Goal: Task Accomplishment & Management: Use online tool/utility

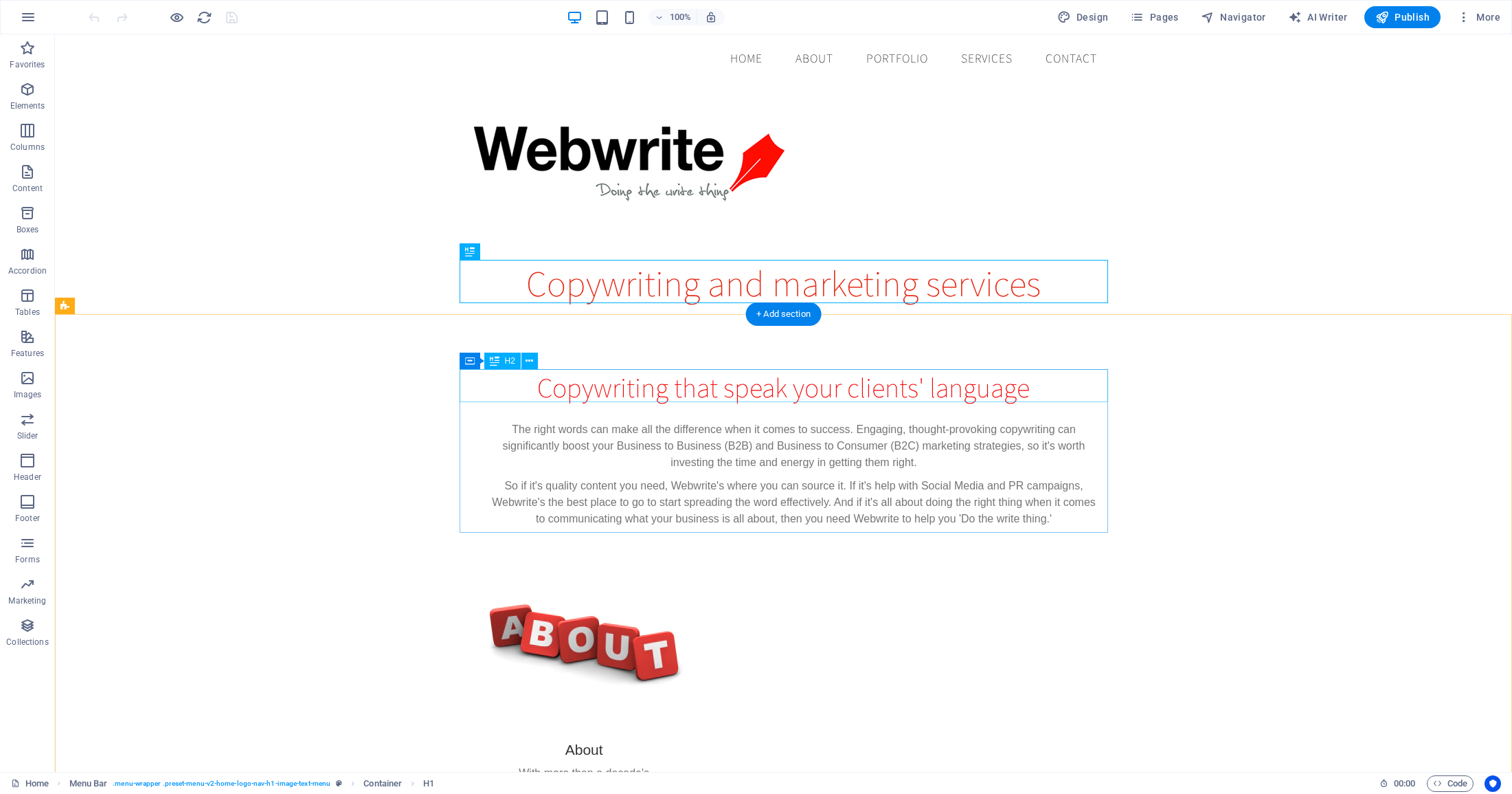
click at [781, 391] on div "Copywriting that speak your clients' language" at bounding box center [783, 386] width 649 height 33
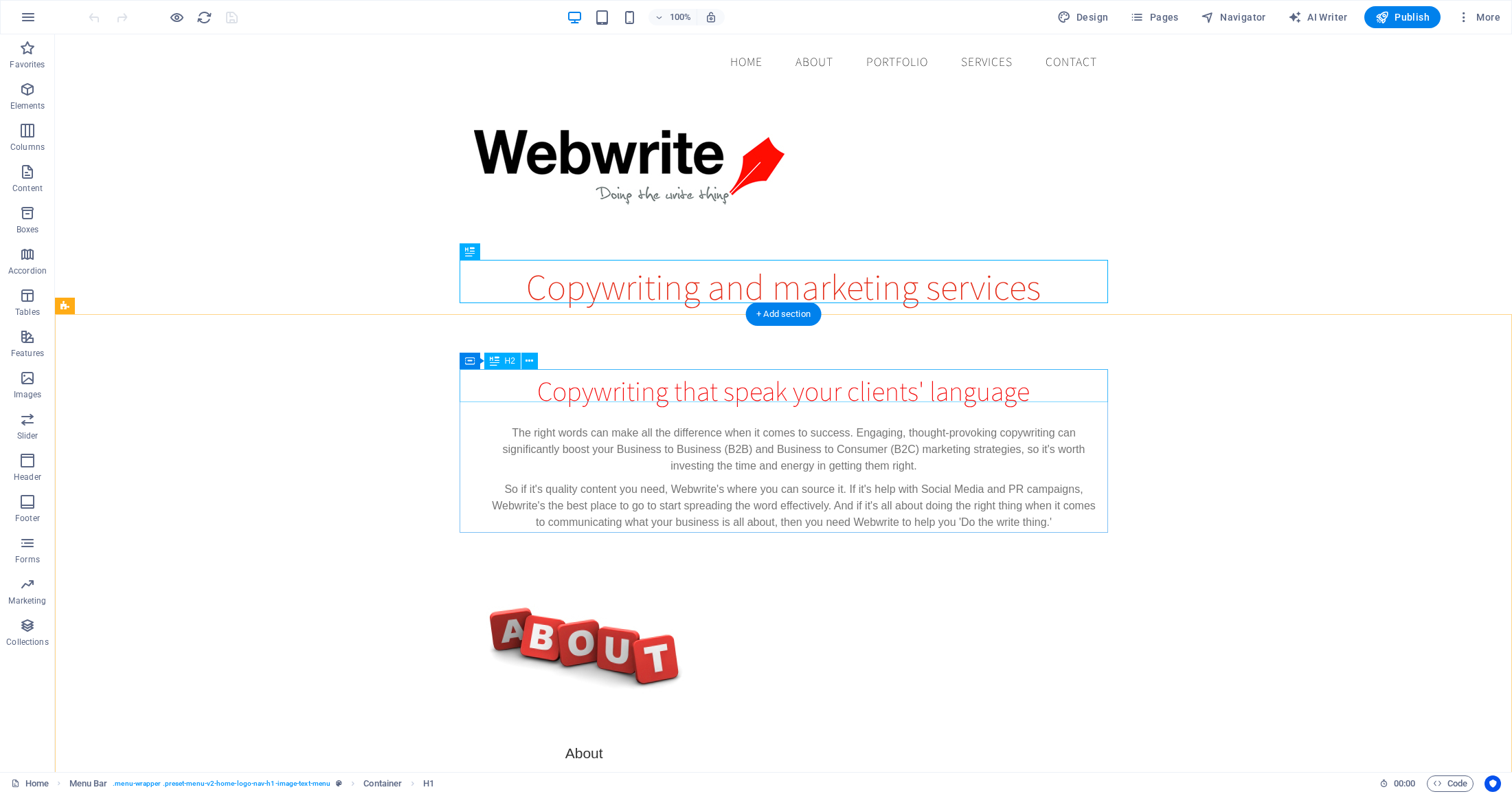
scroll to position [2, 0]
click at [781, 391] on div "Copywriting that speak your clients' language" at bounding box center [783, 389] width 649 height 33
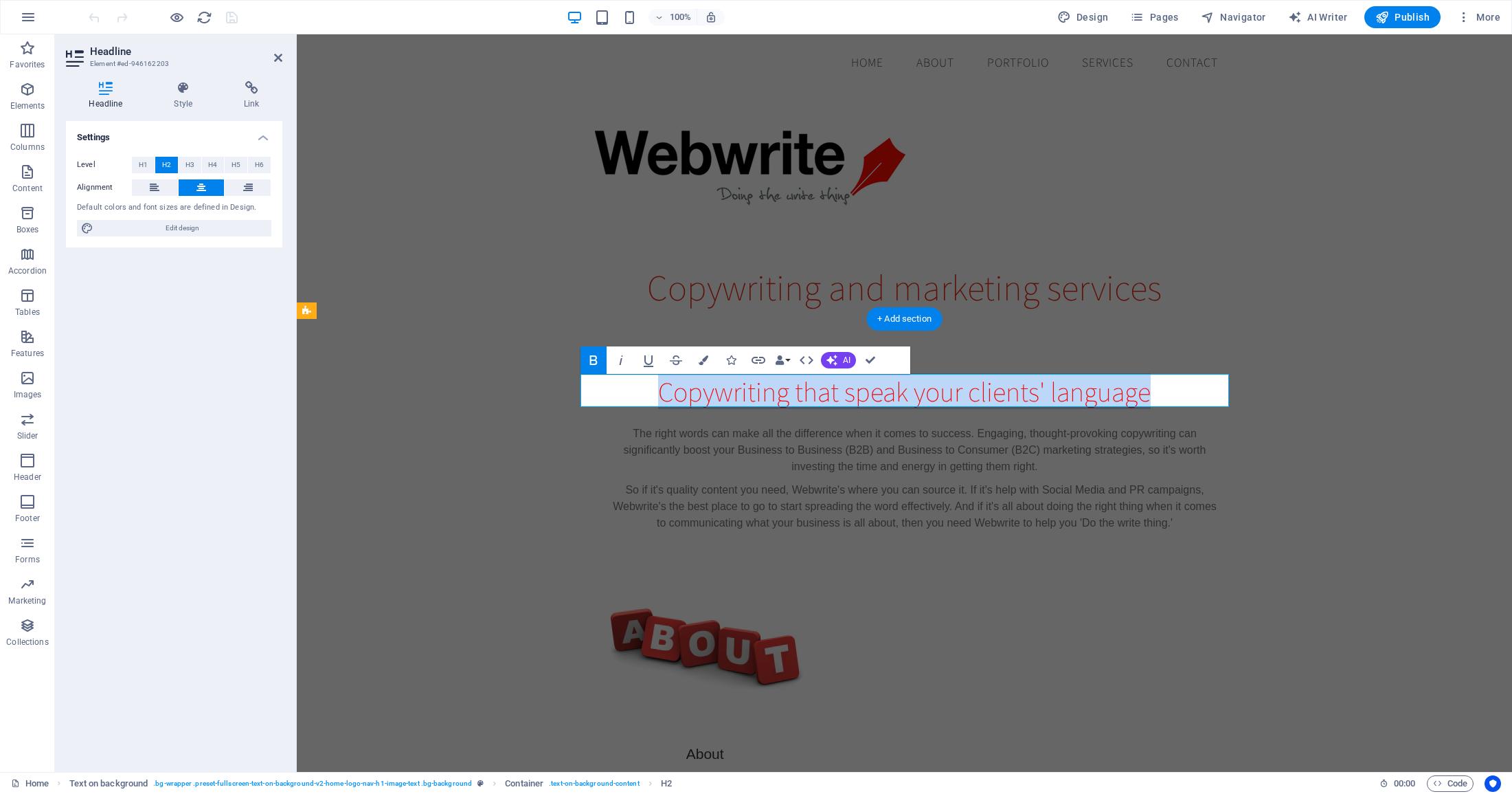
scroll to position [2, 0]
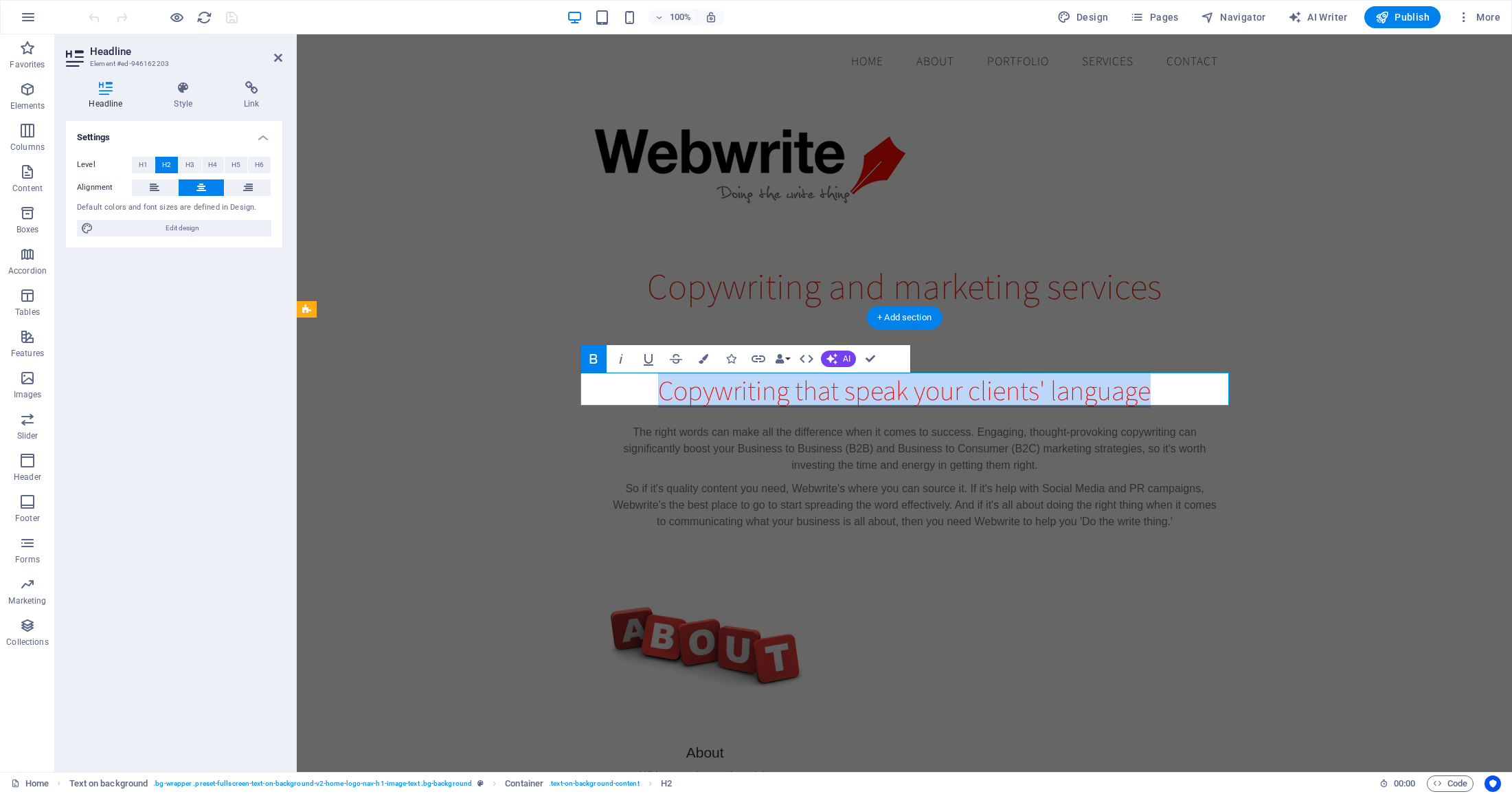
click at [909, 392] on span "Copywriting that speak your clients' language" at bounding box center [904, 390] width 493 height 36
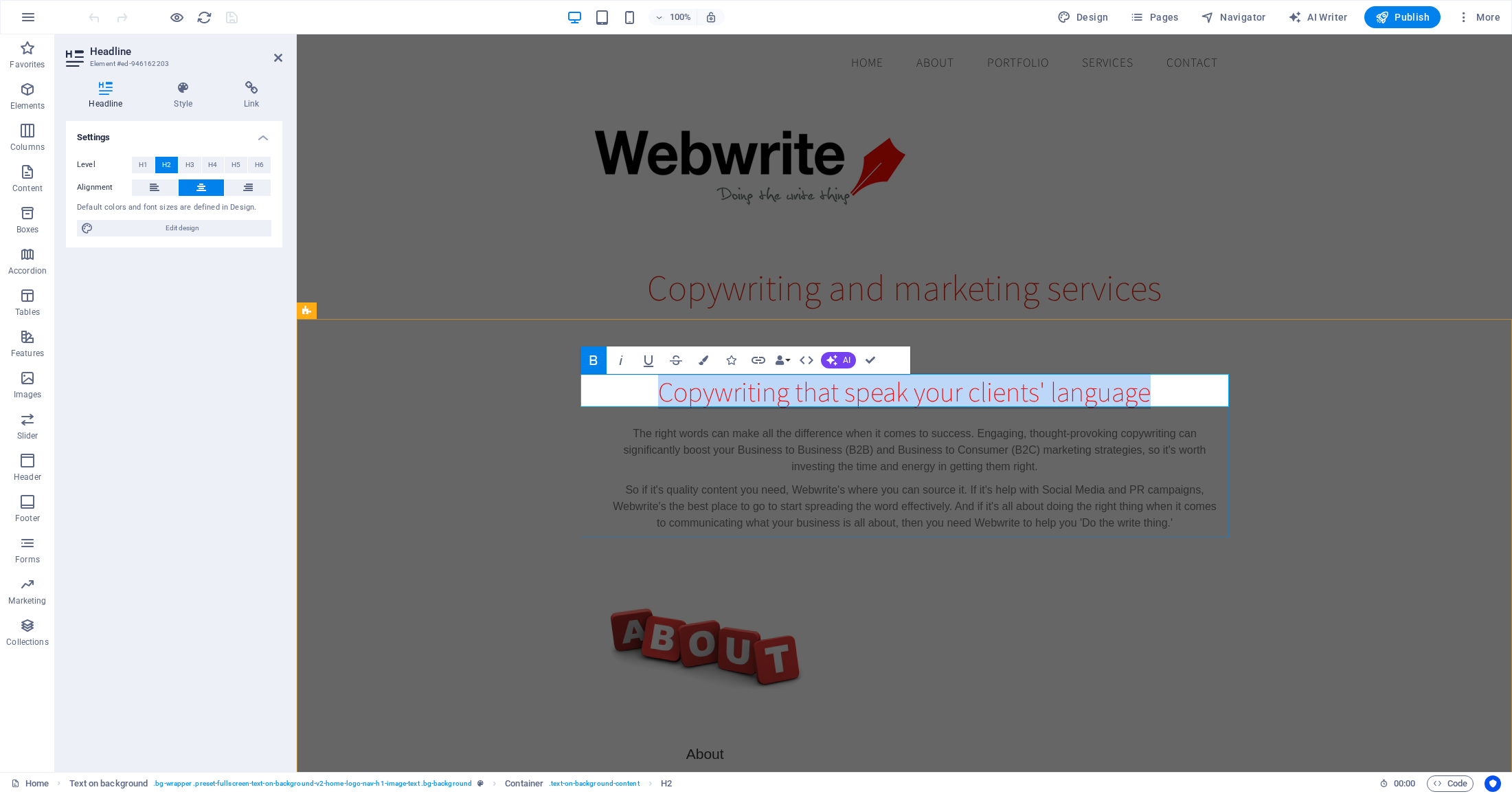
click at [905, 392] on span "Copywriting that speak your clients' language" at bounding box center [904, 391] width 493 height 36
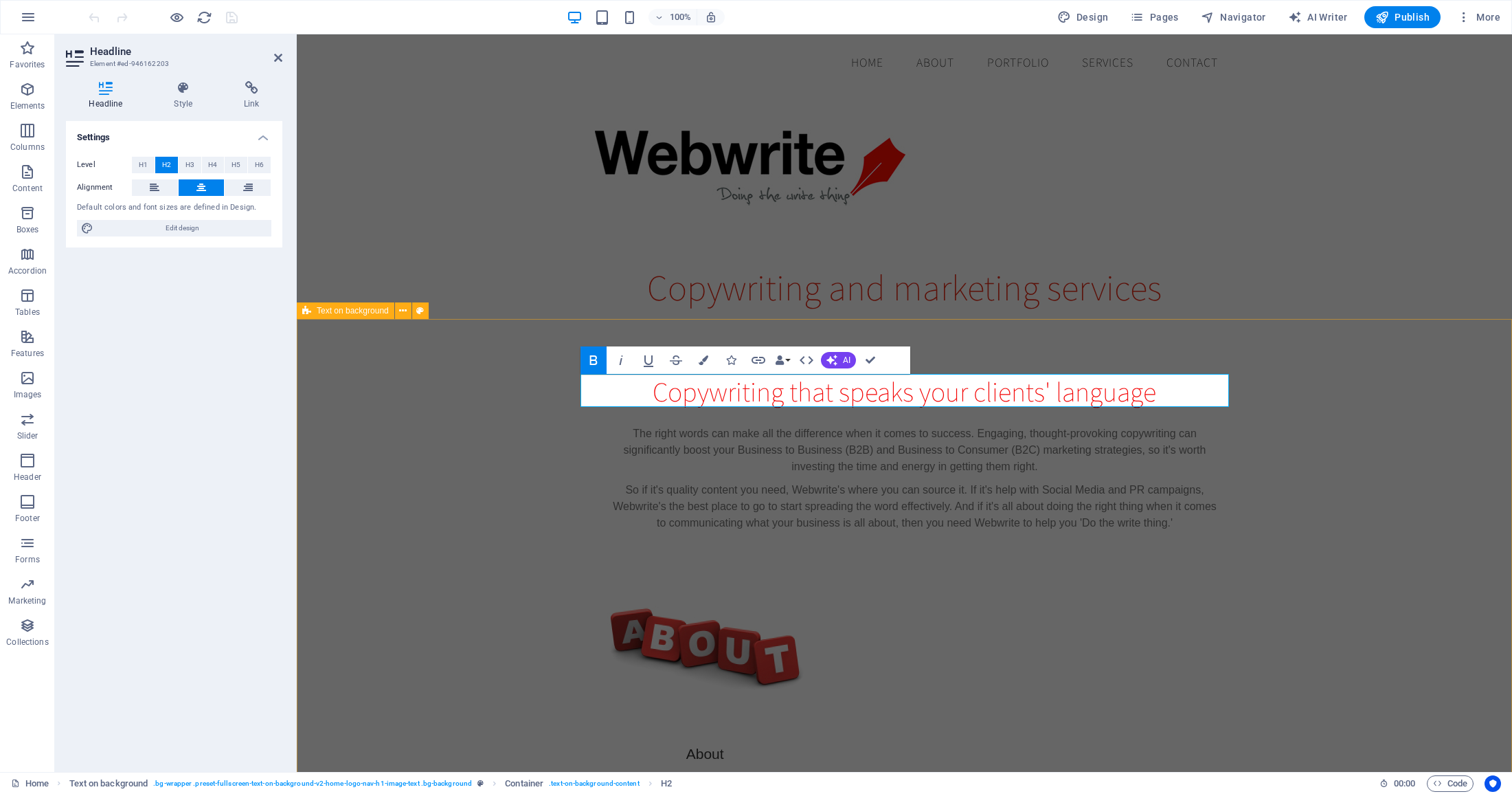
drag, startPoint x: 1299, startPoint y: 490, endPoint x: 1538, endPoint y: 490, distance: 239.0
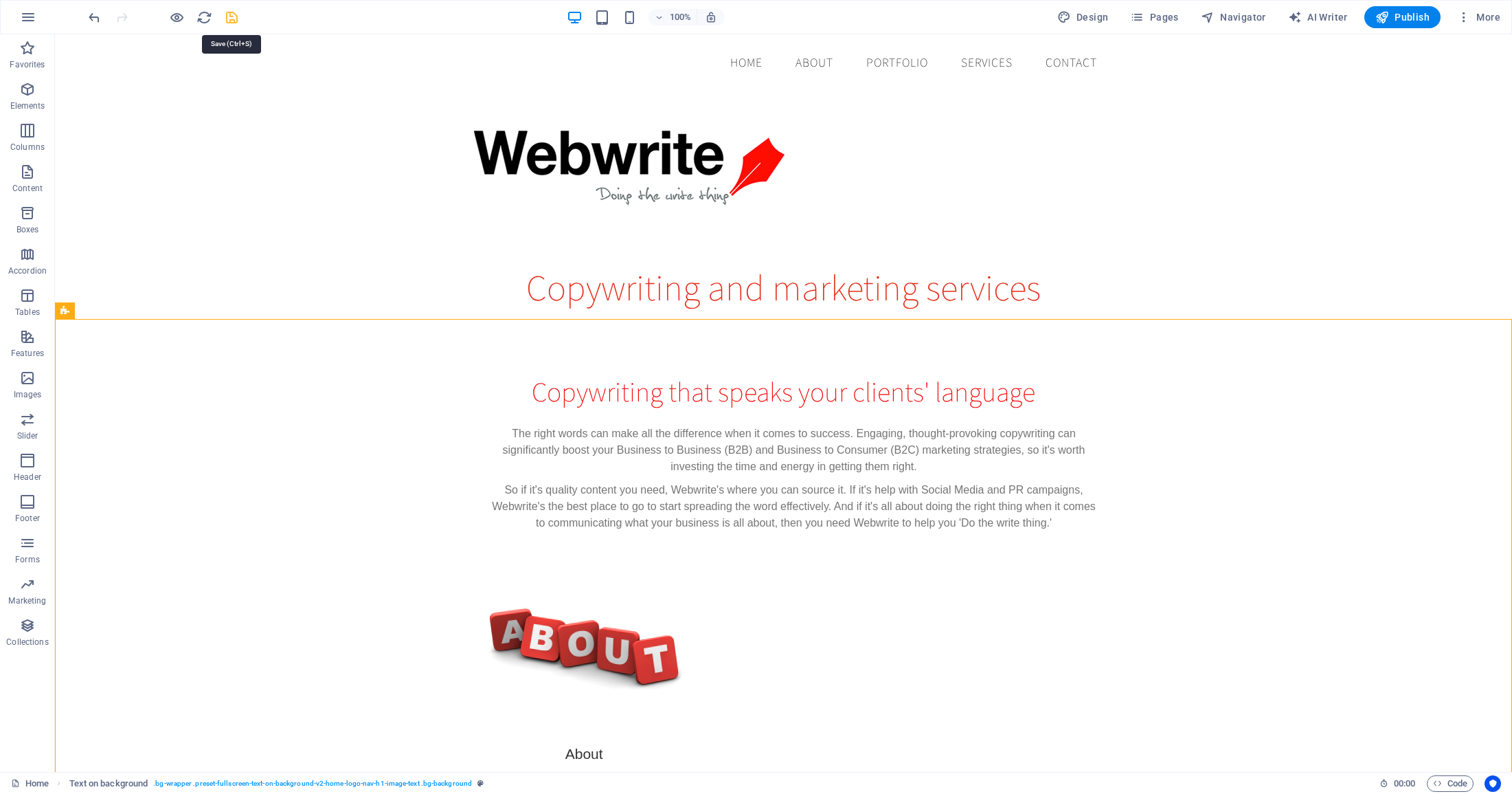
click at [224, 20] on icon "save" at bounding box center [232, 17] width 16 height 16
checkbox input "false"
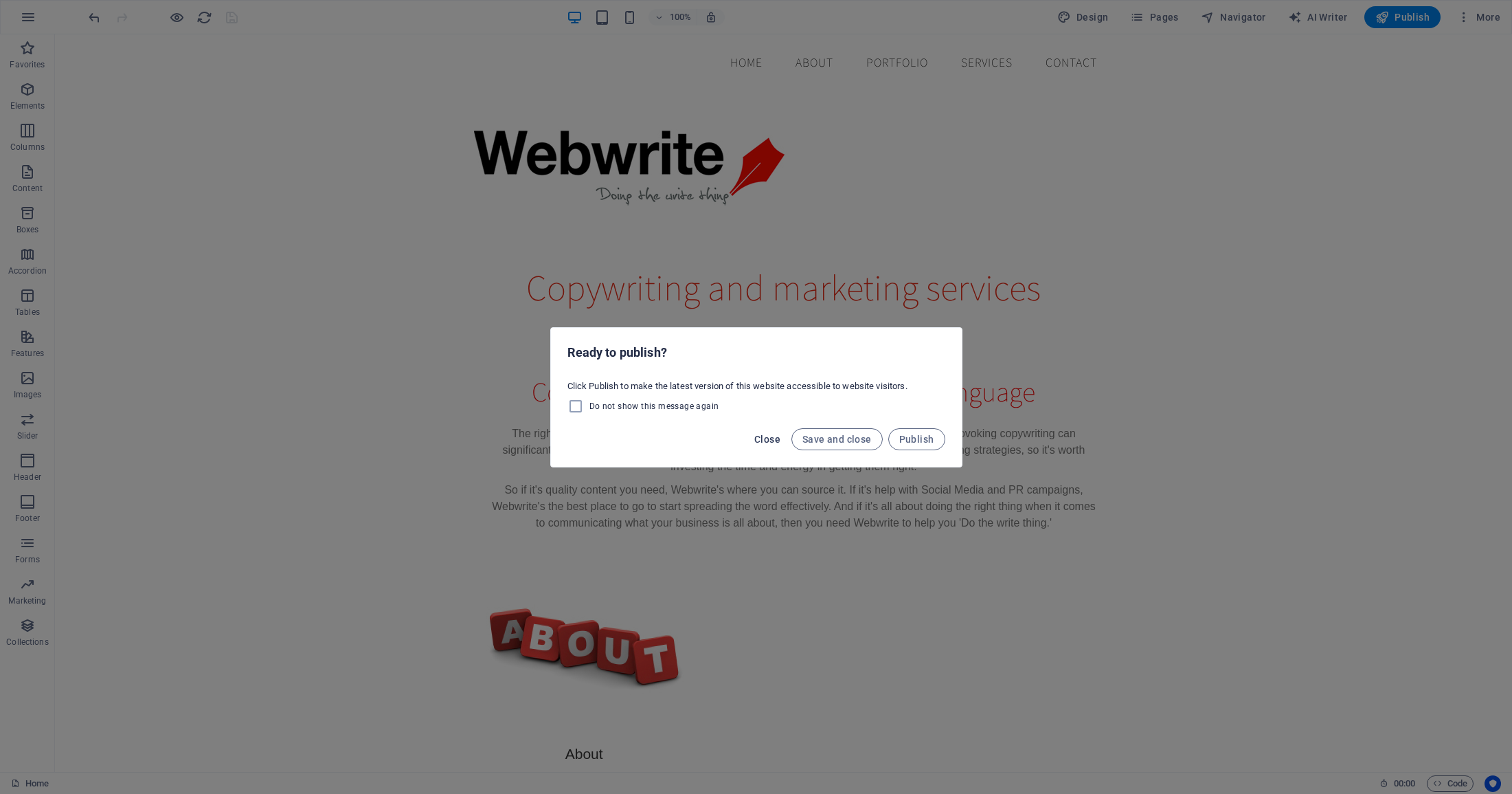
click at [771, 437] on span "Close" at bounding box center [767, 438] width 26 height 11
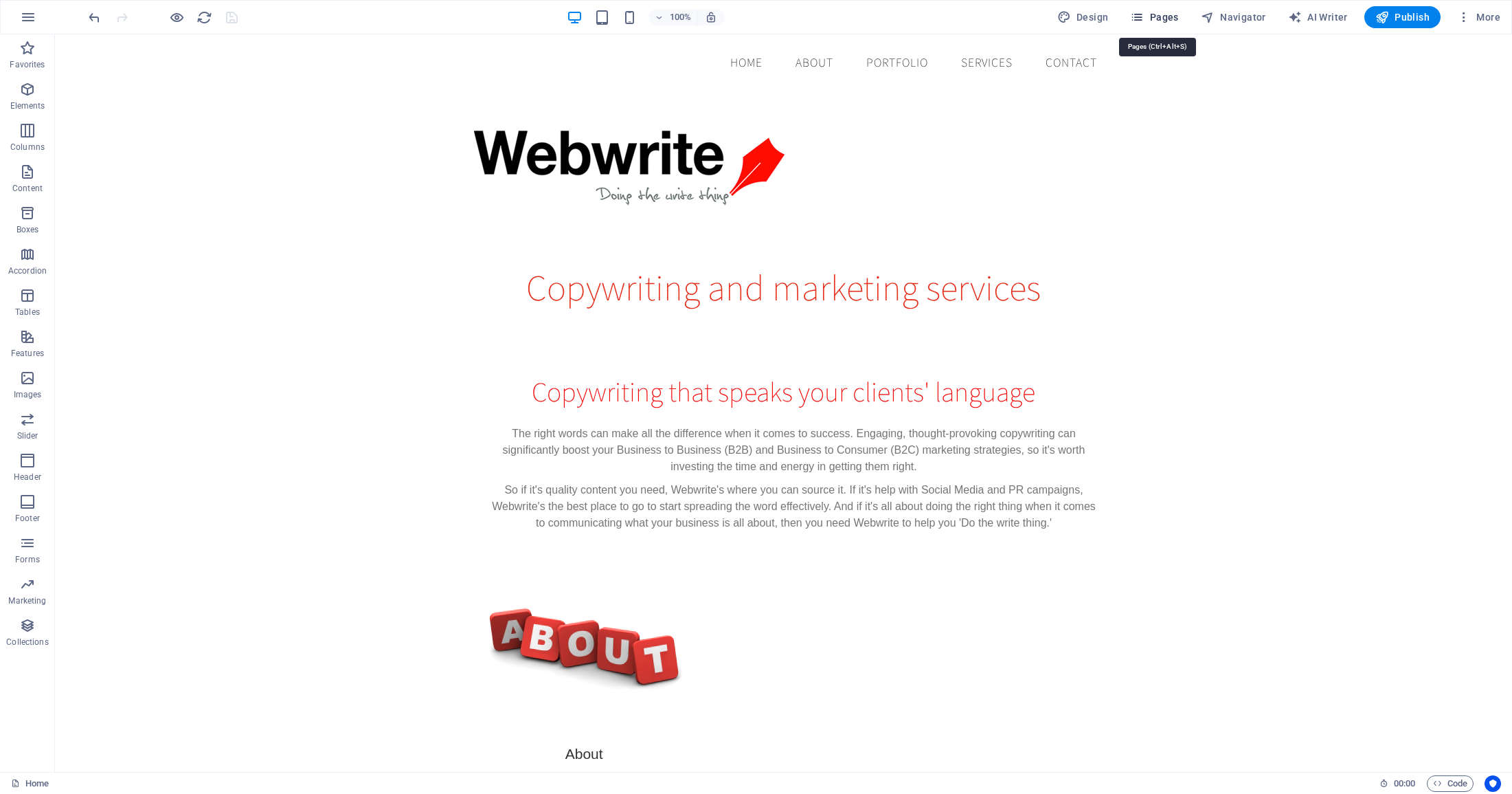
click at [1164, 18] on span "Pages" at bounding box center [1154, 17] width 48 height 14
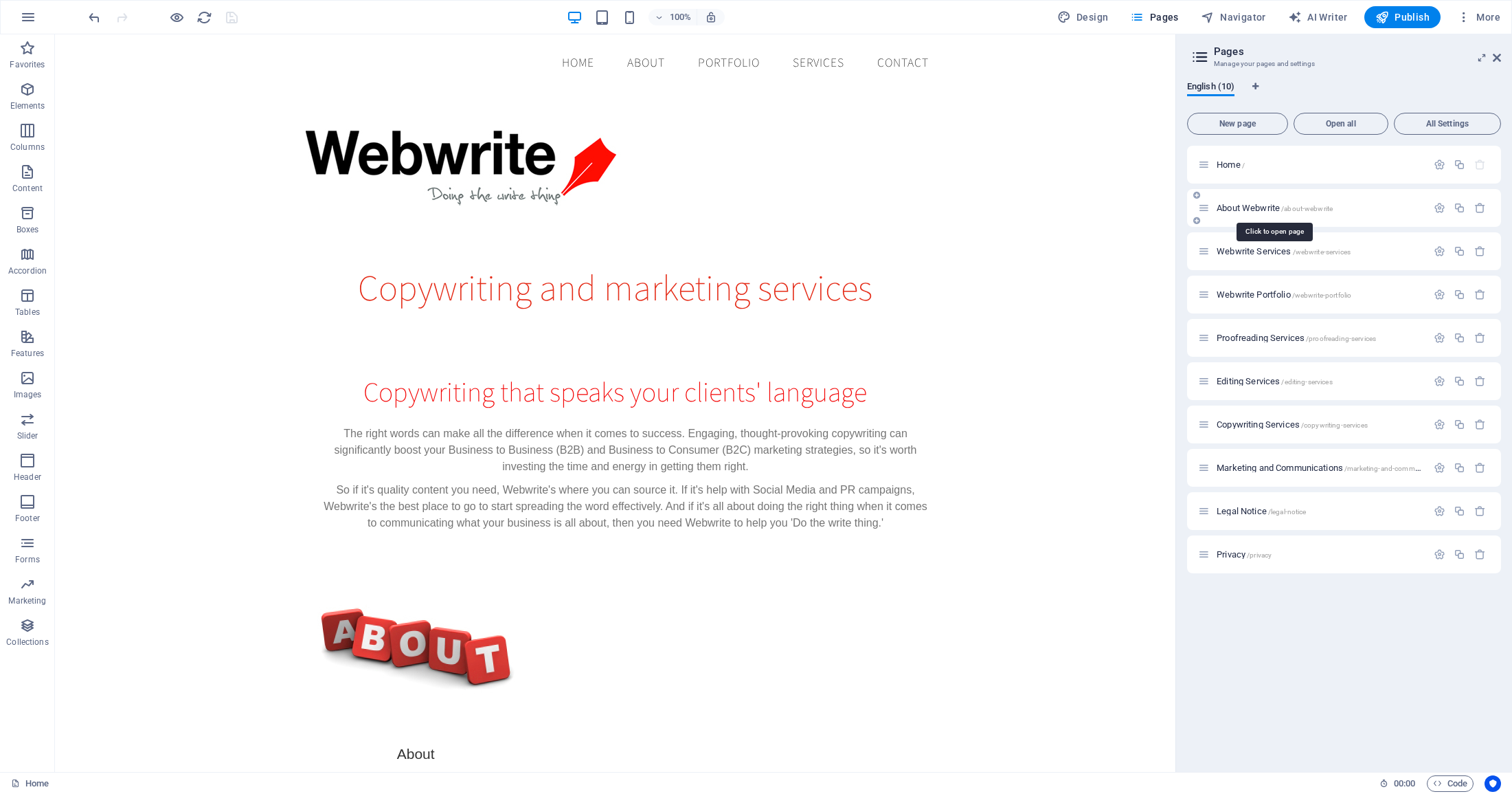
click at [1255, 211] on span "About Webwrite /about-webwrite" at bounding box center [1274, 208] width 116 height 10
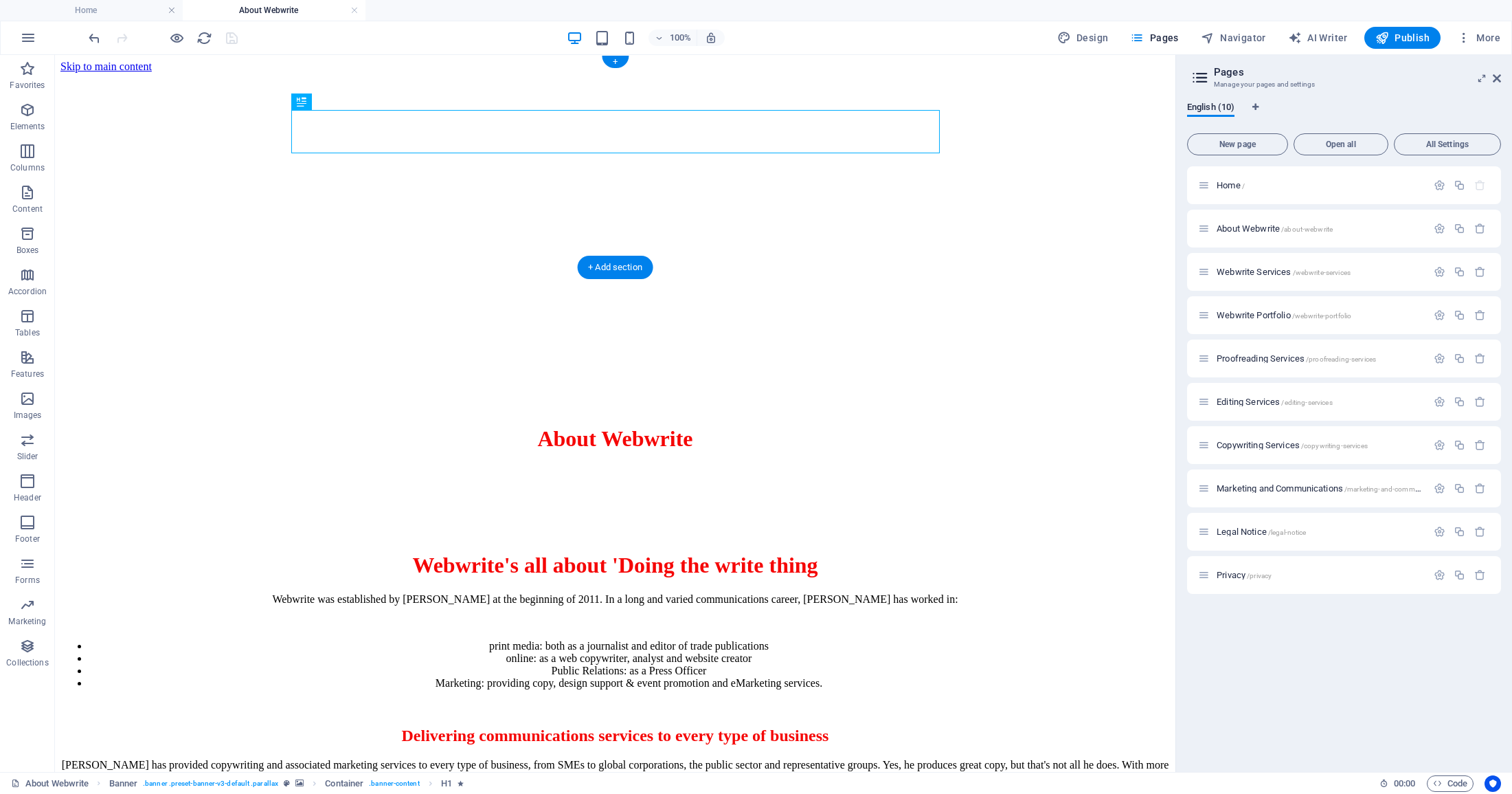
click at [1124, 412] on div "About Webwrite" at bounding box center [615, 444] width 1109 height 66
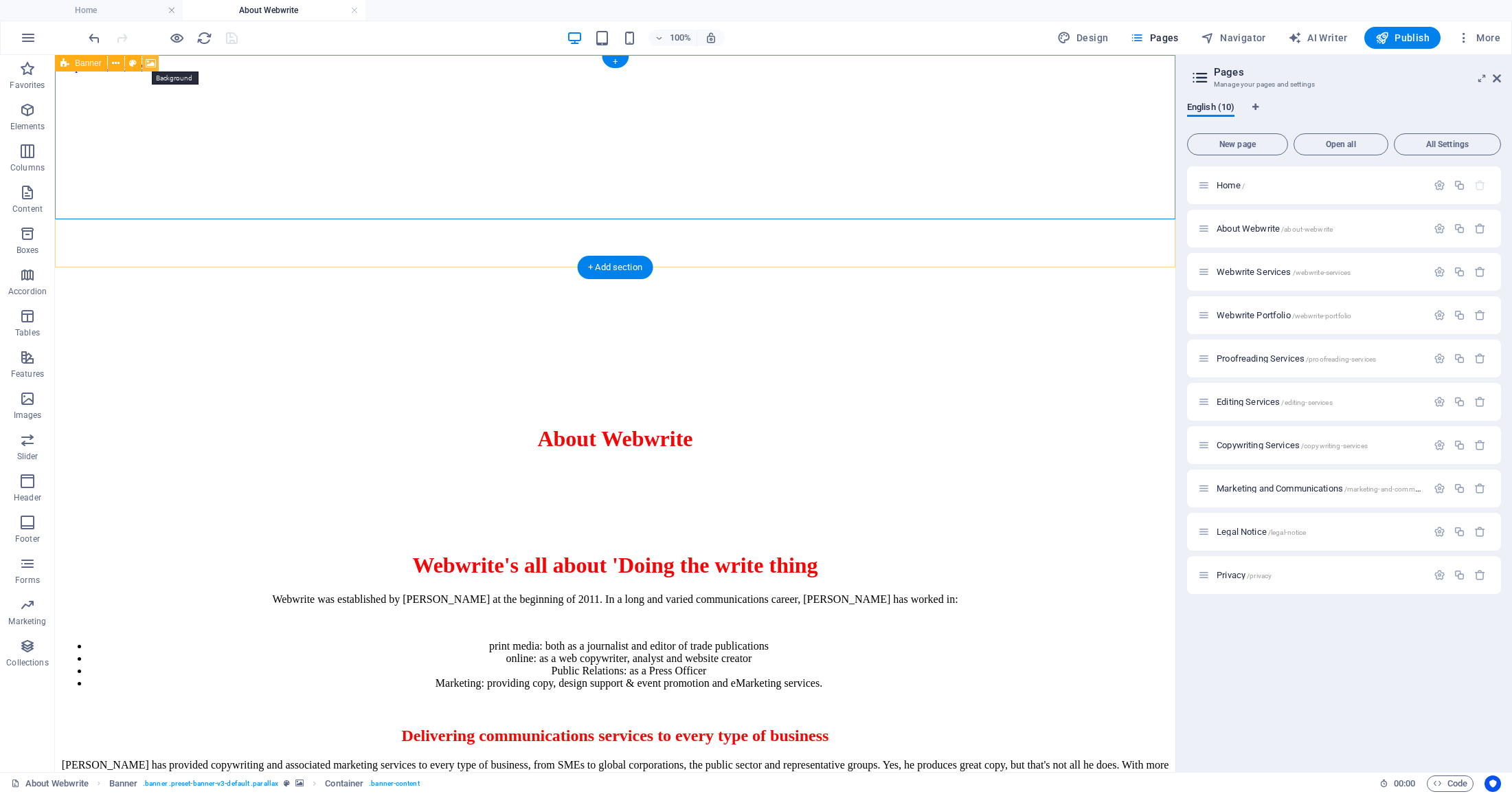
click at [147, 62] on icon at bounding box center [151, 63] width 10 height 14
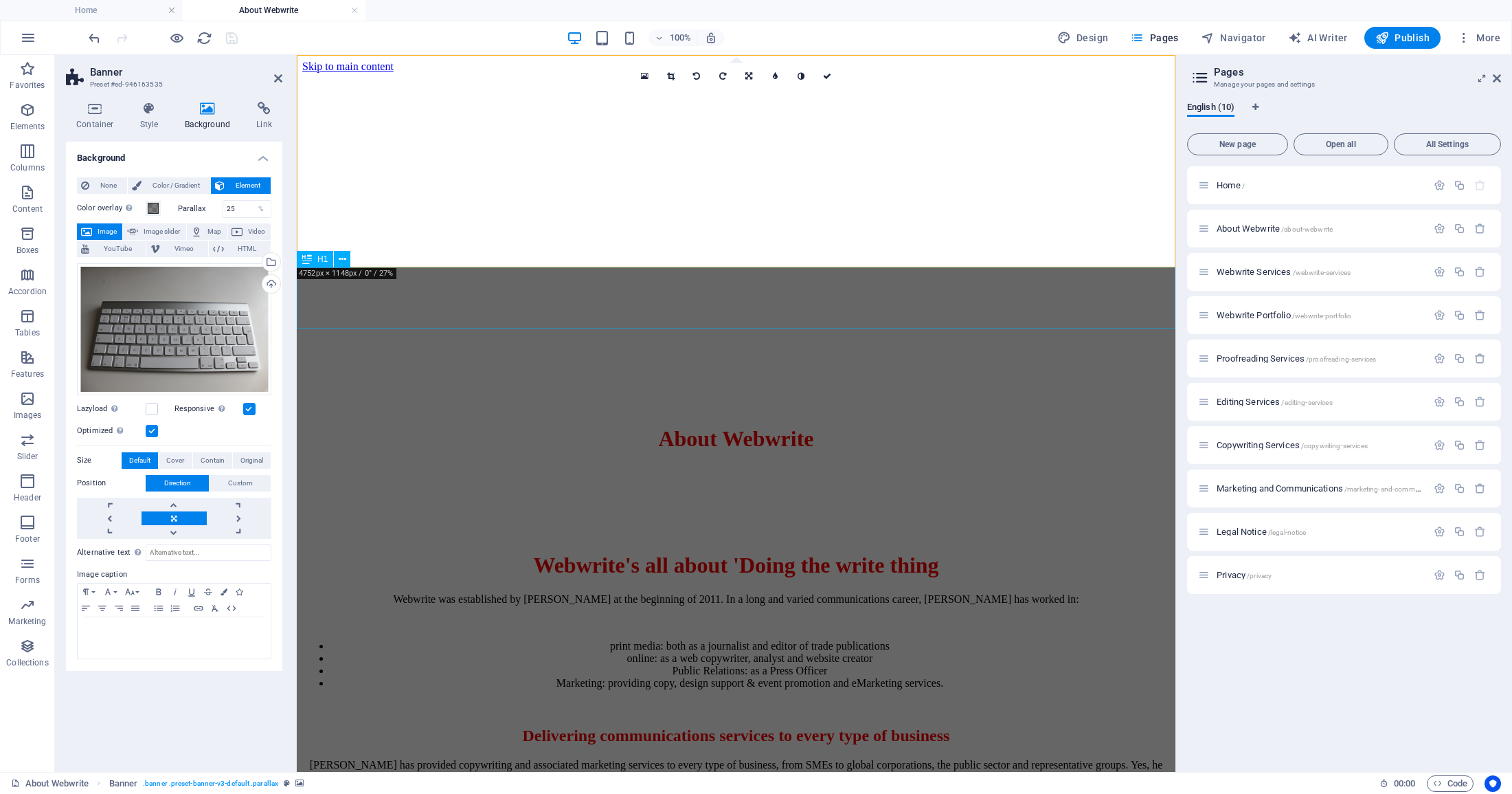
click at [97, 226] on span "Image" at bounding box center [107, 231] width 22 height 16
click at [241, 501] on link at bounding box center [239, 504] width 65 height 14
click at [237, 532] on link at bounding box center [239, 532] width 65 height 14
click at [105, 531] on link at bounding box center [109, 532] width 65 height 14
click at [170, 532] on link at bounding box center [174, 532] width 65 height 14
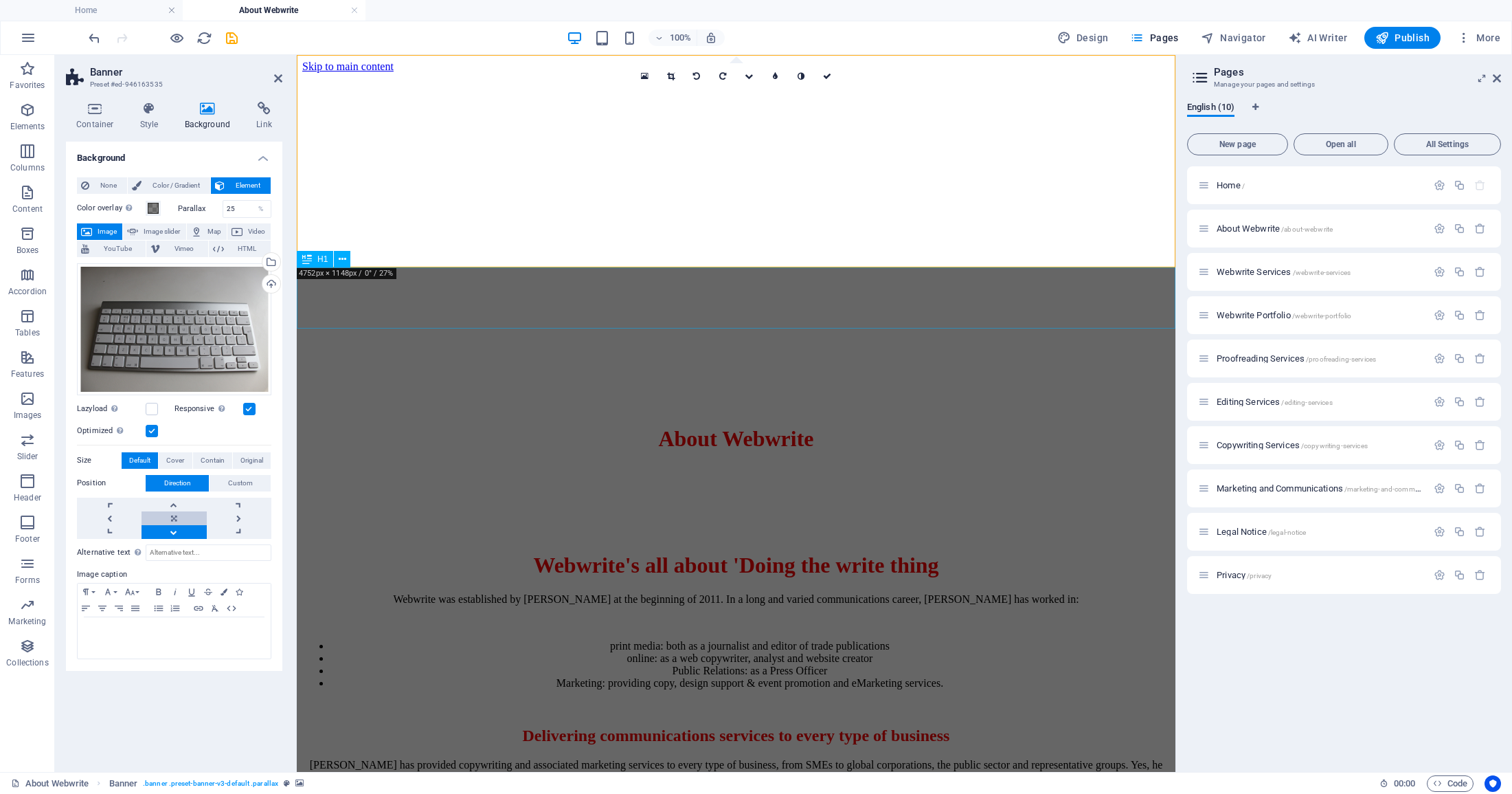
click at [174, 522] on link at bounding box center [174, 519] width 65 height 14
click at [112, 503] on link at bounding box center [109, 504] width 65 height 14
click at [173, 515] on link at bounding box center [174, 519] width 65 height 14
click at [267, 282] on div "Upload" at bounding box center [270, 285] width 20 height 20
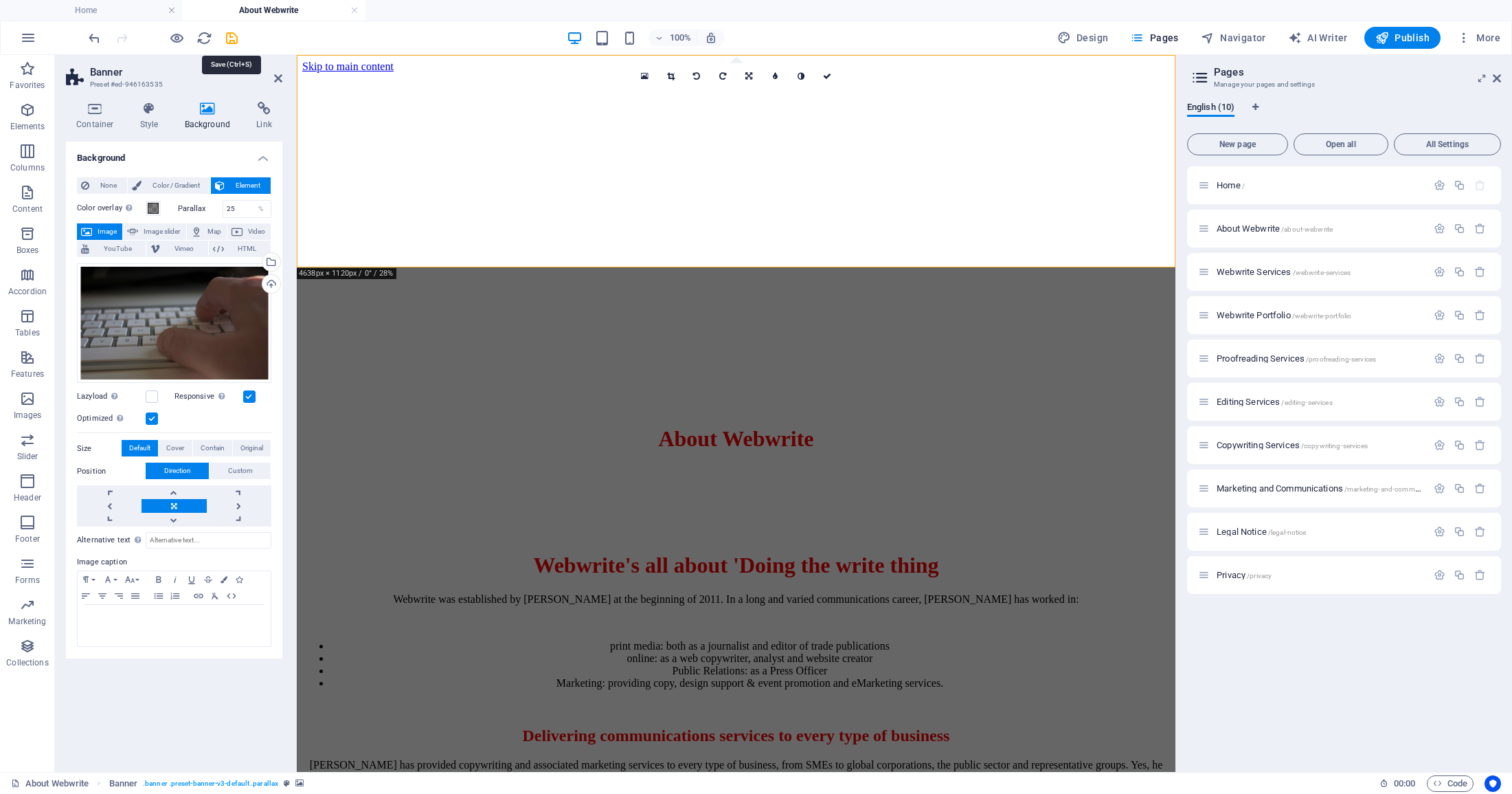
click at [232, 38] on icon "save" at bounding box center [232, 38] width 16 height 16
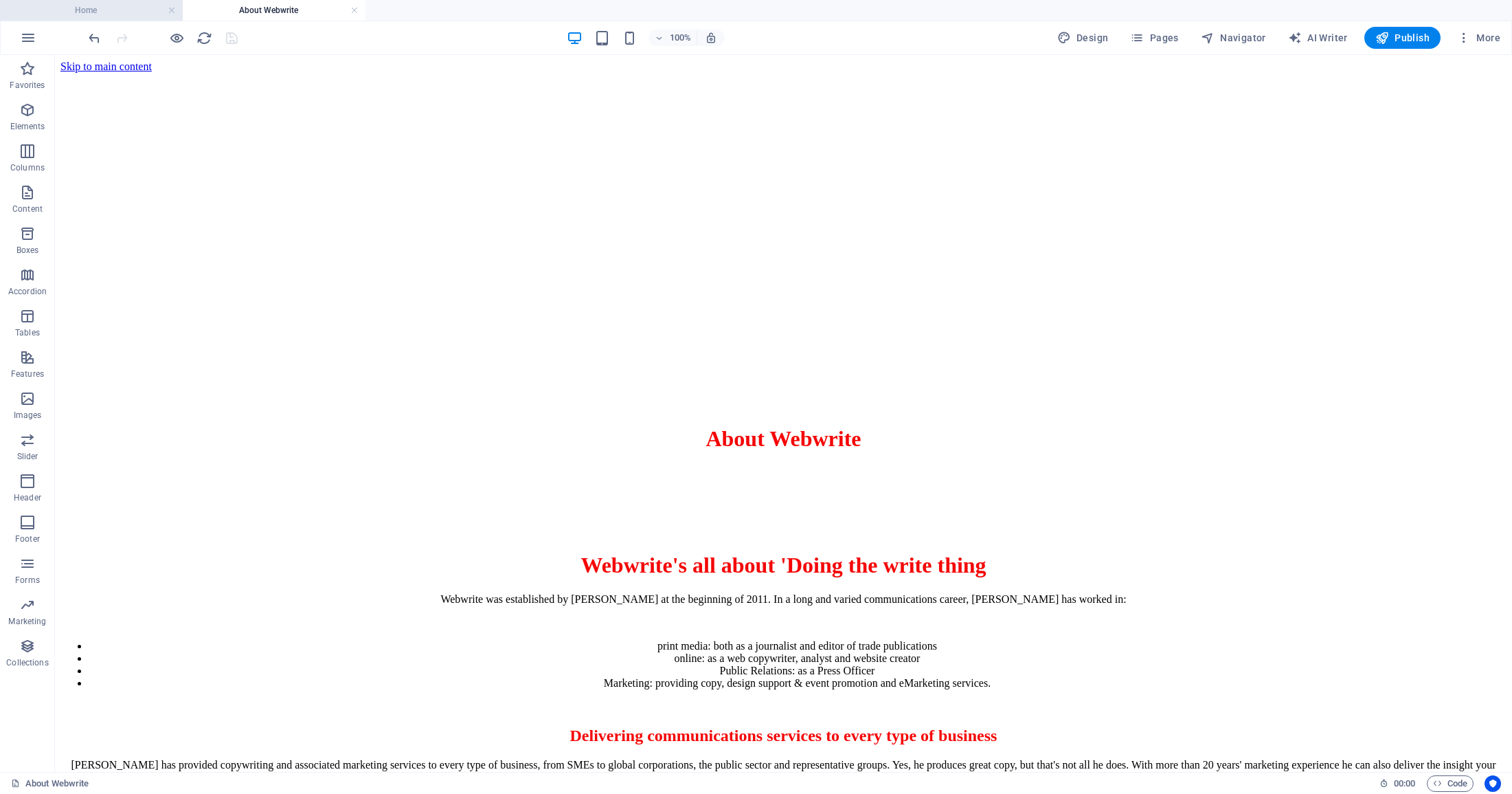
click at [134, 7] on h4 "Home" at bounding box center [91, 10] width 182 height 15
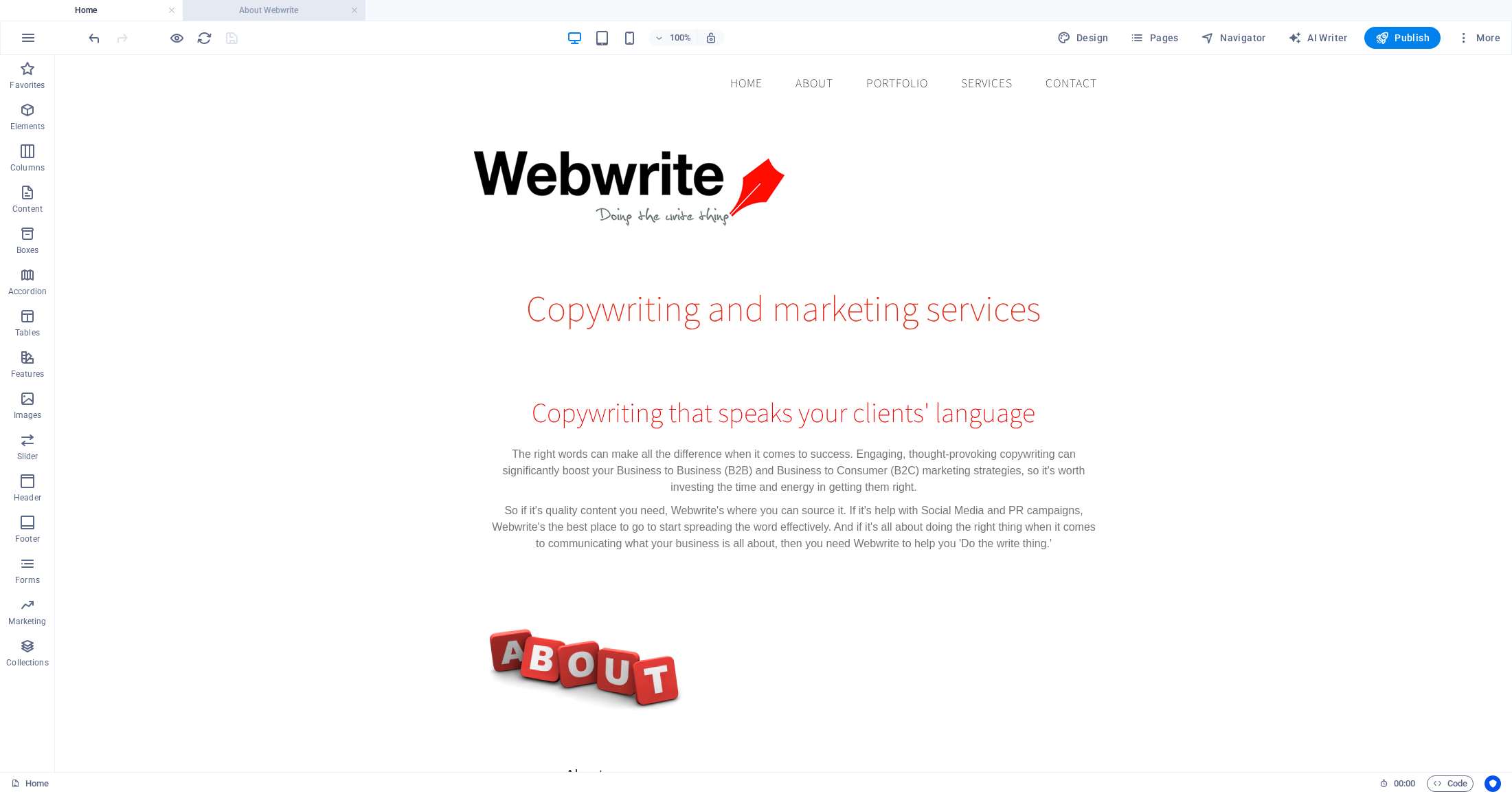
click at [299, 12] on h4 "About Webwrite" at bounding box center [274, 10] width 182 height 15
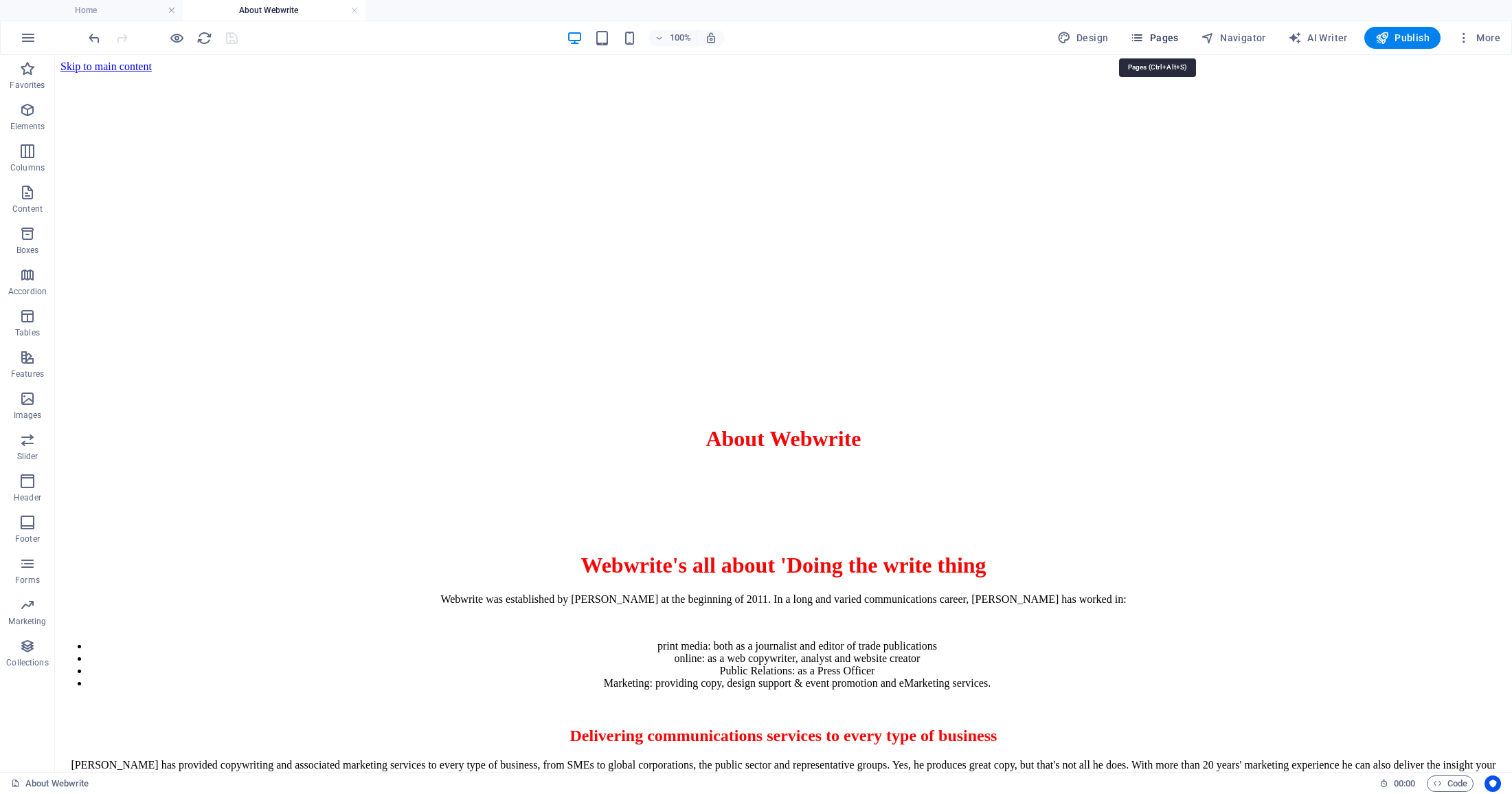
click at [1164, 38] on span "Pages" at bounding box center [1154, 38] width 48 height 14
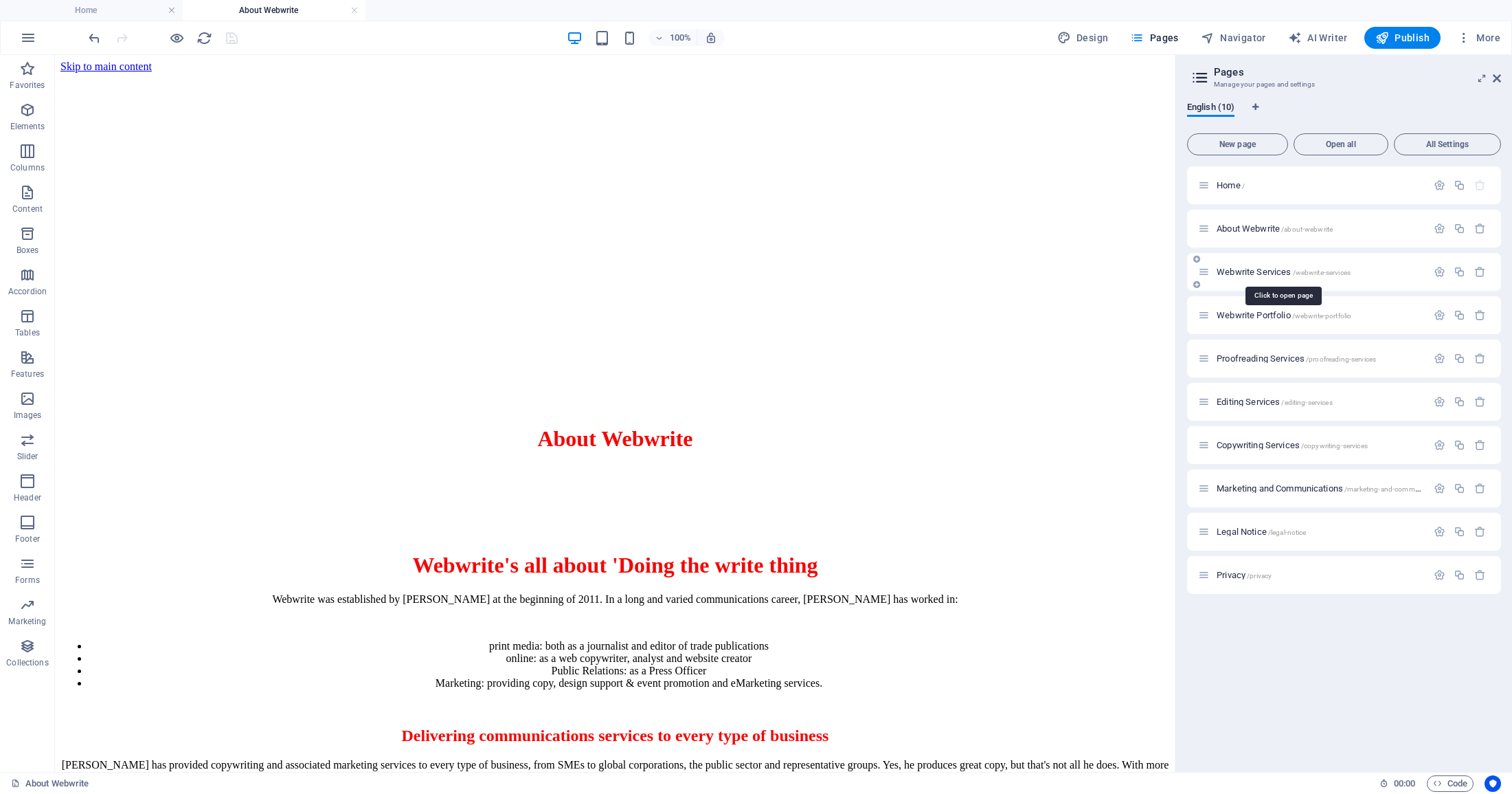
click at [1261, 272] on span "Webwrite Services /webwrite-services" at bounding box center [1283, 272] width 134 height 10
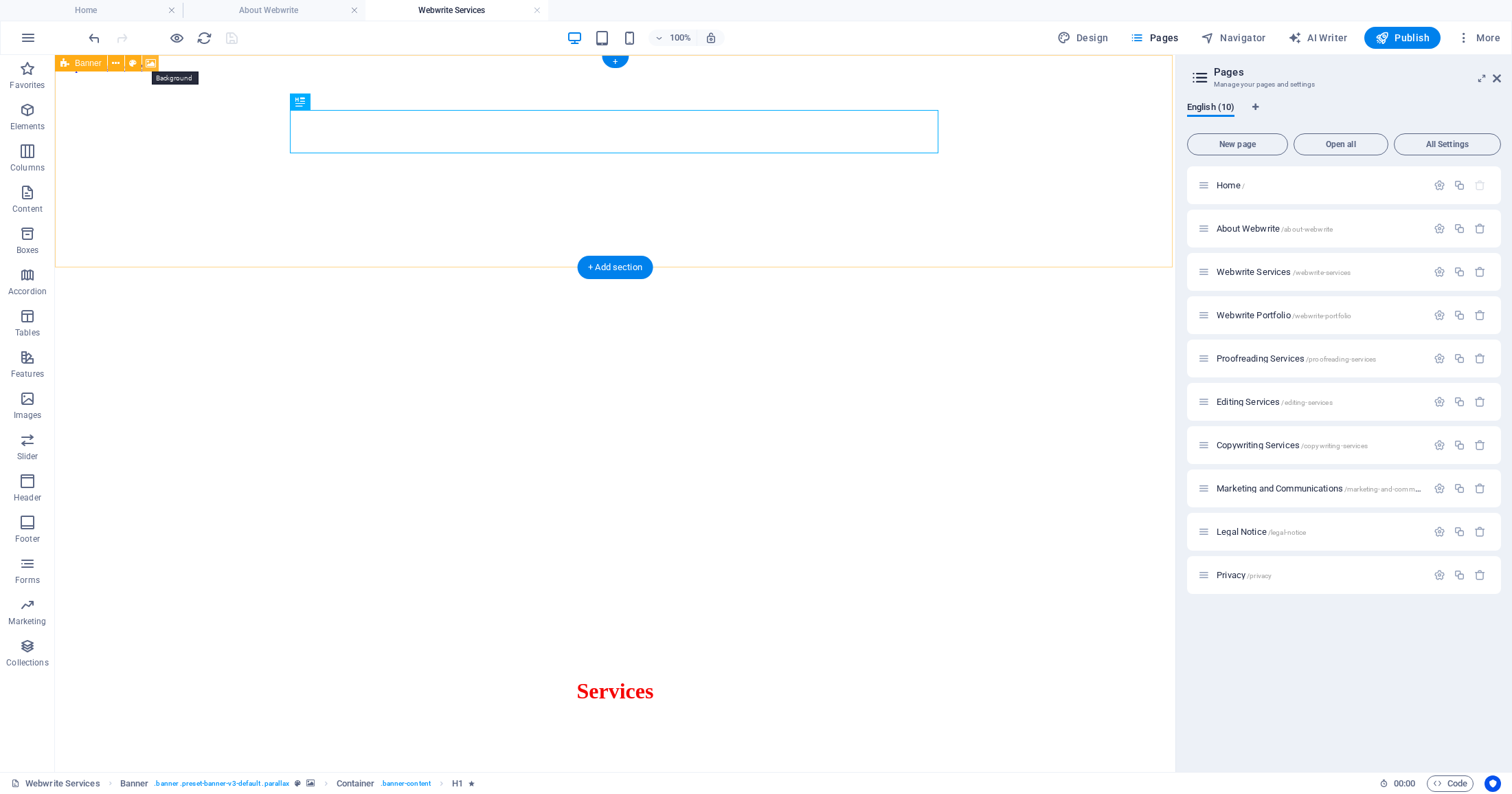
click at [151, 64] on icon at bounding box center [151, 63] width 10 height 14
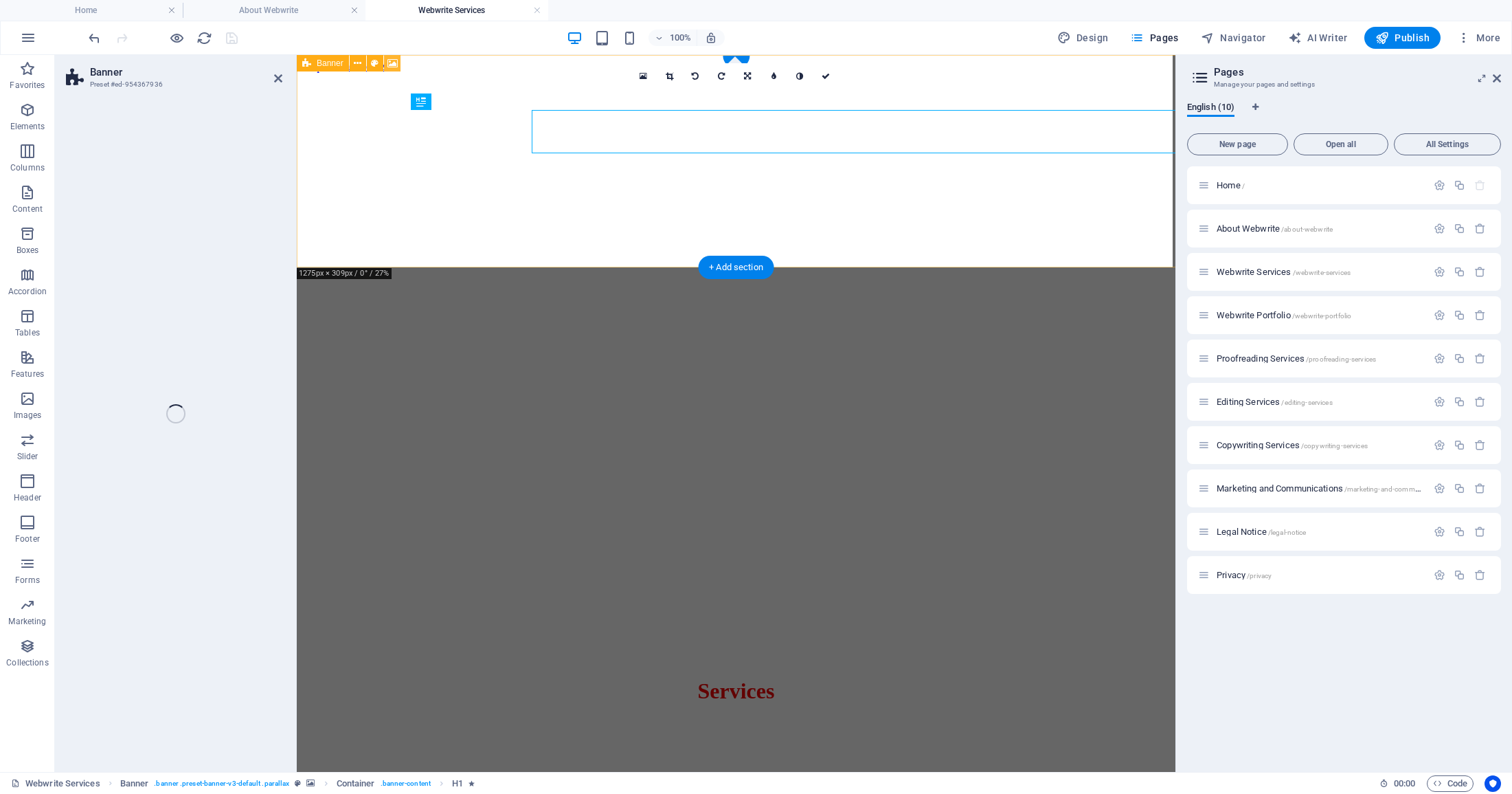
select select "%"
select select "px"
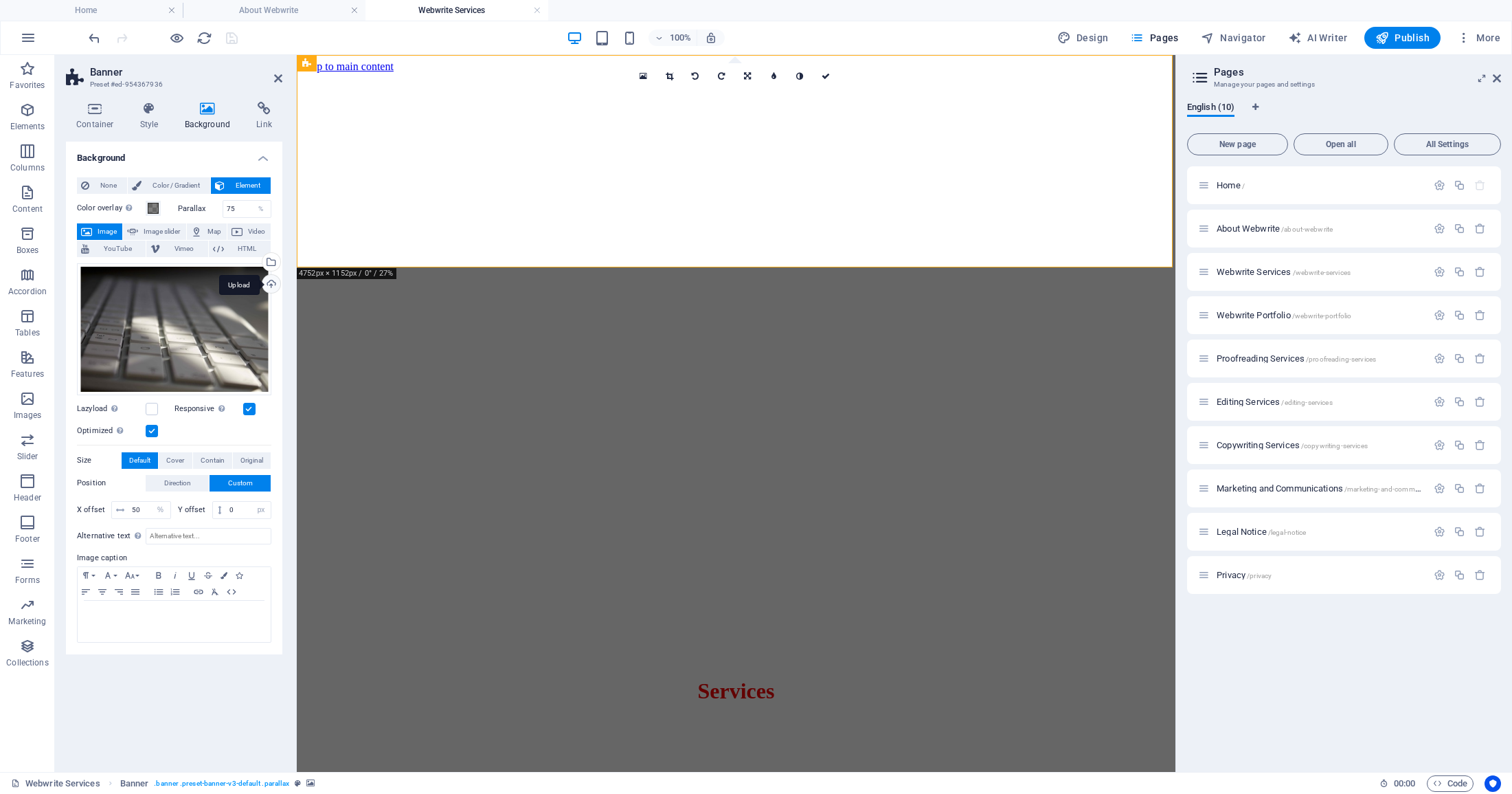
click at [271, 279] on div "Upload" at bounding box center [270, 285] width 20 height 20
click at [156, 208] on span at bounding box center [153, 208] width 11 height 11
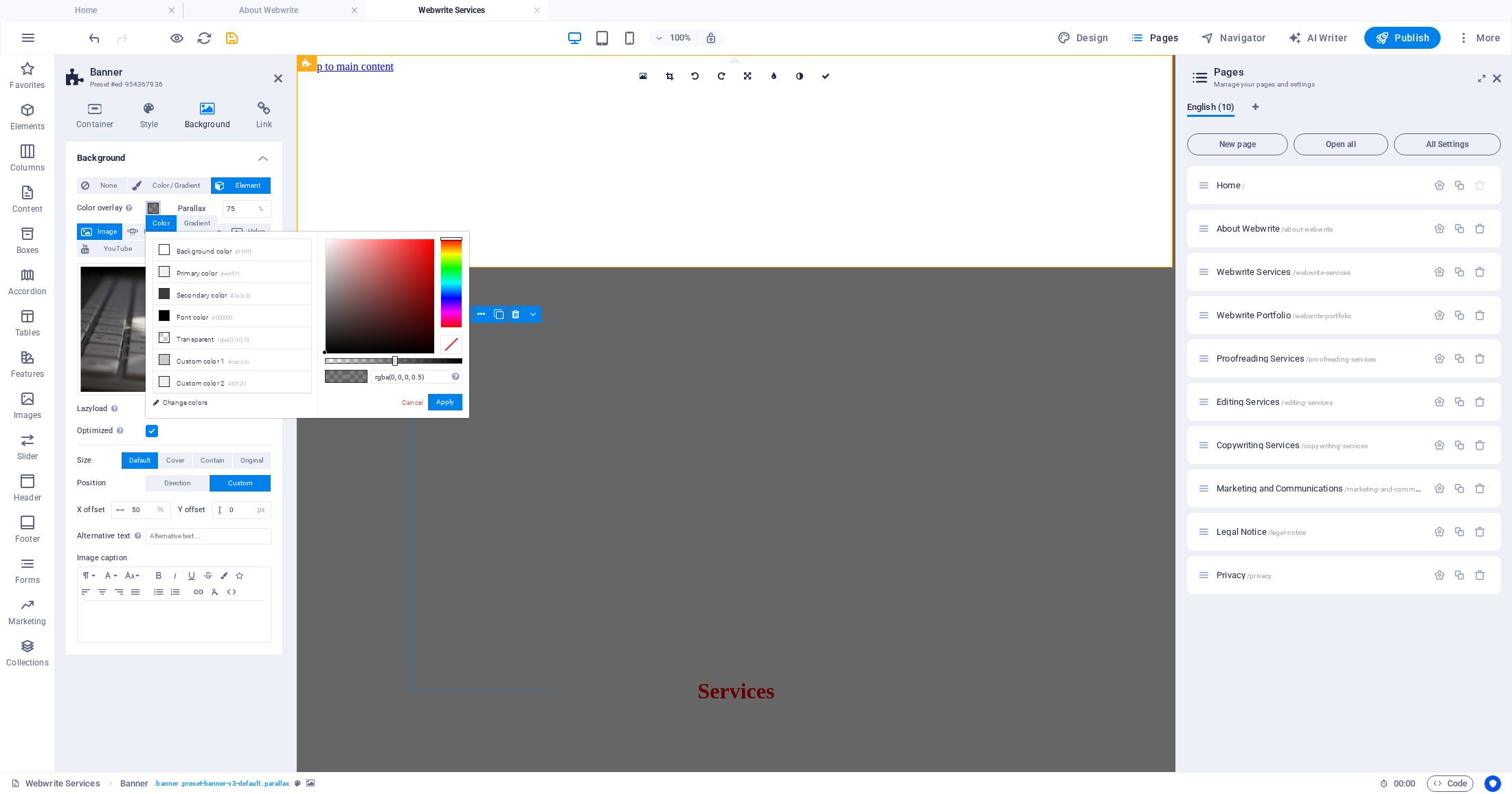
click at [156, 208] on span at bounding box center [153, 208] width 11 height 11
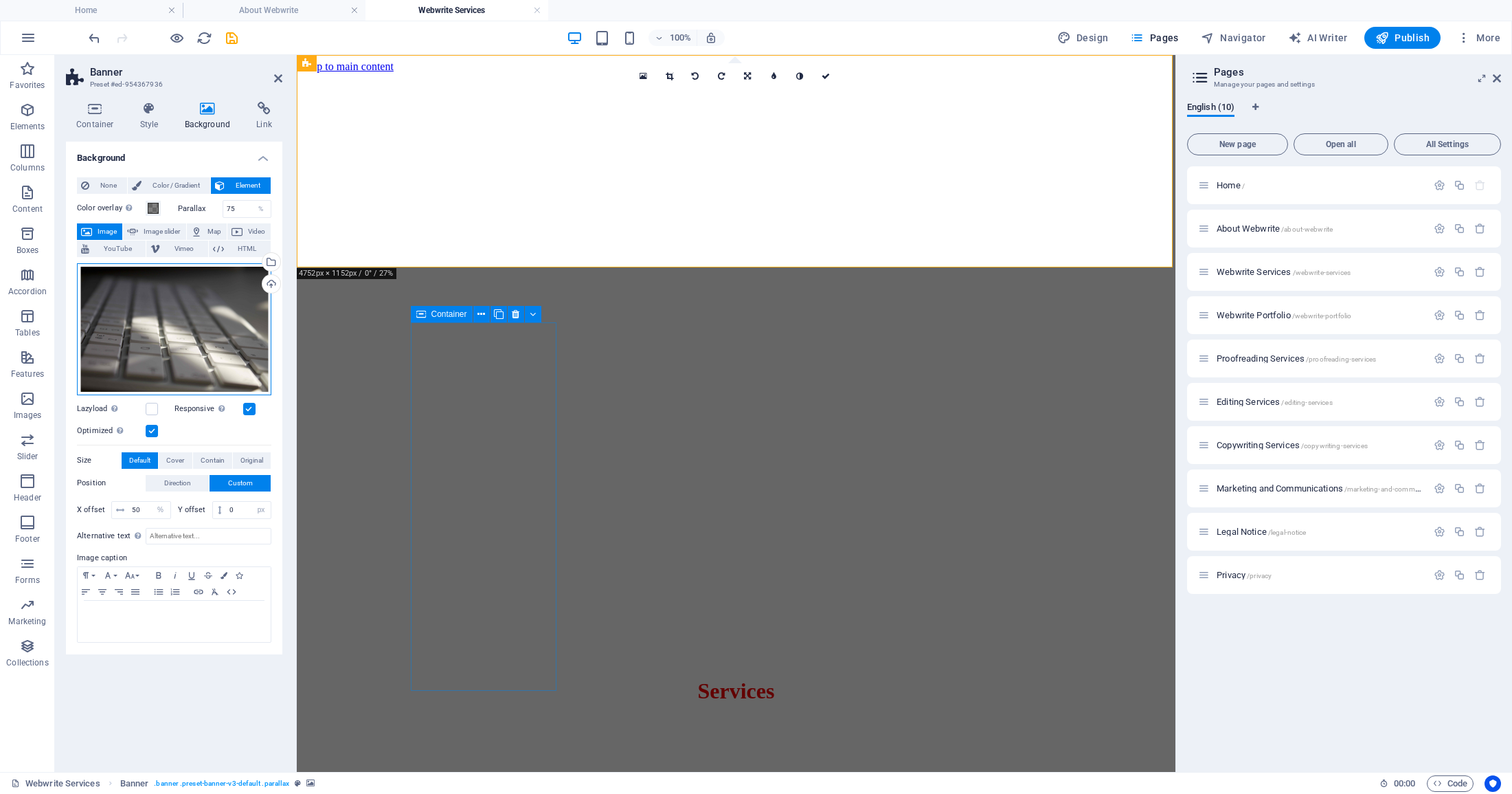
click at [173, 314] on div "Drag files here, click to choose files or select files from Files or our free s…" at bounding box center [174, 329] width 194 height 132
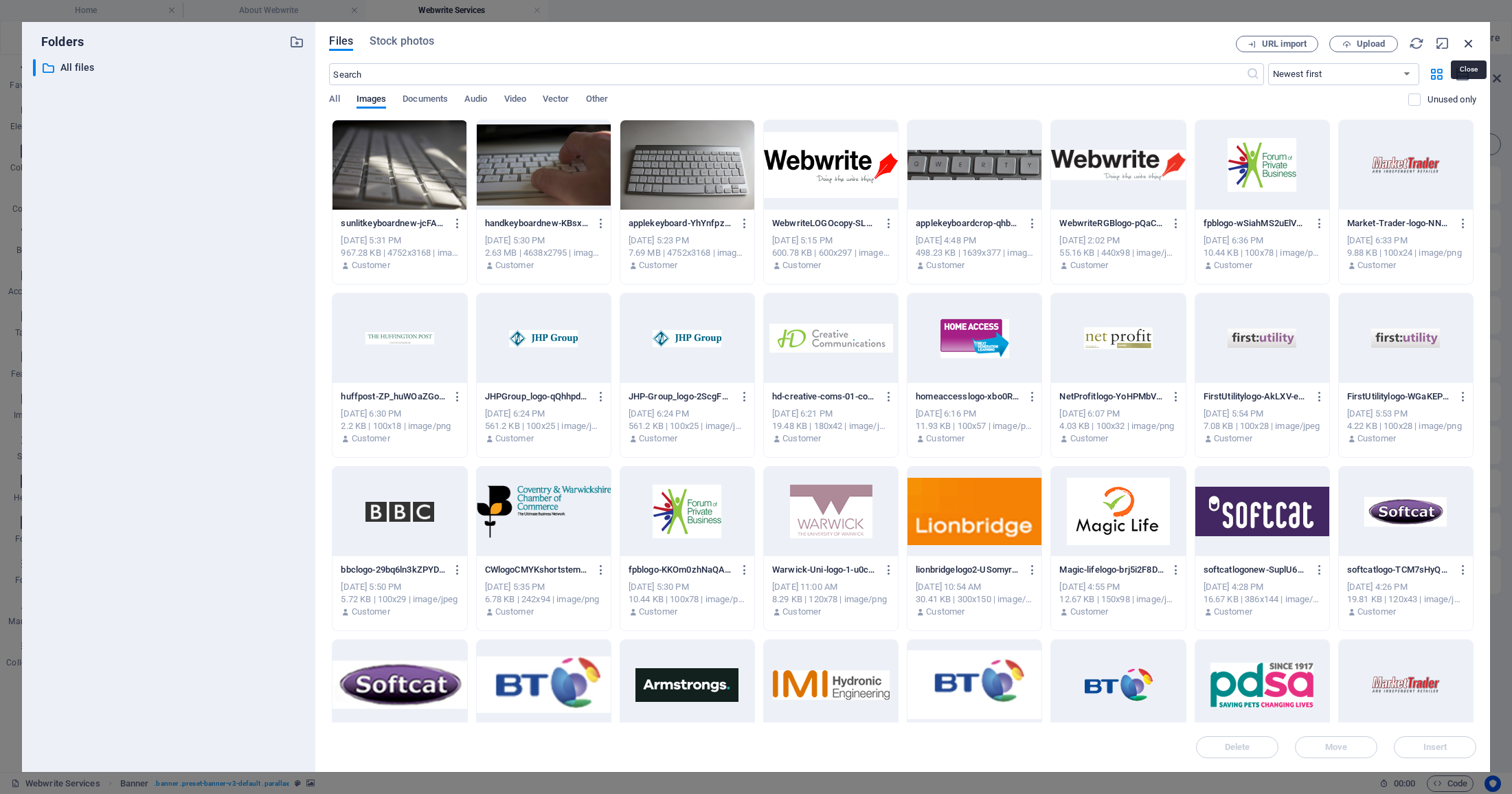
click at [1469, 41] on icon "button" at bounding box center [1469, 43] width 15 height 15
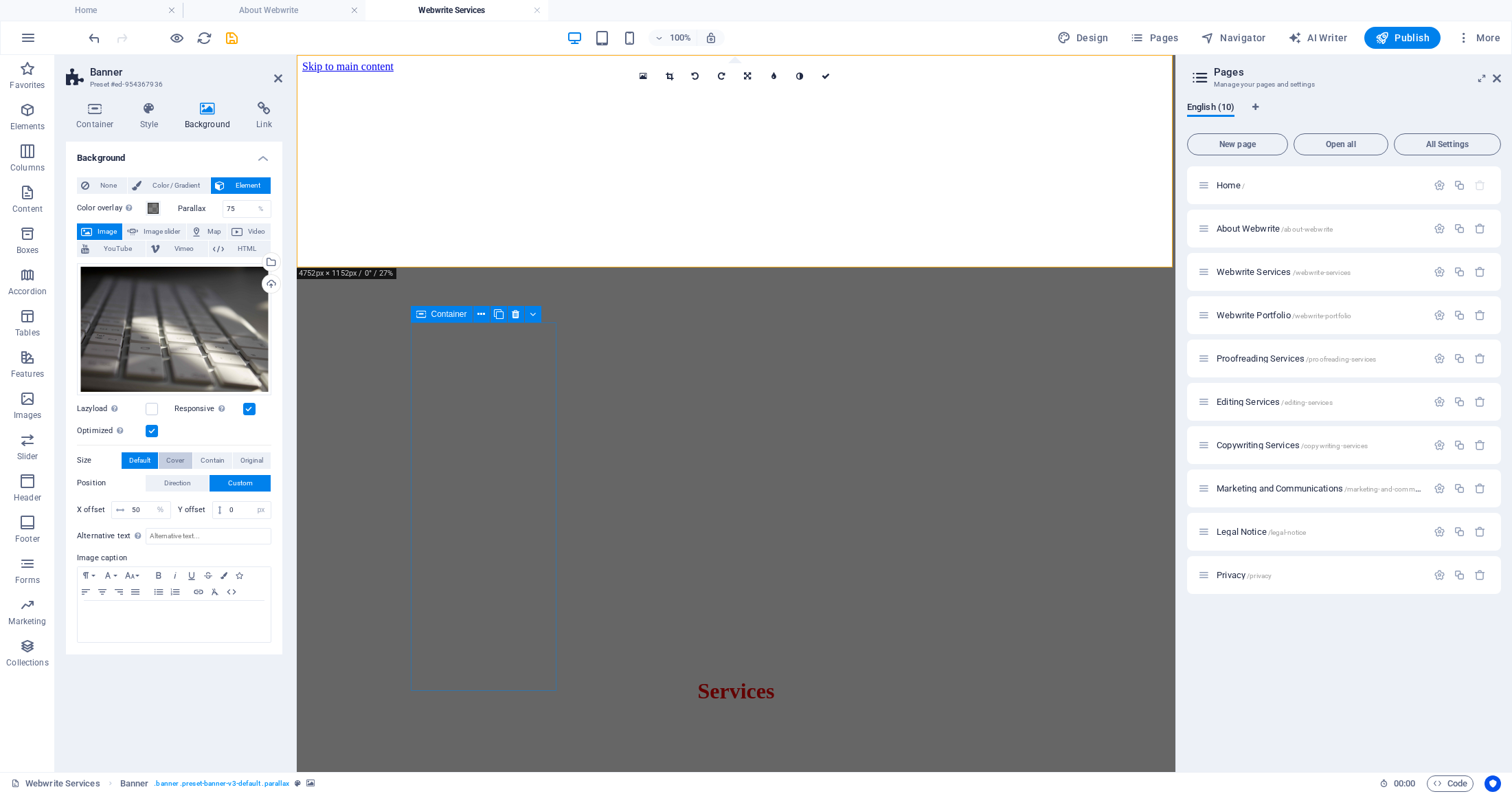
click at [177, 456] on span "Cover" at bounding box center [175, 460] width 18 height 16
click at [203, 458] on span "Contain" at bounding box center [212, 460] width 24 height 16
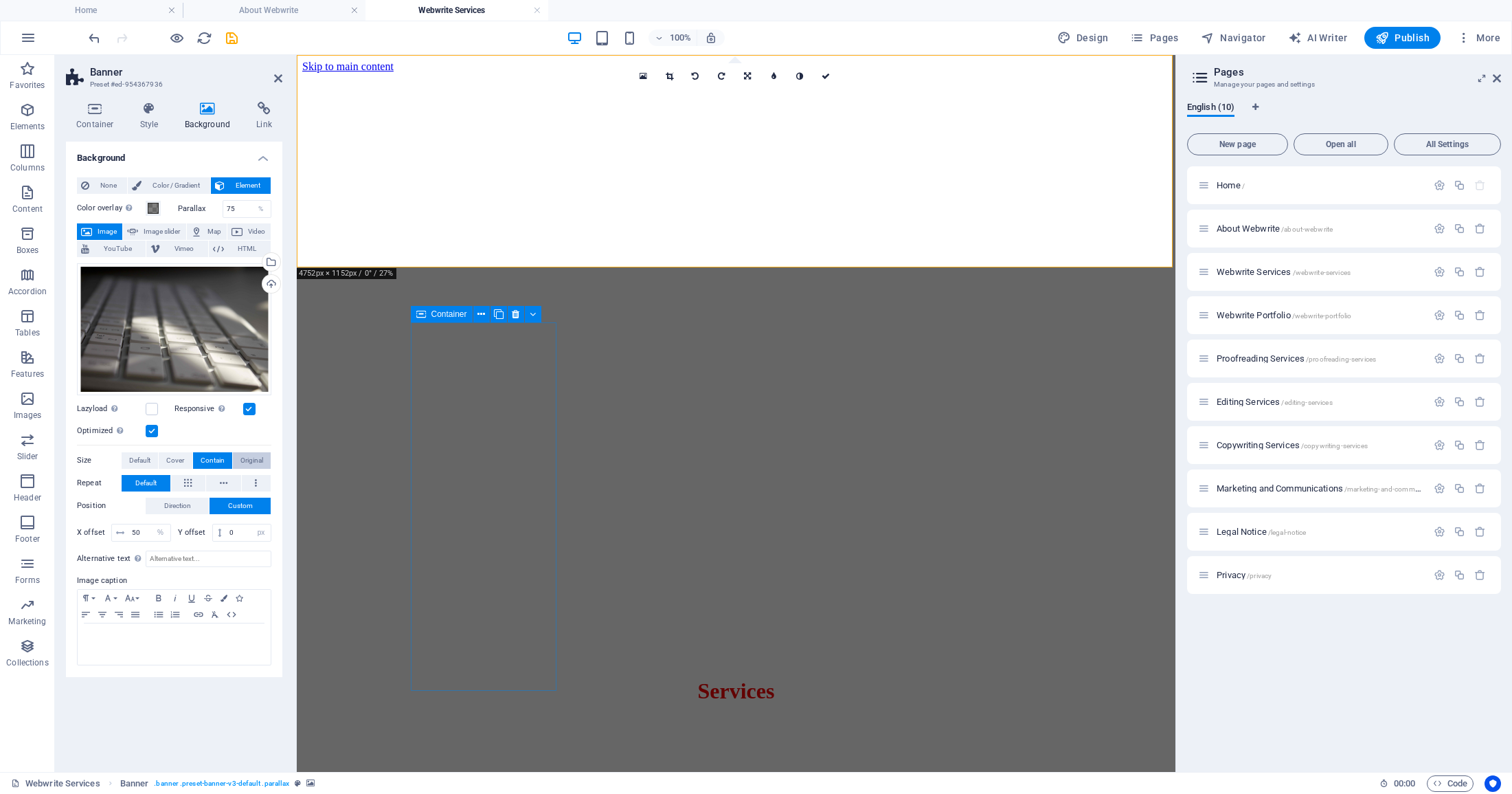
click at [250, 458] on span "Original" at bounding box center [251, 460] width 23 height 16
click at [221, 457] on span "Contain" at bounding box center [212, 460] width 24 height 16
click at [224, 476] on icon at bounding box center [223, 483] width 8 height 16
click at [249, 478] on button at bounding box center [257, 483] width 30 height 16
click at [229, 478] on button at bounding box center [223, 483] width 35 height 16
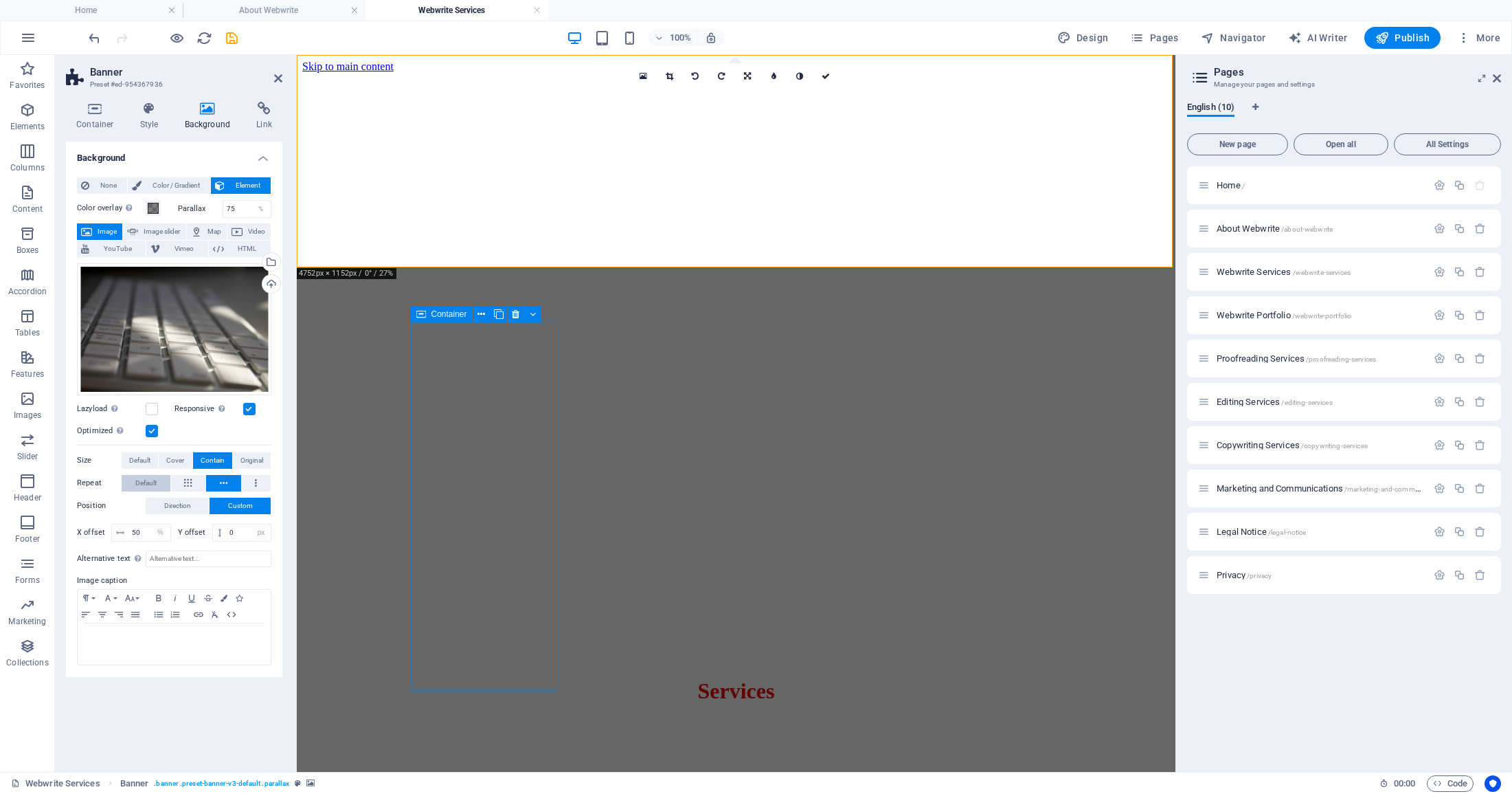
click at [165, 477] on button "Default" at bounding box center [146, 483] width 49 height 16
click at [196, 504] on button "Direction" at bounding box center [177, 505] width 63 height 16
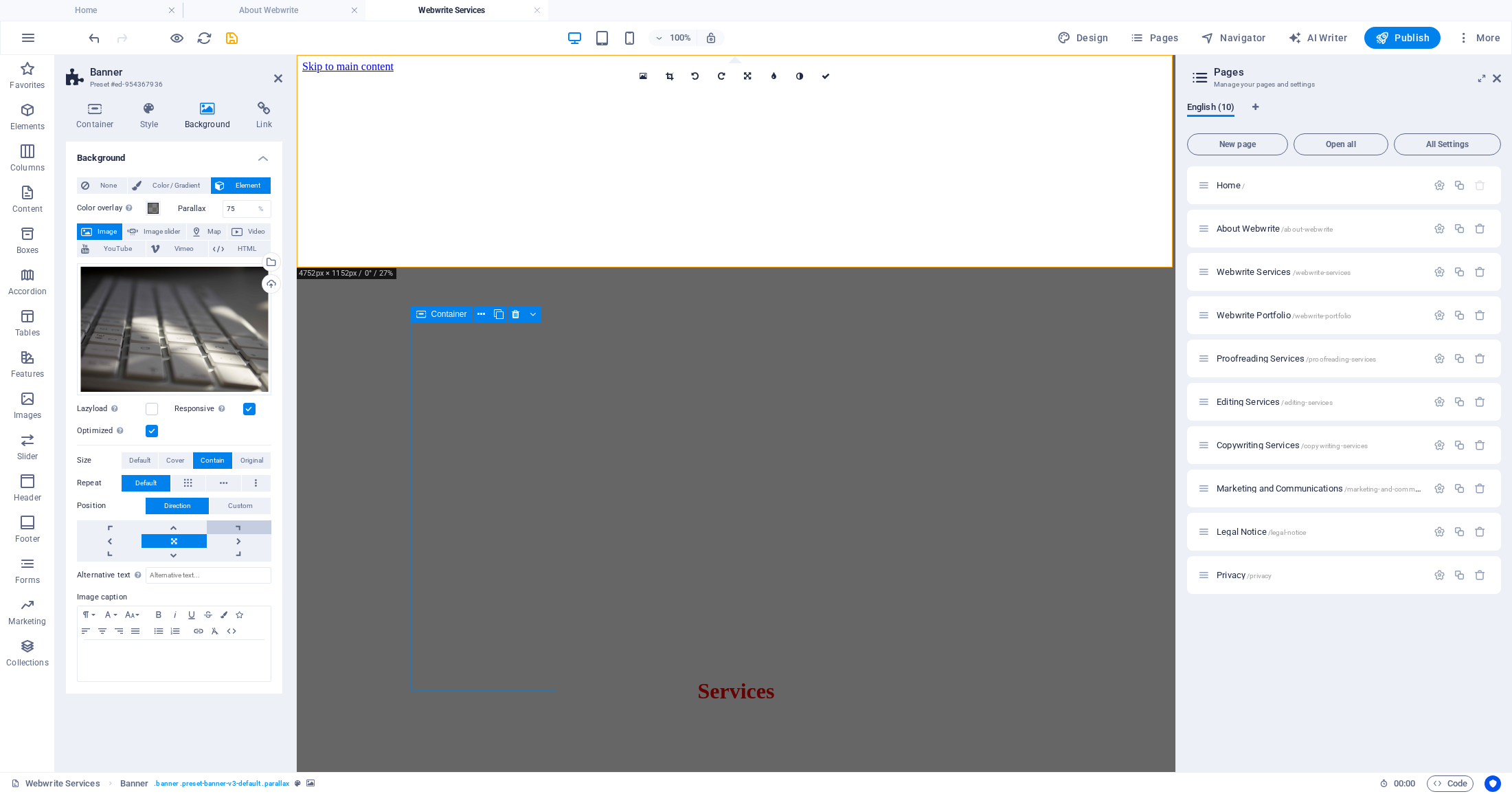
click at [236, 523] on link at bounding box center [239, 527] width 65 height 14
click at [237, 523] on link at bounding box center [239, 527] width 65 height 14
click at [239, 551] on link at bounding box center [239, 554] width 65 height 14
click at [175, 552] on link at bounding box center [174, 554] width 65 height 14
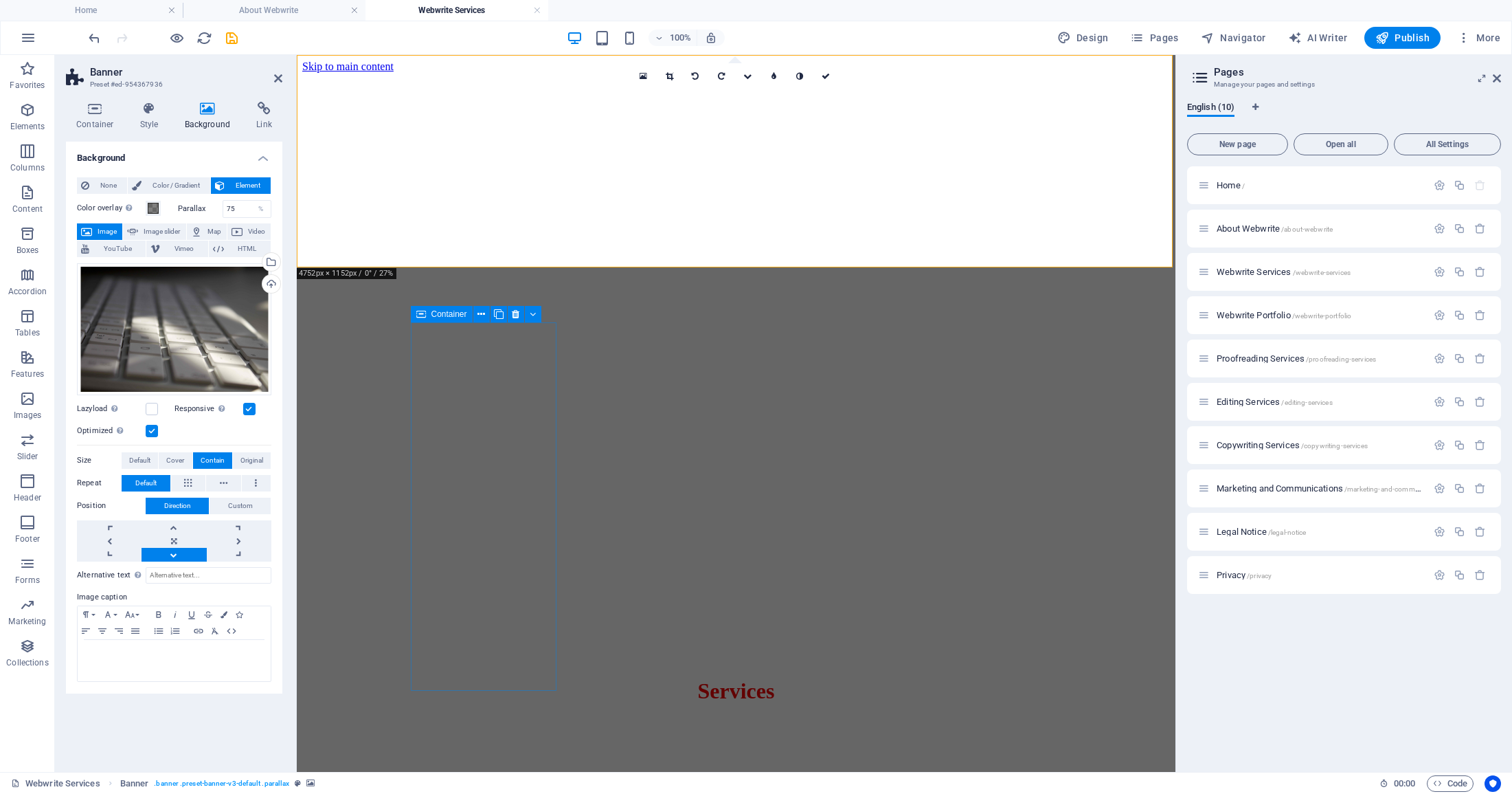
click at [175, 552] on link at bounding box center [174, 554] width 65 height 14
click at [172, 537] on link at bounding box center [174, 541] width 65 height 14
click at [270, 284] on div "Upload" at bounding box center [270, 285] width 20 height 20
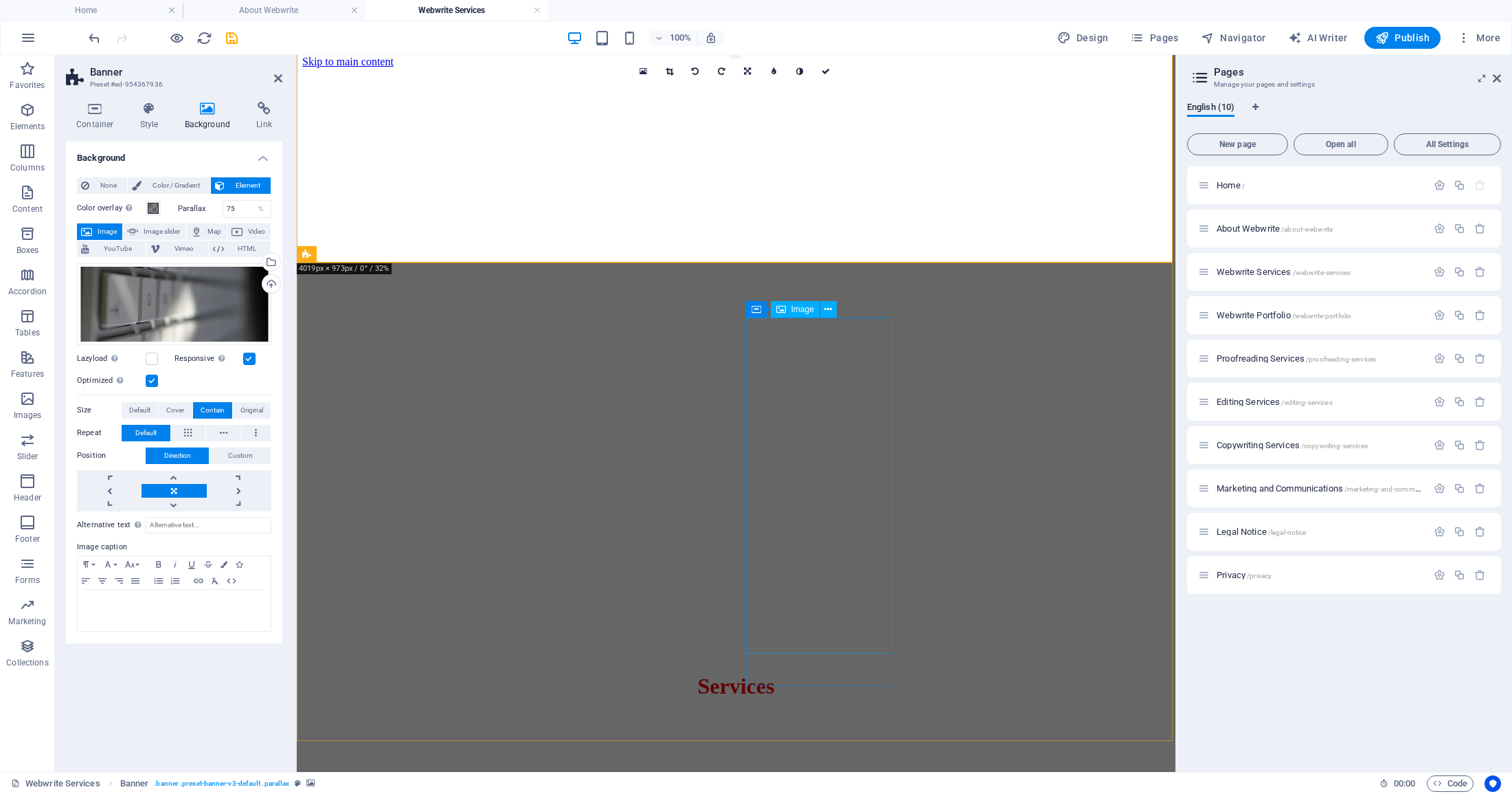
scroll to position [4, 0]
click at [232, 36] on icon "save" at bounding box center [232, 38] width 16 height 16
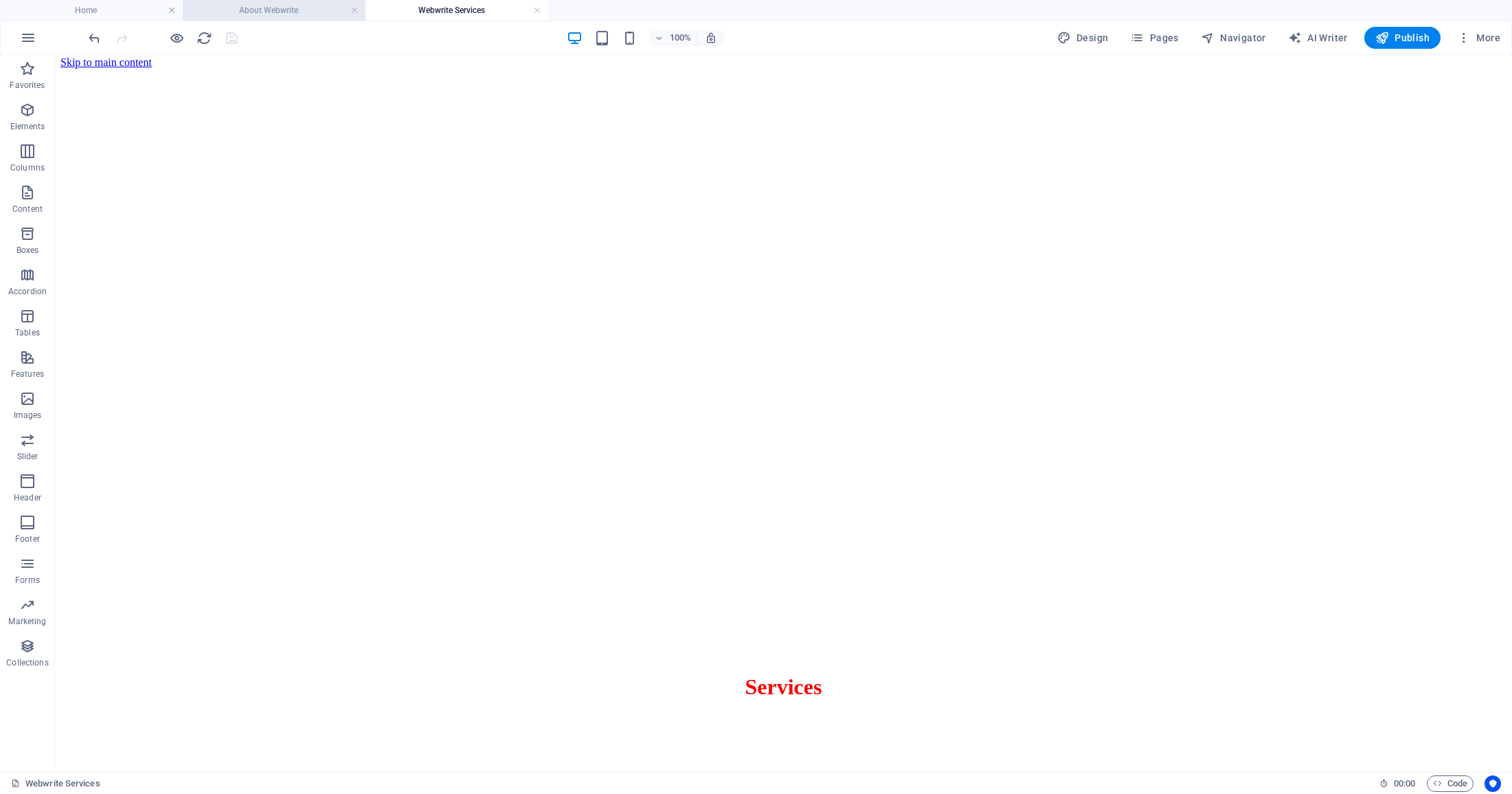
click at [306, 7] on h4 "About Webwrite" at bounding box center [274, 10] width 182 height 15
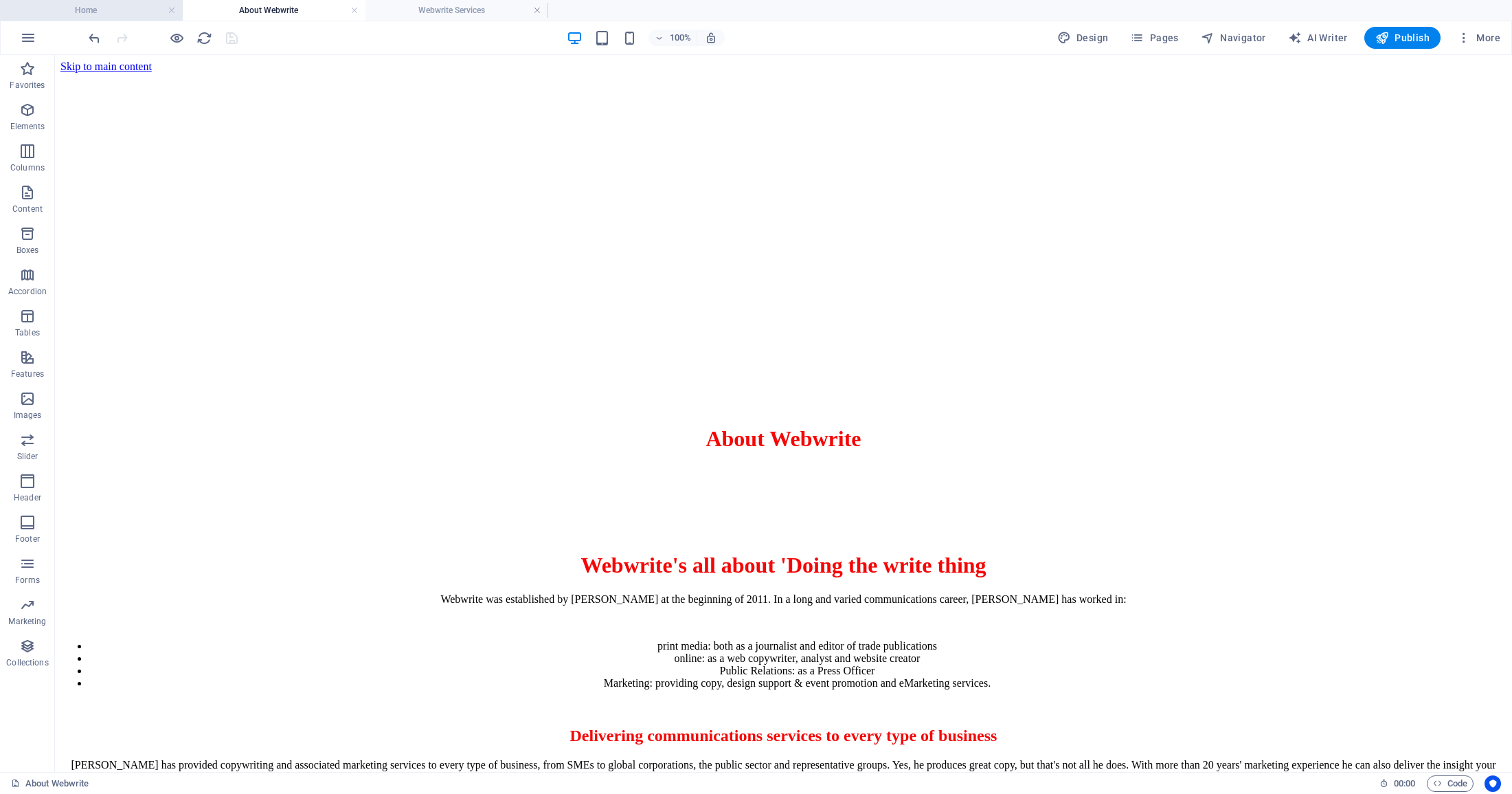
click at [121, 9] on h4 "Home" at bounding box center [91, 10] width 182 height 15
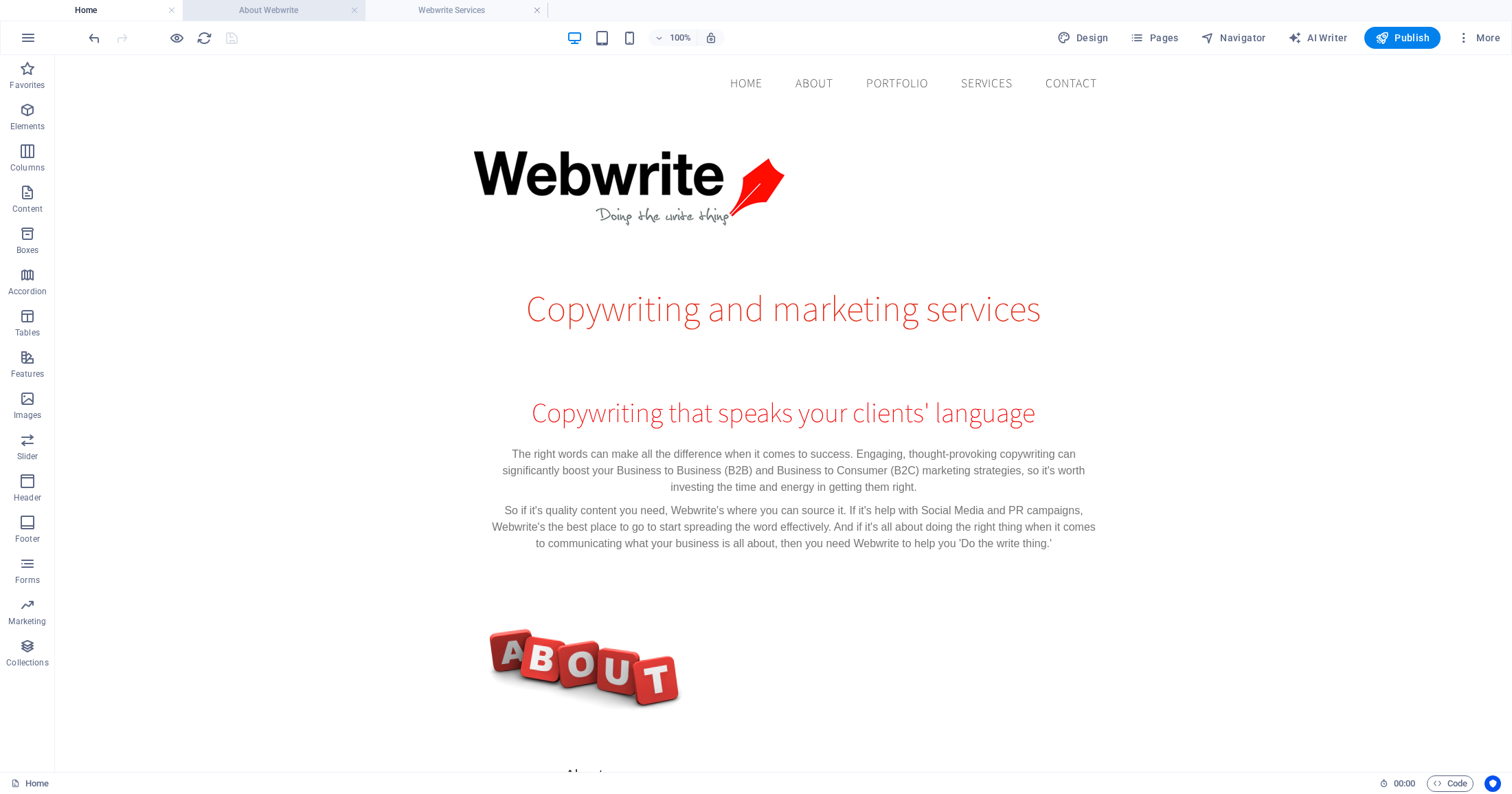
click at [285, 12] on h4 "About Webwrite" at bounding box center [274, 10] width 182 height 15
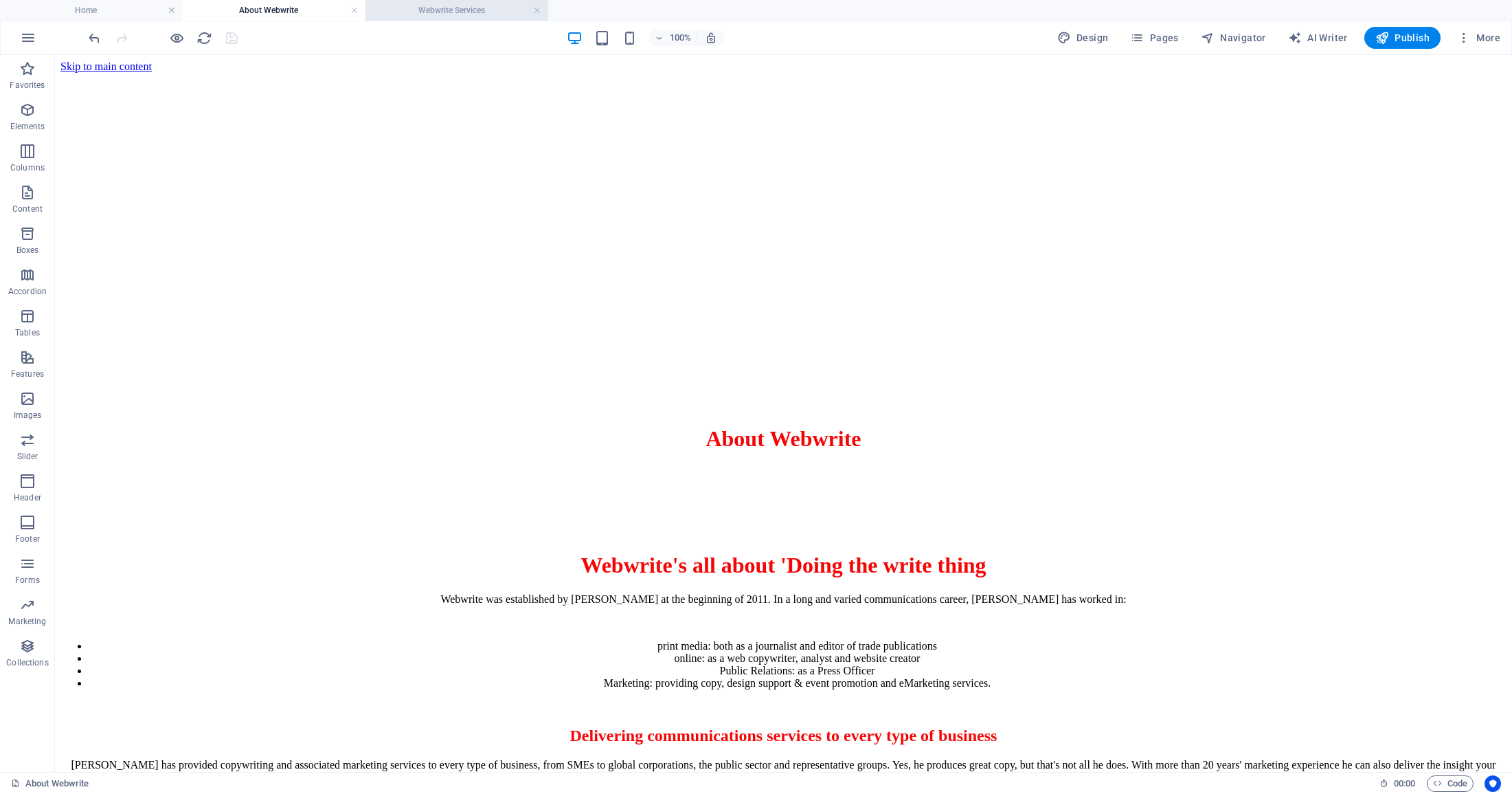
click at [459, 6] on h4 "Webwrite Services" at bounding box center [457, 10] width 182 height 15
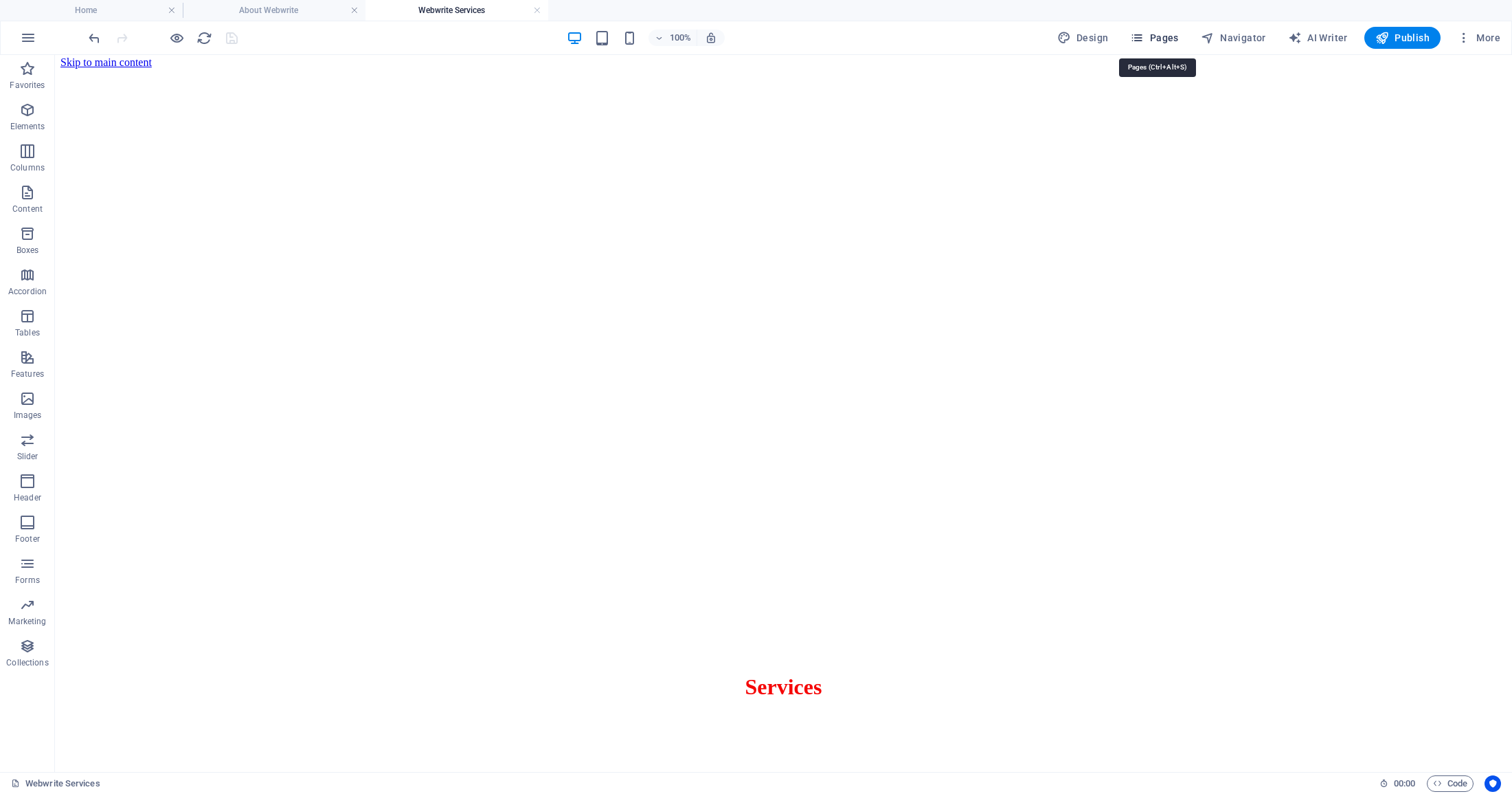
click at [1170, 38] on span "Pages" at bounding box center [1154, 38] width 48 height 14
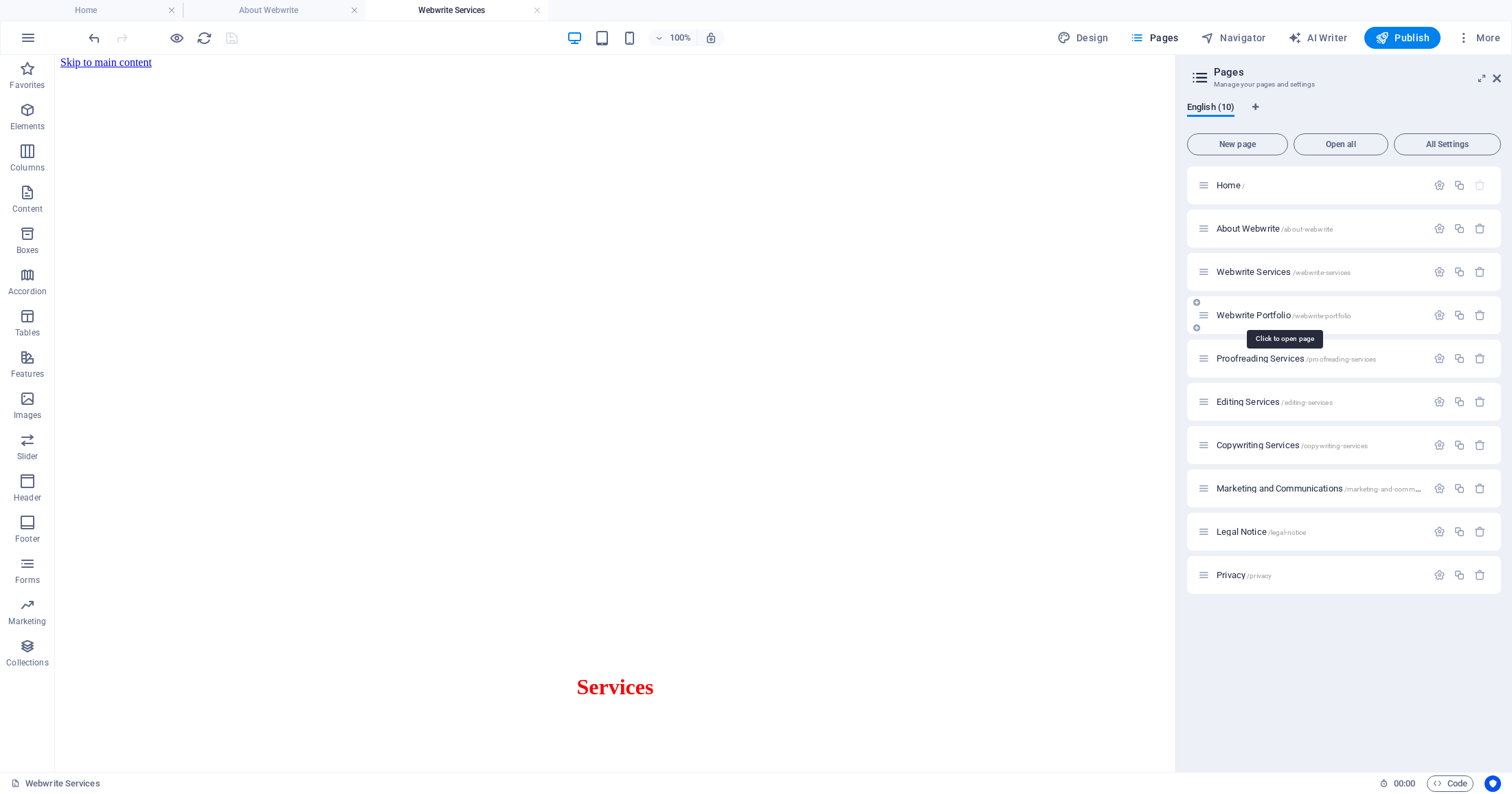
click at [1275, 316] on span "Webwrite Portfolio /webwrite-portfolio" at bounding box center [1284, 315] width 135 height 10
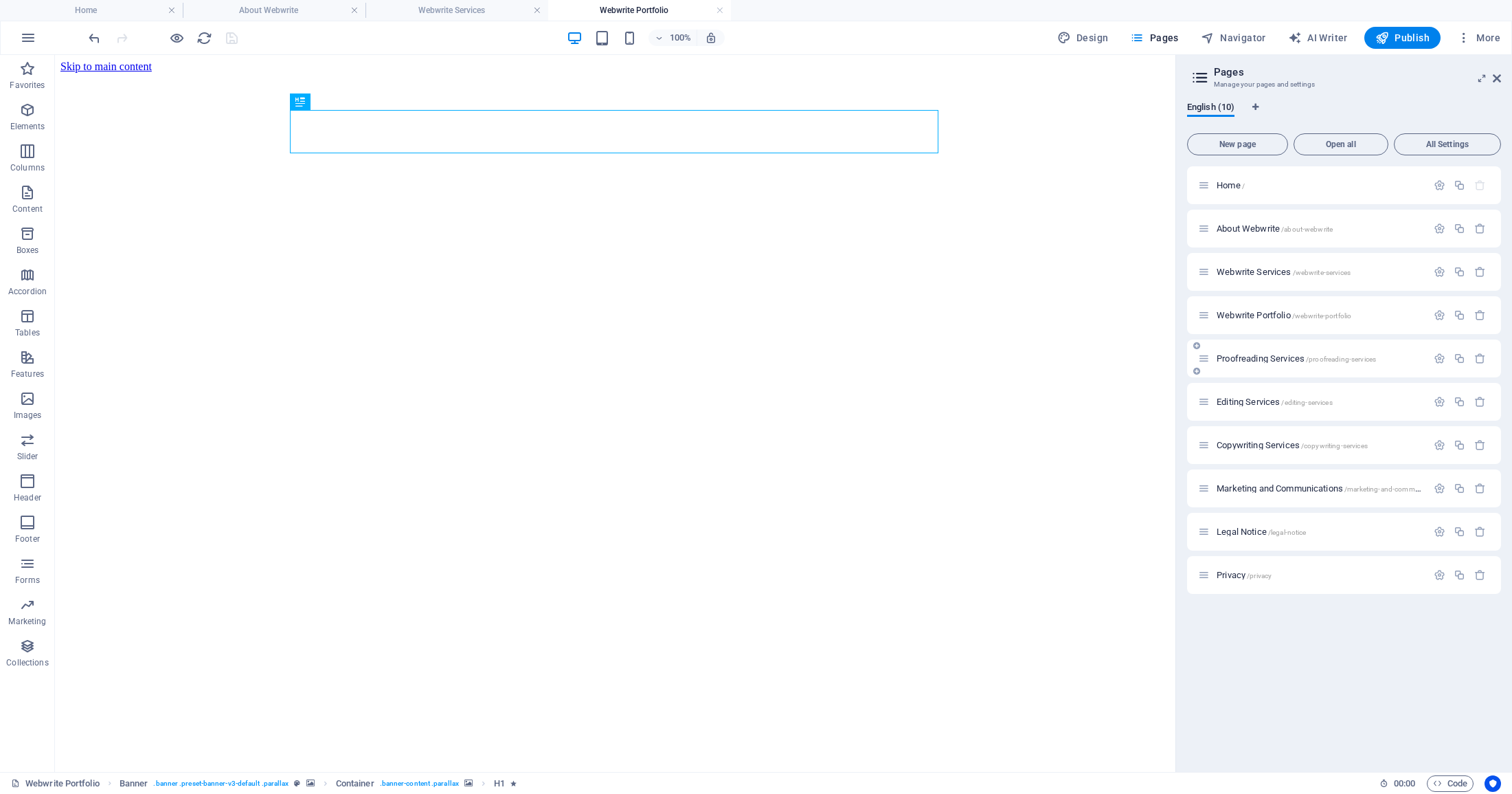
scroll to position [0, 0]
click at [303, 7] on h4 "About Webwrite" at bounding box center [274, 10] width 182 height 15
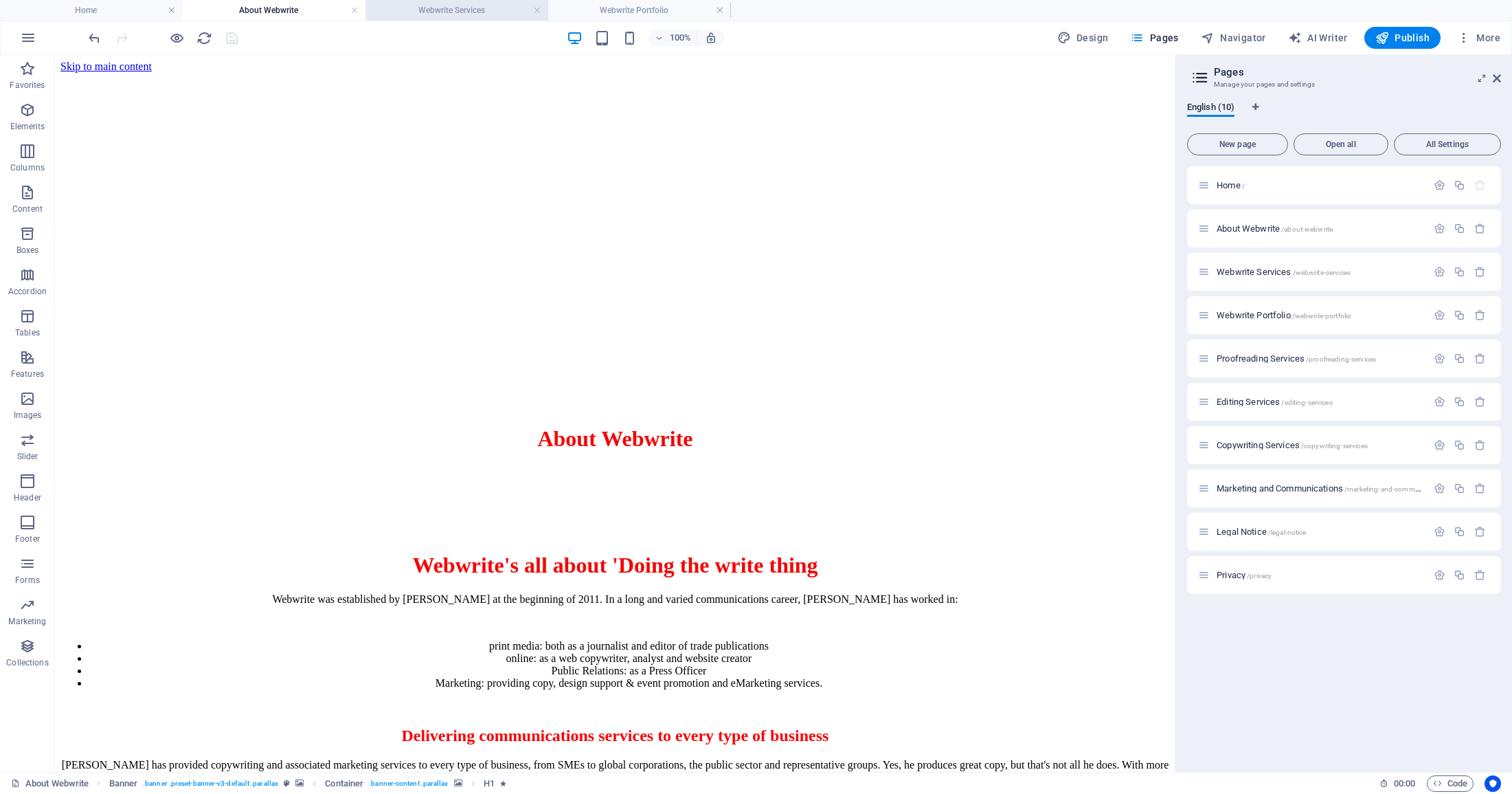
click at [429, 15] on h4 "Webwrite Services" at bounding box center [457, 10] width 182 height 15
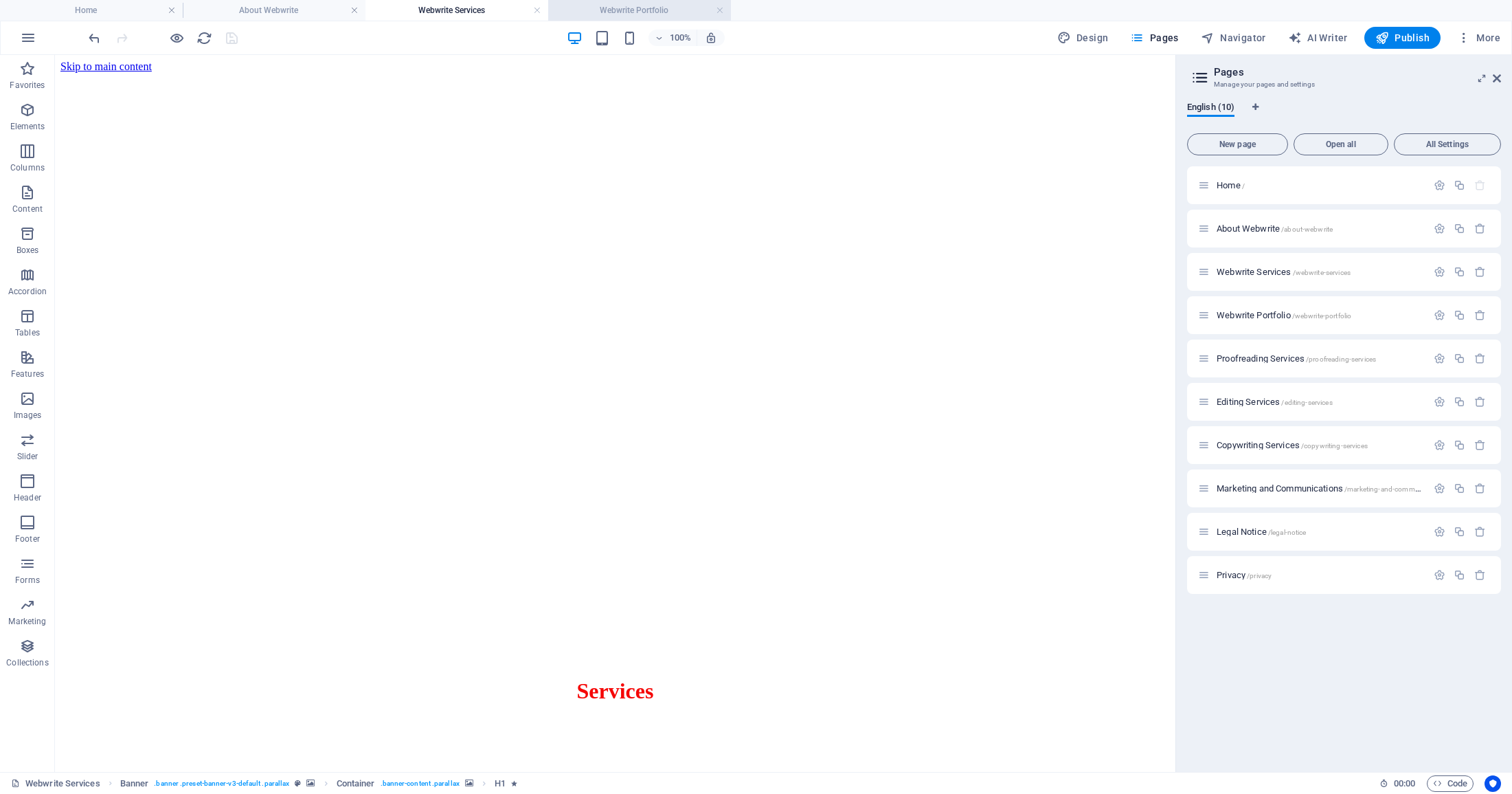
click at [622, 14] on h4 "Webwrite Portfolio" at bounding box center [639, 10] width 182 height 15
click at [174, 664] on div at bounding box center [615, 664] width 1109 height 0
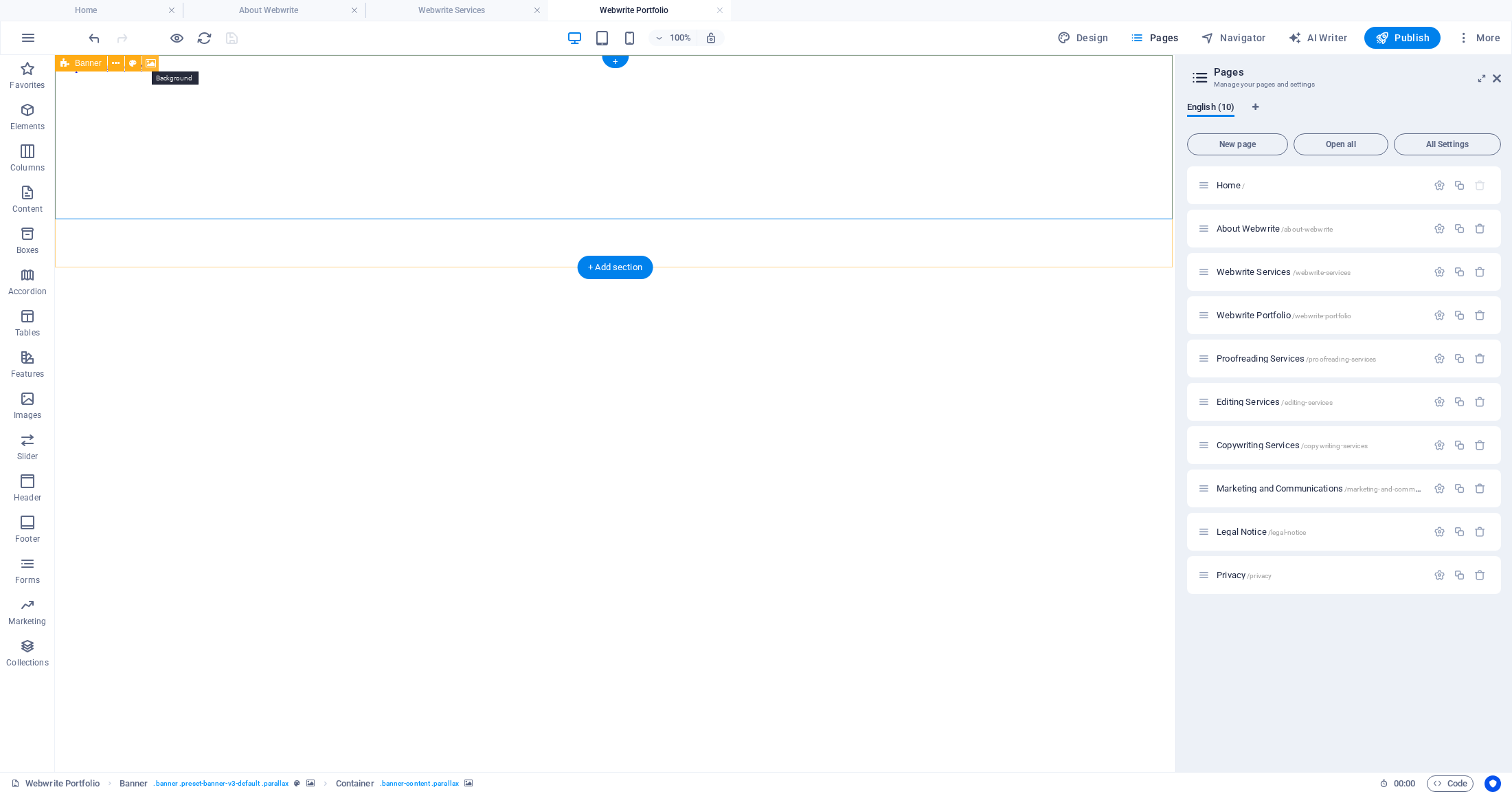
click at [156, 61] on button at bounding box center [150, 62] width 16 height 16
select select "%"
select select "px"
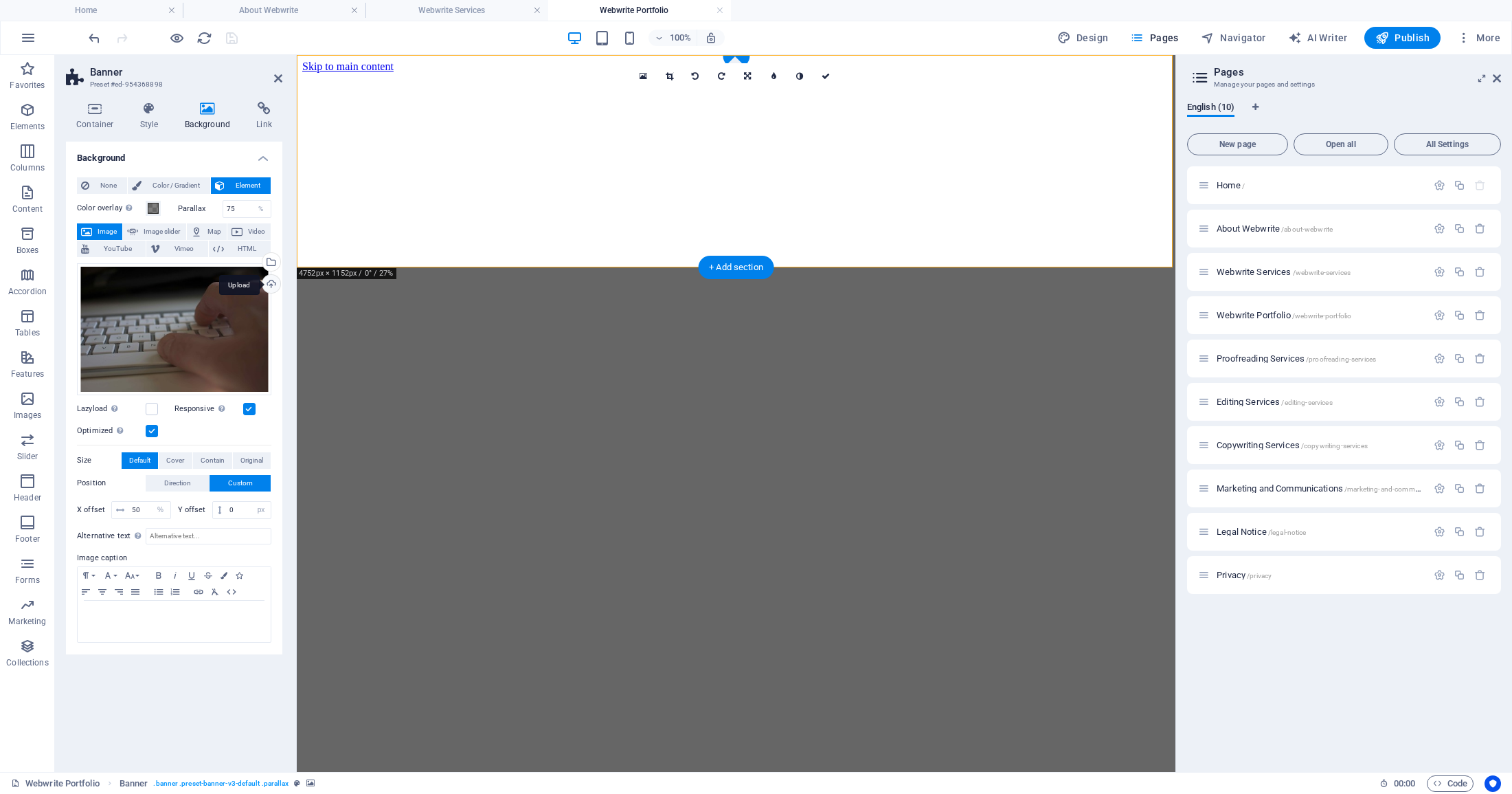
click at [267, 285] on div "Upload" at bounding box center [270, 285] width 20 height 20
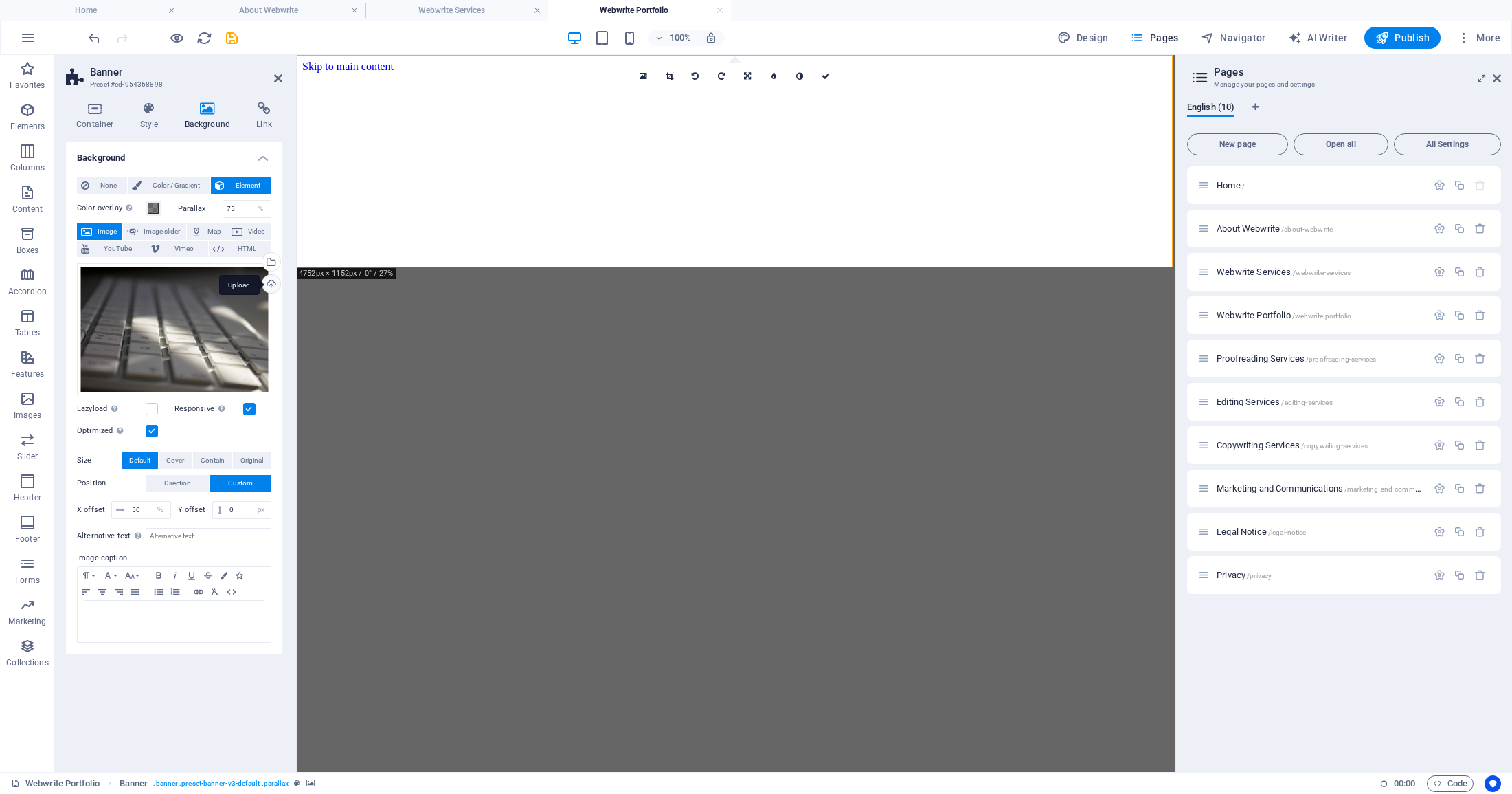
click at [271, 282] on div "Upload" at bounding box center [270, 285] width 20 height 20
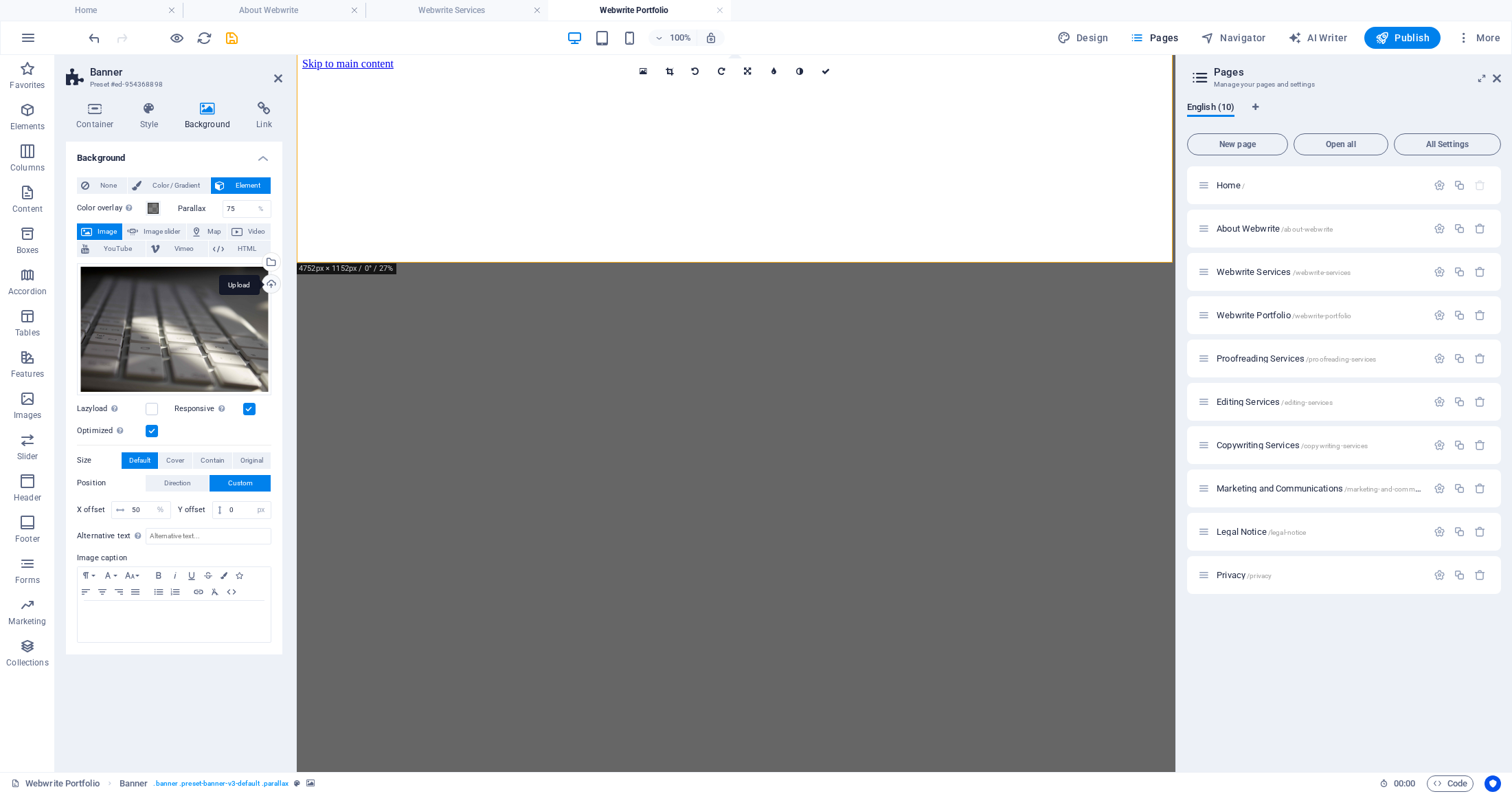
scroll to position [5, 0]
click at [270, 281] on div "Upload" at bounding box center [270, 285] width 20 height 20
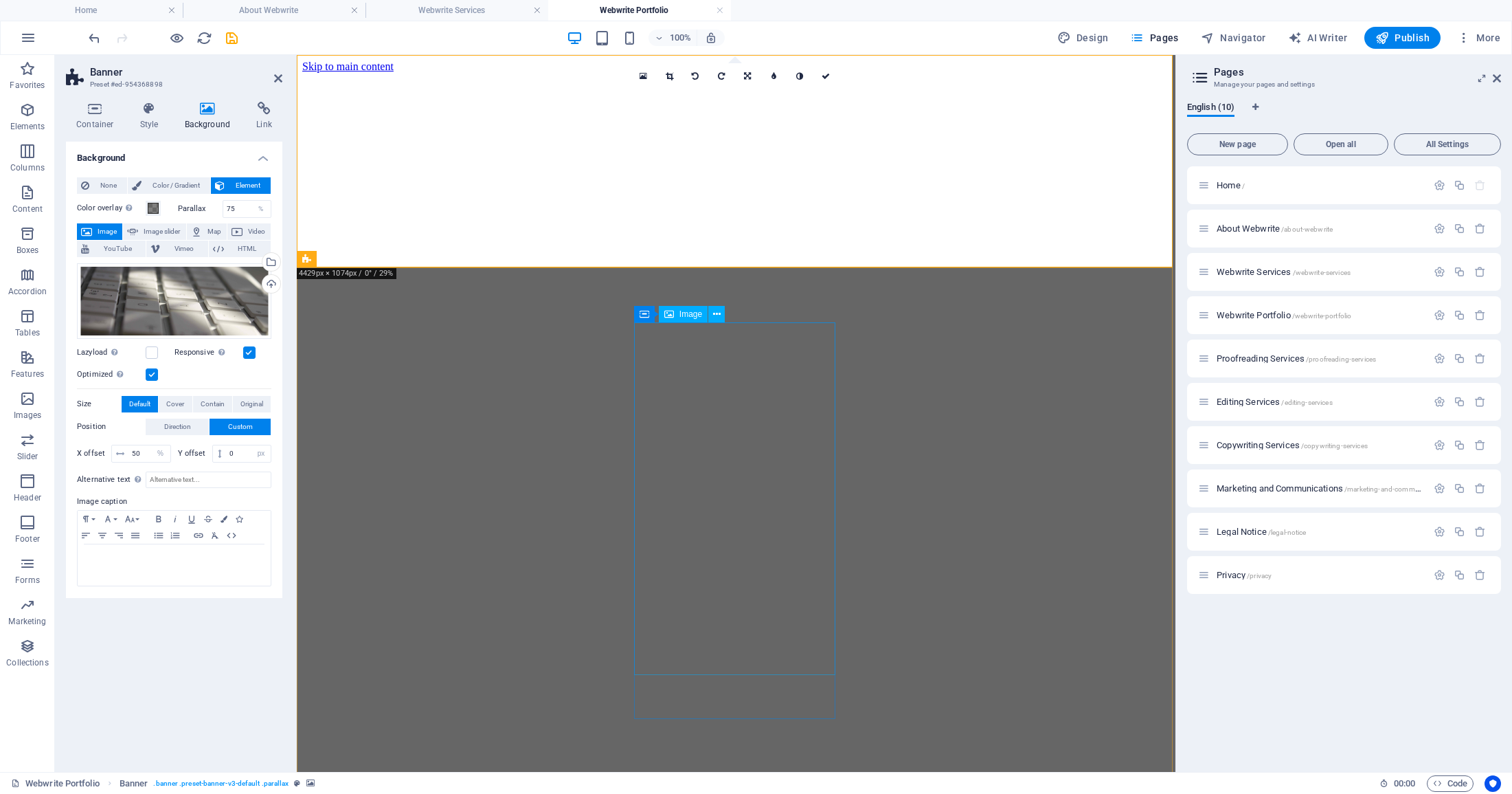
scroll to position [0, 0]
click at [233, 41] on icon "save" at bounding box center [232, 38] width 16 height 16
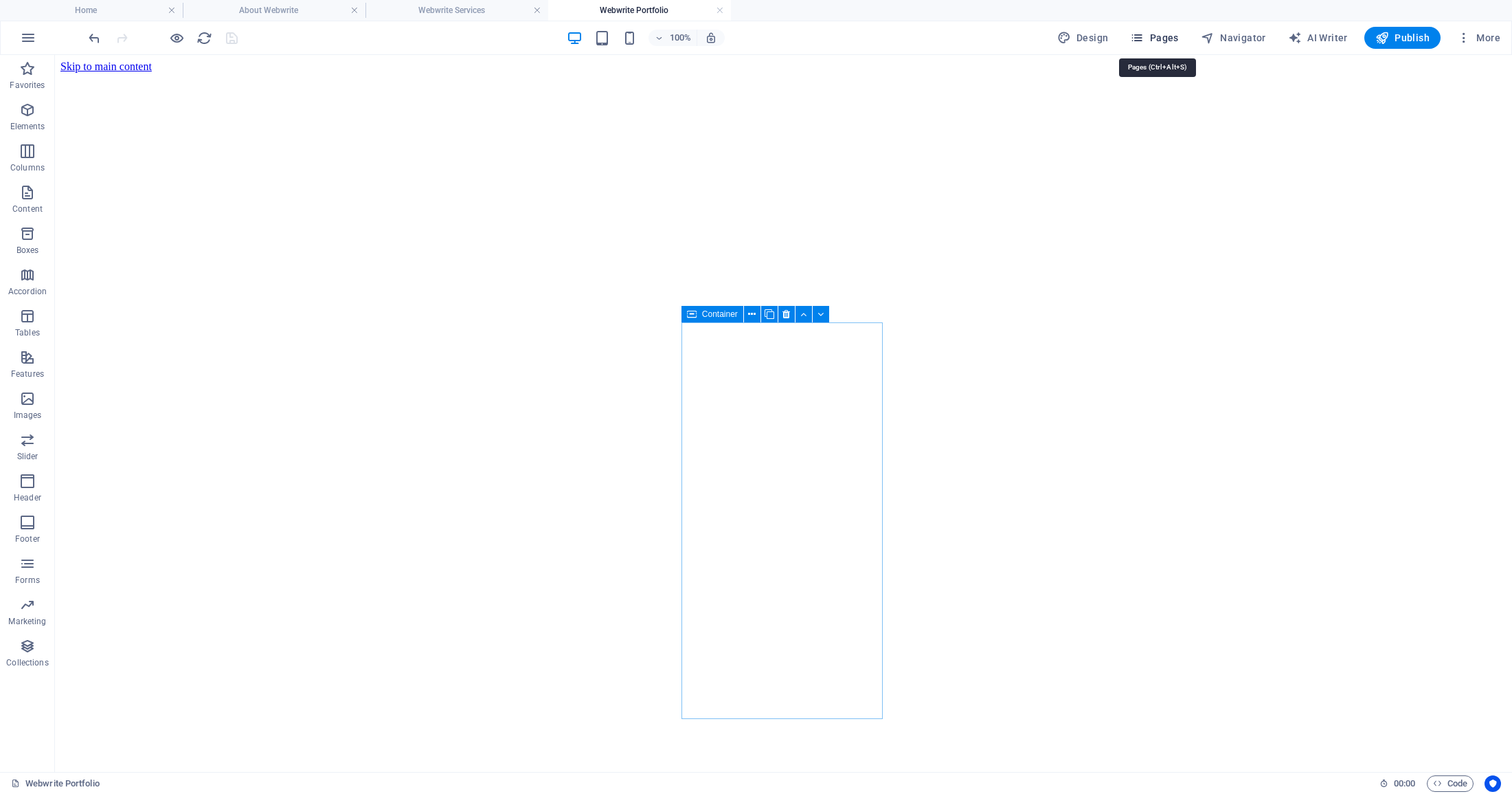
click at [1162, 41] on span "Pages" at bounding box center [1154, 38] width 48 height 14
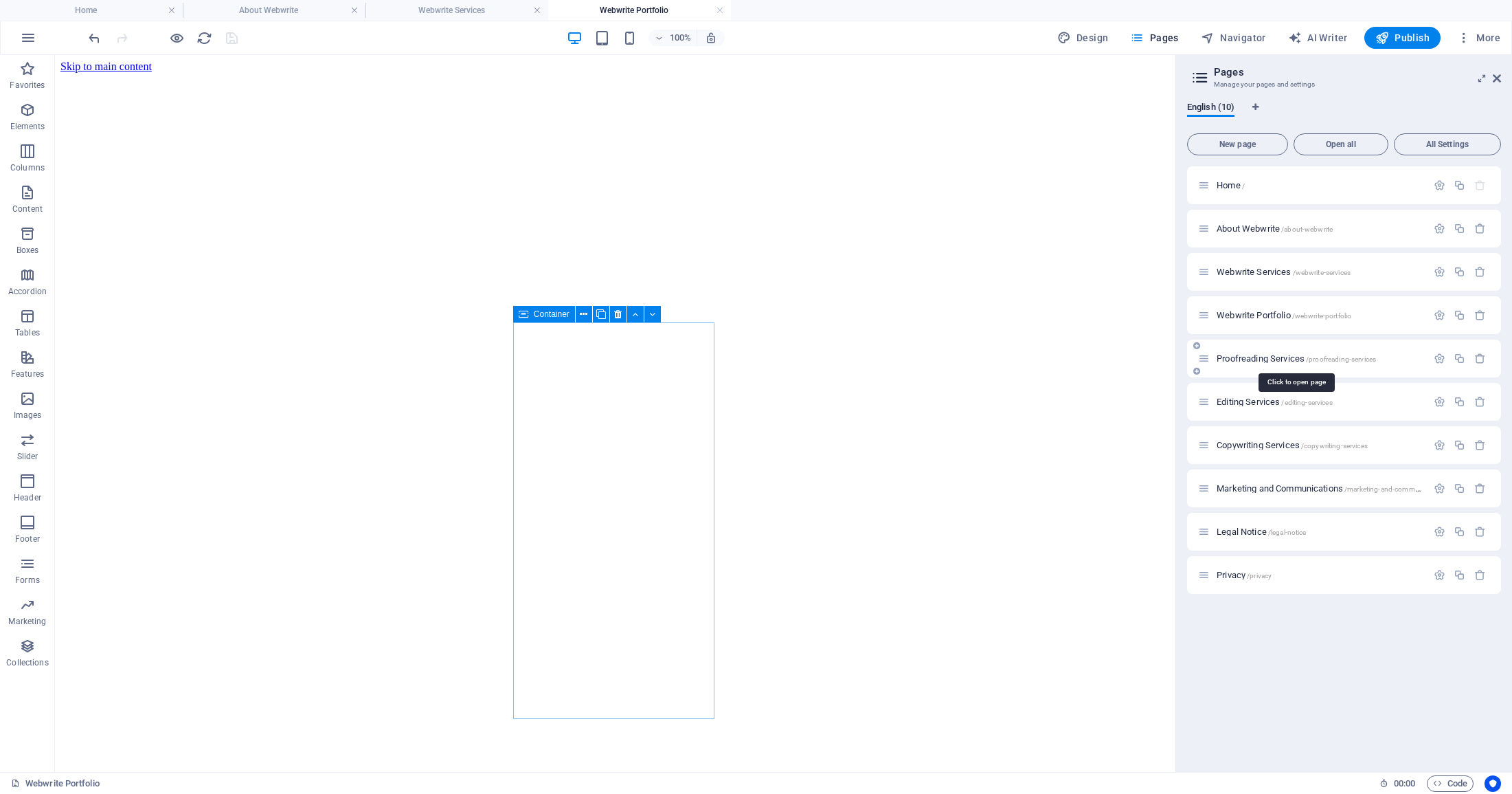
click at [1282, 360] on span "Proofreading Services /proofreading-services" at bounding box center [1296, 358] width 159 height 10
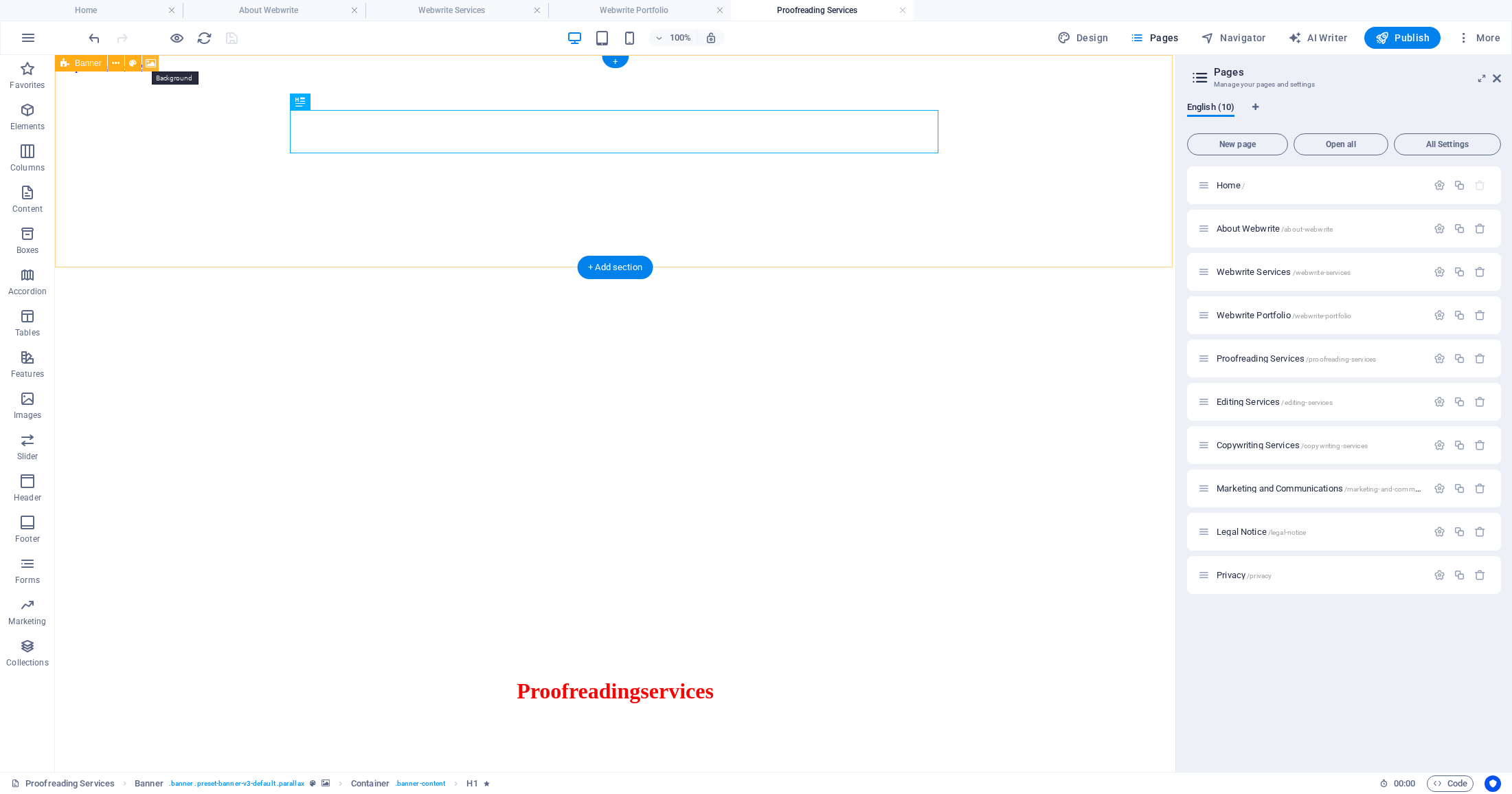
click at [146, 62] on icon at bounding box center [151, 63] width 10 height 14
select select "%"
select select "px"
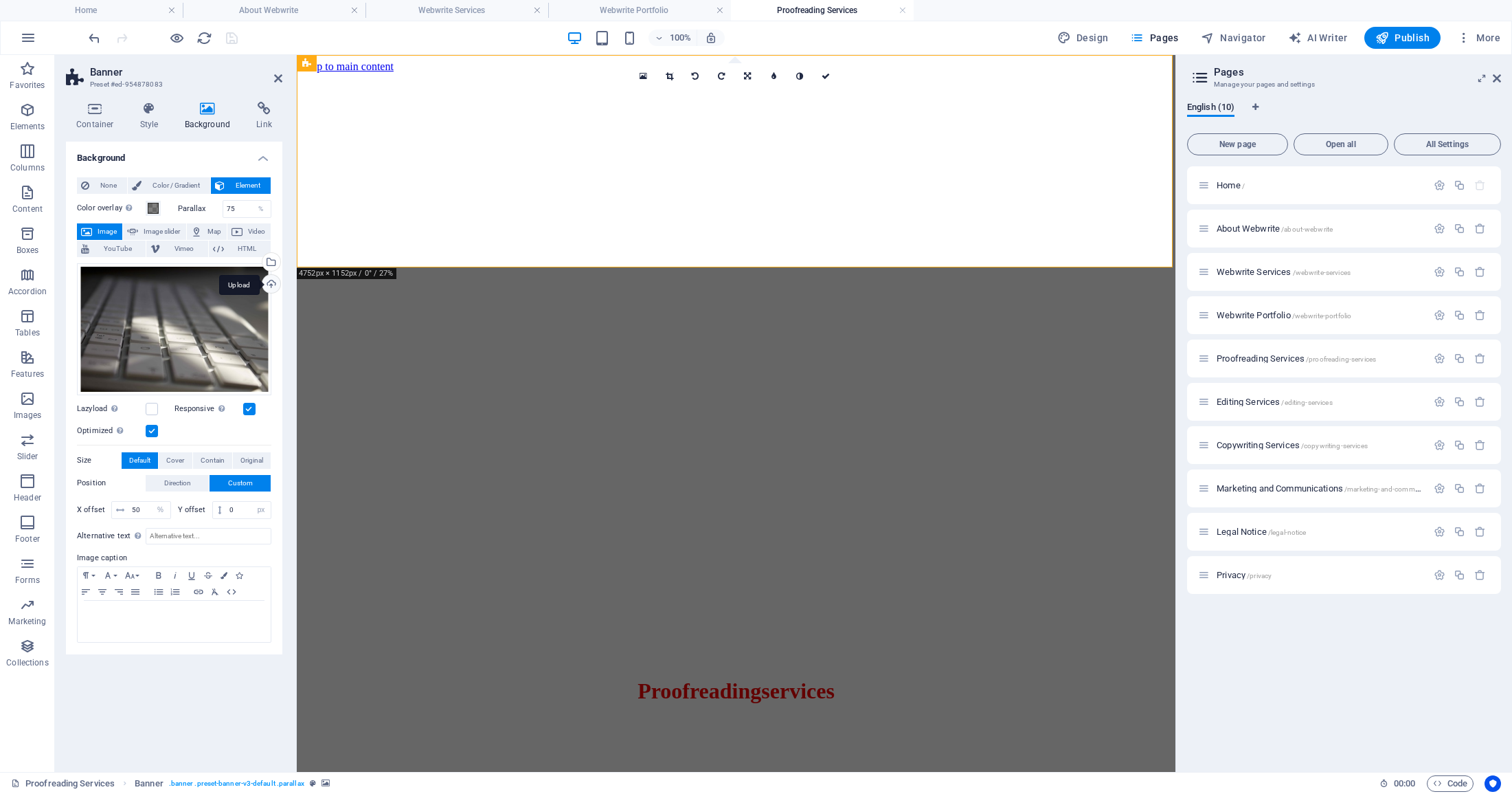
click at [267, 285] on div "Upload" at bounding box center [270, 285] width 20 height 20
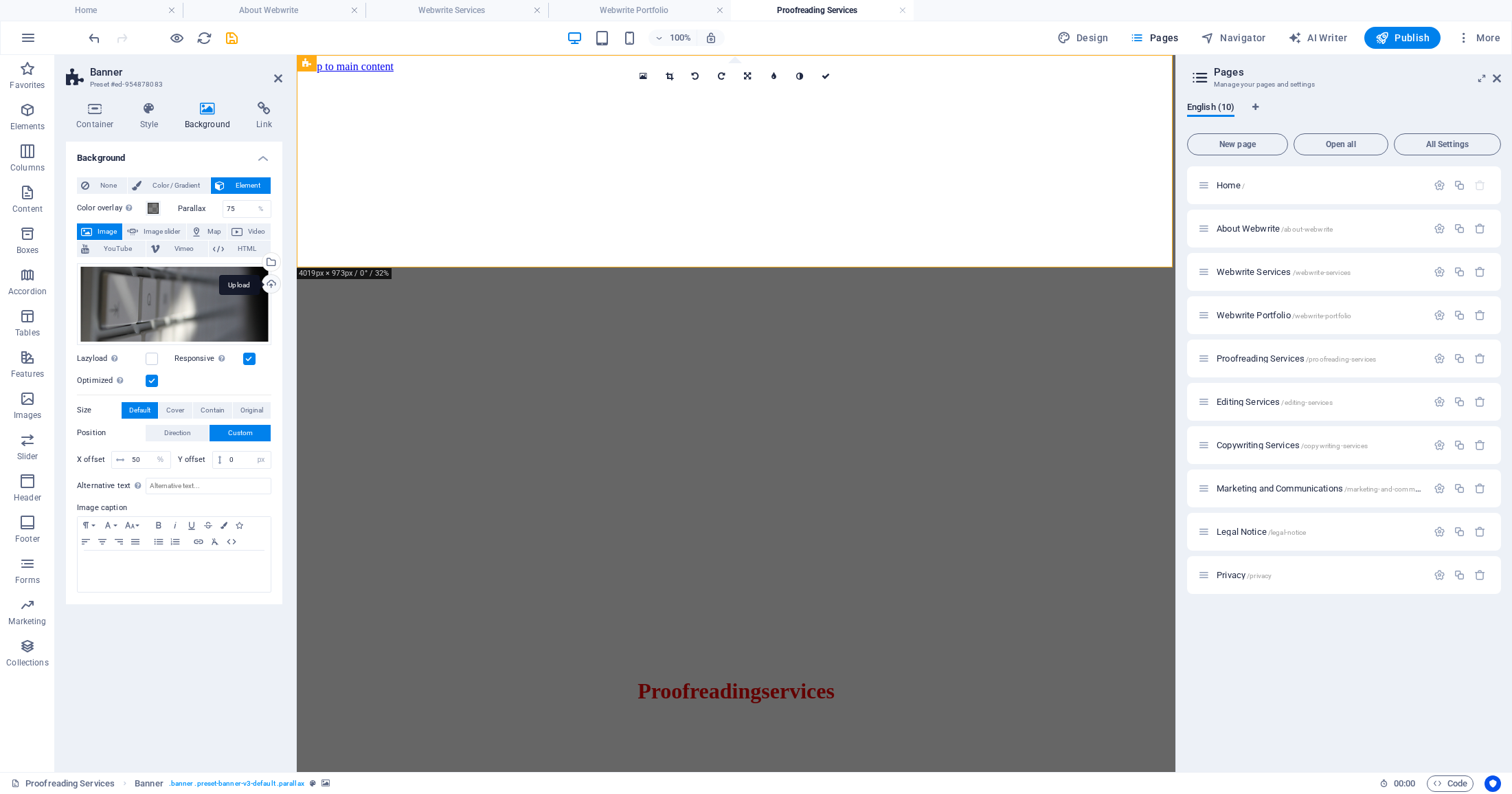
click at [277, 282] on div "Upload" at bounding box center [270, 285] width 20 height 20
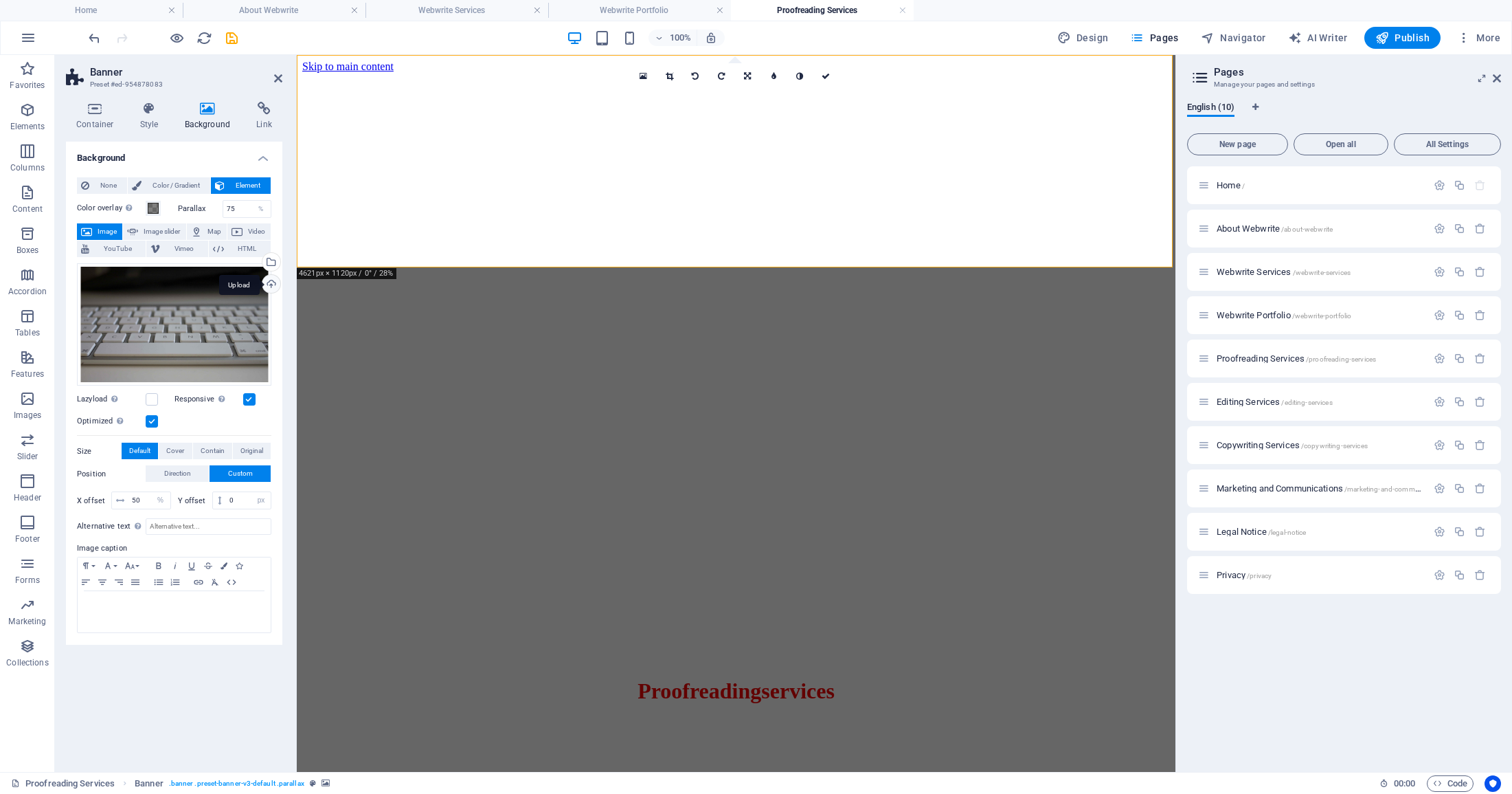
click at [270, 283] on div "Upload" at bounding box center [270, 285] width 20 height 20
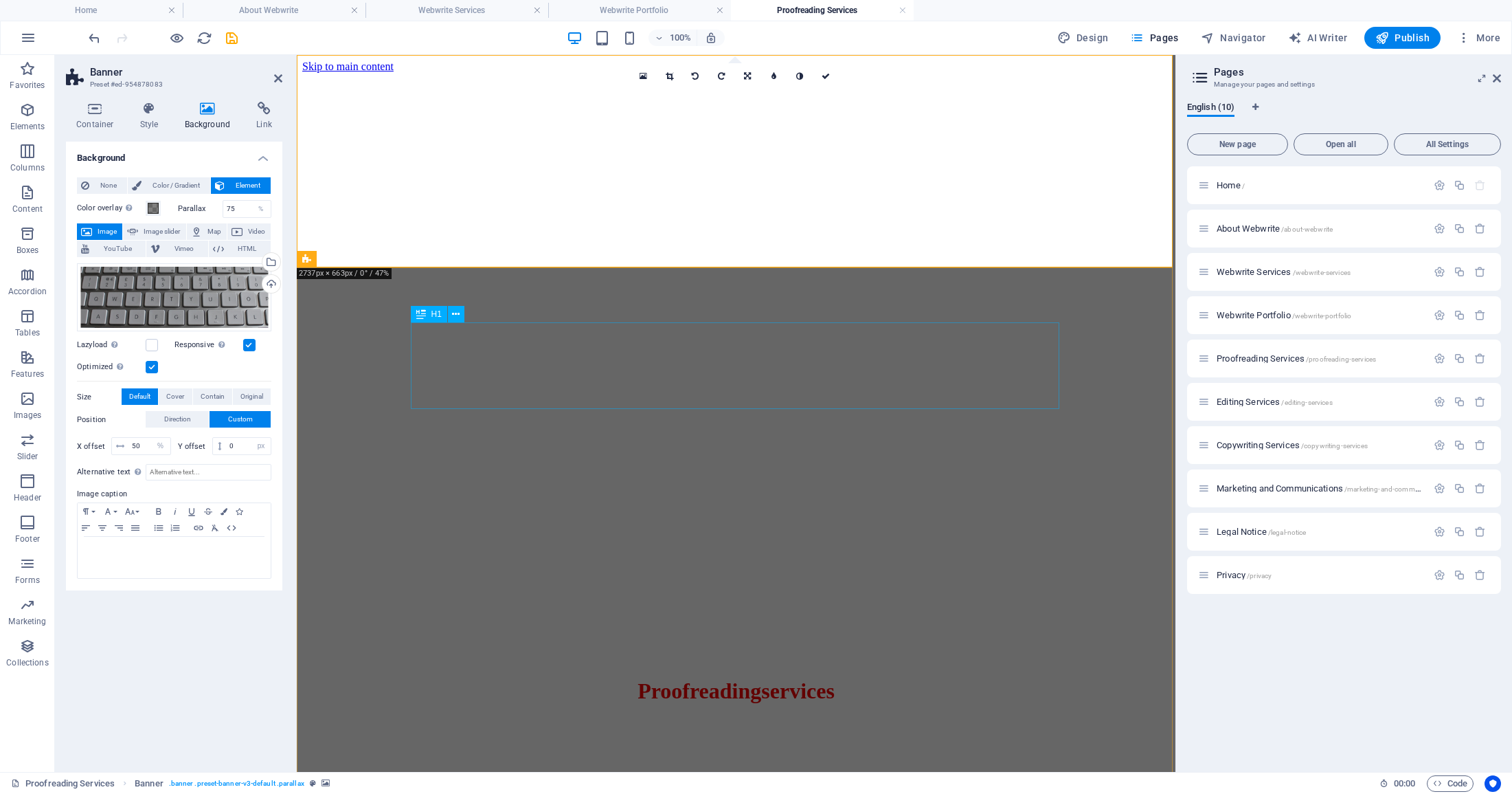
scroll to position [1, 0]
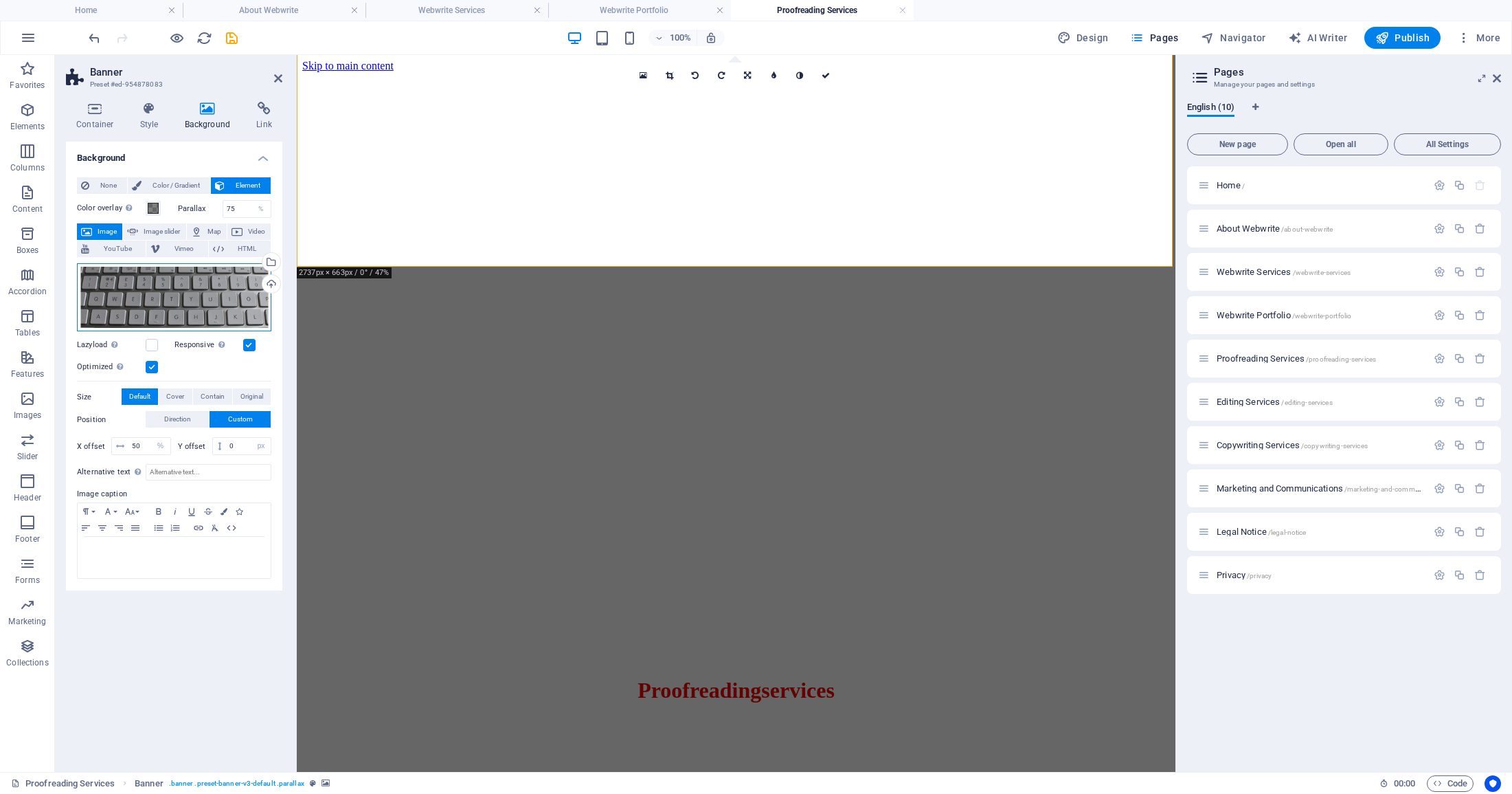
drag, startPoint x: 207, startPoint y: 299, endPoint x: 210, endPoint y: 276, distance: 23.2
click at [210, 276] on div "Drag files here, click to choose files or select files from Files or our free s…" at bounding box center [174, 298] width 194 height 68
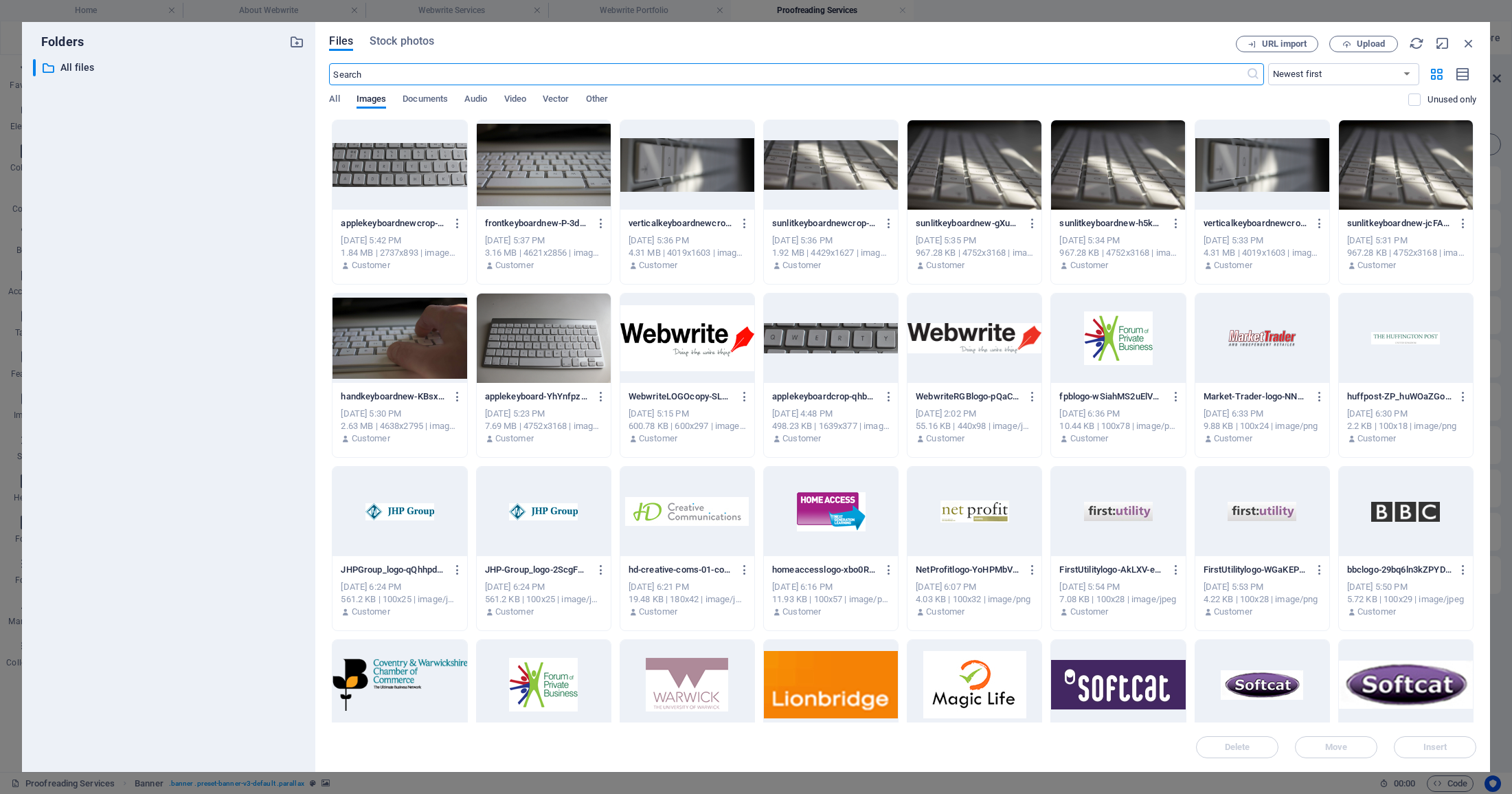
scroll to position [0, 0]
click at [1469, 43] on icon "button" at bounding box center [1469, 43] width 15 height 15
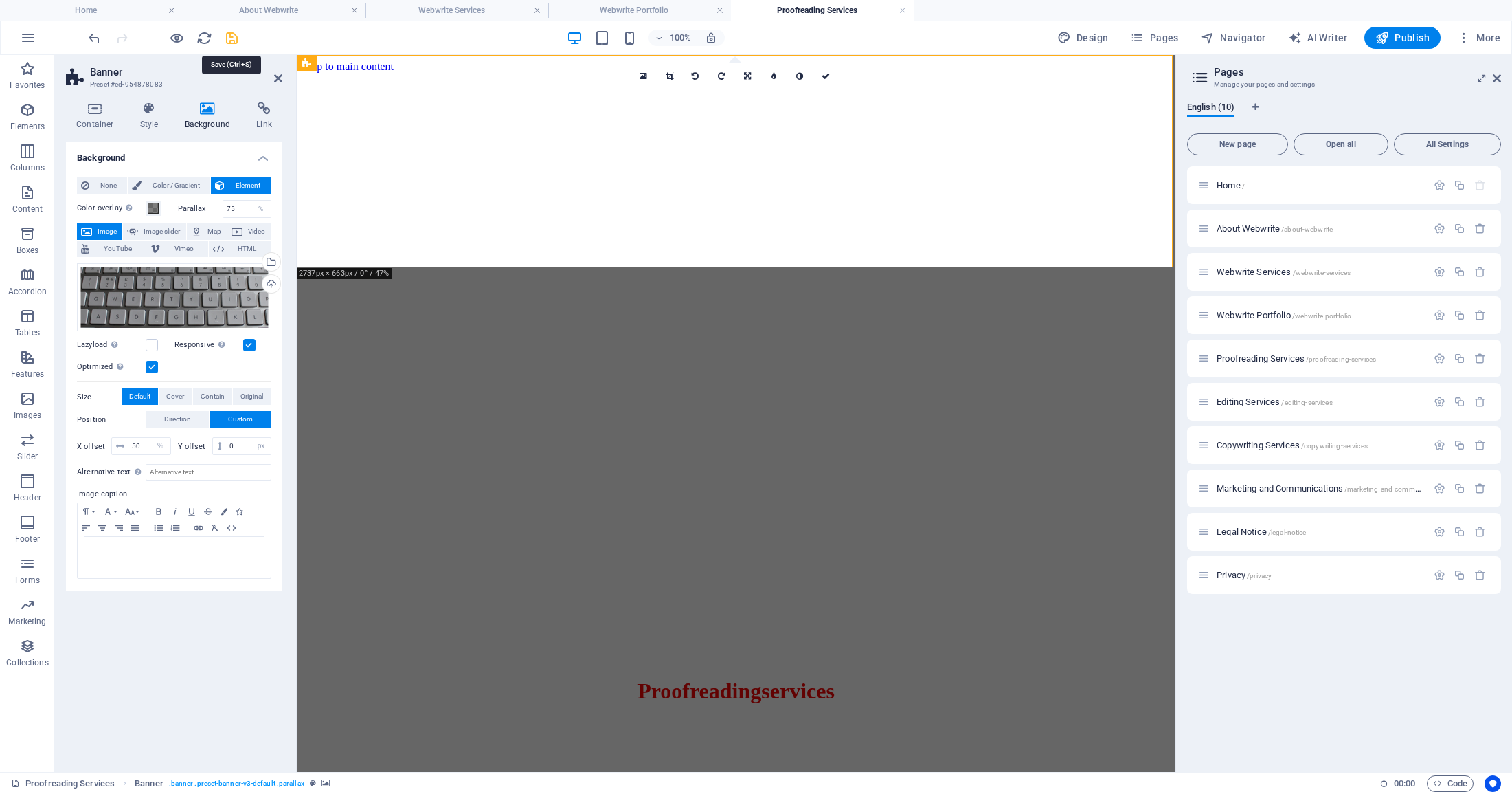
click at [230, 37] on icon "save" at bounding box center [232, 38] width 16 height 16
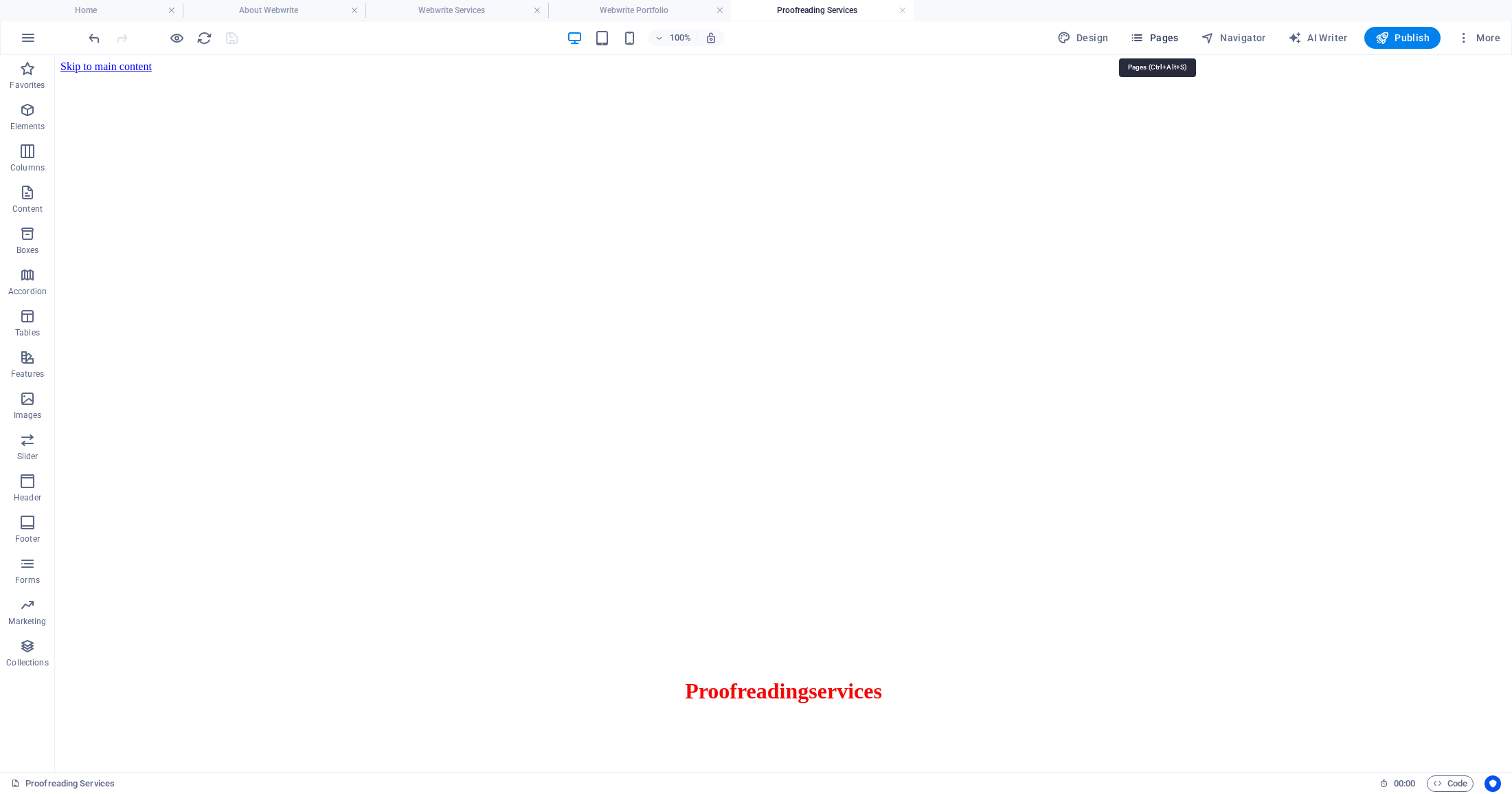
click at [1161, 39] on span "Pages" at bounding box center [1154, 38] width 48 height 14
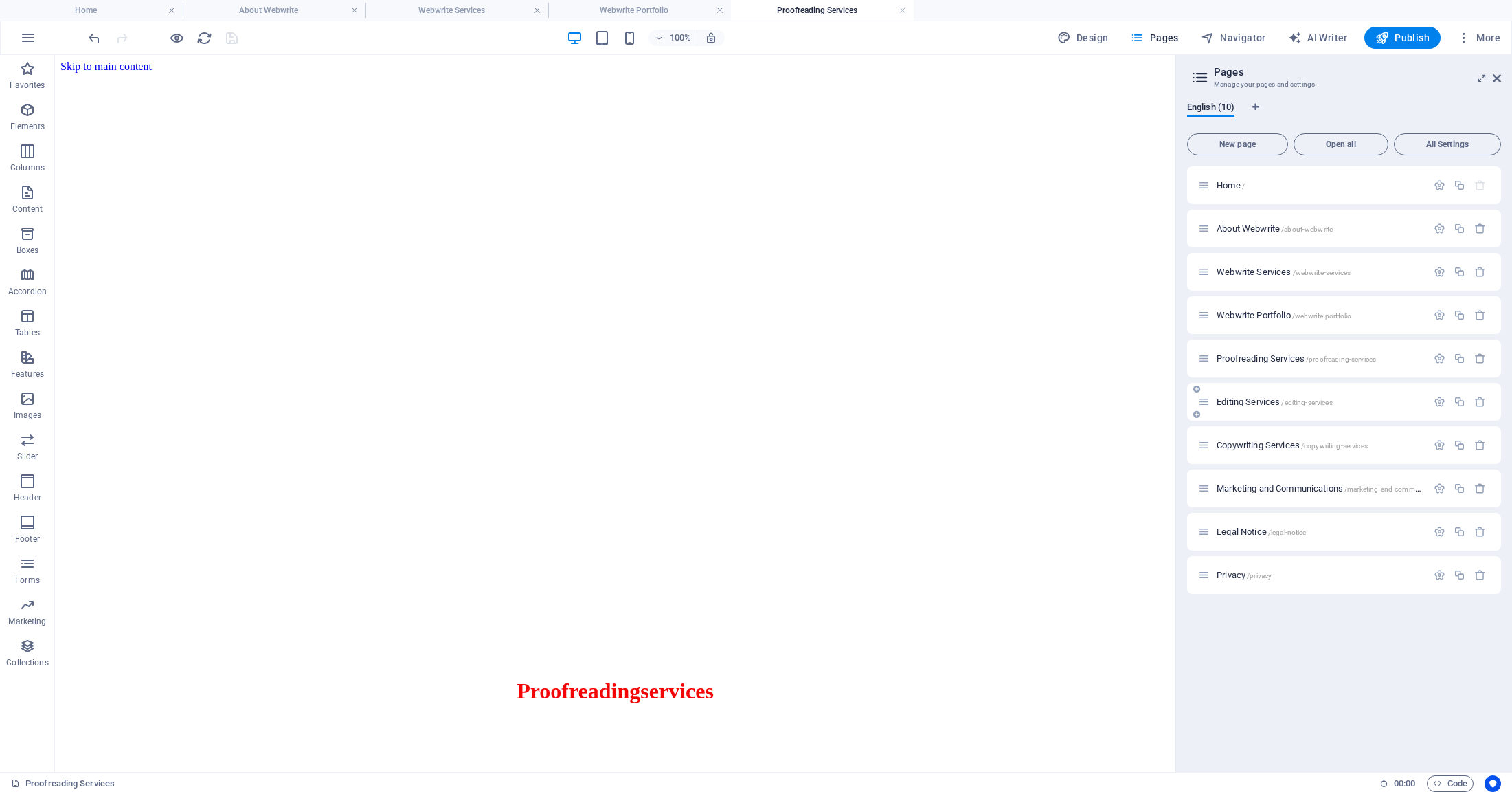
click at [1260, 396] on div "Editing Services /editing-services" at bounding box center [1312, 402] width 228 height 16
click at [1257, 398] on span "Editing Services /editing-services" at bounding box center [1274, 402] width 116 height 10
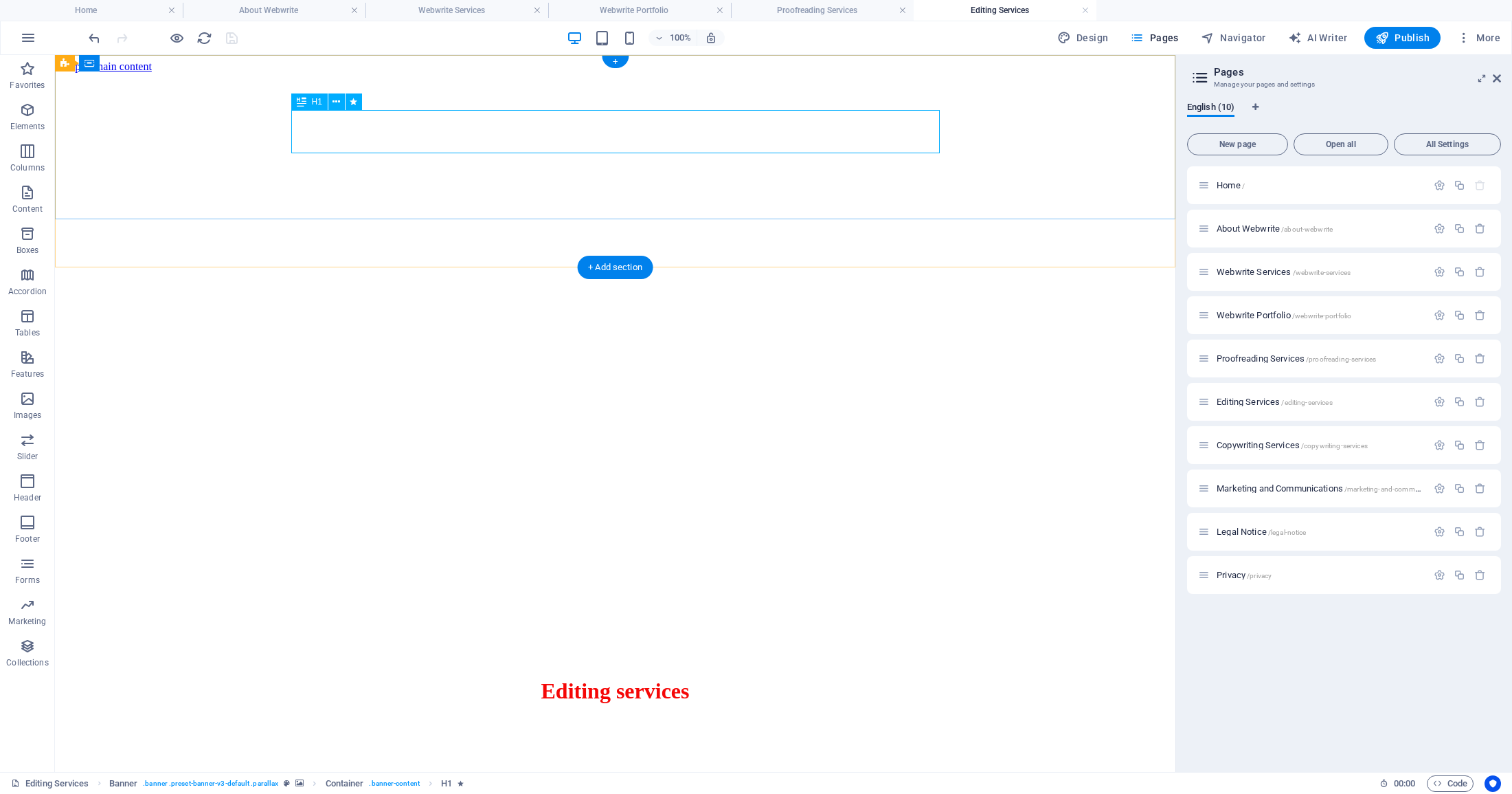
scroll to position [3, 0]
click at [143, 62] on button at bounding box center [150, 62] width 16 height 16
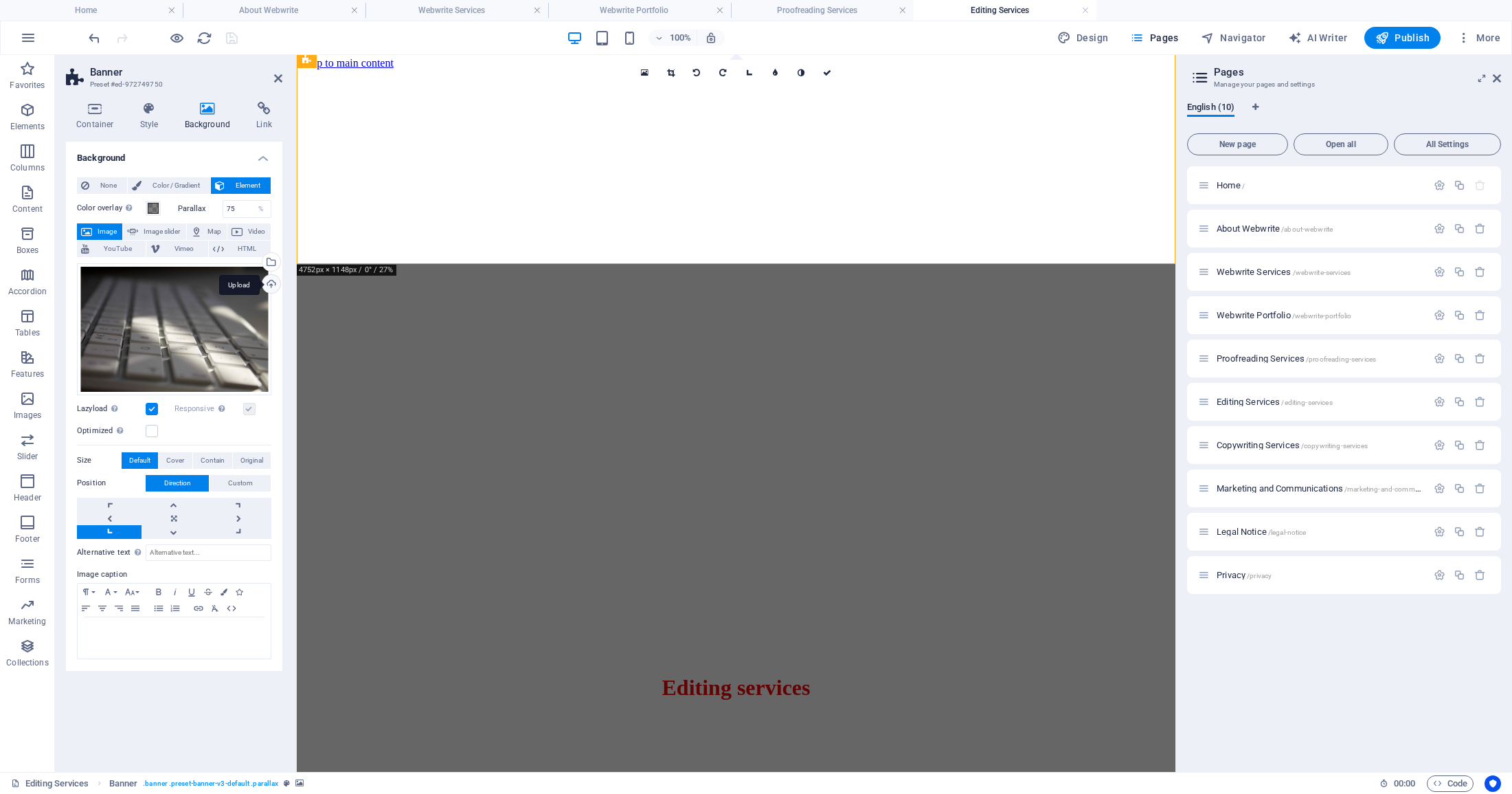
click at [274, 281] on div "Upload" at bounding box center [270, 285] width 20 height 20
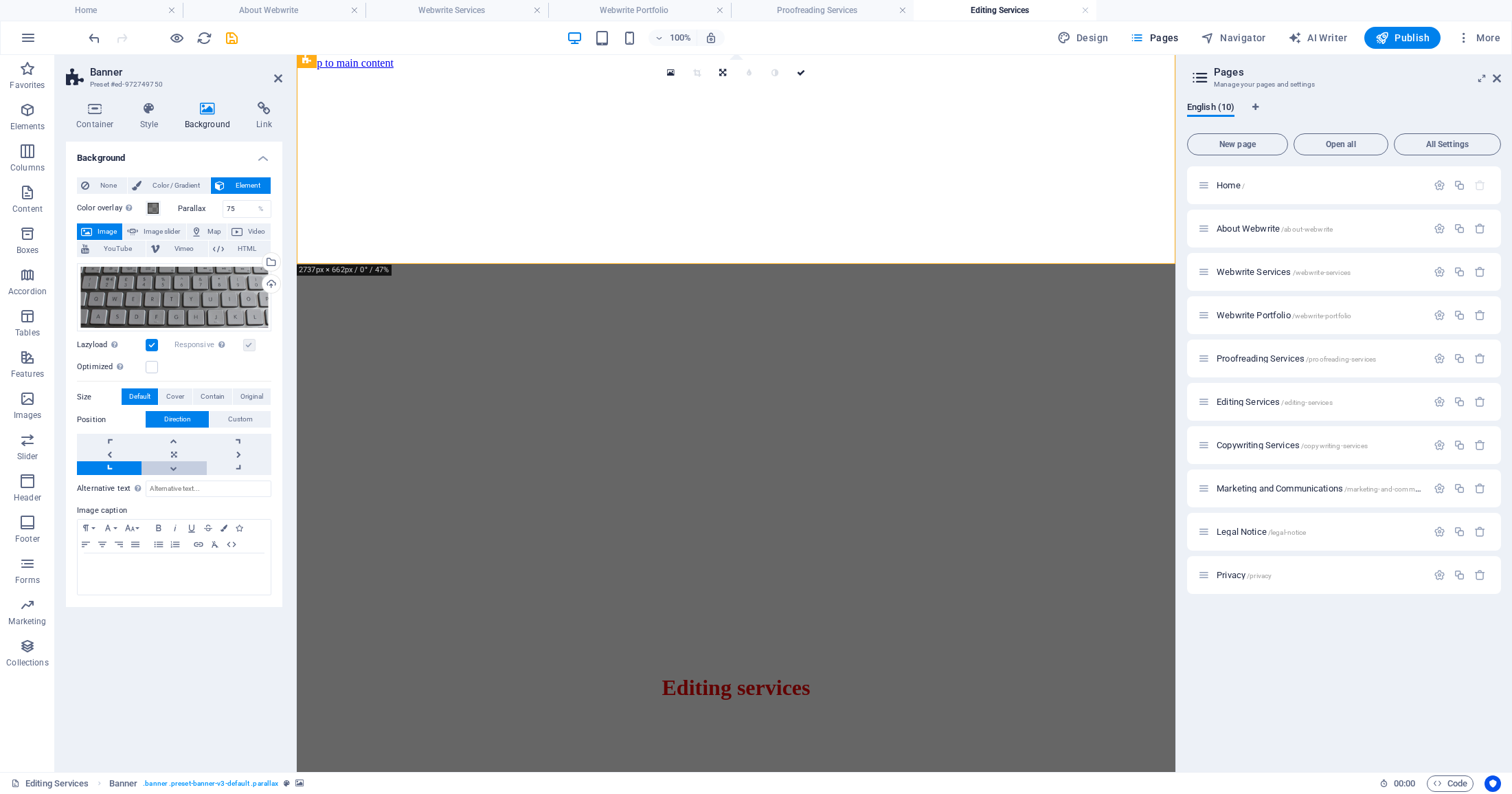
click at [175, 467] on link at bounding box center [174, 468] width 65 height 14
click at [175, 443] on link at bounding box center [174, 440] width 65 height 14
click at [242, 440] on link at bounding box center [239, 440] width 65 height 14
click at [235, 38] on icon "save" at bounding box center [232, 38] width 16 height 16
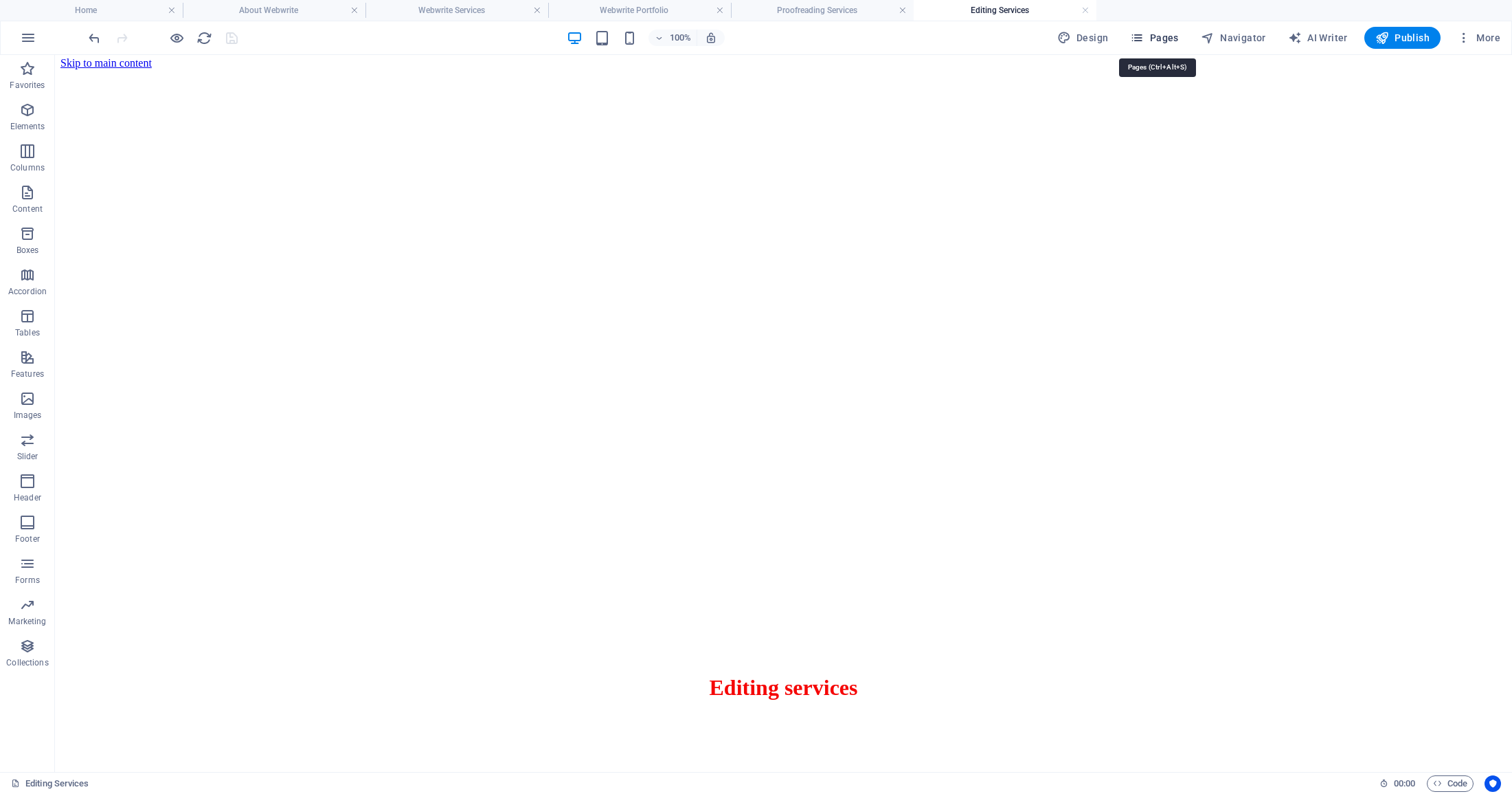
click at [1156, 39] on span "Pages" at bounding box center [1154, 38] width 48 height 14
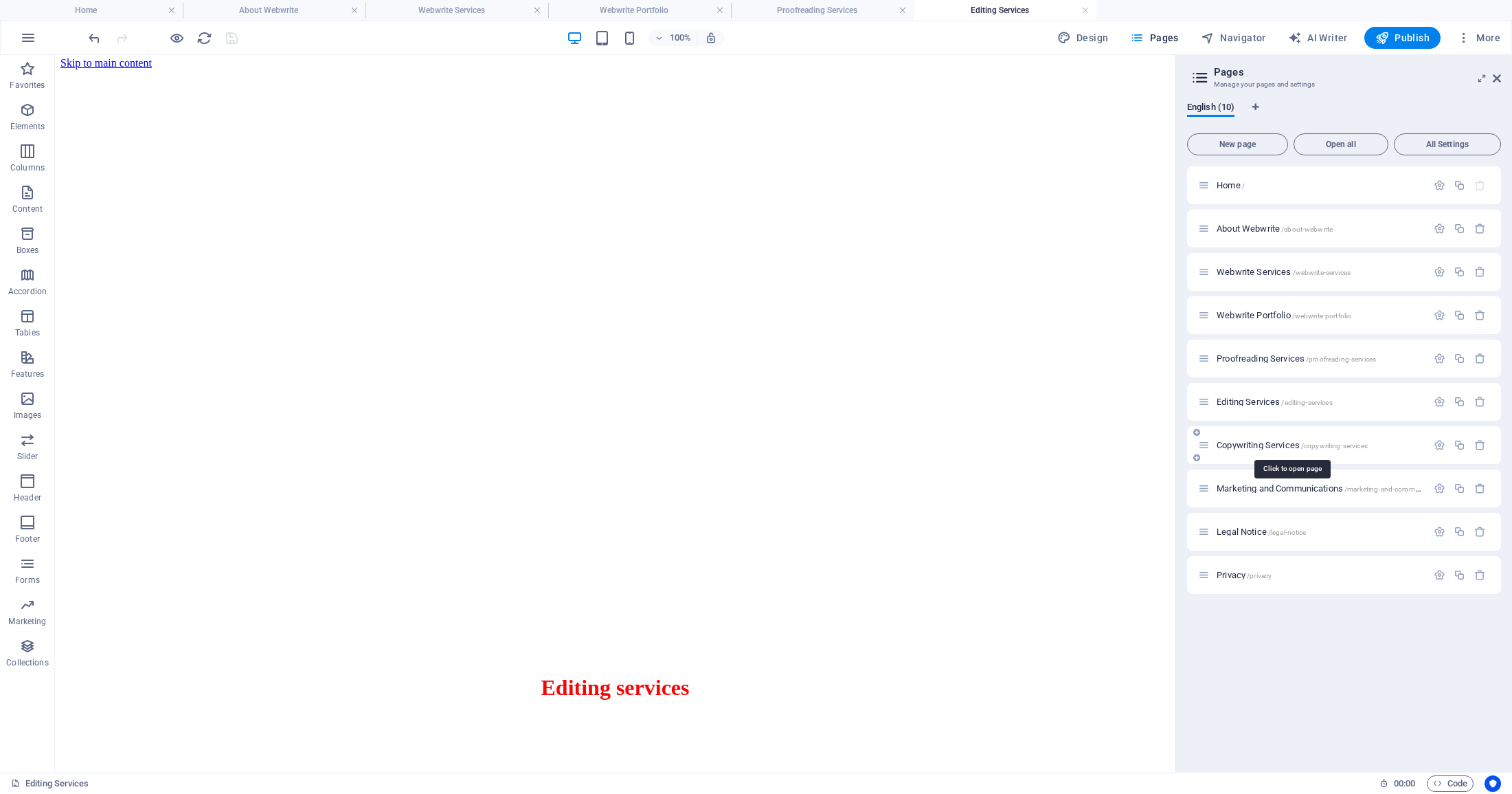
click at [1272, 447] on span "Copywriting Services /copywriting-services" at bounding box center [1291, 445] width 151 height 10
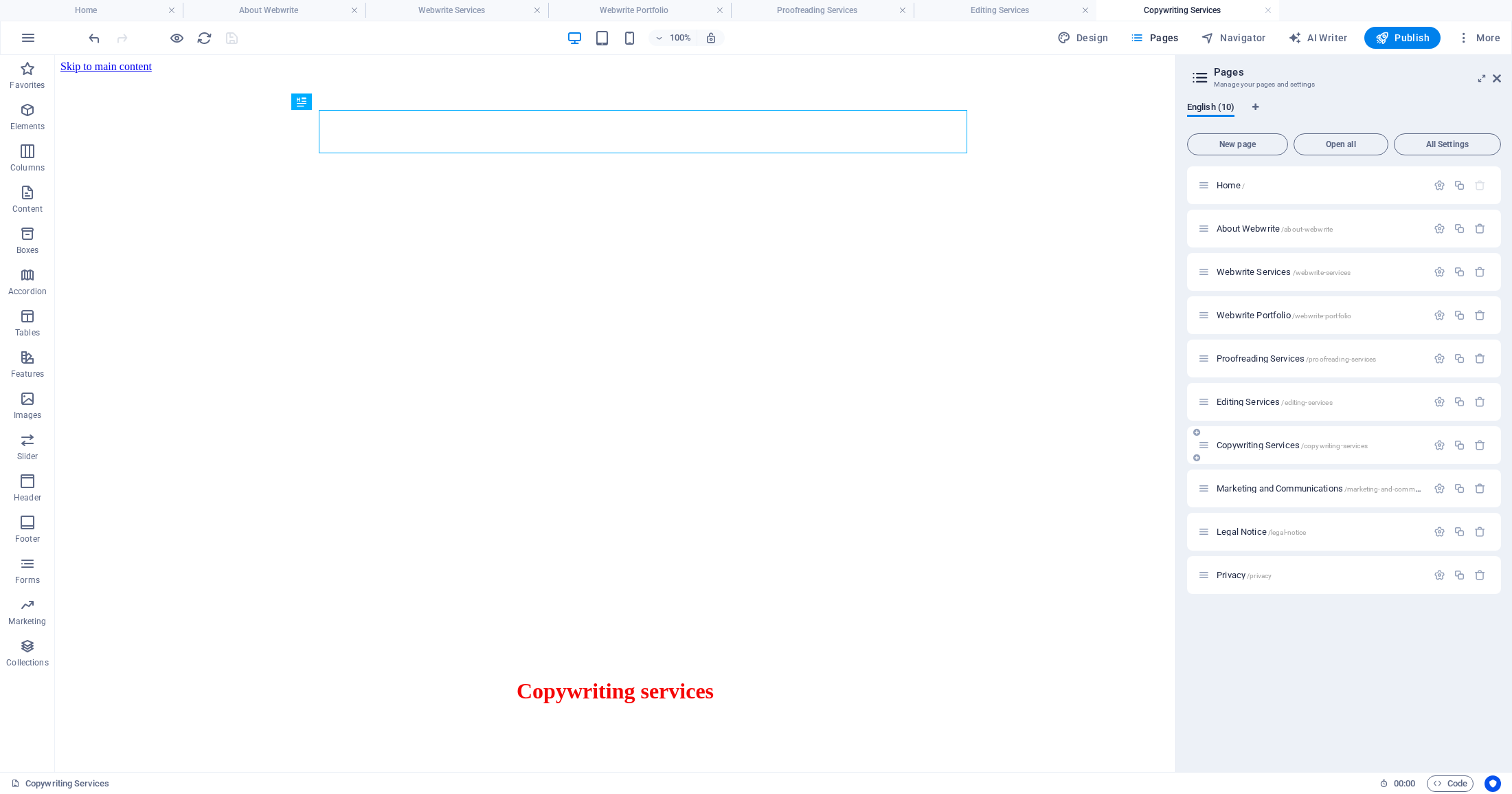
scroll to position [0, 0]
click at [147, 59] on icon at bounding box center [151, 63] width 10 height 14
select select "%"
select select "px"
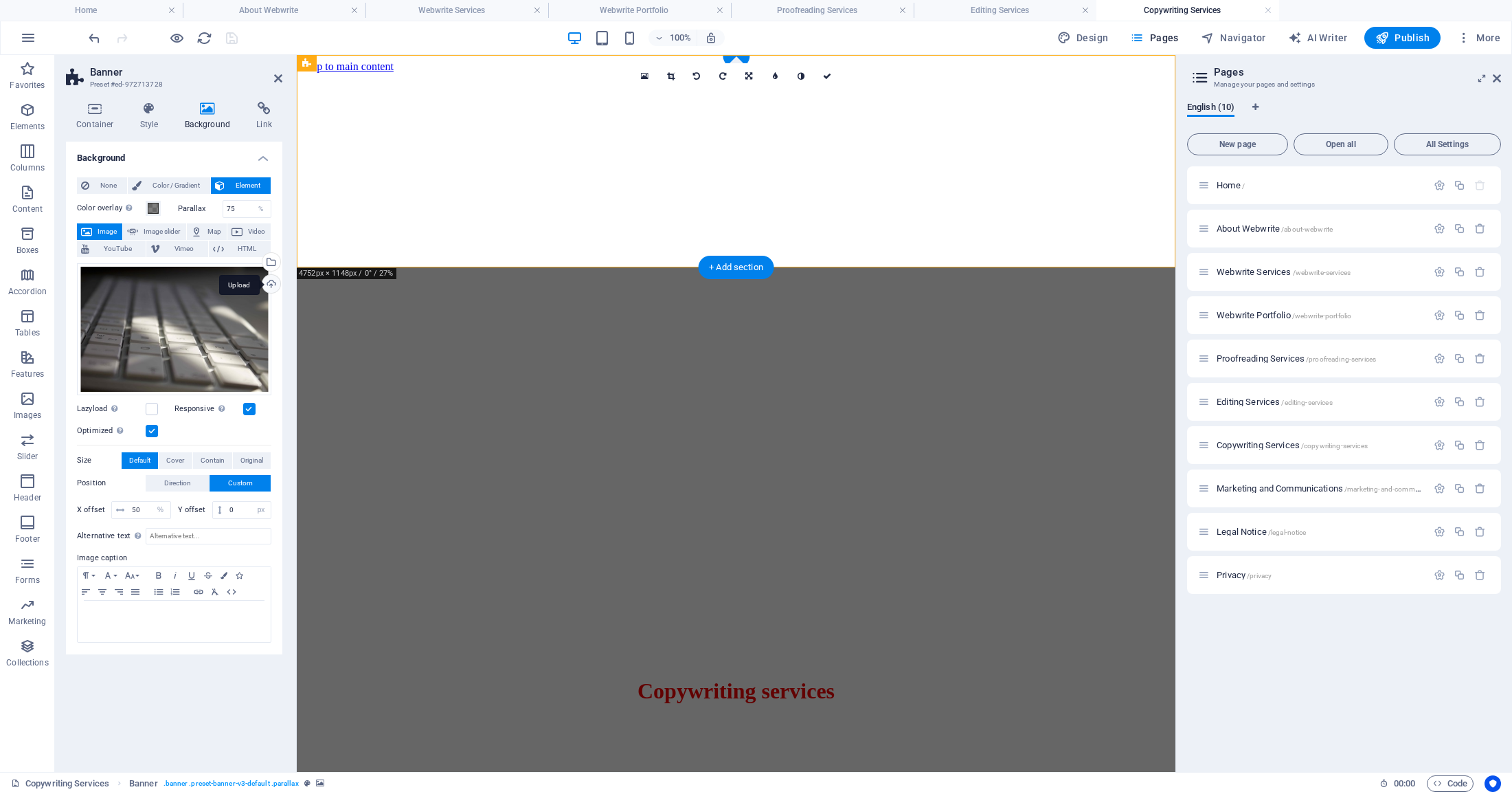
click at [274, 280] on div "Upload" at bounding box center [270, 285] width 20 height 20
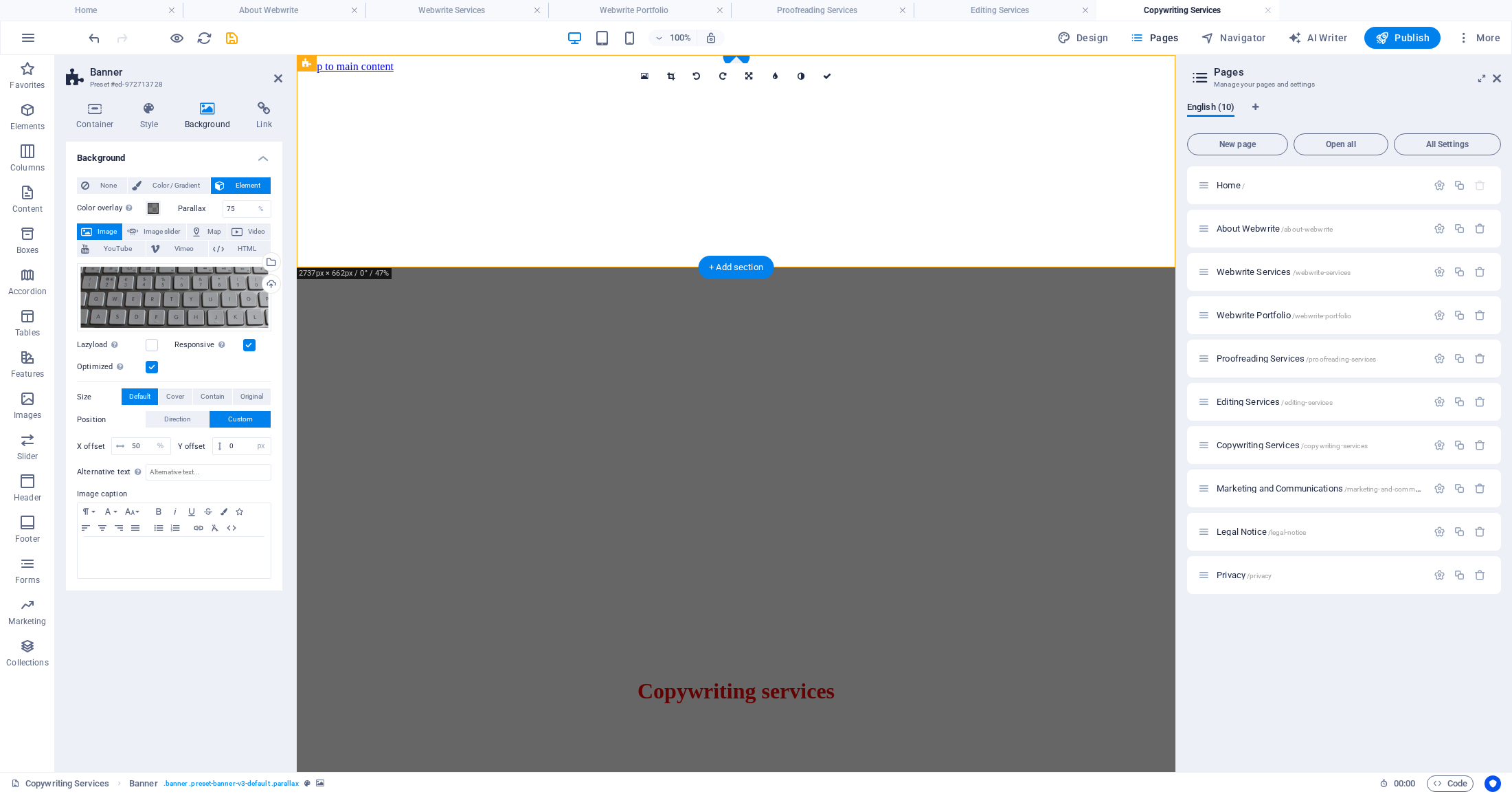
click at [154, 364] on label at bounding box center [152, 367] width 13 height 13
click at [0, 0] on input "Optimized Images are compressed to improve page speed." at bounding box center [0, 0] width 0 height 0
click at [154, 364] on label at bounding box center [152, 367] width 13 height 13
click at [0, 0] on input "Optimized Images are compressed to improve page speed." at bounding box center [0, 0] width 0 height 0
click at [154, 364] on label at bounding box center [152, 367] width 13 height 13
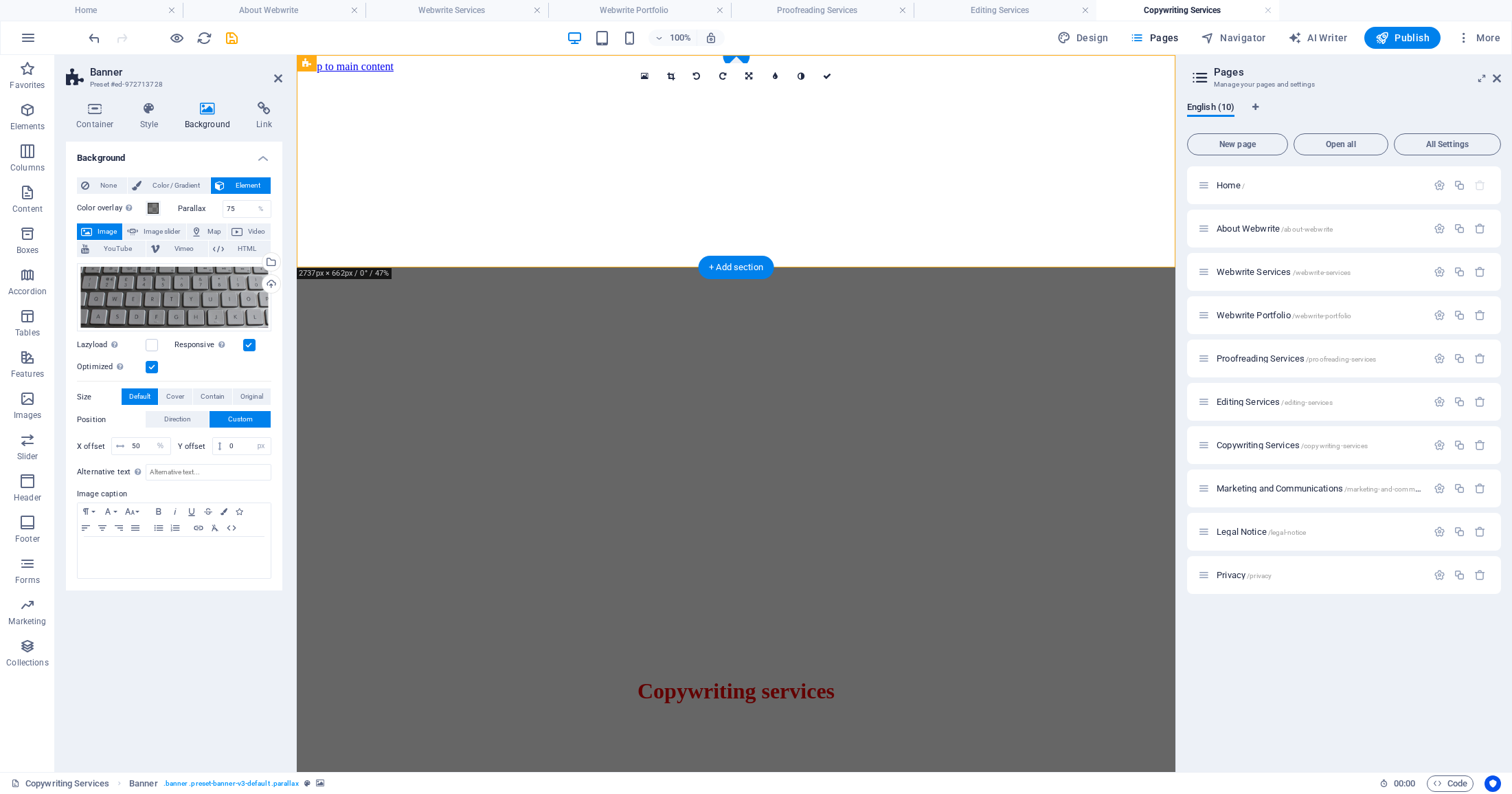
click at [0, 0] on input "Optimized Images are compressed to improve page speed." at bounding box center [0, 0] width 0 height 0
click at [154, 364] on label at bounding box center [152, 367] width 13 height 13
click at [0, 0] on input "Optimized Images are compressed to improve page speed." at bounding box center [0, 0] width 0 height 0
click at [154, 364] on label at bounding box center [152, 367] width 13 height 13
click at [0, 0] on input "Optimized Images are compressed to improve page speed." at bounding box center [0, 0] width 0 height 0
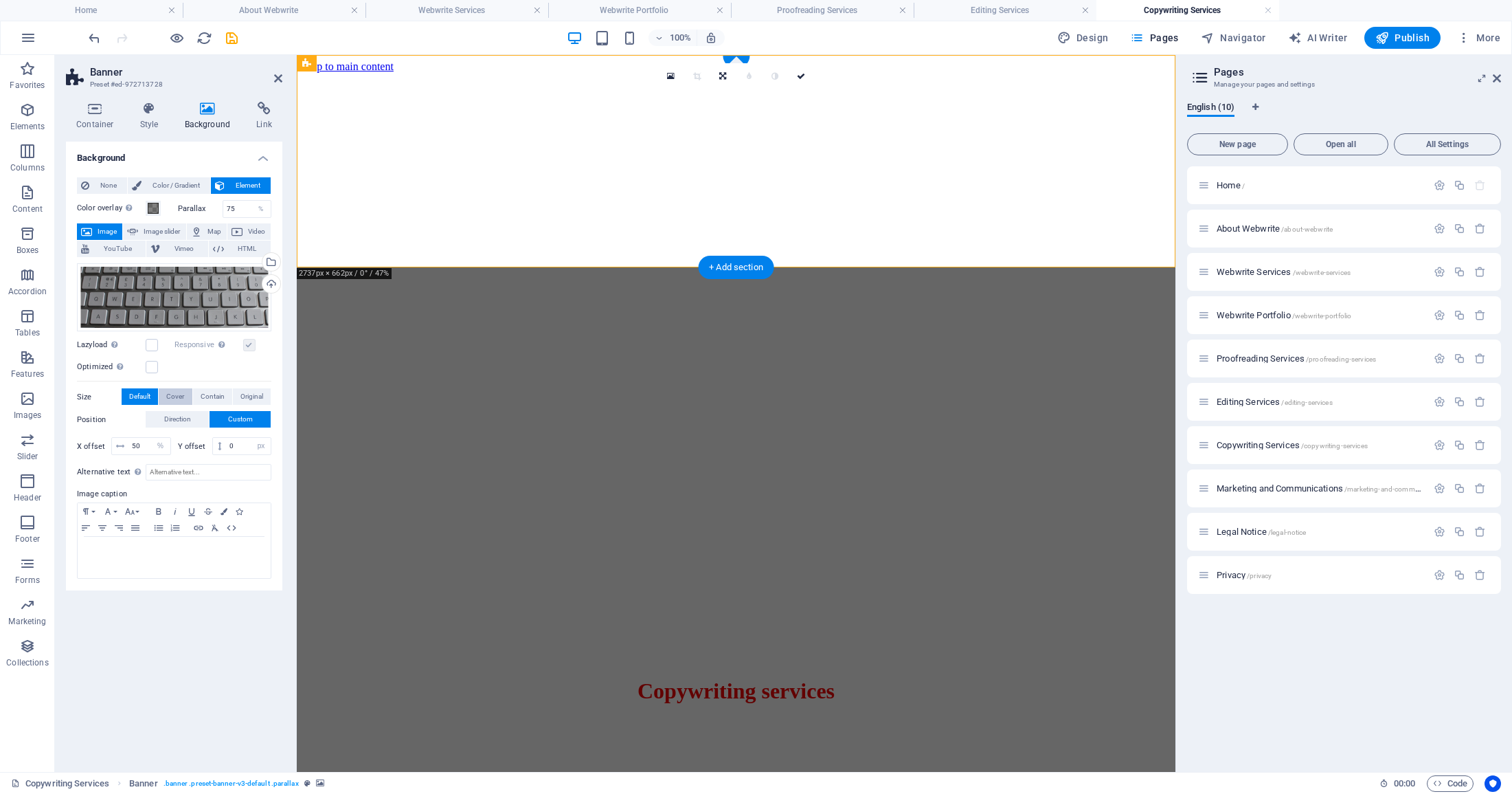
click at [178, 391] on span "Cover" at bounding box center [175, 396] width 18 height 16
click at [214, 391] on span "Contain" at bounding box center [212, 396] width 24 height 16
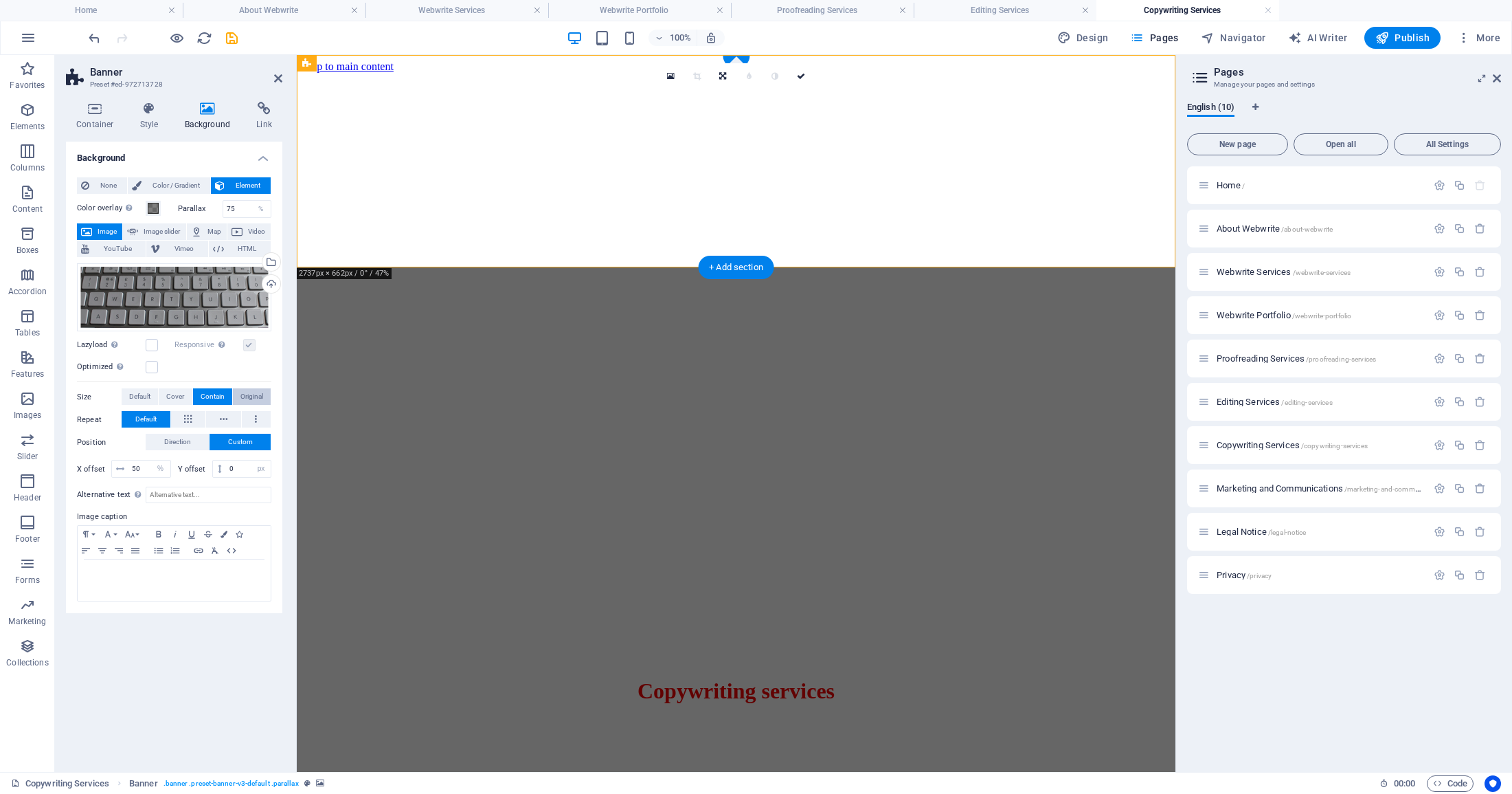
click at [245, 391] on span "Original" at bounding box center [251, 396] width 23 height 16
click at [187, 418] on icon at bounding box center [188, 419] width 8 height 16
click at [136, 398] on span "Default" at bounding box center [139, 396] width 21 height 16
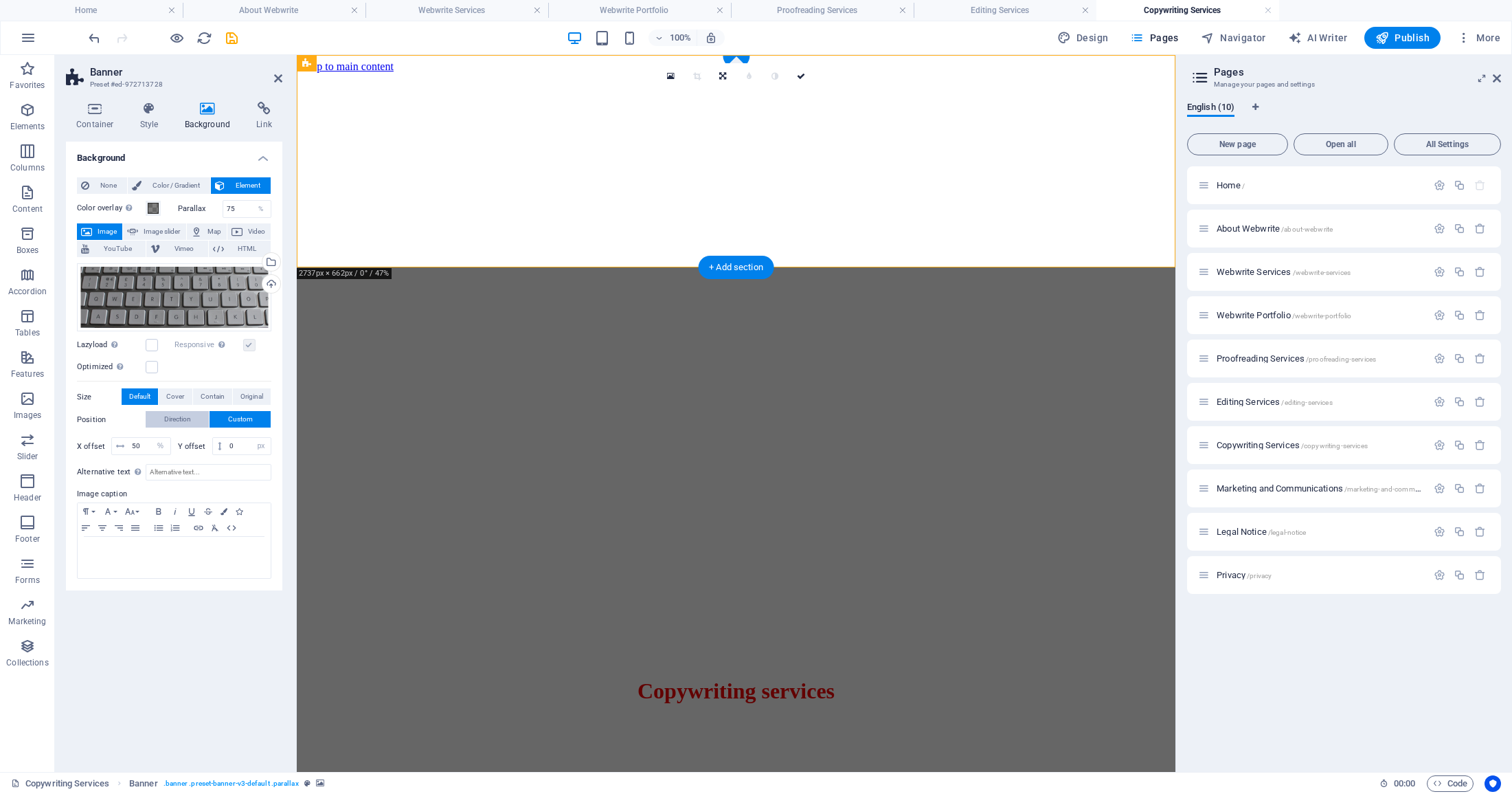
click at [176, 418] on span "Direction" at bounding box center [177, 419] width 26 height 16
click at [172, 437] on link at bounding box center [174, 440] width 65 height 14
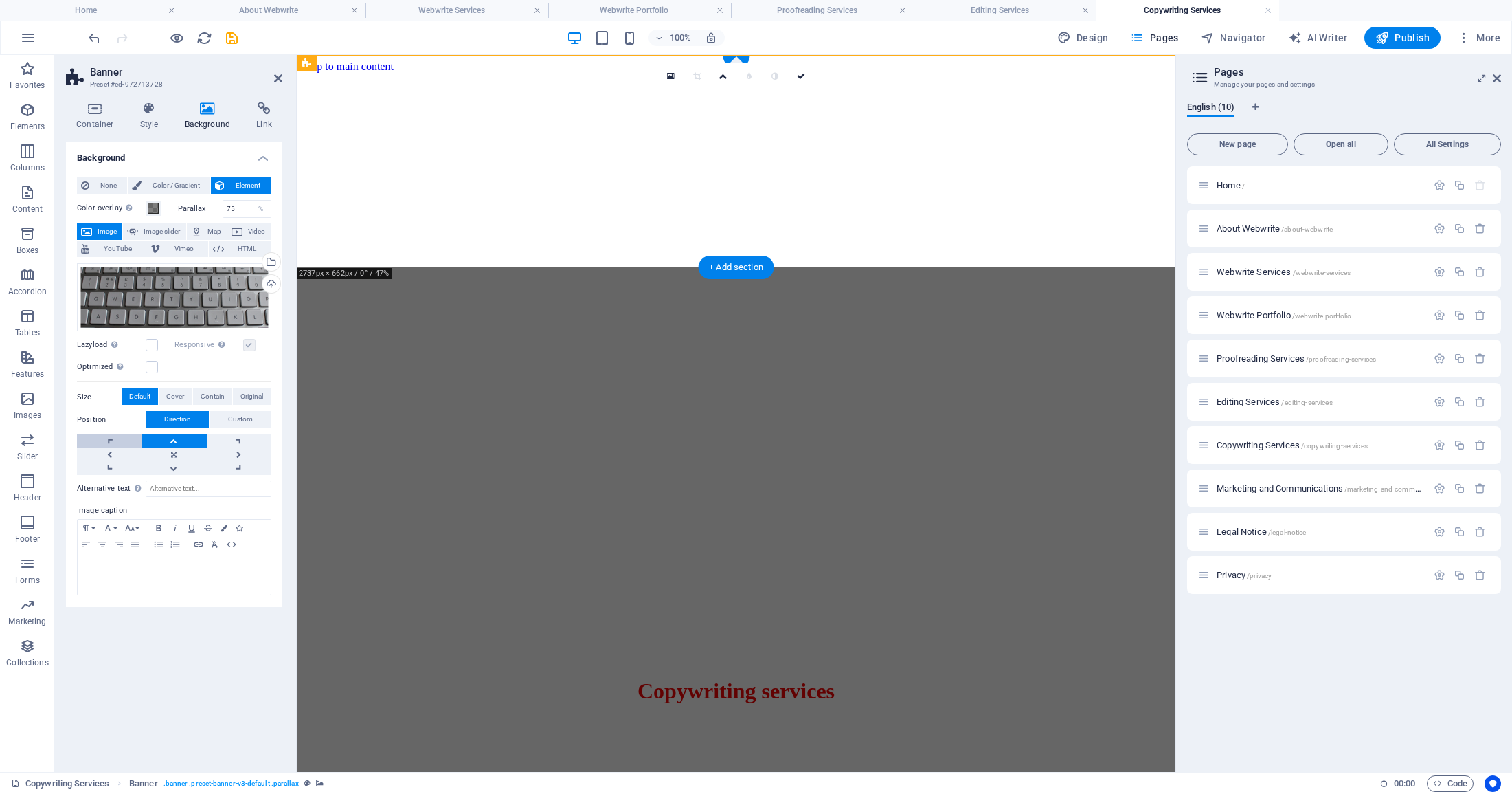
click at [110, 441] on link at bounding box center [109, 440] width 65 height 14
click at [107, 468] on link at bounding box center [109, 468] width 65 height 14
click at [174, 466] on link at bounding box center [174, 468] width 65 height 14
click at [172, 465] on link at bounding box center [174, 468] width 65 height 14
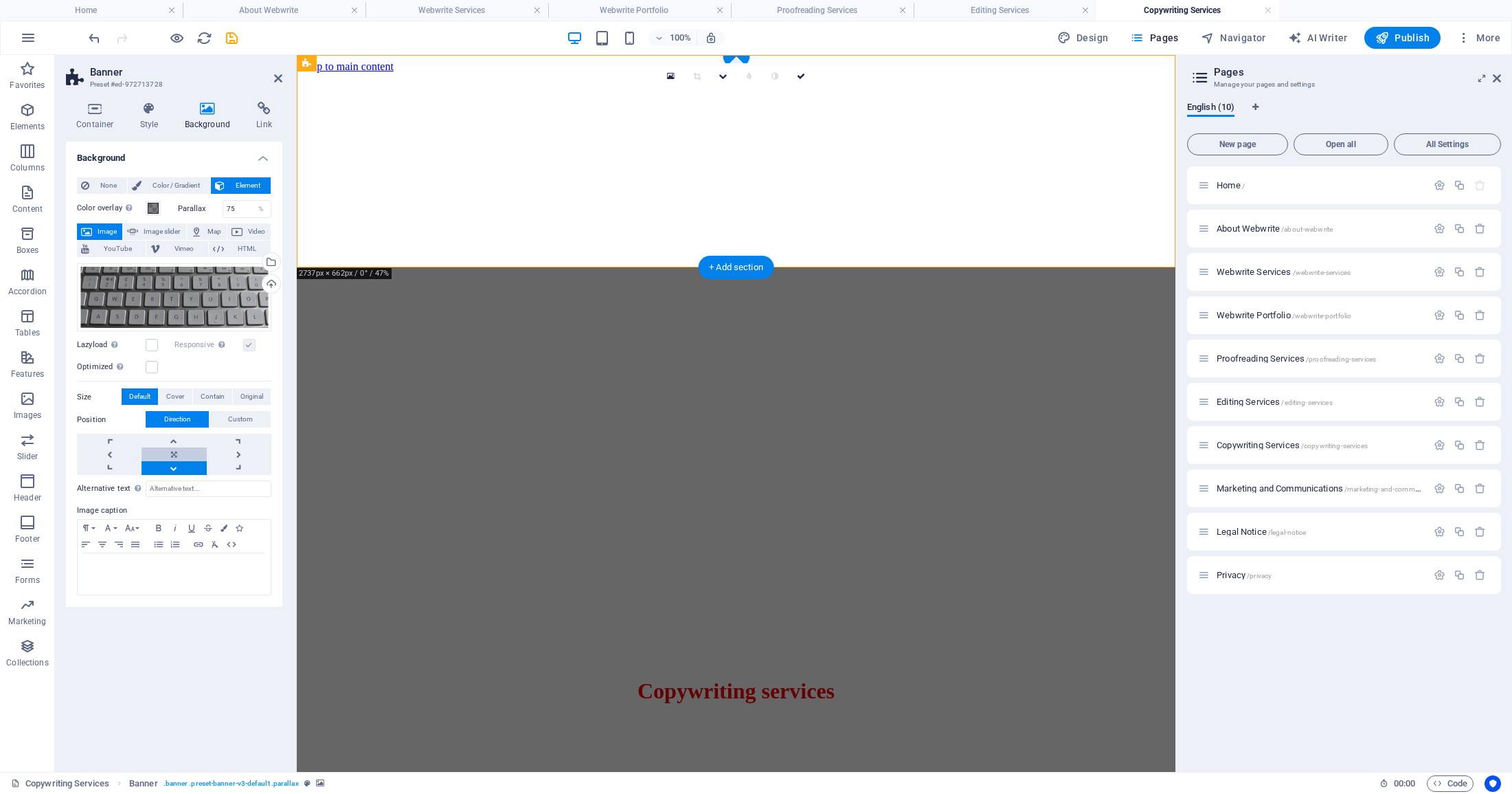
click at [174, 449] on link at bounding box center [174, 455] width 65 height 14
click at [176, 433] on link at bounding box center [174, 440] width 65 height 14
click at [174, 437] on link at bounding box center [174, 440] width 65 height 14
click at [234, 438] on link at bounding box center [239, 440] width 65 height 14
click at [232, 37] on icon "save" at bounding box center [232, 38] width 16 height 16
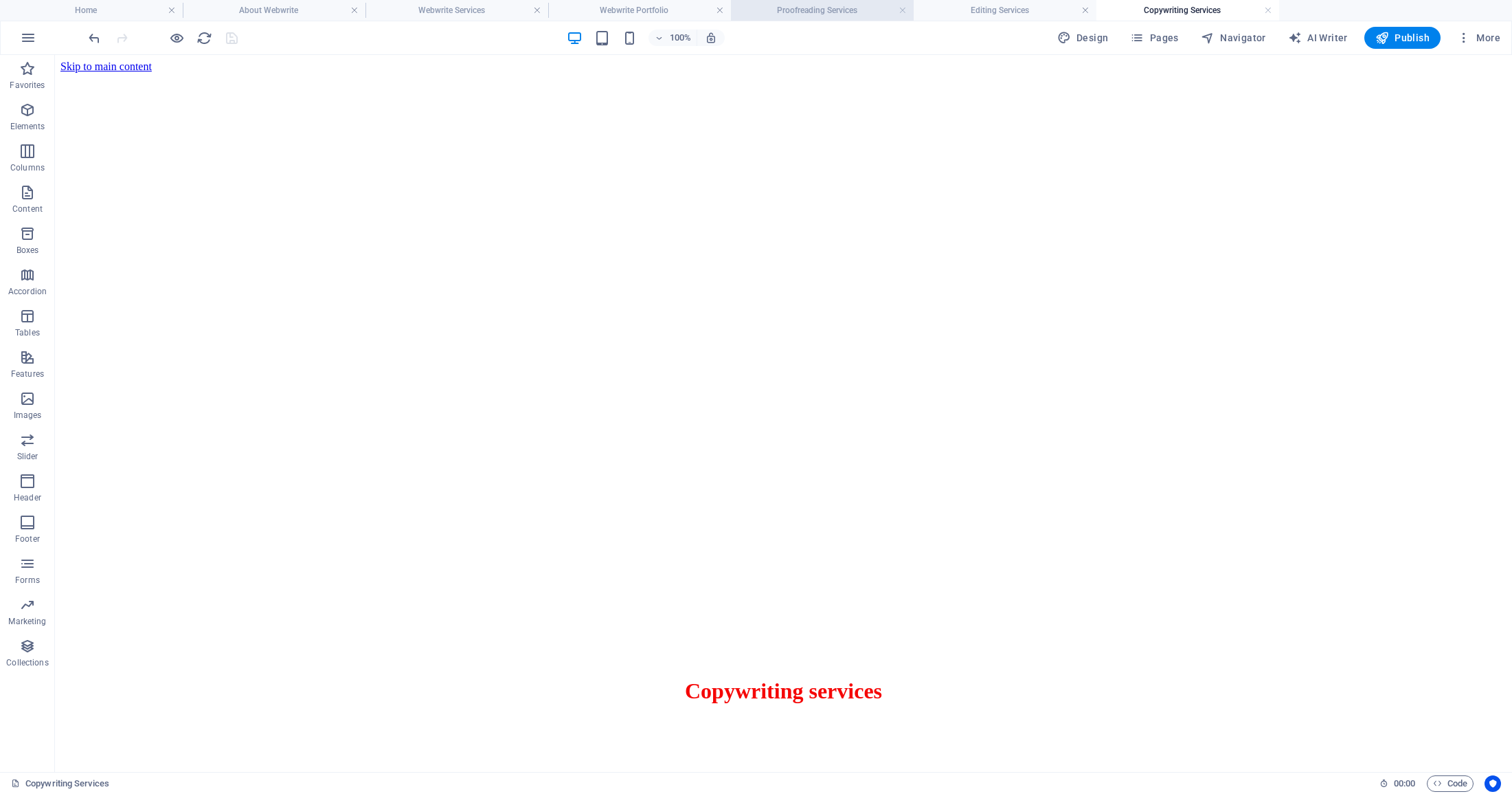
click at [859, 14] on h4 "Proofreading Services" at bounding box center [822, 10] width 182 height 15
click at [957, 9] on h4 "Editing Services" at bounding box center [1005, 10] width 182 height 15
click at [1157, 9] on h4 "Copywriting Services" at bounding box center [1187, 10] width 182 height 15
click at [1032, 8] on h4 "Editing Services" at bounding box center [1005, 10] width 182 height 15
click at [1163, 9] on h4 "Copywriting Services" at bounding box center [1187, 10] width 182 height 15
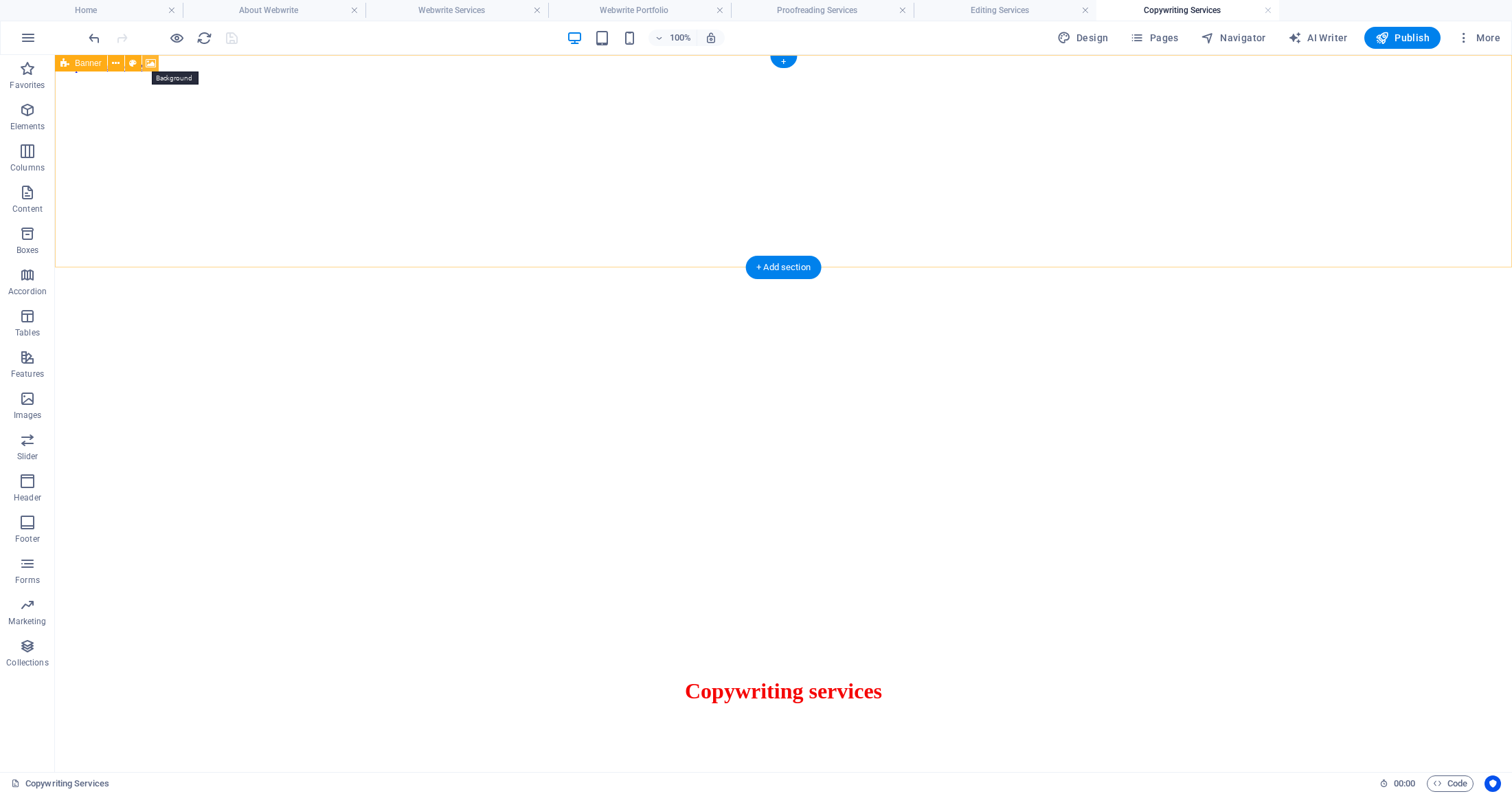
click at [150, 62] on icon at bounding box center [151, 63] width 10 height 14
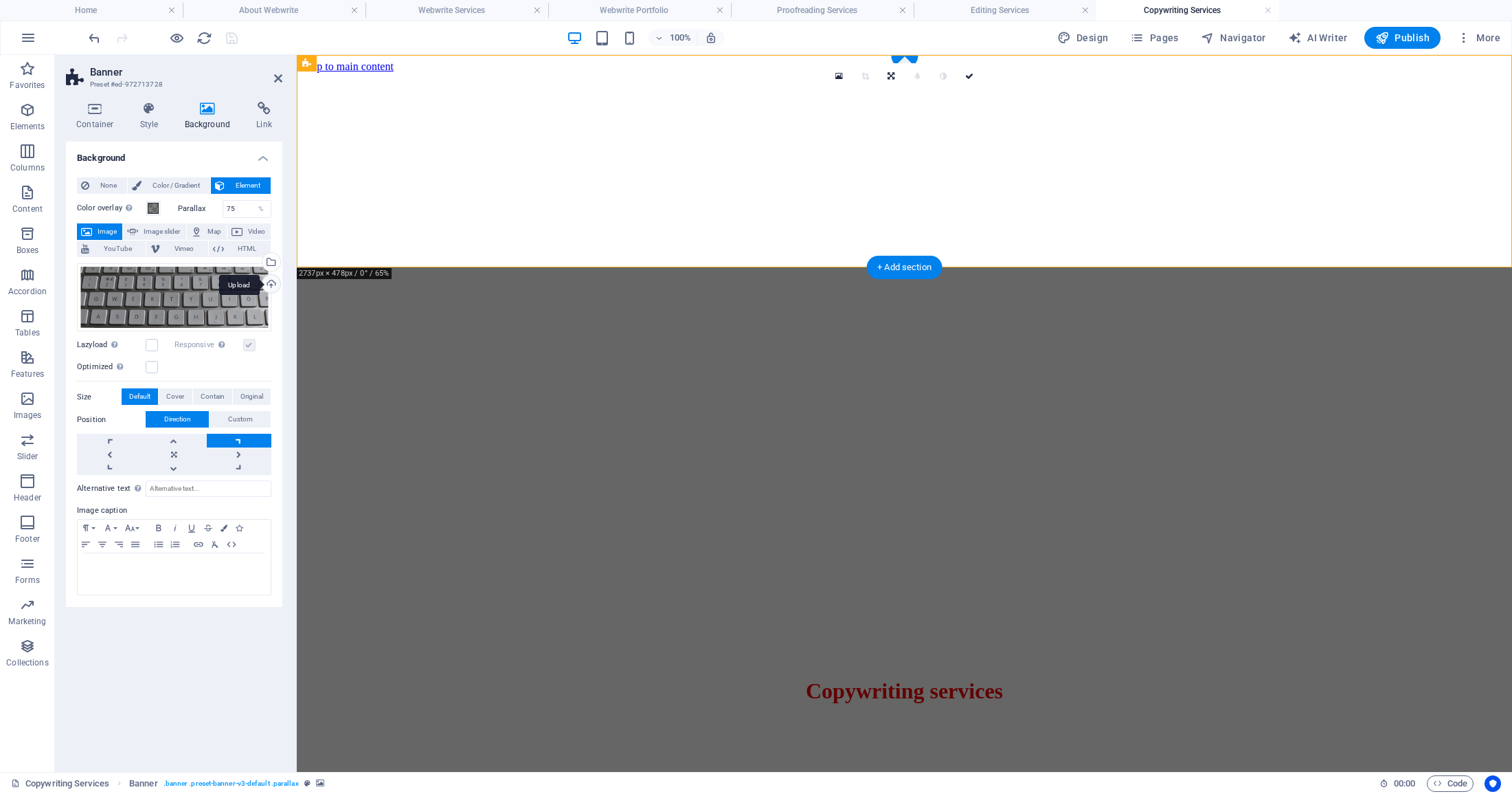
click at [275, 285] on div "Upload" at bounding box center [270, 285] width 20 height 20
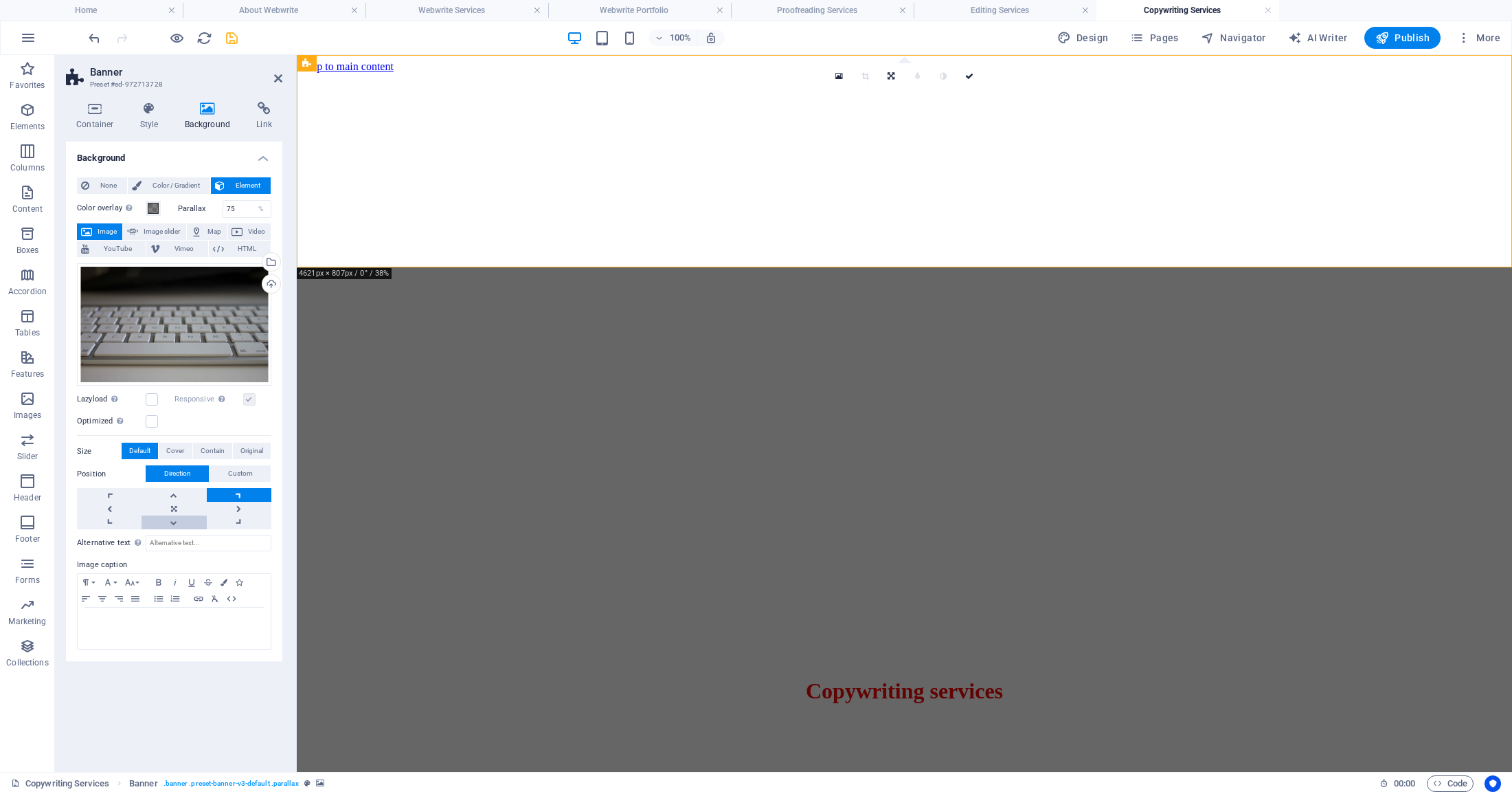
click at [171, 522] on link at bounding box center [174, 522] width 65 height 14
click at [111, 521] on link at bounding box center [109, 522] width 65 height 14
click at [112, 495] on link at bounding box center [109, 495] width 65 height 14
click at [238, 519] on link at bounding box center [239, 522] width 65 height 14
click at [271, 285] on div "Upload" at bounding box center [270, 285] width 20 height 20
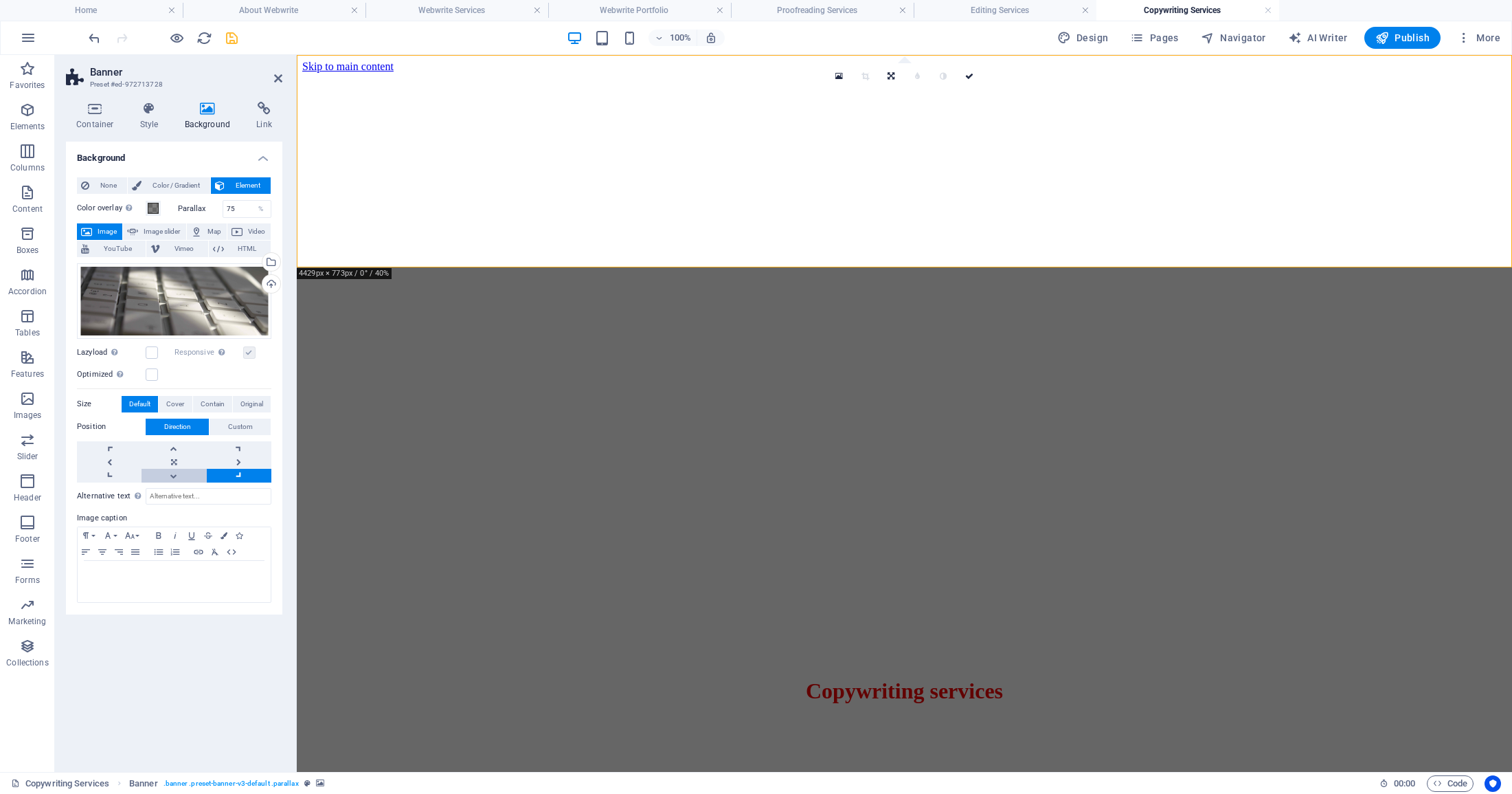
click at [172, 475] on link at bounding box center [174, 476] width 65 height 14
click at [228, 40] on icon "save" at bounding box center [232, 38] width 16 height 16
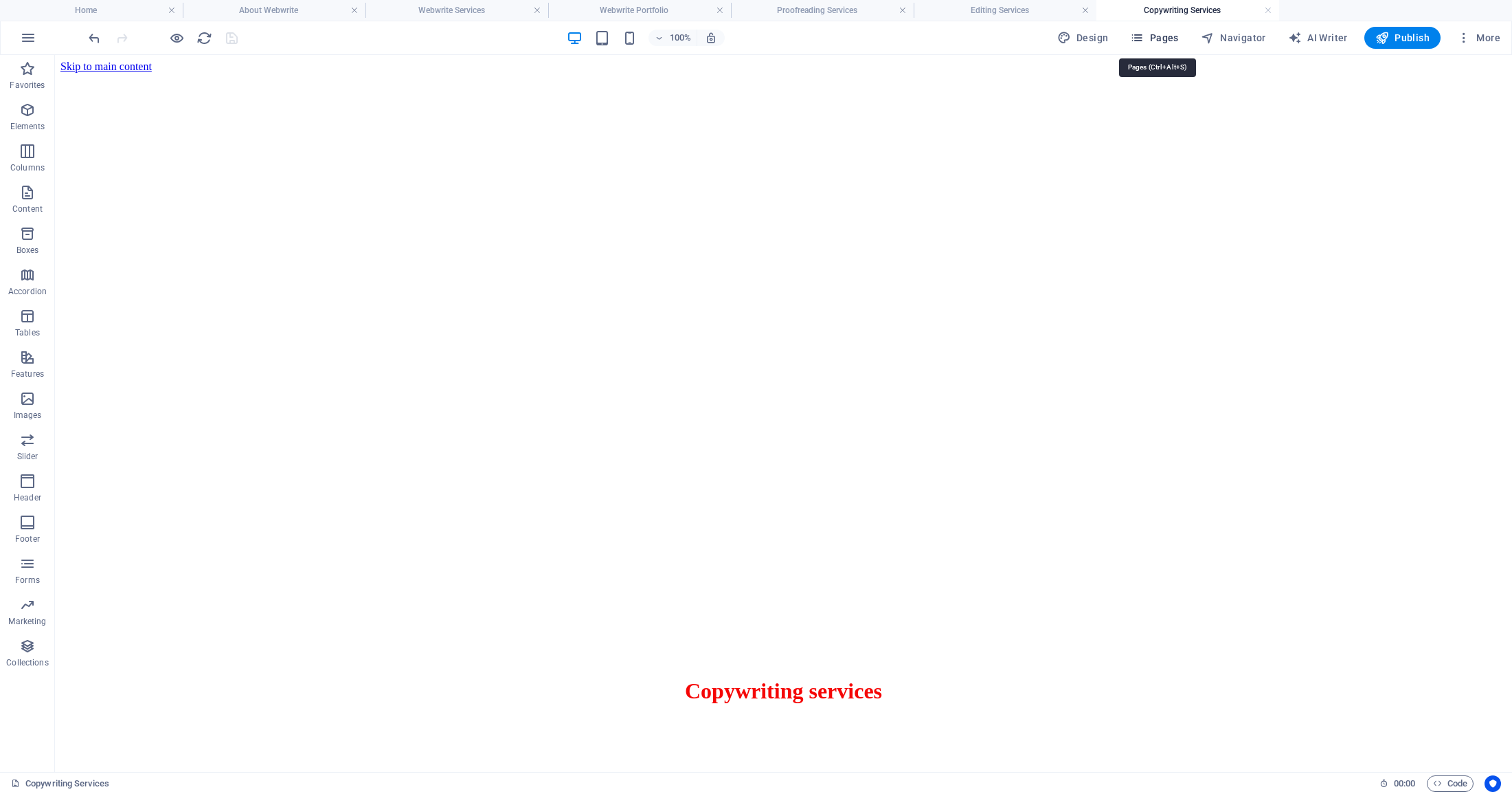
click at [1161, 38] on span "Pages" at bounding box center [1154, 38] width 48 height 14
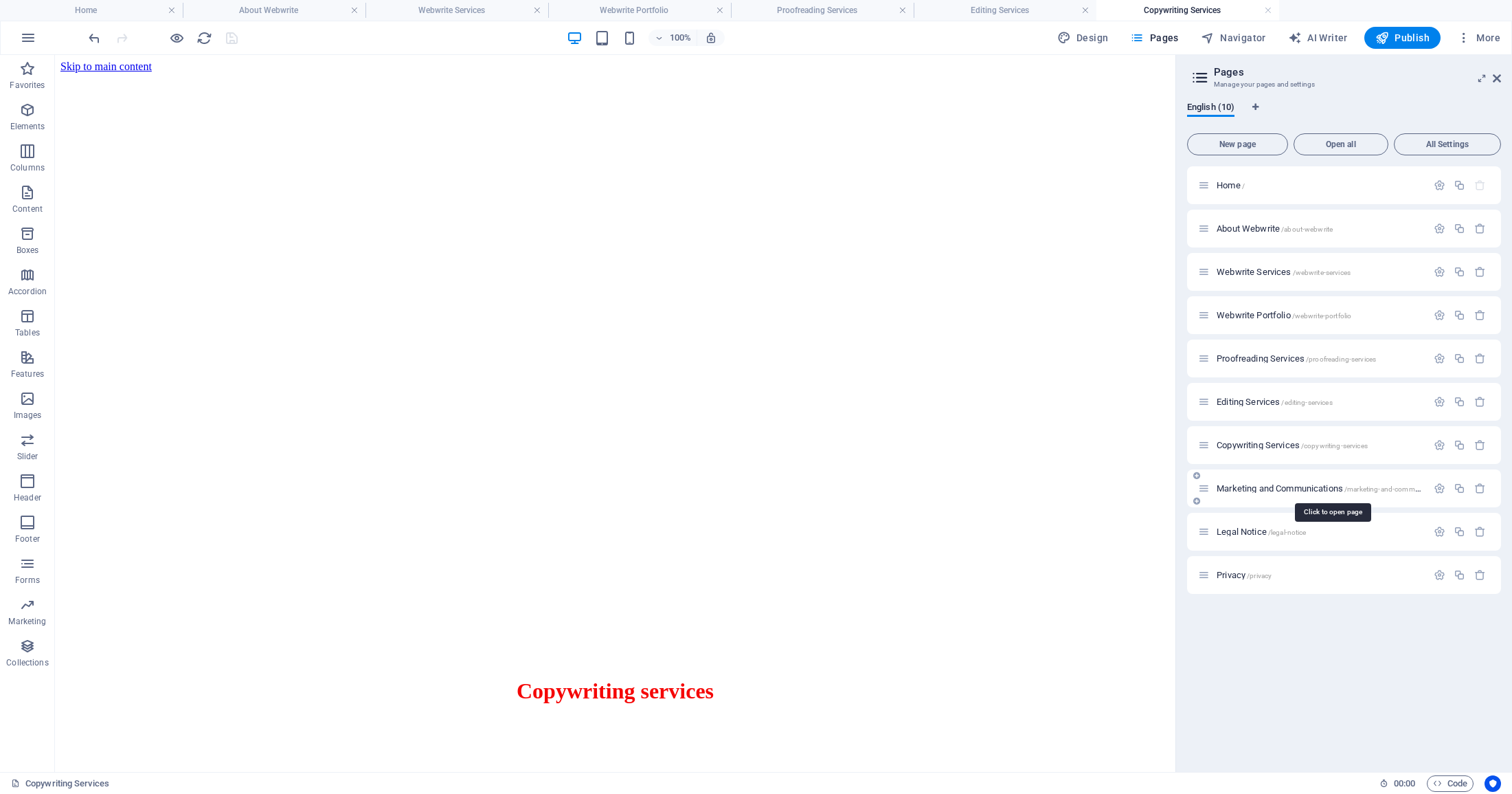
click at [1280, 486] on span "Marketing and Communications /marketing-and-communications" at bounding box center [1331, 488] width 231 height 10
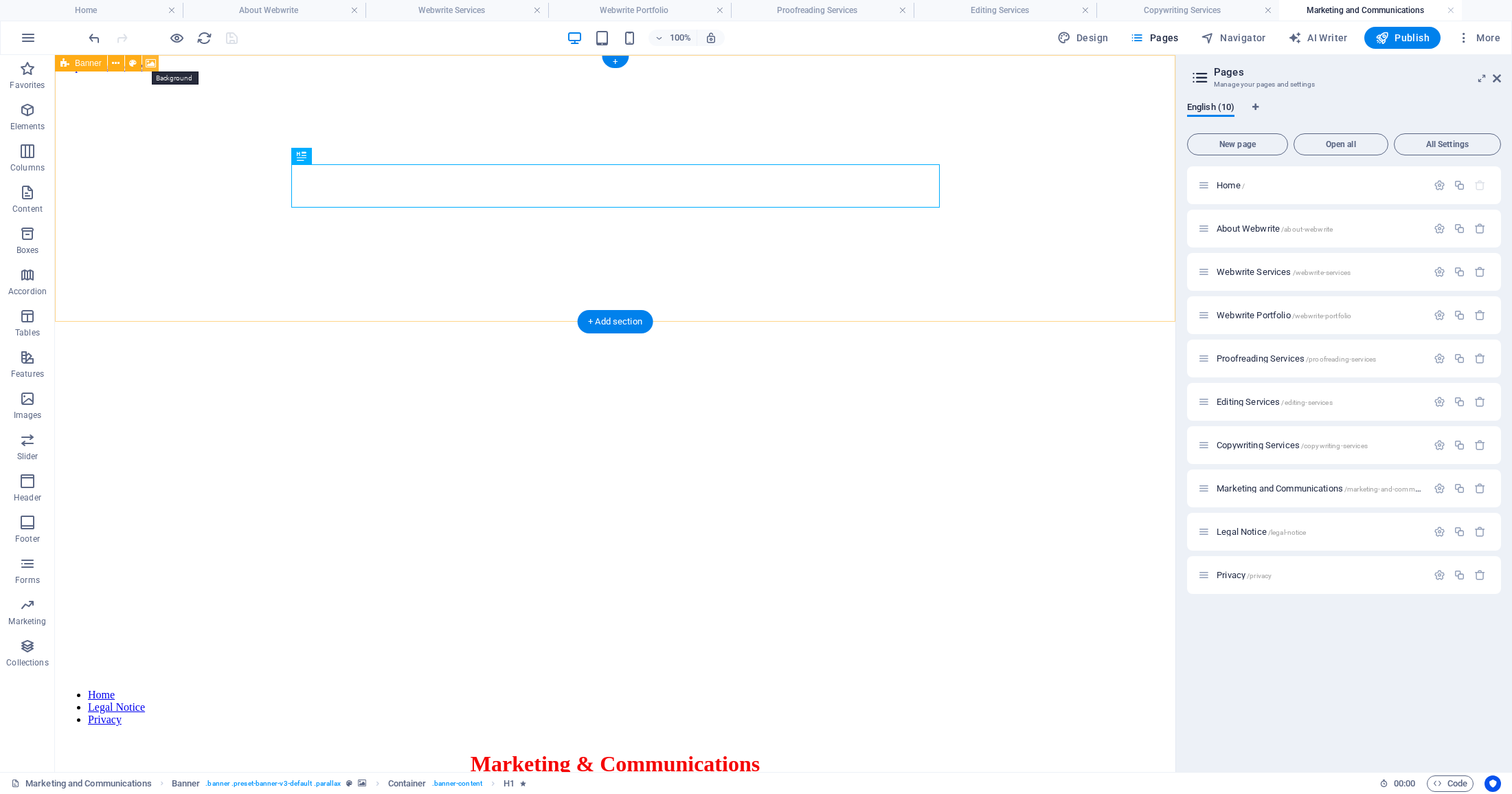
click at [152, 65] on icon at bounding box center [151, 63] width 10 height 14
select select "%"
select select "px"
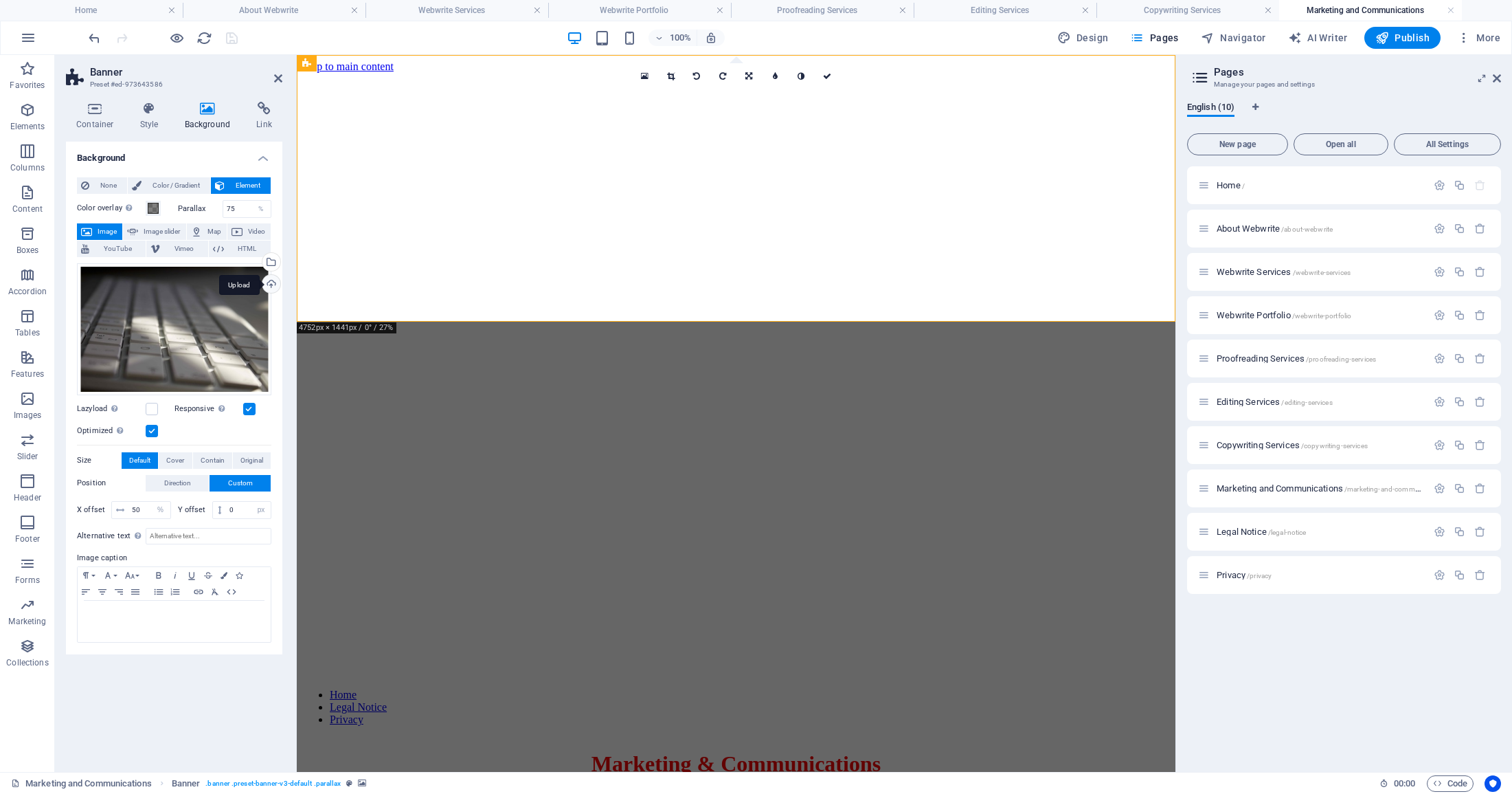
click at [268, 281] on div "Upload" at bounding box center [270, 285] width 20 height 20
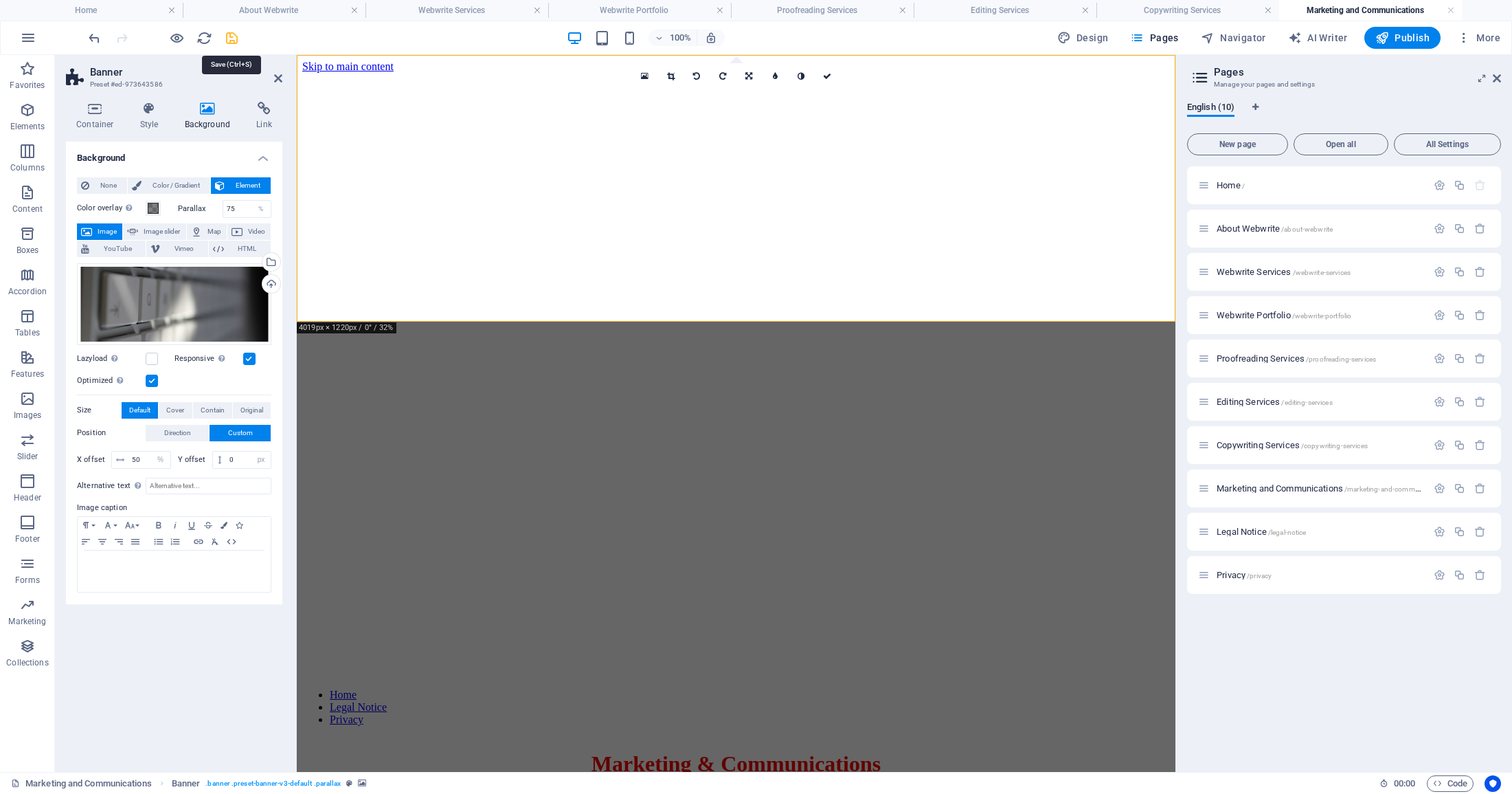
click at [228, 35] on icon "save" at bounding box center [232, 38] width 16 height 16
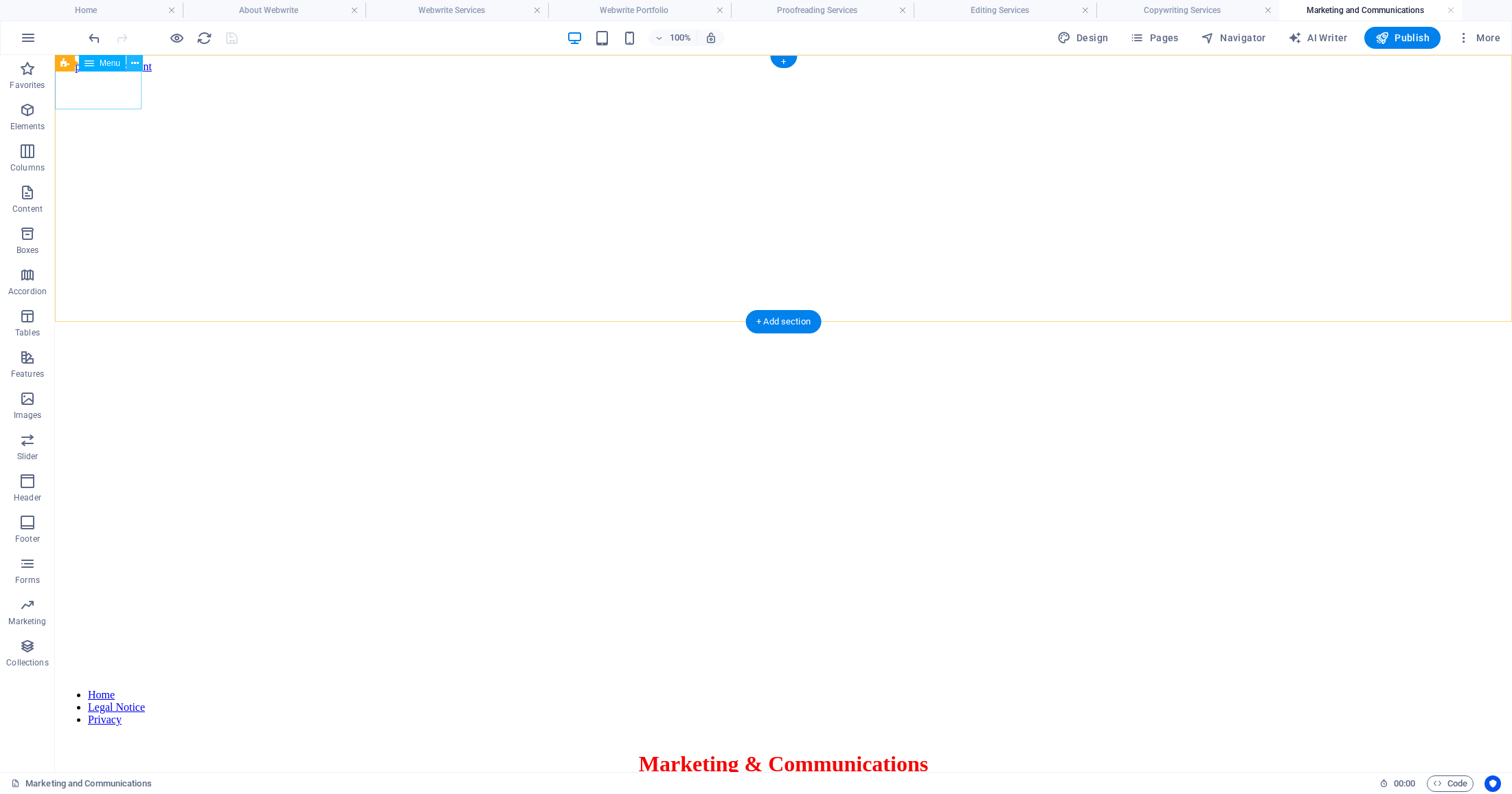
click at [138, 62] on icon at bounding box center [135, 63] width 8 height 14
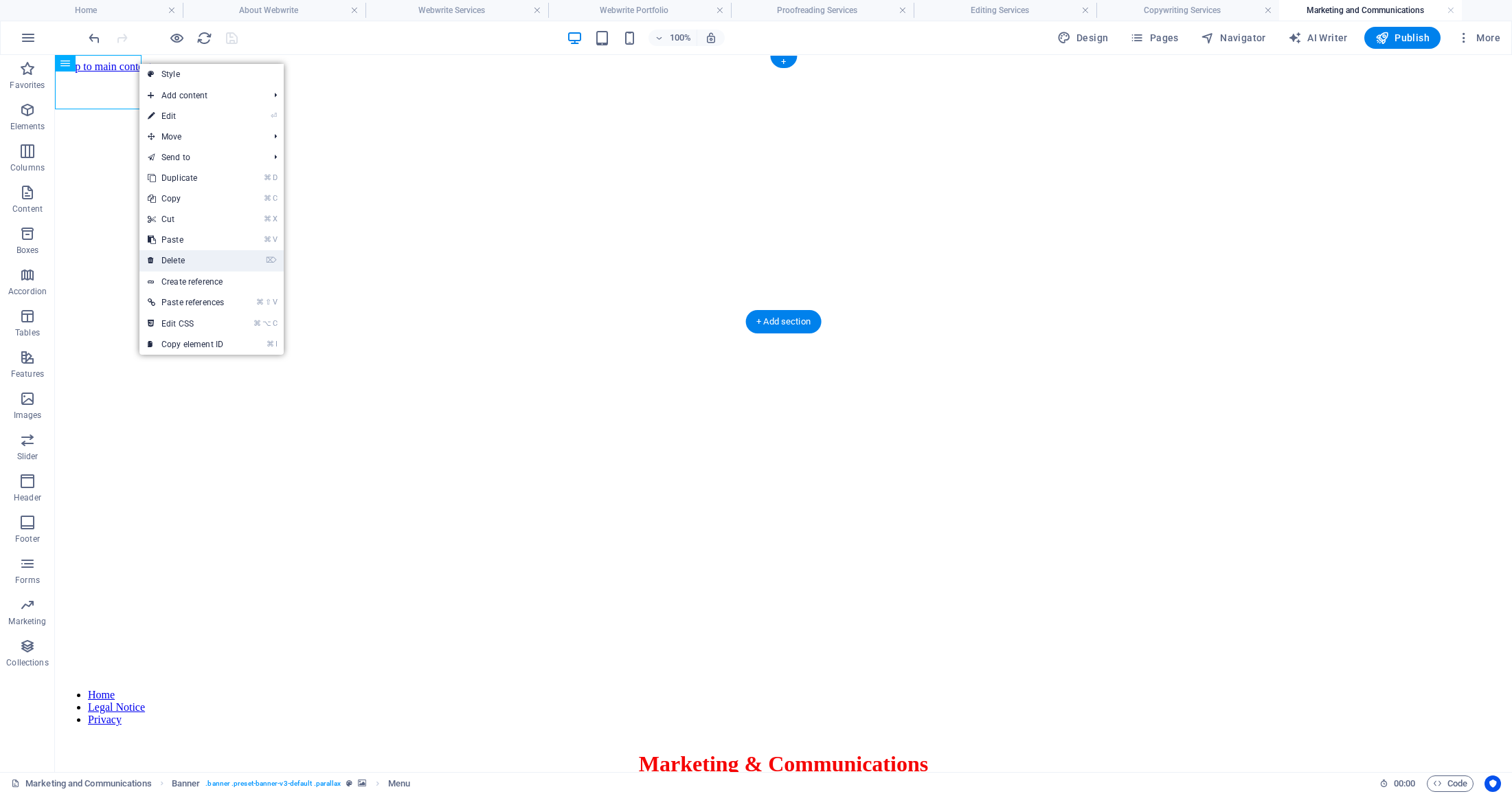
click at [193, 256] on link "⌦ Delete" at bounding box center [186, 260] width 93 height 20
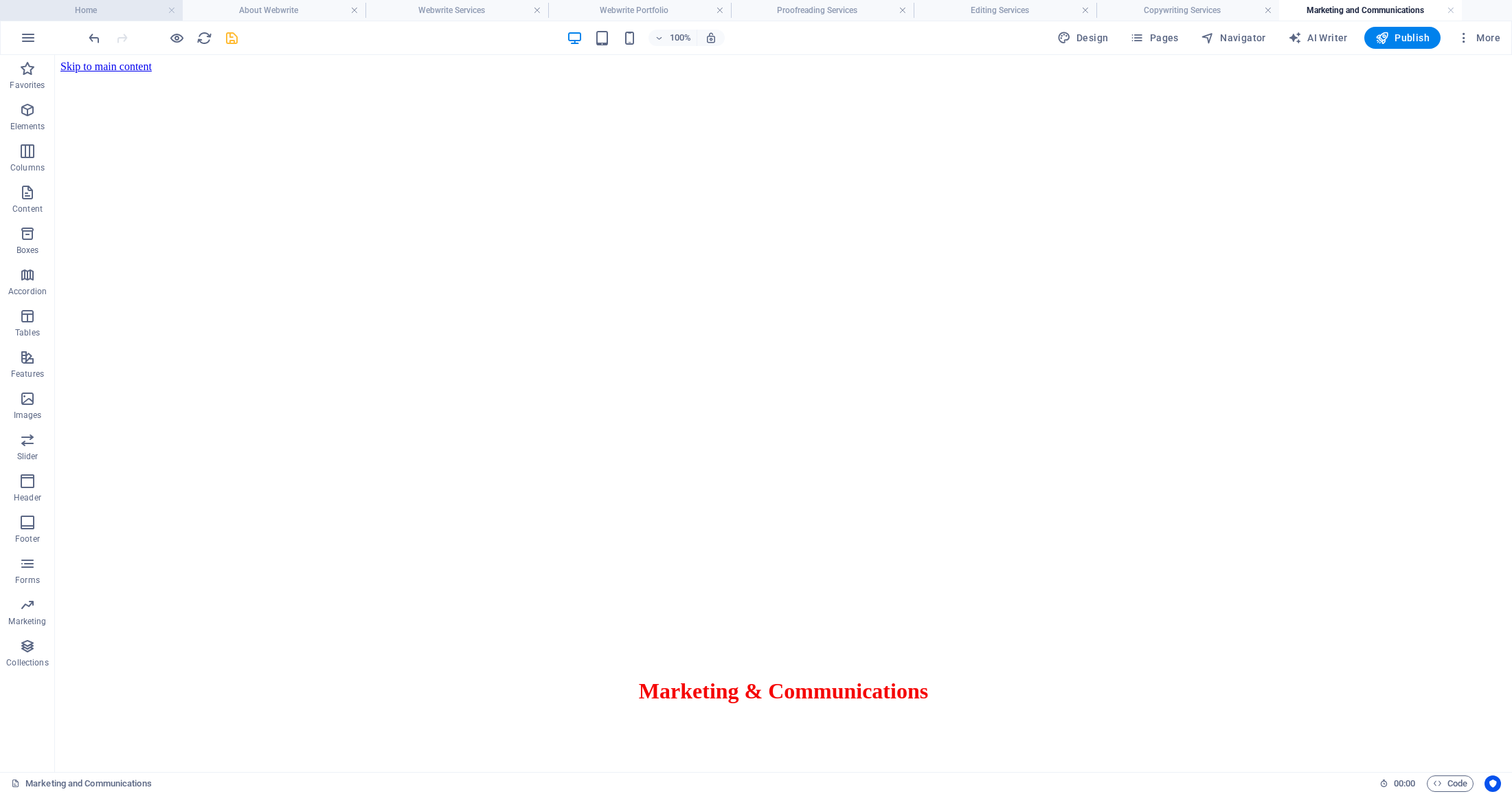
click at [124, 11] on h4 "Home" at bounding box center [91, 10] width 182 height 15
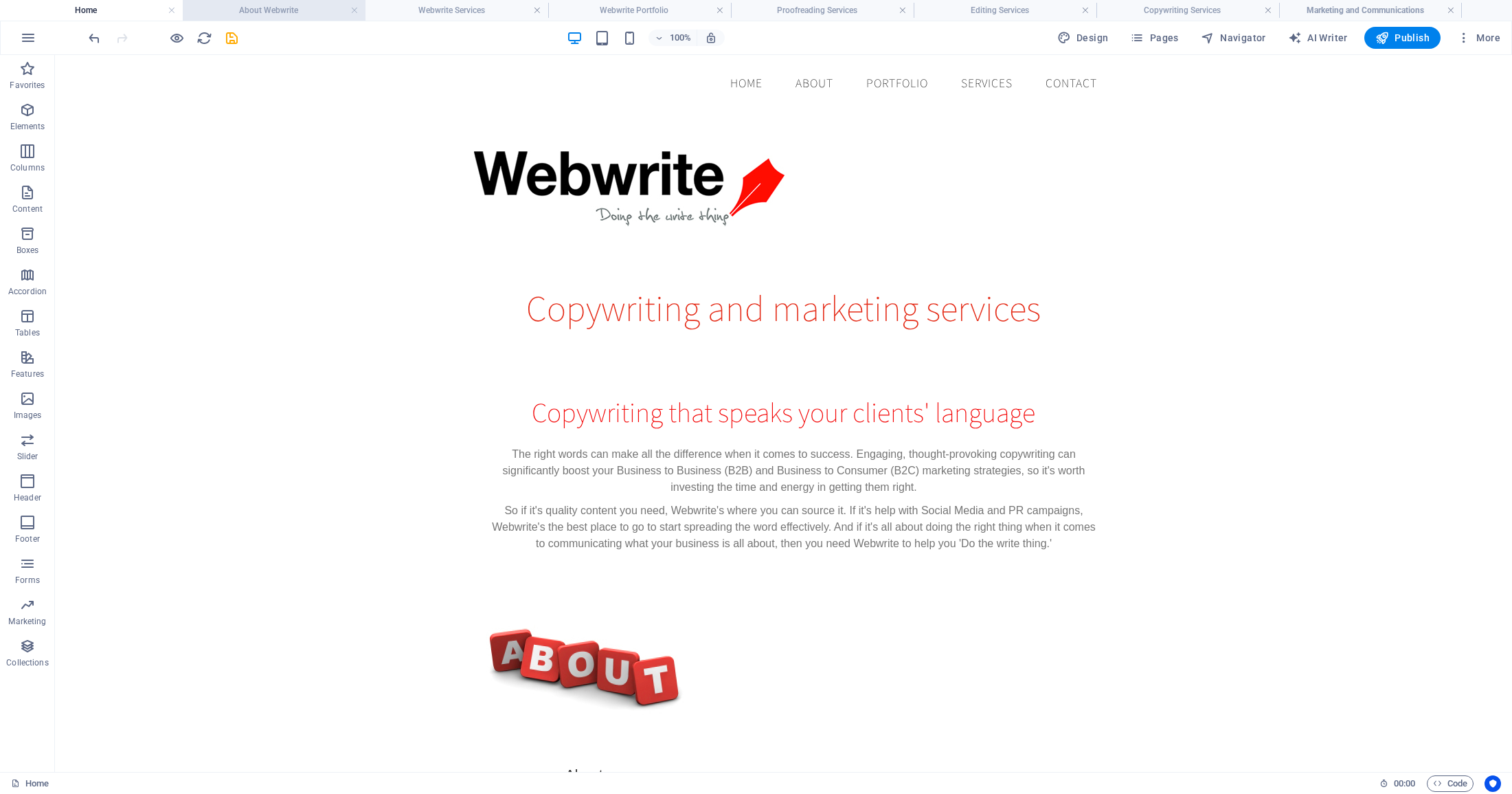
click at [284, 11] on h4 "About Webwrite" at bounding box center [274, 10] width 182 height 15
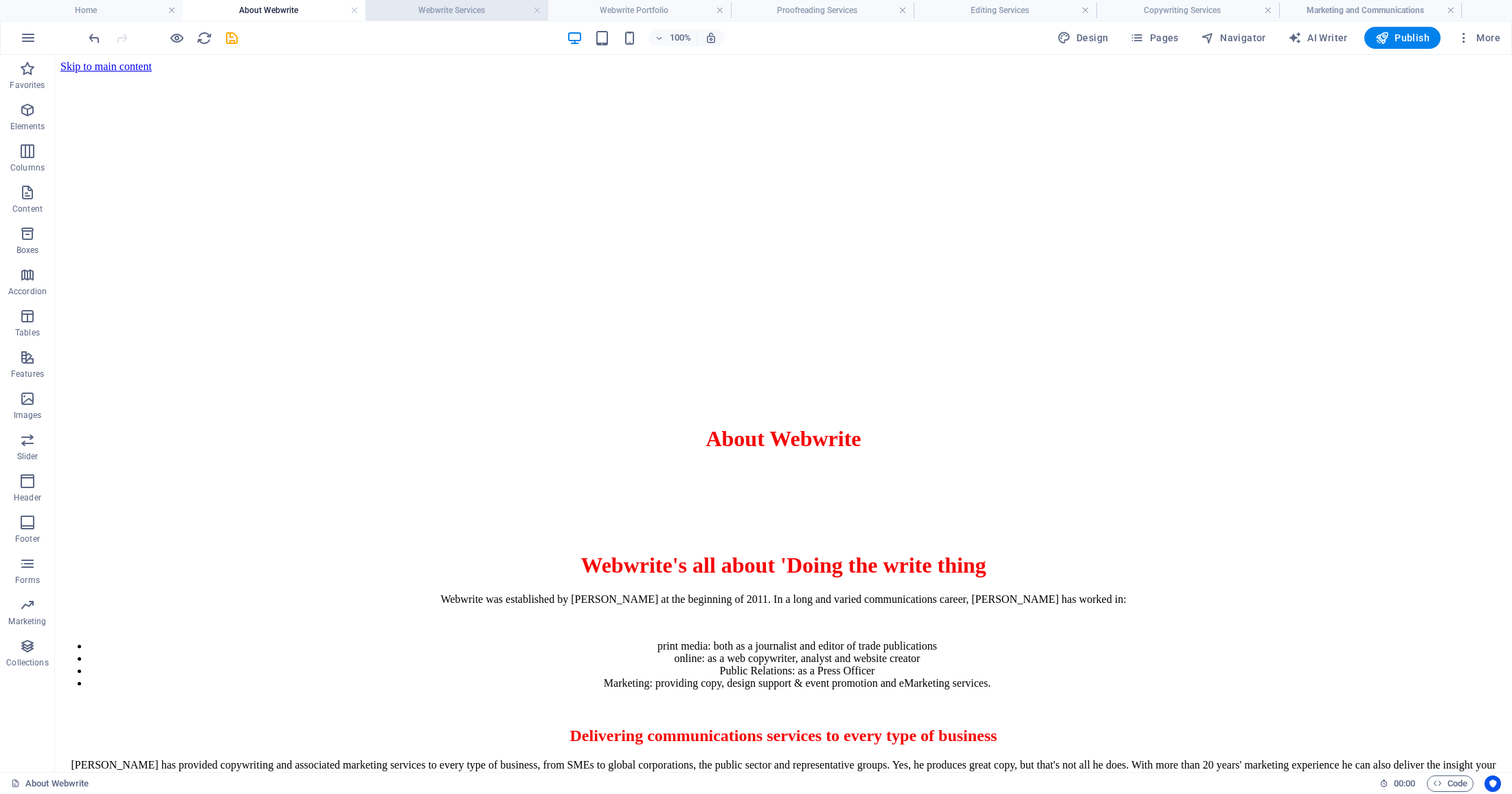
click at [395, 8] on h4 "Webwrite Services" at bounding box center [457, 10] width 182 height 15
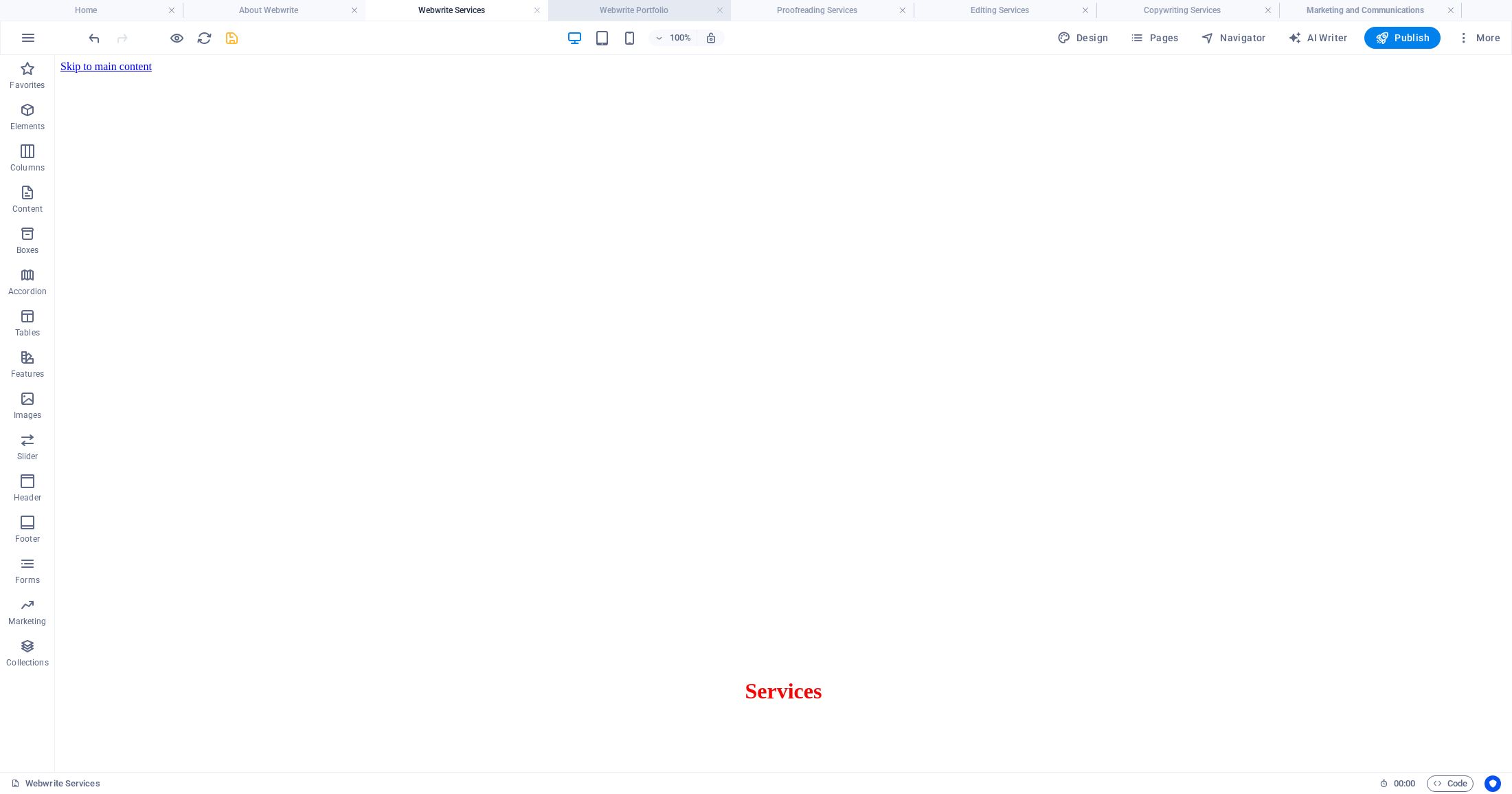
click at [610, 14] on h4 "Webwrite Portfolio" at bounding box center [639, 10] width 182 height 15
click at [776, 9] on h4 "Proofreading Services" at bounding box center [822, 10] width 182 height 15
click at [938, 10] on h4 "Editing Services" at bounding box center [1005, 10] width 182 height 15
click at [1151, 9] on h4 "Copywriting Services" at bounding box center [1187, 10] width 182 height 15
click at [1381, 10] on h4 "Marketing and Communications" at bounding box center [1370, 10] width 182 height 15
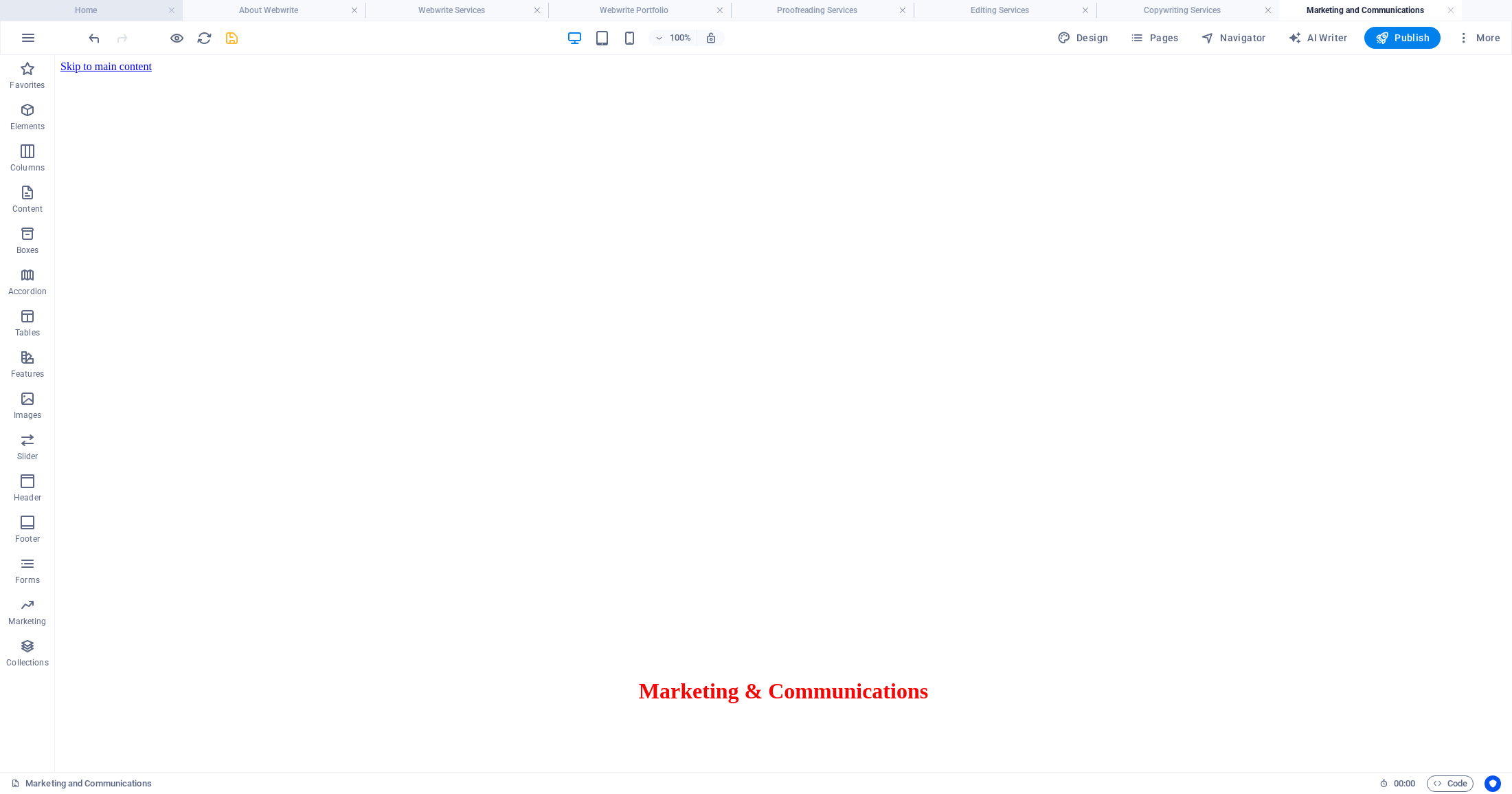
click at [98, 9] on h4 "Home" at bounding box center [91, 10] width 182 height 15
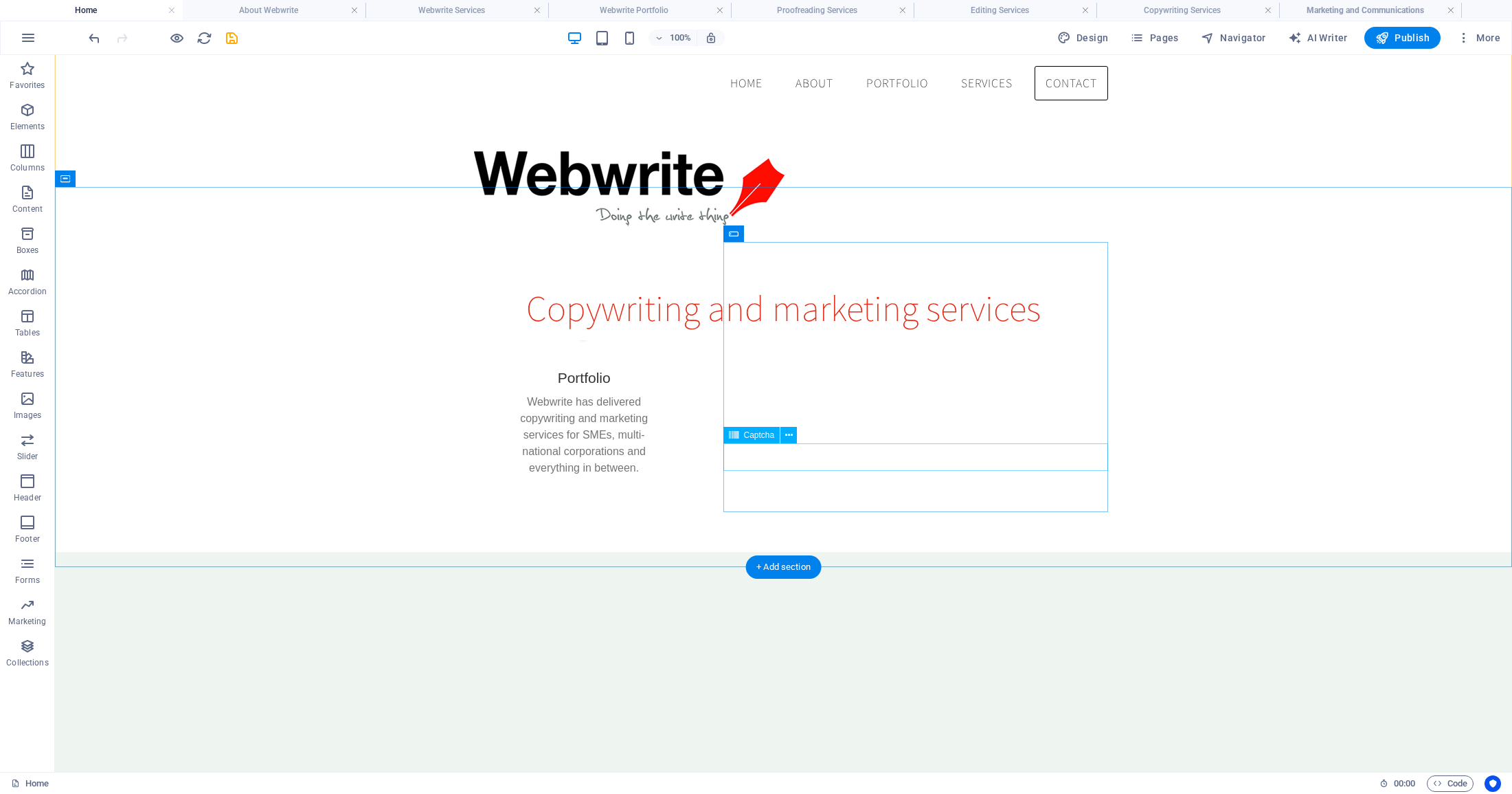
scroll to position [1017, 0]
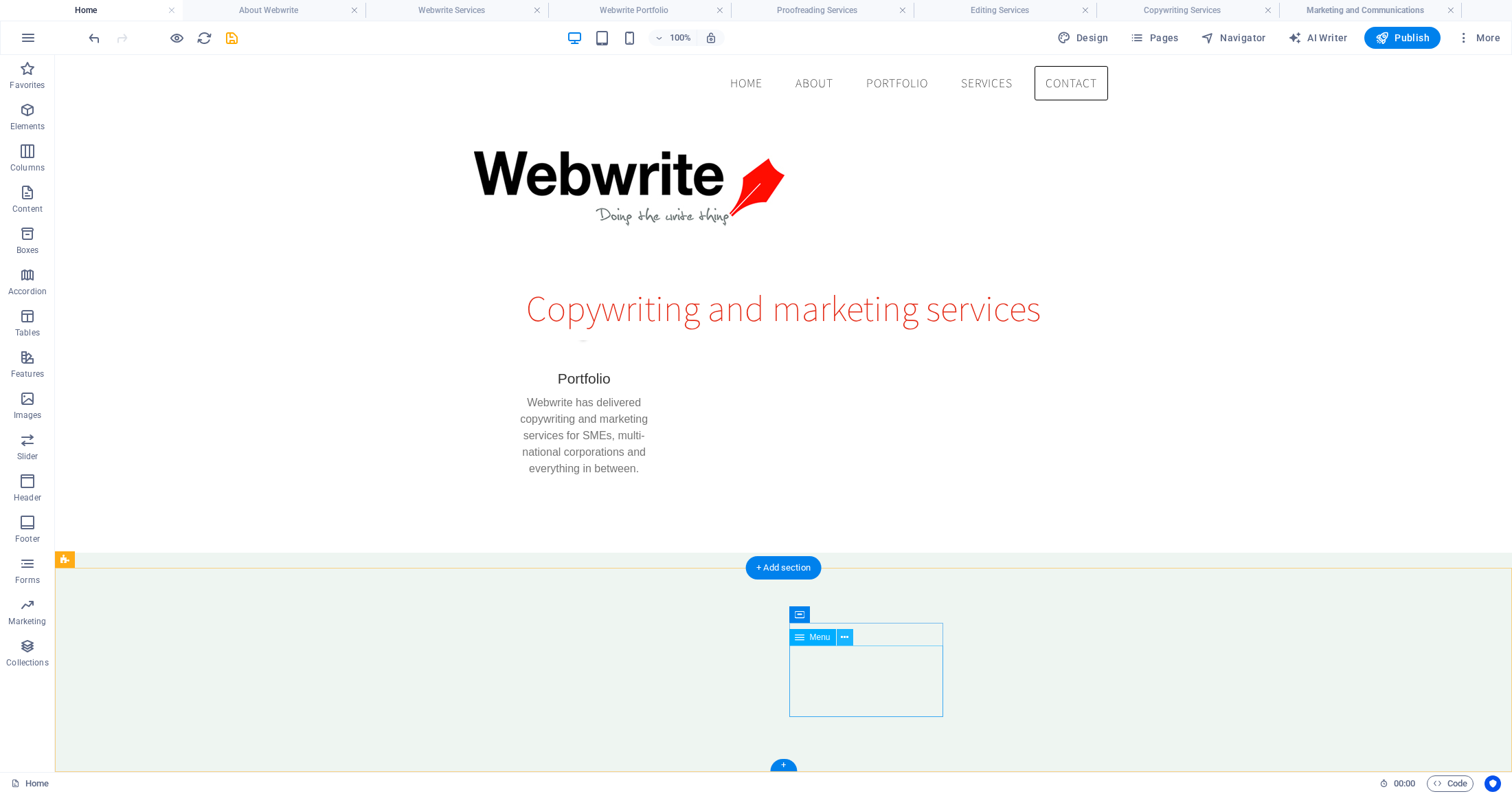
click at [844, 639] on icon at bounding box center [844, 637] width 8 height 14
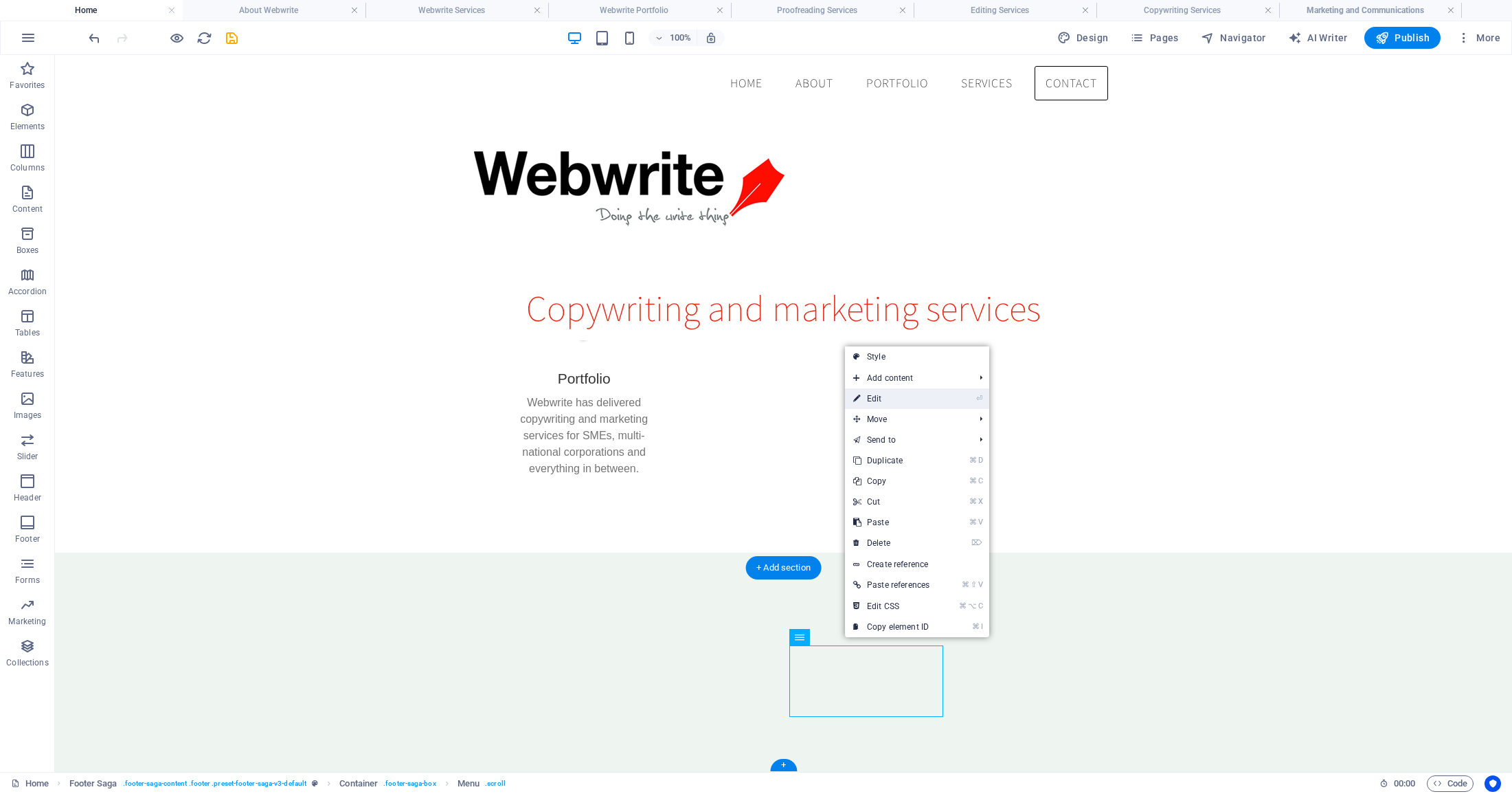
click at [888, 398] on link "⏎ Edit" at bounding box center [891, 398] width 93 height 20
select select
select select "1"
select select
select select "2"
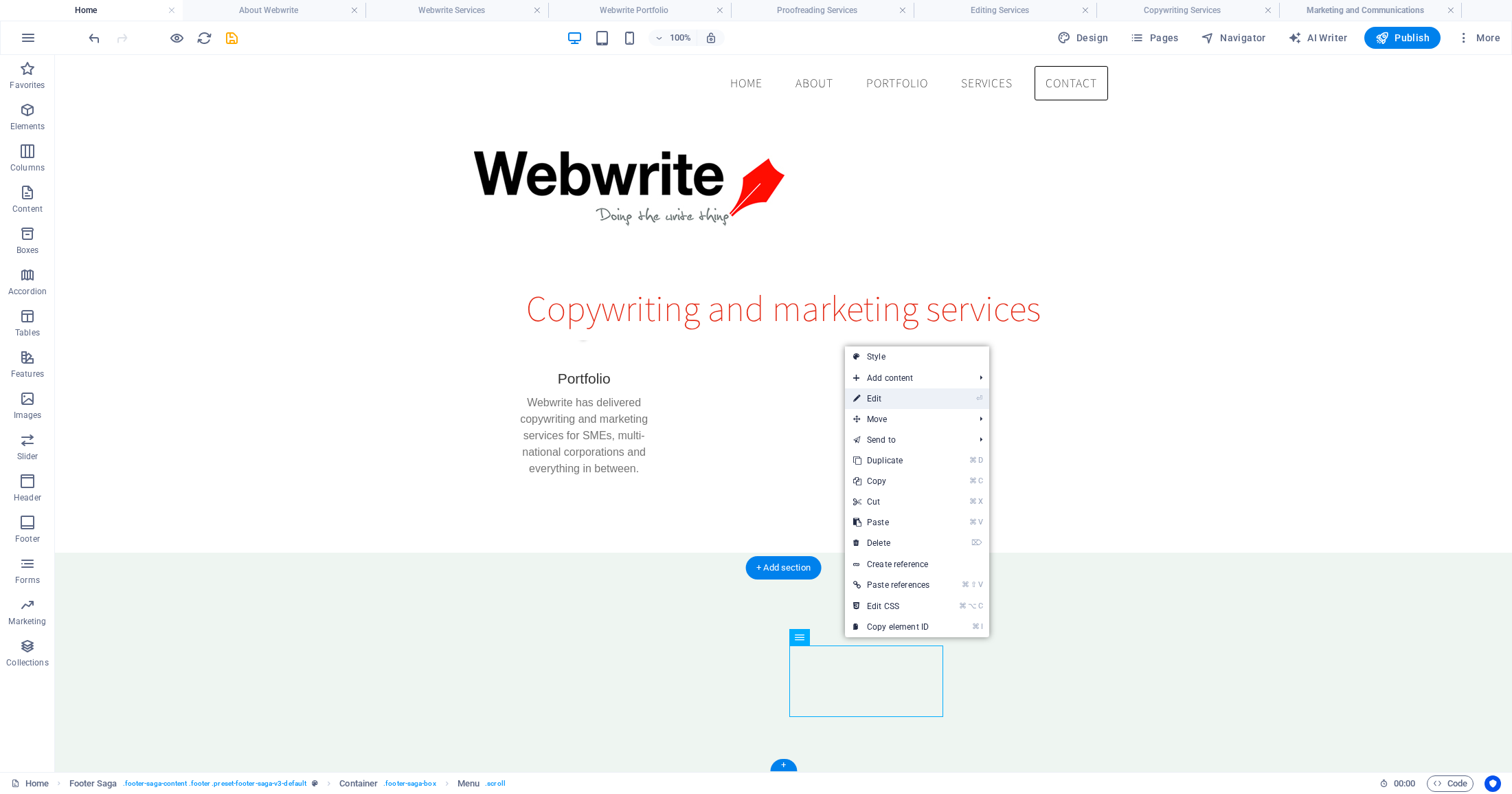
select select
select select "3"
select select
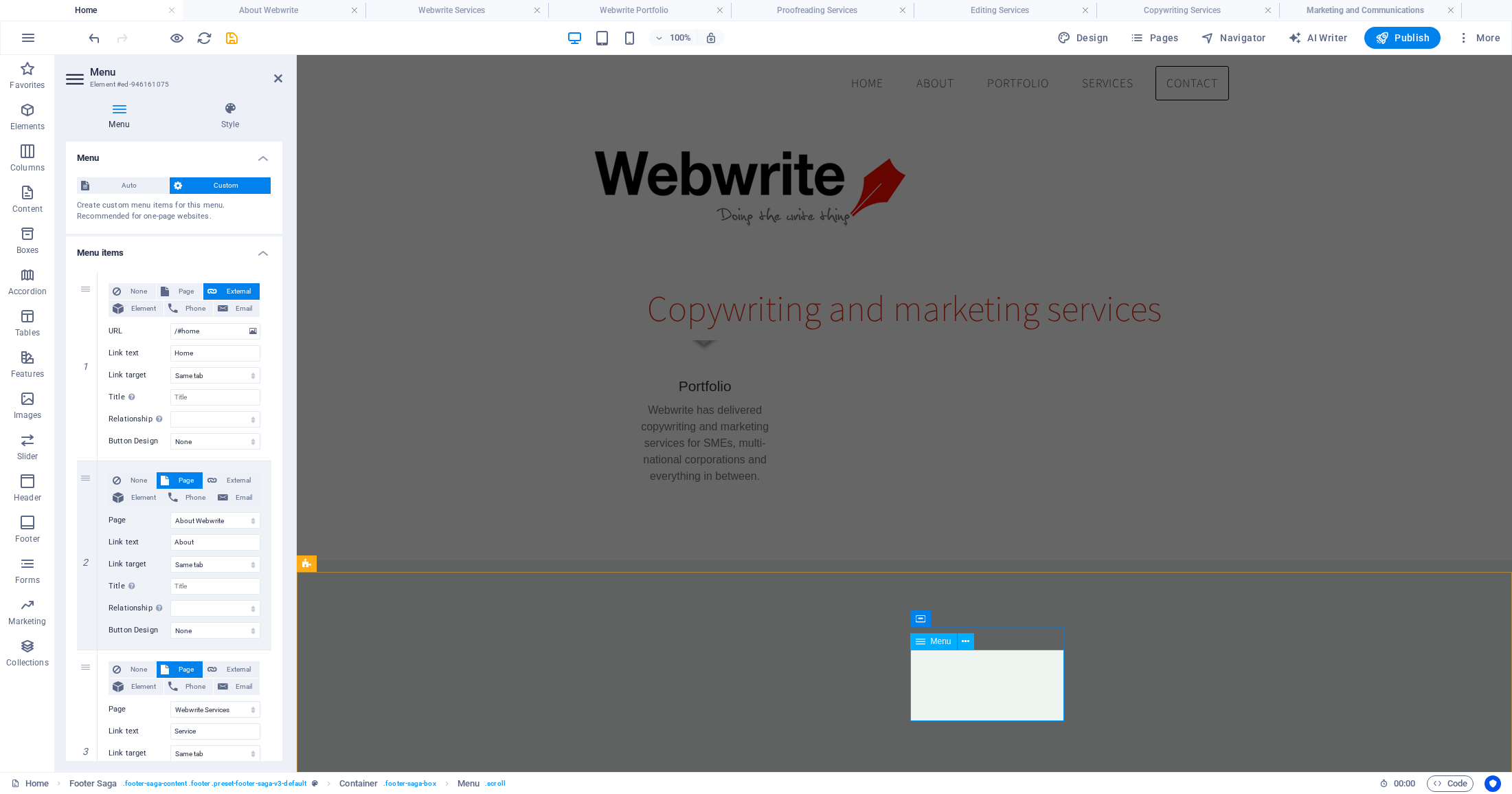
scroll to position [1007, 0]
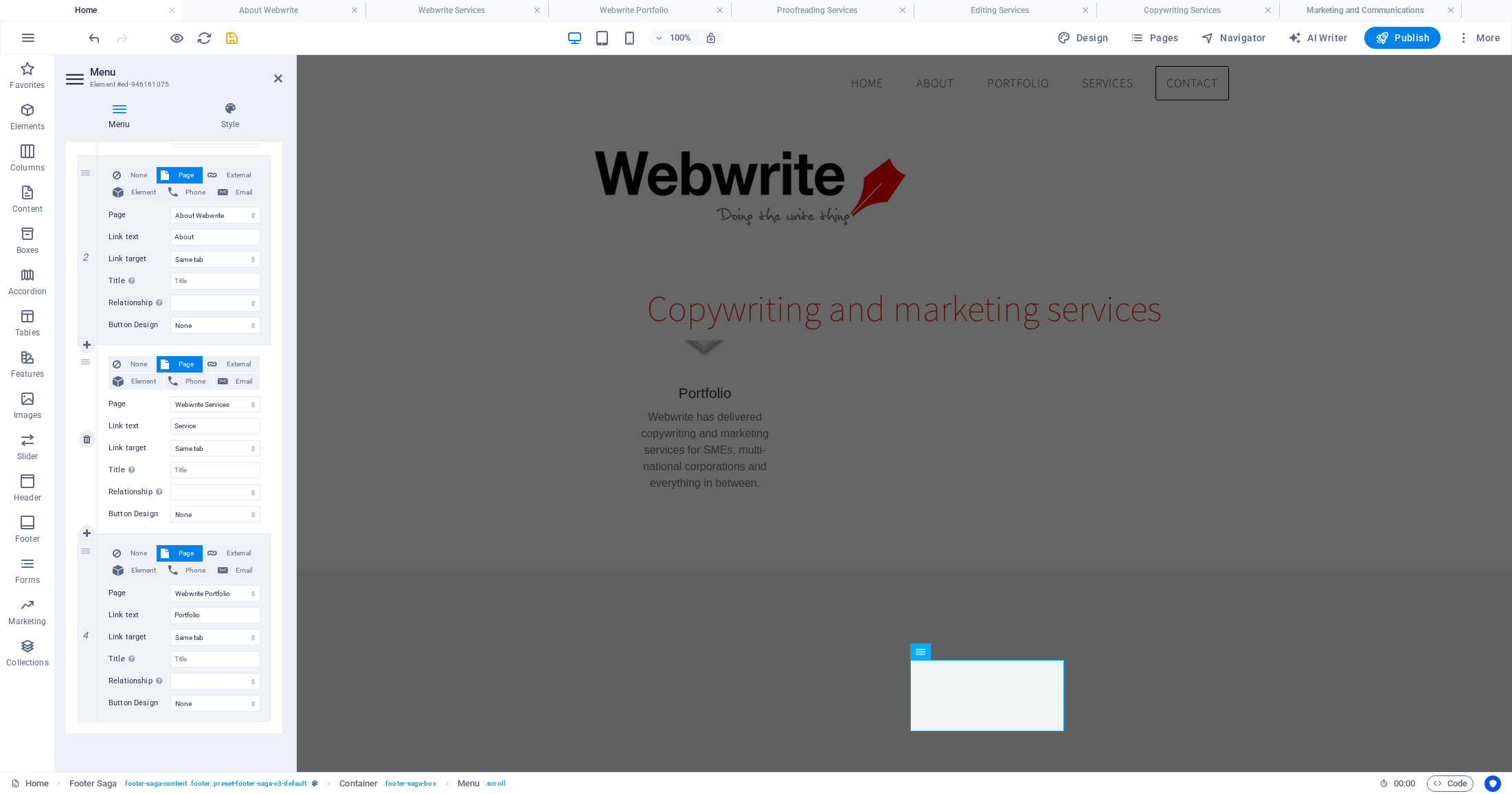
scroll to position [305, 0]
click at [200, 420] on input "Service" at bounding box center [216, 426] width 90 height 16
click at [199, 424] on input "Service" at bounding box center [216, 426] width 90 height 16
type input "Services"
select select
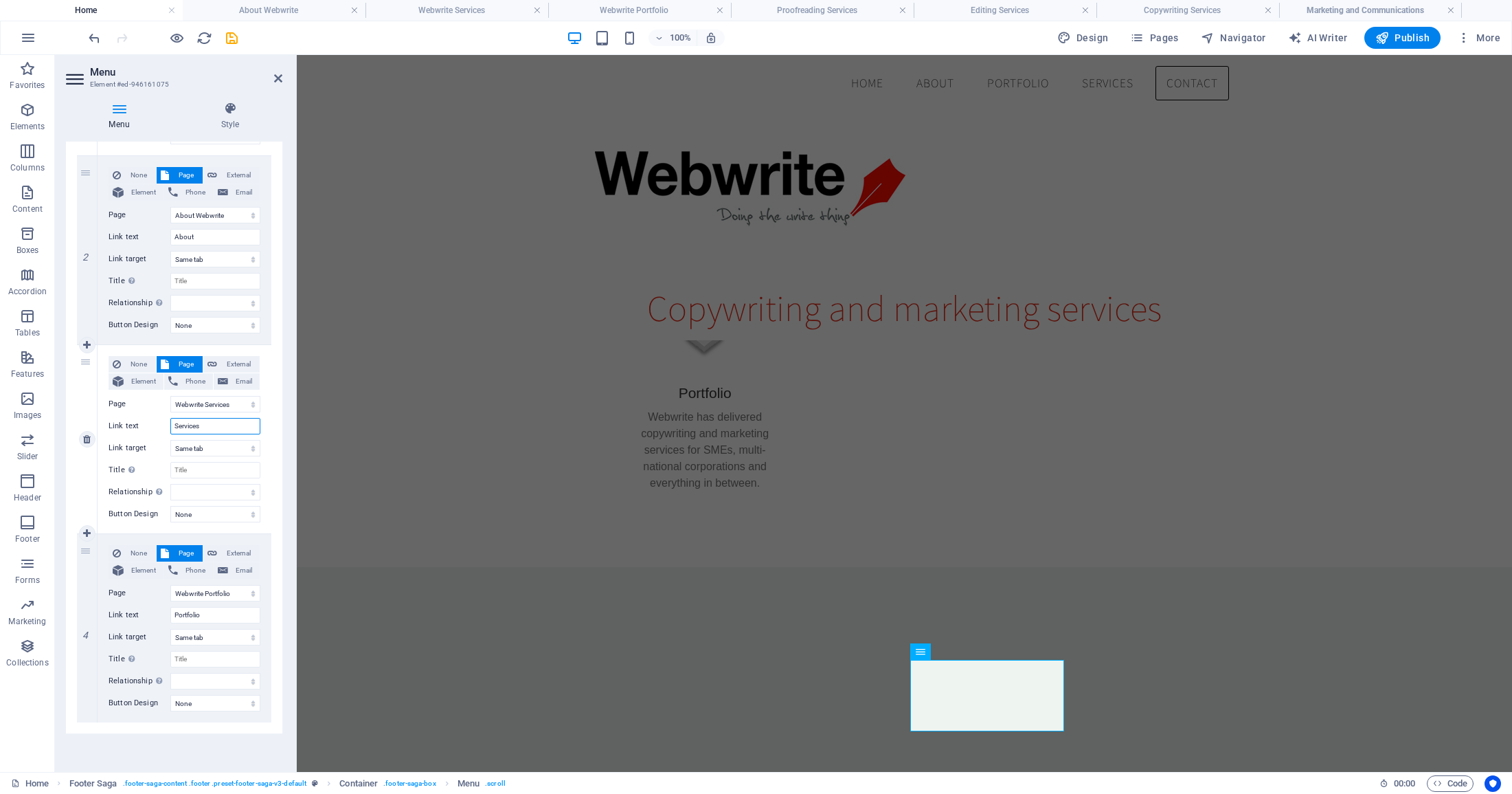
select select
type input "Services"
click at [233, 32] on icon "save" at bounding box center [232, 38] width 16 height 16
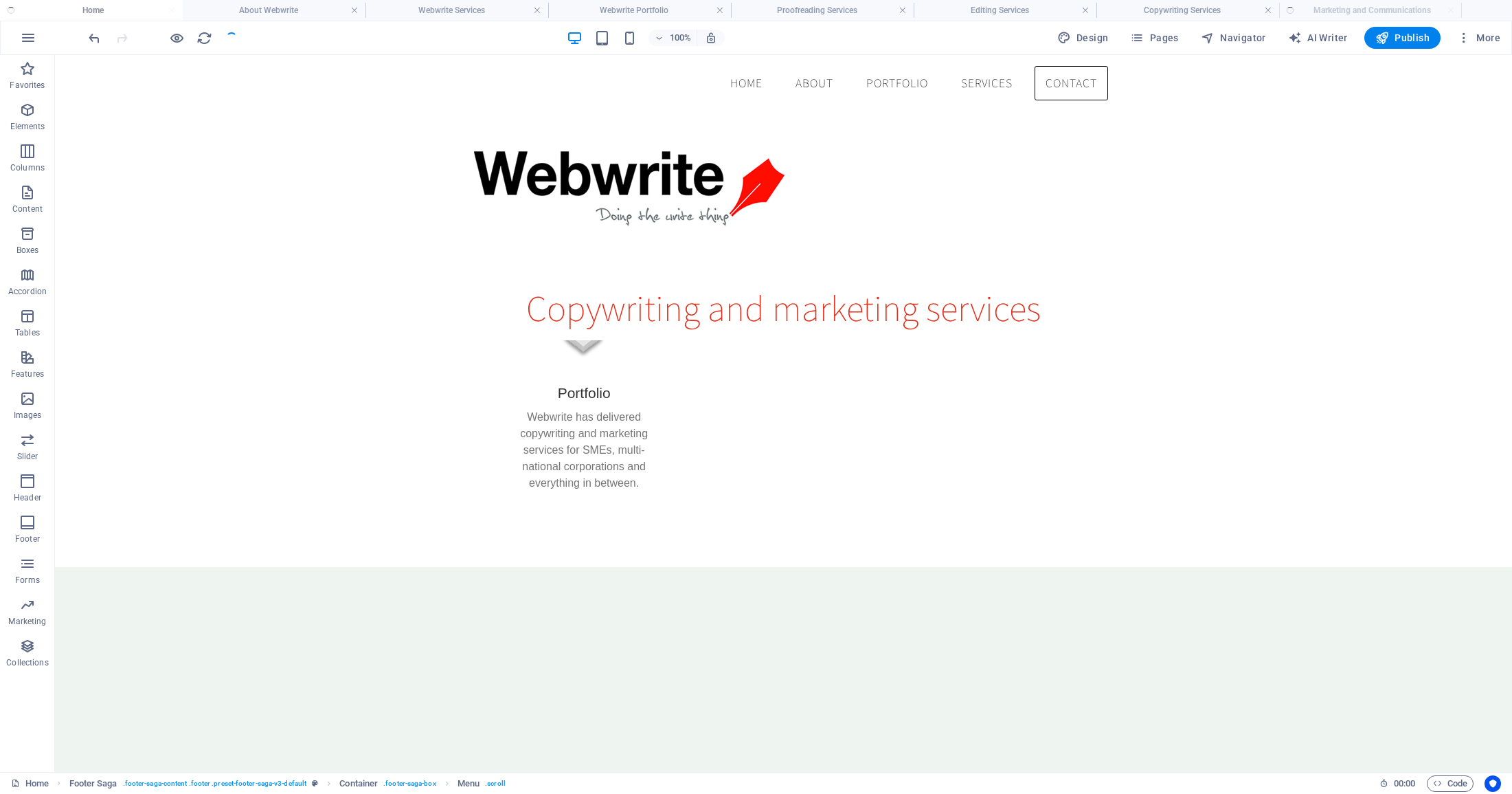
checkbox input "false"
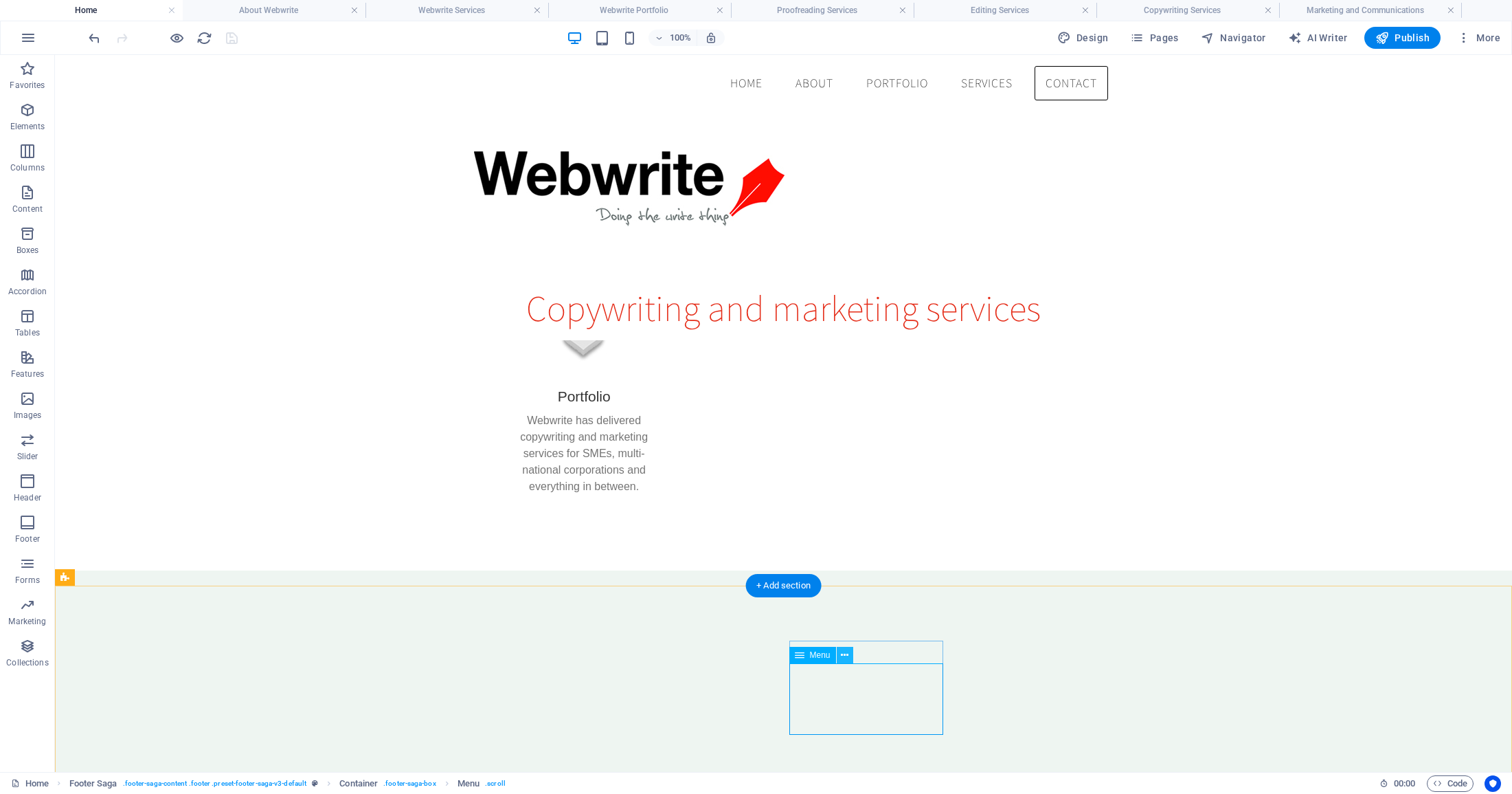
click at [846, 652] on icon at bounding box center [844, 655] width 8 height 14
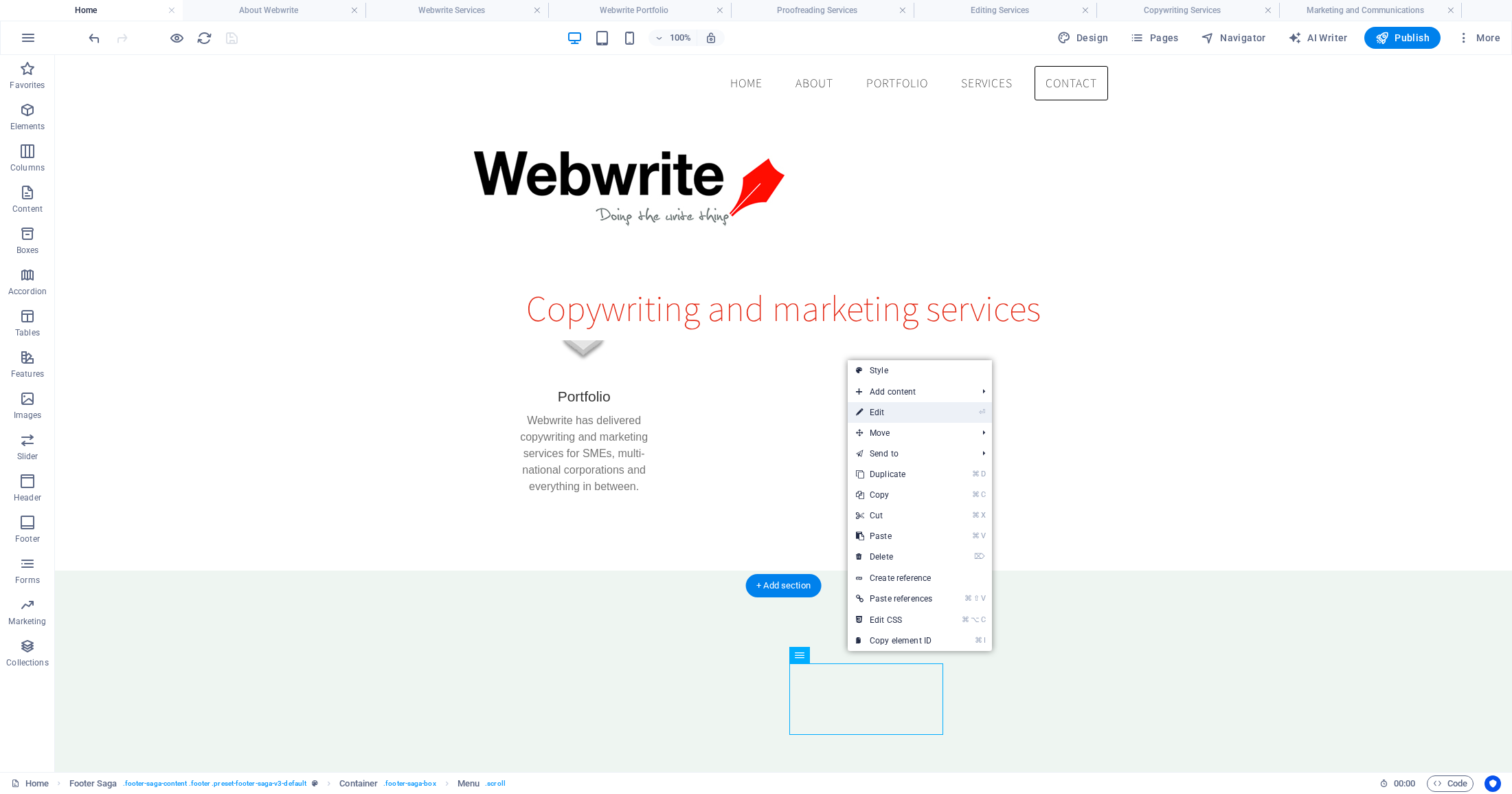
click at [886, 411] on link "⏎ Edit" at bounding box center [893, 412] width 93 height 20
select select
select select "1"
select select
select select "2"
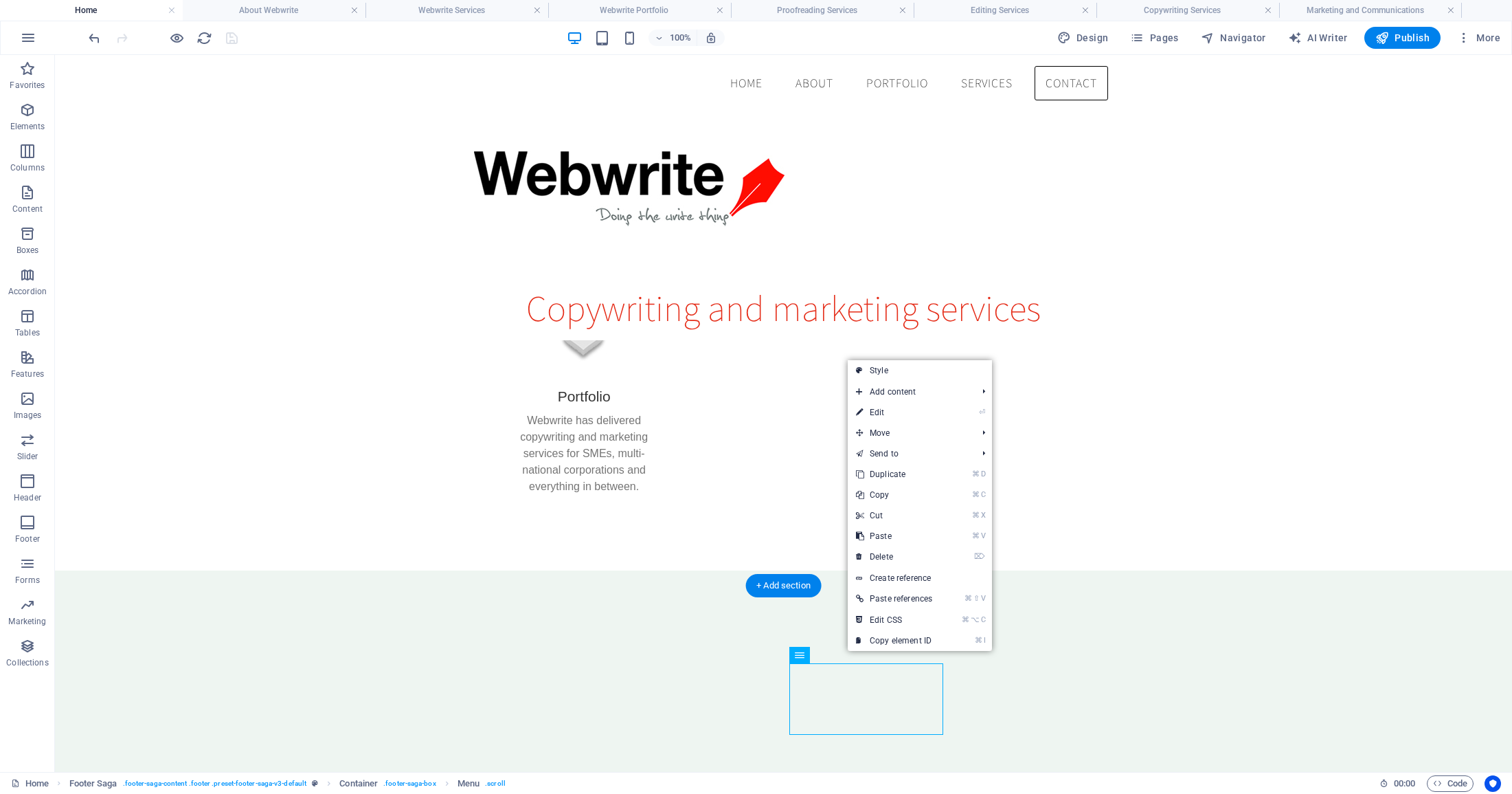
select select
select select "3"
select select
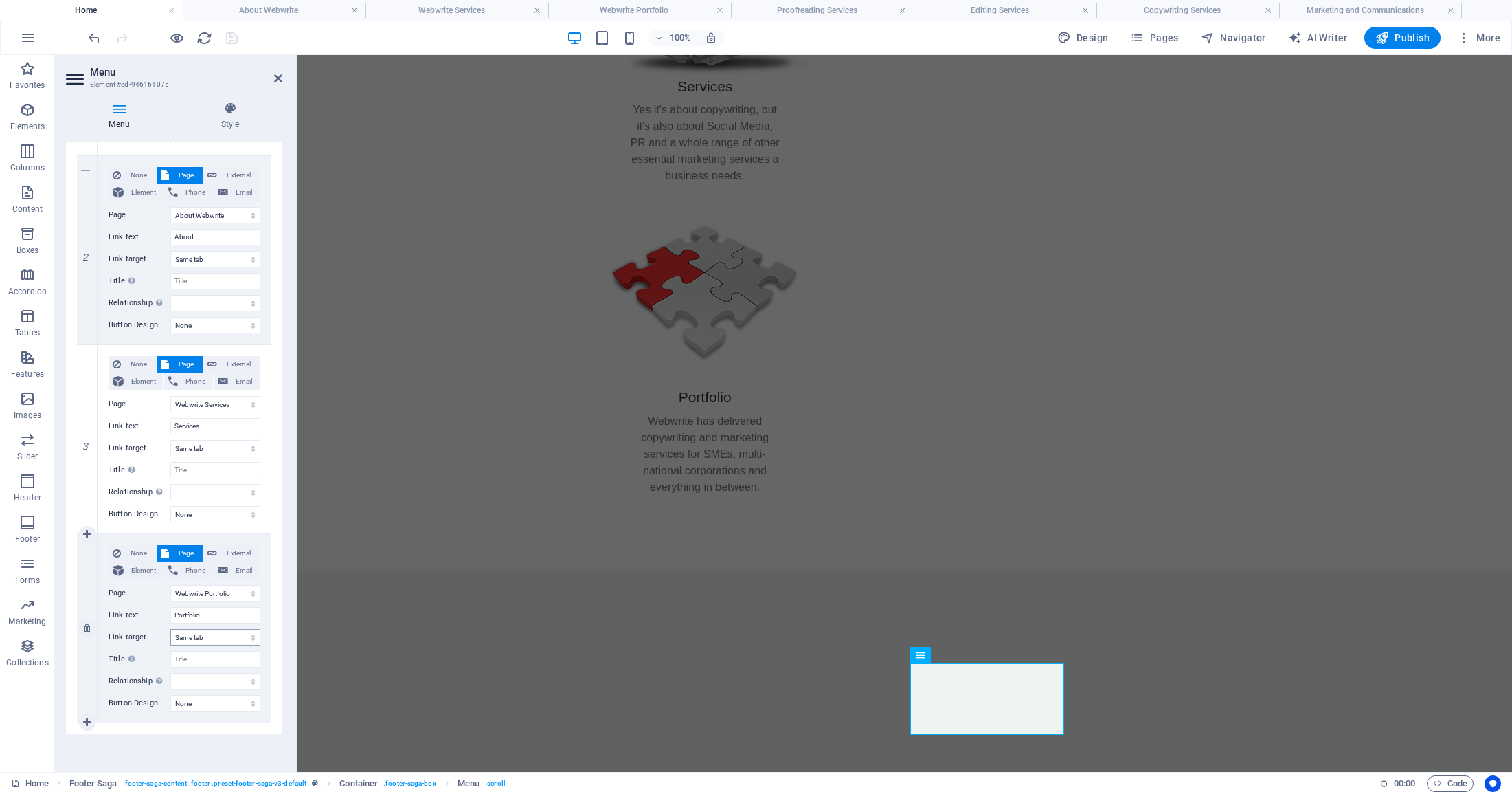
scroll to position [305, 0]
click at [83, 718] on link at bounding box center [87, 722] width 16 height 16
select select
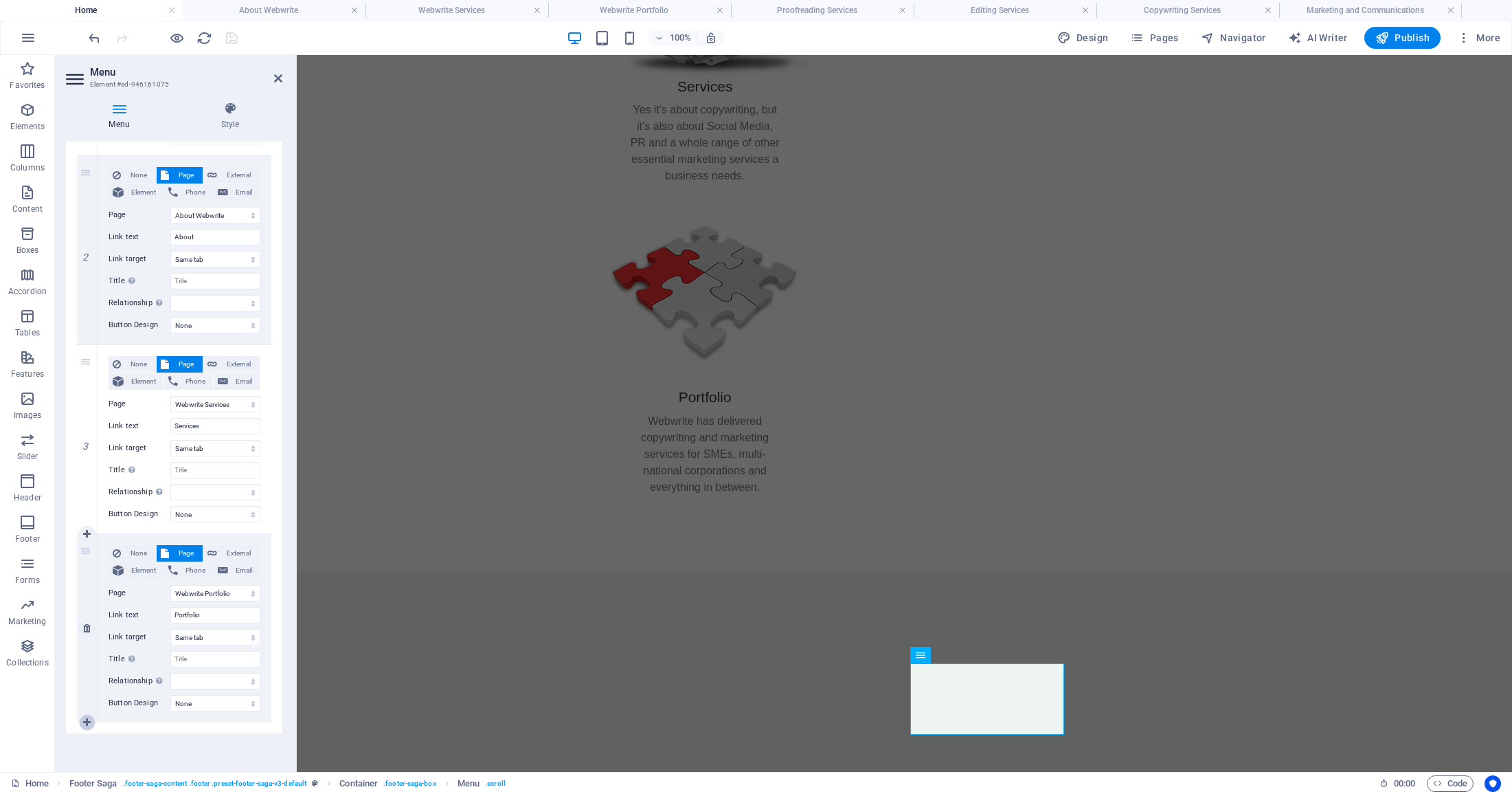
select select
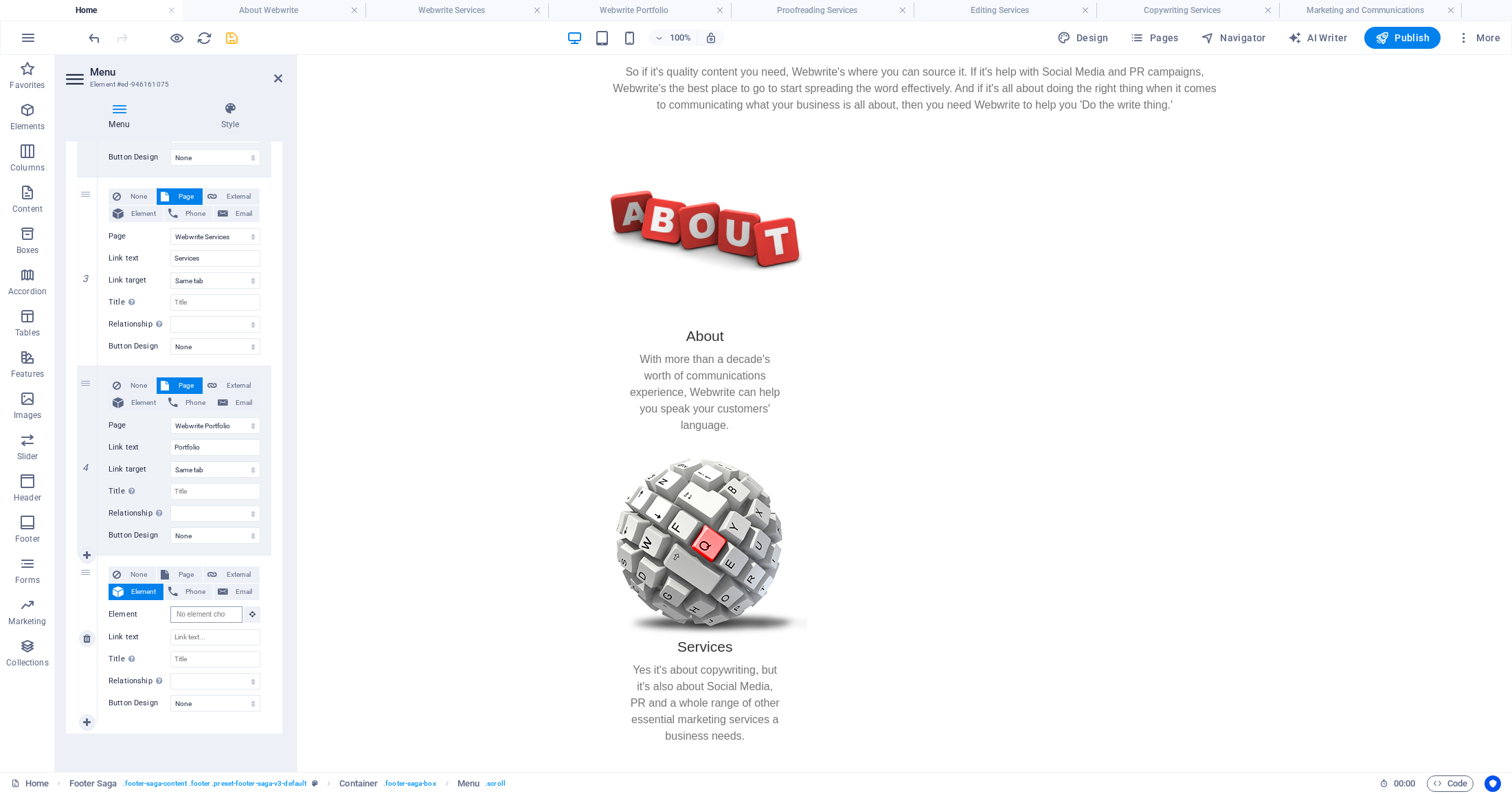
scroll to position [0, 0]
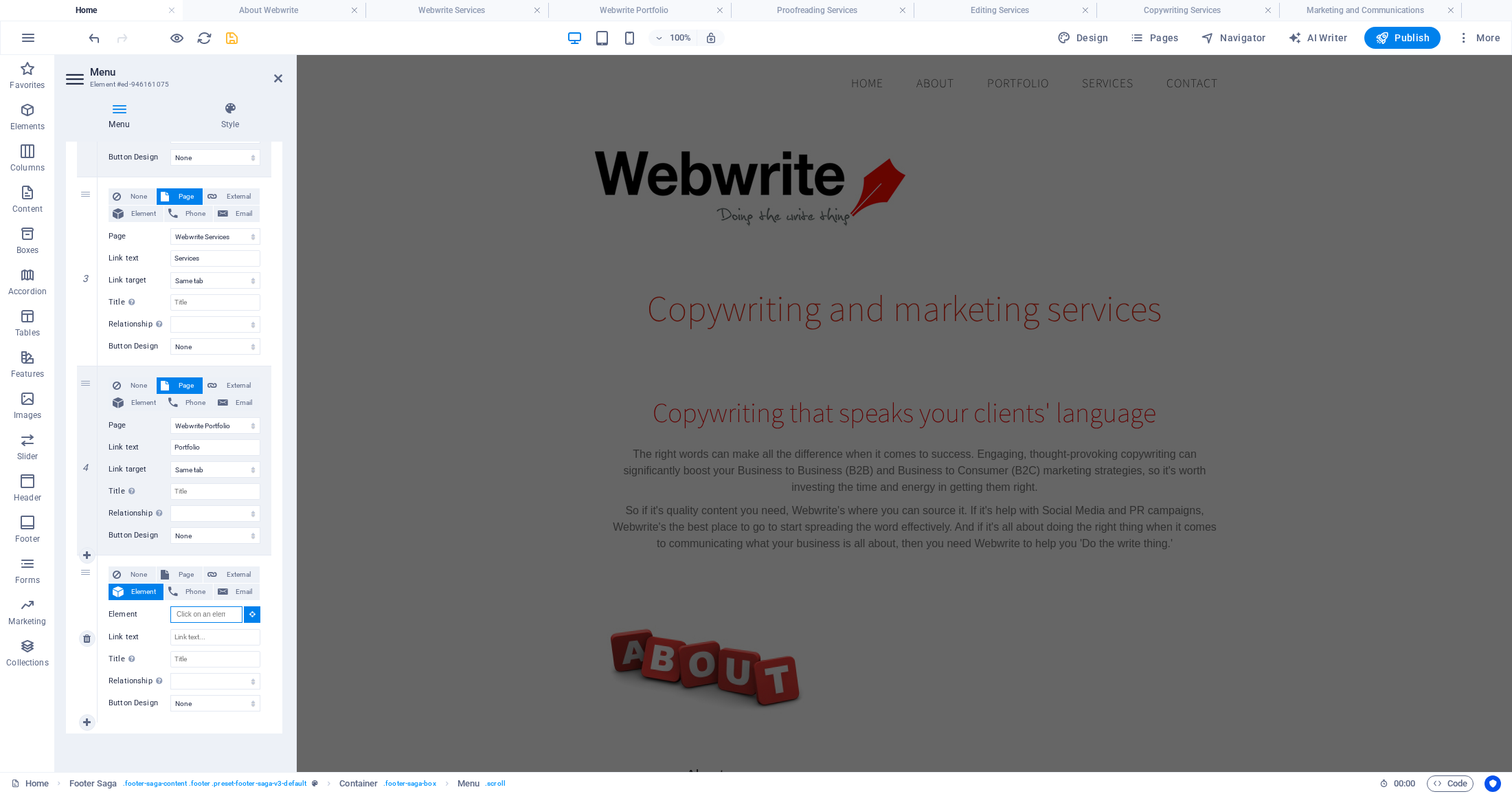
click at [201, 614] on input "Element" at bounding box center [206, 614] width 72 height 16
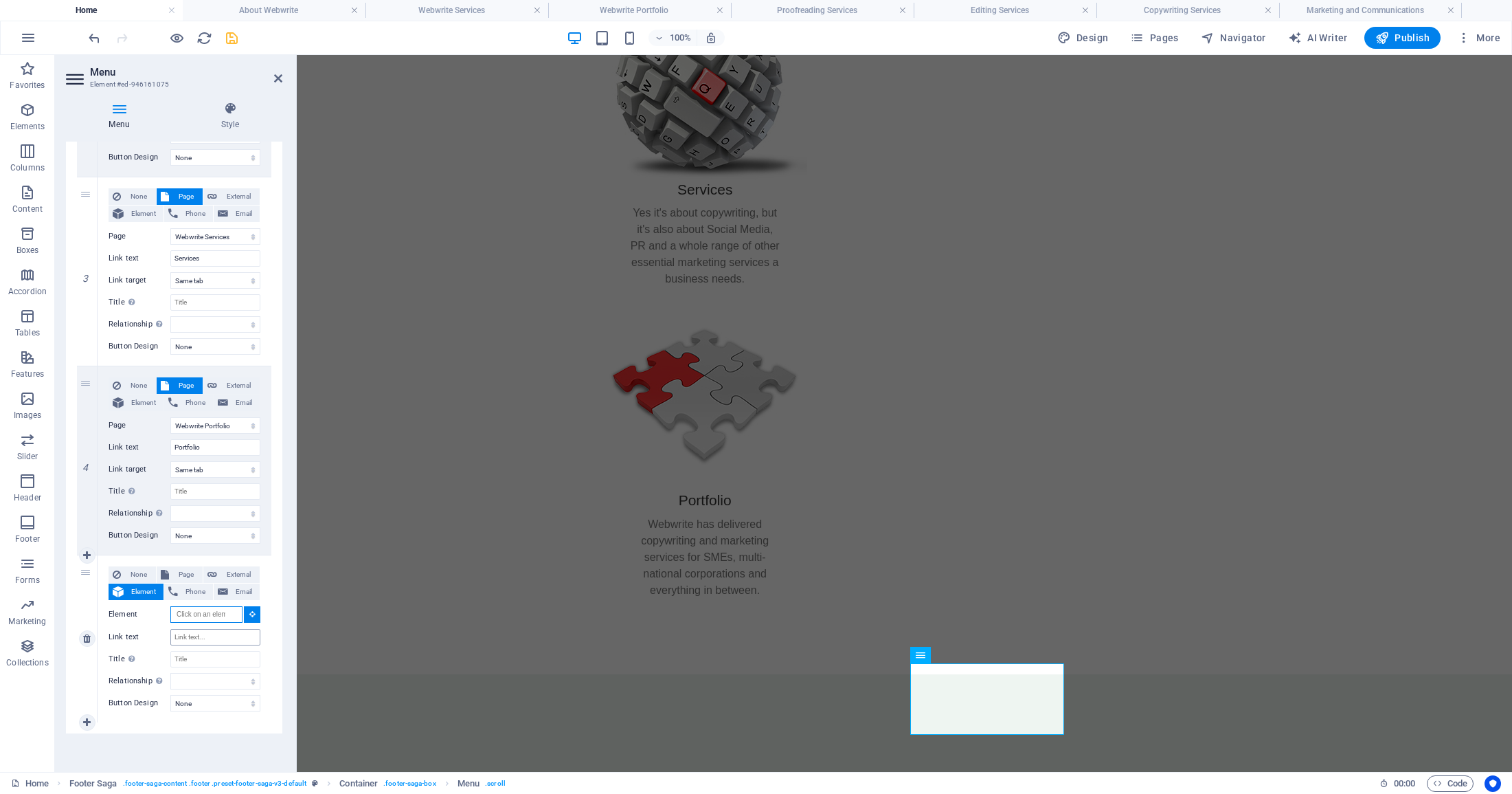
scroll to position [999, 0]
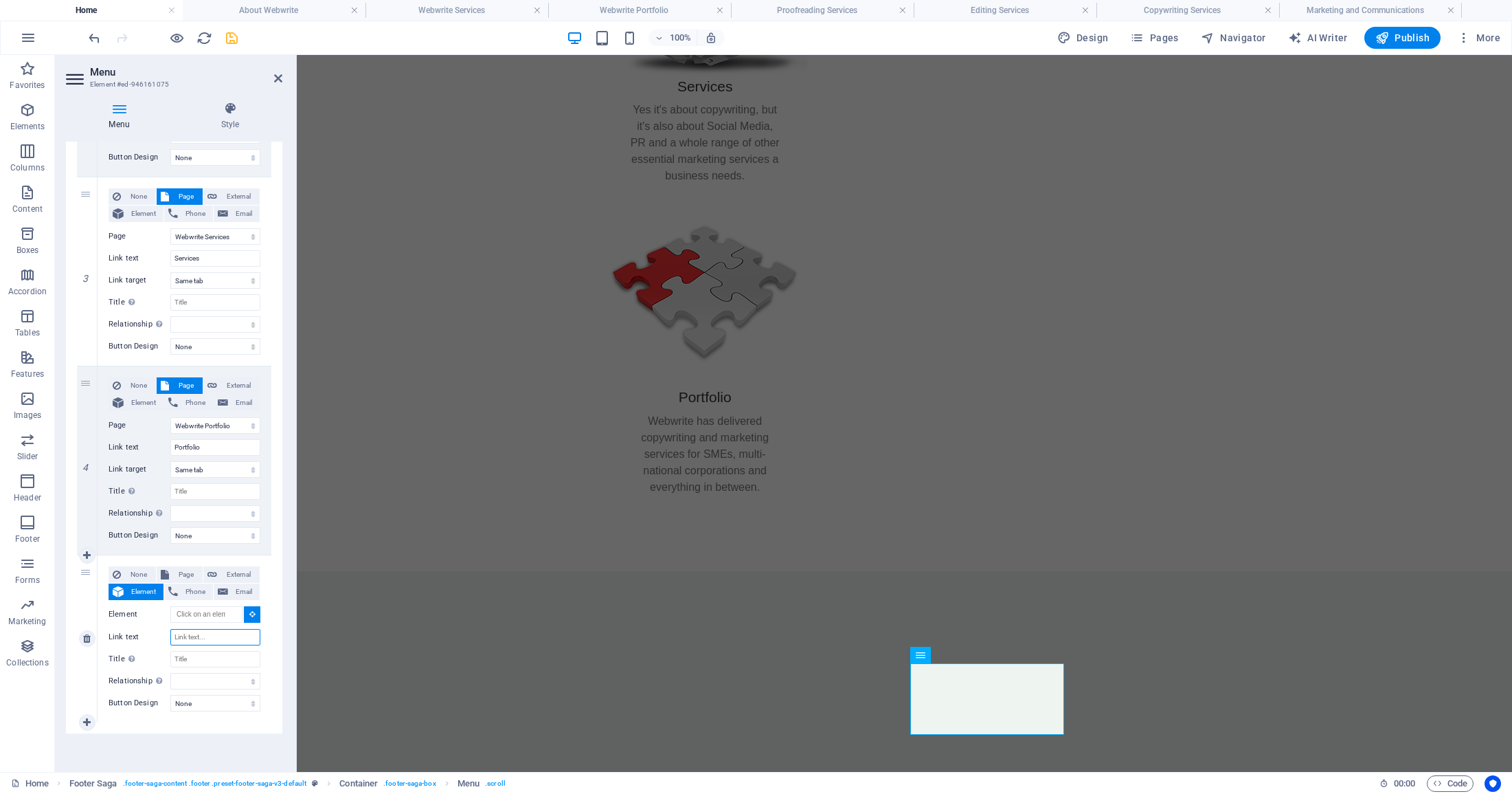
click at [199, 635] on input "Link text" at bounding box center [216, 636] width 90 height 16
type input "Prr"
select select
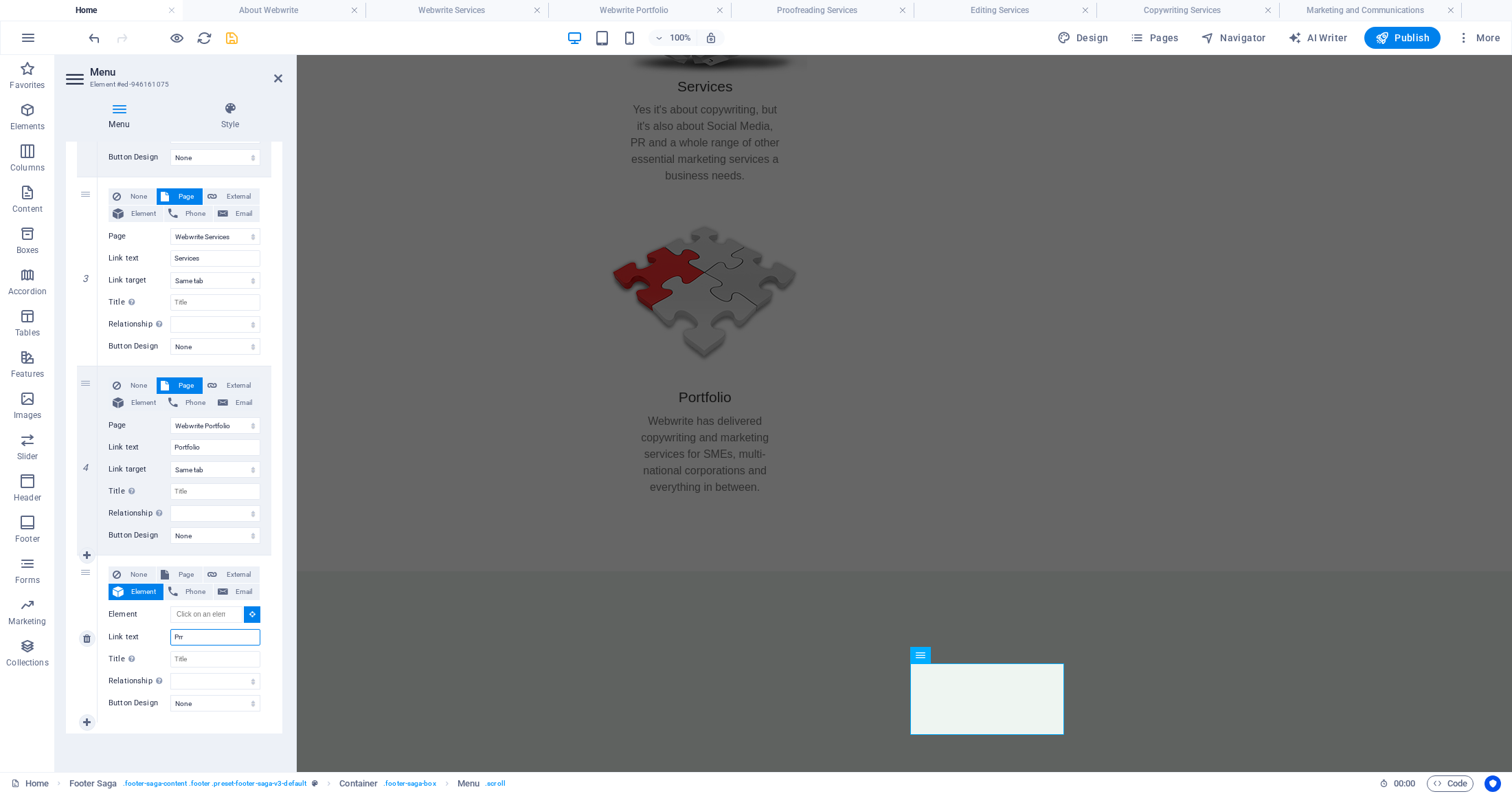
select select
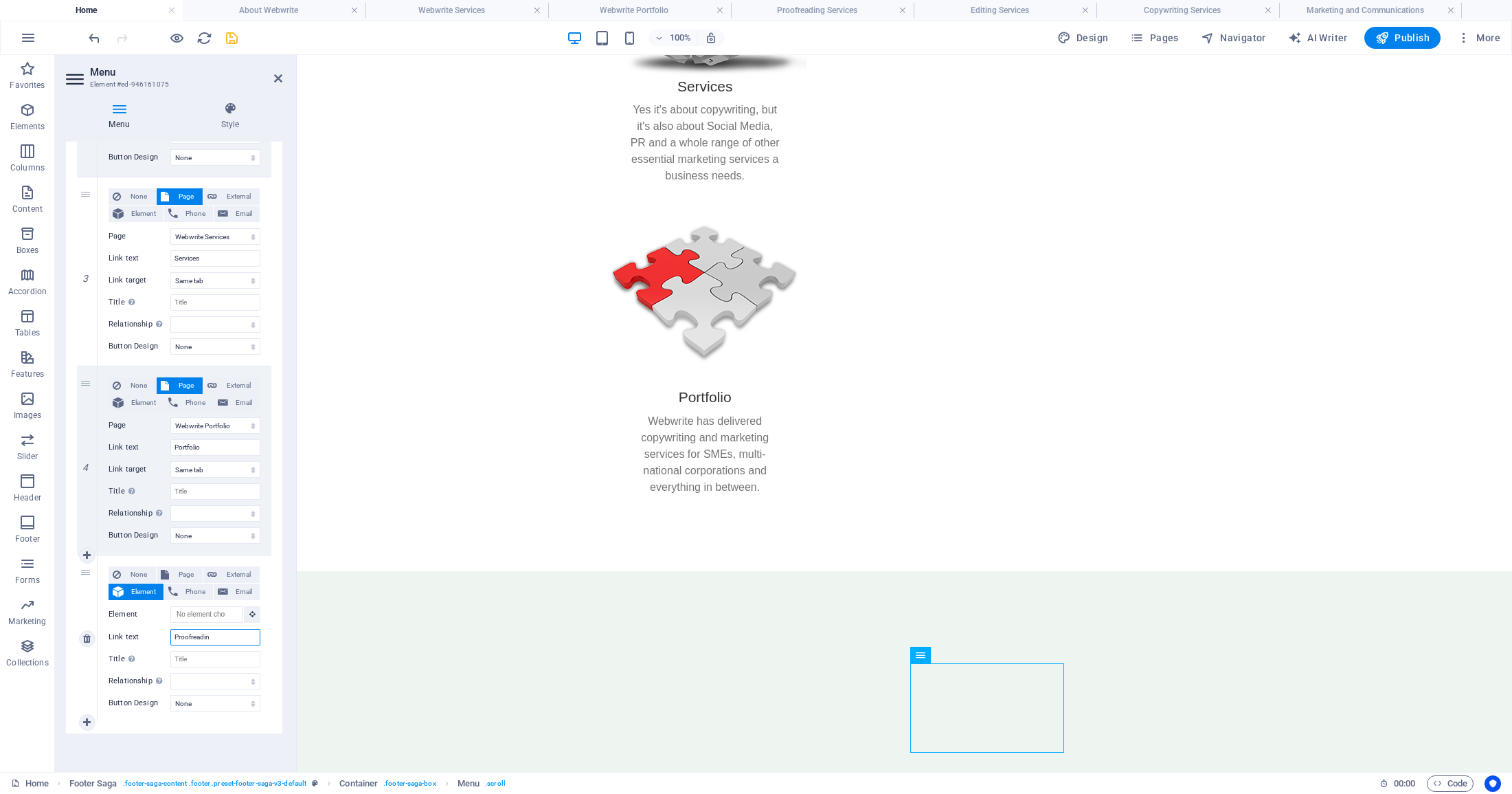
type input "Proofreading"
select select
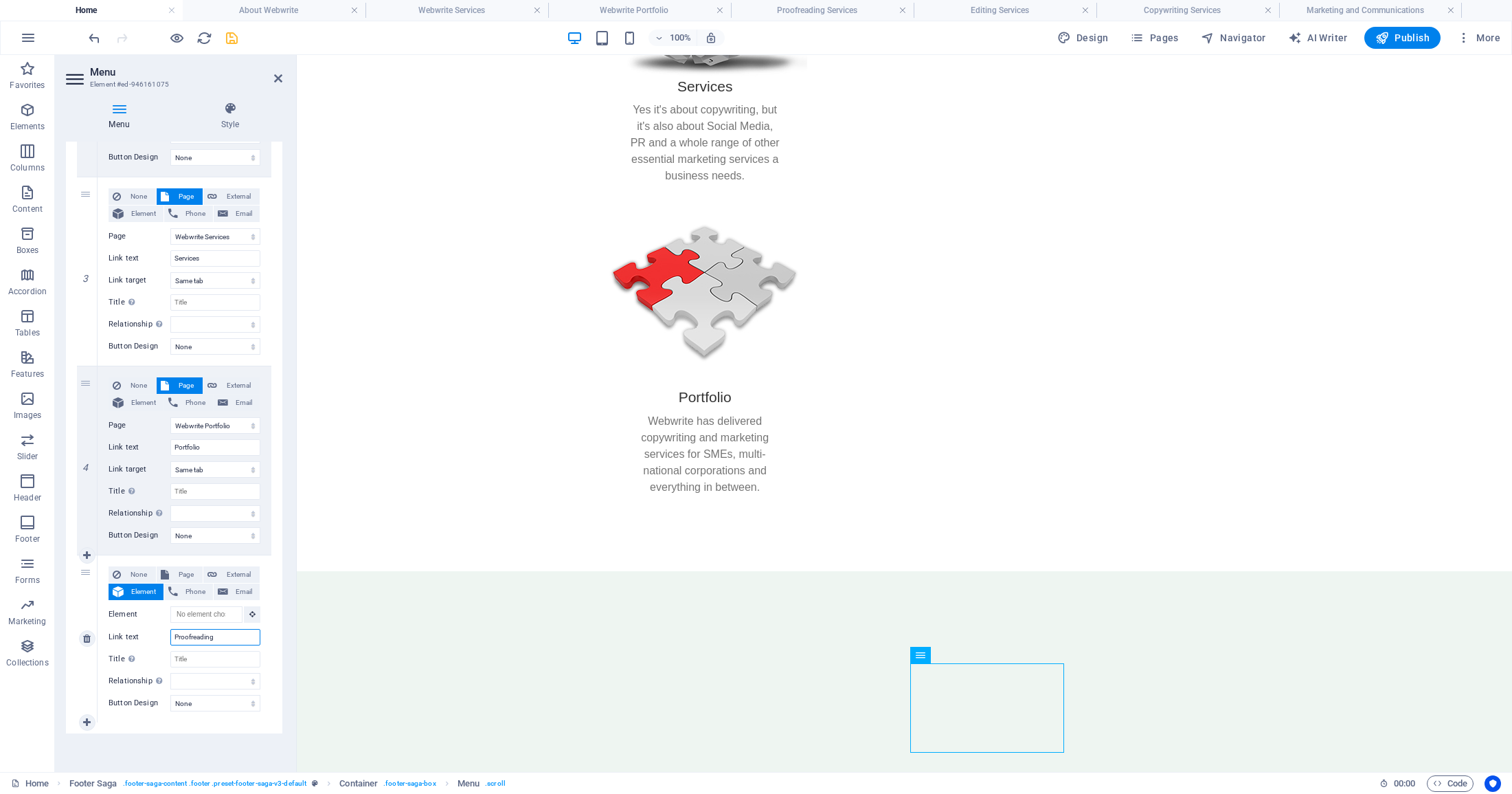
select select
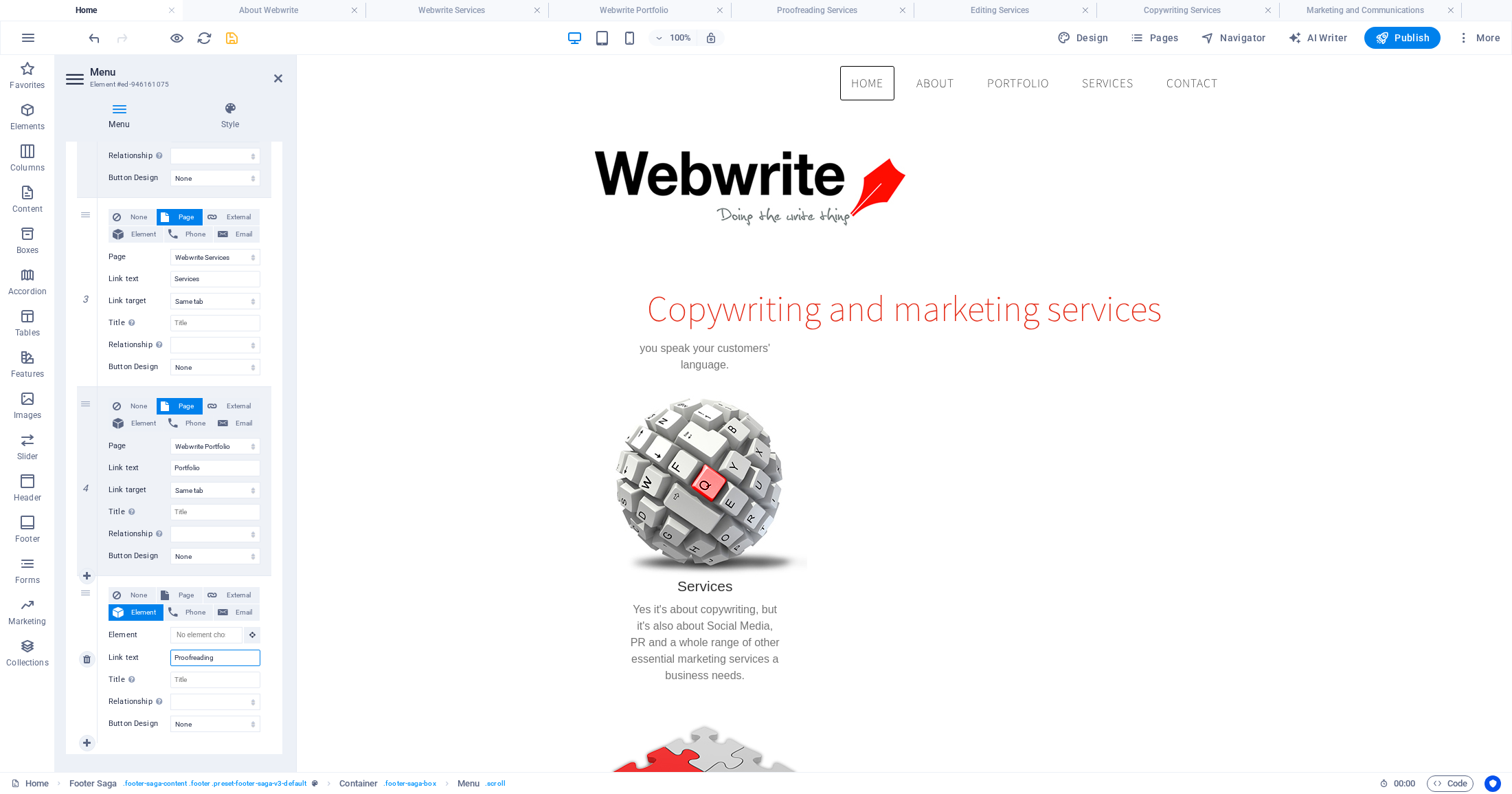
scroll to position [430, 0]
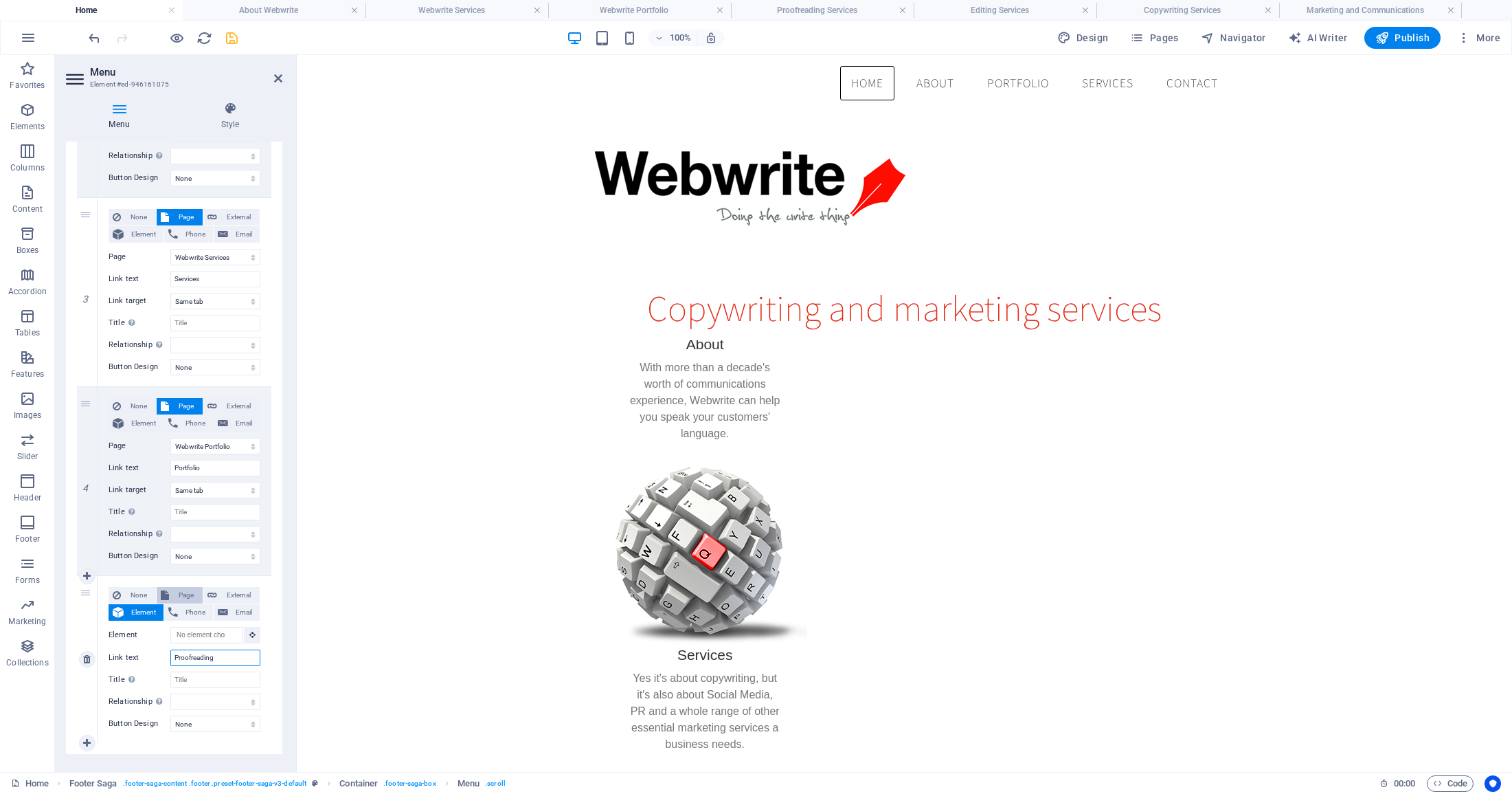
type input "Proofreading"
click at [182, 594] on span "Page" at bounding box center [186, 594] width 26 height 16
select select
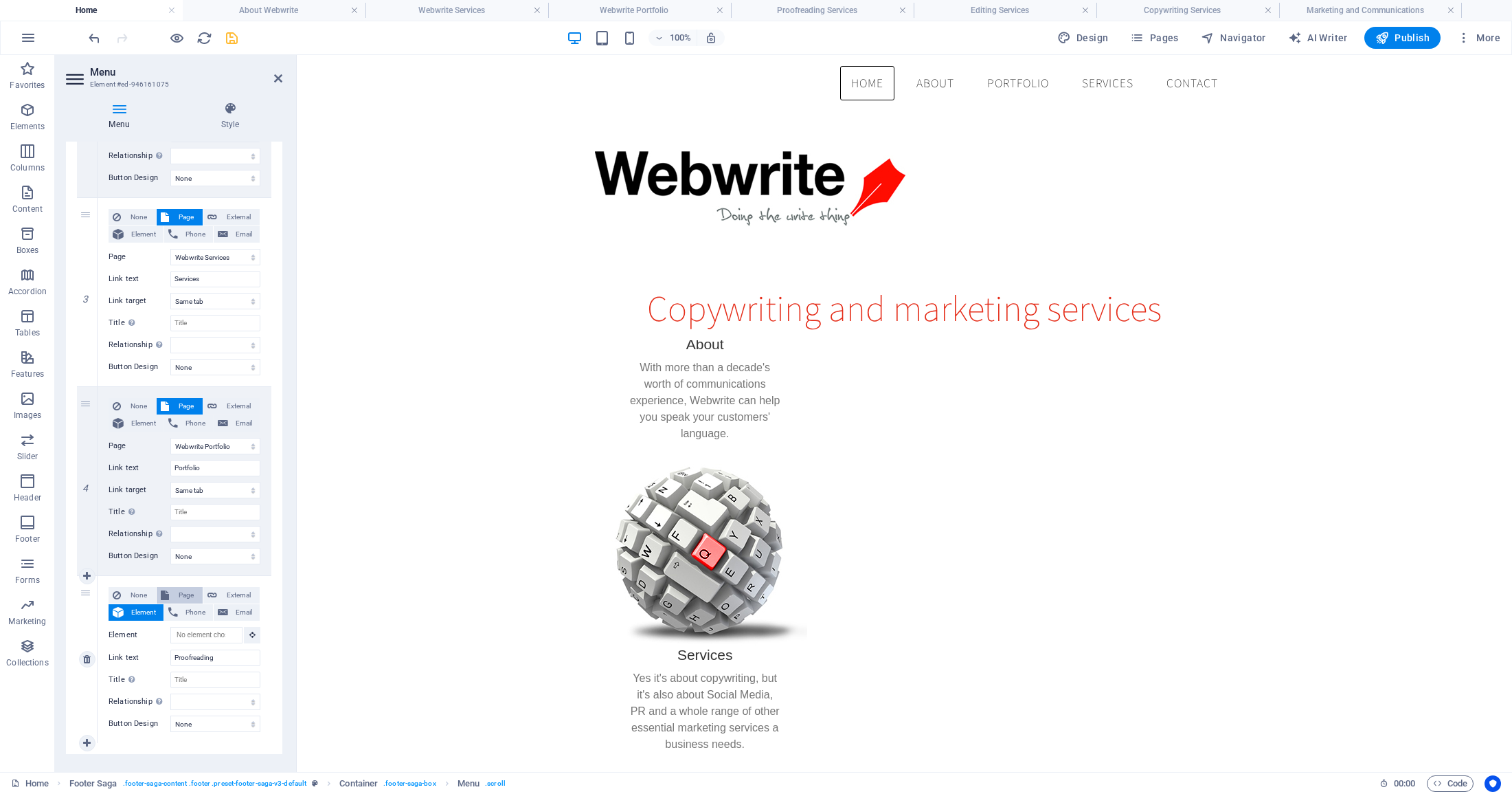
select select
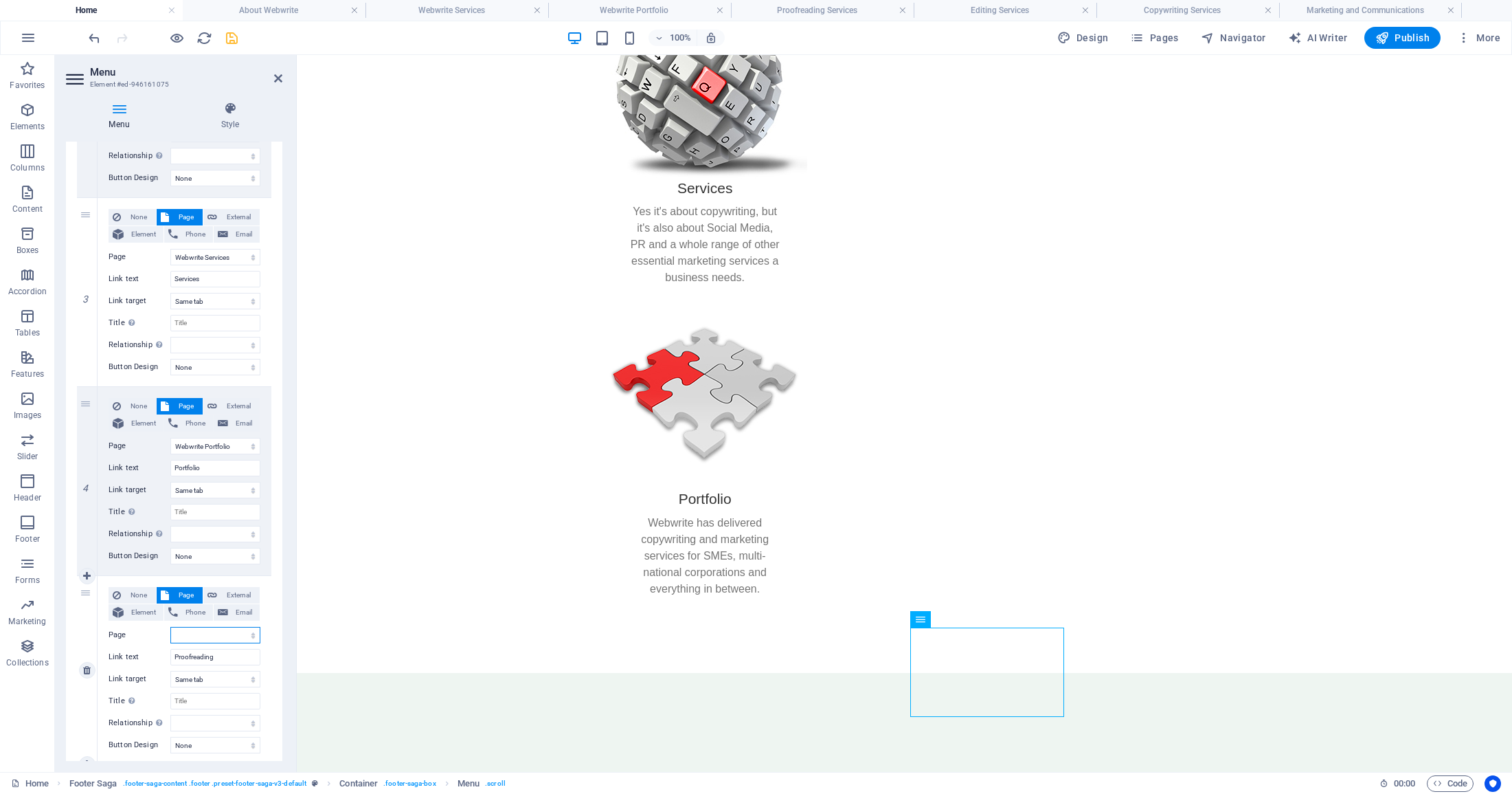
scroll to position [1035, 0]
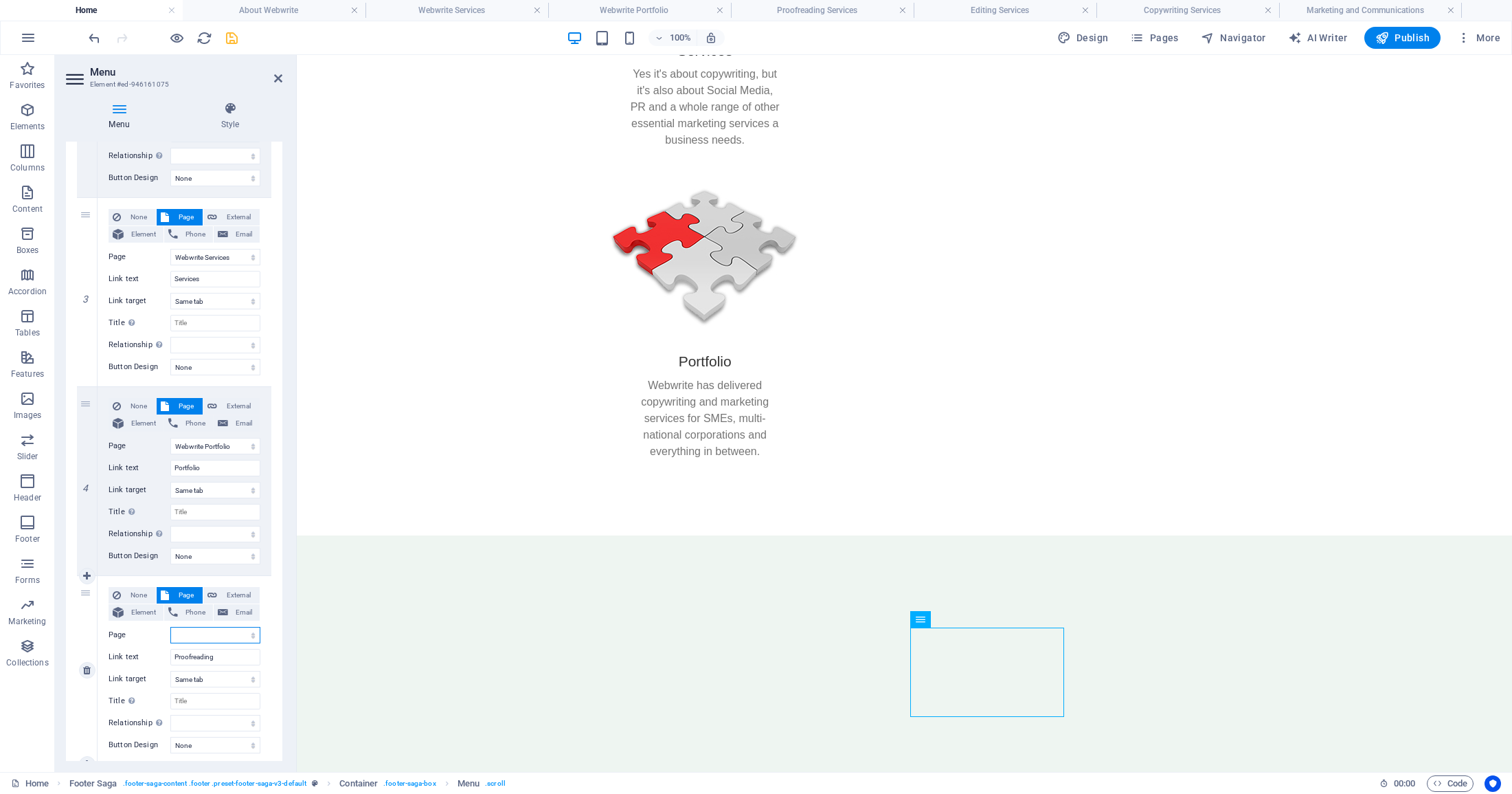
select select "4"
select select
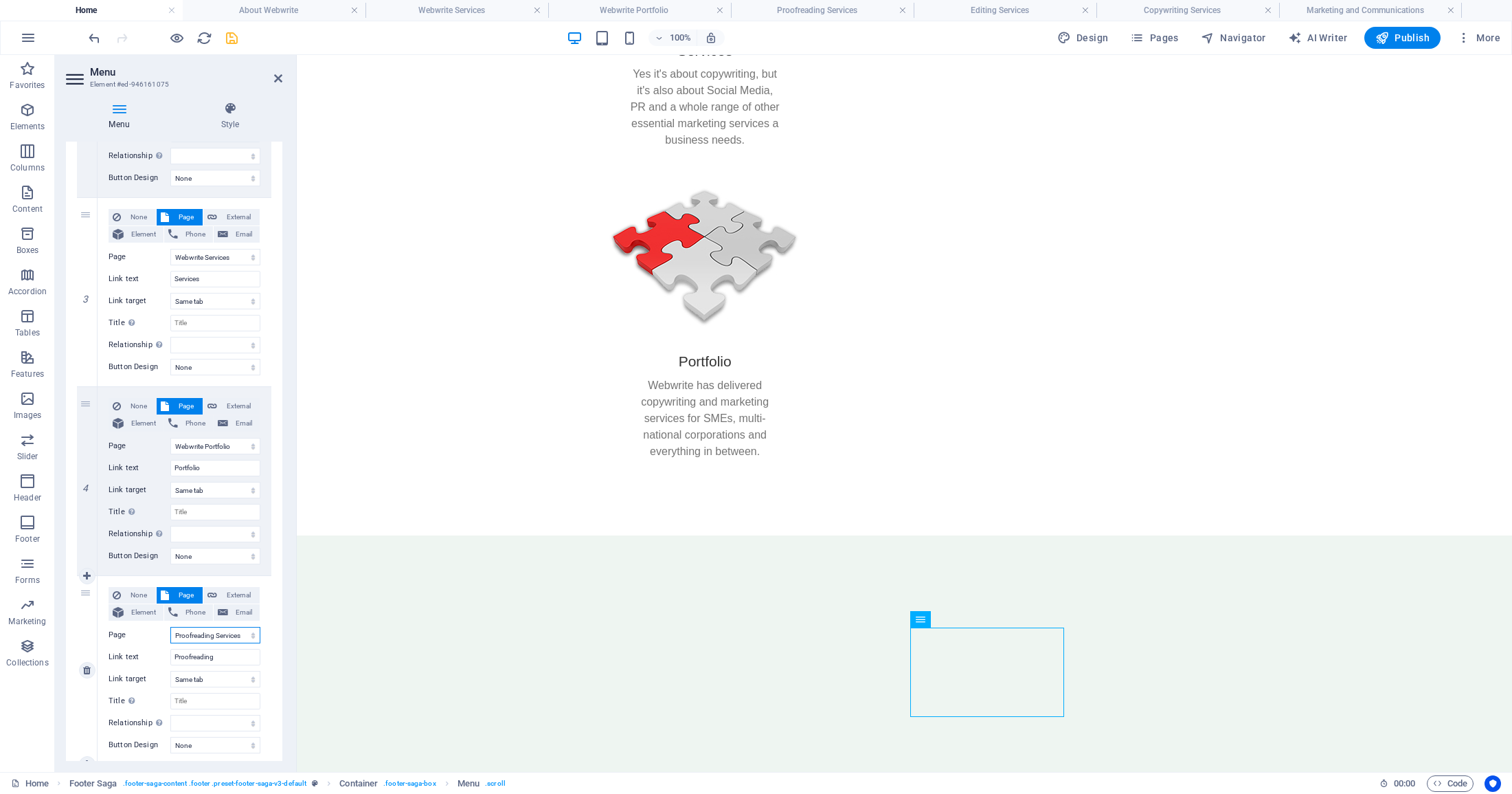
select select
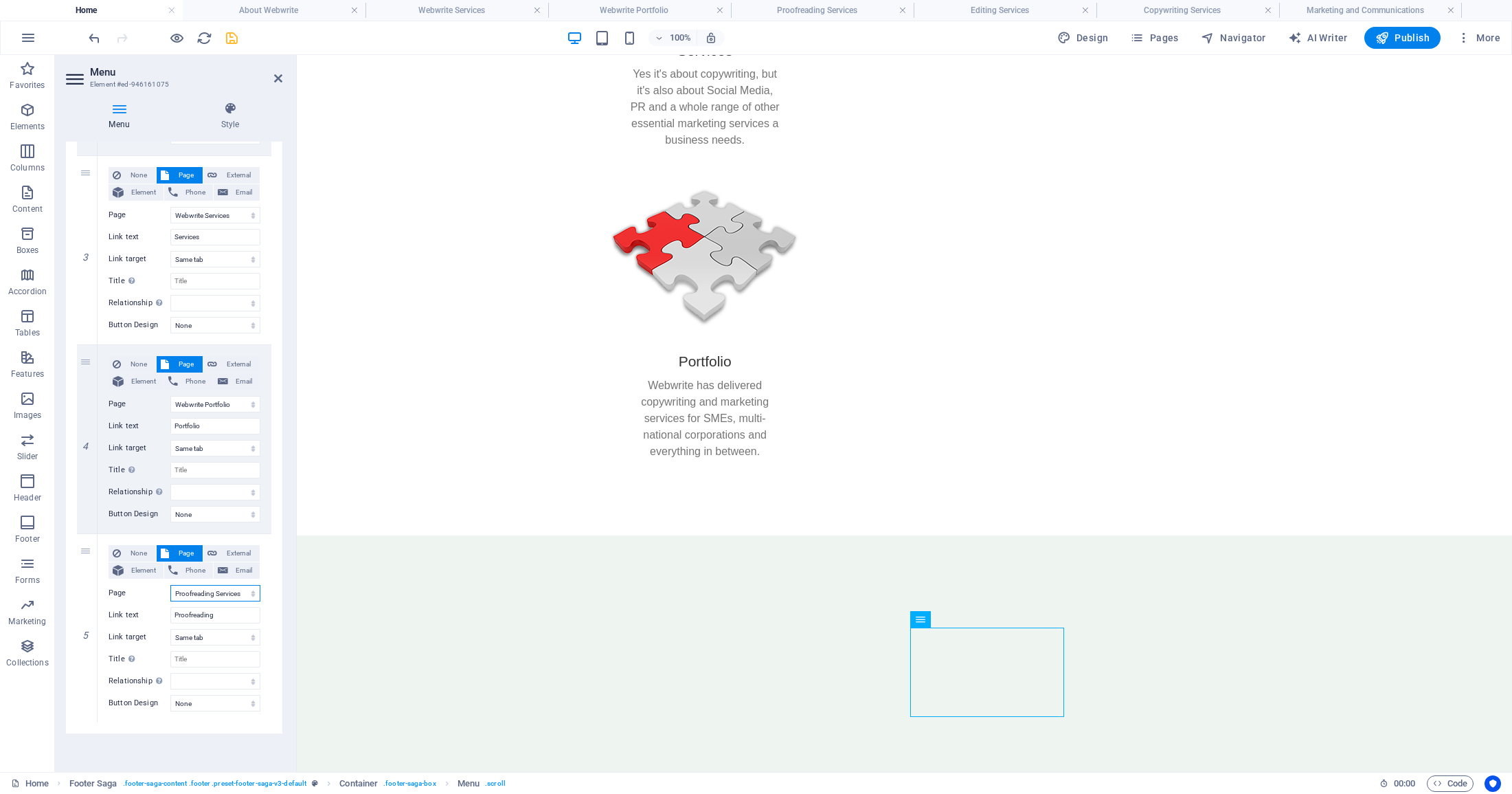
scroll to position [494, 0]
click at [85, 717] on icon at bounding box center [87, 722] width 8 height 9
select select
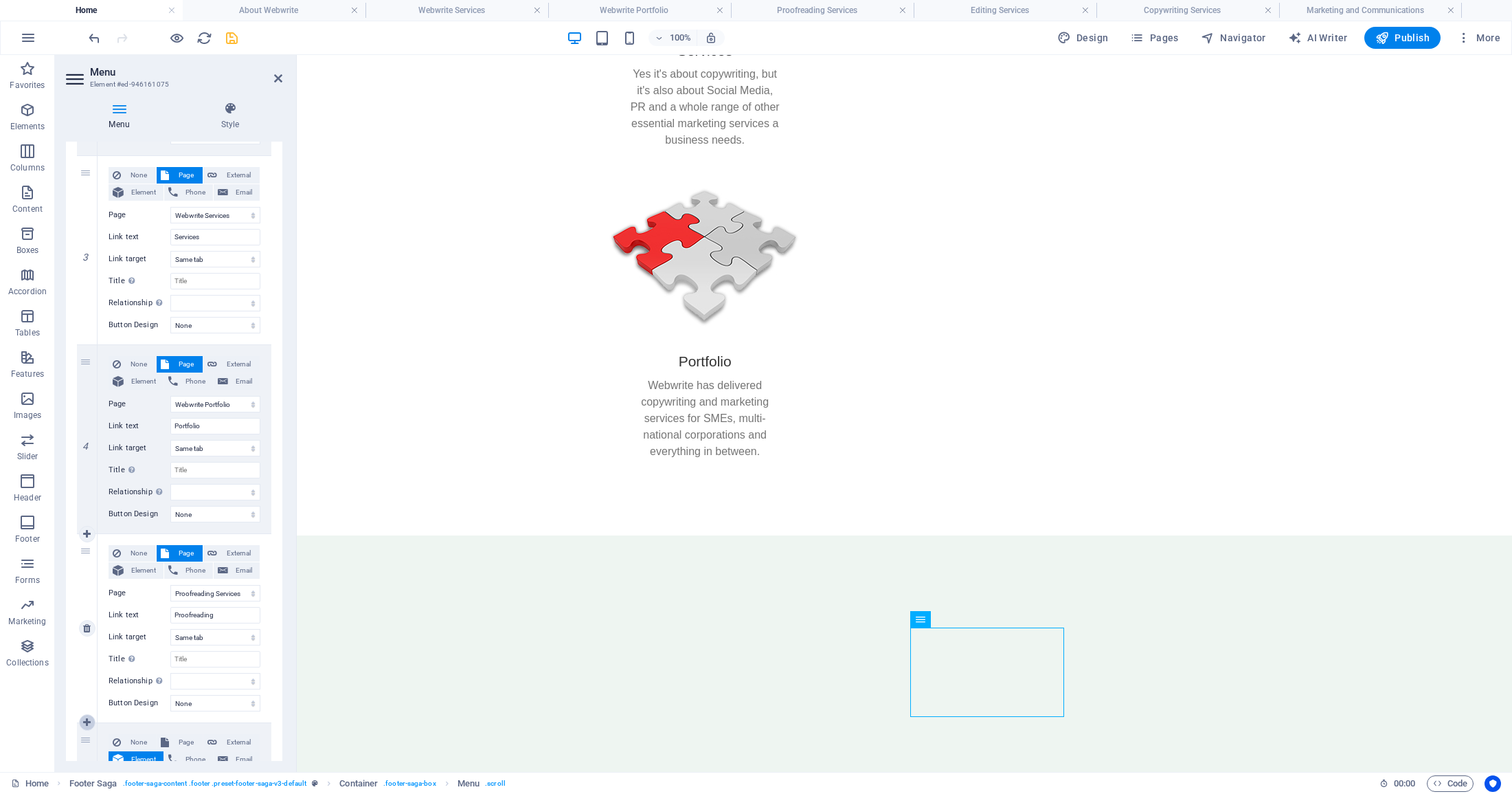
select select
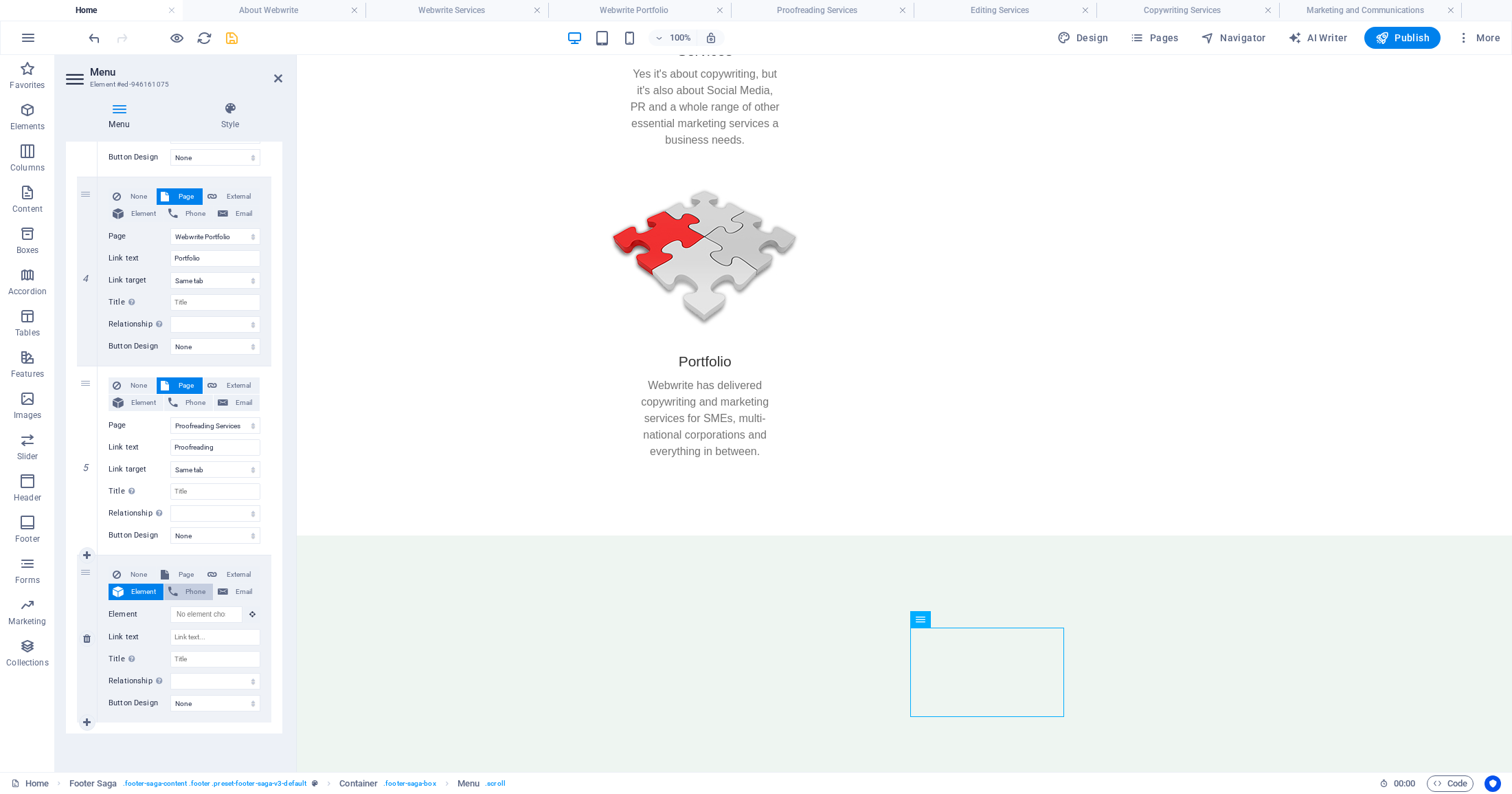
scroll to position [662, 0]
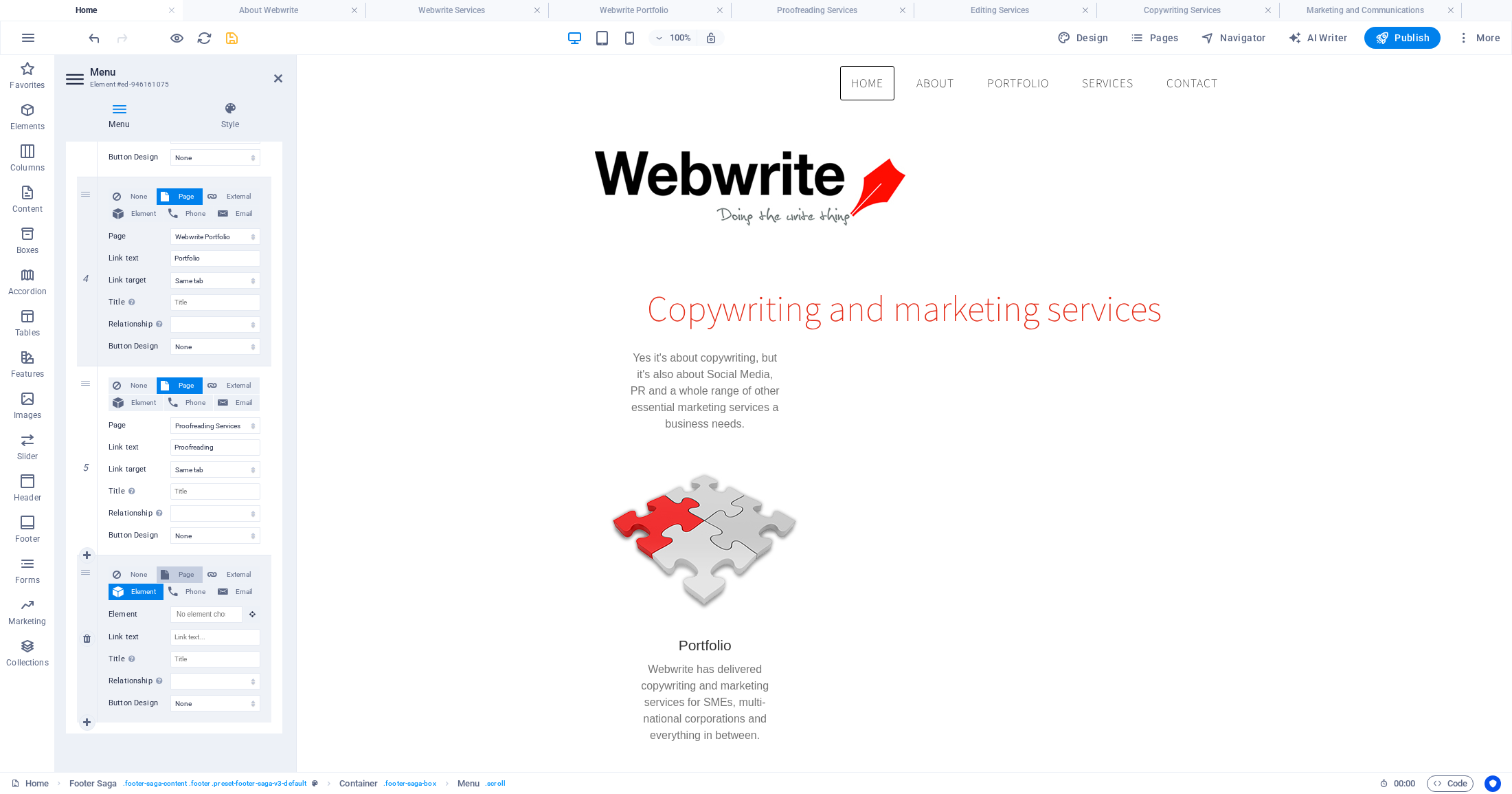
click at [186, 573] on span "Page" at bounding box center [186, 574] width 26 height 16
select select
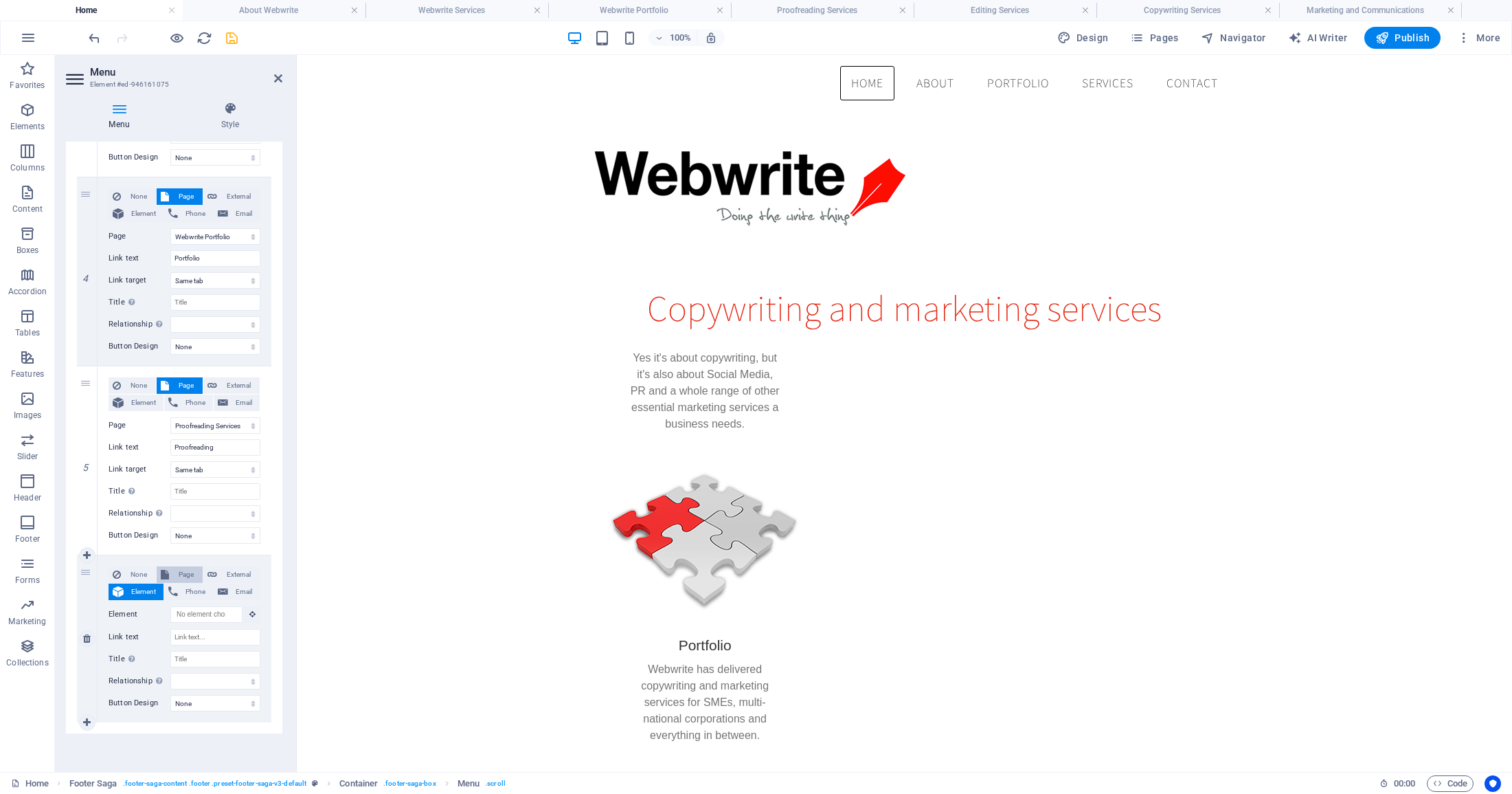
select select
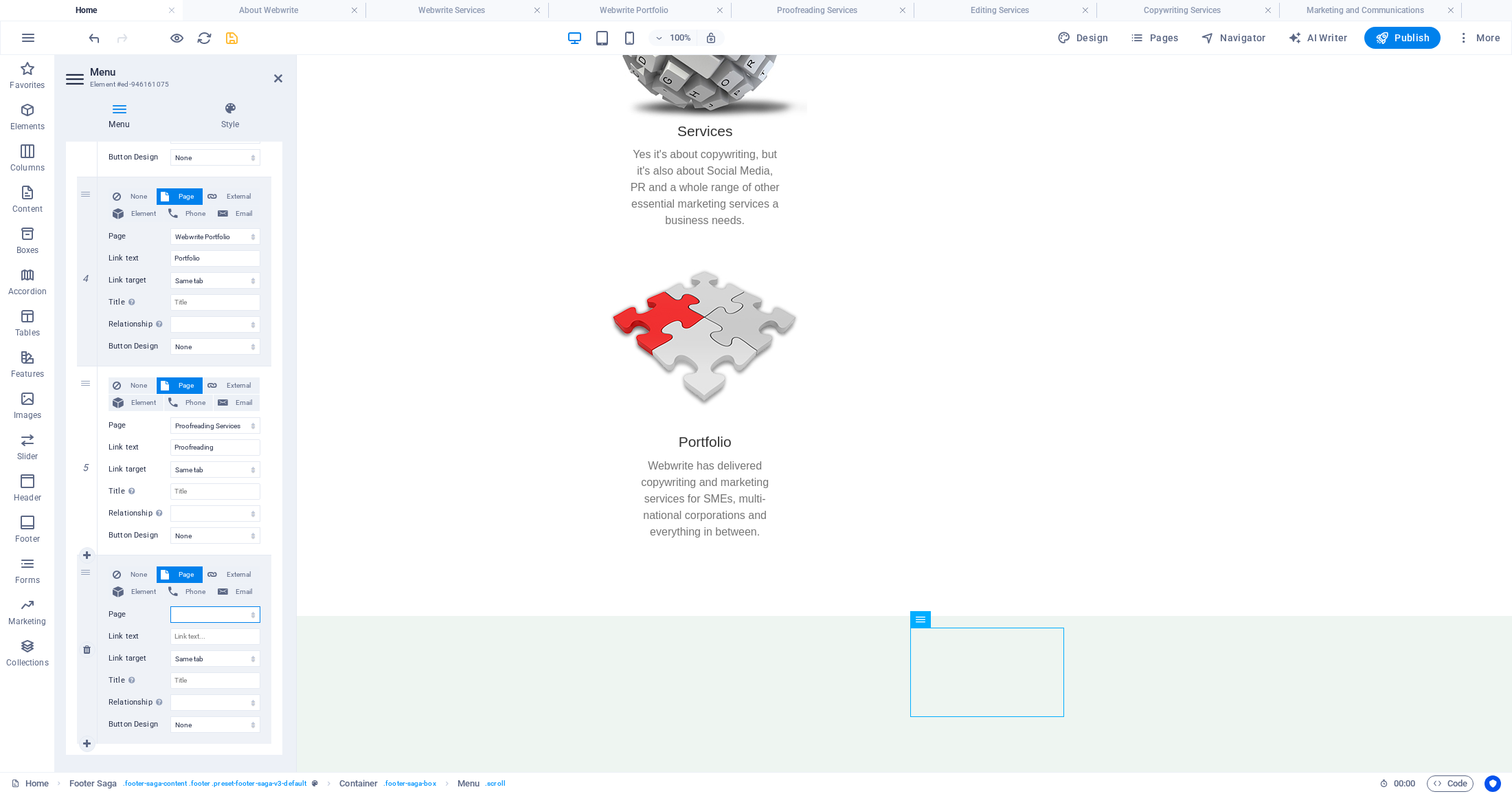
scroll to position [1035, 0]
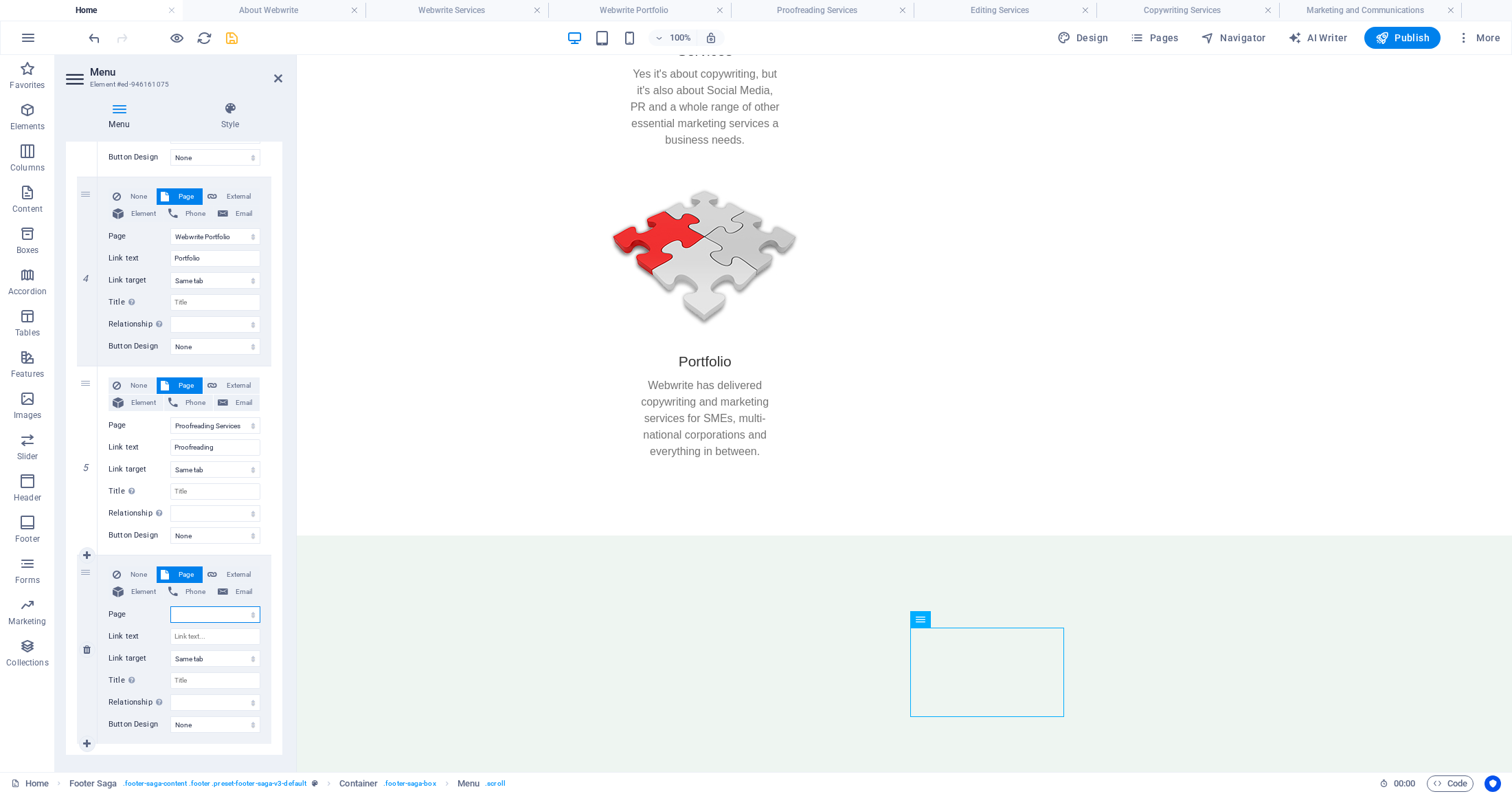
select select "5"
select select
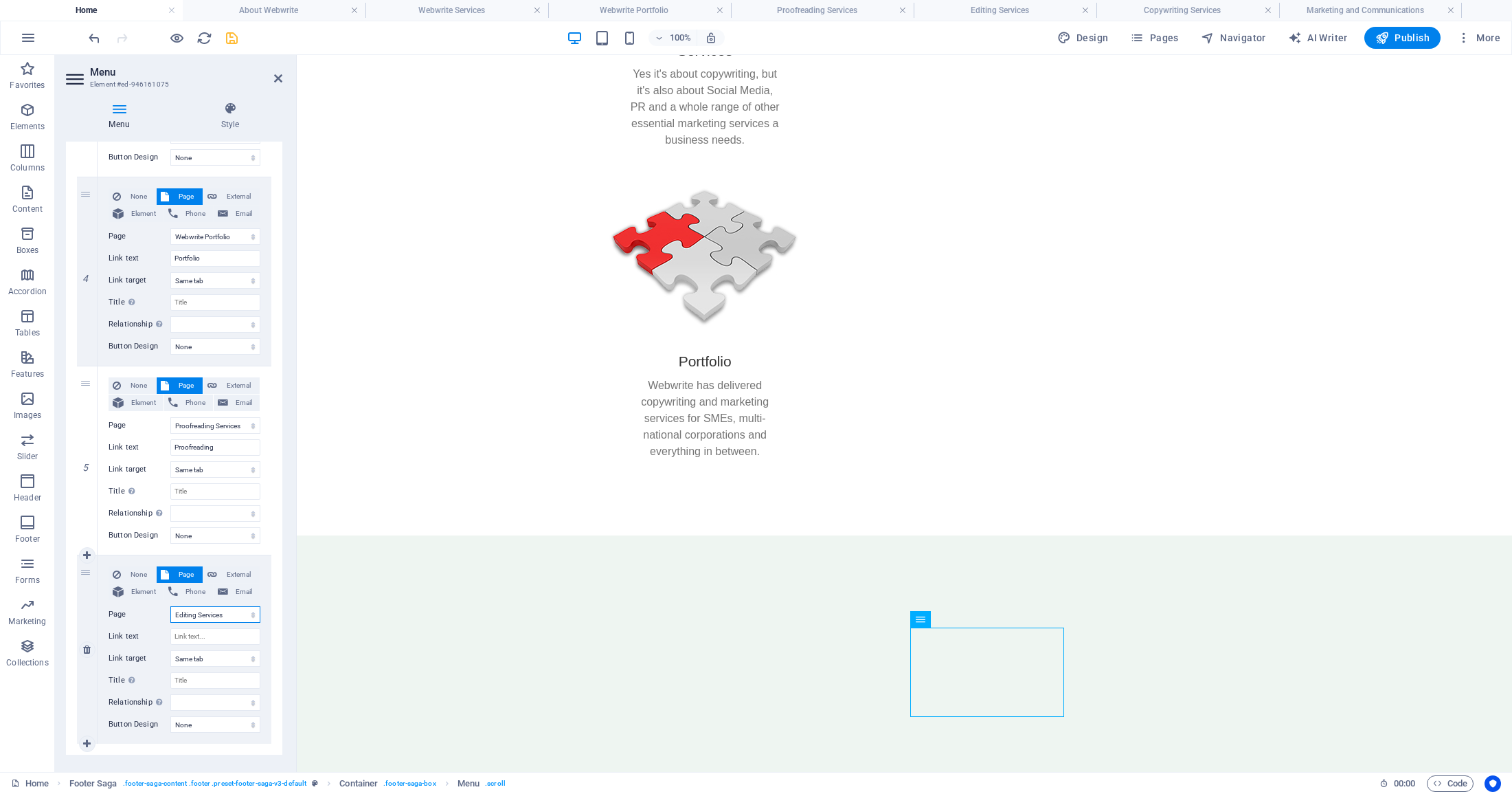
select select
click at [193, 629] on input "Link text" at bounding box center [216, 635] width 90 height 16
type input "Editing"
select select
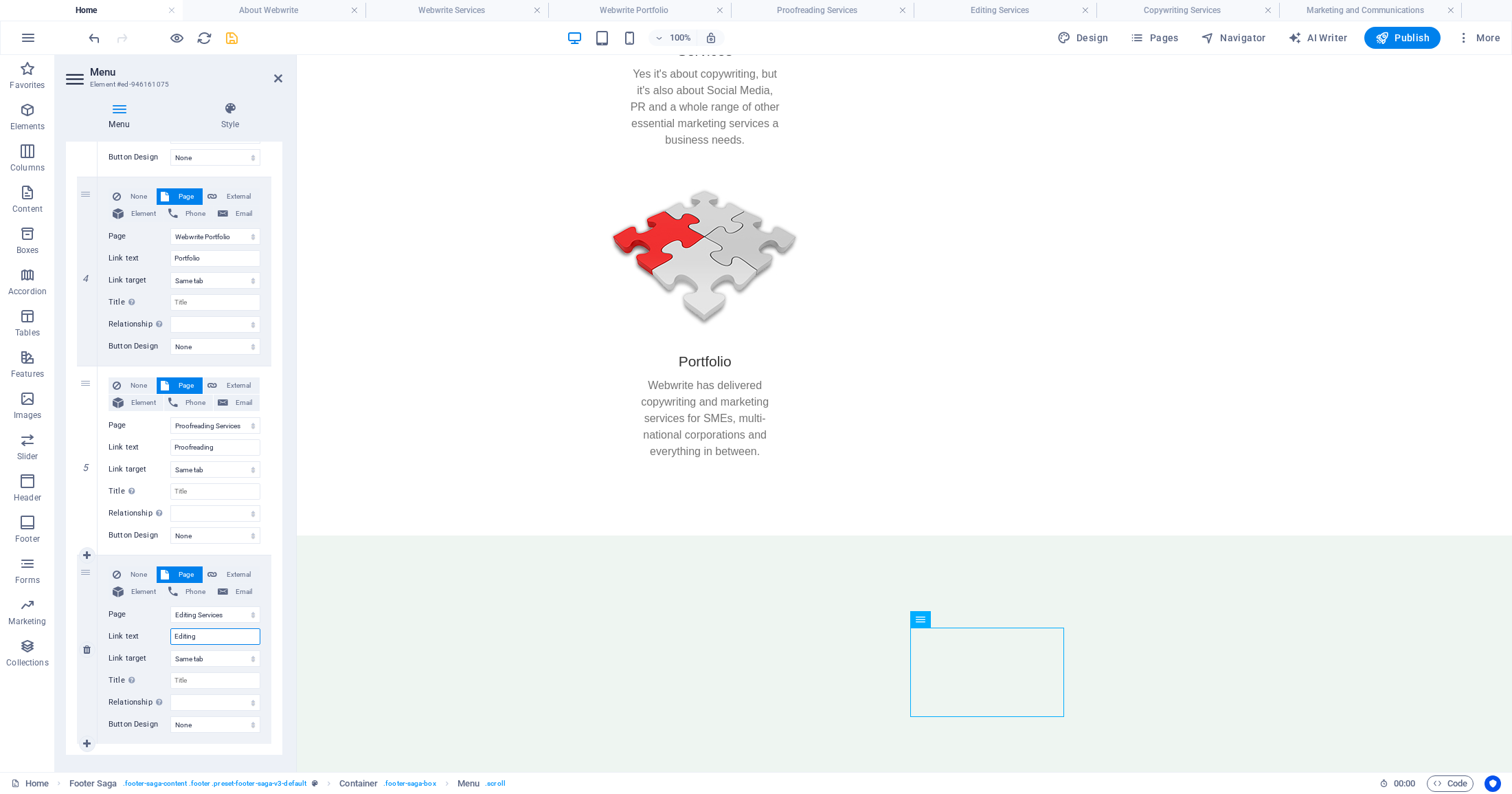
select select
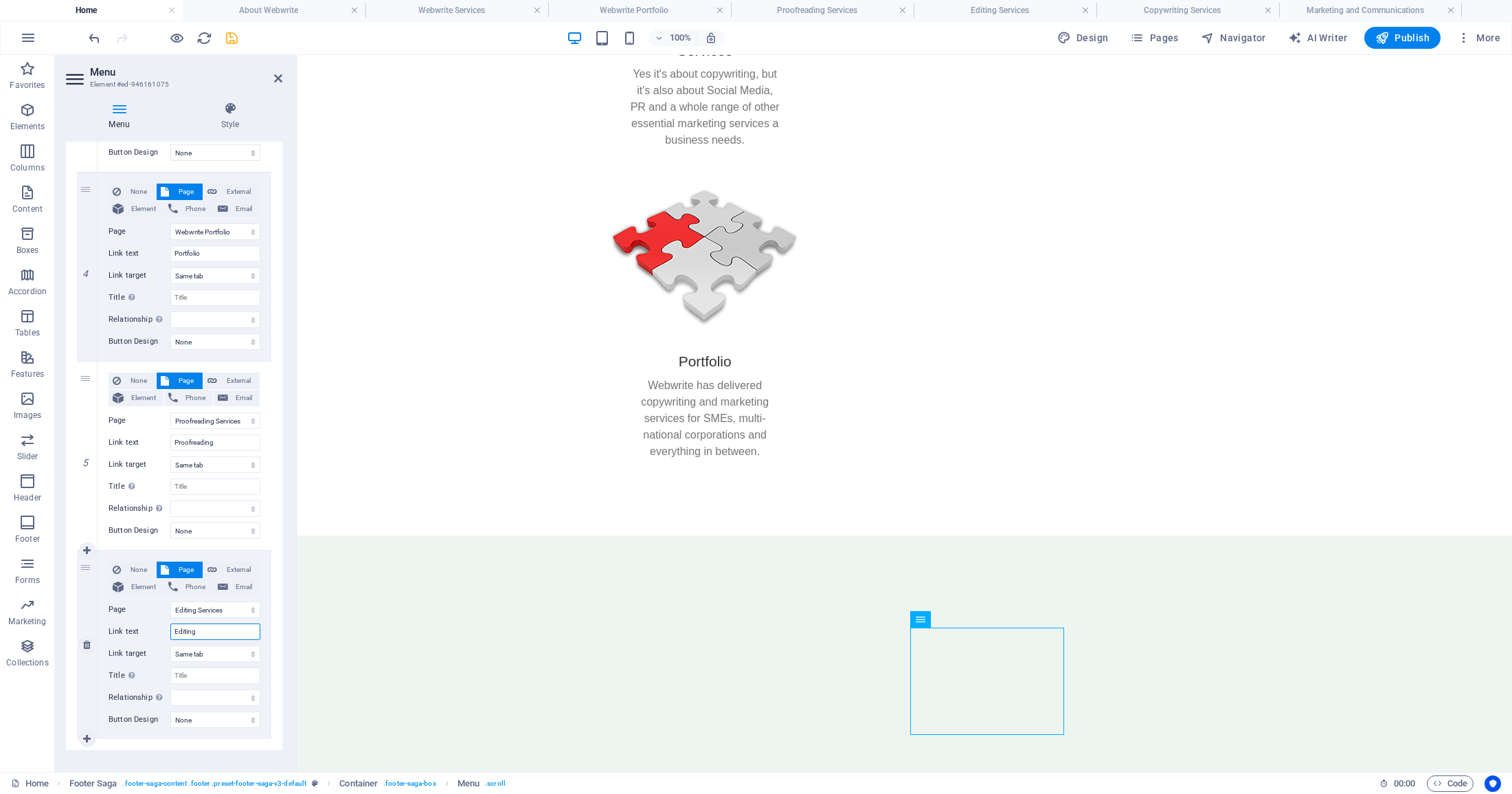
scroll to position [667, 0]
type input "Editing"
click at [84, 734] on icon at bounding box center [87, 735] width 8 height 9
select select
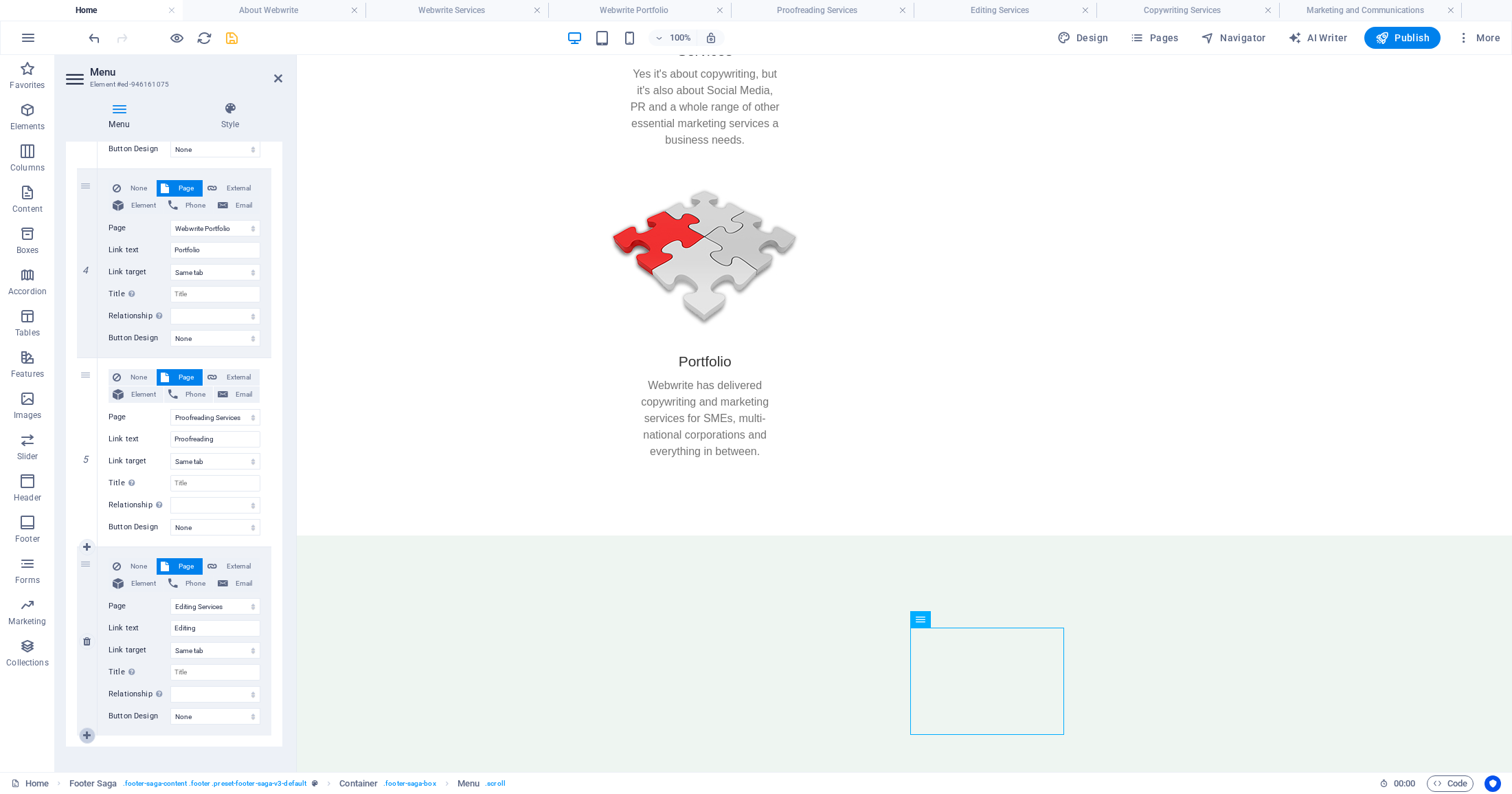
select select
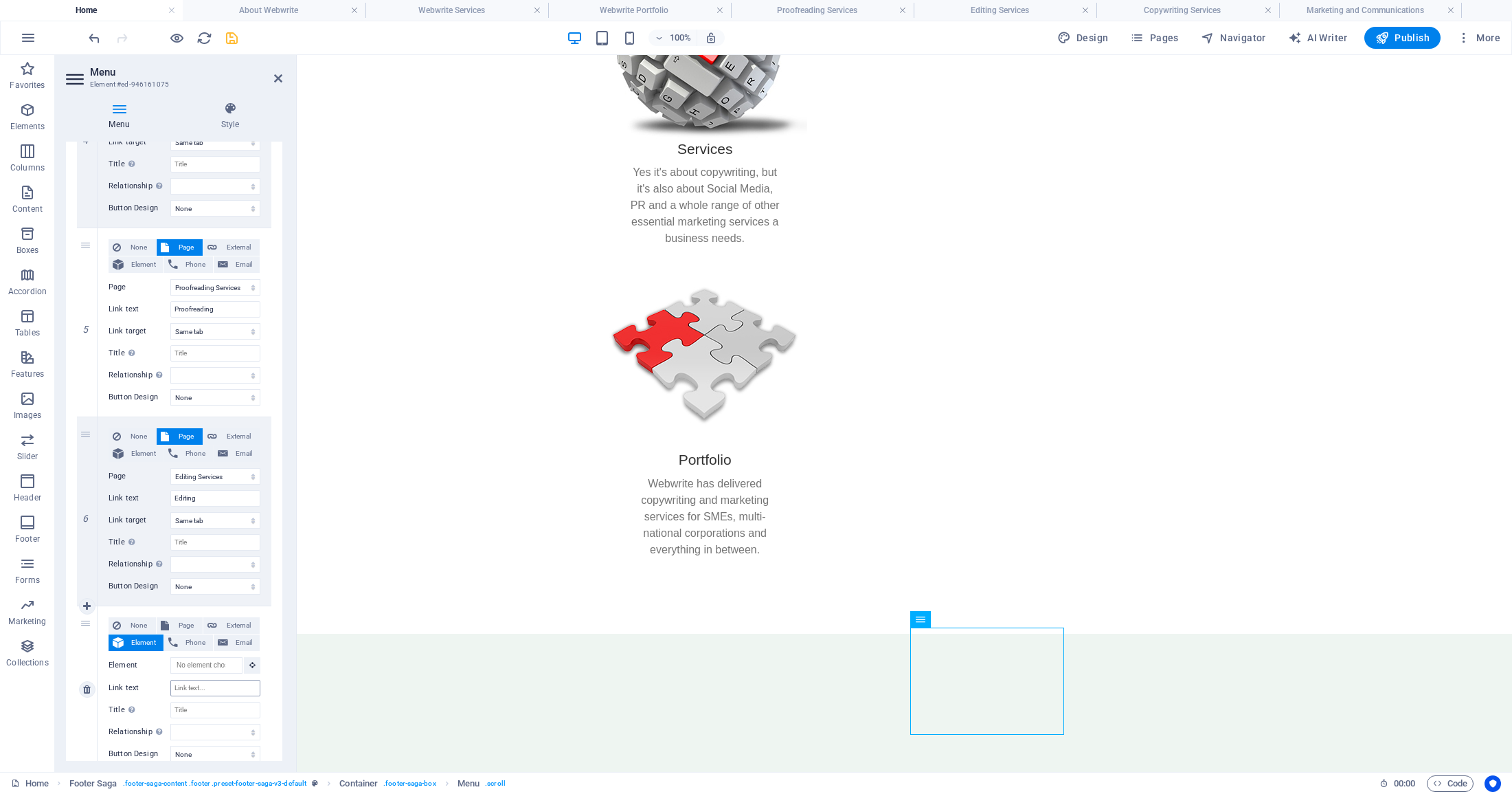
scroll to position [836, 0]
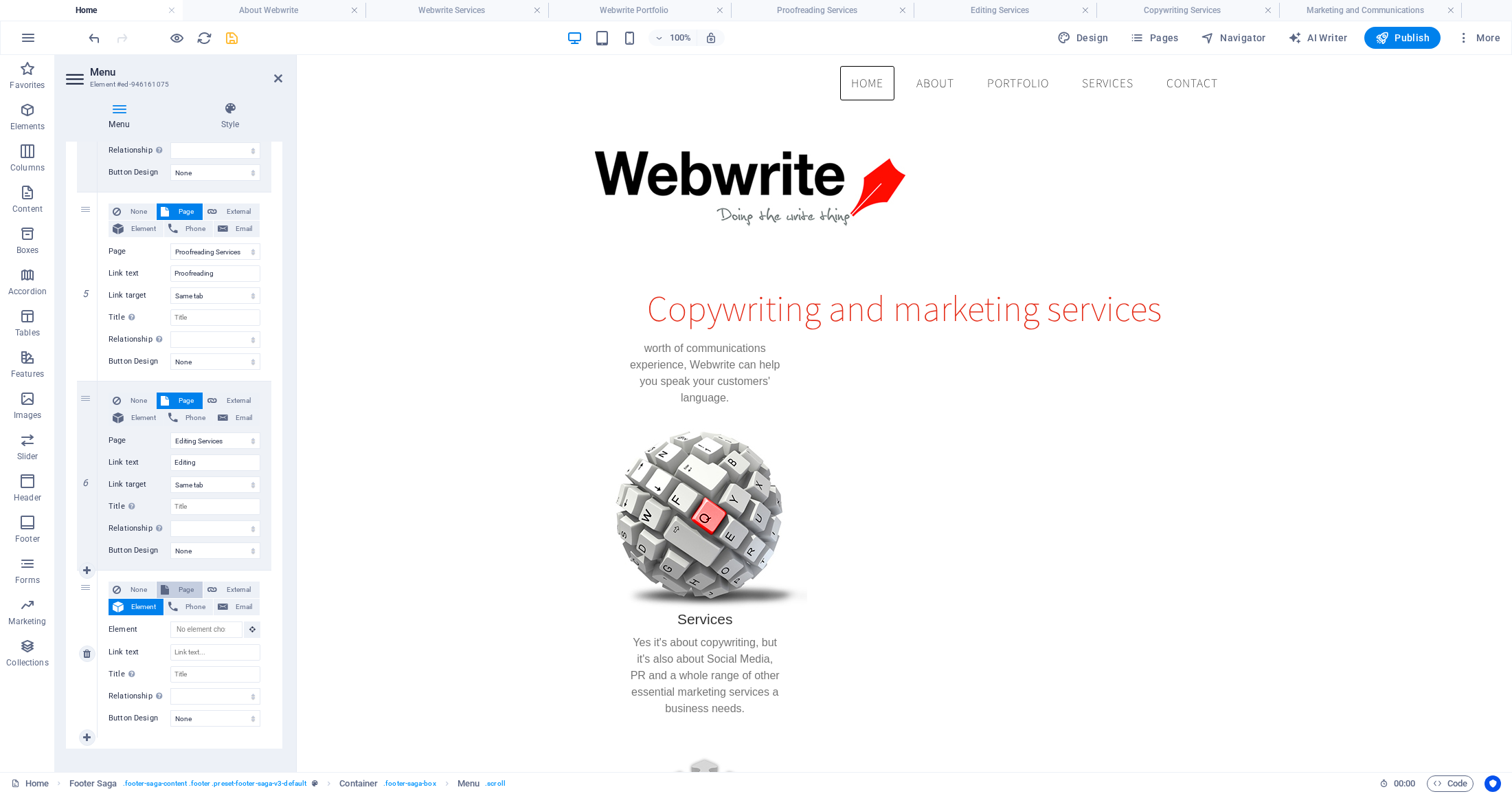
click at [174, 584] on span "Page" at bounding box center [186, 589] width 26 height 16
select select
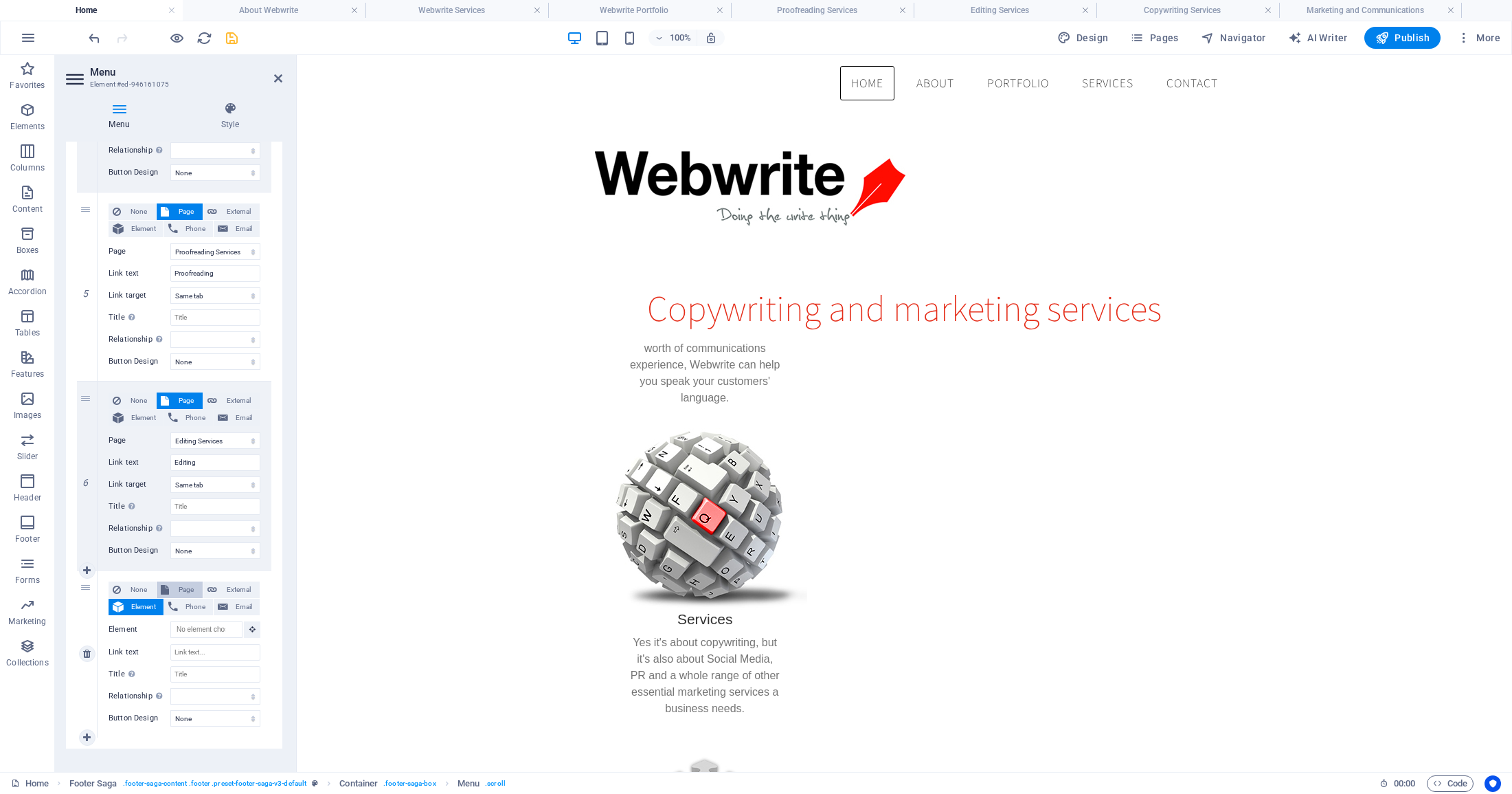
select select
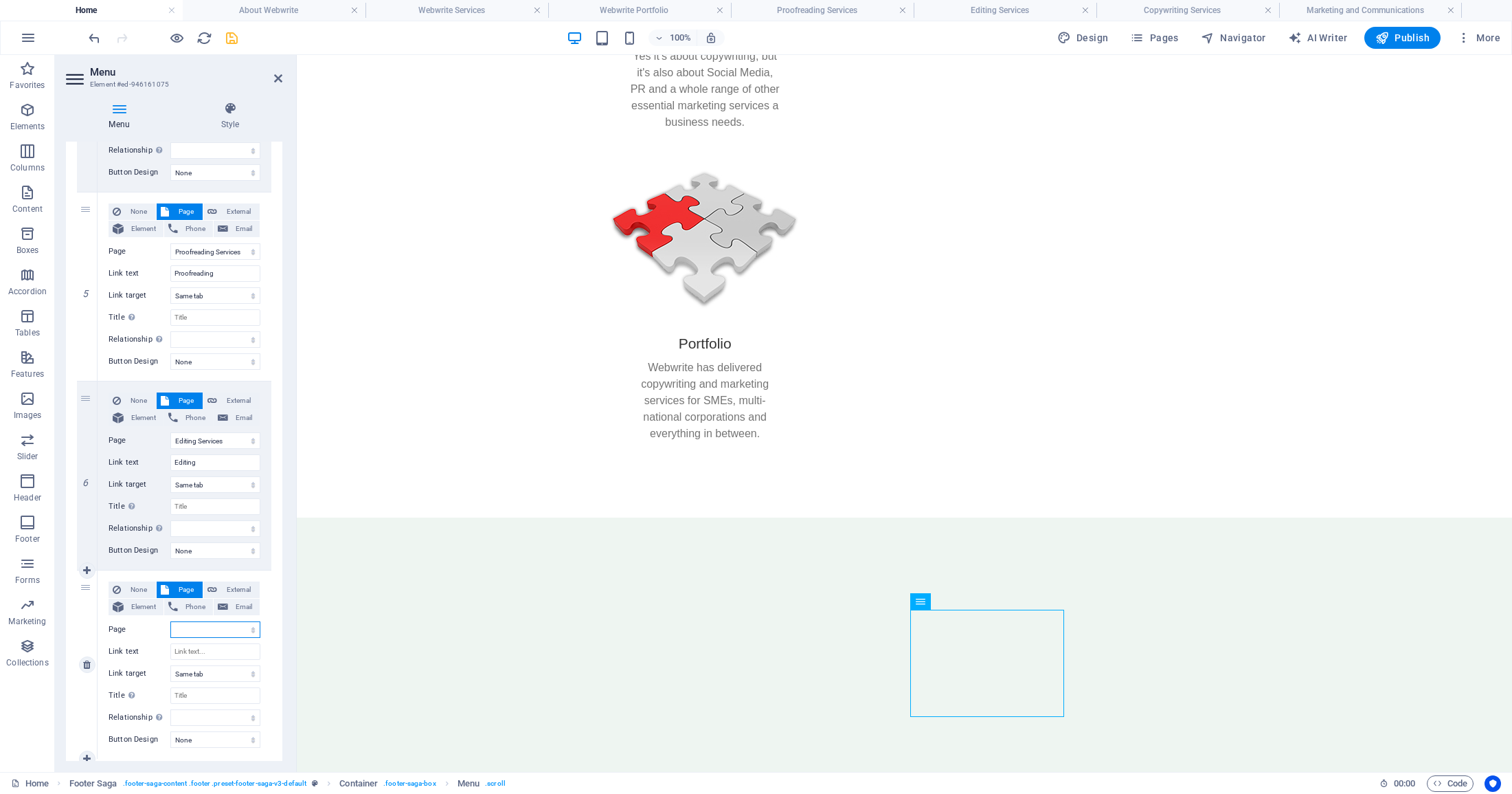
scroll to position [839, 0]
select select "6"
select select
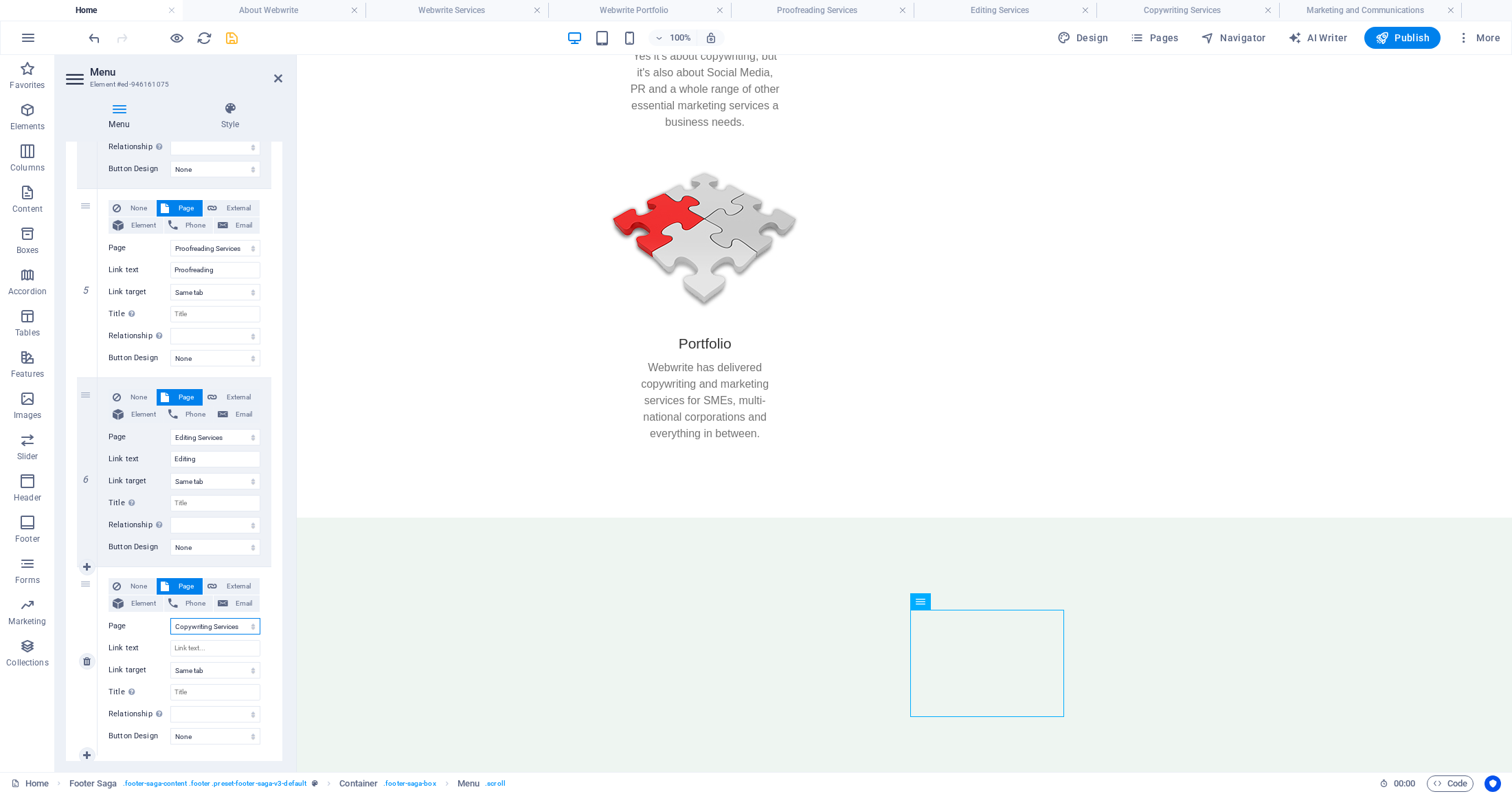
select select
click at [201, 647] on input "Link text" at bounding box center [216, 647] width 90 height 16
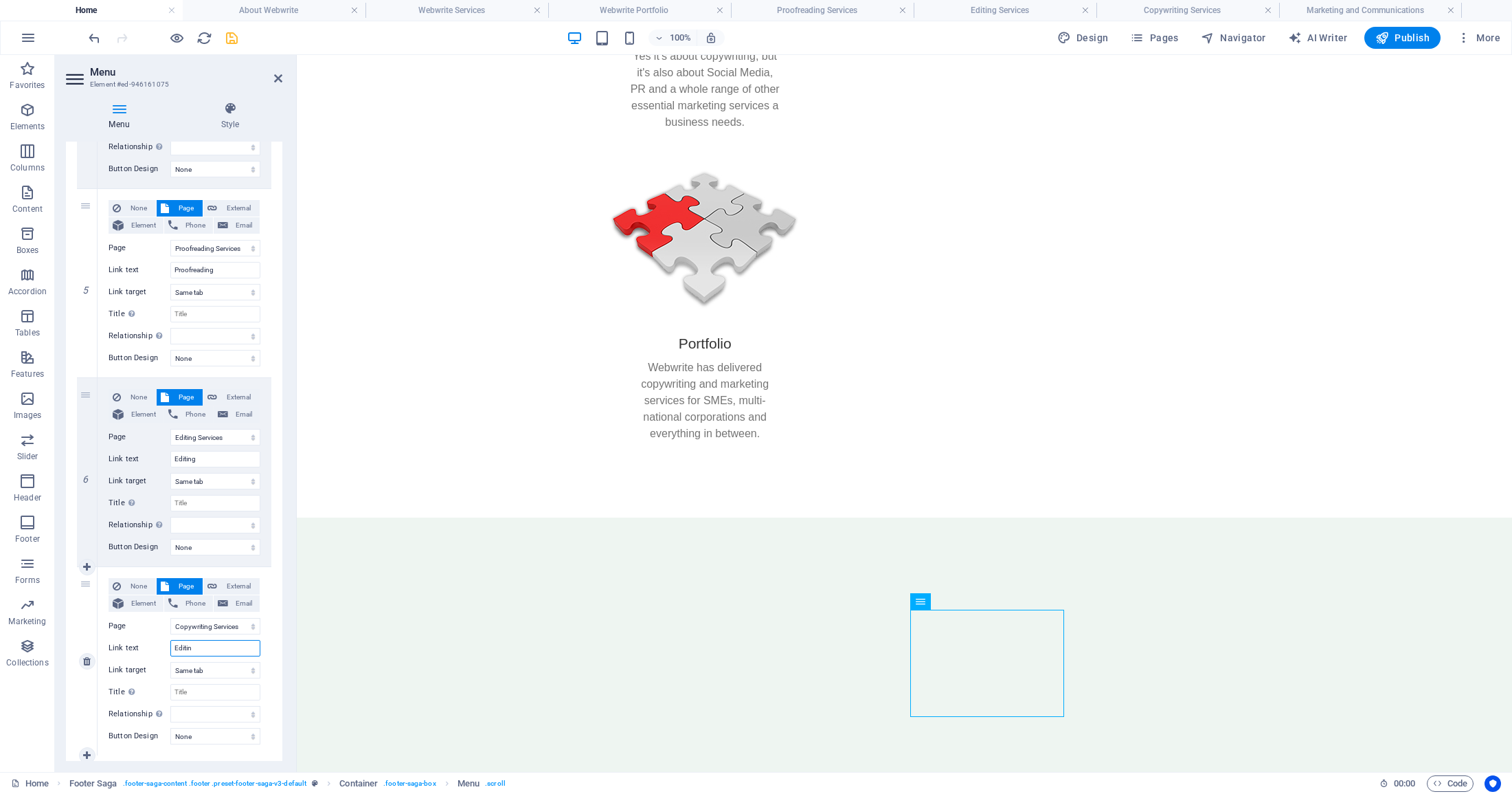
type input "Editing"
select select
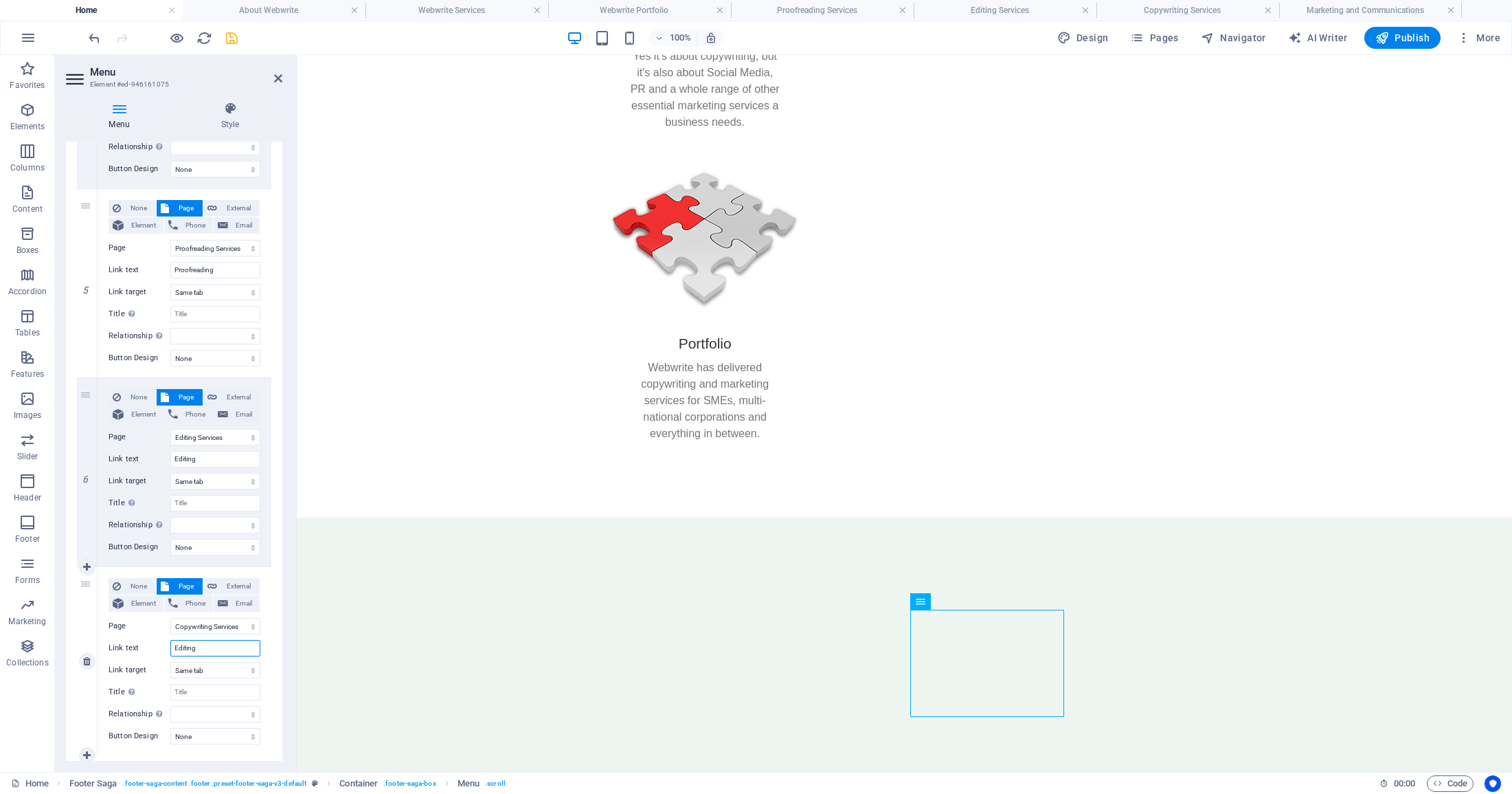
select select
type input "E"
select select
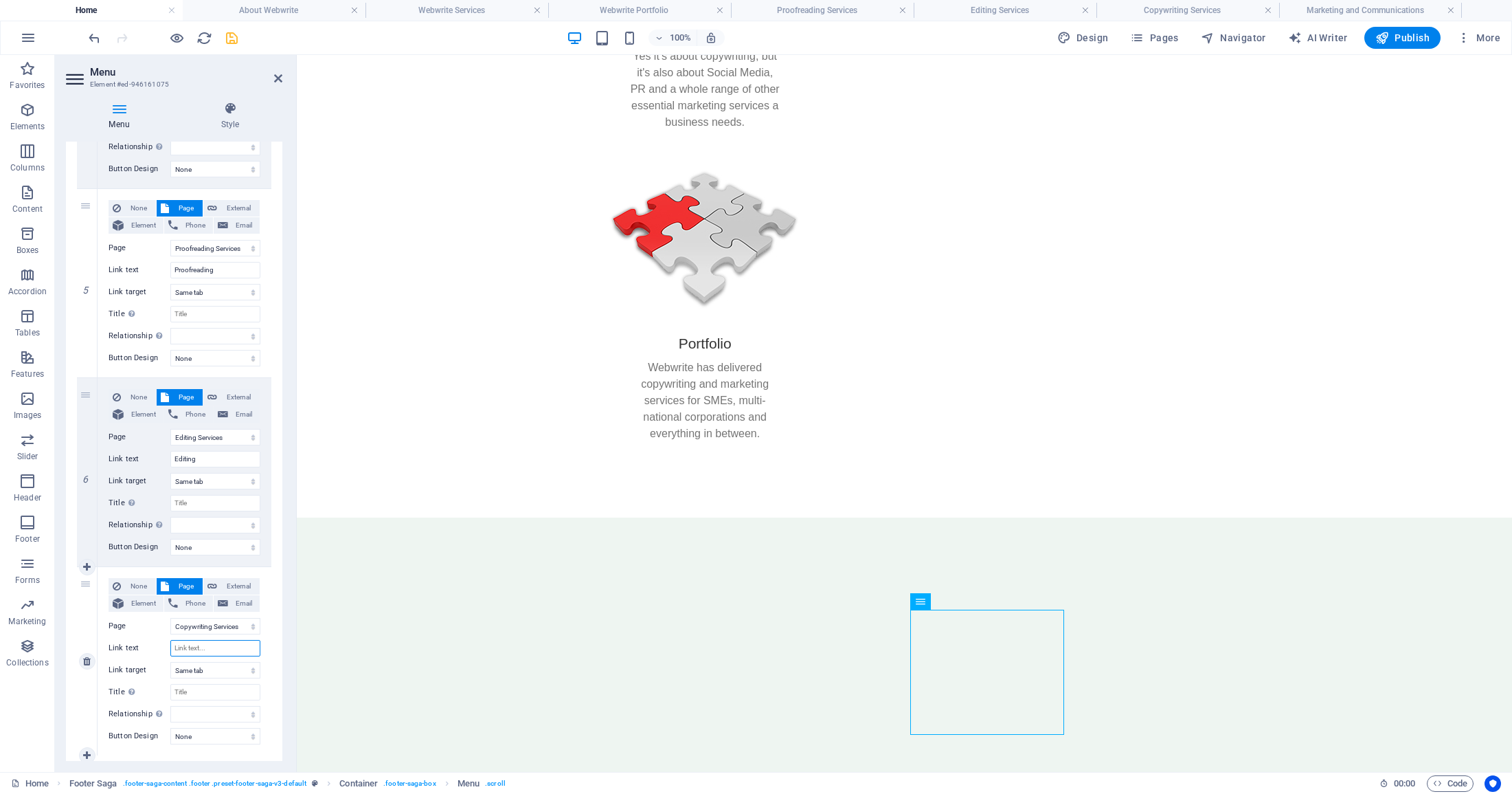
select select
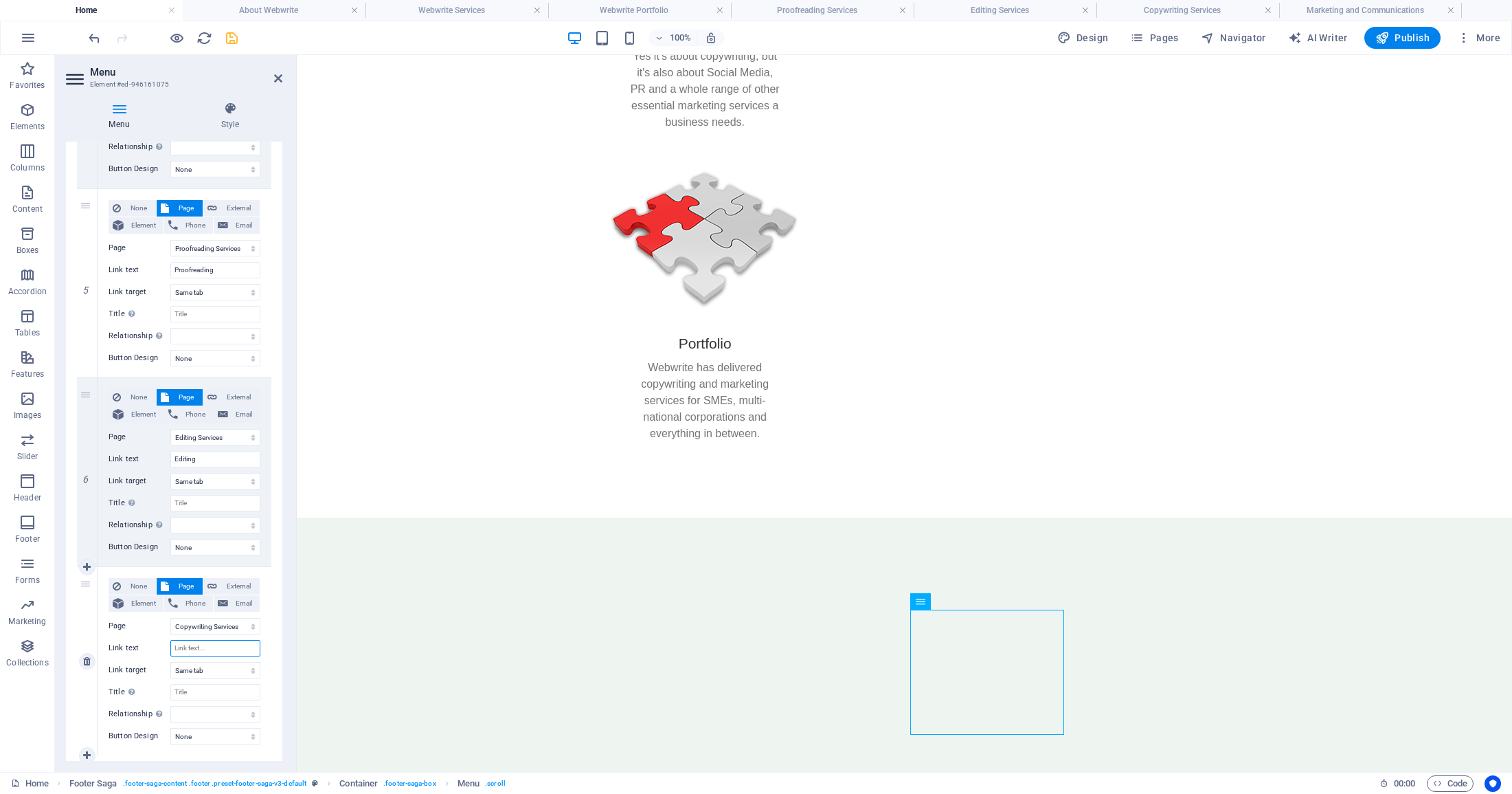
select select
type input "Coipywrit"
select select
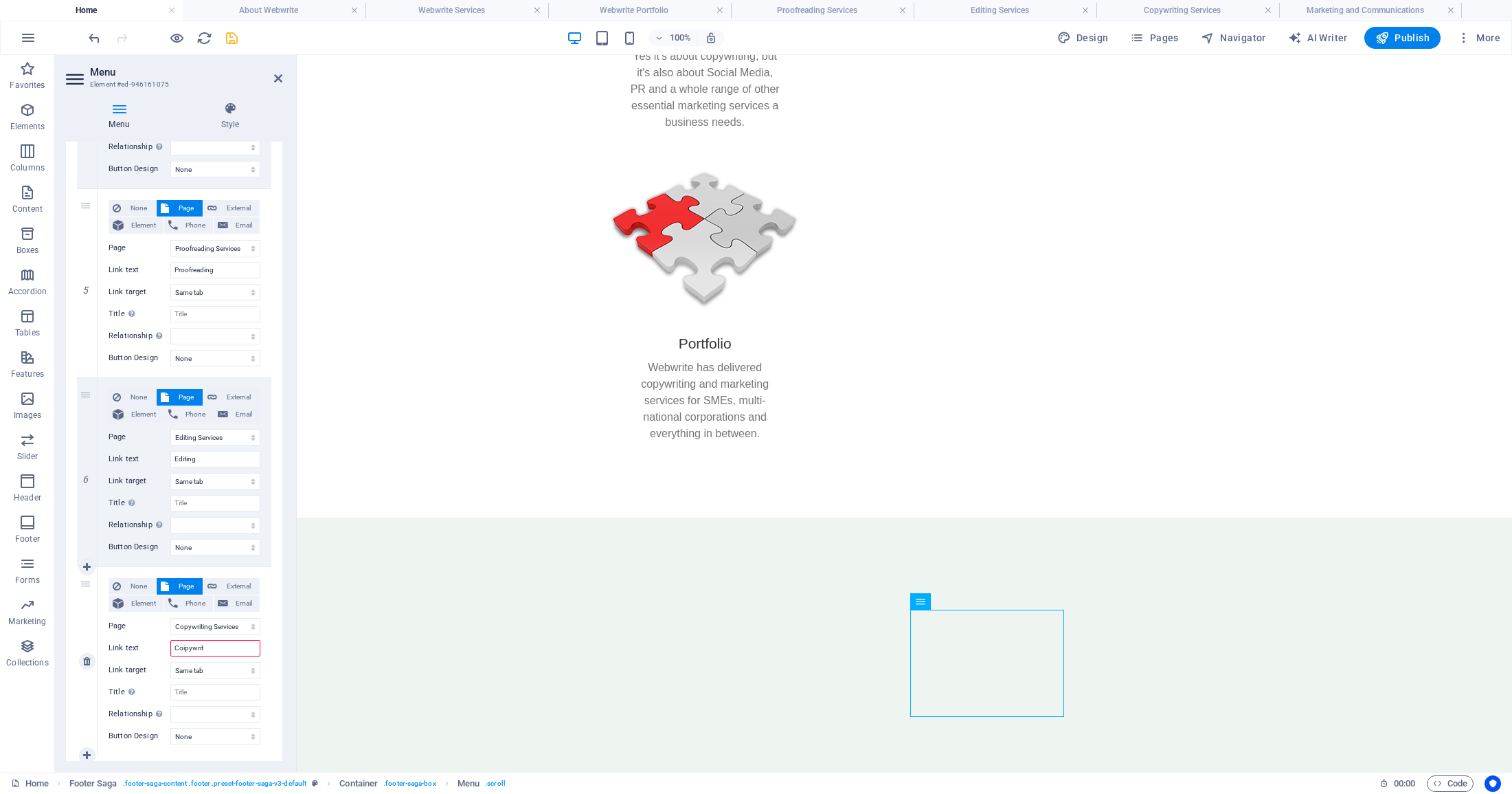
select select
type input "Coipywriting"
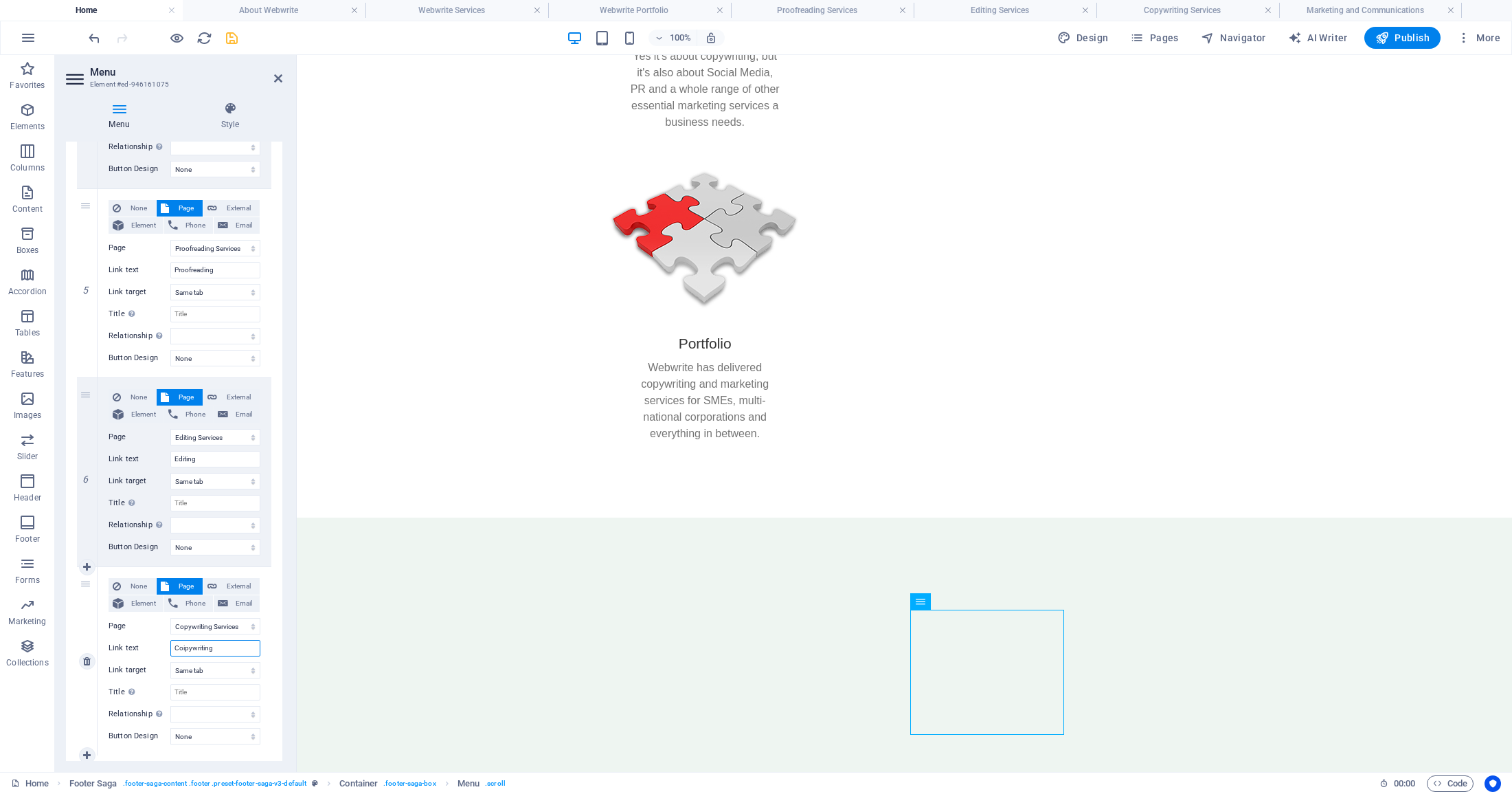
select select
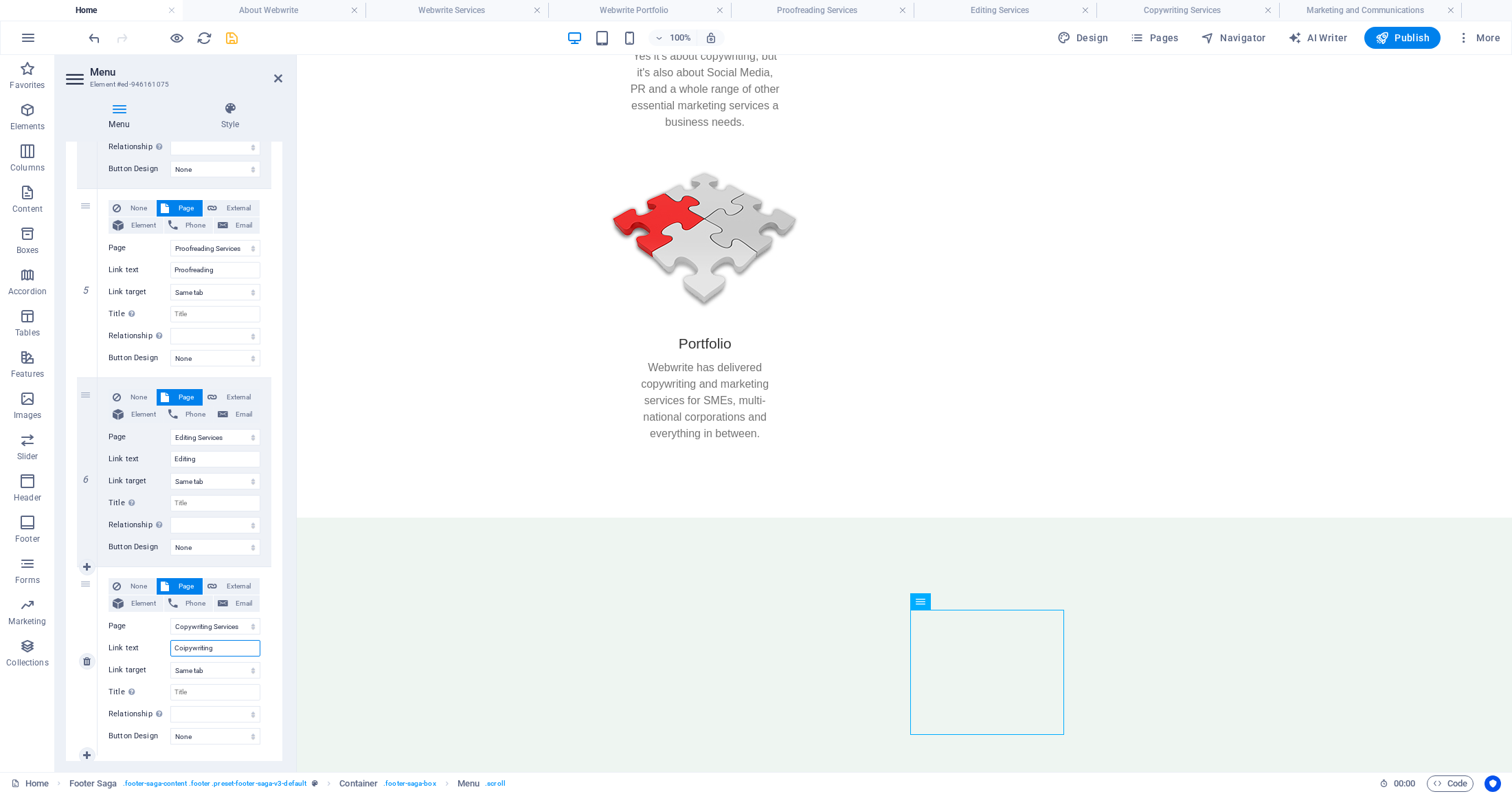
select select
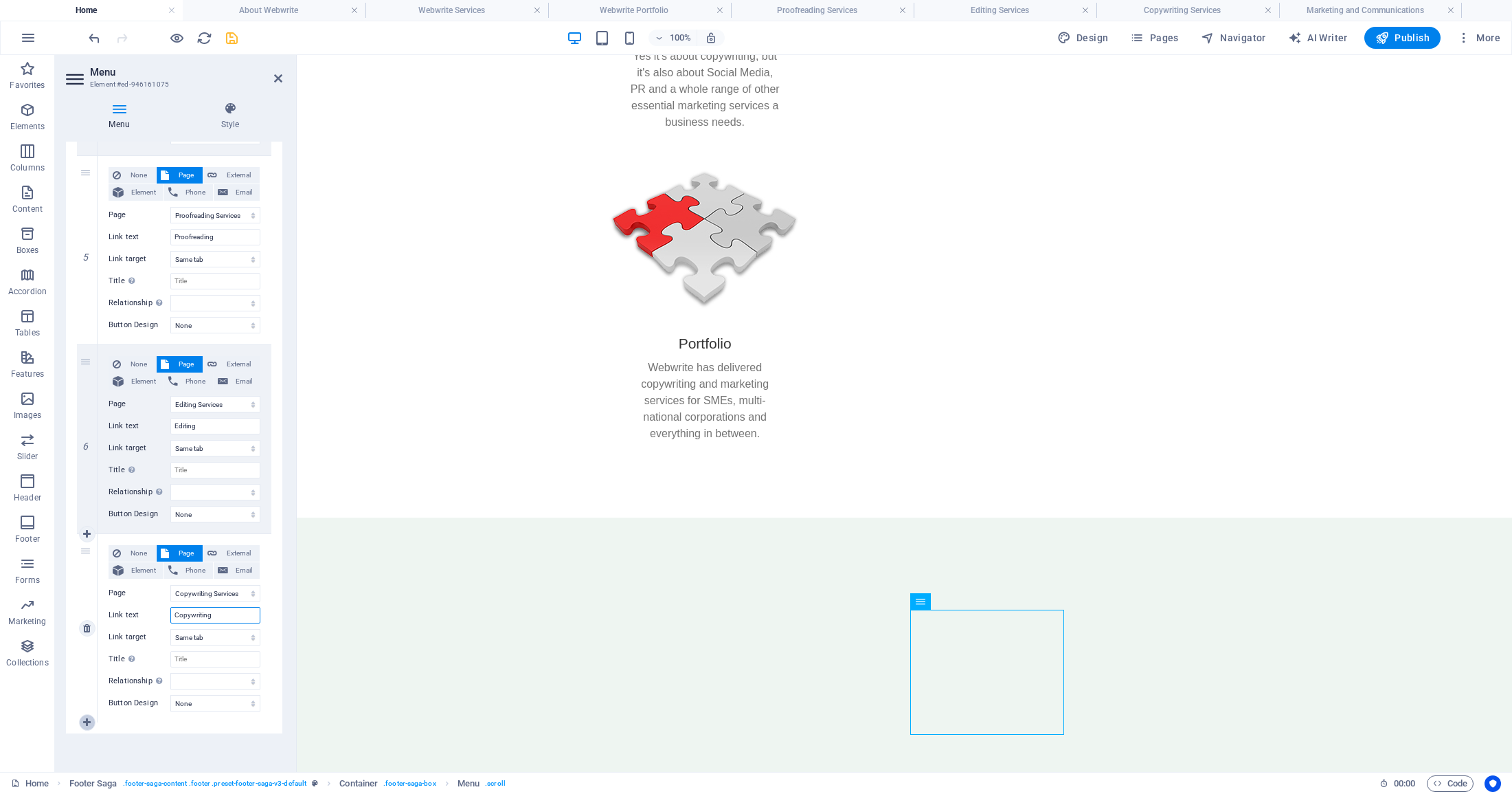
scroll to position [872, 0]
type input "Copywriting"
select select
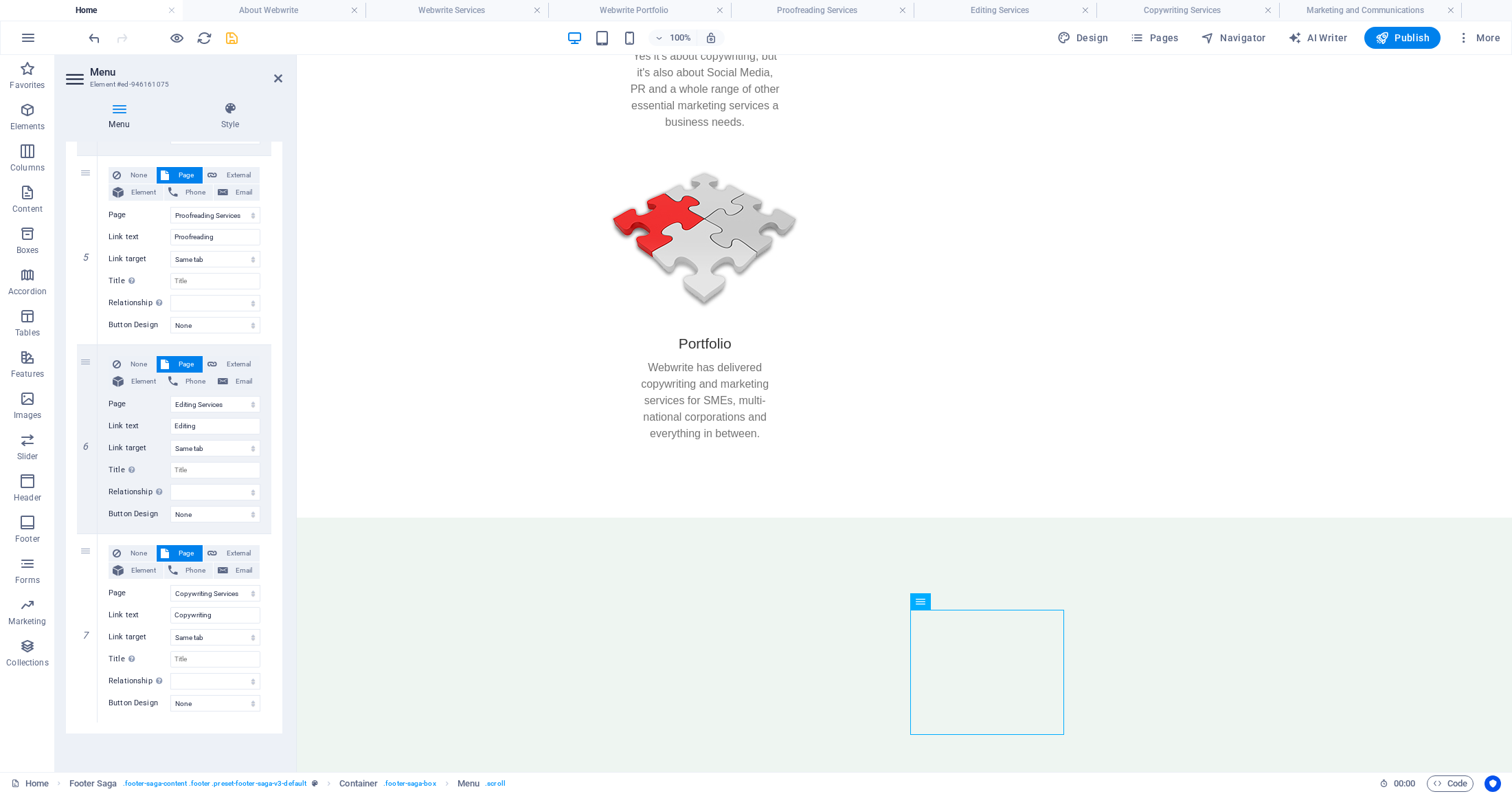
select select
click at [83, 722] on div "1 None Page External Element Phone Email Page Home About Webwrite Webwrite Serv…" at bounding box center [174, 61] width 216 height 1344
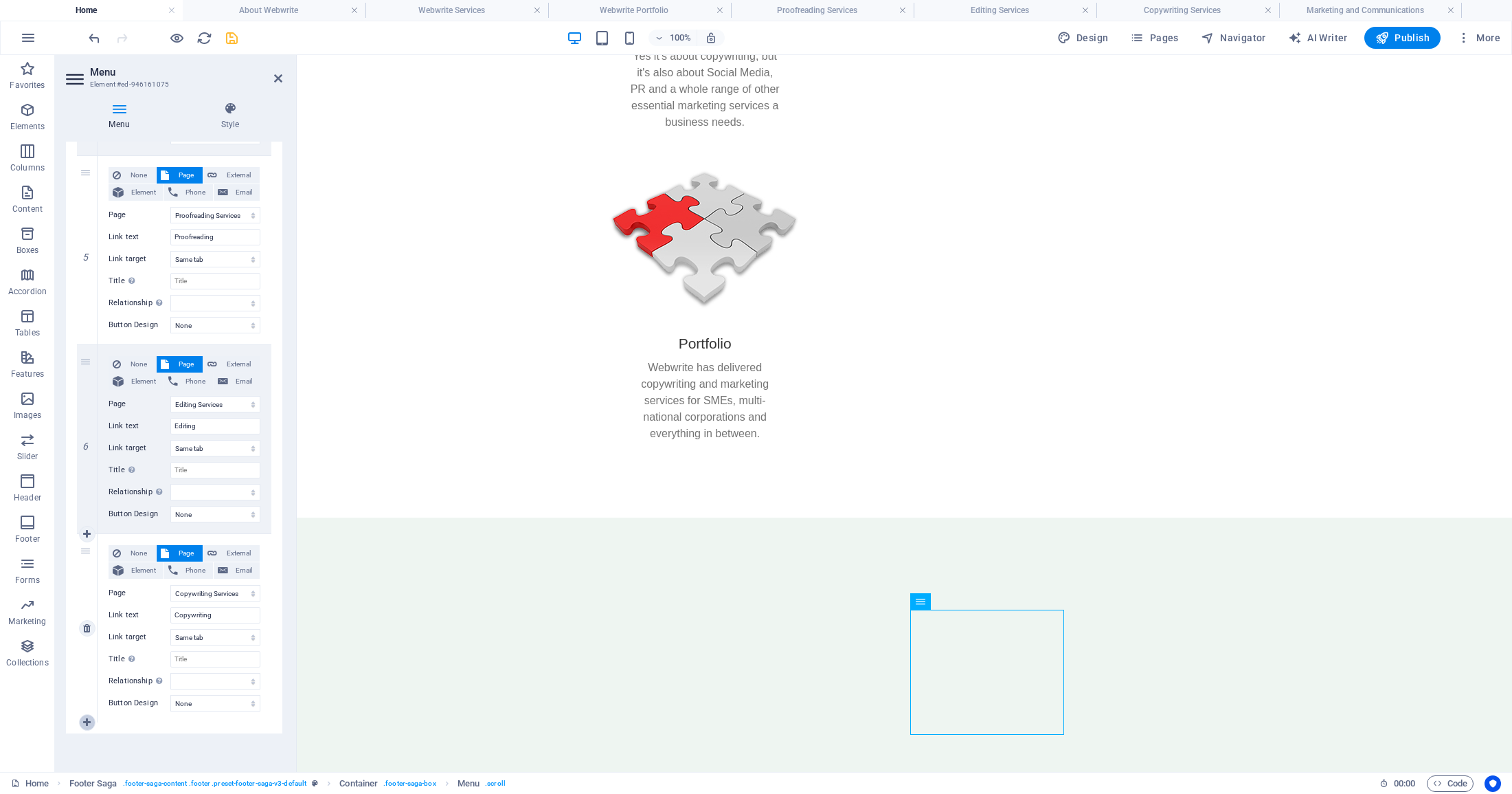
click at [87, 720] on icon at bounding box center [87, 722] width 8 height 9
select select
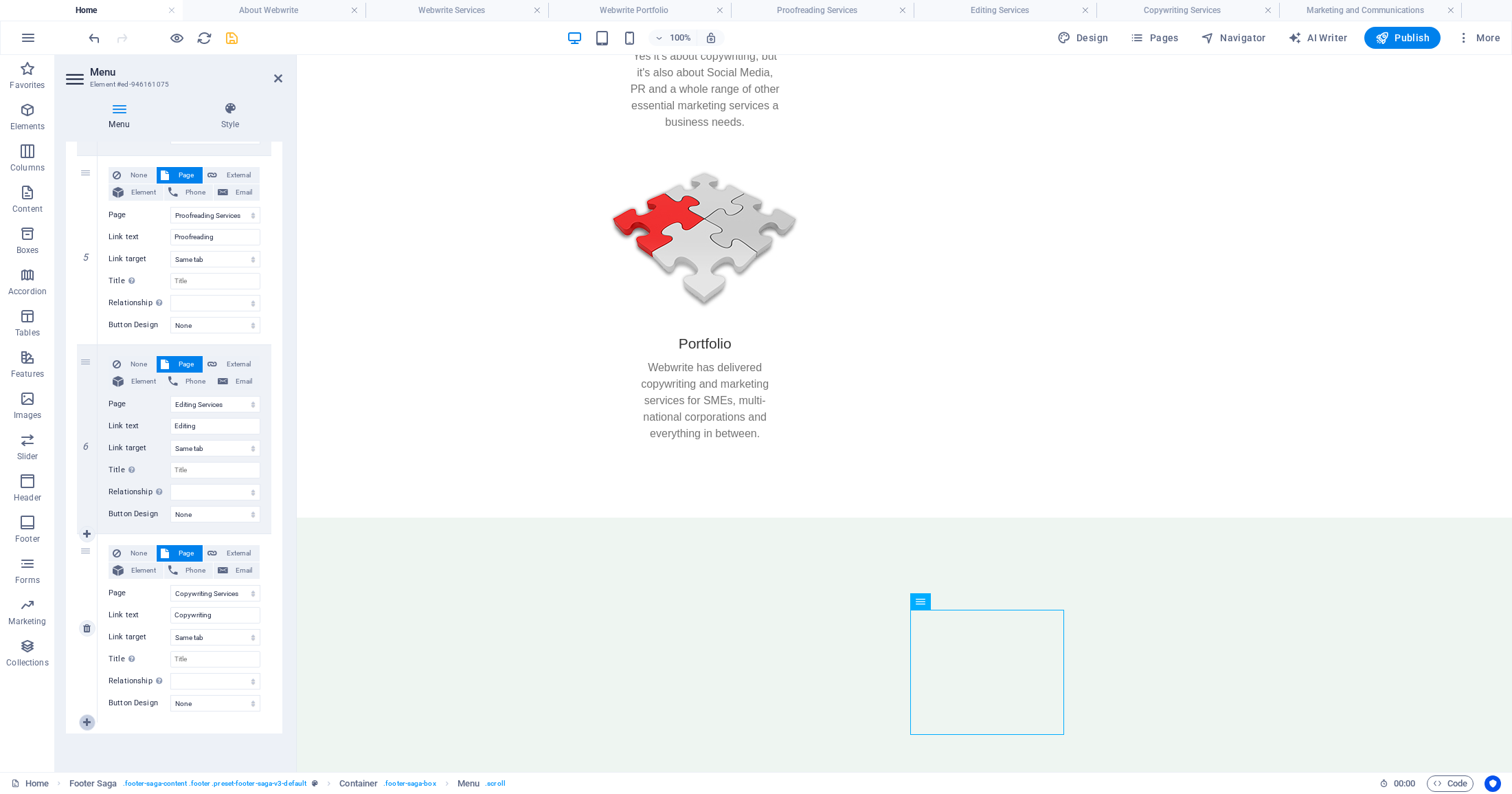
select select
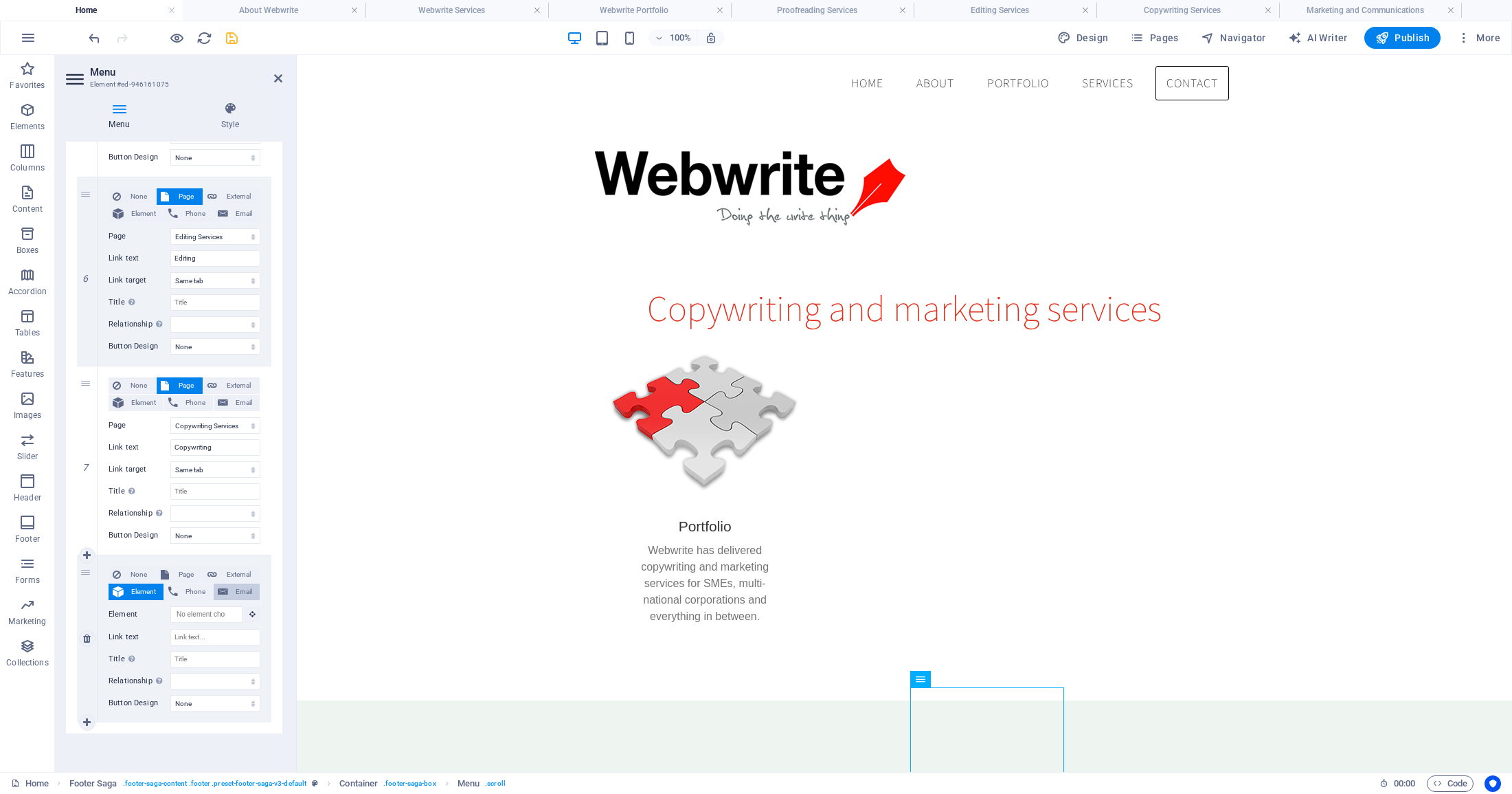
scroll to position [768, 0]
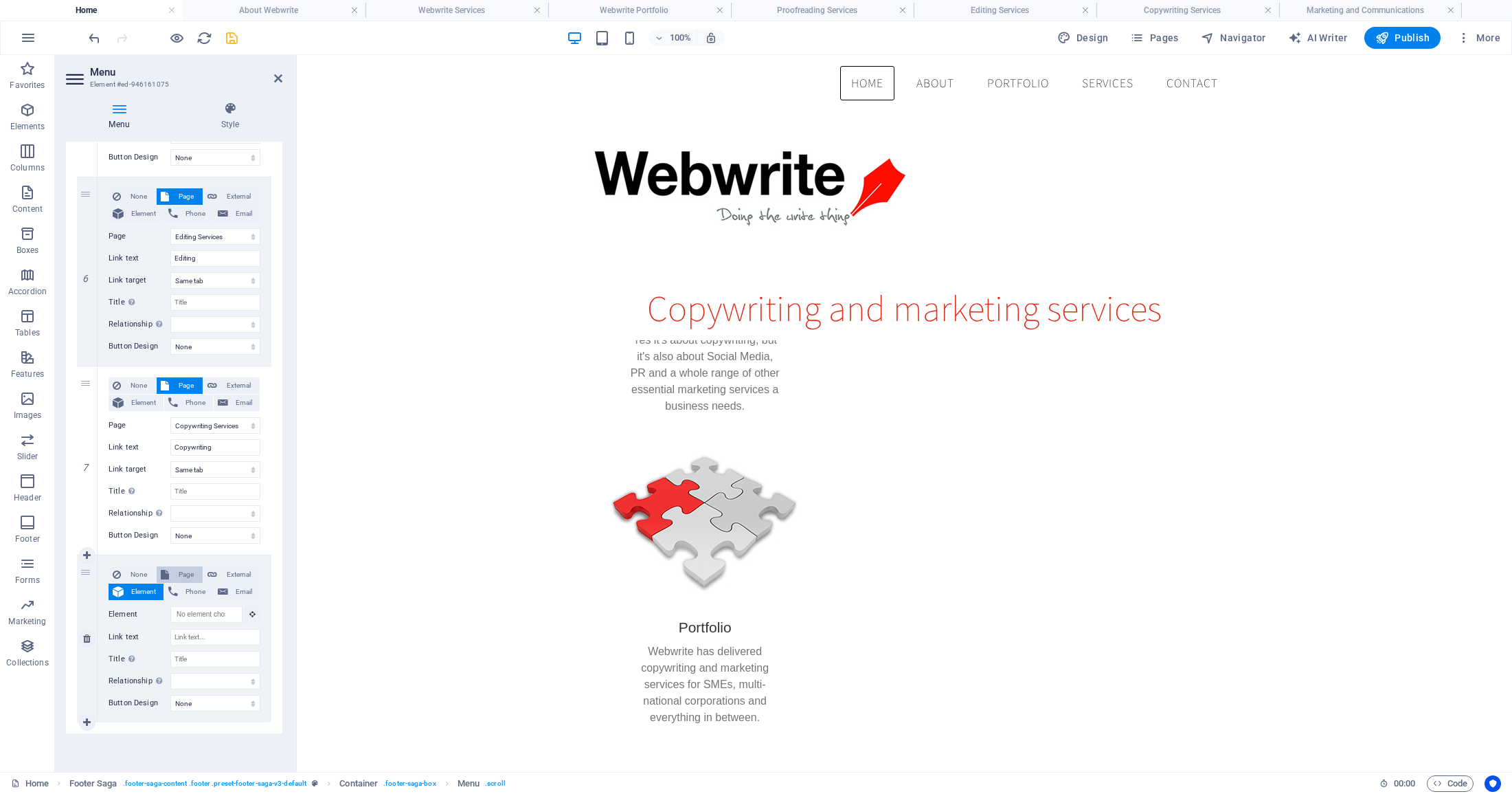
click at [175, 570] on span "Page" at bounding box center [186, 574] width 26 height 16
select select
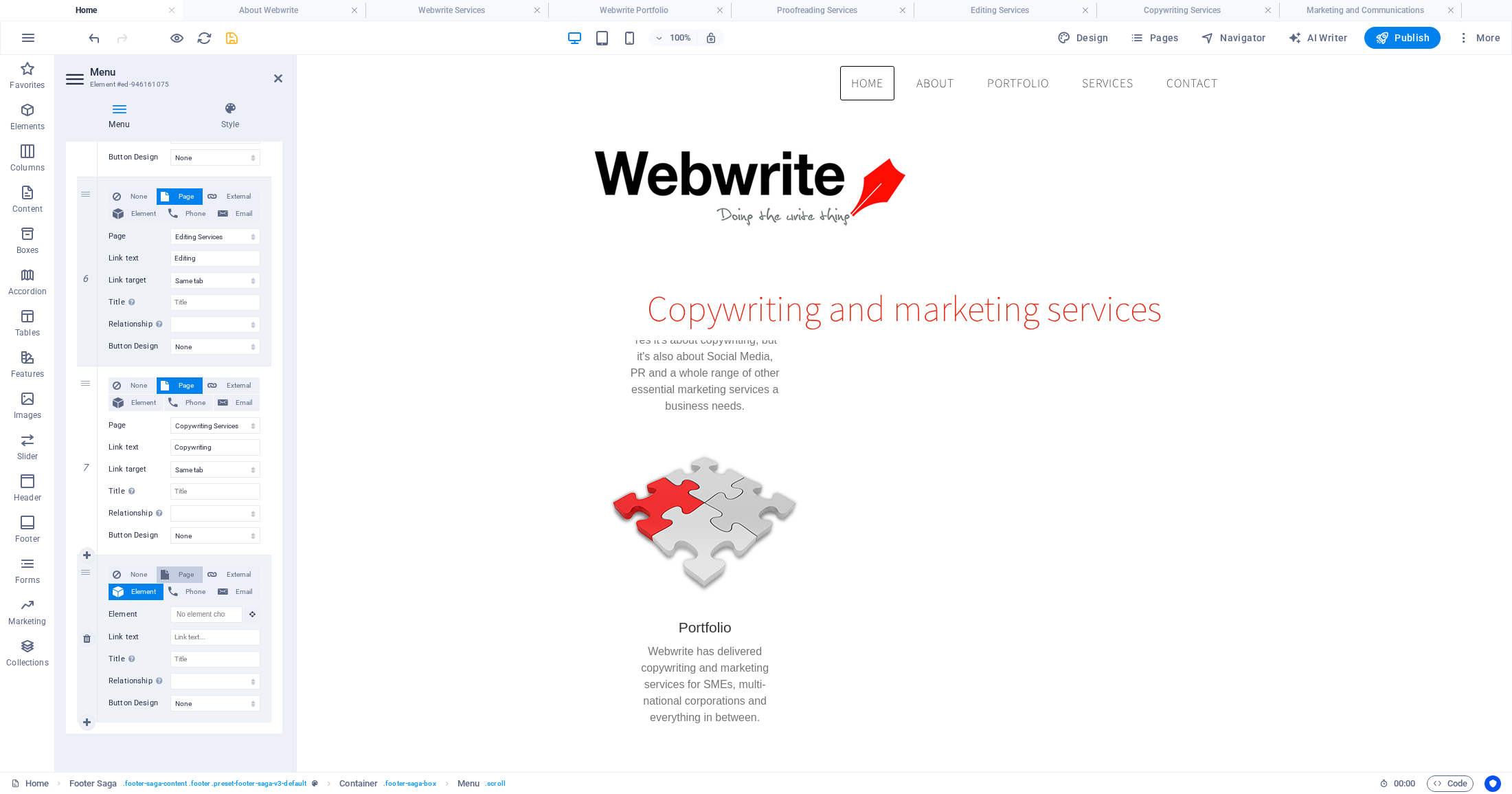
select select
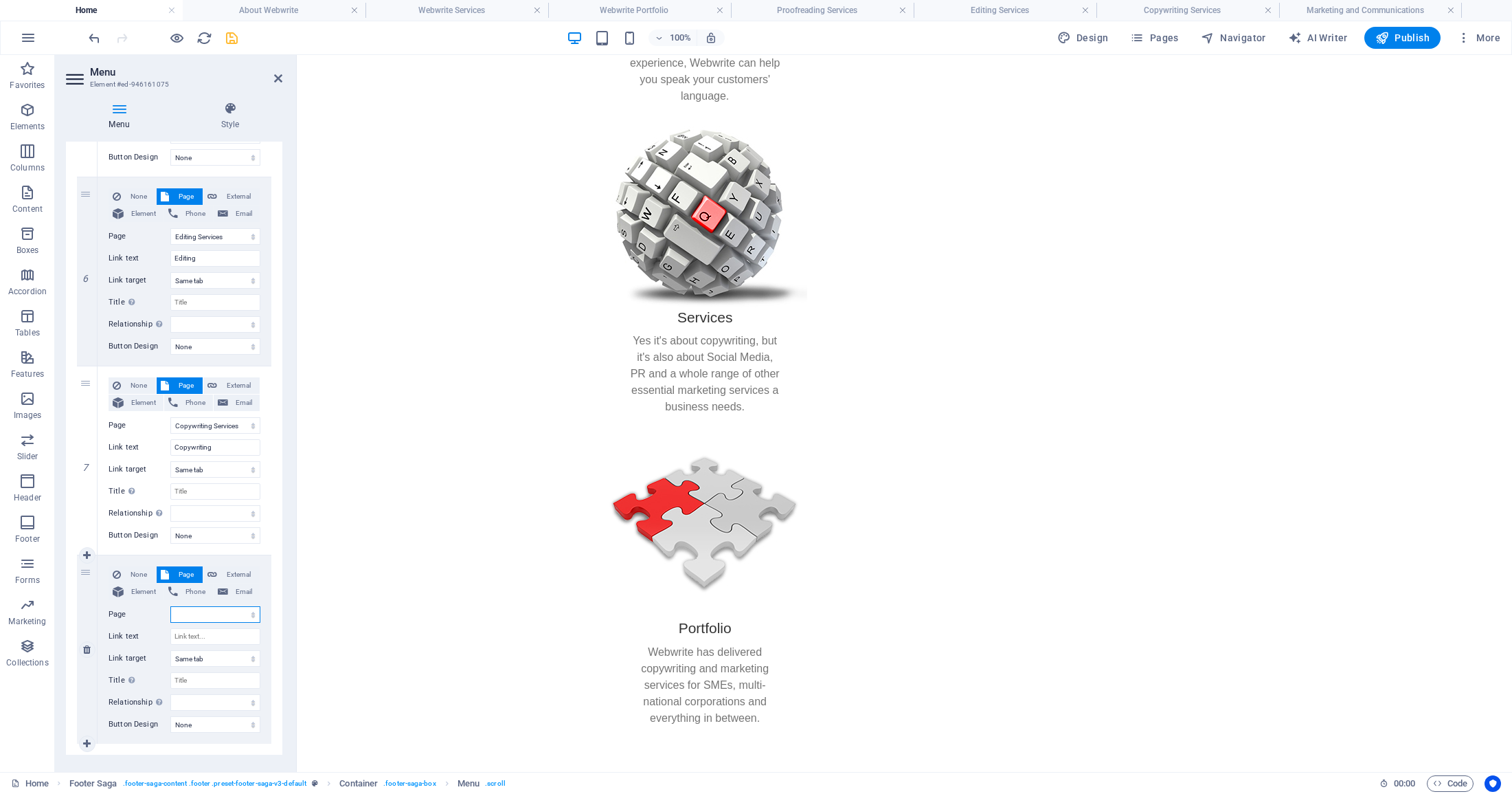
scroll to position [1070, 0]
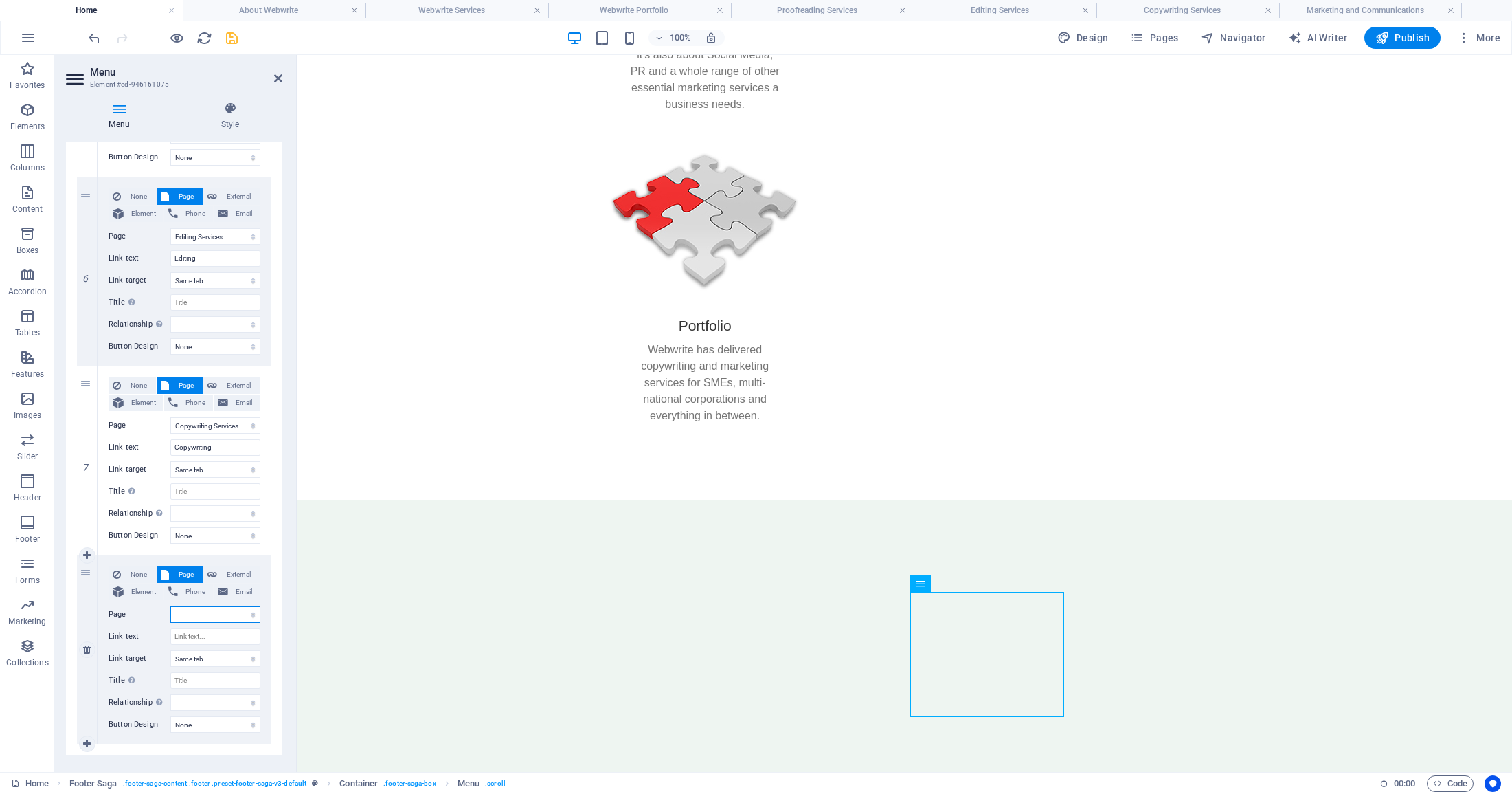
select select "7"
select select
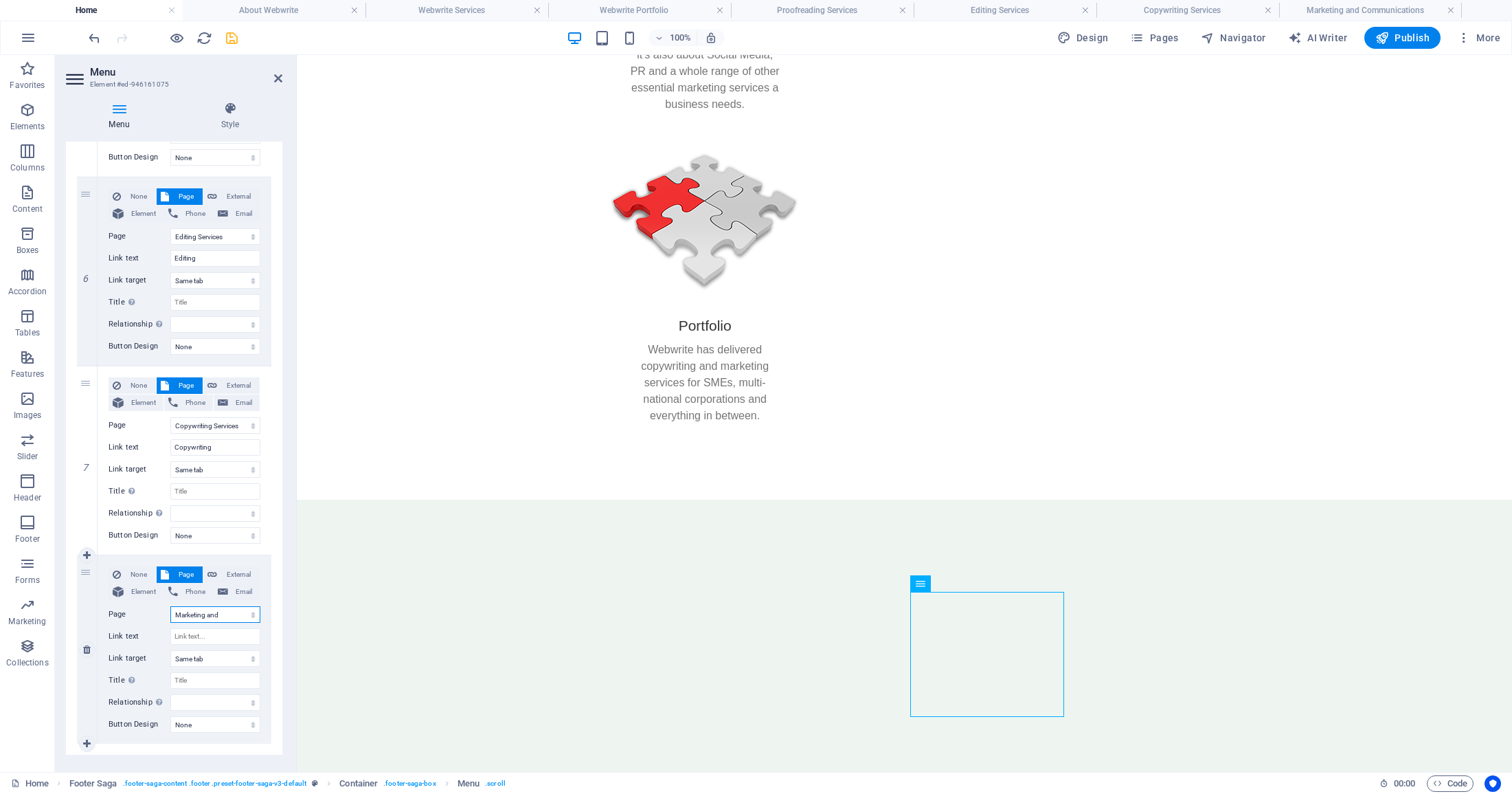
select select
click at [199, 637] on input "Link text" at bounding box center [216, 635] width 90 height 16
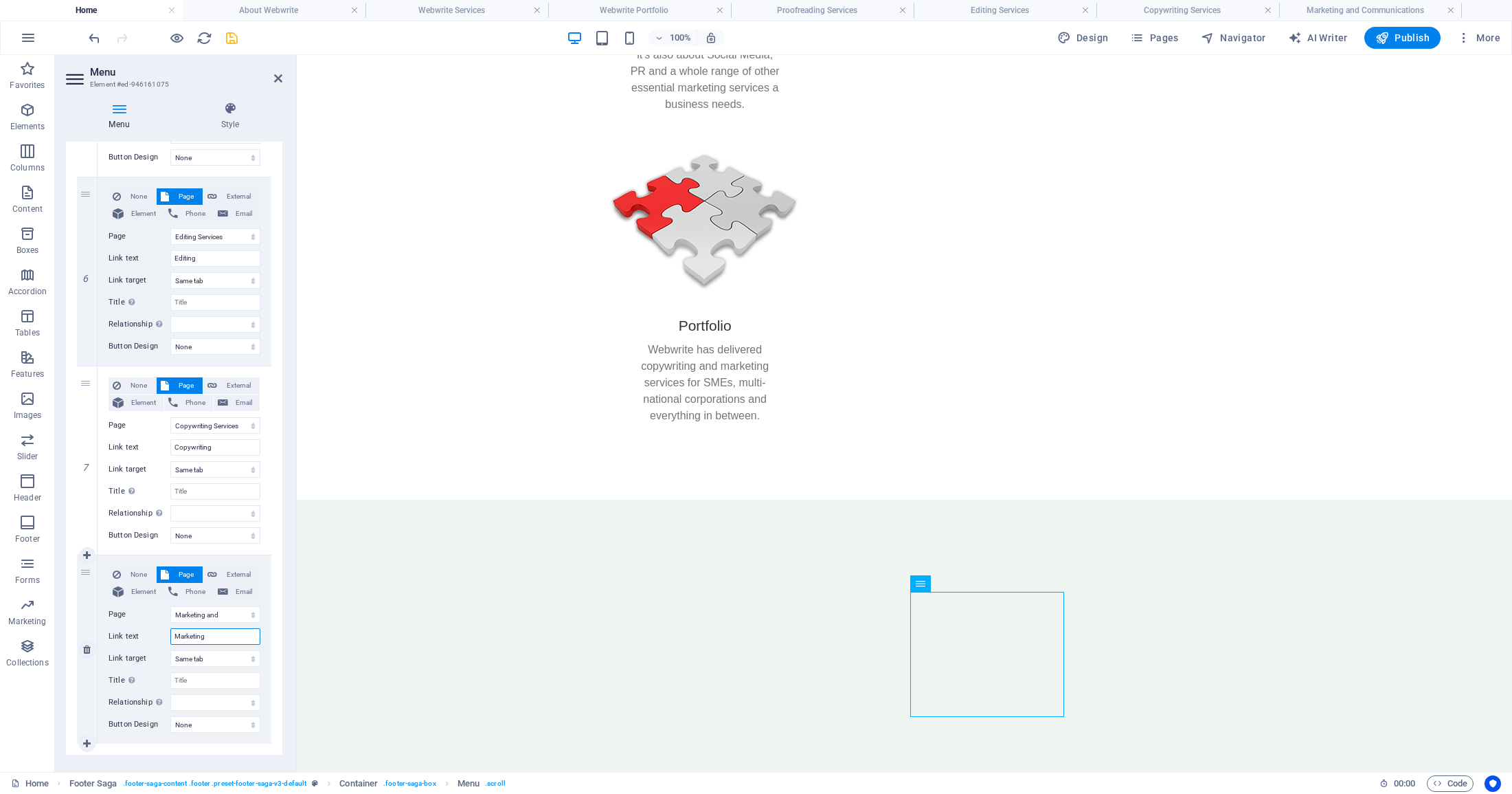
type input "Marketing"
select select
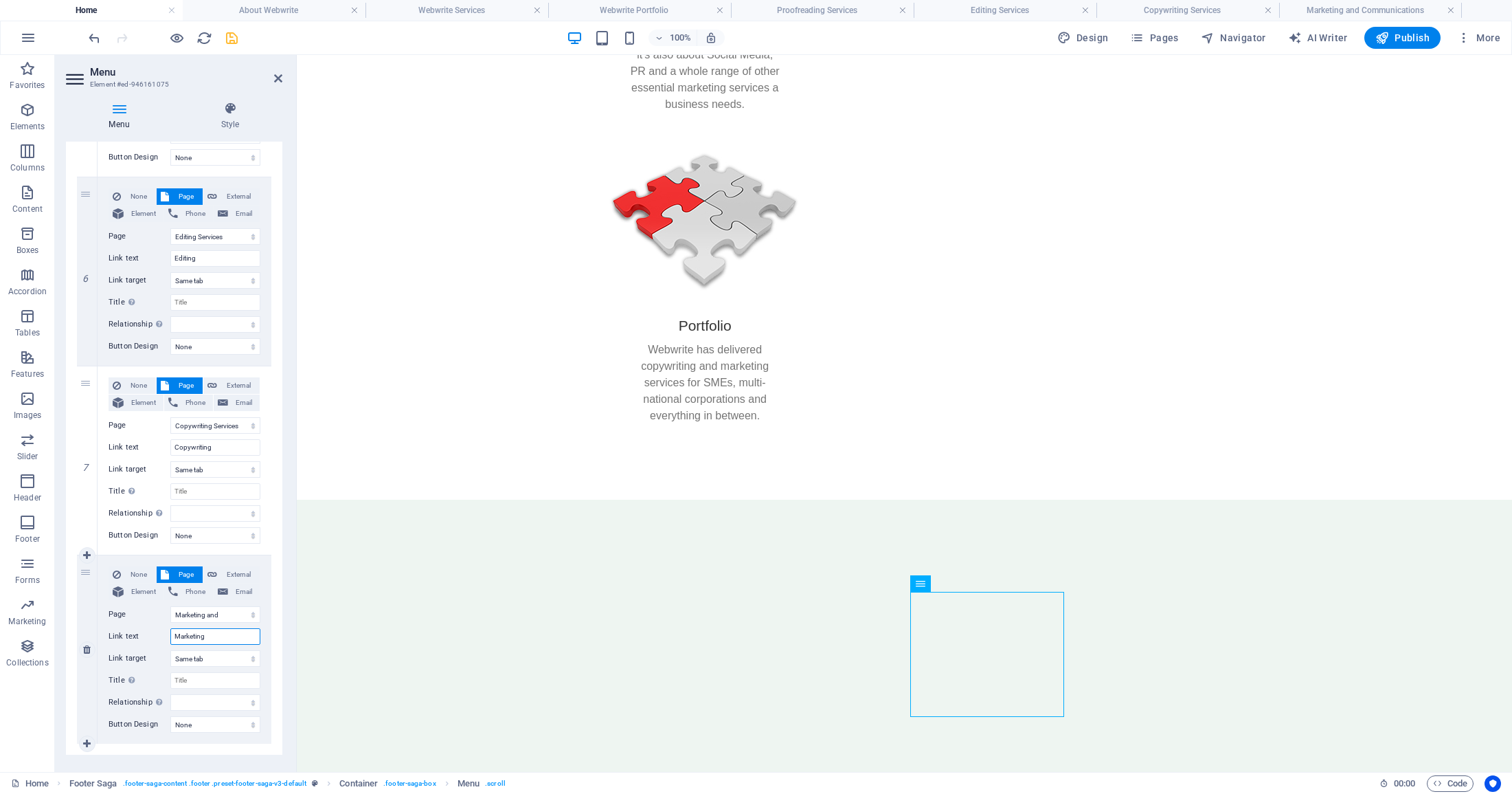
select select
type input "Marketing & Comms"
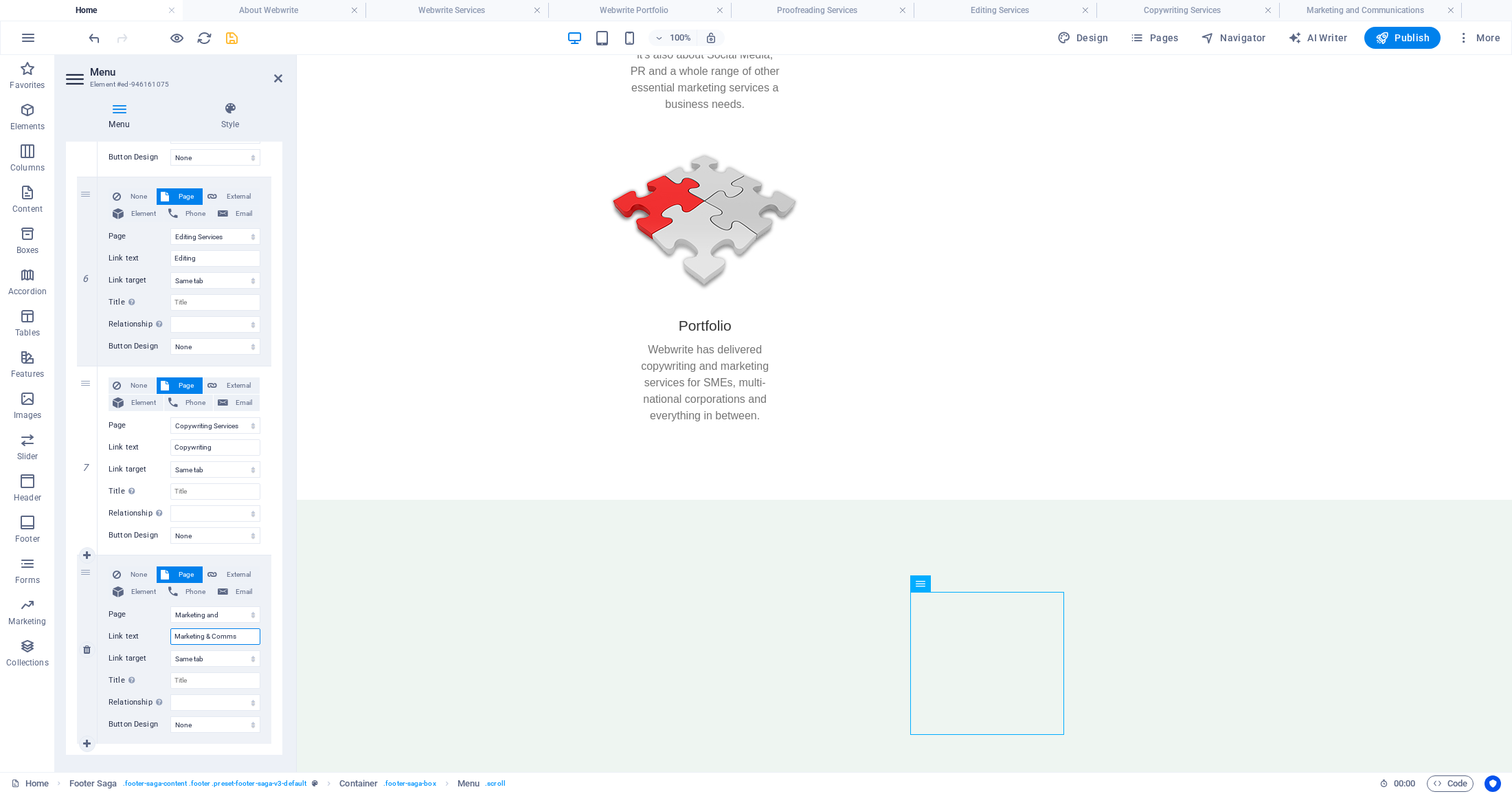
select select
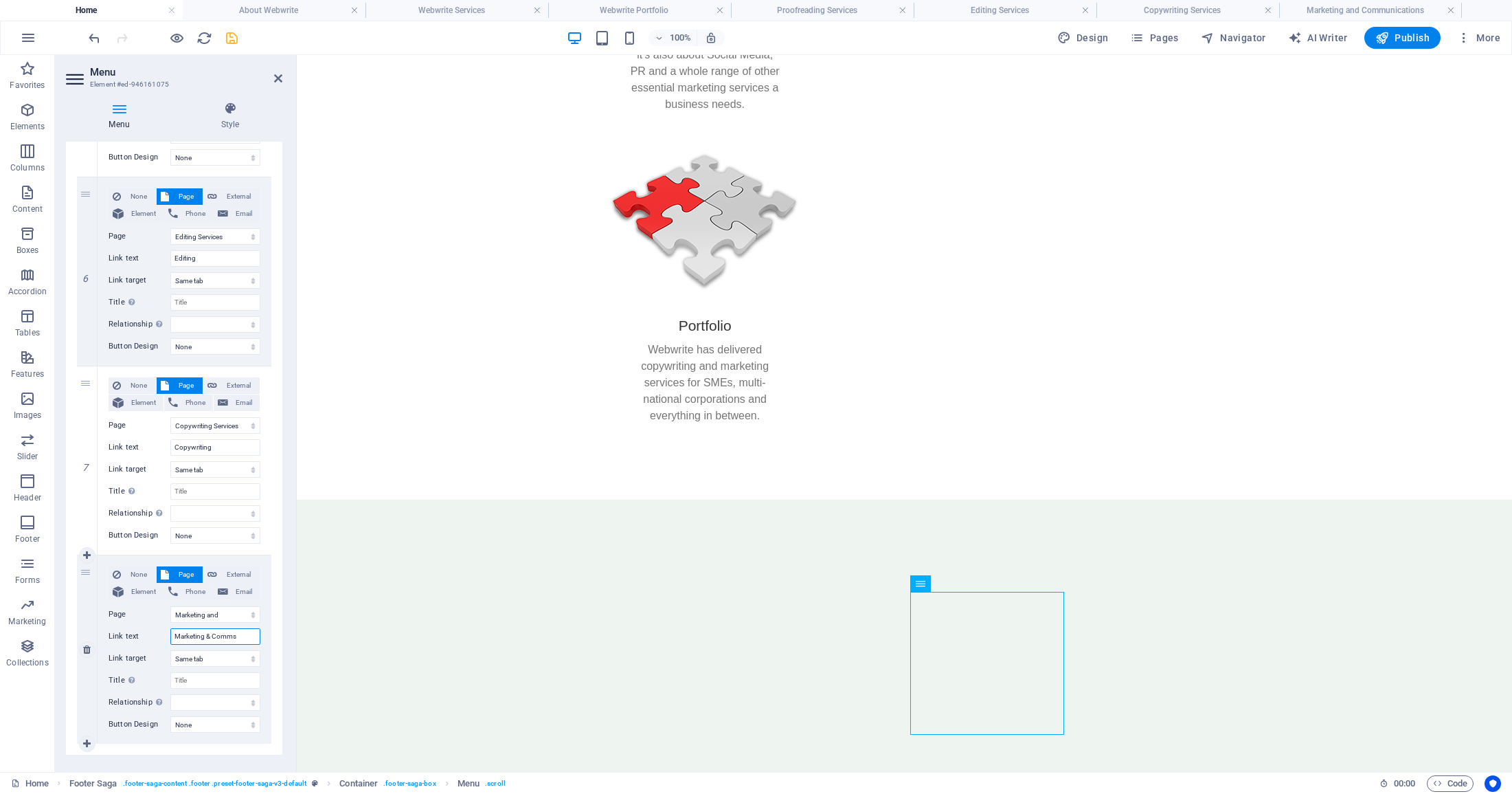
select select
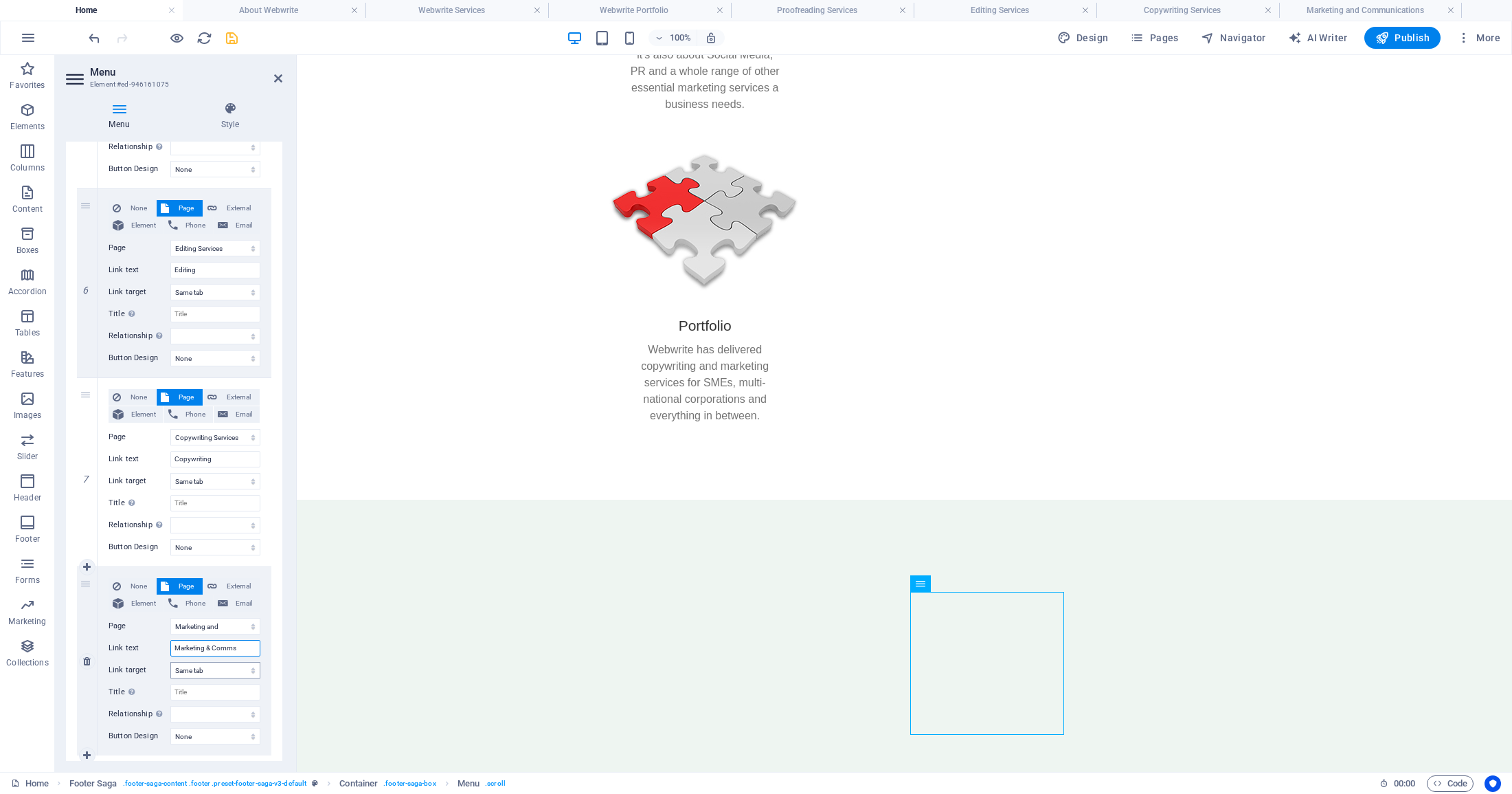
scroll to position [1023, 0]
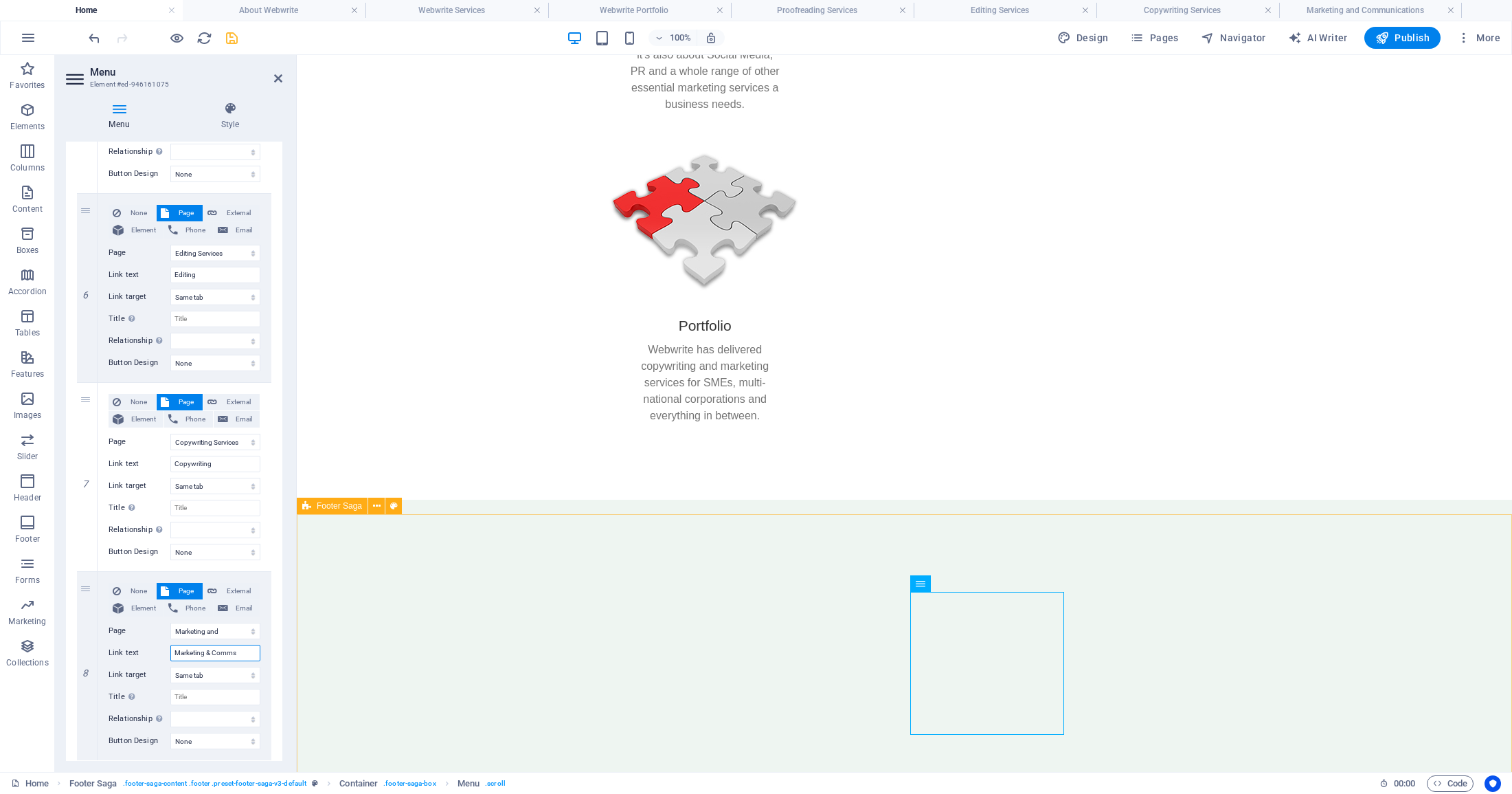
type input "Marketing & Comms"
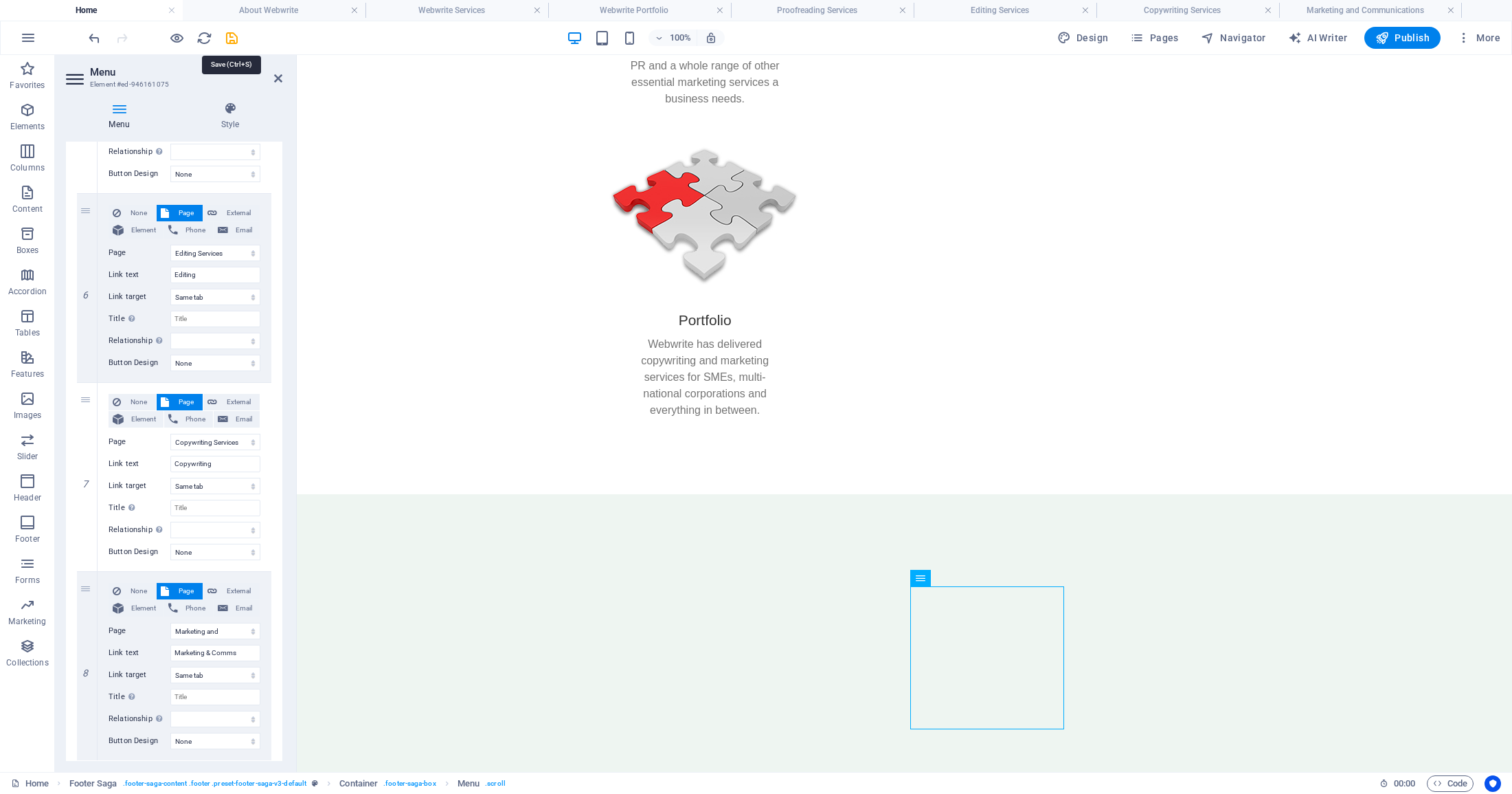
click at [232, 38] on icon "save" at bounding box center [232, 38] width 16 height 16
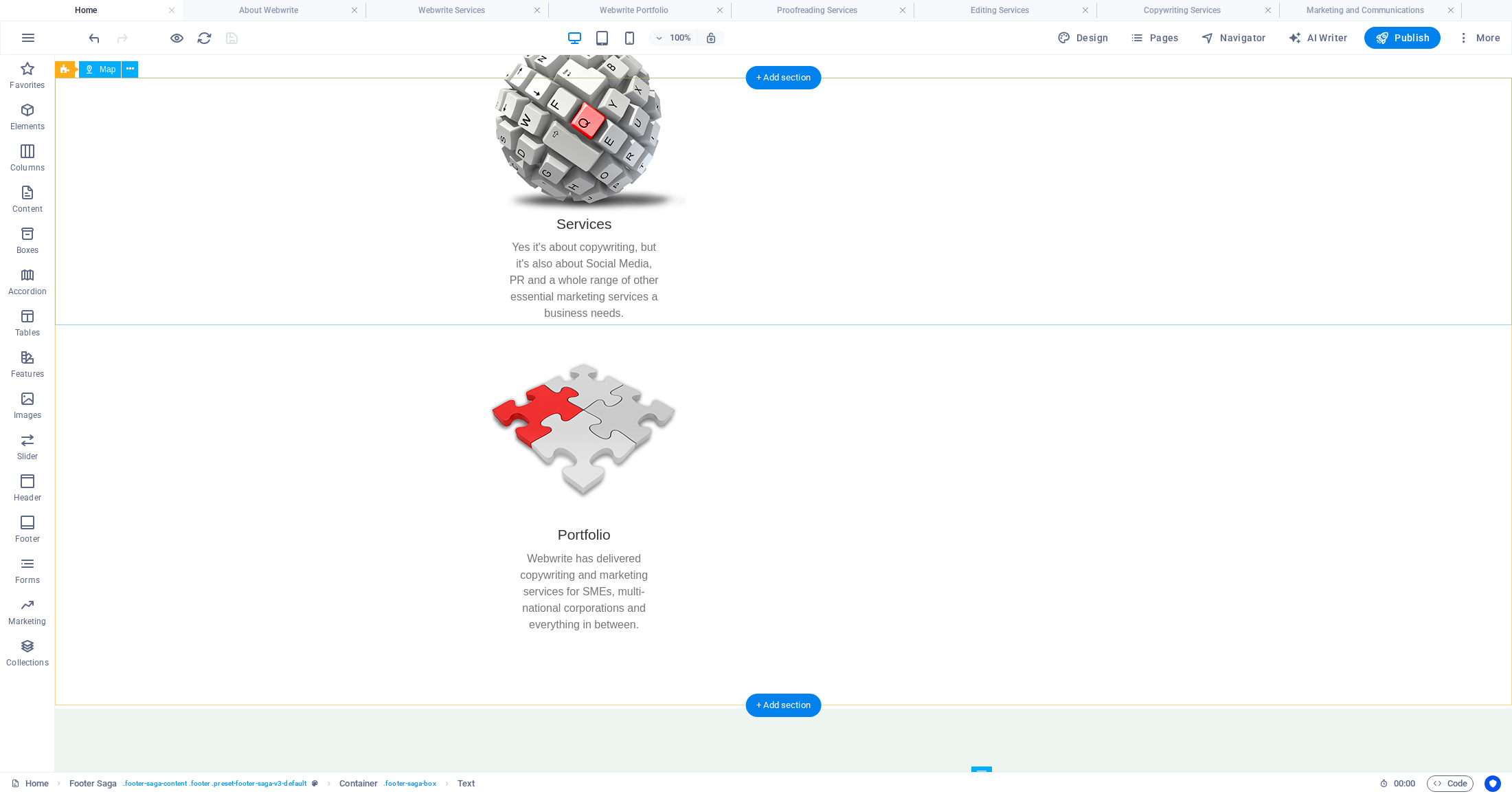
scroll to position [879, 0]
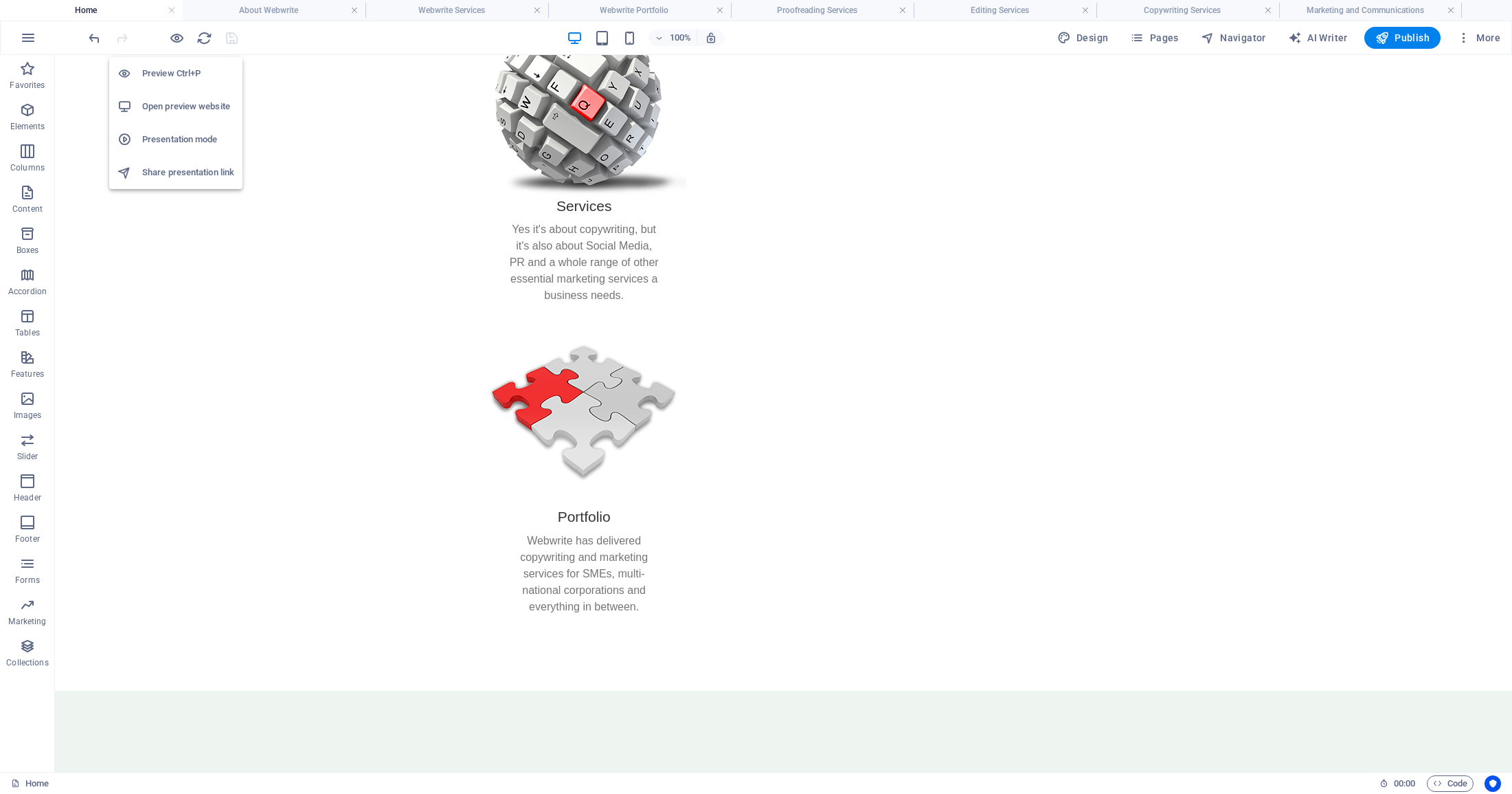
click at [179, 69] on h6 "Preview Ctrl+P" at bounding box center [188, 73] width 92 height 16
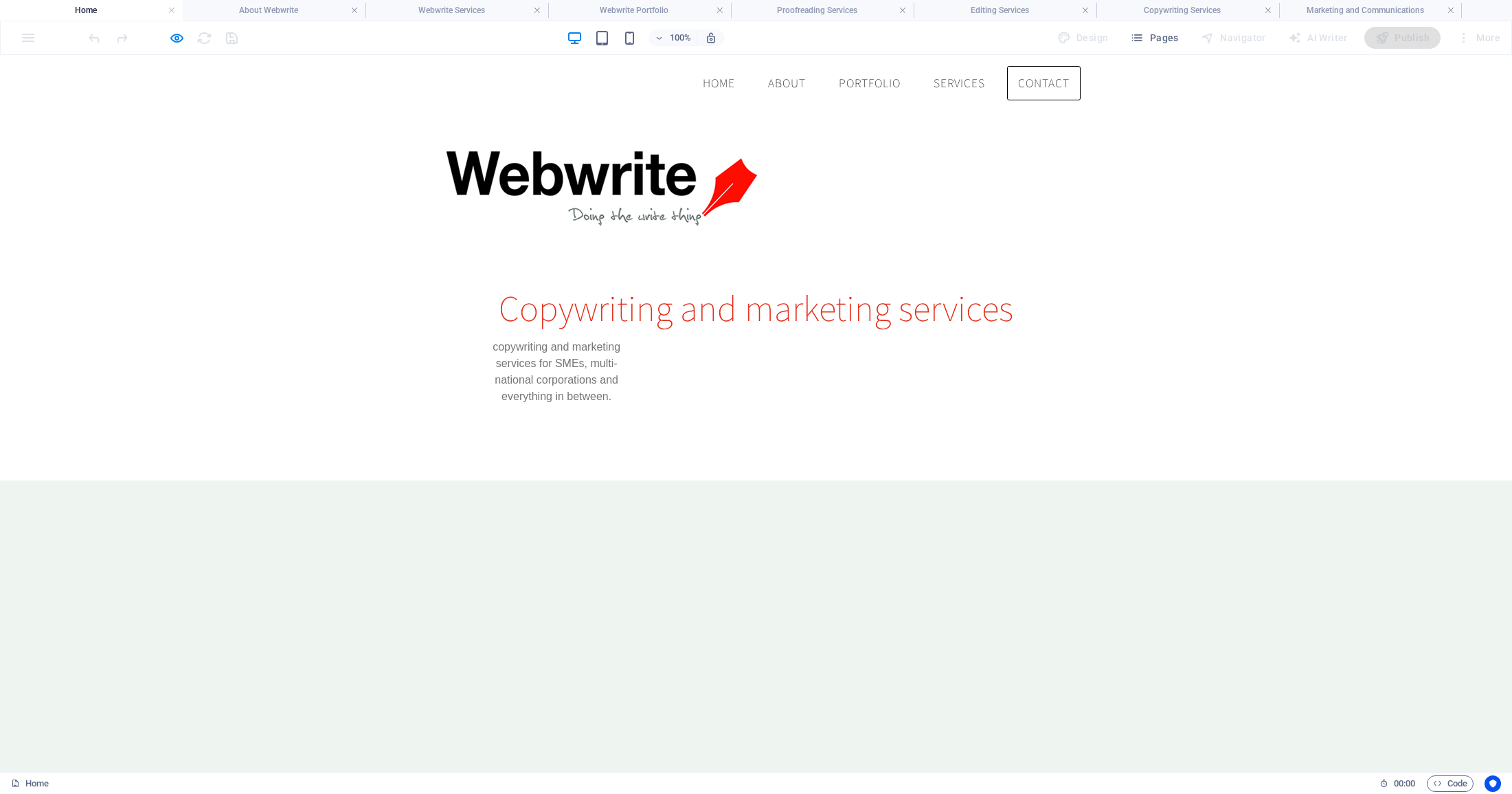
scroll to position [1088, 0]
checkbox input "false"
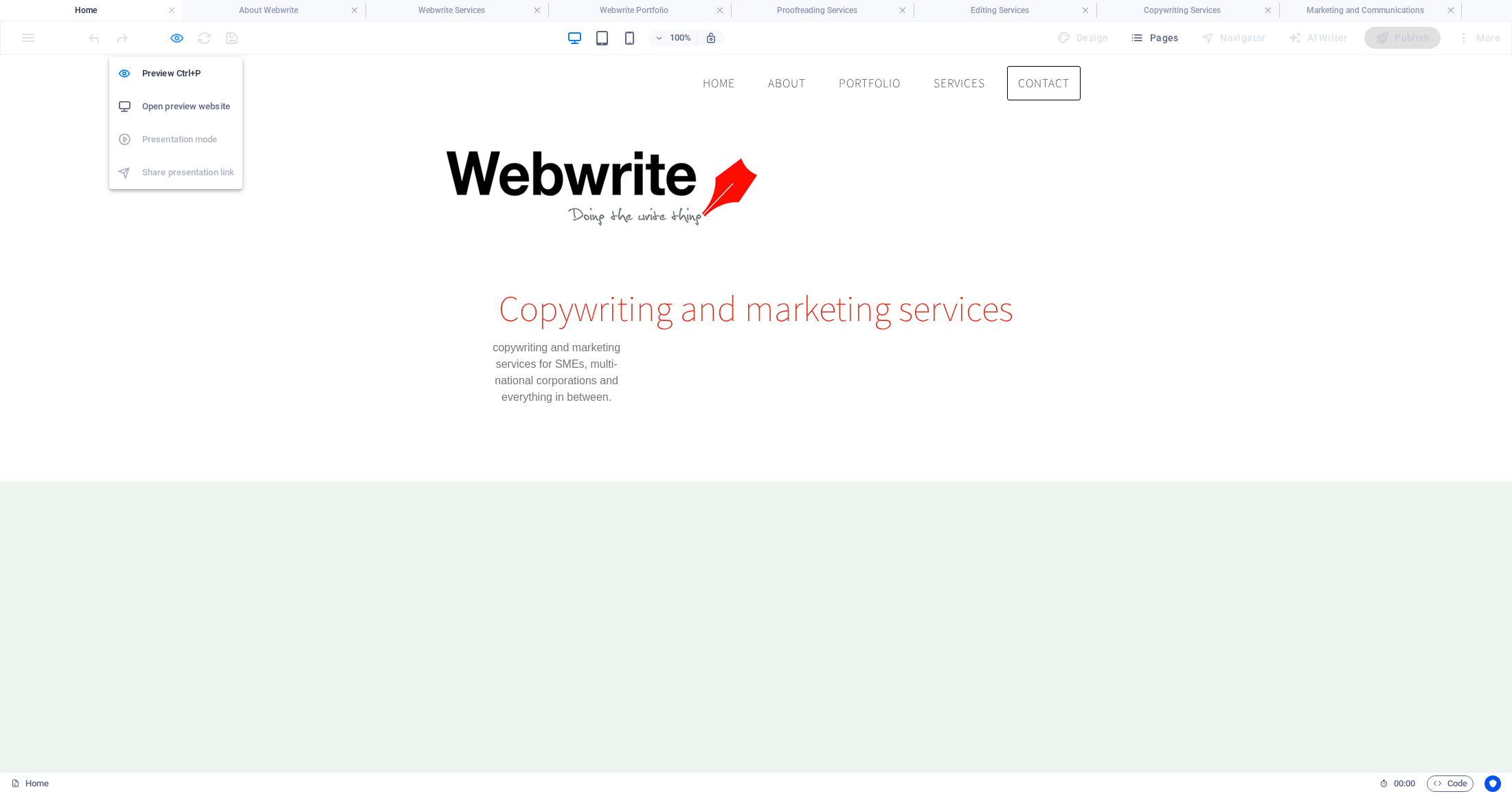
click at [176, 41] on icon "button" at bounding box center [176, 38] width 16 height 16
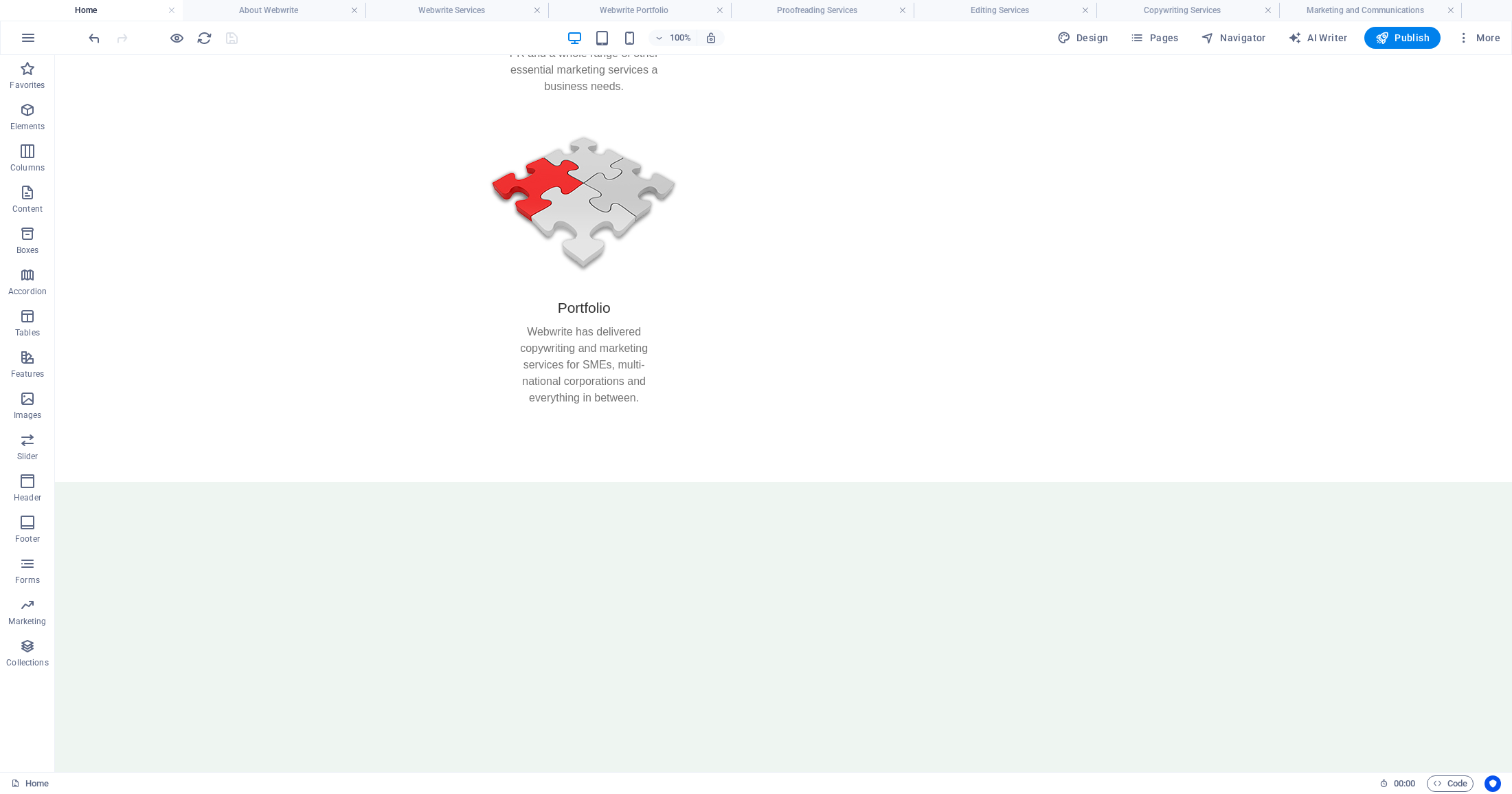
click at [112, 9] on h4 "Home" at bounding box center [91, 10] width 182 height 15
click at [255, 9] on h4 "About Webwrite" at bounding box center [274, 10] width 182 height 15
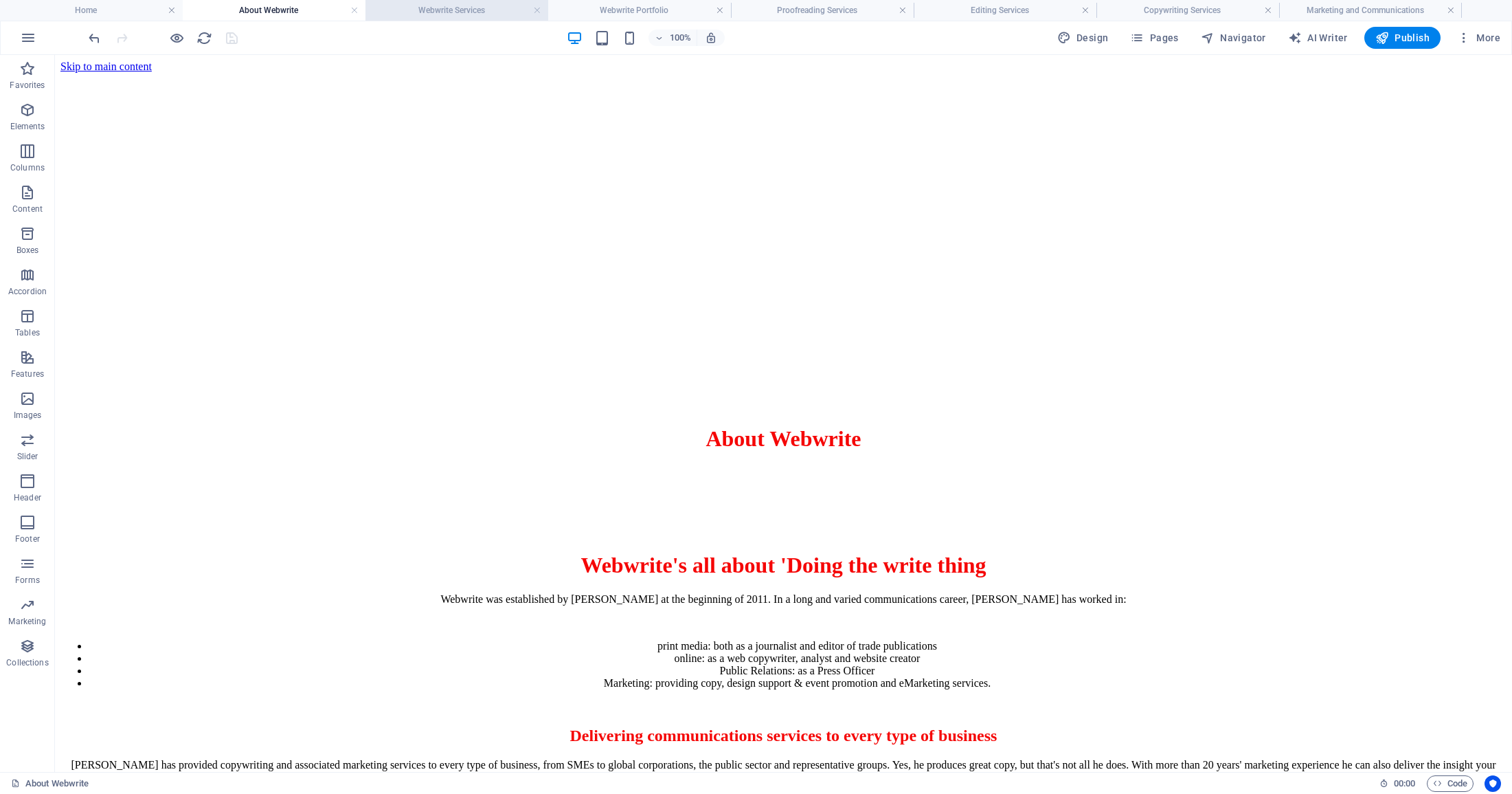
click at [429, 5] on h4 "Webwrite Services" at bounding box center [457, 10] width 182 height 15
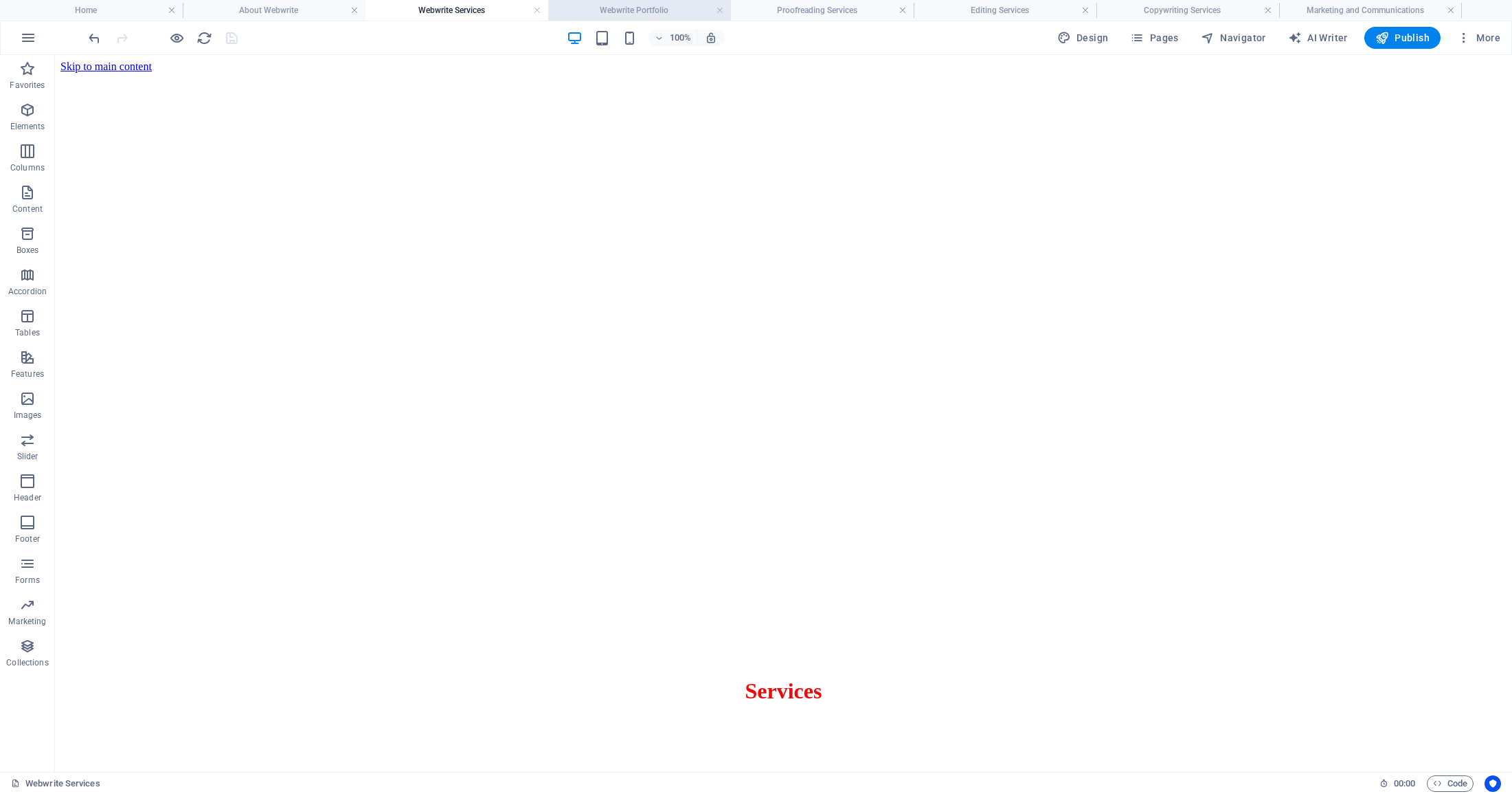
click at [617, 16] on h4 "Webwrite Portfolio" at bounding box center [639, 10] width 182 height 15
drag, startPoint x: 805, startPoint y: 19, endPoint x: 767, endPoint y: 12, distance: 38.6
click at [828, 10] on h4 "Proofreading Services" at bounding box center [822, 10] width 182 height 15
click at [695, 14] on h4 "Webwrite Portfolio" at bounding box center [639, 10] width 182 height 15
click at [841, 9] on h4 "Proofreading Services" at bounding box center [822, 10] width 182 height 15
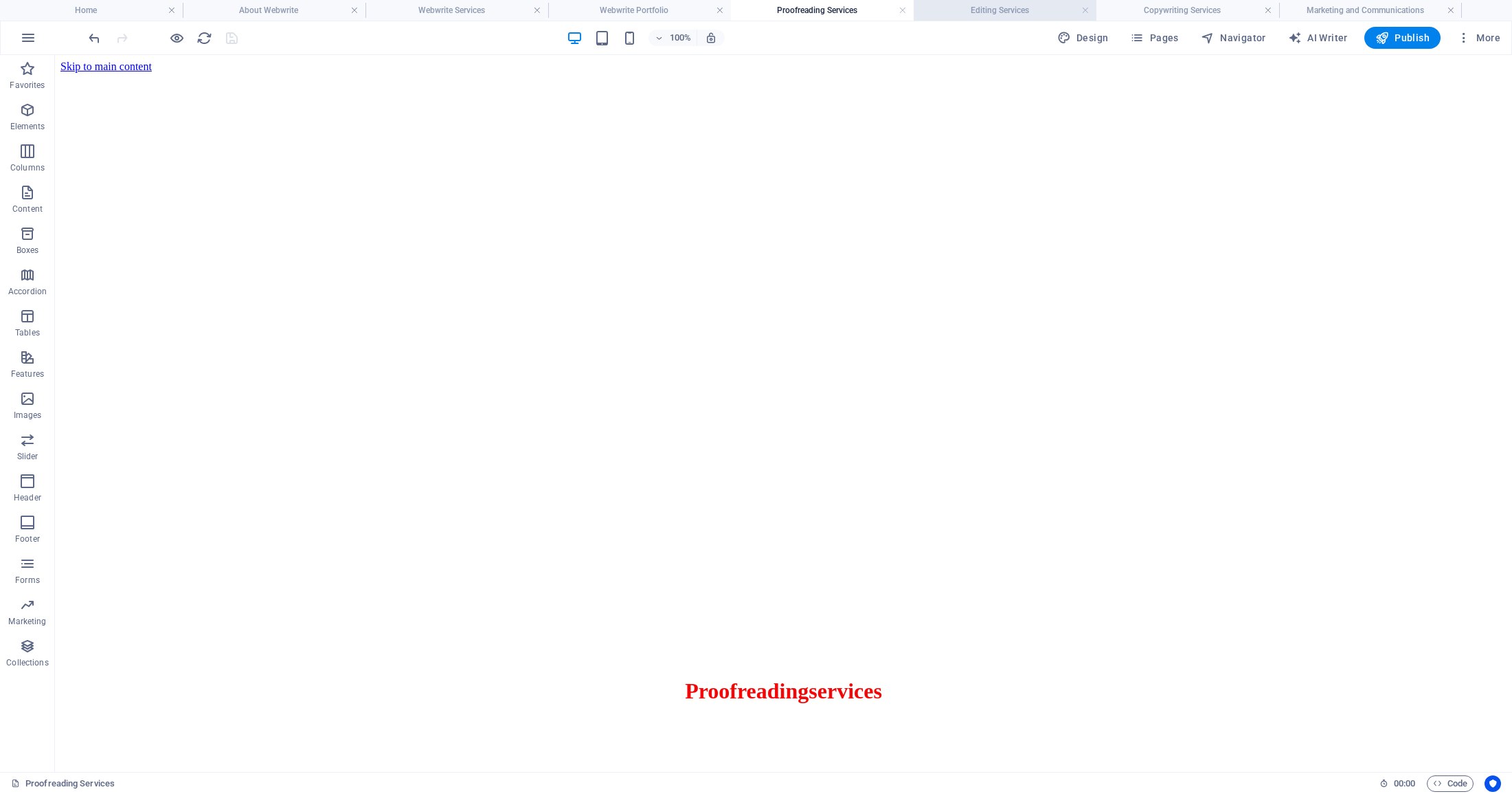
click at [1047, 18] on li "Editing Services" at bounding box center [1005, 10] width 182 height 20
click at [1206, 14] on h4 "Copywriting Services" at bounding box center [1187, 10] width 182 height 15
click at [1373, 7] on h4 "Marketing and Communications" at bounding box center [1370, 10] width 182 height 15
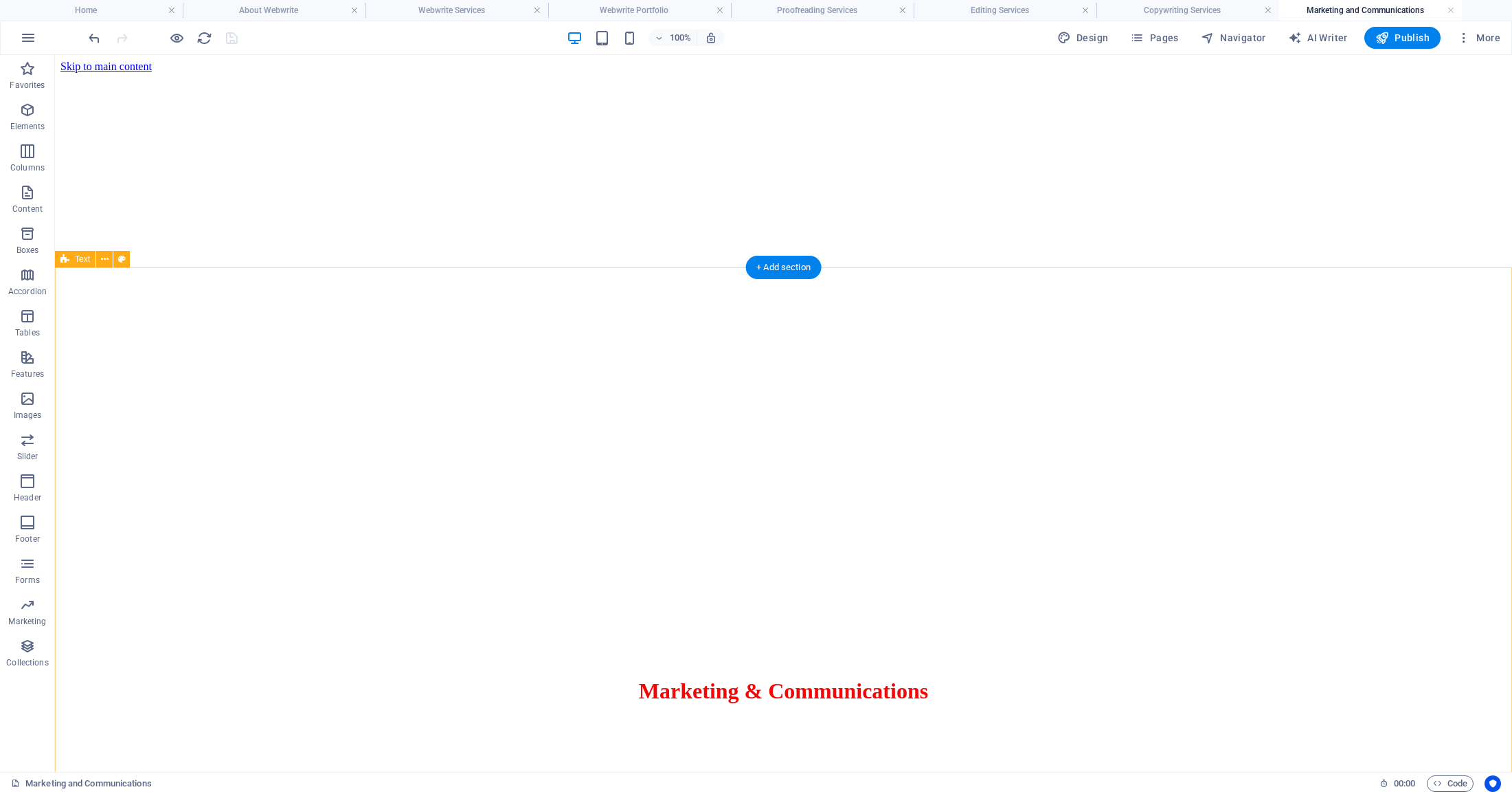
scroll to position [0, 0]
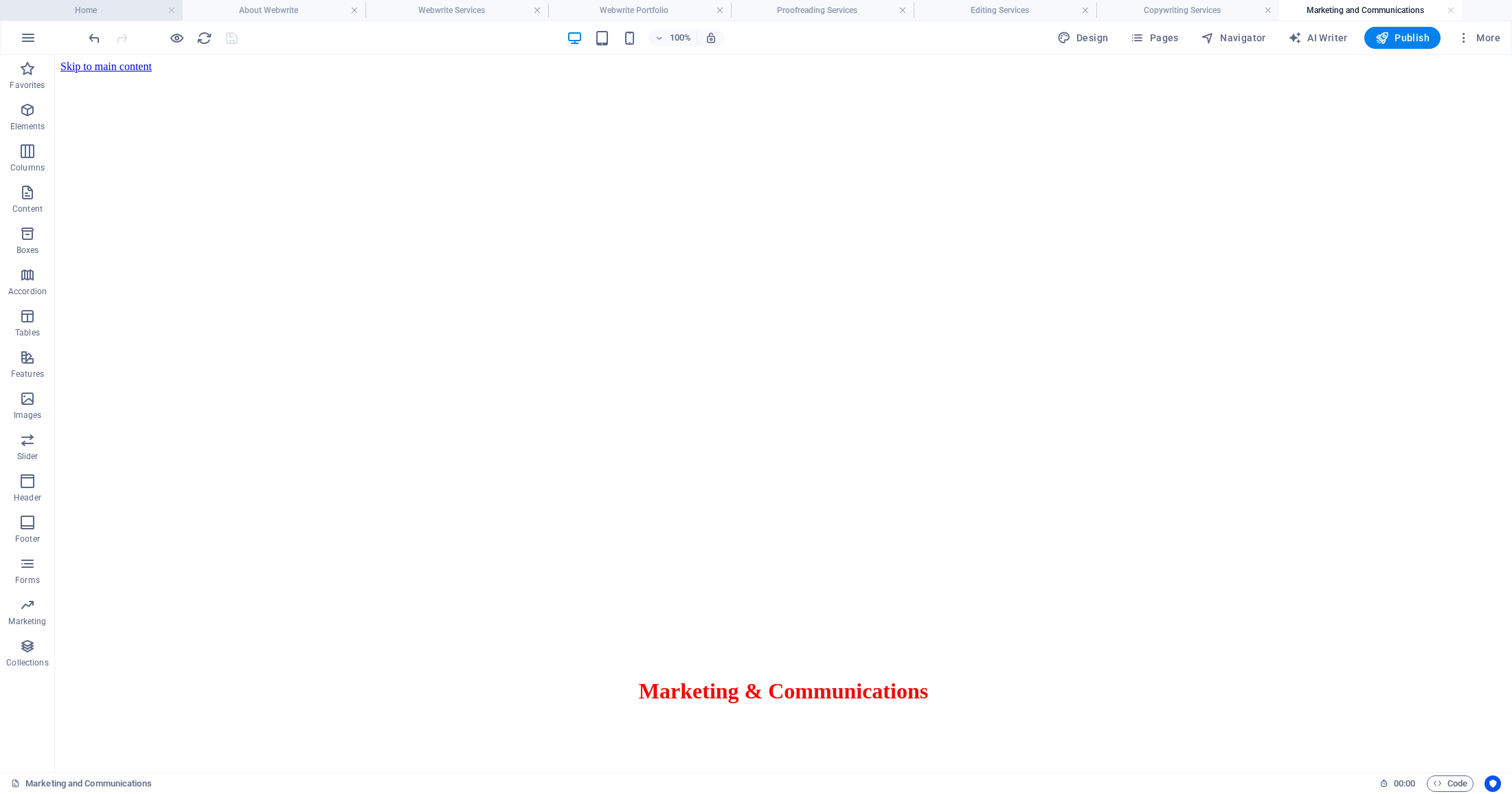
click at [95, 10] on h4 "Home" at bounding box center [91, 10] width 182 height 15
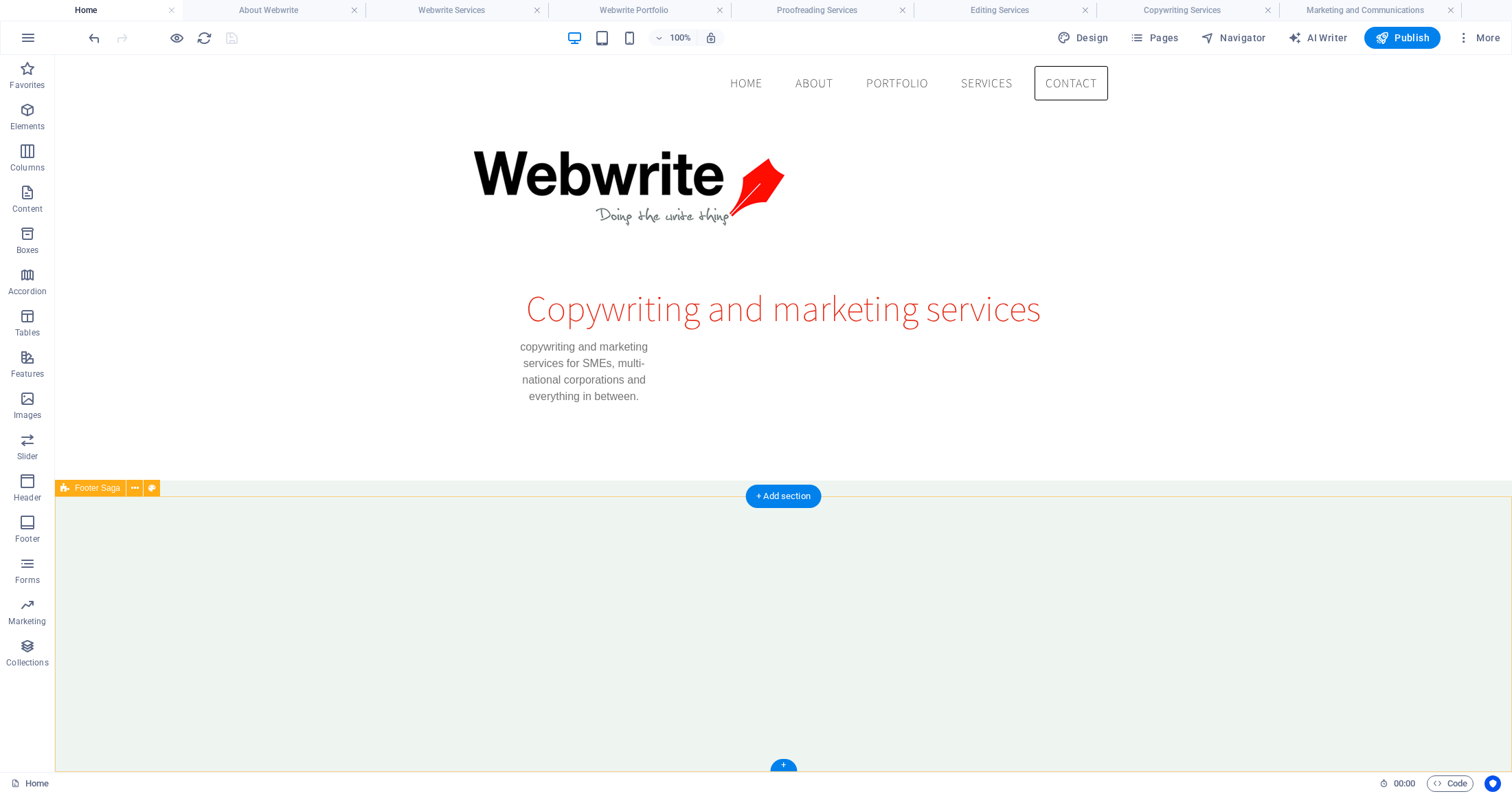
scroll to position [1088, 0]
click at [23, 649] on icon "button" at bounding box center [27, 646] width 16 height 16
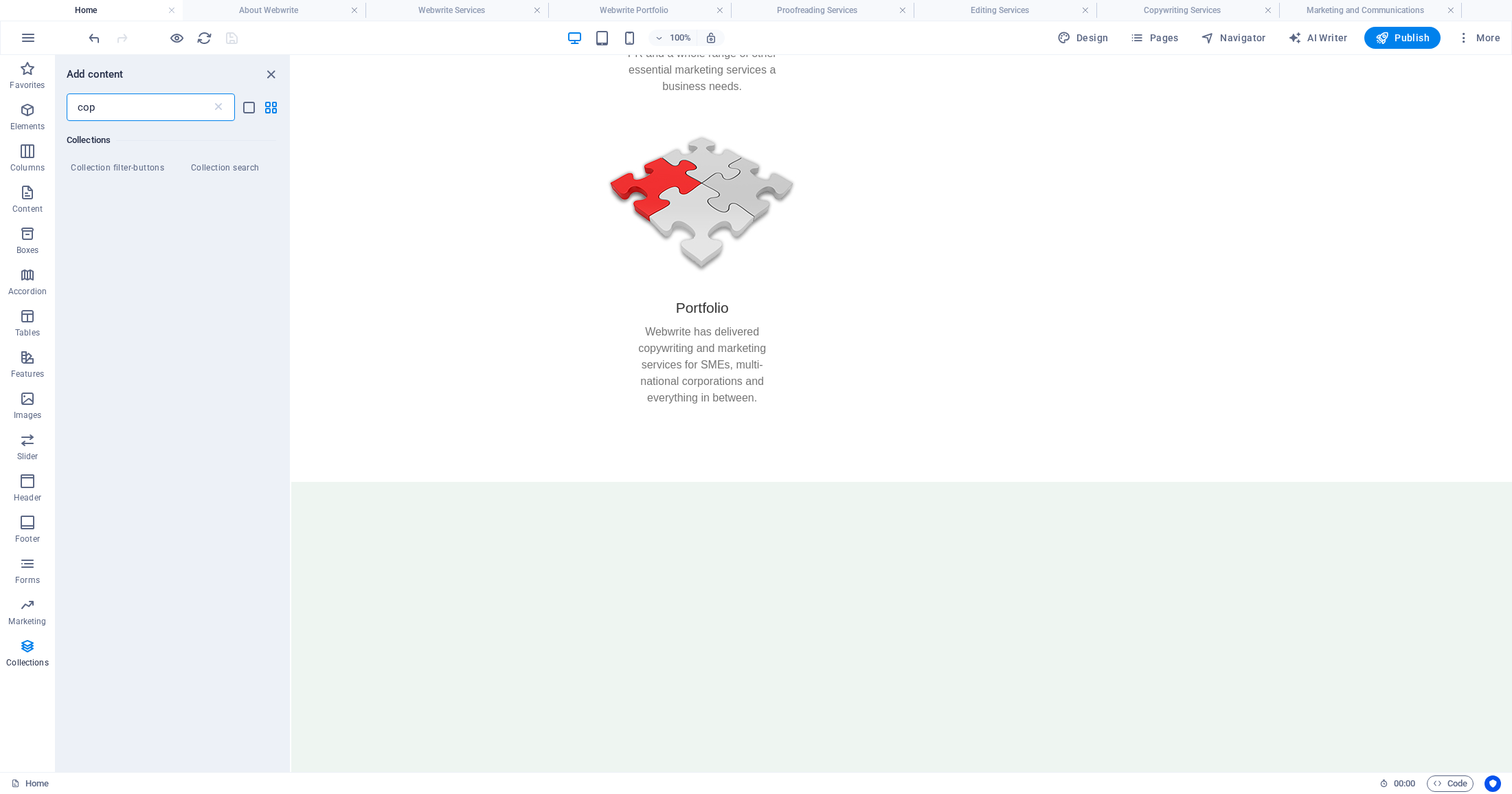
scroll to position [0, 0]
type input "copyright"
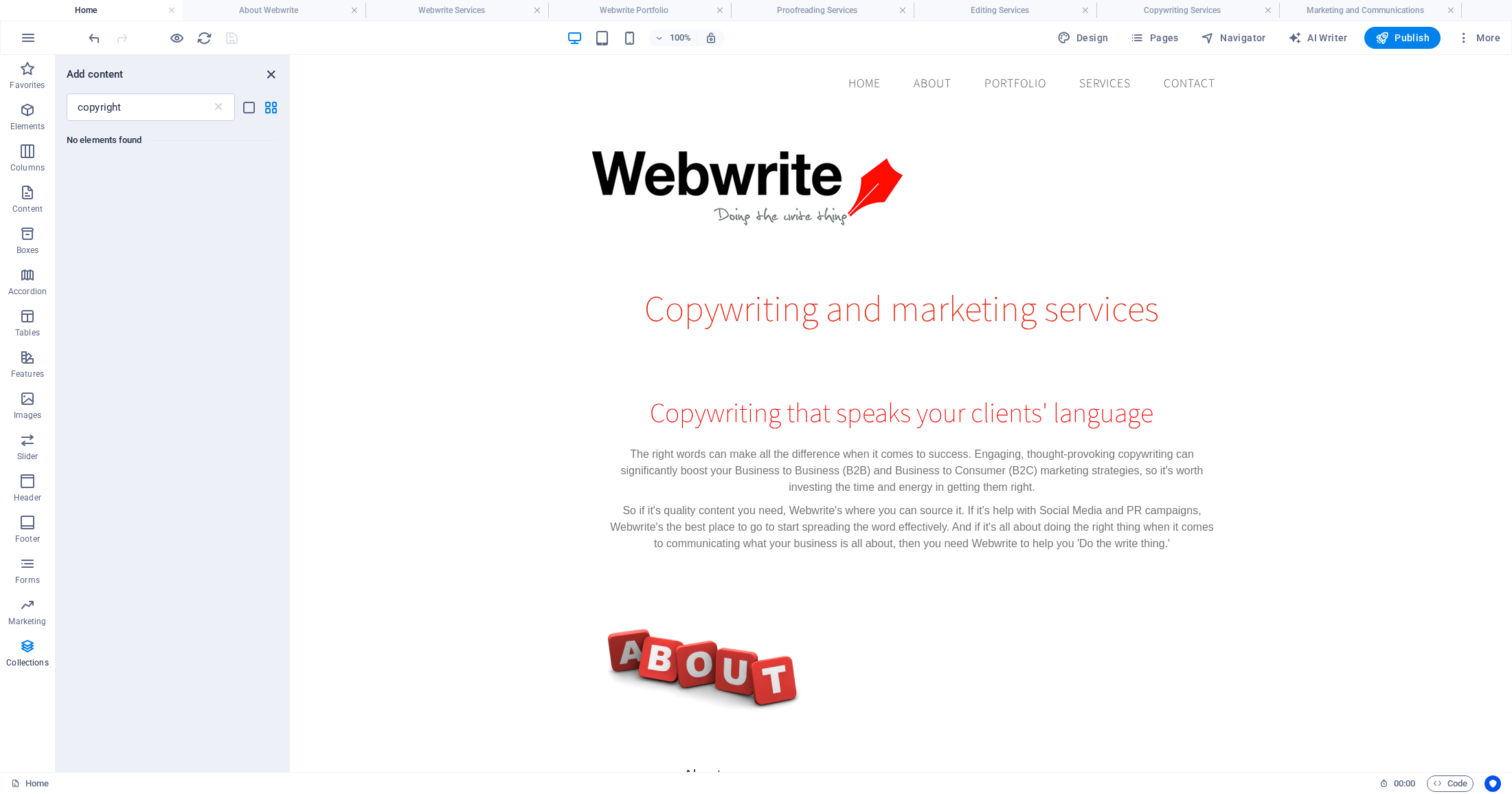
click at [273, 70] on icon "close panel" at bounding box center [271, 74] width 16 height 16
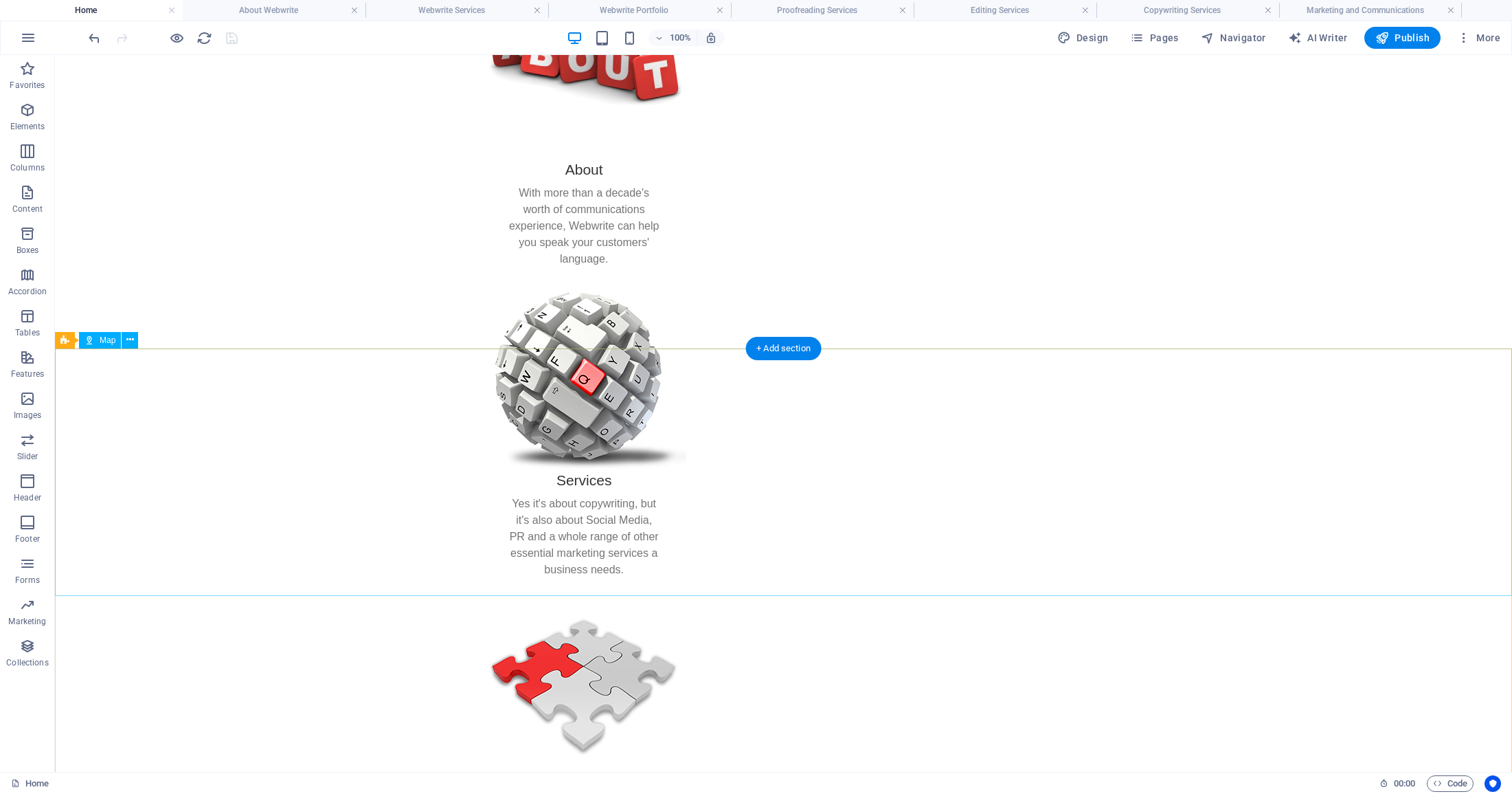
scroll to position [608, 0]
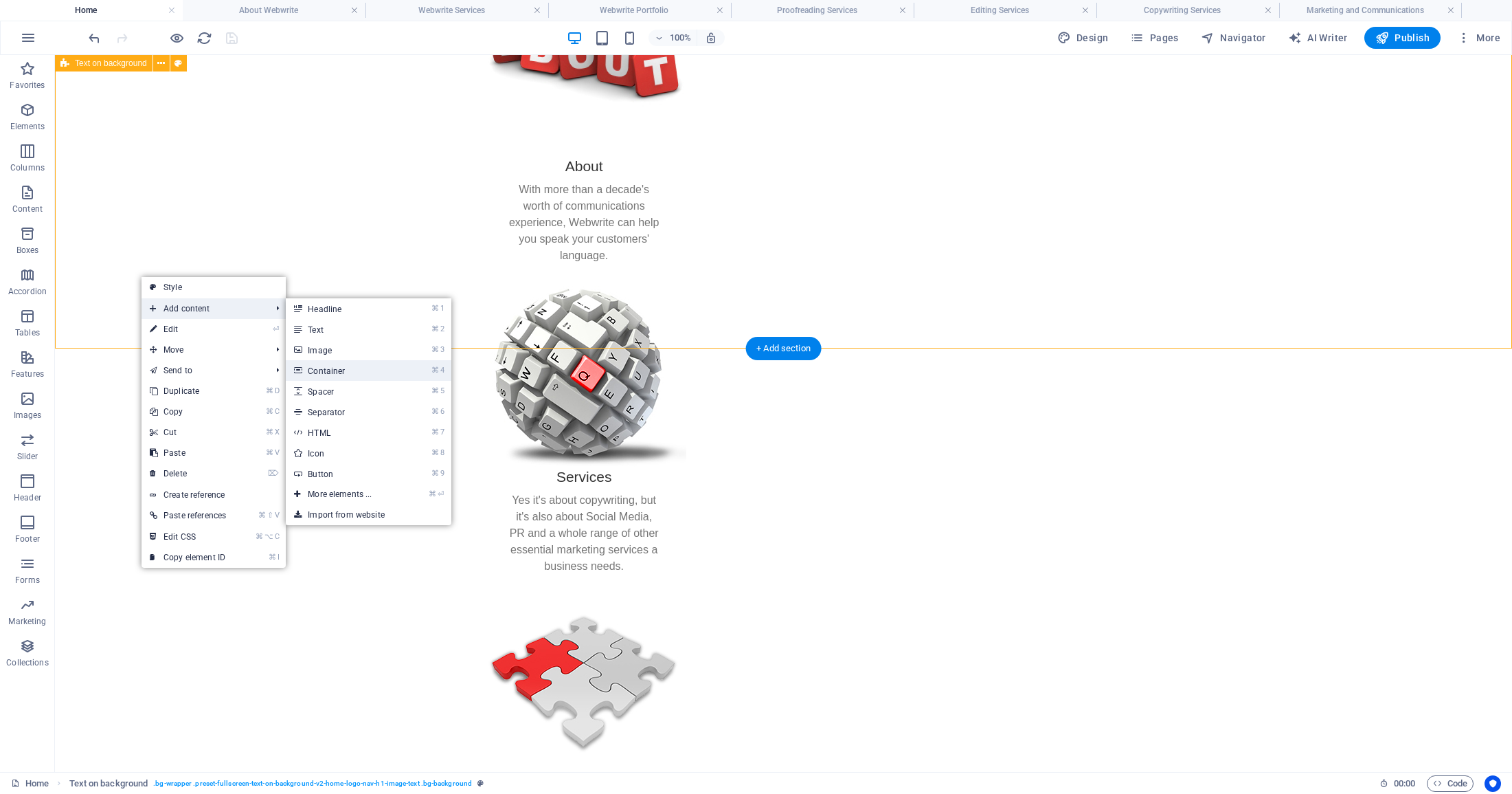
click at [332, 372] on link "⌘ 4 Container" at bounding box center [342, 370] width 113 height 20
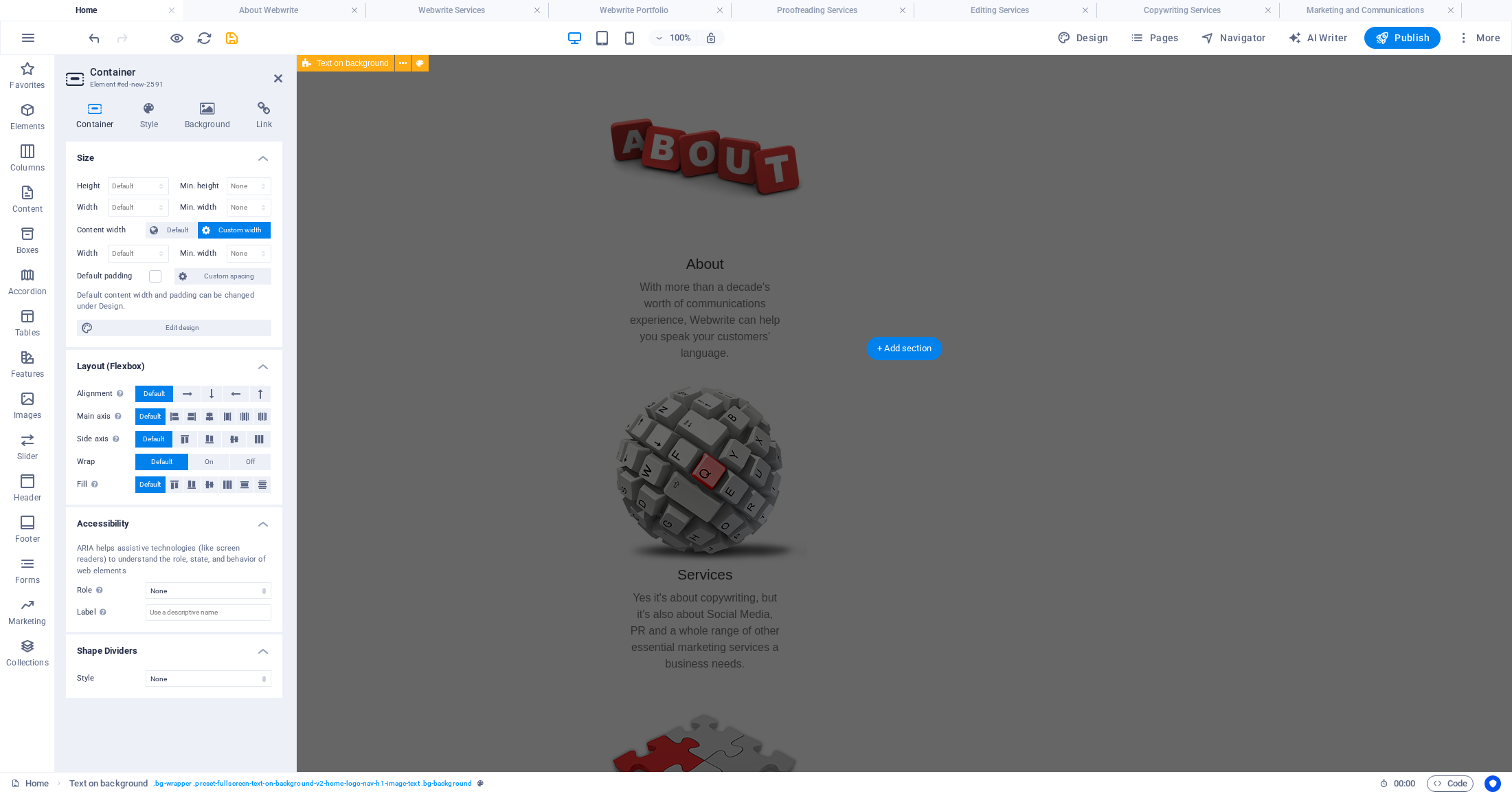
scroll to position [30, 0]
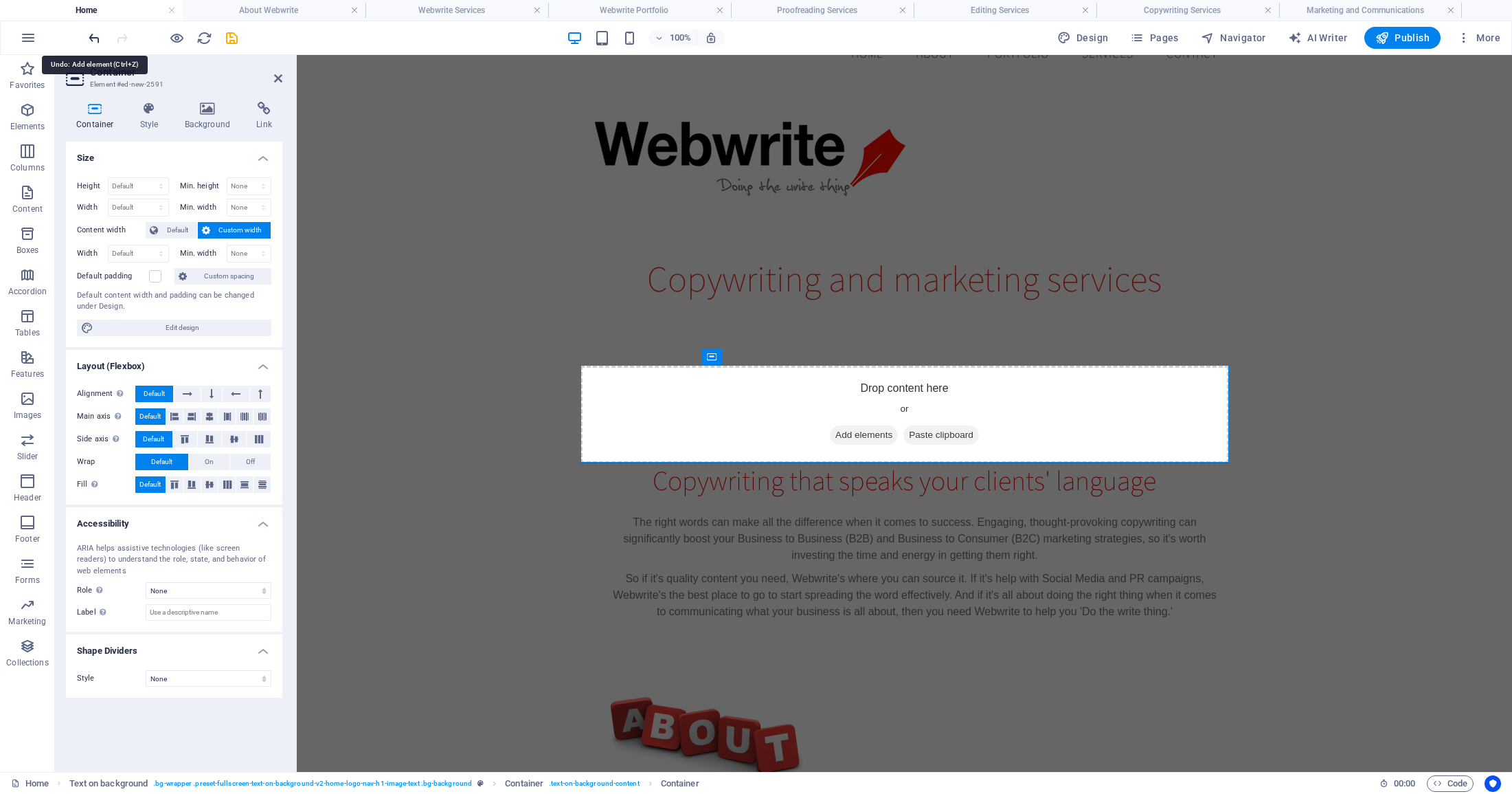
click at [95, 38] on icon "undo" at bounding box center [95, 38] width 16 height 16
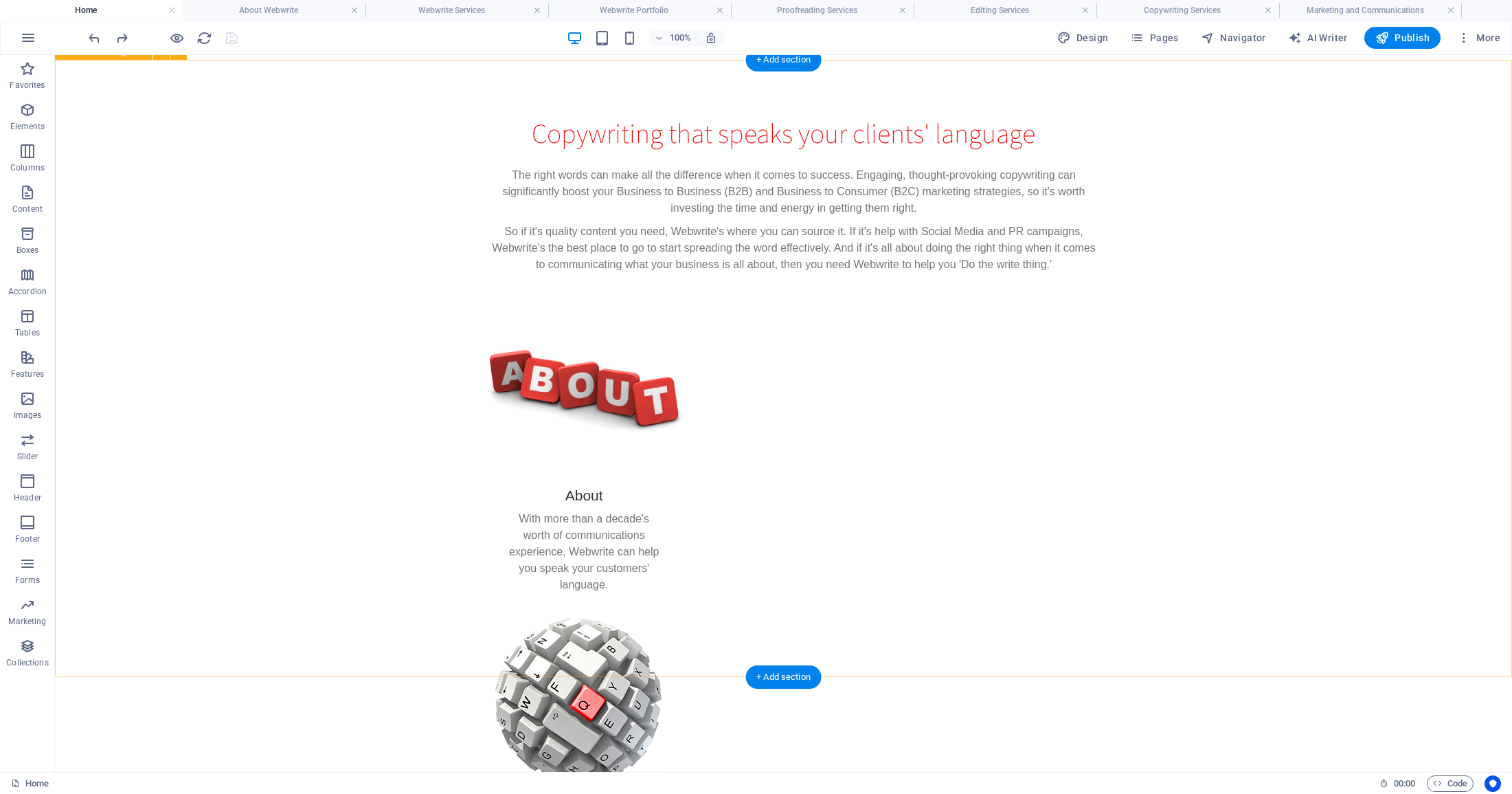
scroll to position [277, 0]
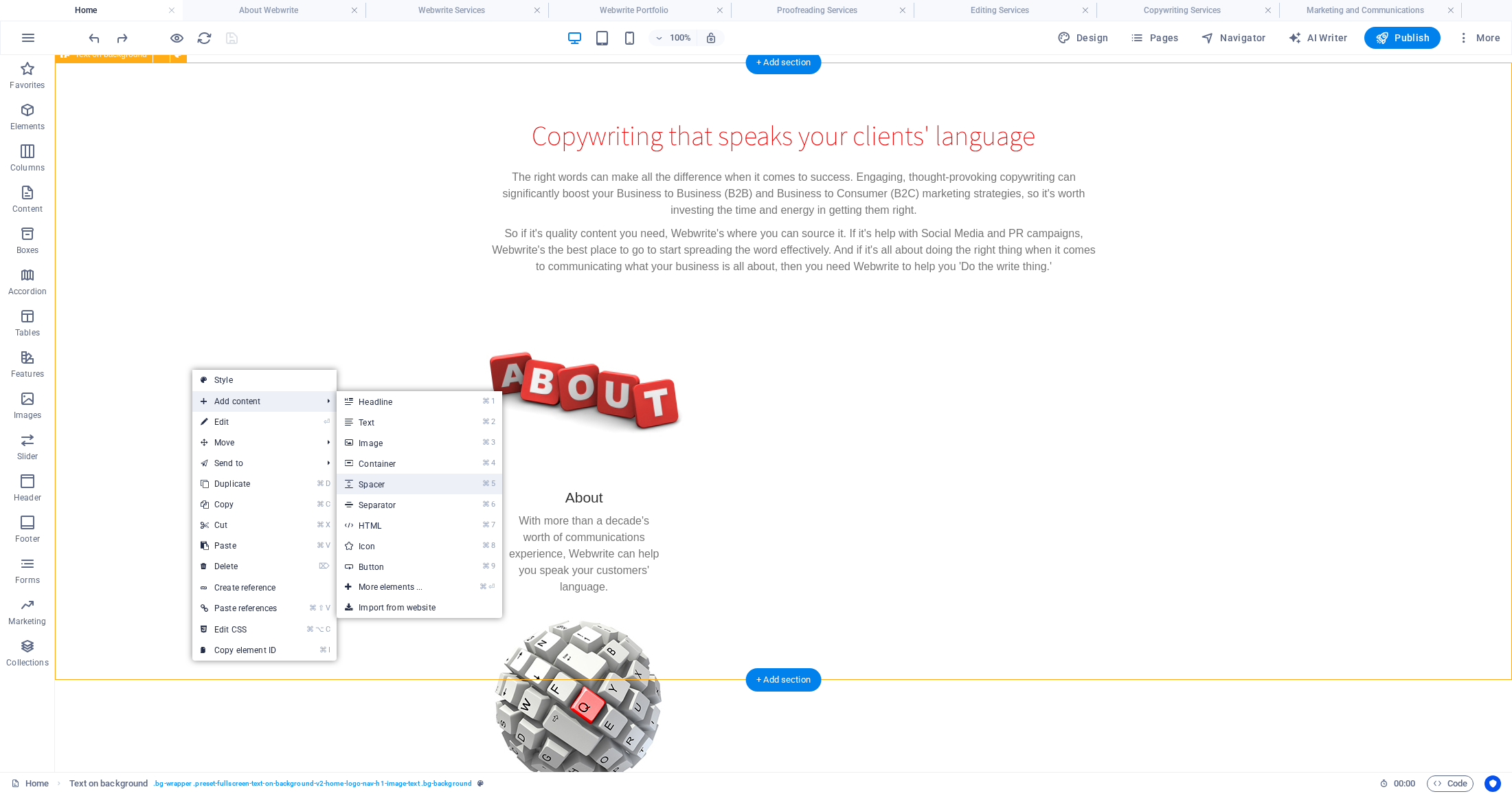
click at [384, 483] on link "⌘ 5 Spacer" at bounding box center [393, 484] width 113 height 20
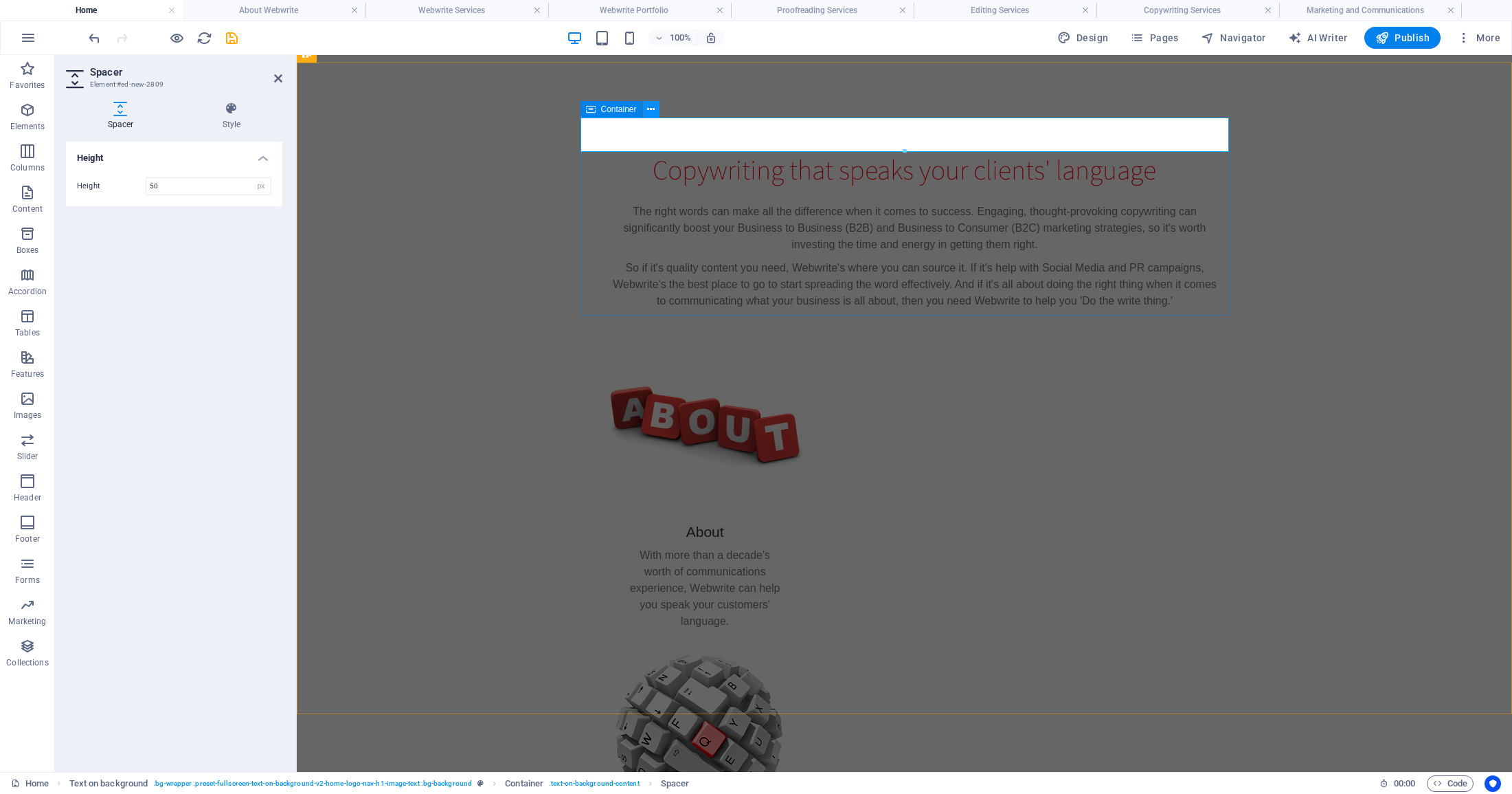
click at [653, 108] on icon at bounding box center [650, 109] width 8 height 14
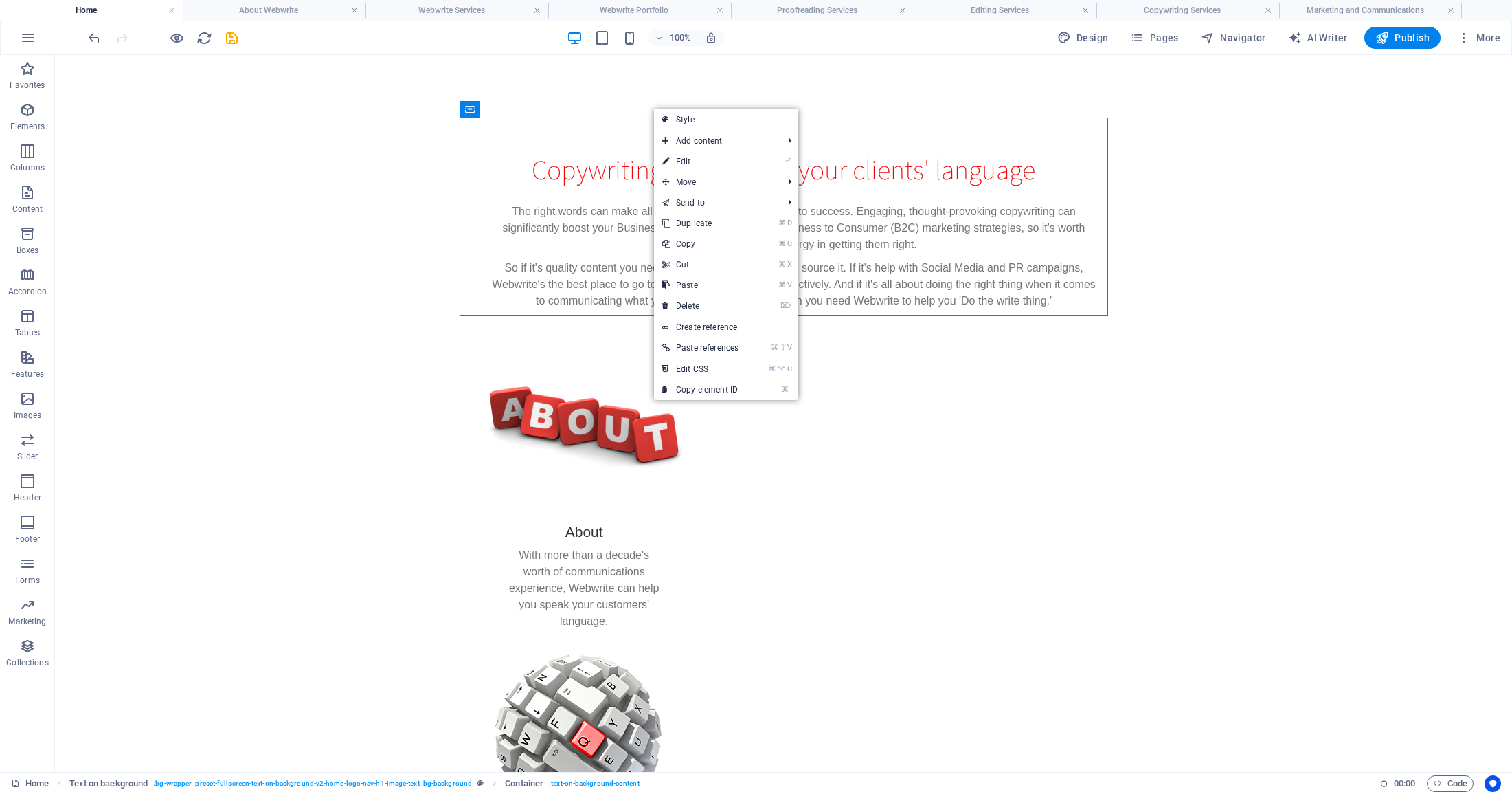
click at [195, 300] on div "Copywriting that speaks your clients' language The right words can make all the…" at bounding box center [782, 695] width 1457 height 1264
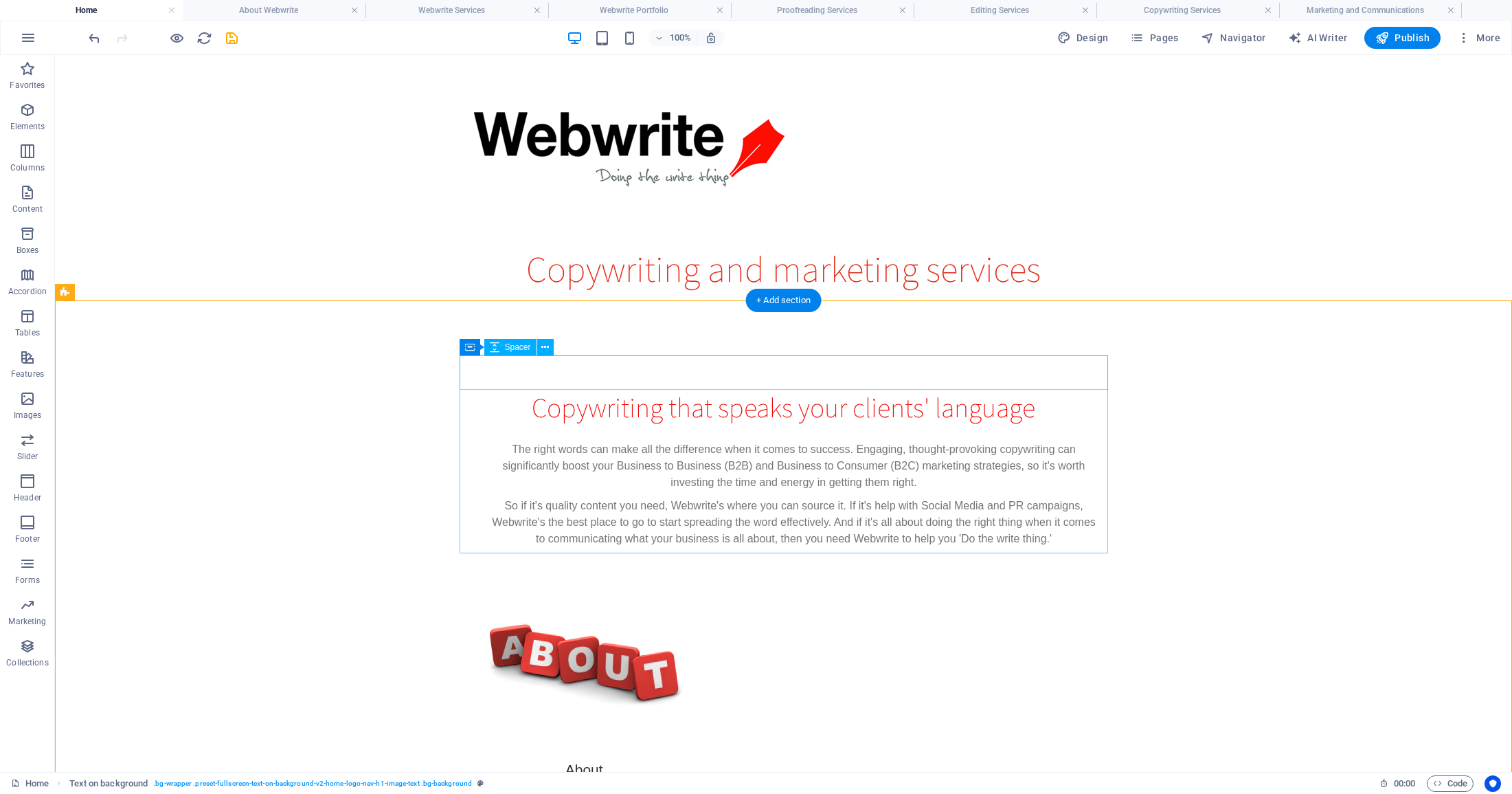
scroll to position [41, 0]
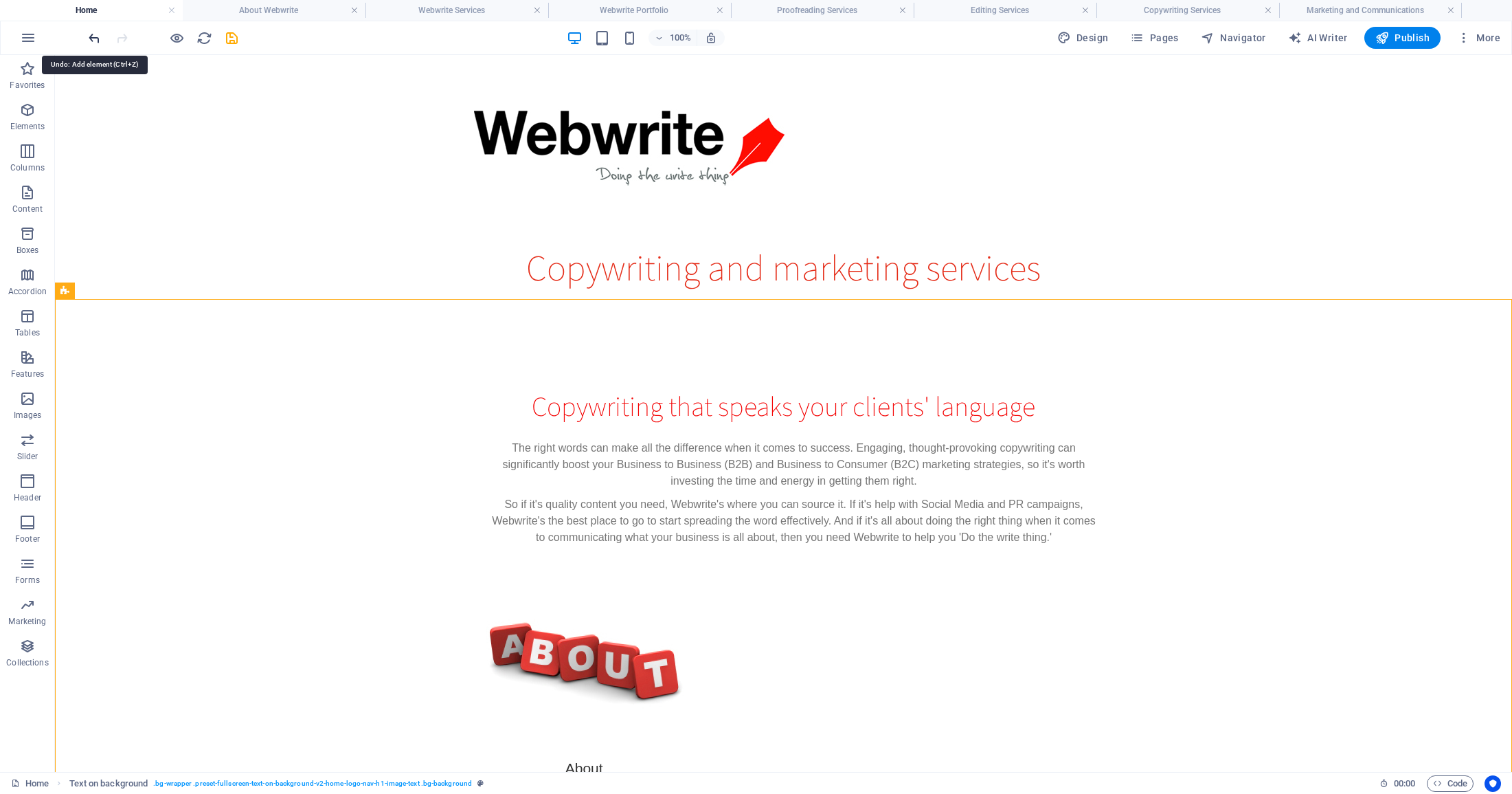
click at [90, 38] on icon "undo" at bounding box center [95, 38] width 16 height 16
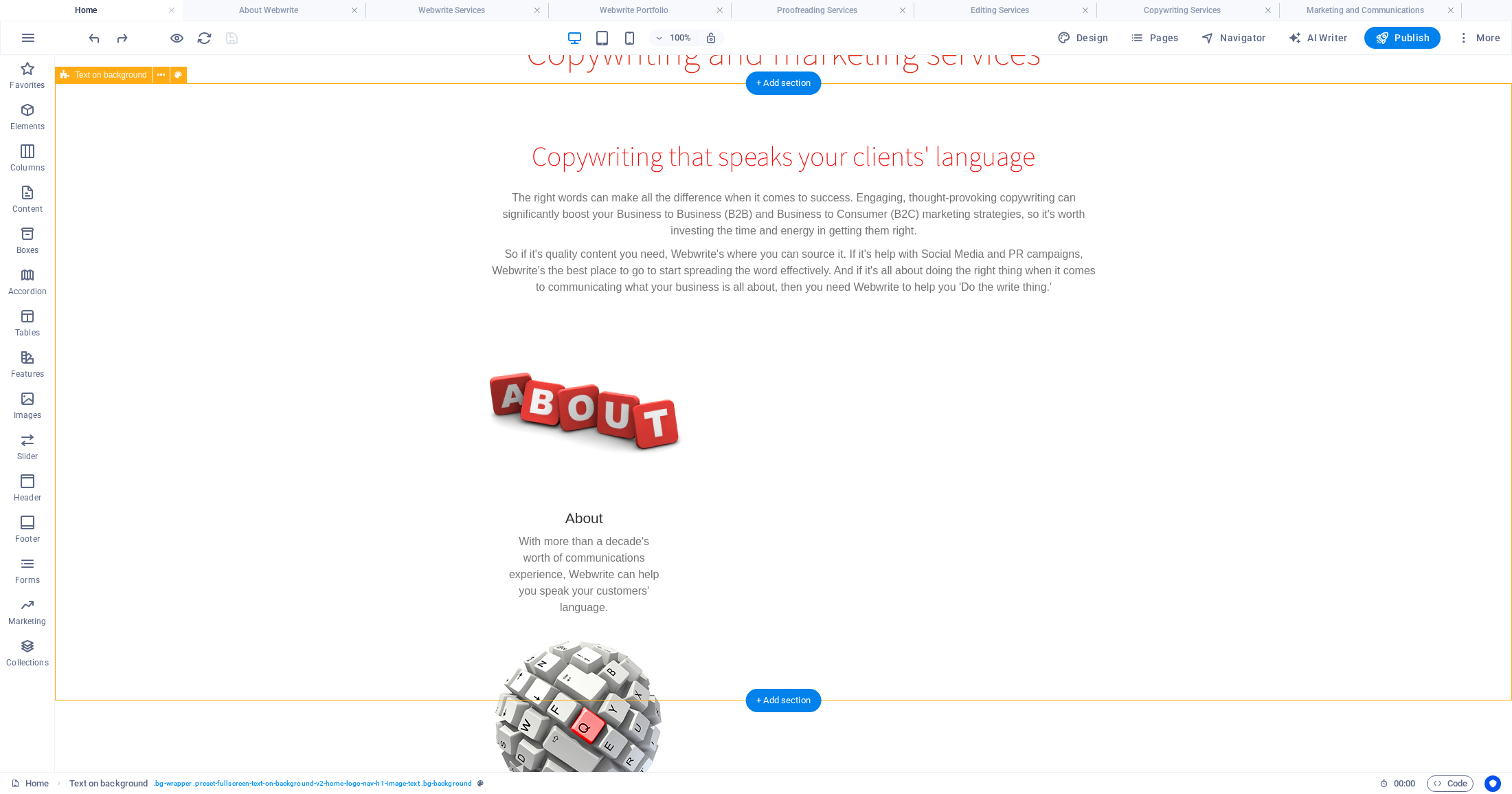
scroll to position [257, 0]
click at [163, 74] on icon at bounding box center [161, 74] width 8 height 14
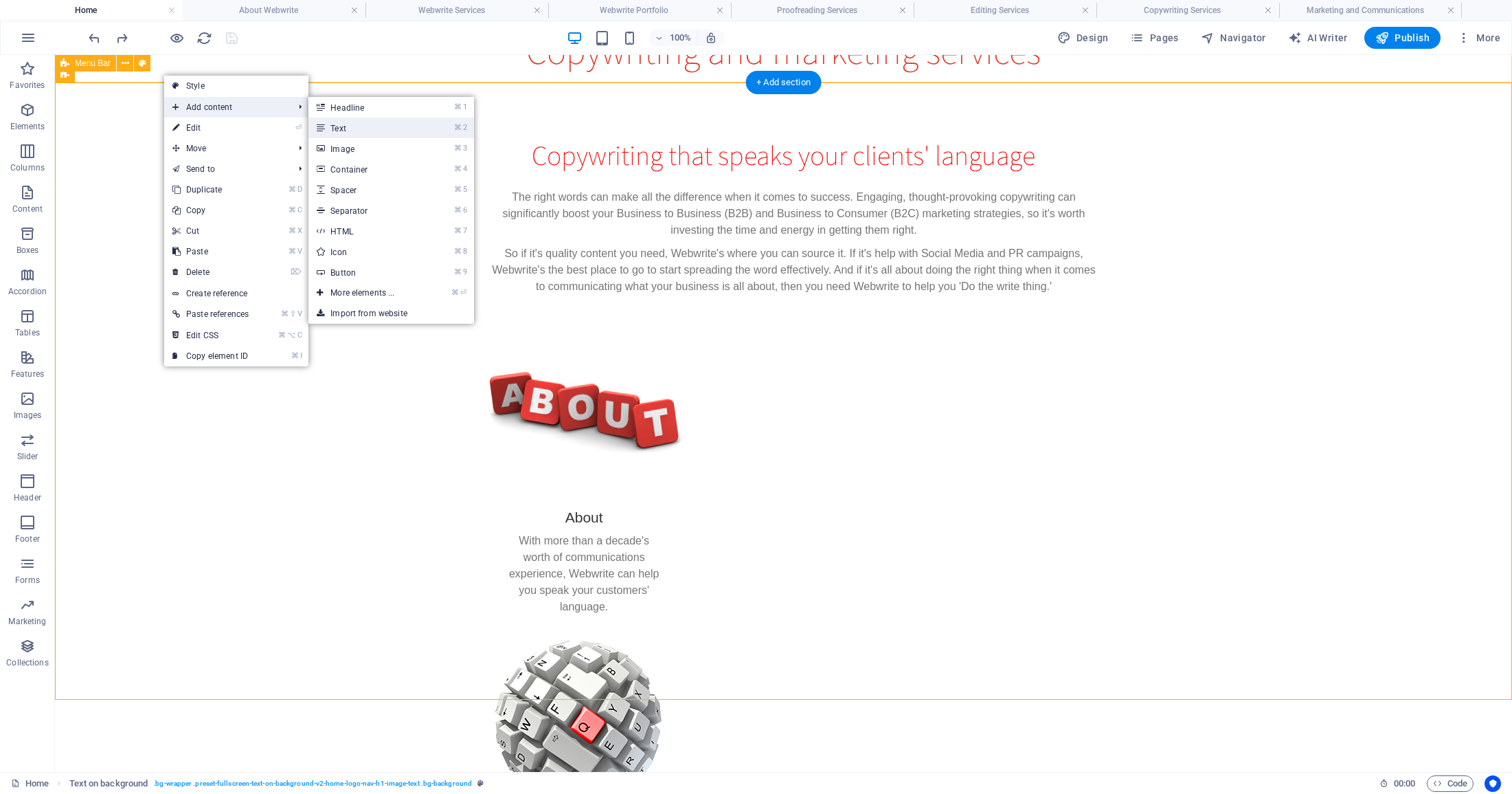
click at [338, 125] on link "⌘ 2 Text" at bounding box center [365, 128] width 113 height 20
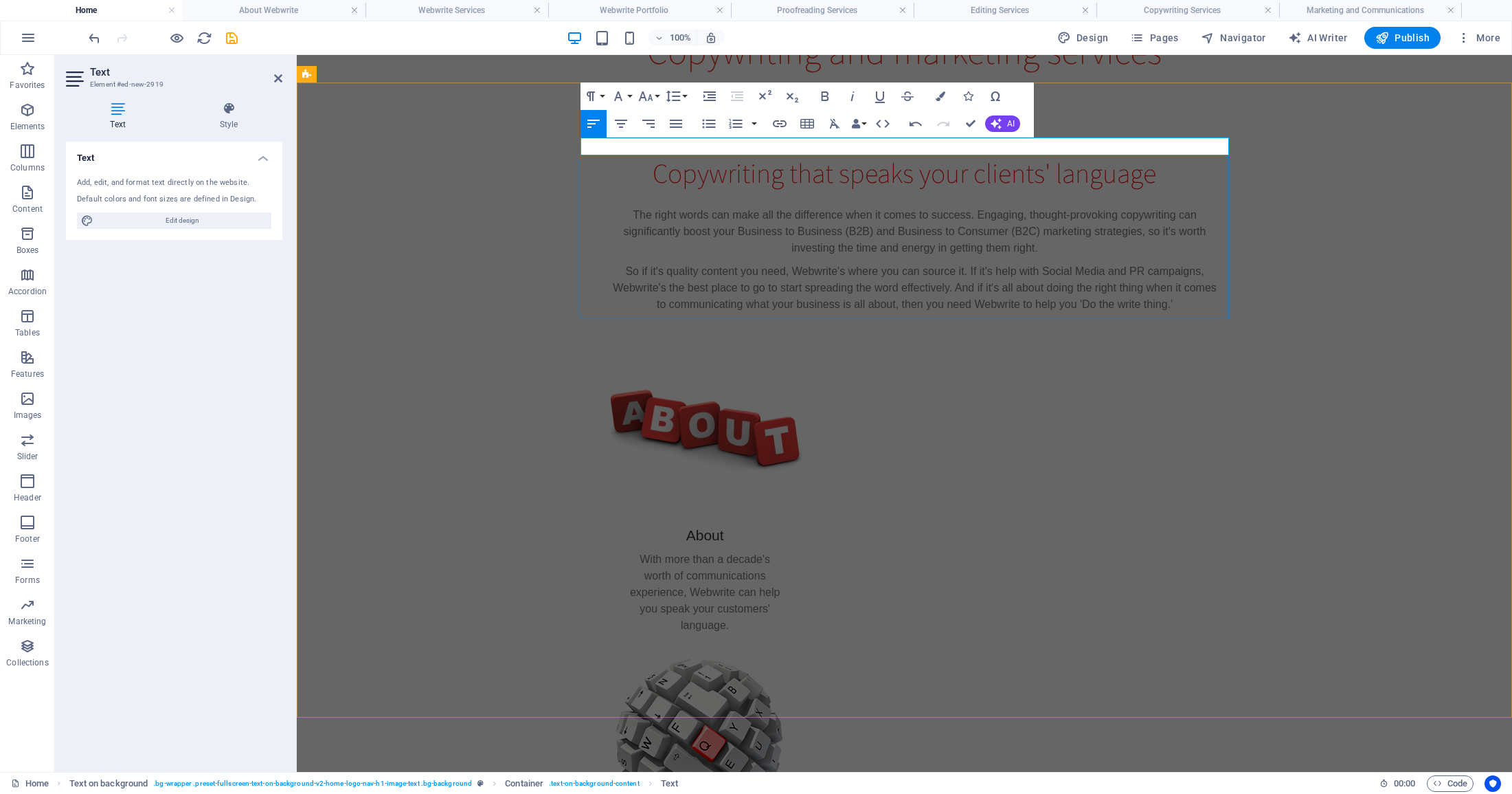
click at [667, 147] on p "Copyright" at bounding box center [904, 147] width 649 height 18
drag, startPoint x: 648, startPoint y: 148, endPoint x: 571, endPoint y: 147, distance: 77.0
click at [571, 147] on div "Copyright Copywriting that speaks your clients' language The right words can ma…" at bounding box center [903, 707] width 1215 height 1248
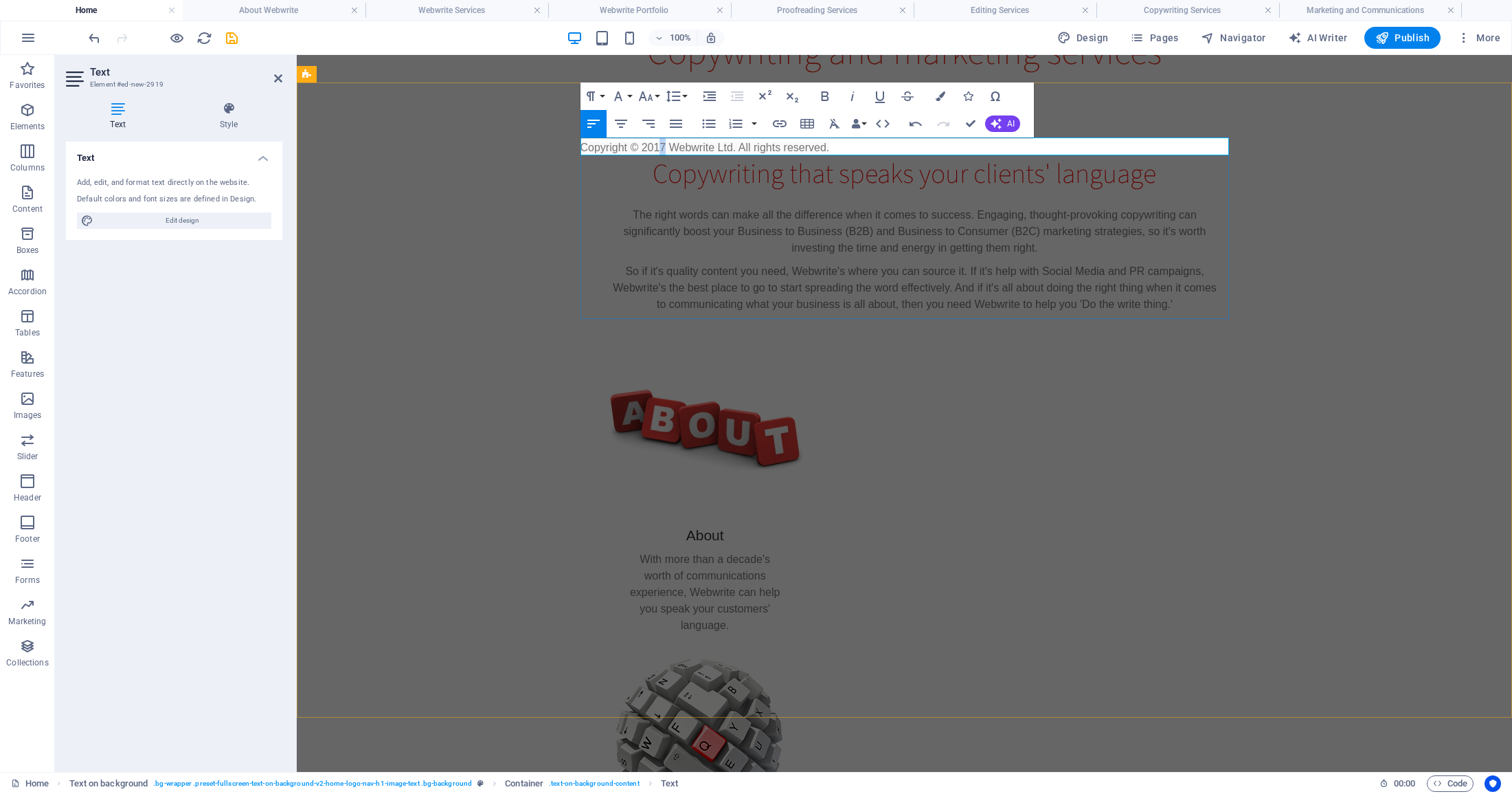
drag, startPoint x: 669, startPoint y: 147, endPoint x: 660, endPoint y: 146, distance: 9.1
click at [660, 146] on span "Copyright © 2017 Webwrite Ltd. All rights reserved." at bounding box center [705, 148] width 250 height 12
click at [661, 145] on span "Copyright © 20125 Webwrite Ltd. All rights reserved." at bounding box center [708, 148] width 256 height 12
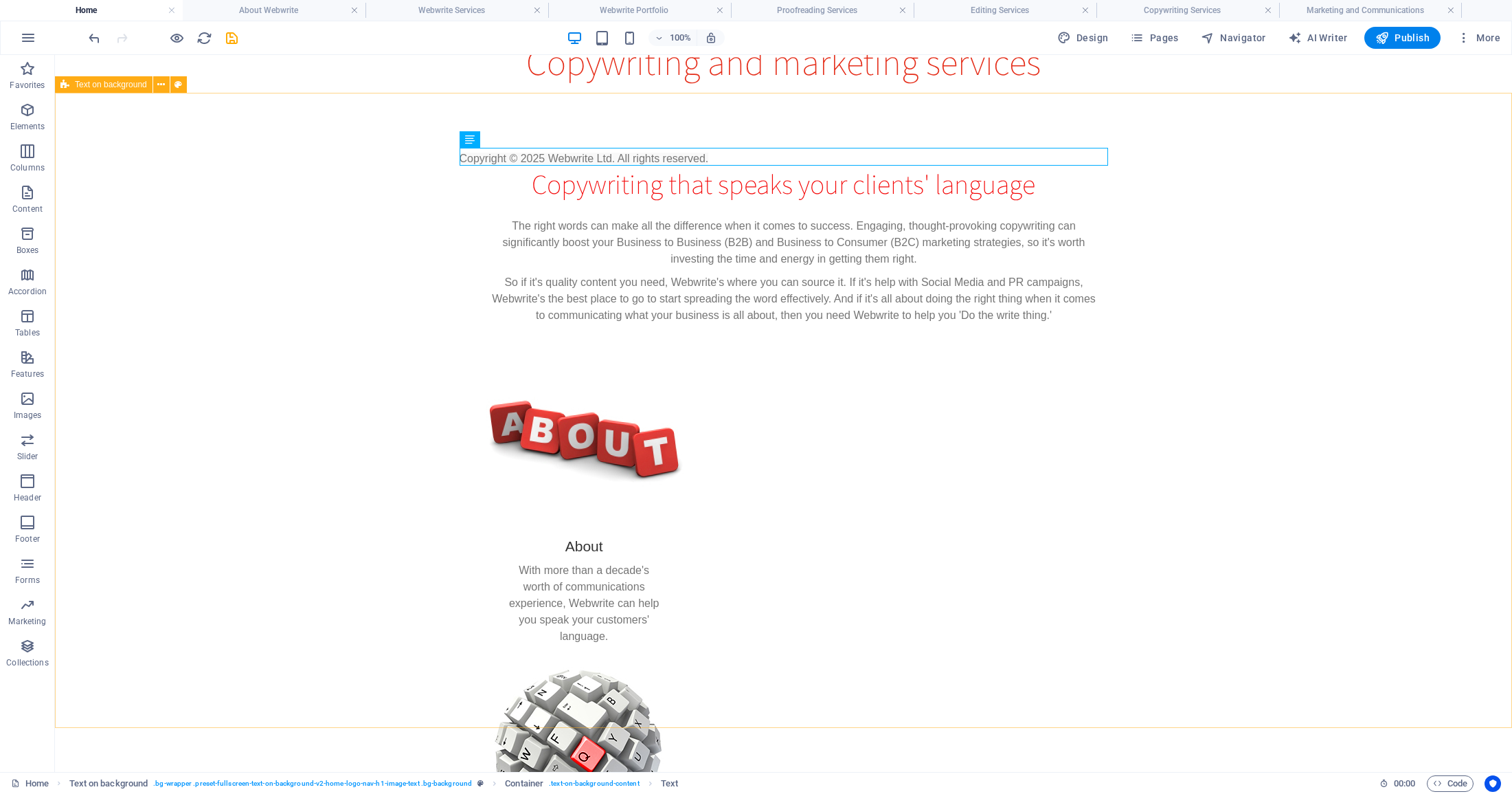
scroll to position [250, 0]
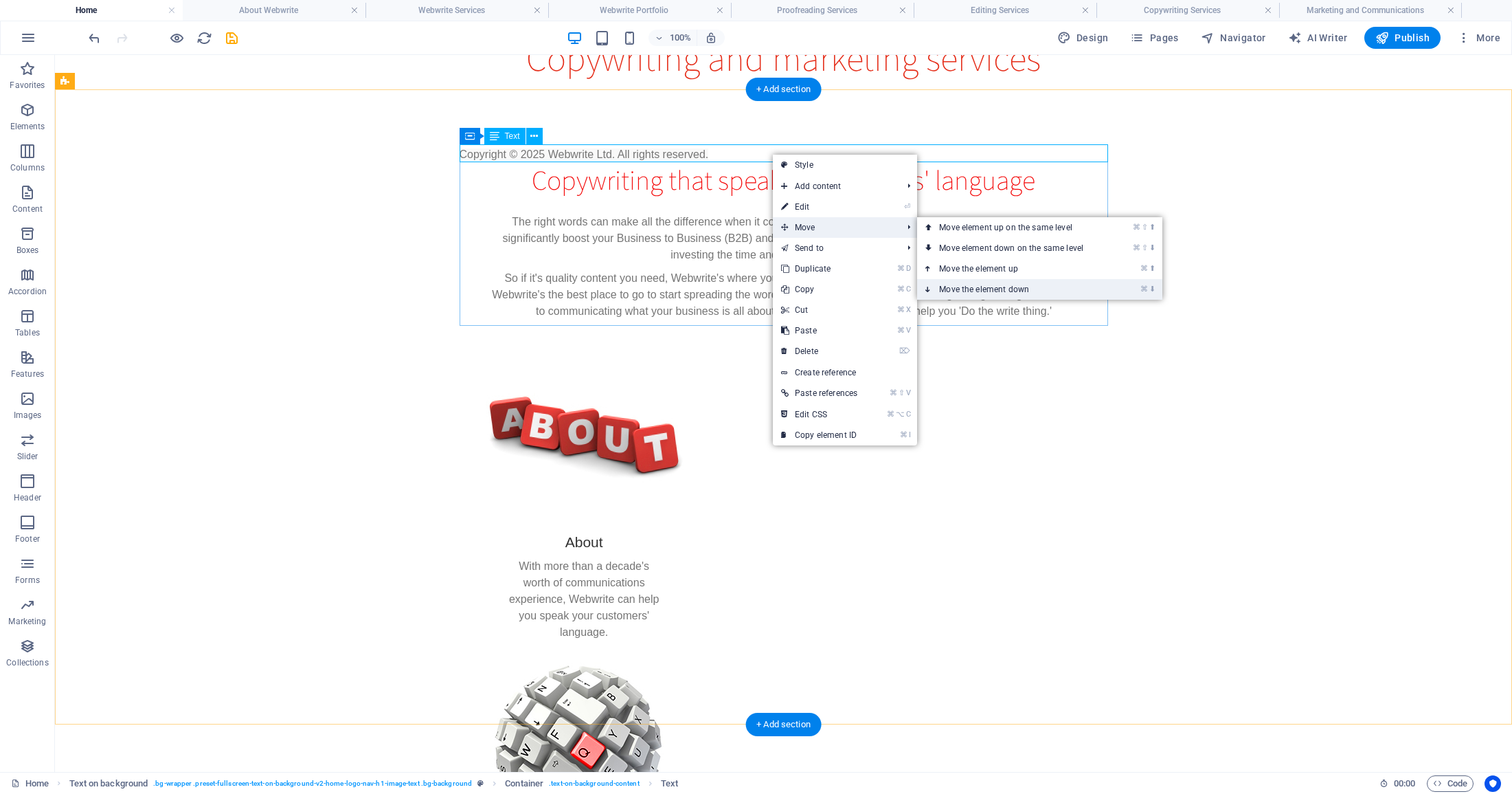
click at [1032, 292] on link "⌘ ⬇ Move the element down" at bounding box center [1013, 289] width 193 height 20
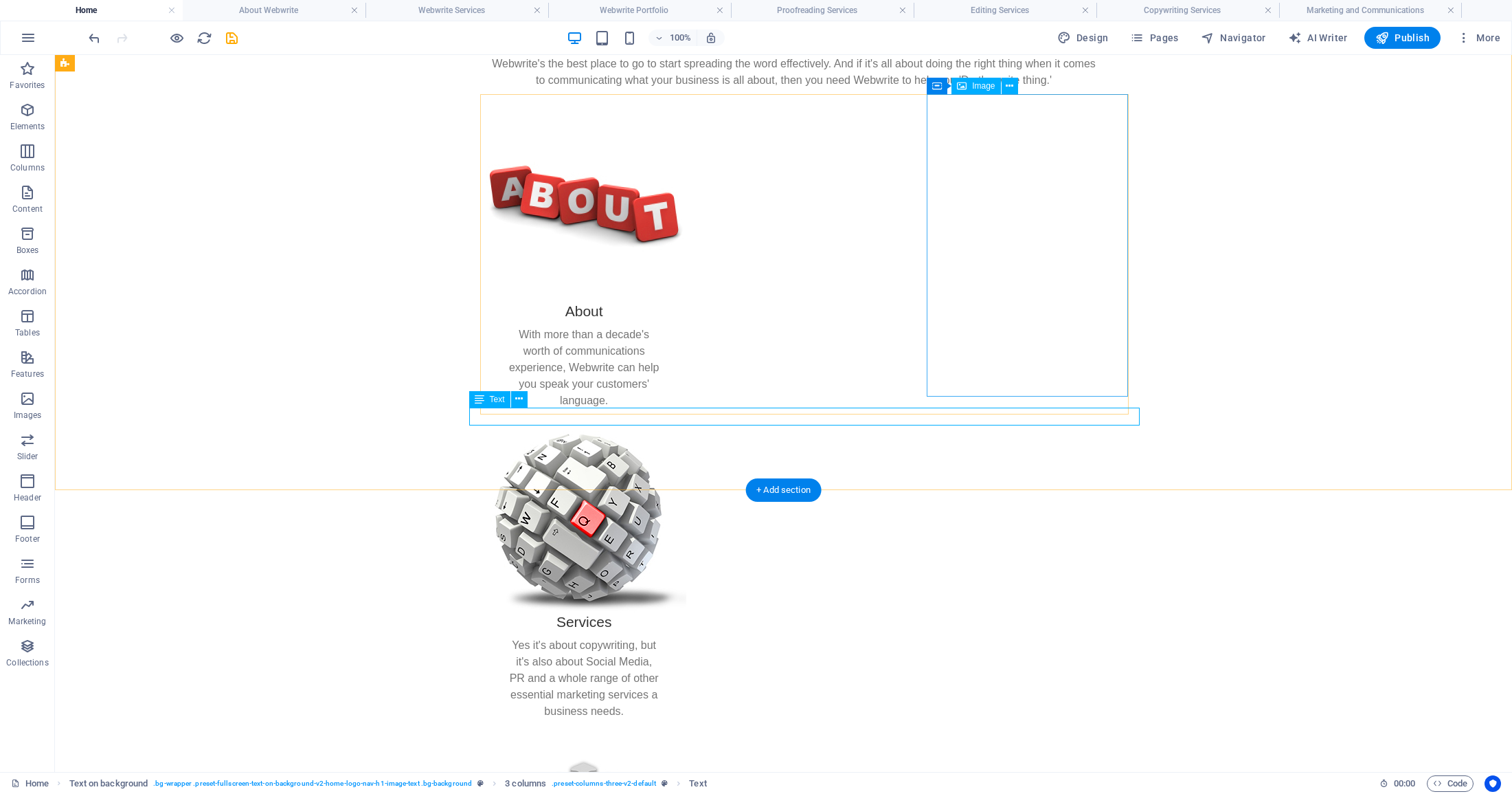
scroll to position [489, 0]
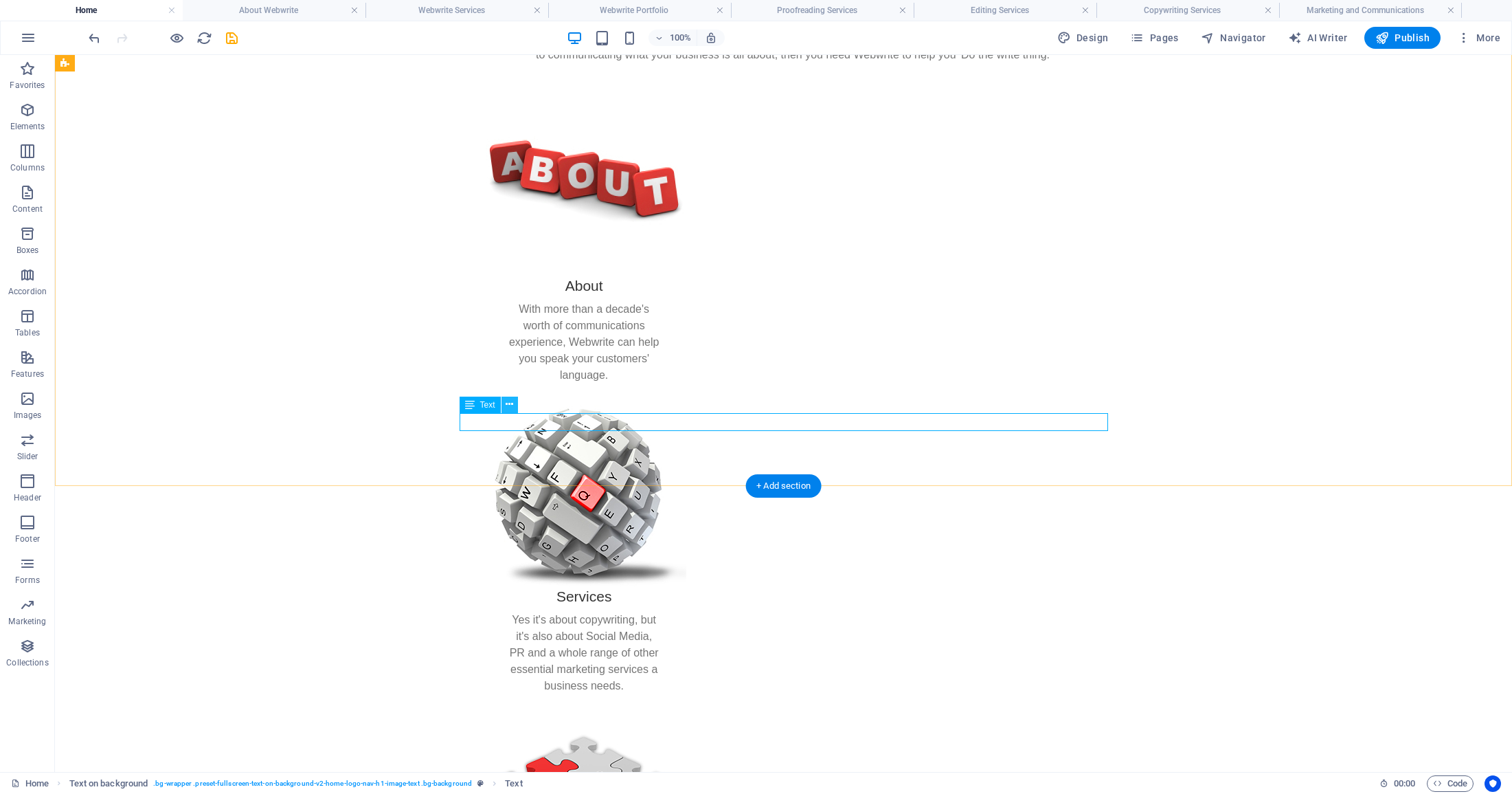
click at [506, 405] on icon at bounding box center [509, 404] width 8 height 14
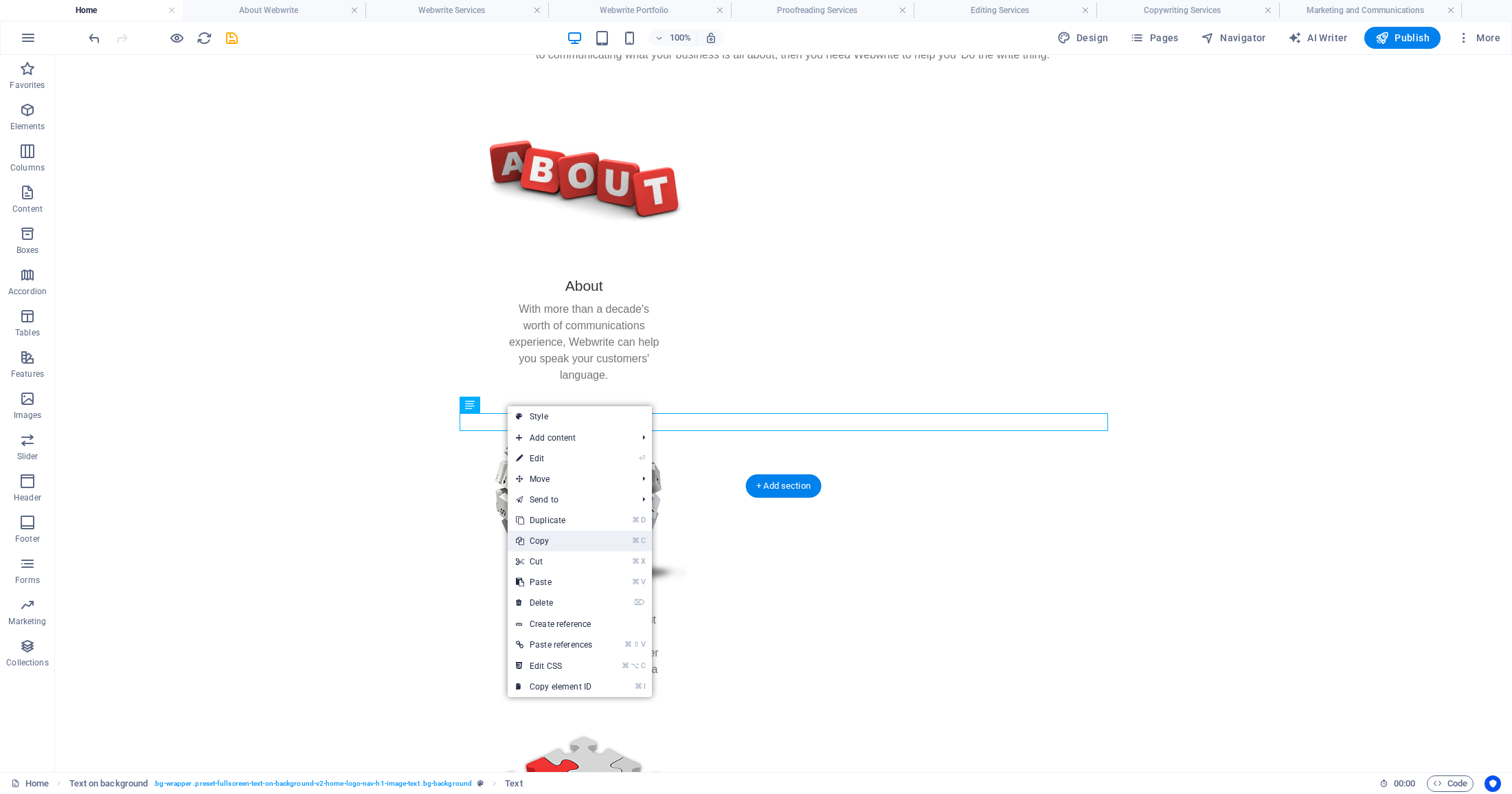
click at [562, 543] on link "⌘ C Copy" at bounding box center [553, 541] width 93 height 20
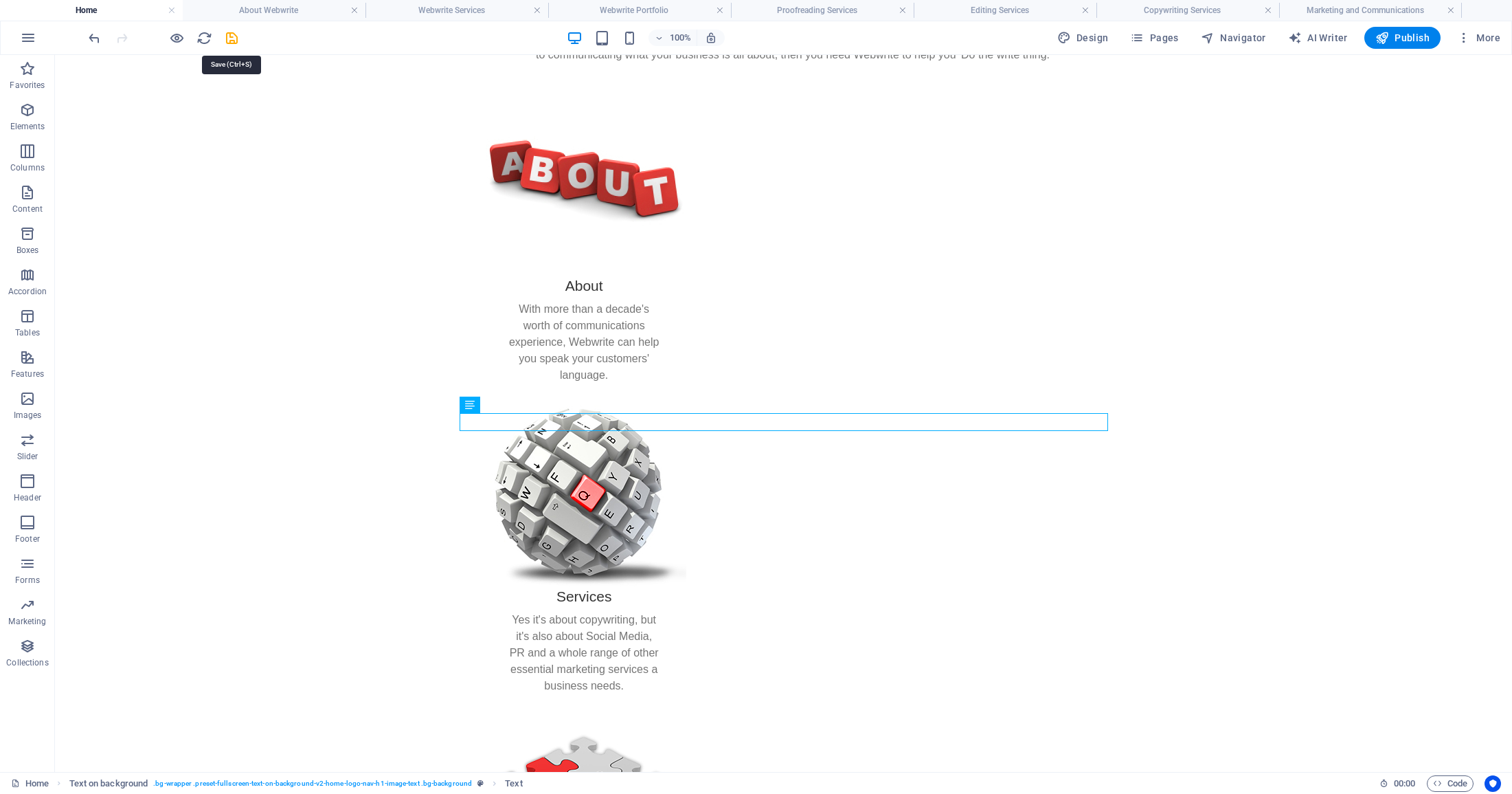
click at [230, 41] on icon "save" at bounding box center [232, 38] width 16 height 16
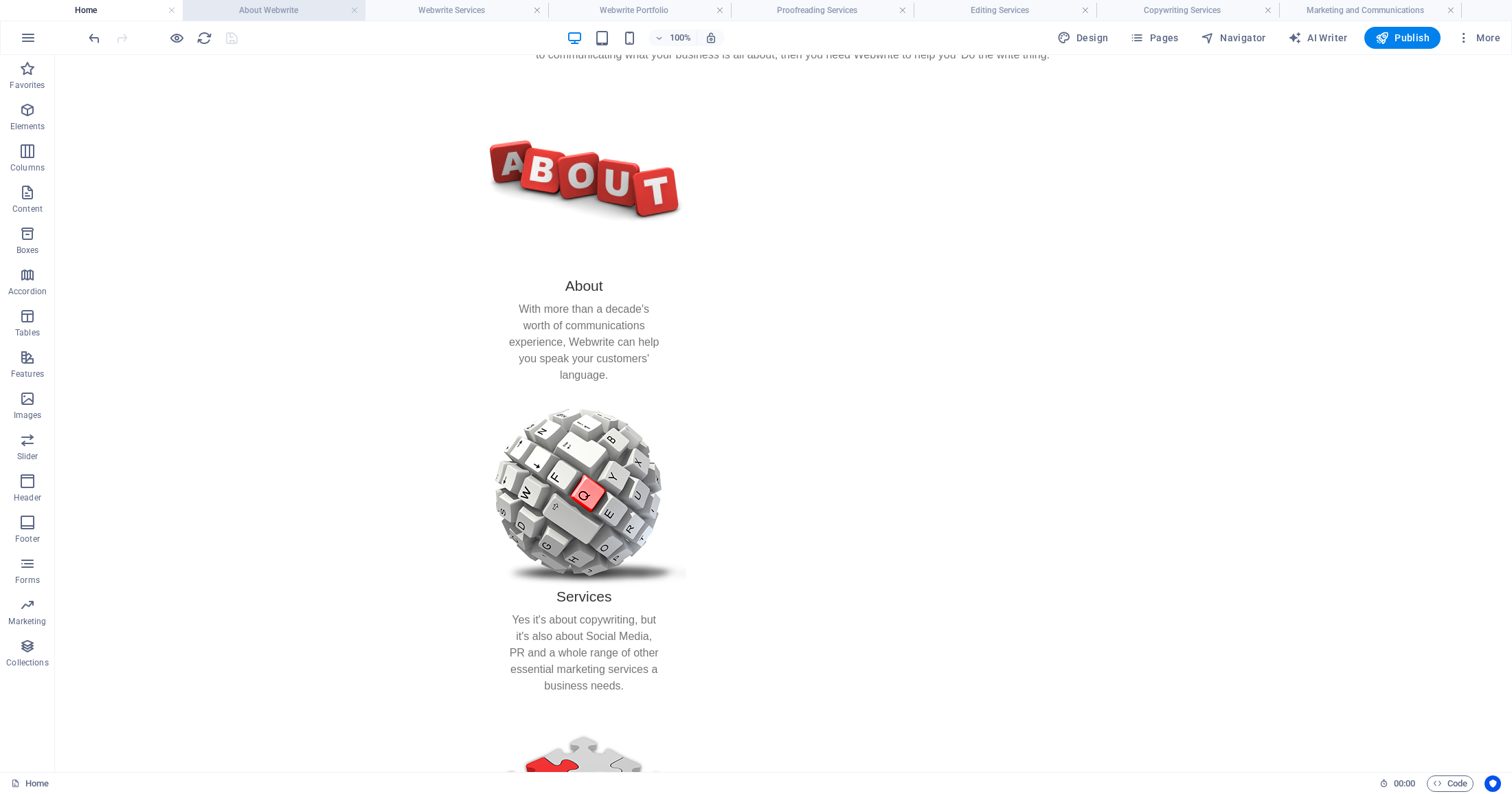
click at [261, 9] on h4 "About Webwrite" at bounding box center [274, 10] width 182 height 15
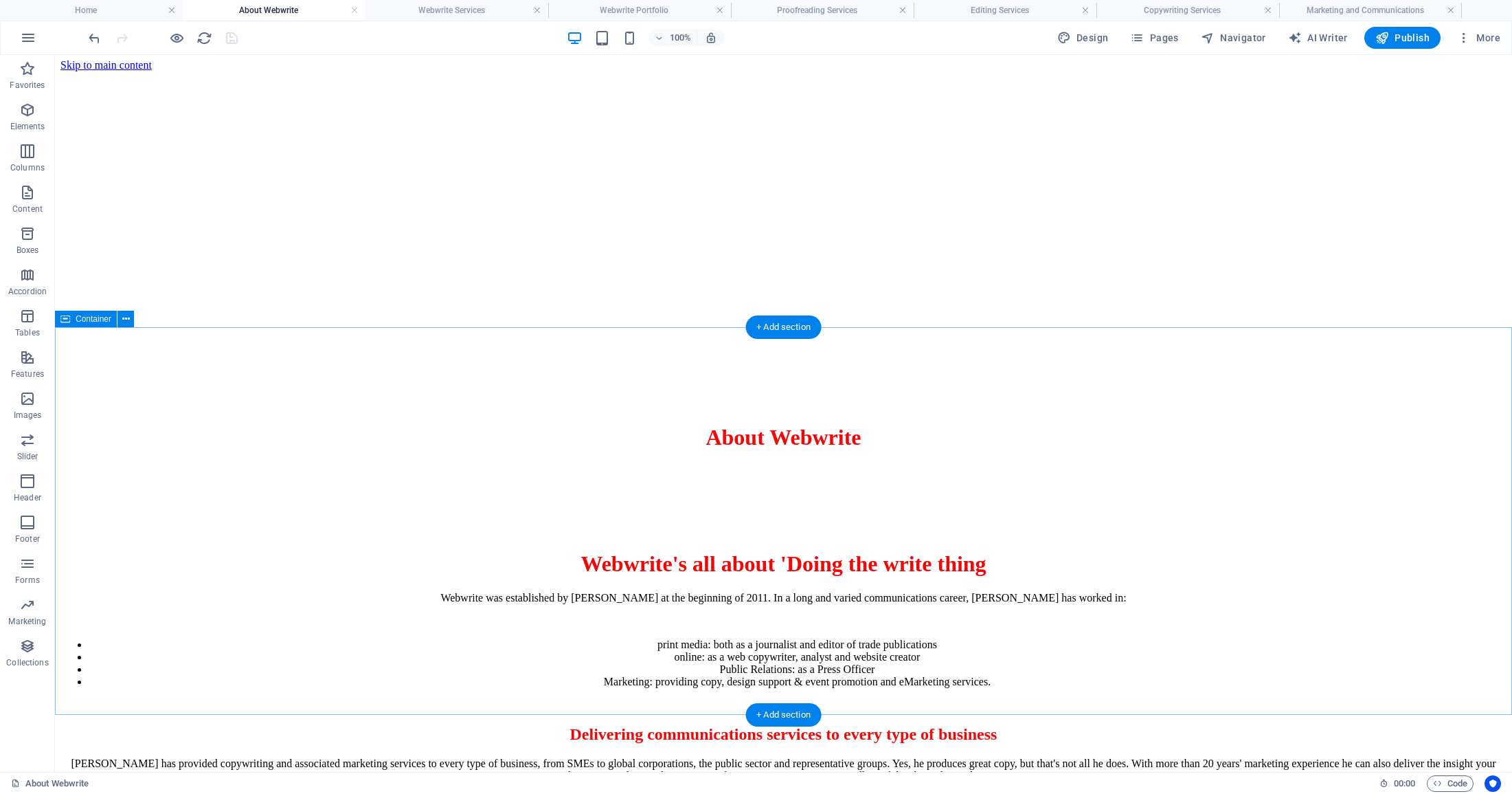
scroll to position [0, 0]
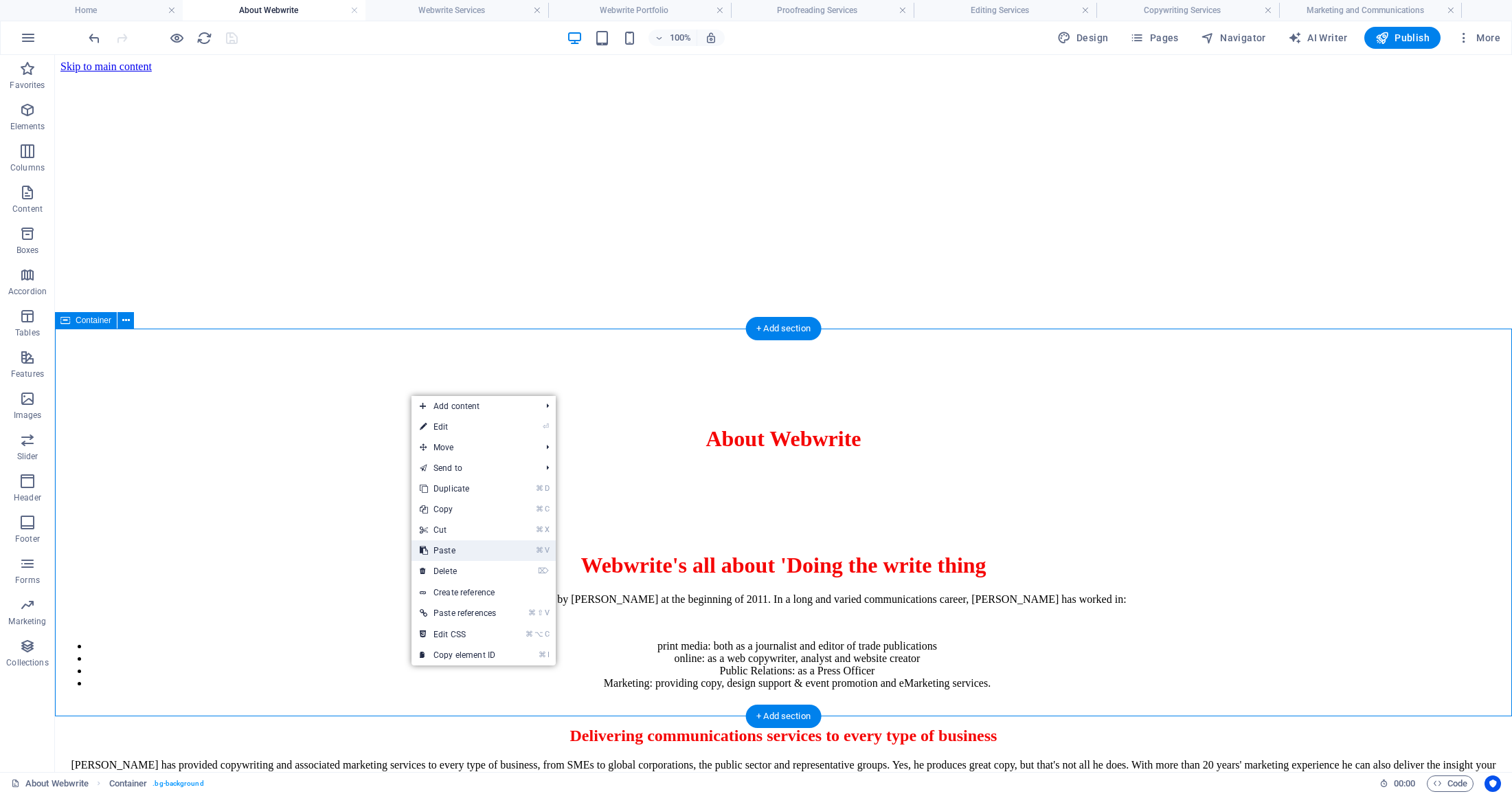
click at [458, 551] on link "⌘ V Paste" at bounding box center [458, 550] width 93 height 20
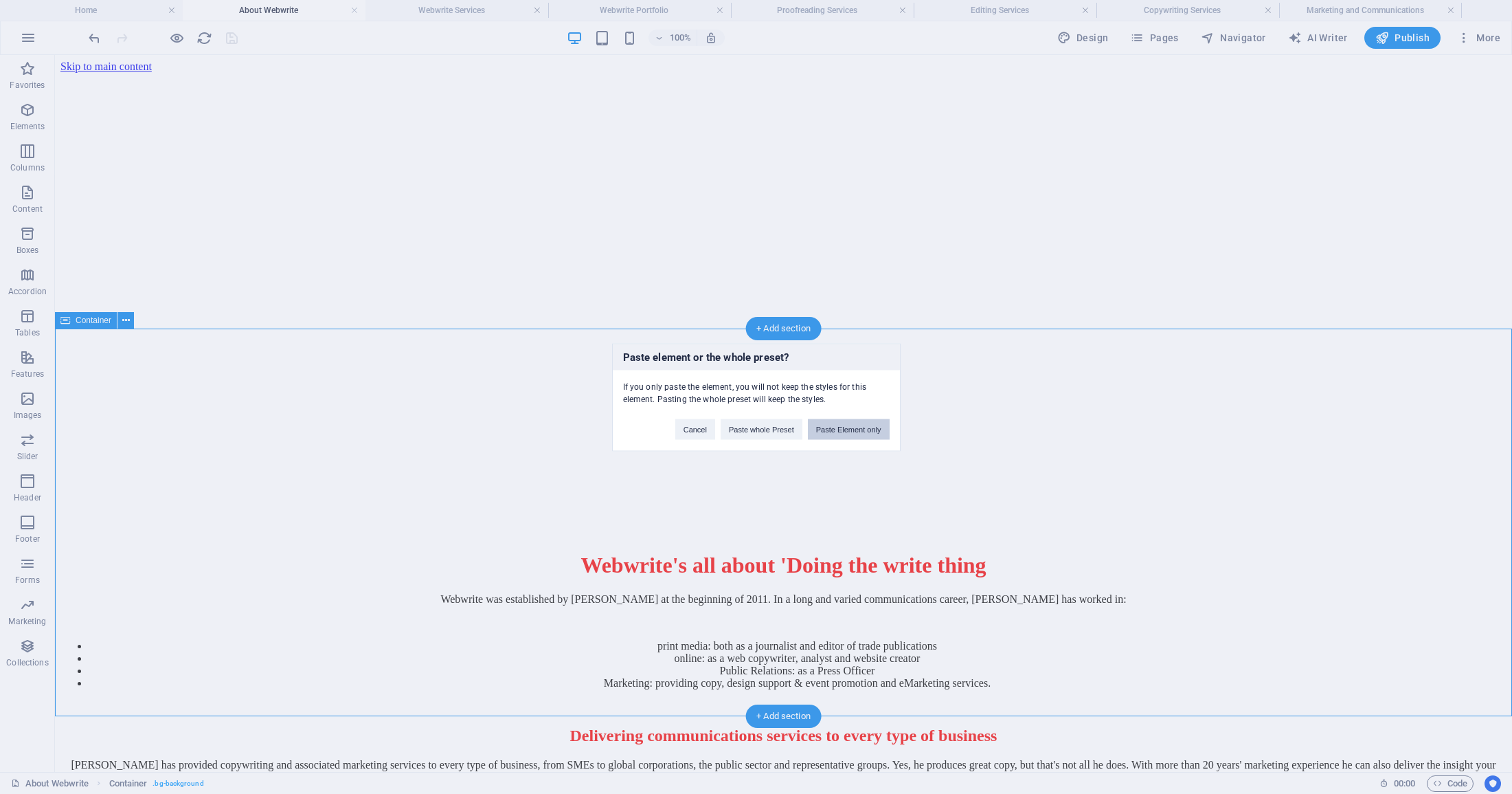
click at [856, 432] on button "Paste Element only" at bounding box center [849, 429] width 82 height 20
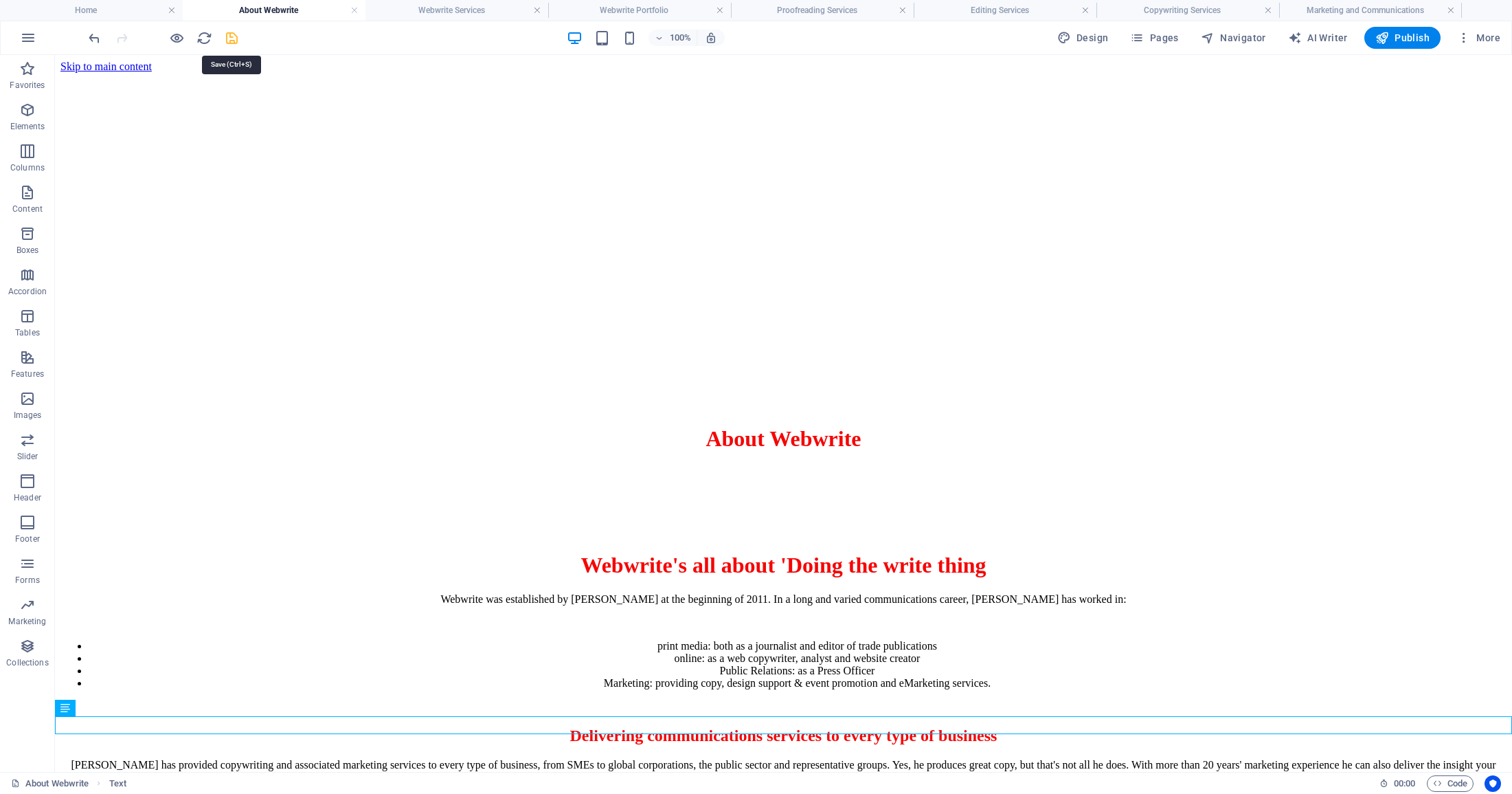
click at [234, 38] on icon "save" at bounding box center [232, 38] width 16 height 16
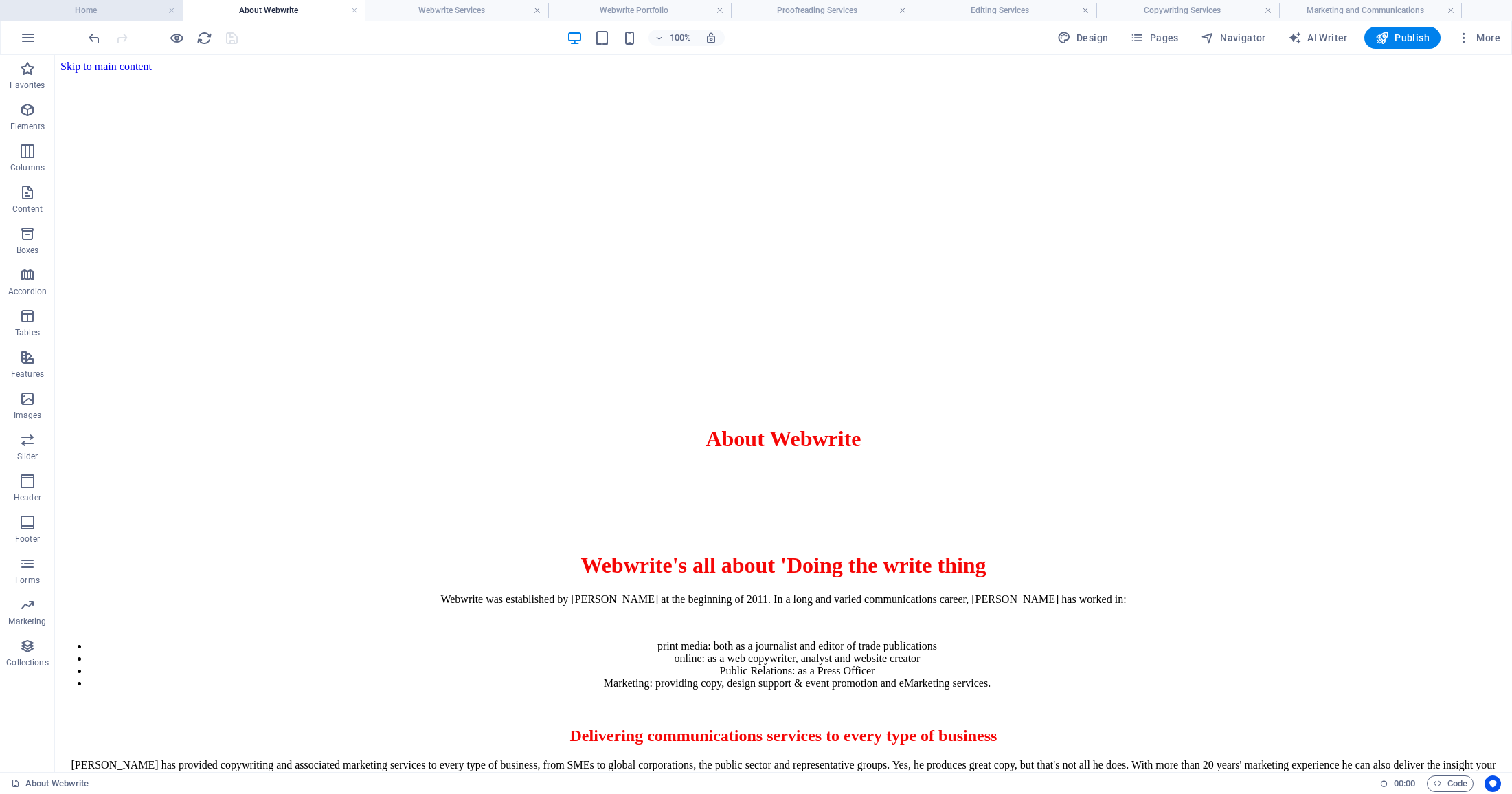
click at [139, 14] on h4 "Home" at bounding box center [91, 10] width 182 height 15
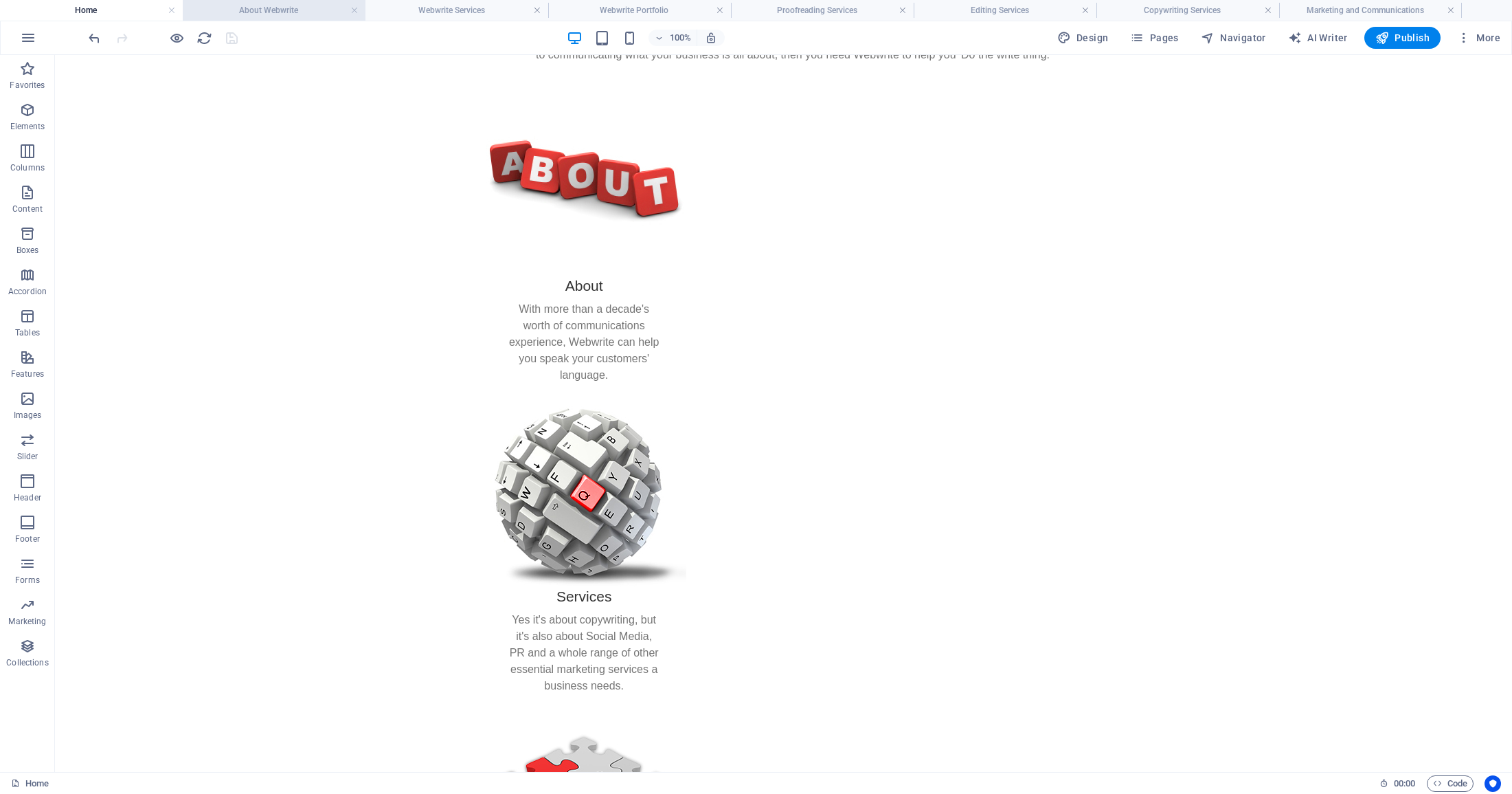
click at [300, 1] on li "About Webwrite" at bounding box center [274, 10] width 182 height 20
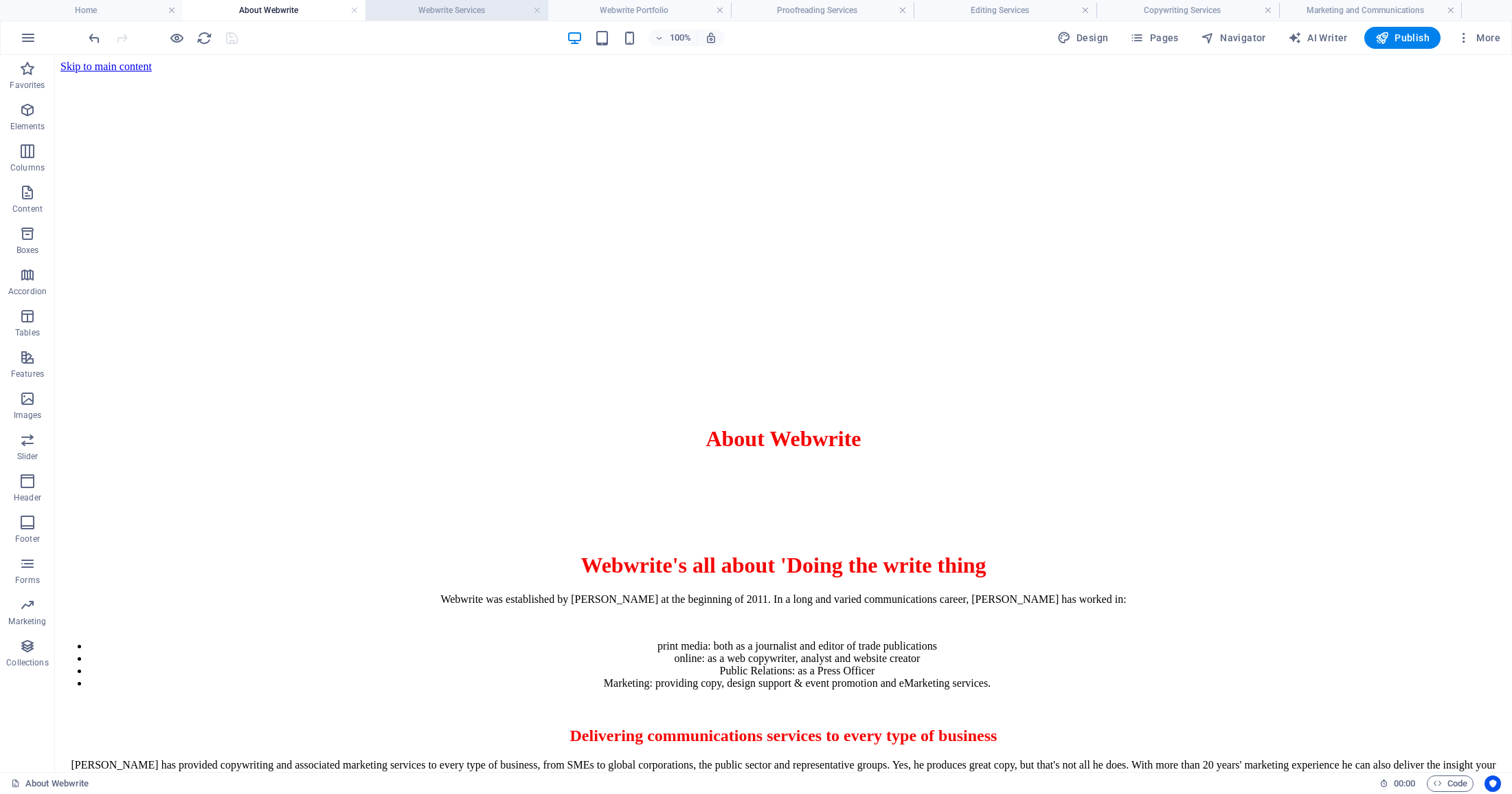
click at [433, 6] on h4 "Webwrite Services" at bounding box center [457, 10] width 182 height 15
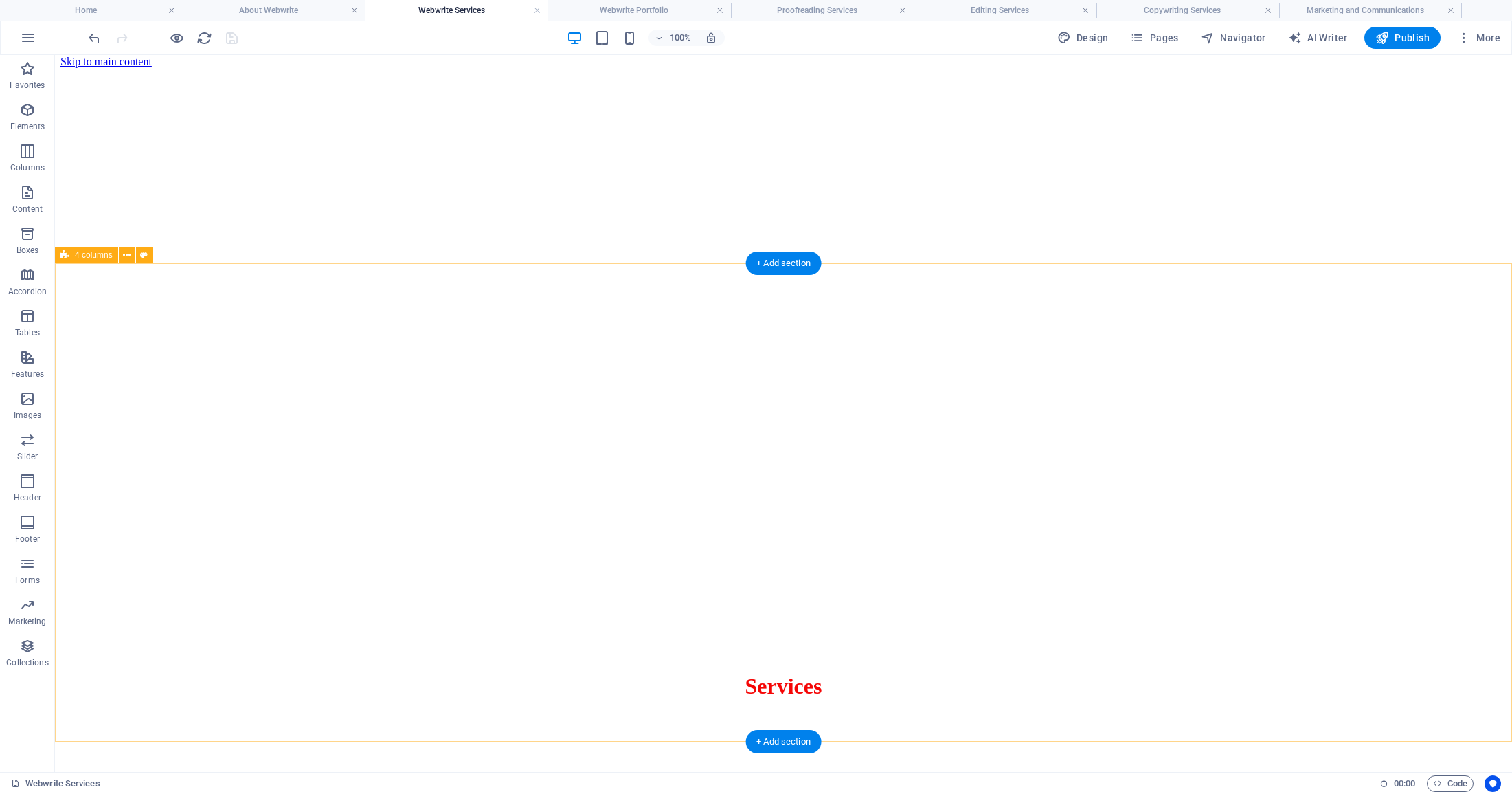
scroll to position [4, 0]
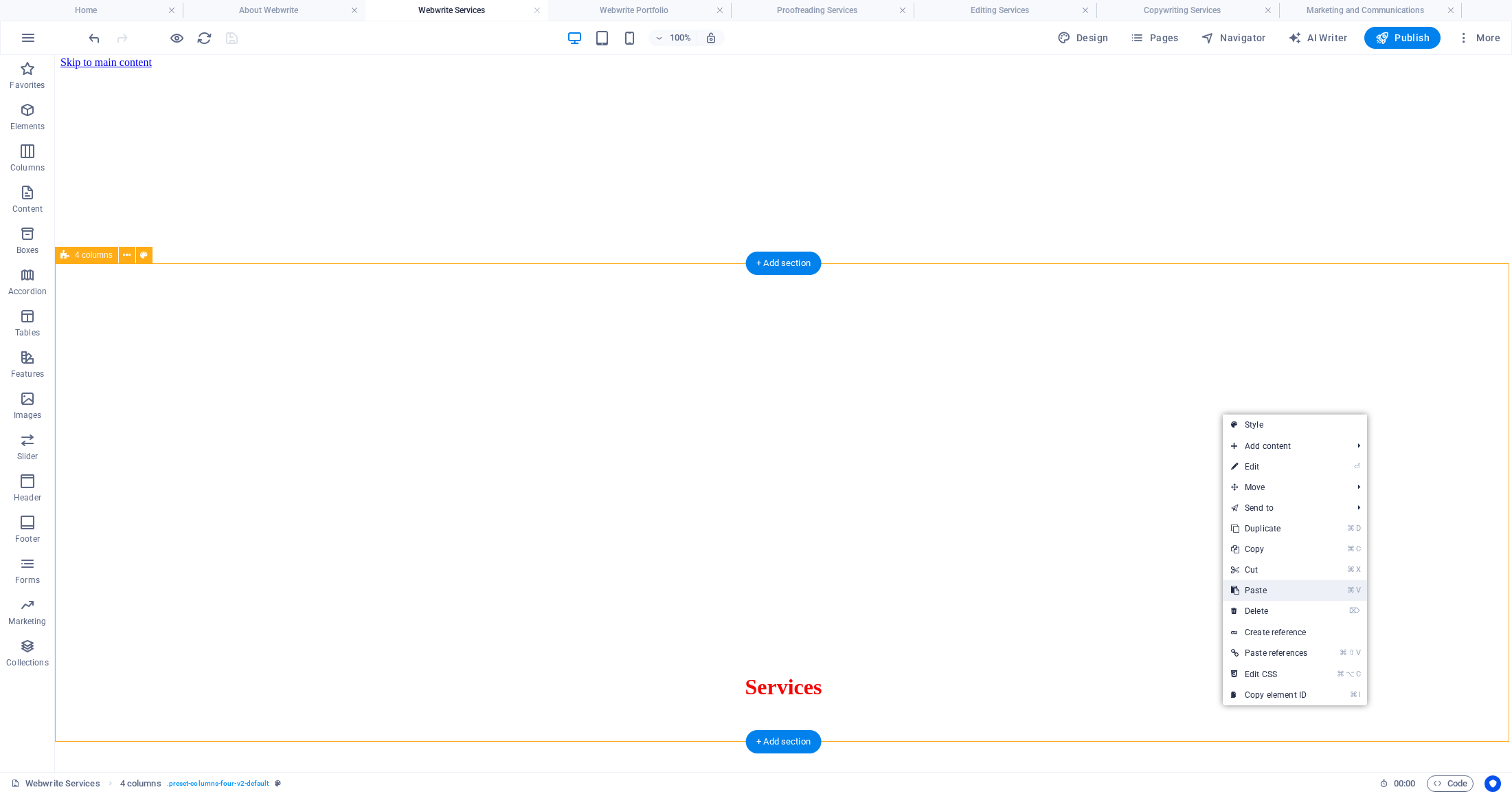
click at [1278, 591] on link "⌘ V Paste" at bounding box center [1268, 590] width 93 height 20
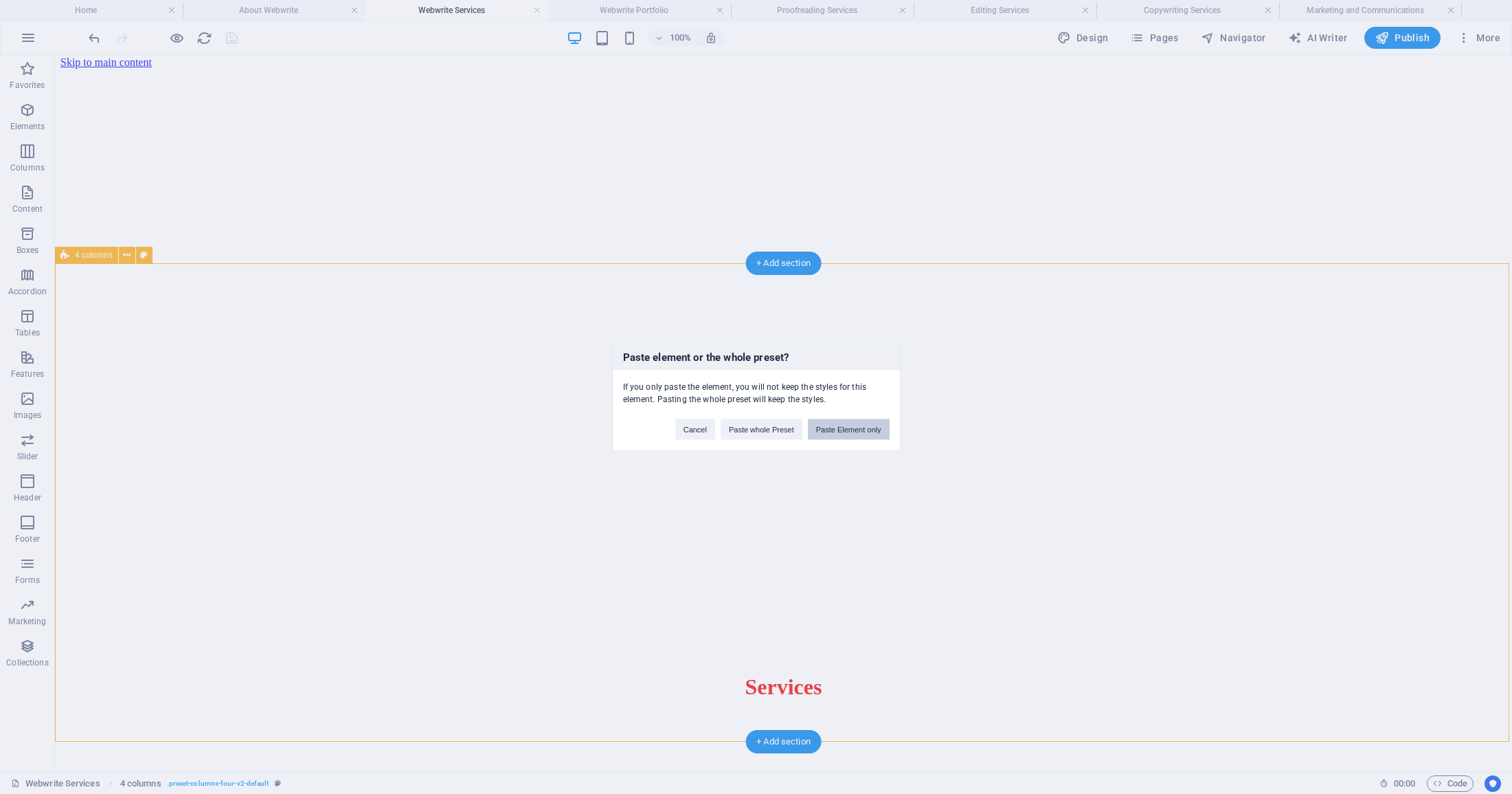
click at [849, 426] on button "Paste Element only" at bounding box center [849, 429] width 82 height 20
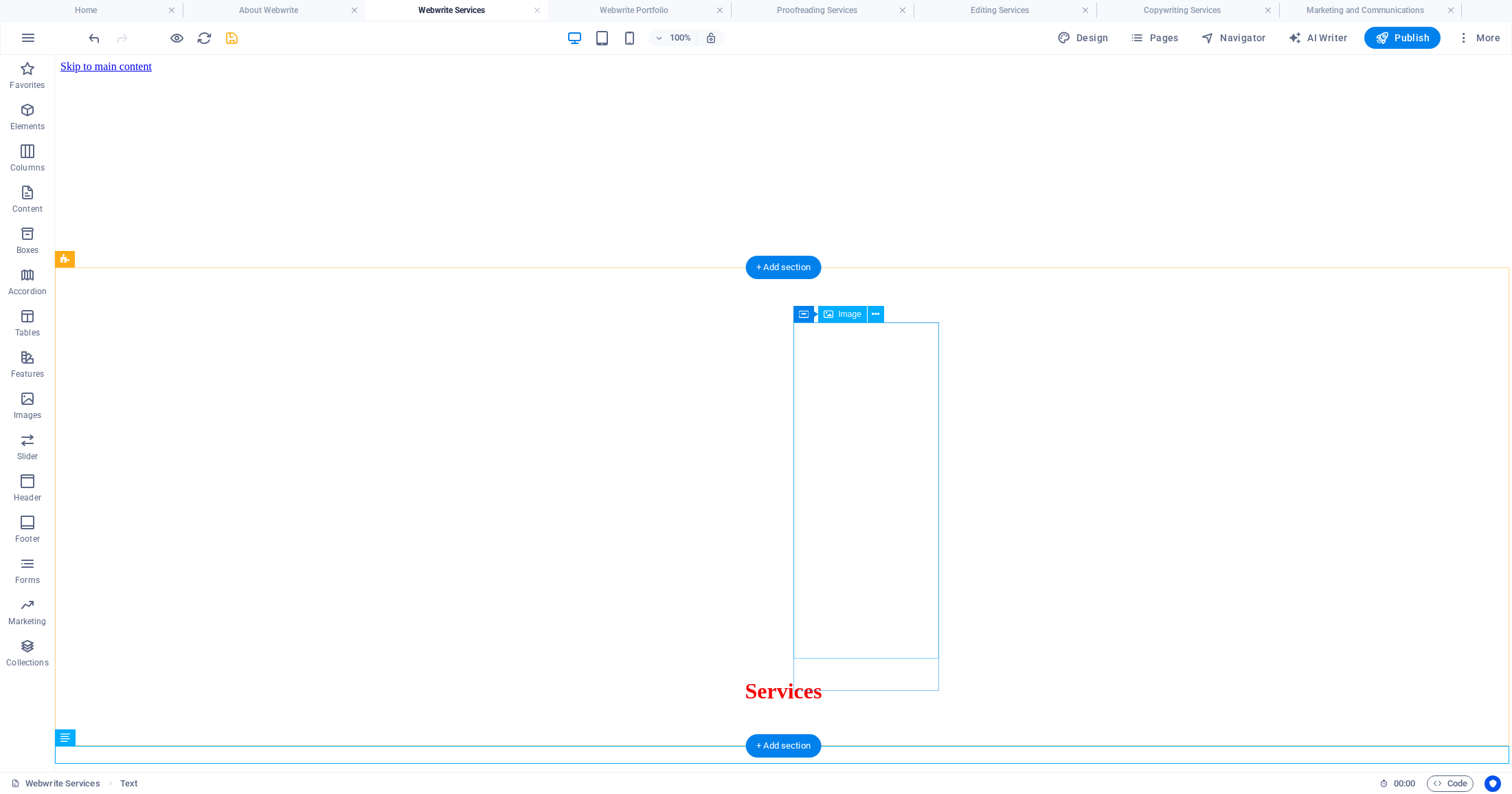
scroll to position [2, 0]
click at [229, 39] on icon "save" at bounding box center [232, 38] width 16 height 16
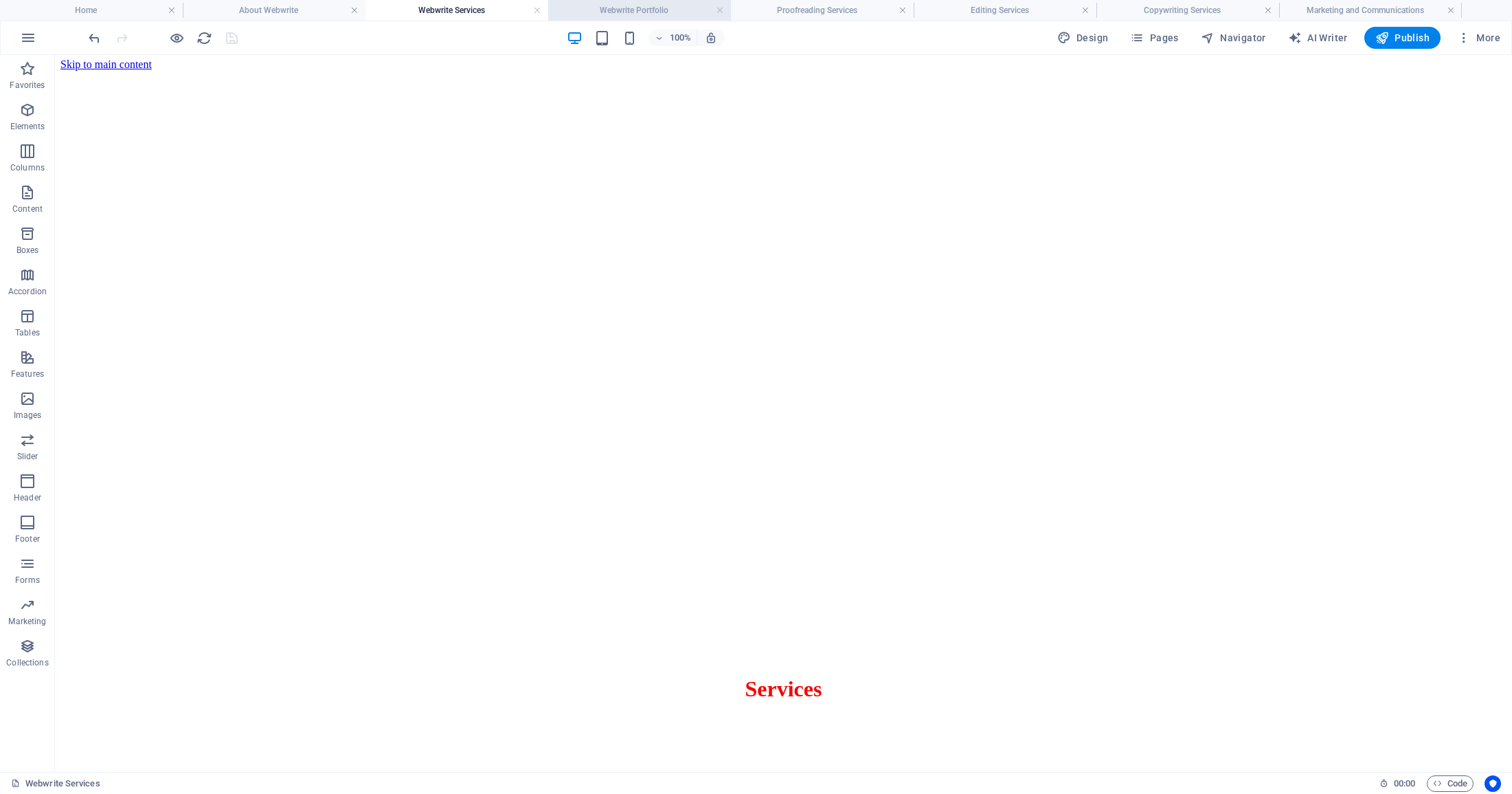
click at [658, 16] on h4 "Webwrite Portfolio" at bounding box center [639, 10] width 182 height 15
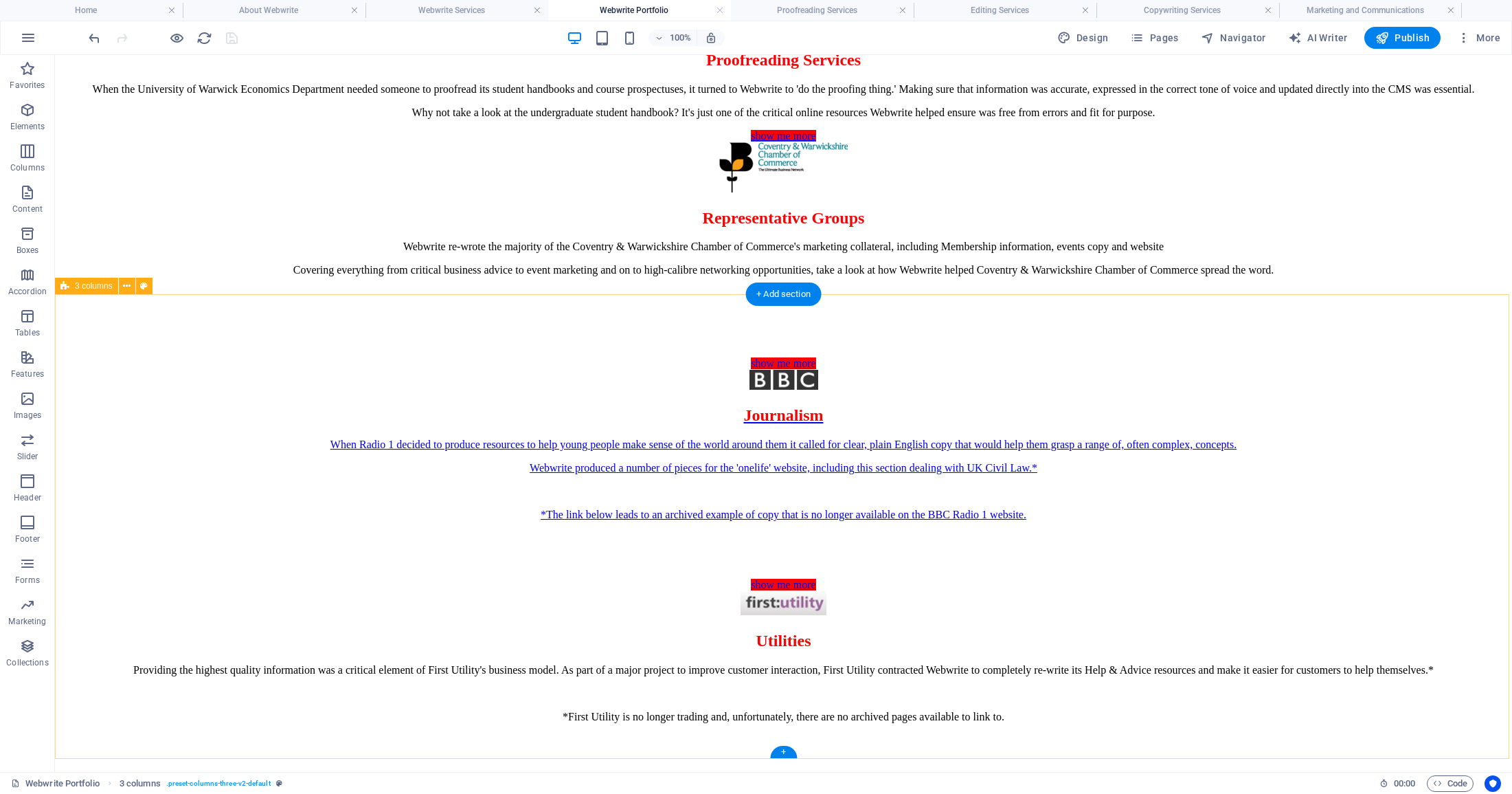
scroll to position [2385, 0]
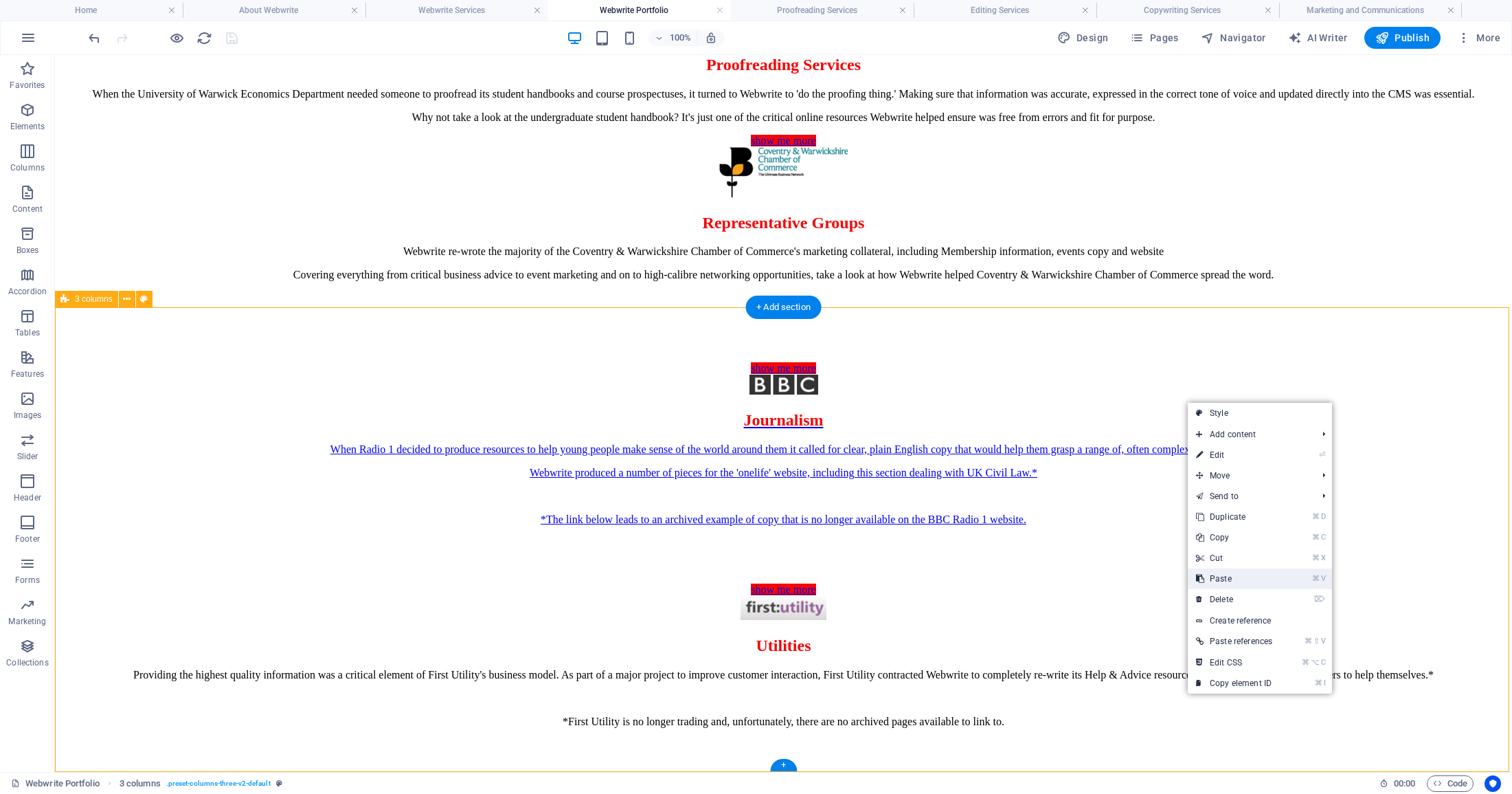
click at [1226, 581] on link "⌘ V Paste" at bounding box center [1233, 578] width 93 height 20
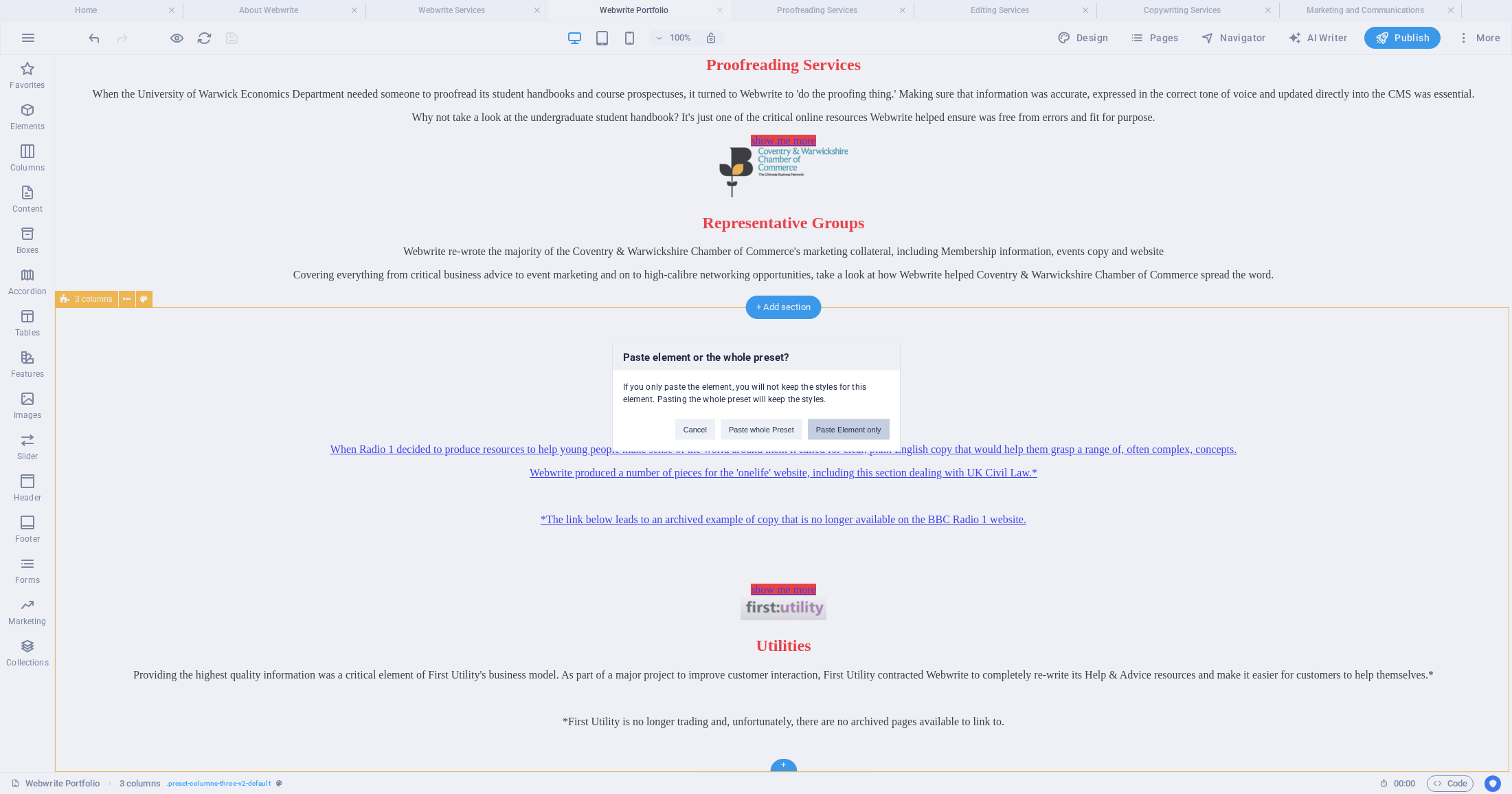
click at [869, 431] on button "Paste Element only" at bounding box center [849, 429] width 82 height 20
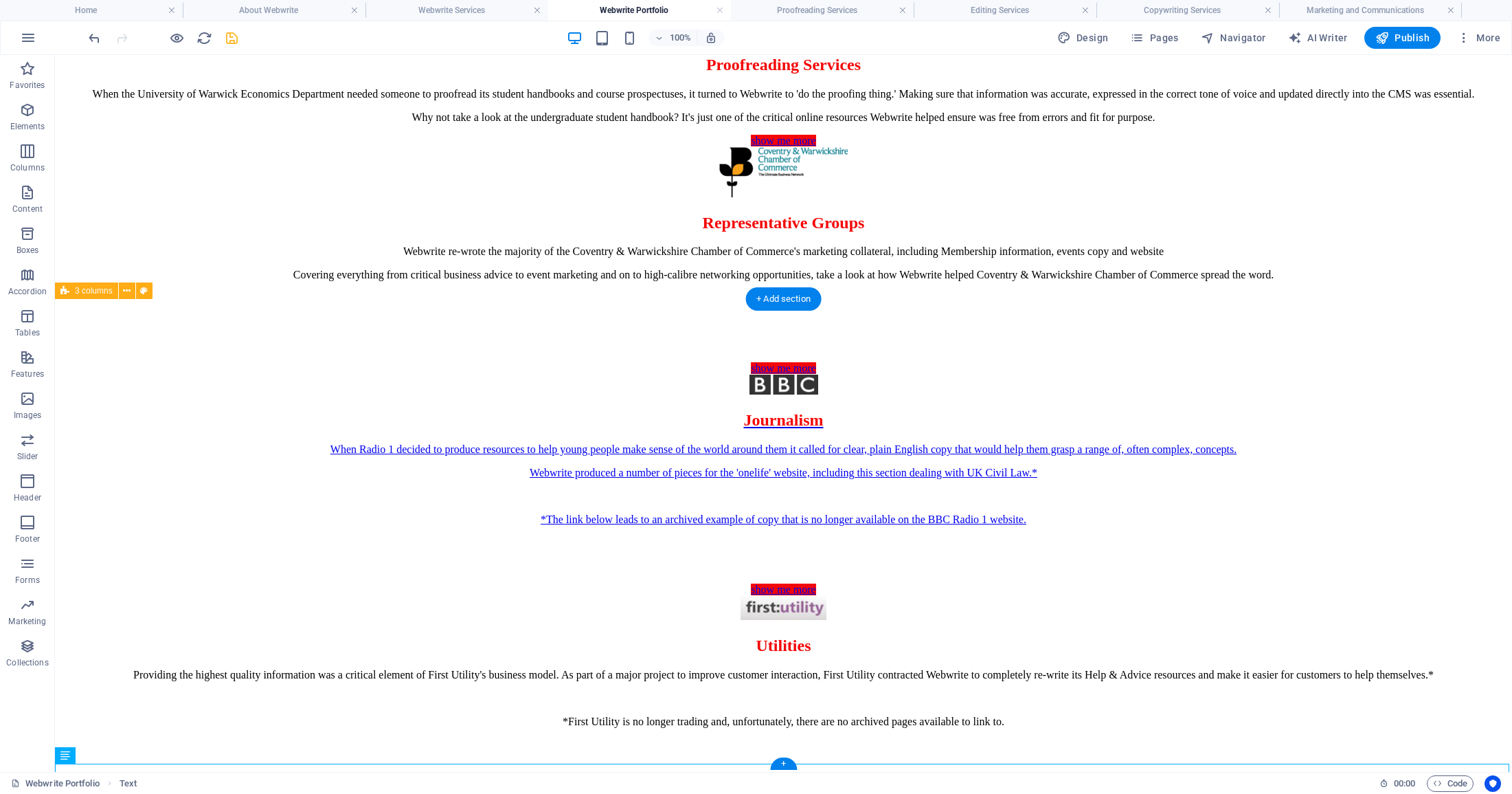
scroll to position [2402, 0]
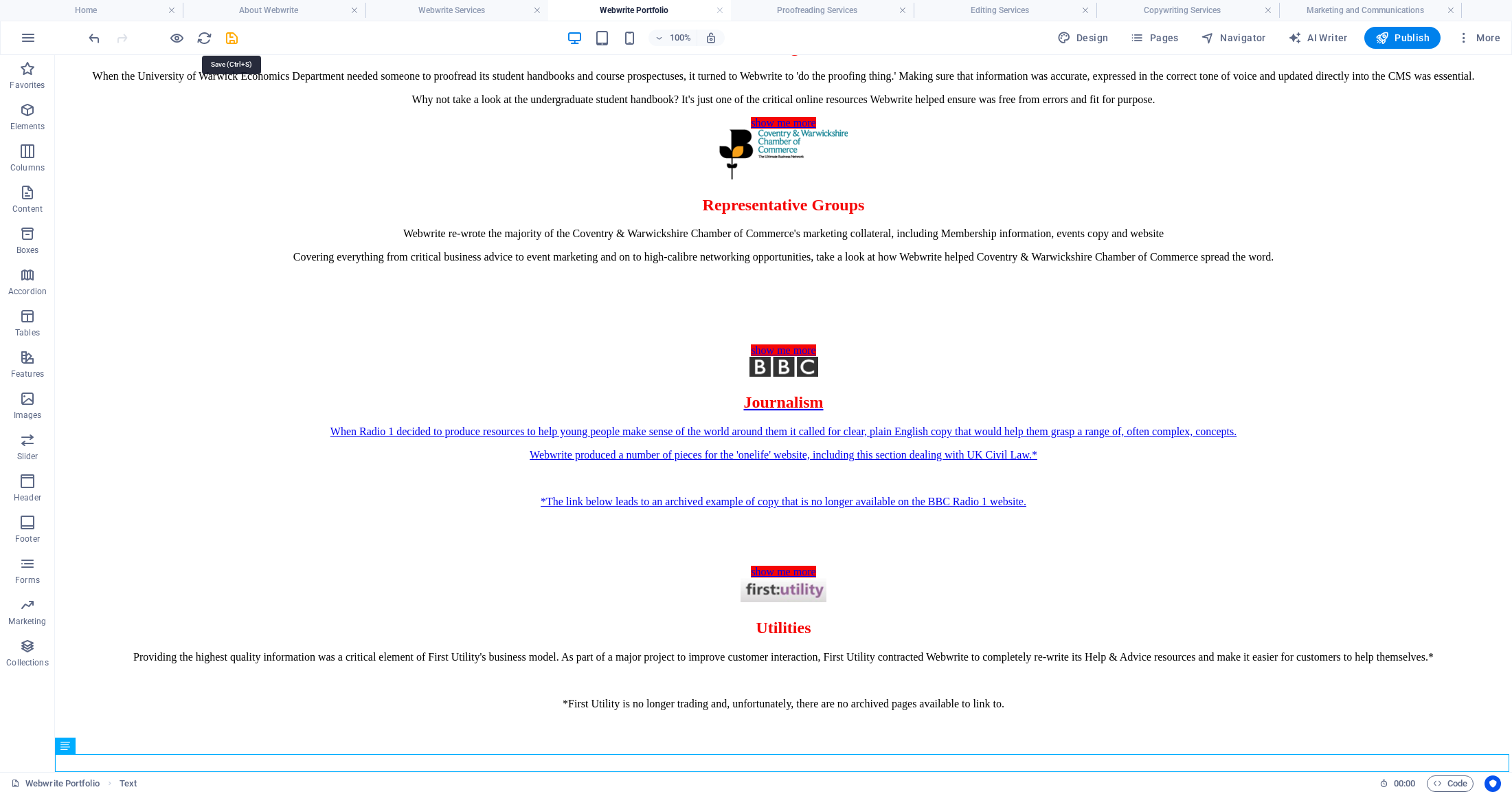
click at [232, 38] on icon "save" at bounding box center [232, 38] width 16 height 16
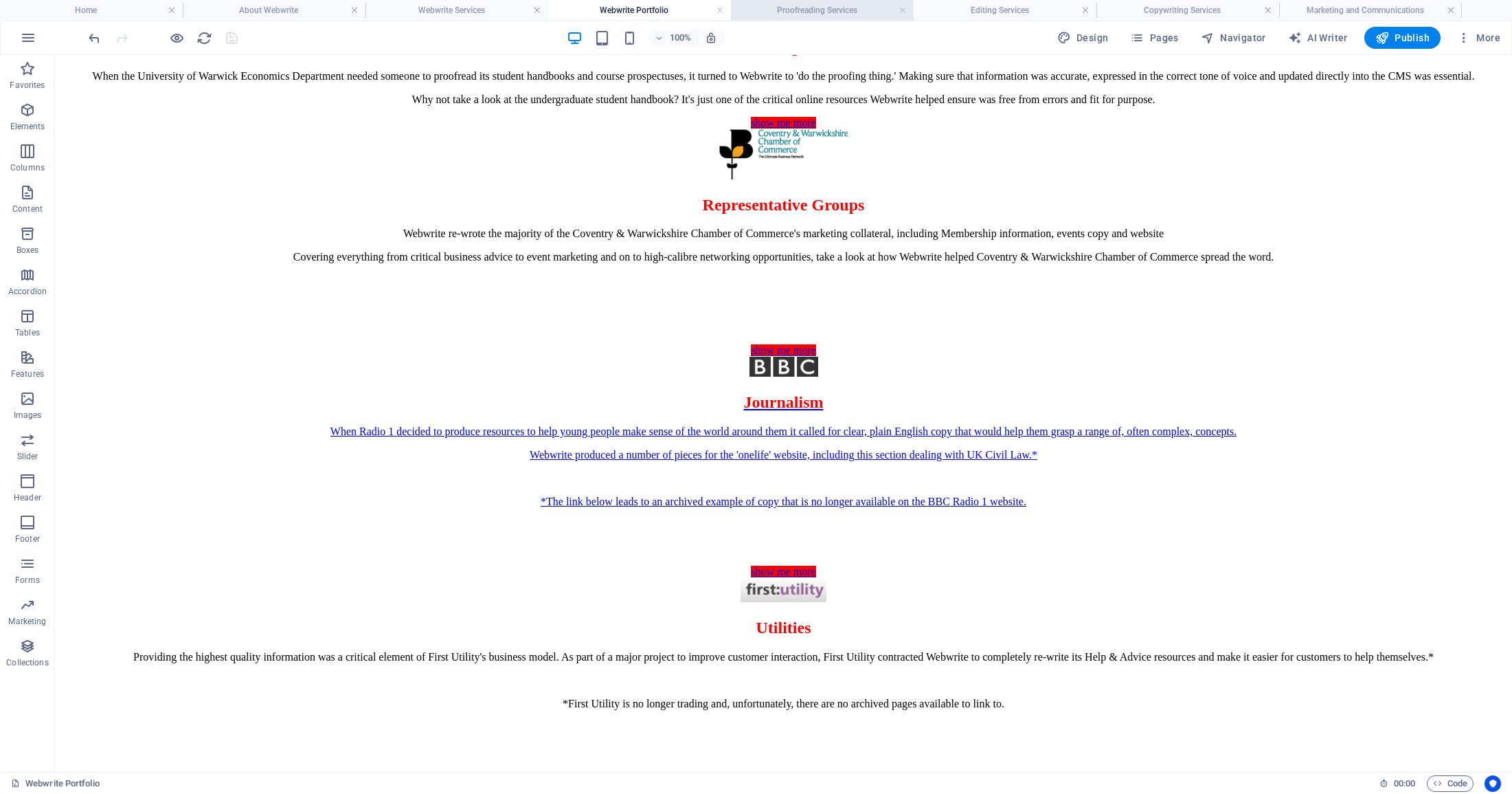
click at [808, 8] on h4 "Proofreading Services" at bounding box center [822, 10] width 182 height 15
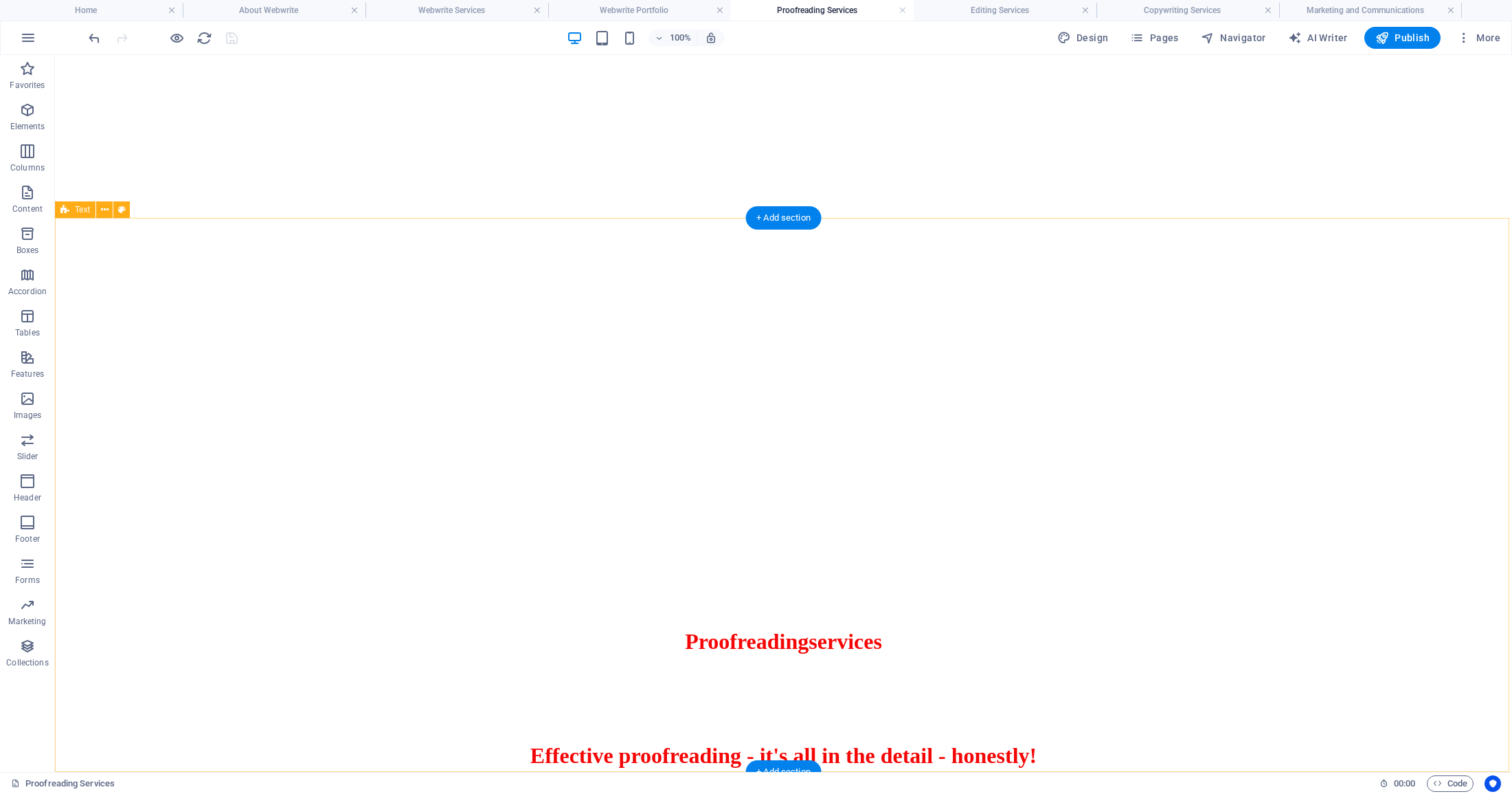
scroll to position [44, 0]
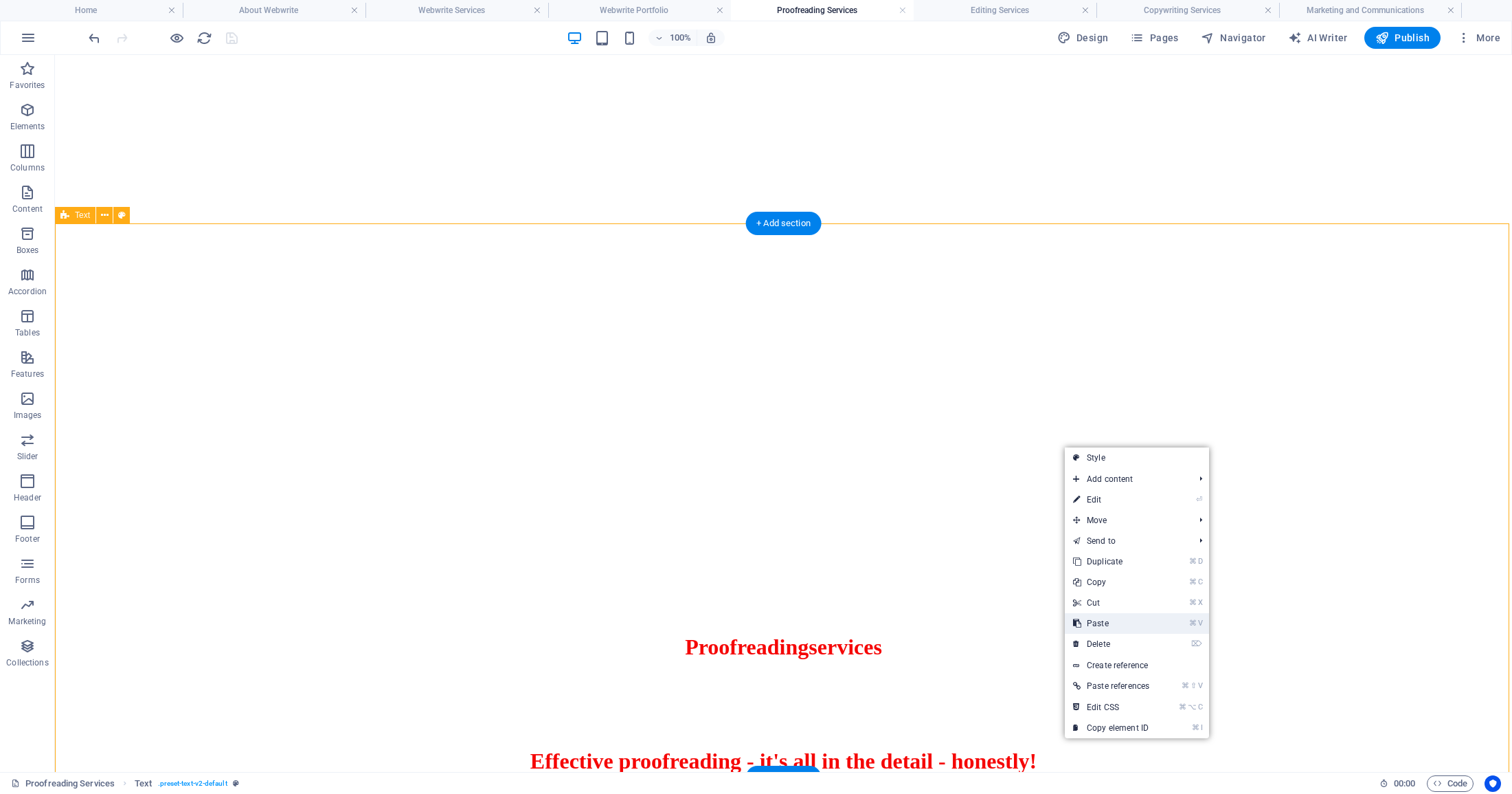
click at [1105, 621] on link "⌘ V Paste" at bounding box center [1111, 623] width 93 height 20
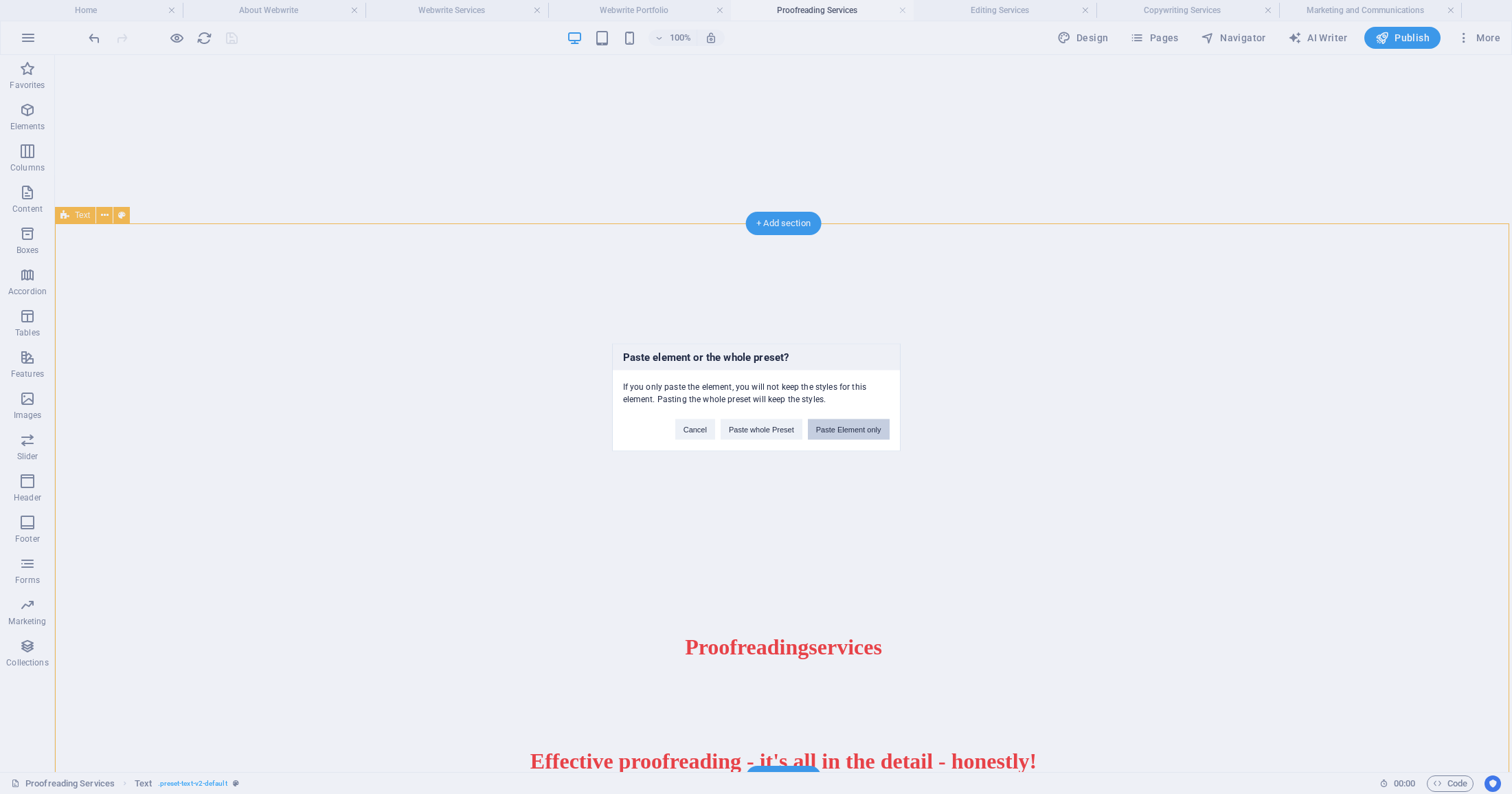
drag, startPoint x: 857, startPoint y: 420, endPoint x: 802, endPoint y: 366, distance: 77.1
click at [857, 420] on button "Paste Element only" at bounding box center [849, 429] width 82 height 20
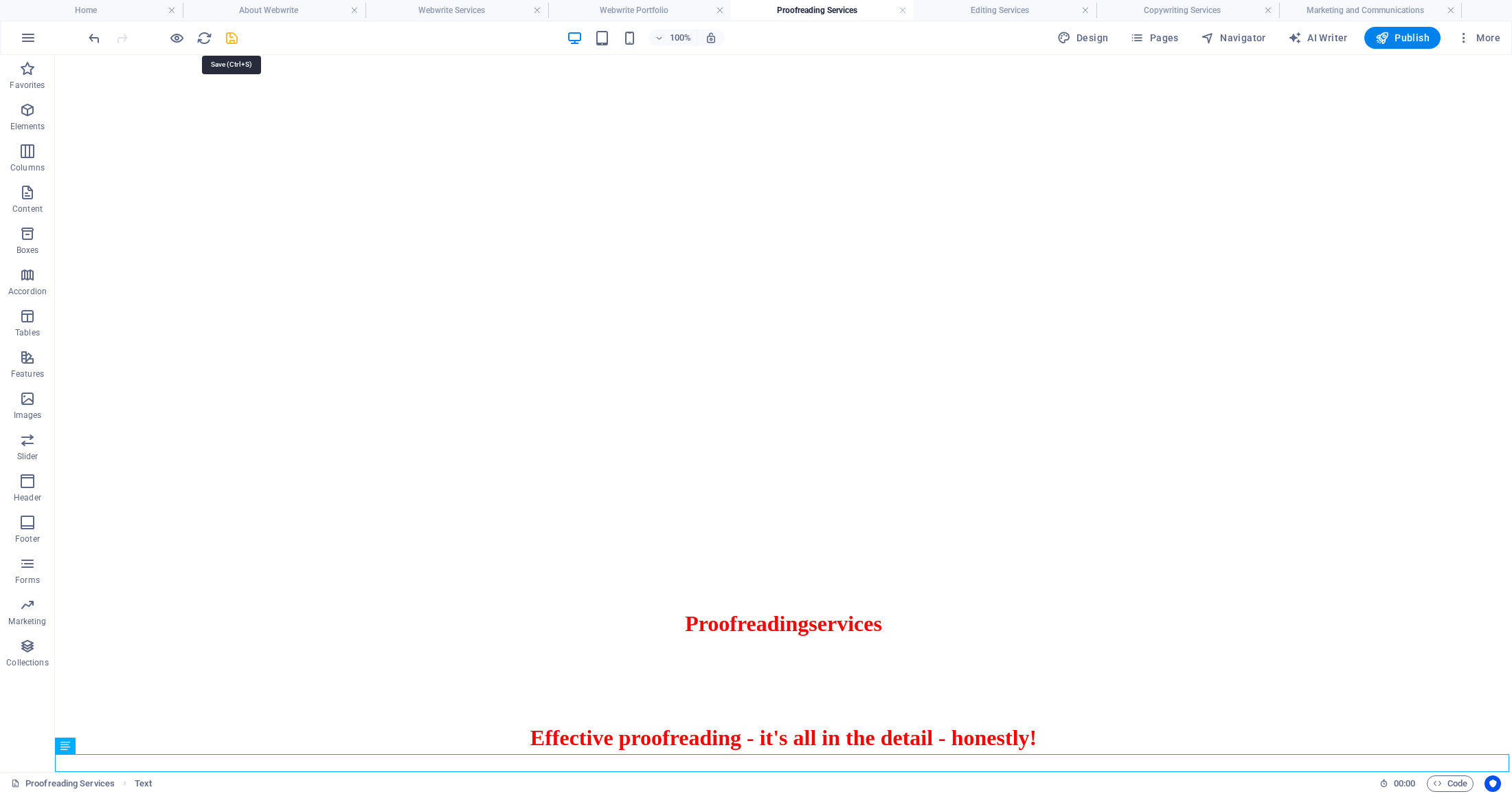
click at [228, 37] on icon "save" at bounding box center [232, 38] width 16 height 16
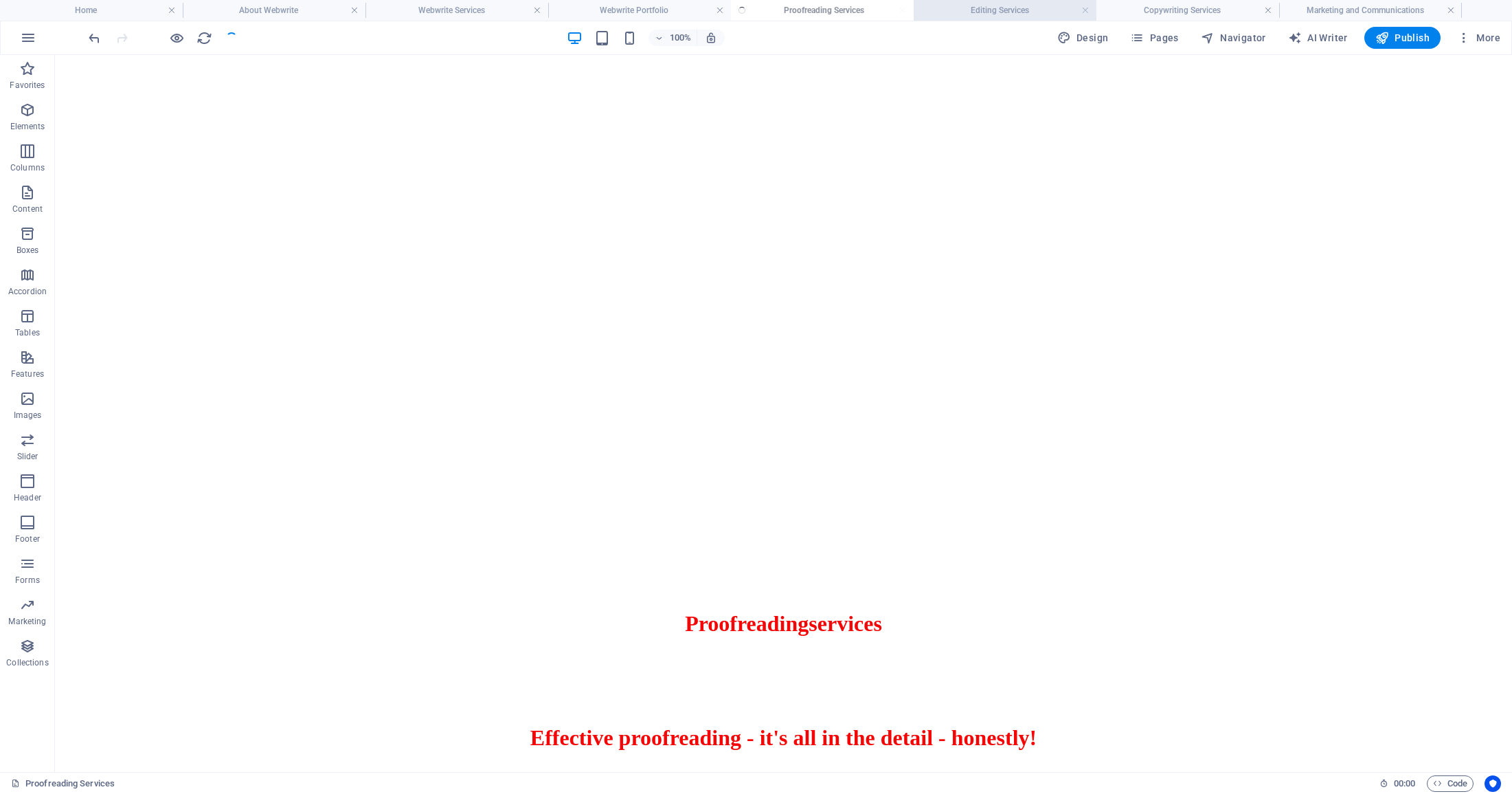
click at [990, 11] on h4 "Editing Services" at bounding box center [1005, 10] width 182 height 15
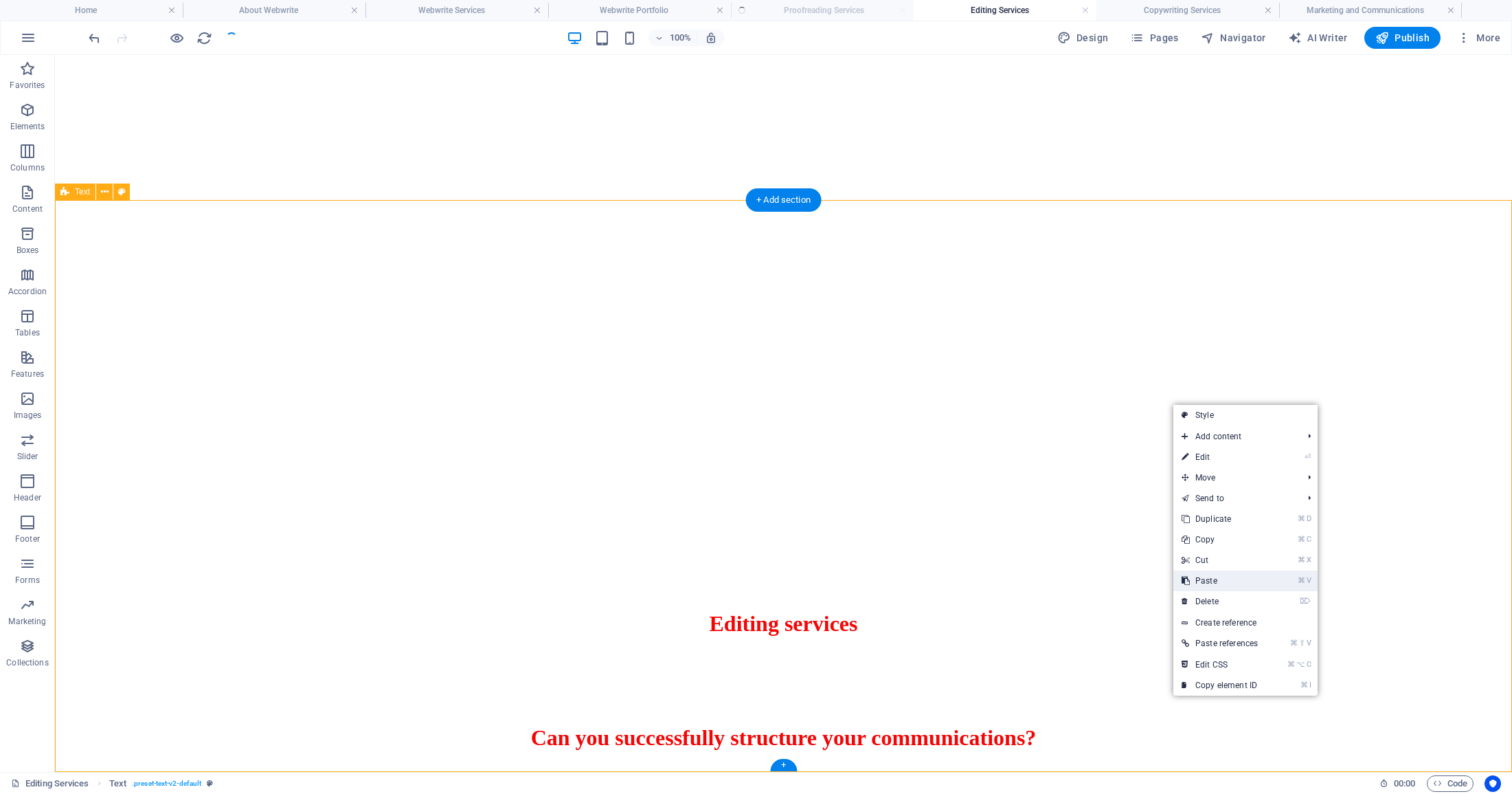
click at [1220, 582] on link "⌘ V Paste" at bounding box center [1219, 581] width 93 height 20
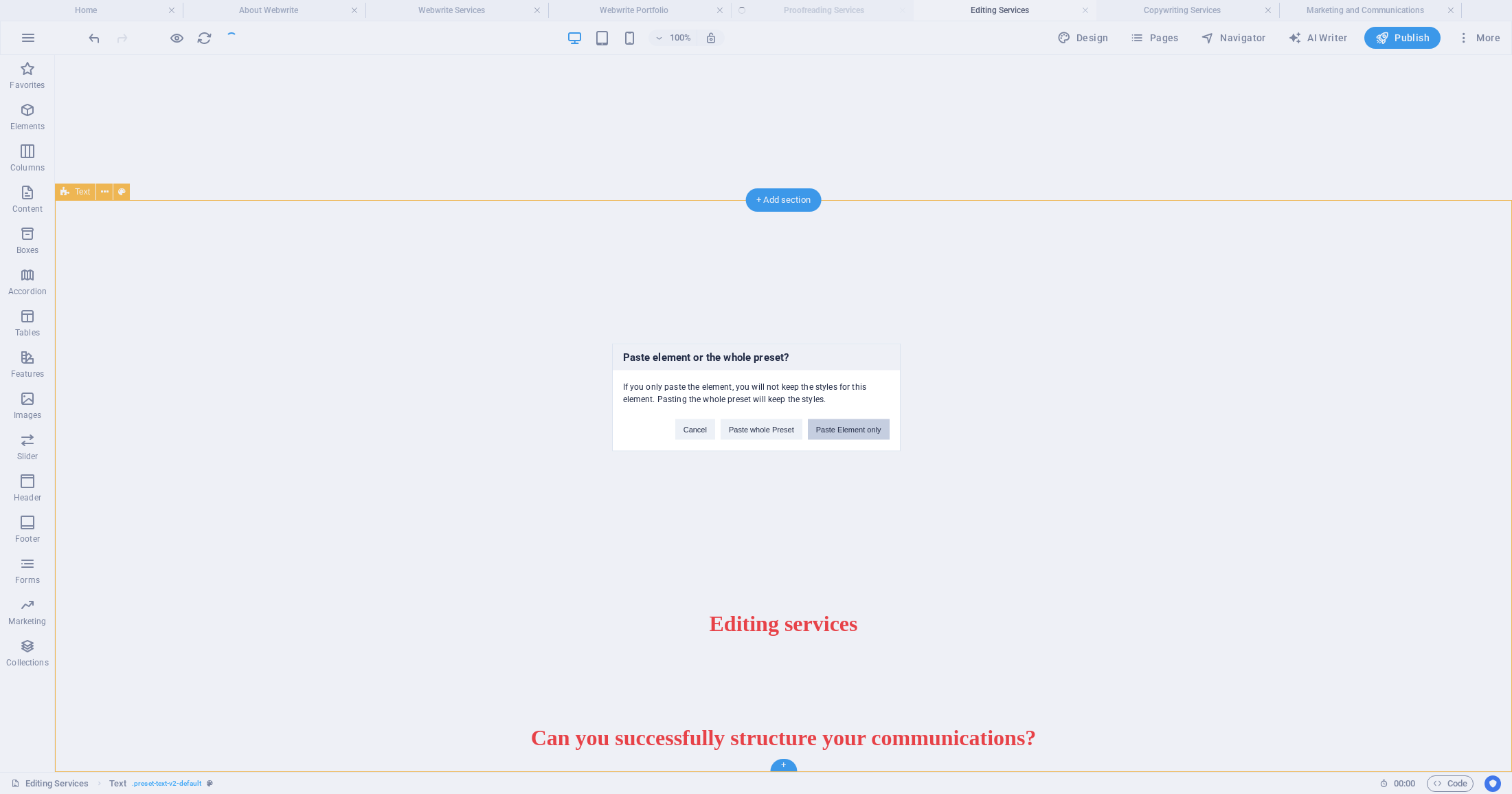
click at [863, 433] on button "Paste Element only" at bounding box center [849, 429] width 82 height 20
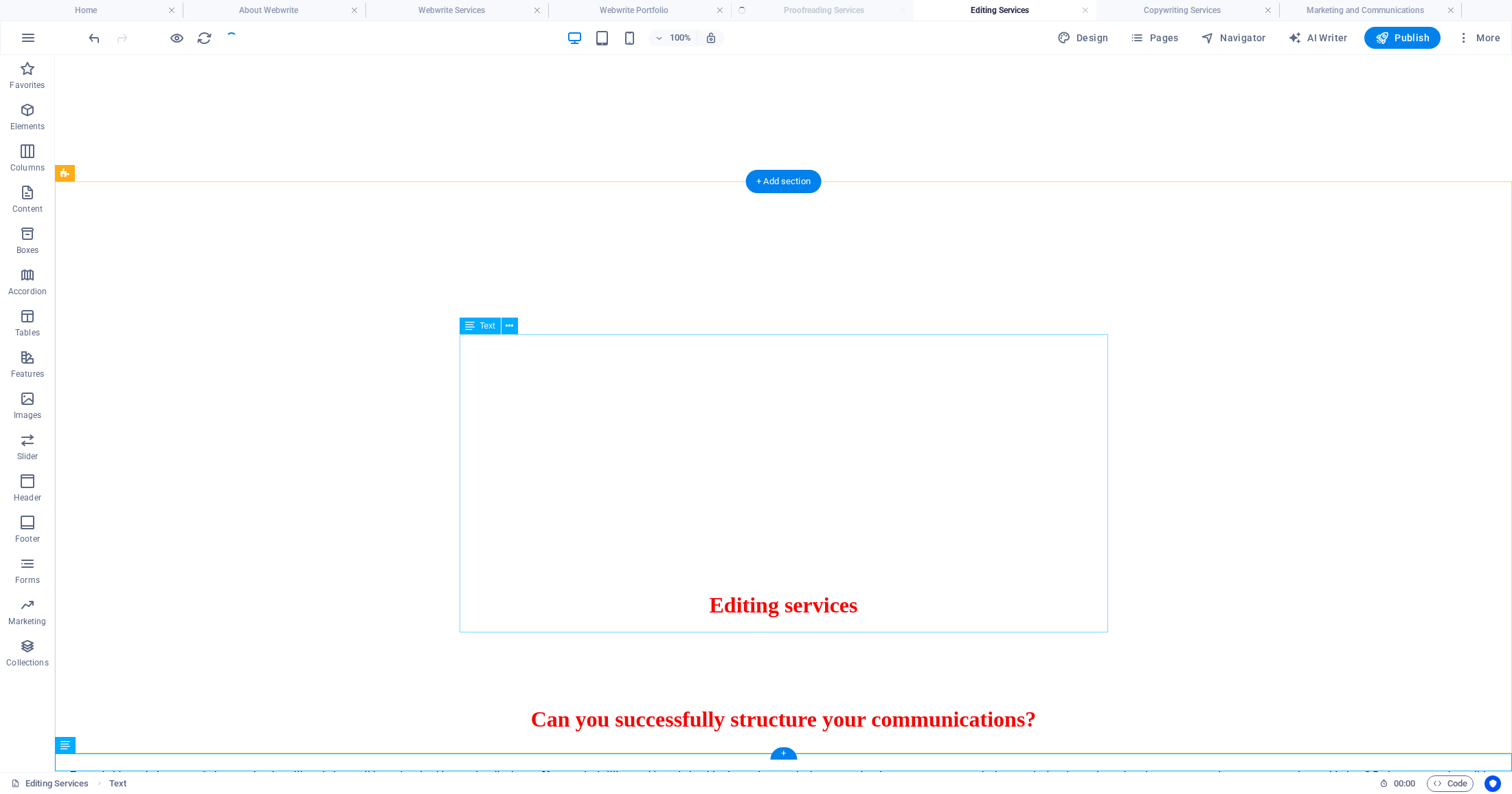
scroll to position [85, 0]
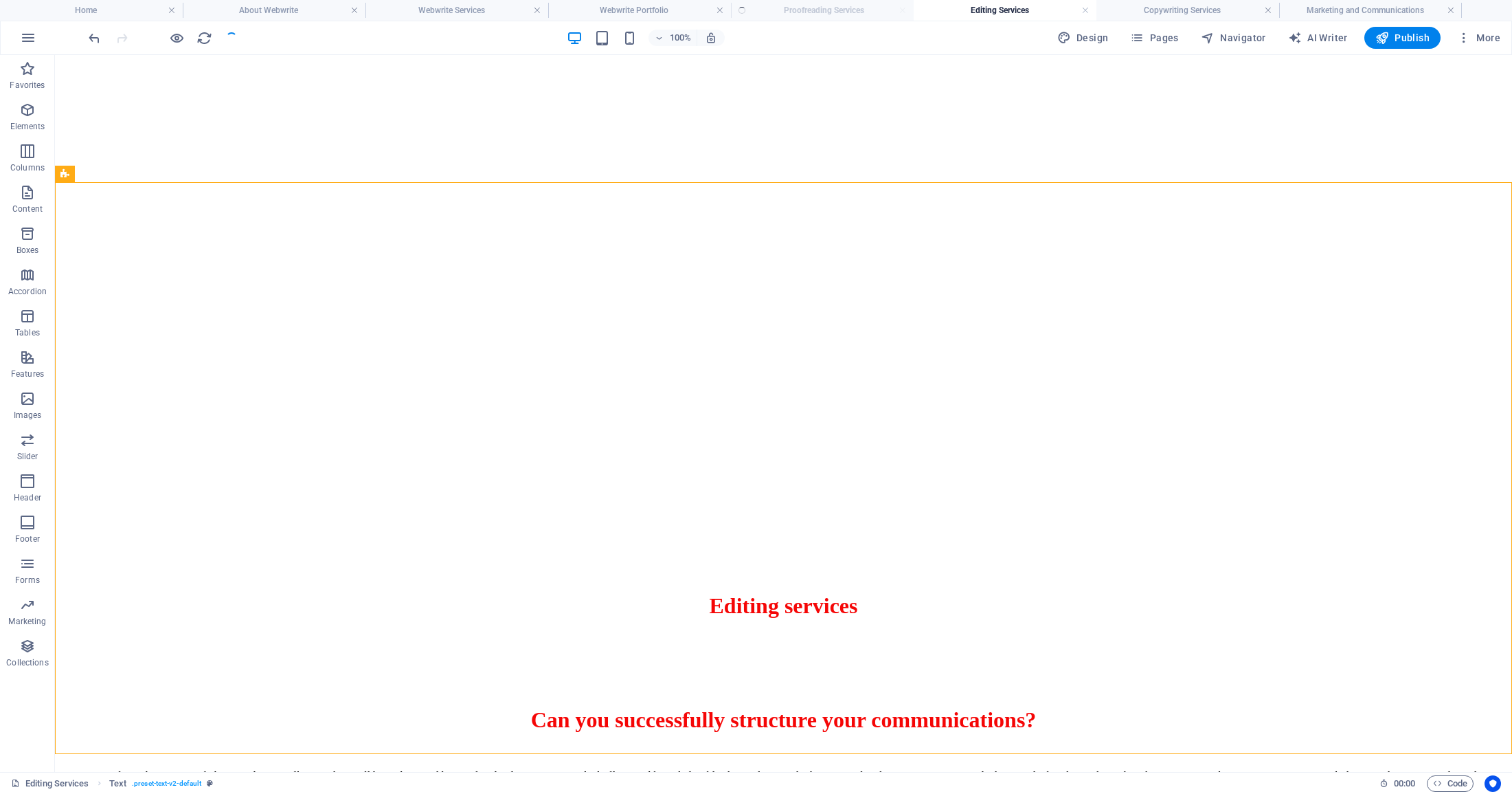
click at [840, 11] on ul "Home About Webwrite Webwrite Services Webwrite Portfolio Proofreading Services …" at bounding box center [756, 10] width 1512 height 20
click at [652, 9] on h4 "Webwrite Portfolio" at bounding box center [639, 10] width 182 height 15
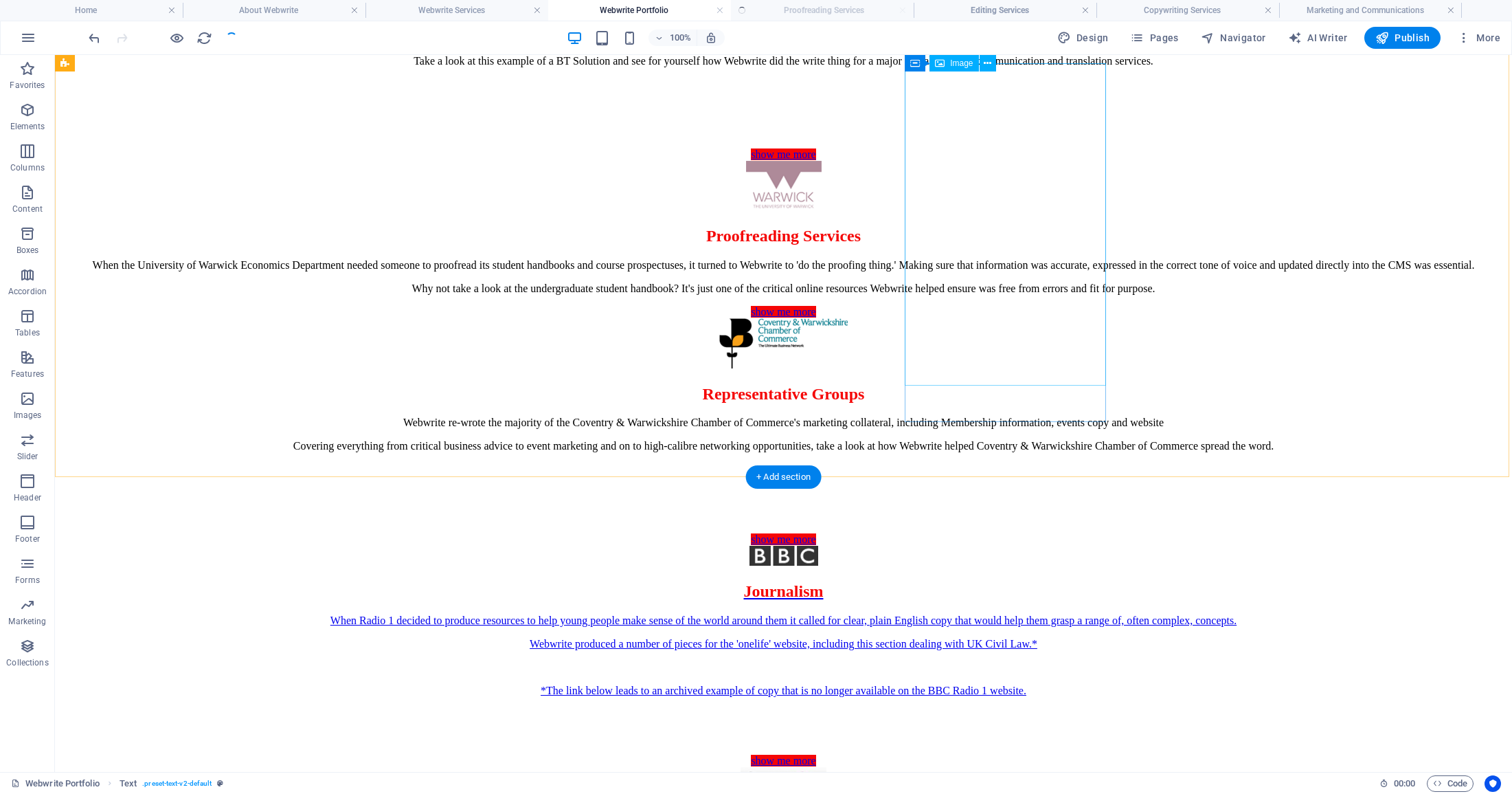
scroll to position [2211, 0]
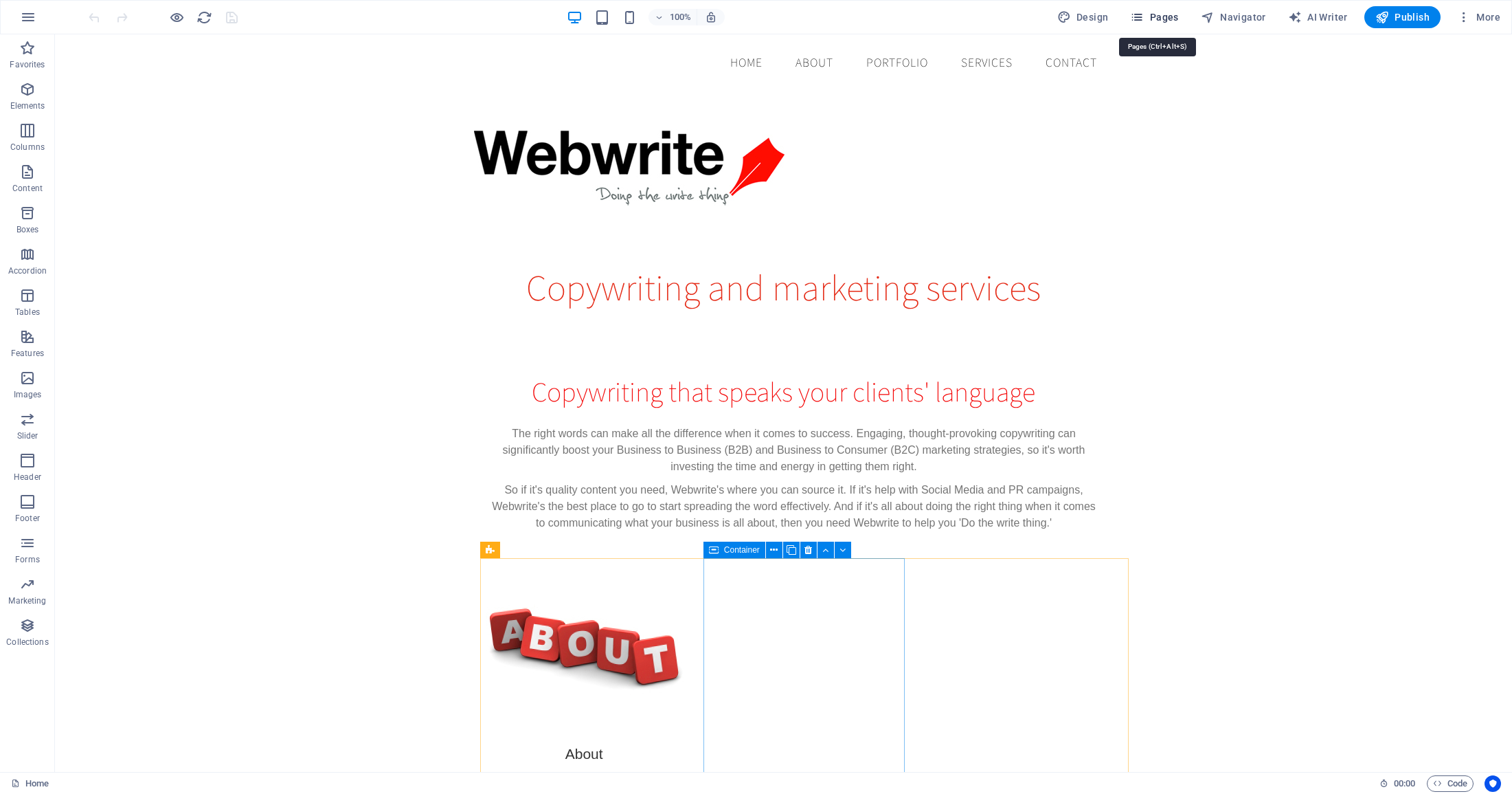
click at [1172, 16] on span "Pages" at bounding box center [1154, 17] width 48 height 14
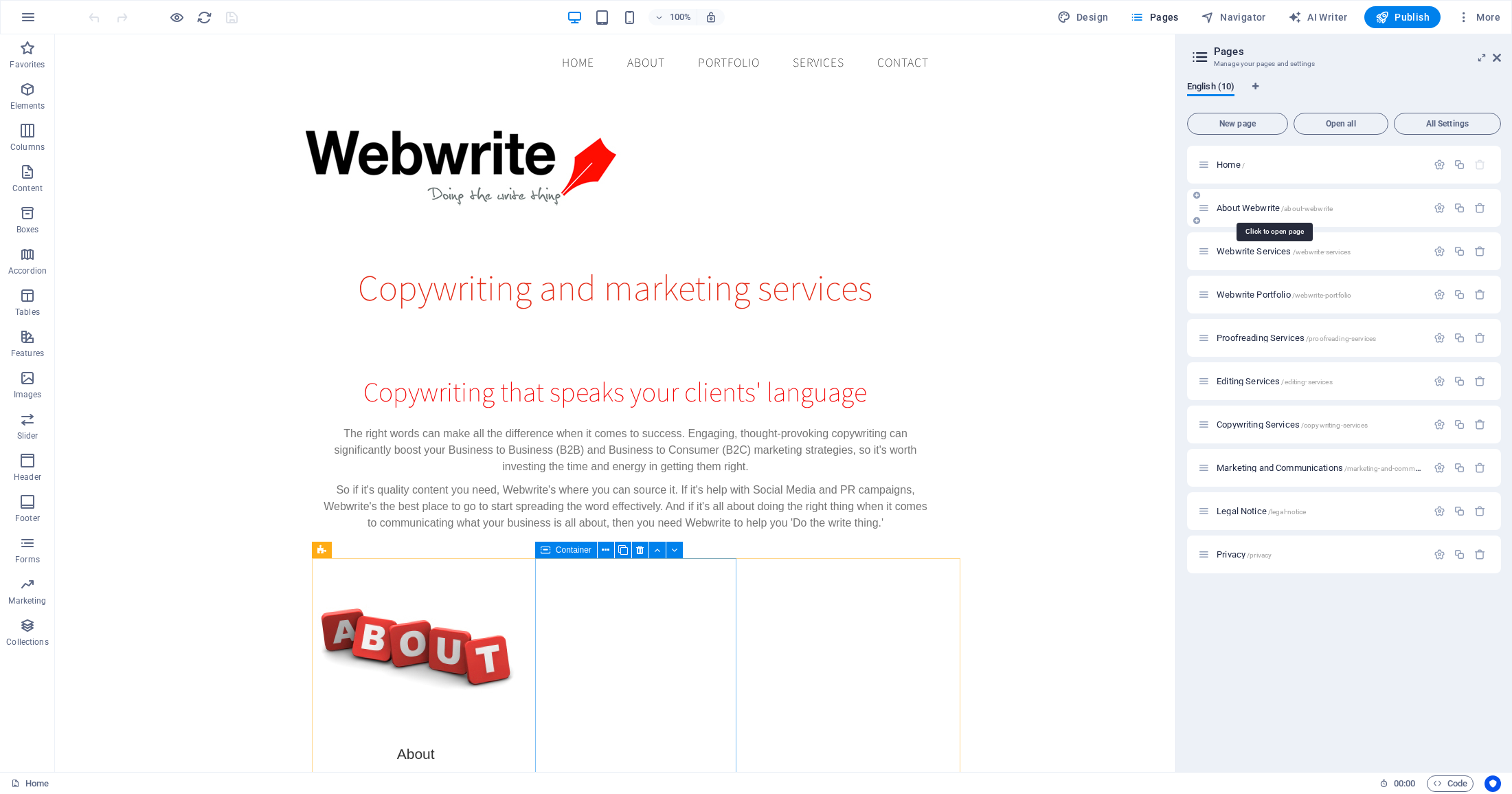
click at [1247, 207] on span "About Webwrite /about-webwrite" at bounding box center [1274, 208] width 116 height 10
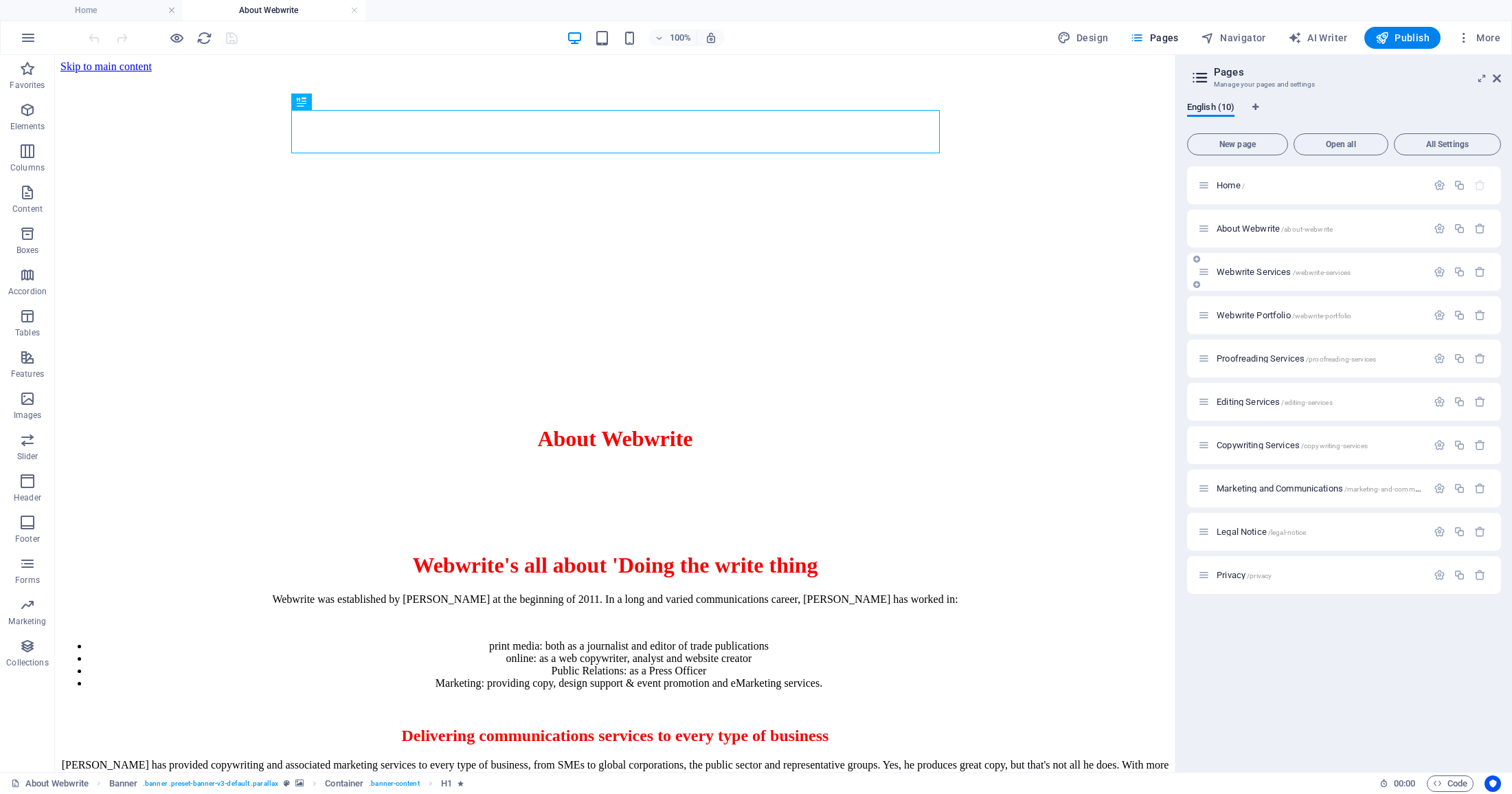
click at [1252, 270] on span "Webwrite Services /webwrite-services" at bounding box center [1283, 272] width 134 height 10
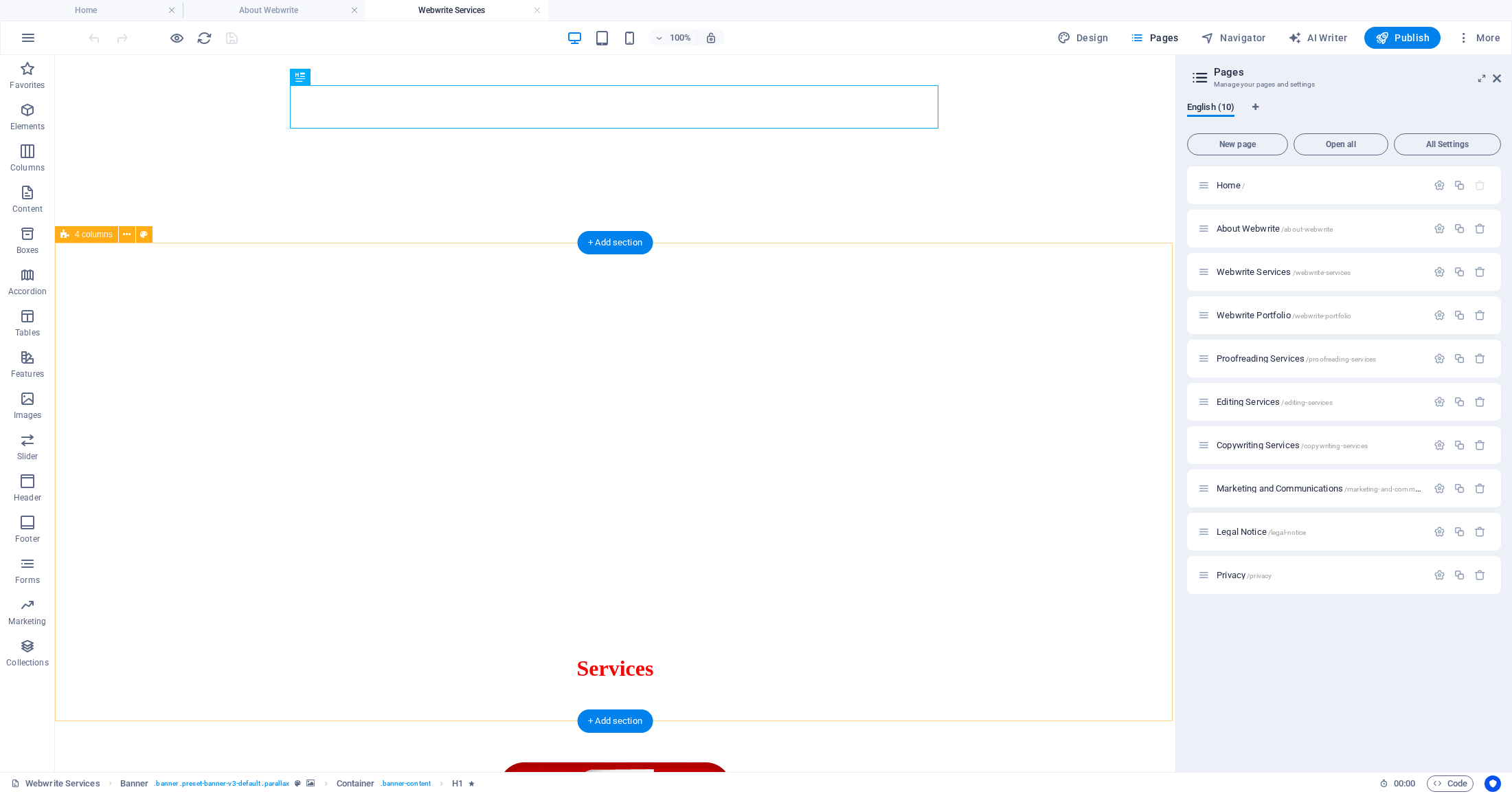
scroll to position [22, 0]
click at [1272, 313] on span "Webwrite Portfolio /webwrite-portfolio" at bounding box center [1284, 315] width 135 height 10
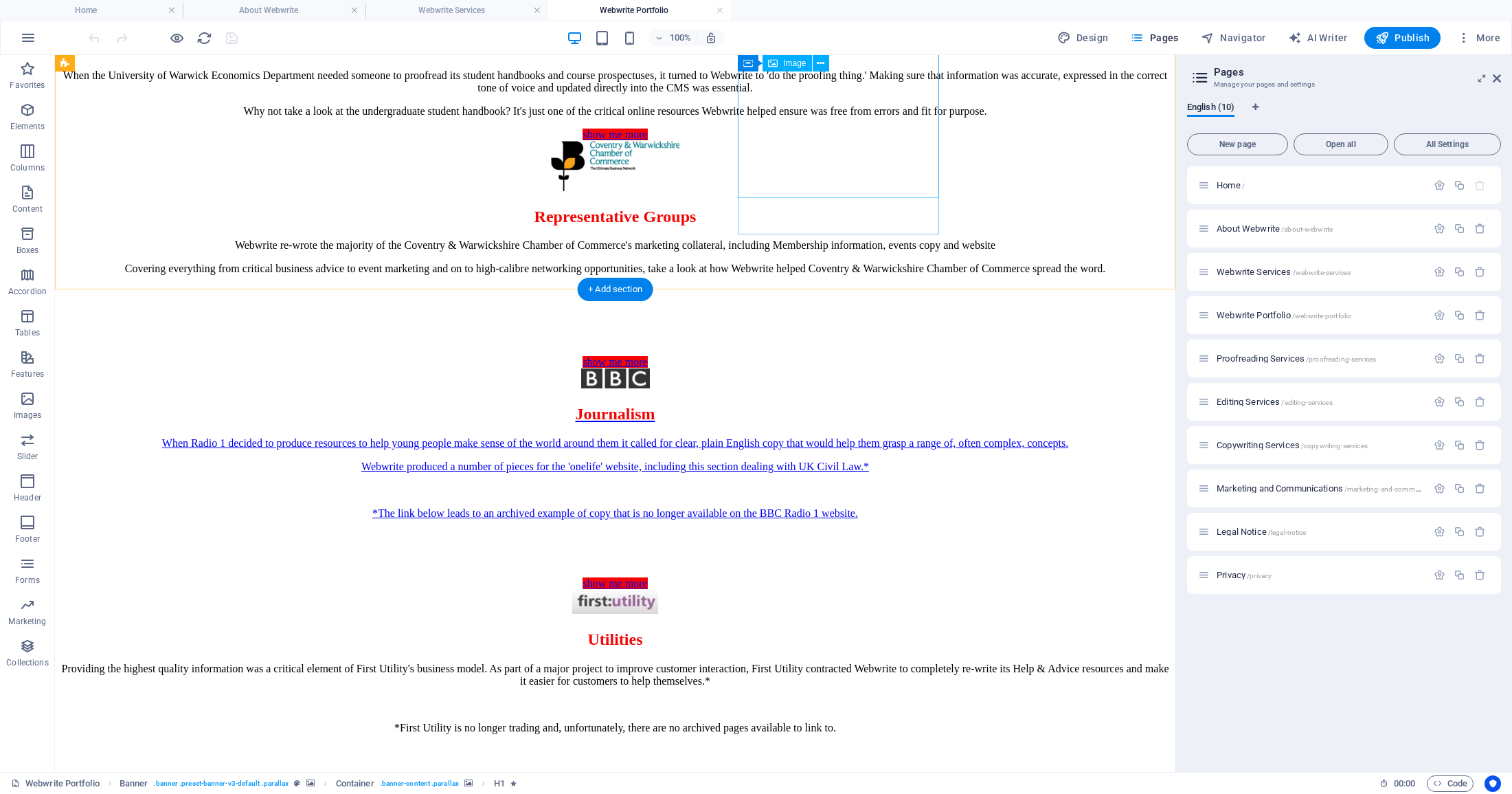
scroll to position [2402, 0]
click at [1255, 359] on span "Proofreading Services /proofreading-services" at bounding box center [1296, 358] width 159 height 10
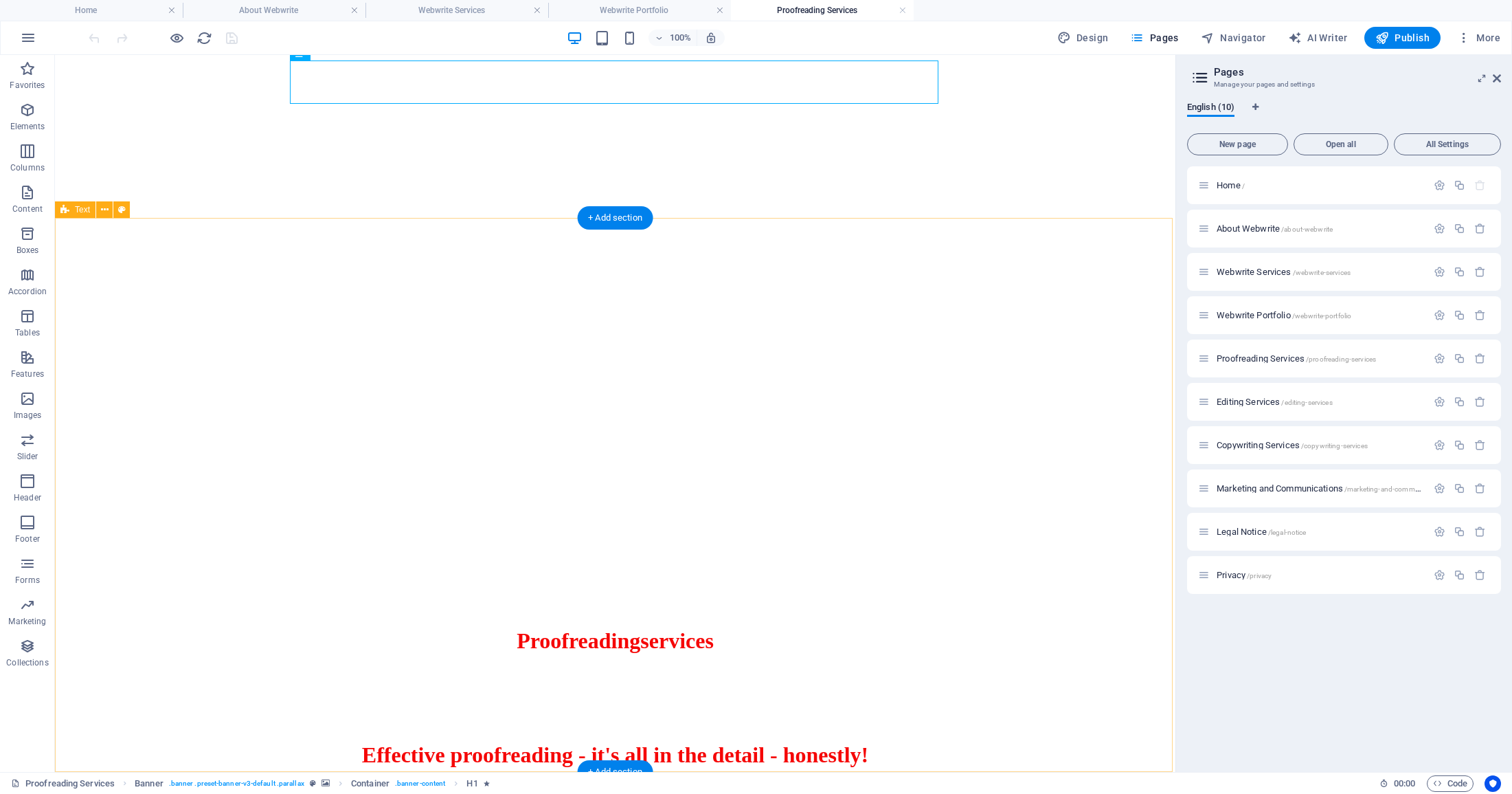
scroll to position [49, 0]
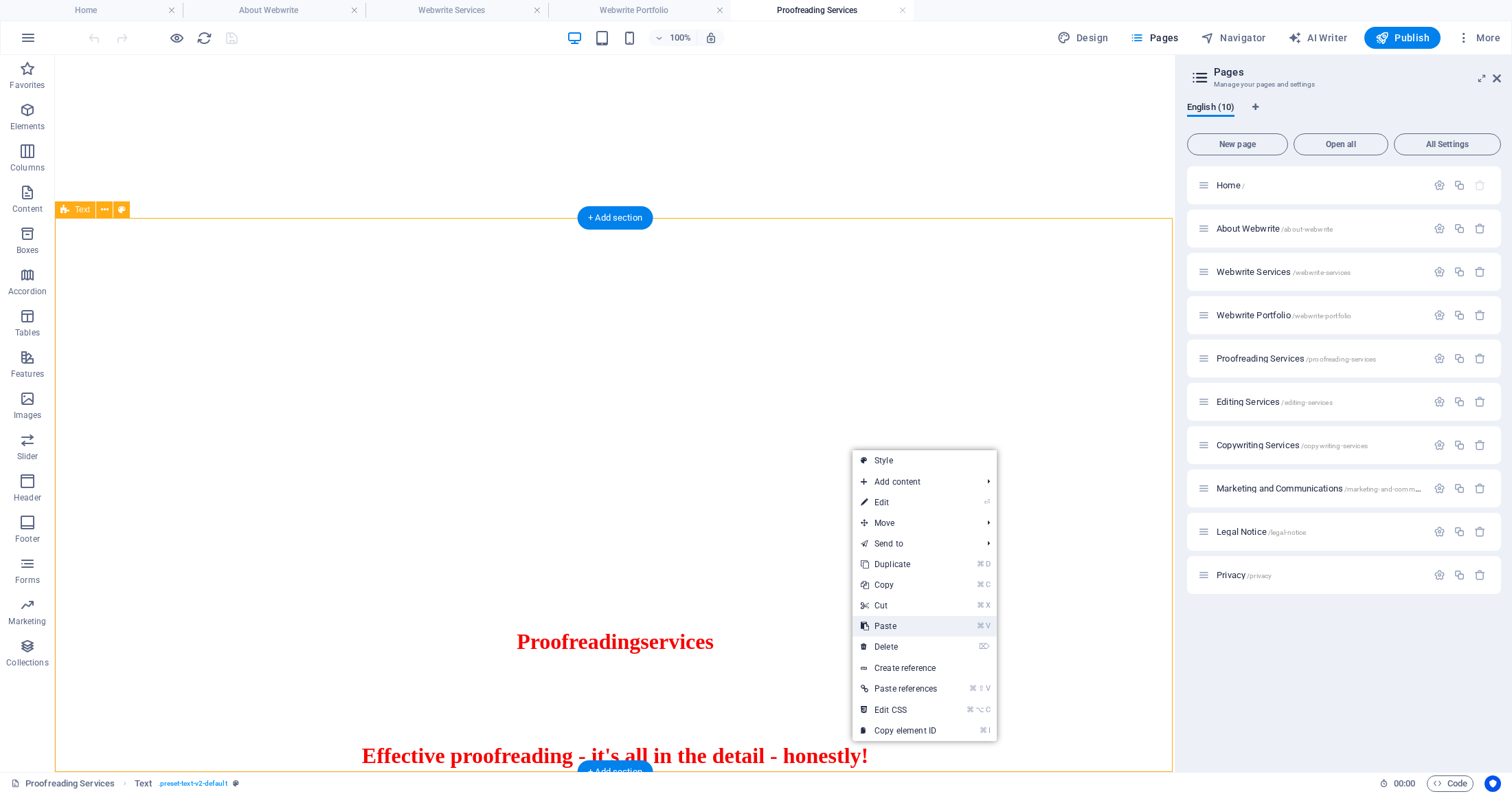
click at [904, 626] on link "⌘ V Paste" at bounding box center [898, 626] width 93 height 20
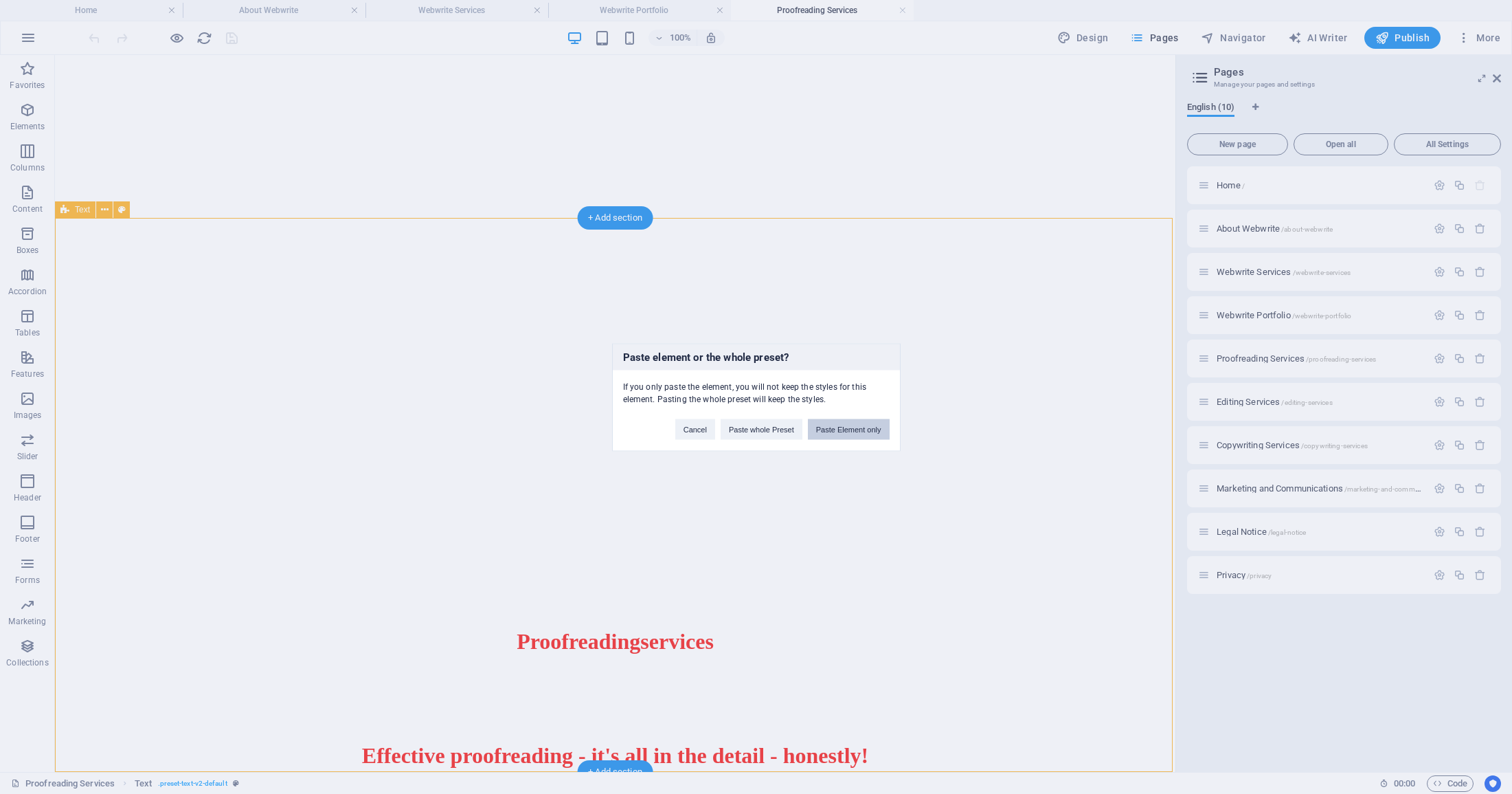
click at [861, 432] on button "Paste Element only" at bounding box center [849, 429] width 82 height 20
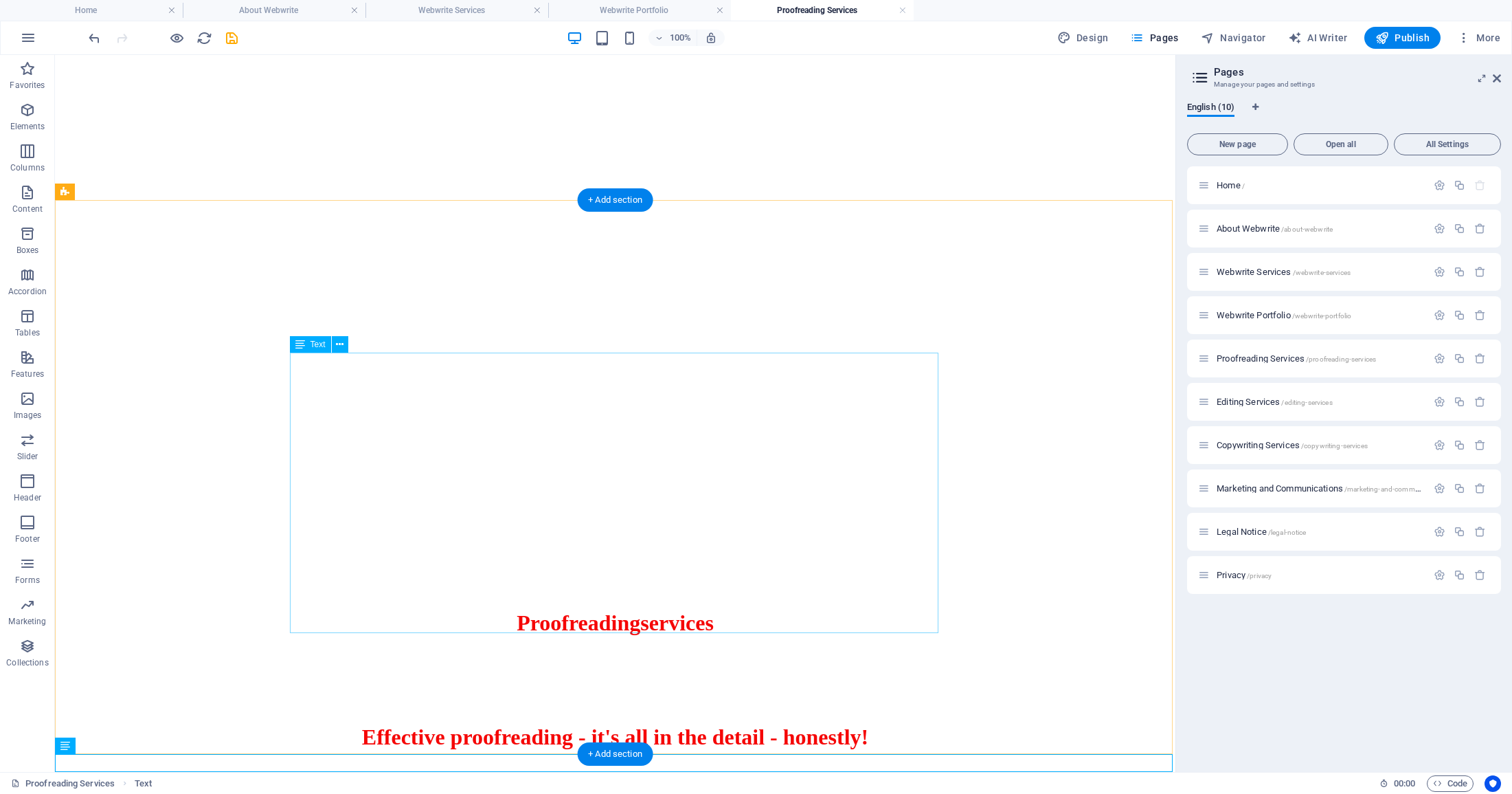
scroll to position [67, 0]
click at [232, 37] on icon "save" at bounding box center [232, 38] width 16 height 16
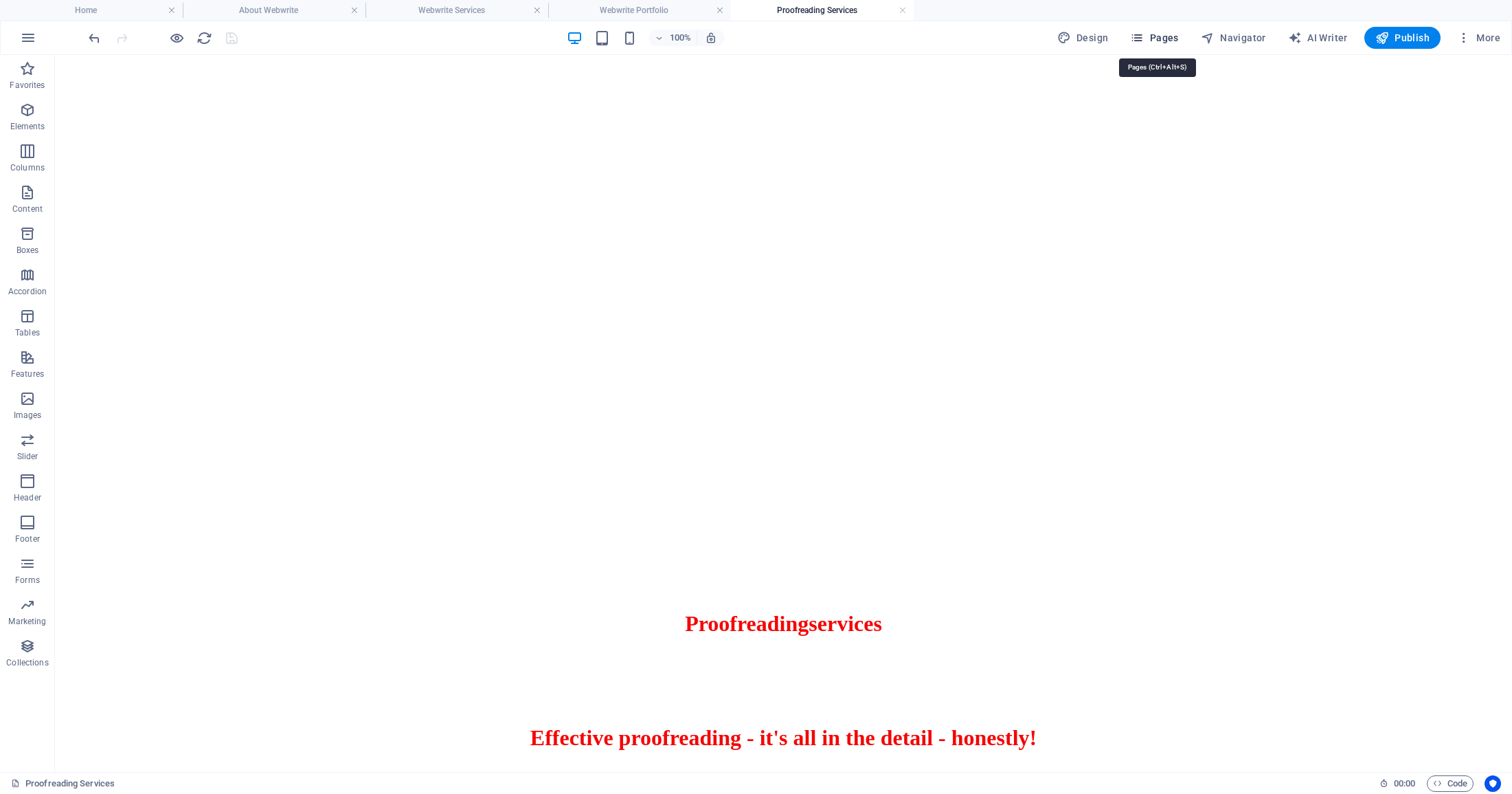
click at [1162, 36] on span "Pages" at bounding box center [1154, 38] width 48 height 14
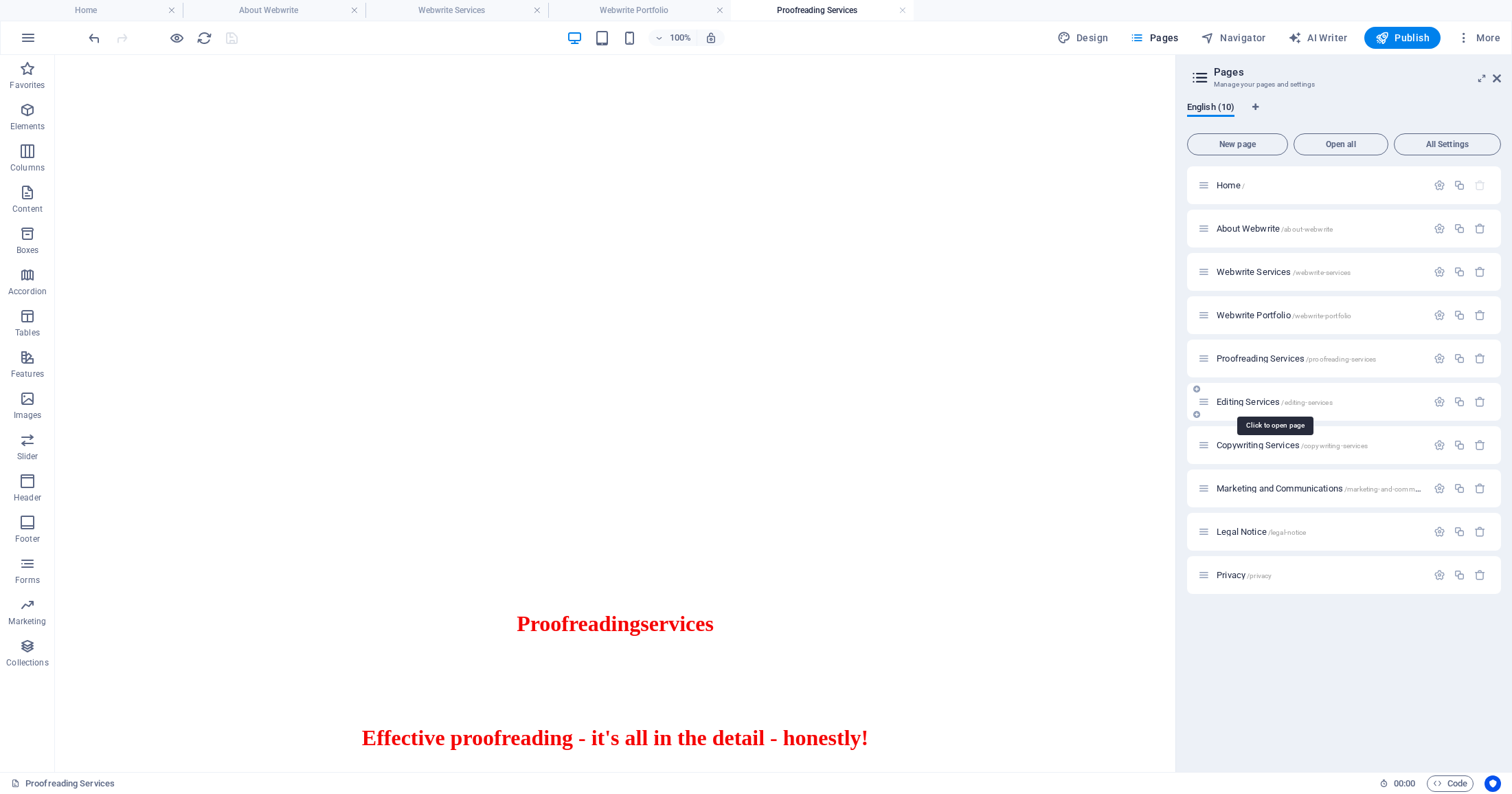
click at [1250, 400] on span "Editing Services /editing-services" at bounding box center [1274, 402] width 116 height 10
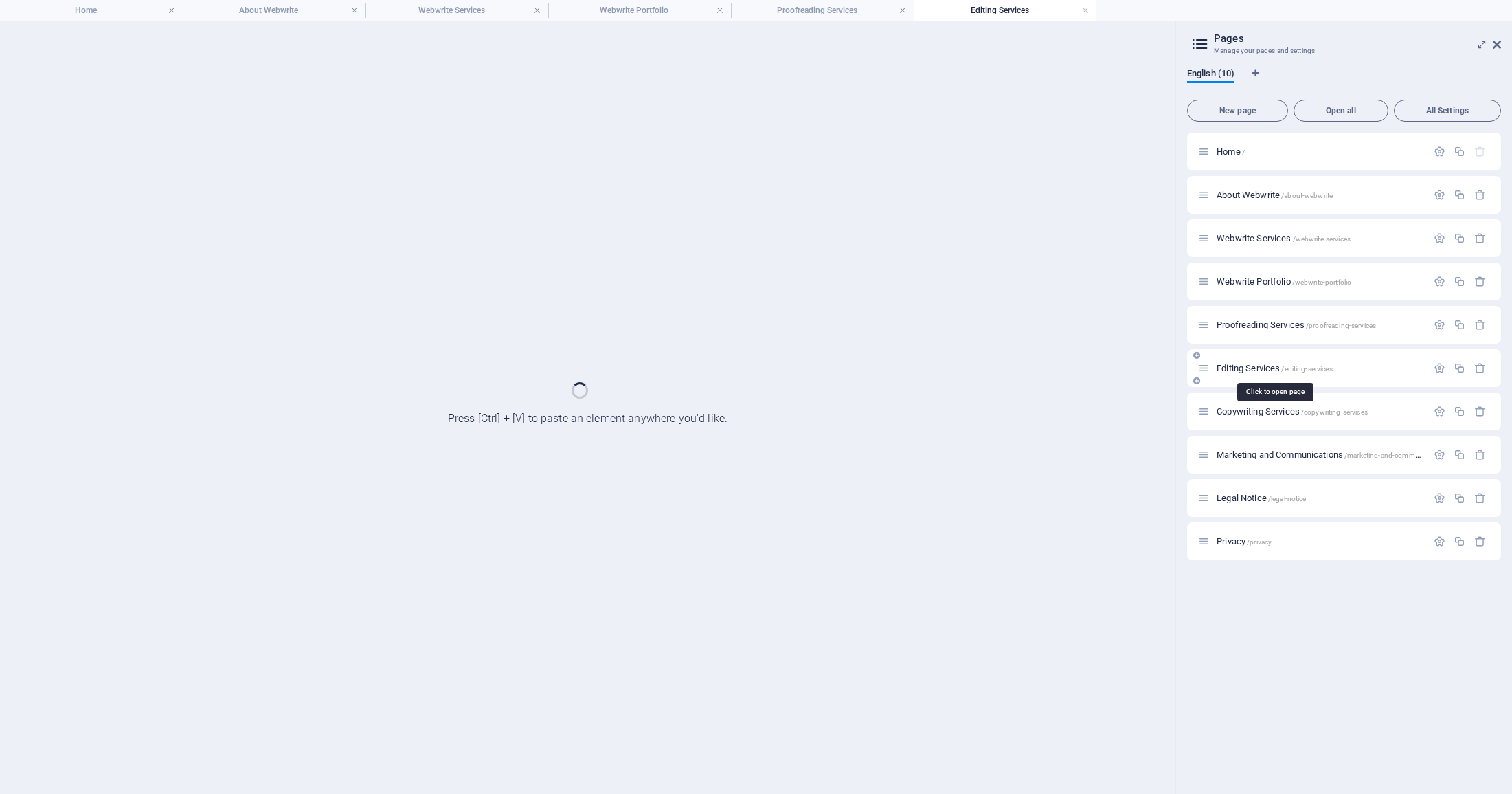
scroll to position [12, 0]
click at [1250, 400] on div "Copywriting Services /copywriting-services" at bounding box center [1343, 411] width 314 height 38
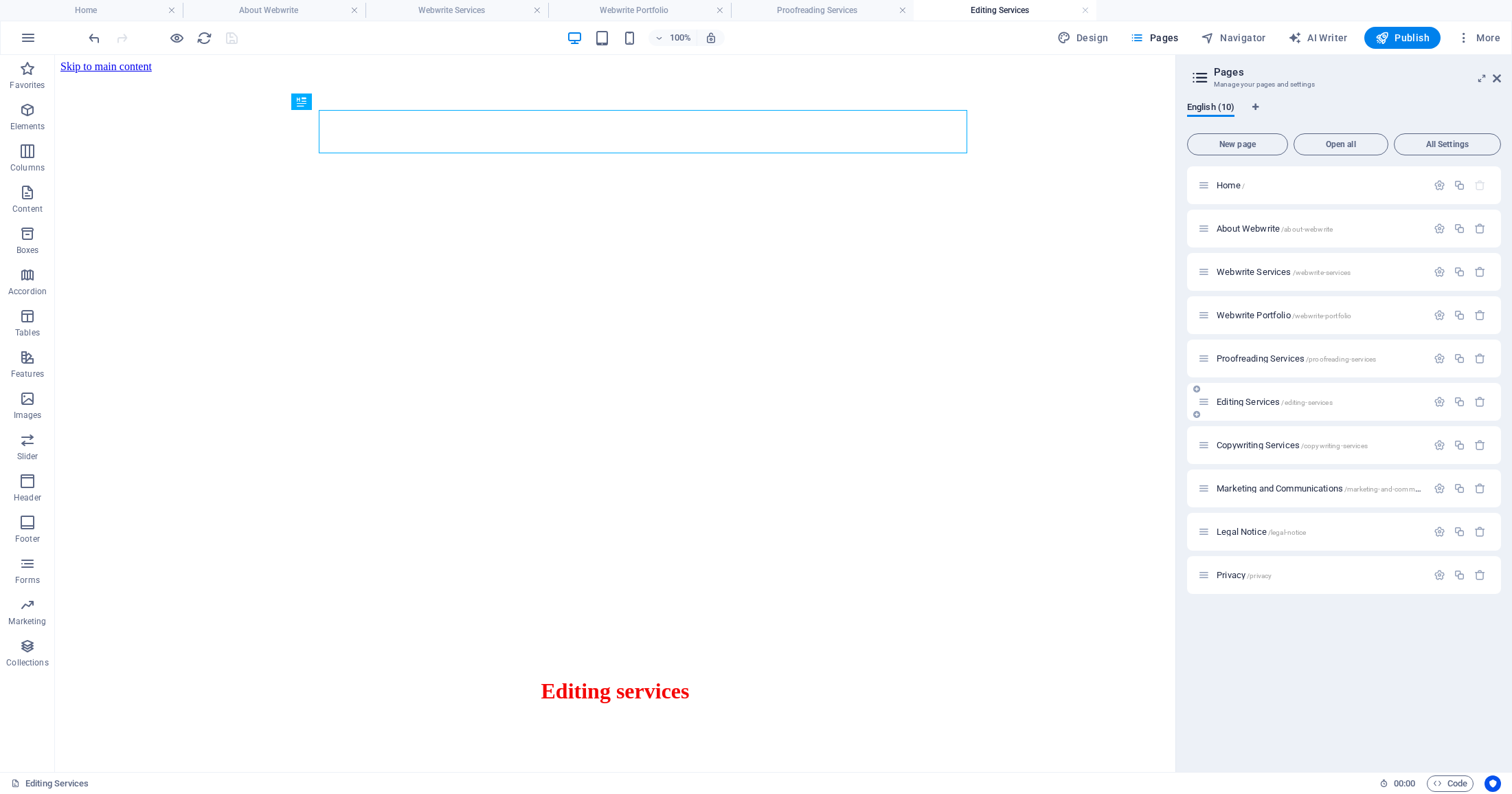
scroll to position [0, 0]
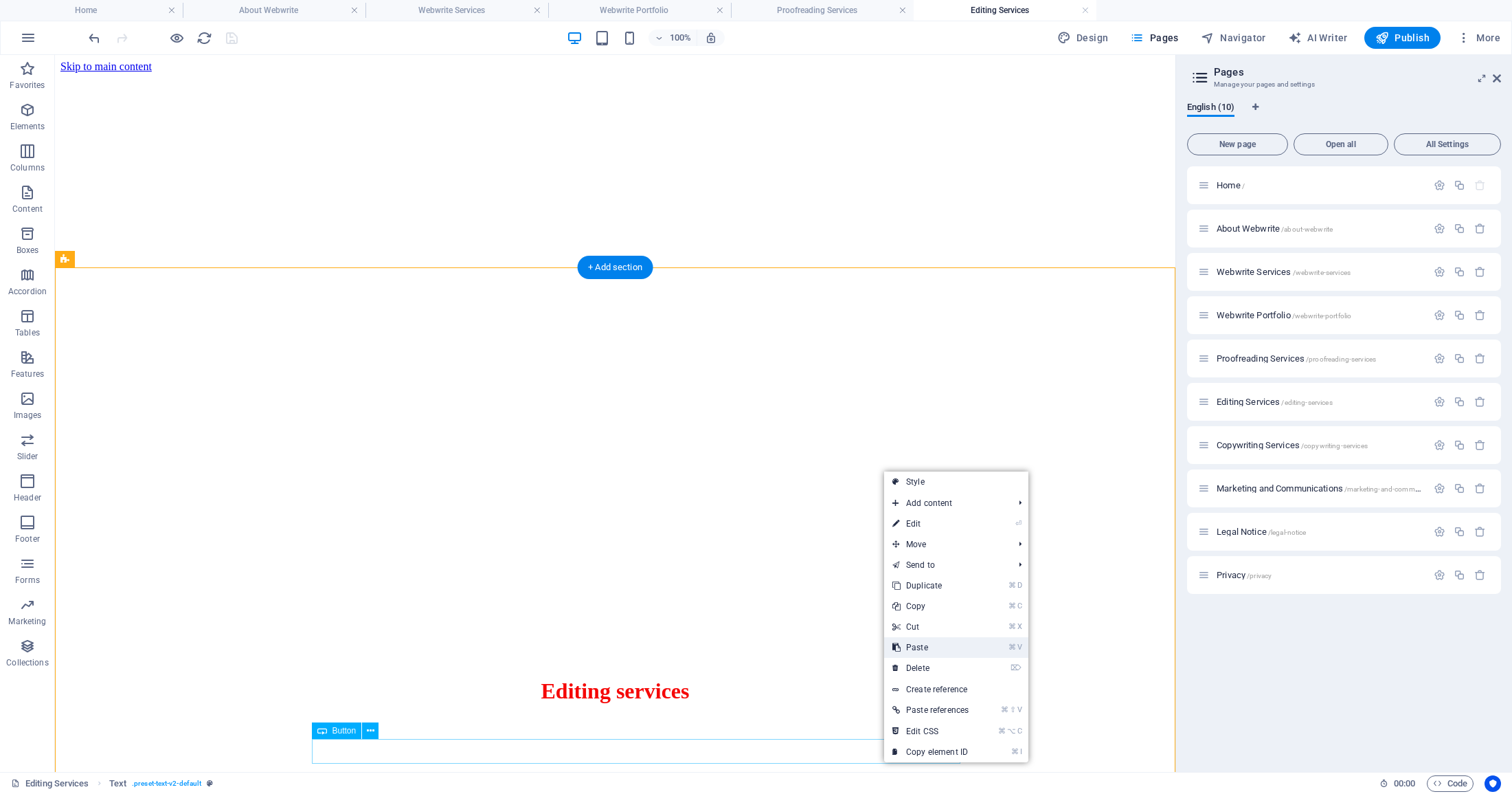
click at [918, 651] on link "⌘ V Paste" at bounding box center [930, 647] width 93 height 20
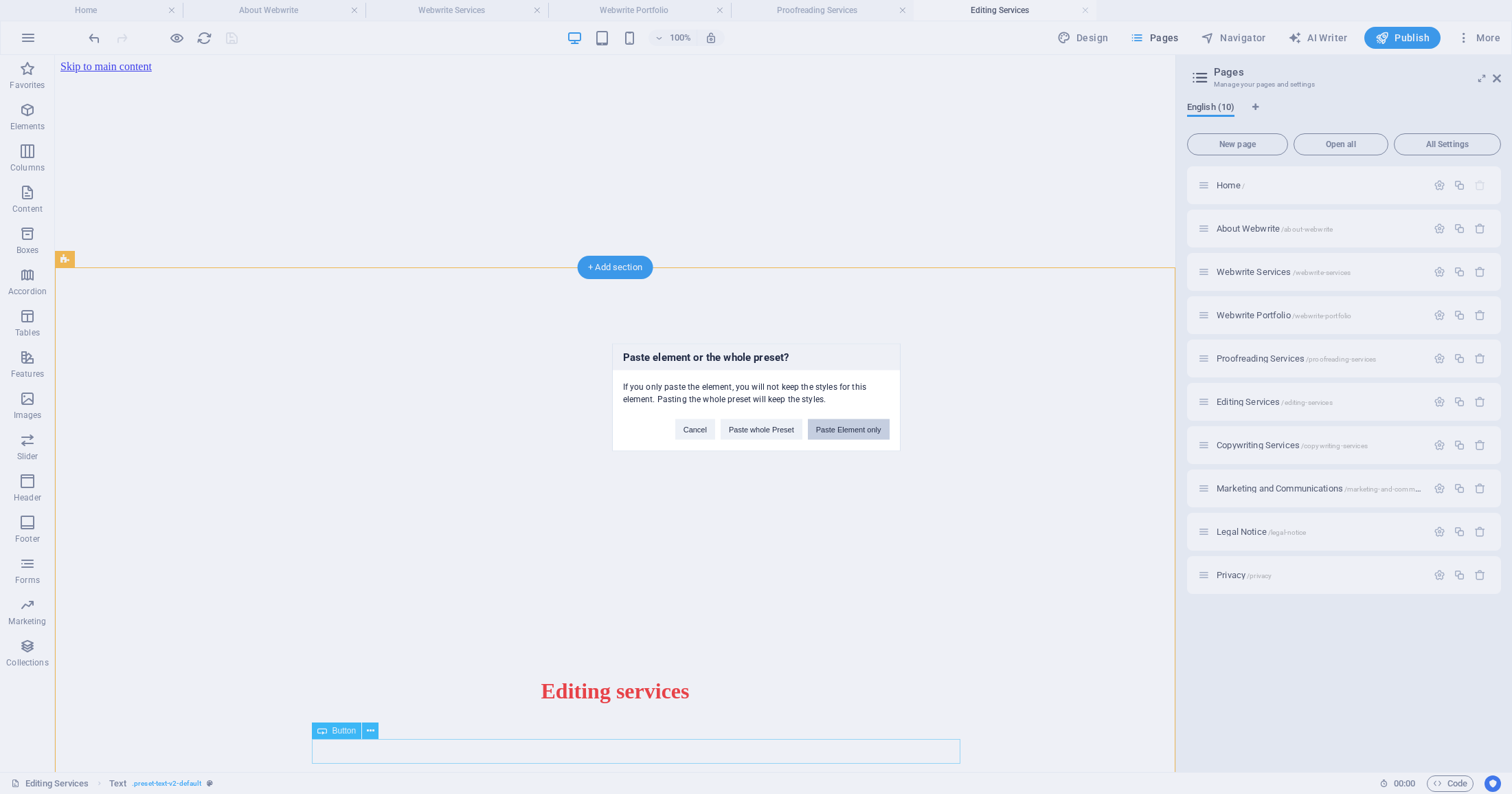
click at [848, 429] on button "Paste Element only" at bounding box center [849, 429] width 82 height 20
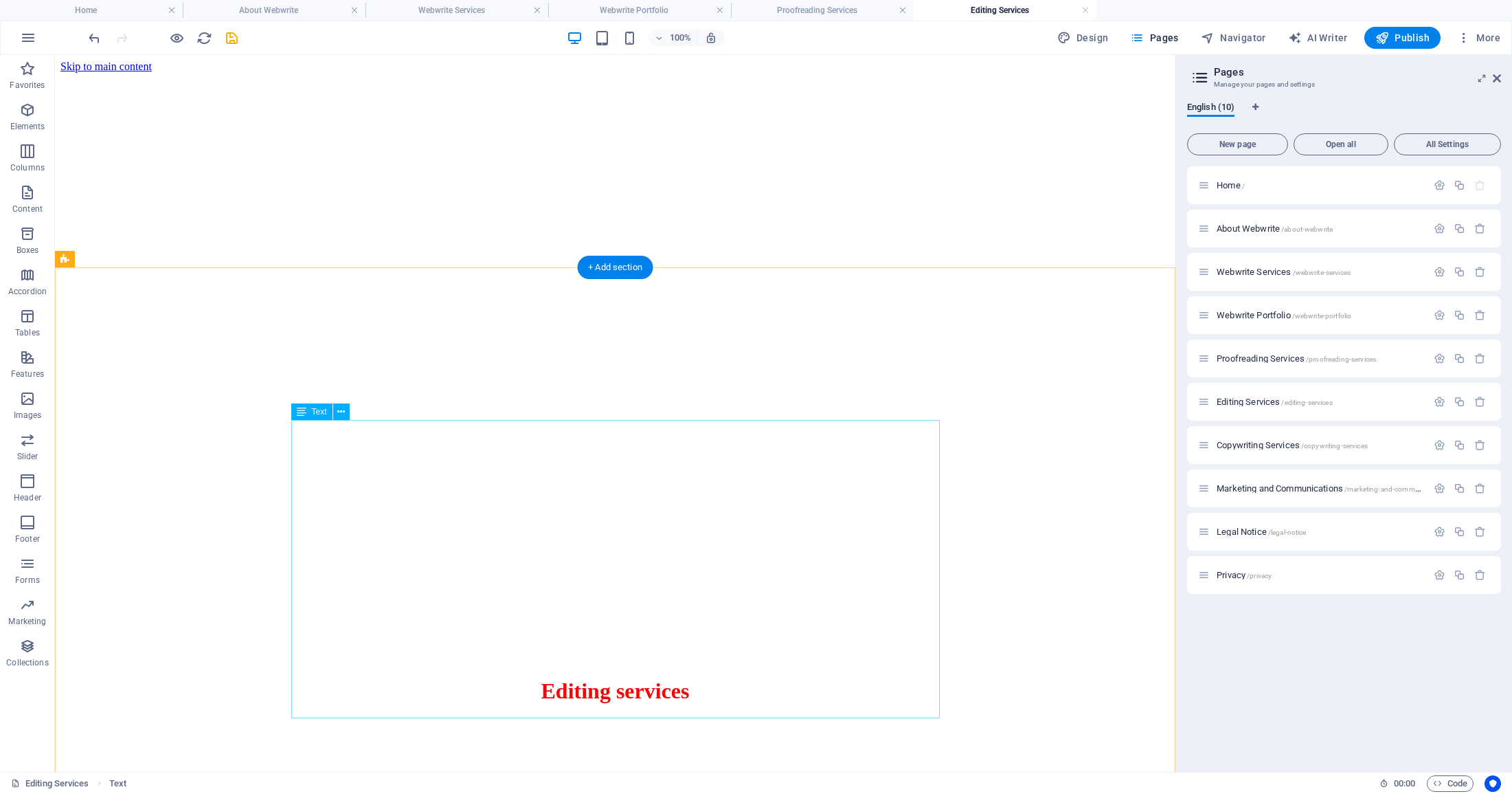
scroll to position [85, 0]
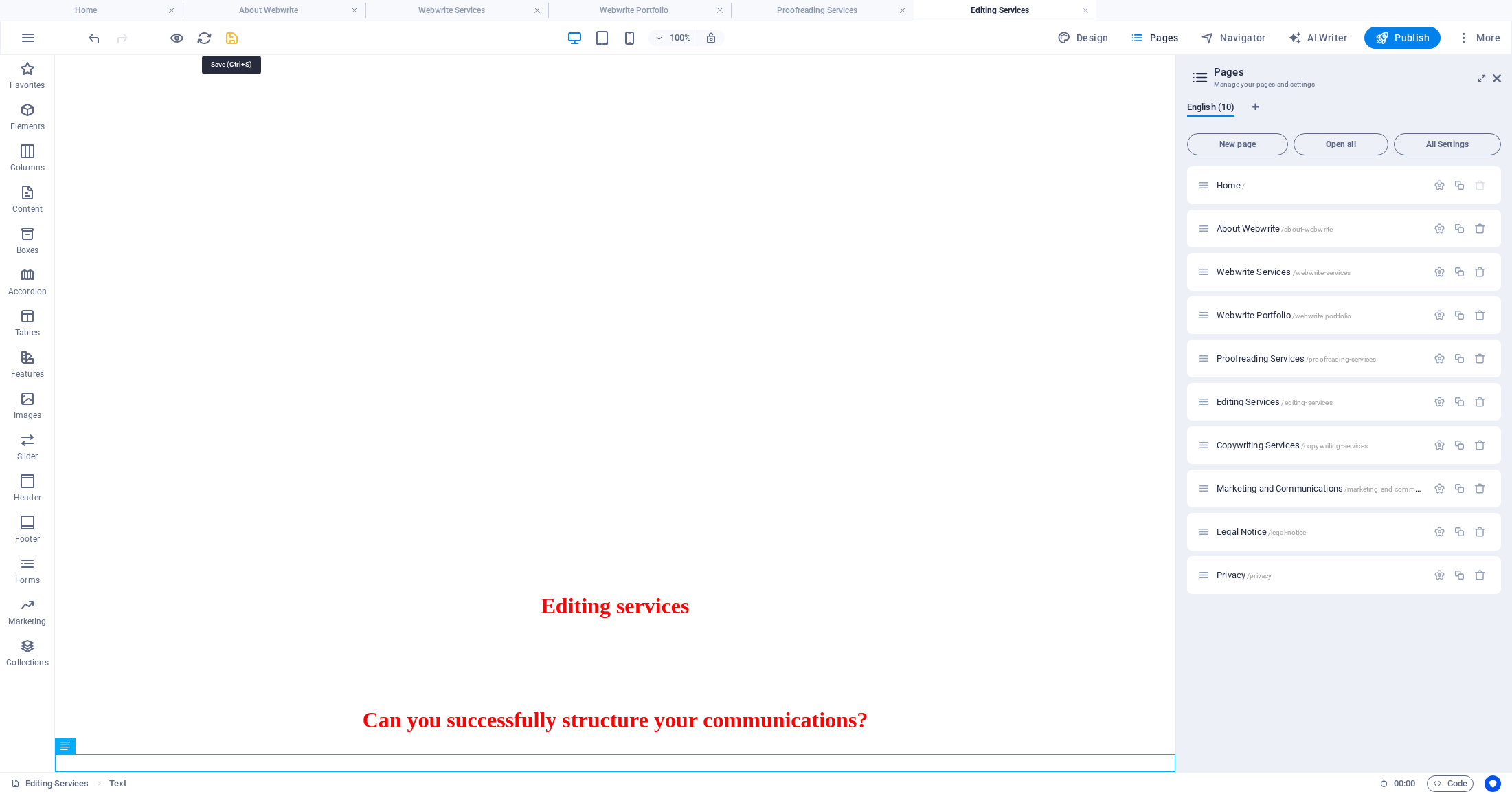
click at [228, 35] on icon "save" at bounding box center [232, 38] width 16 height 16
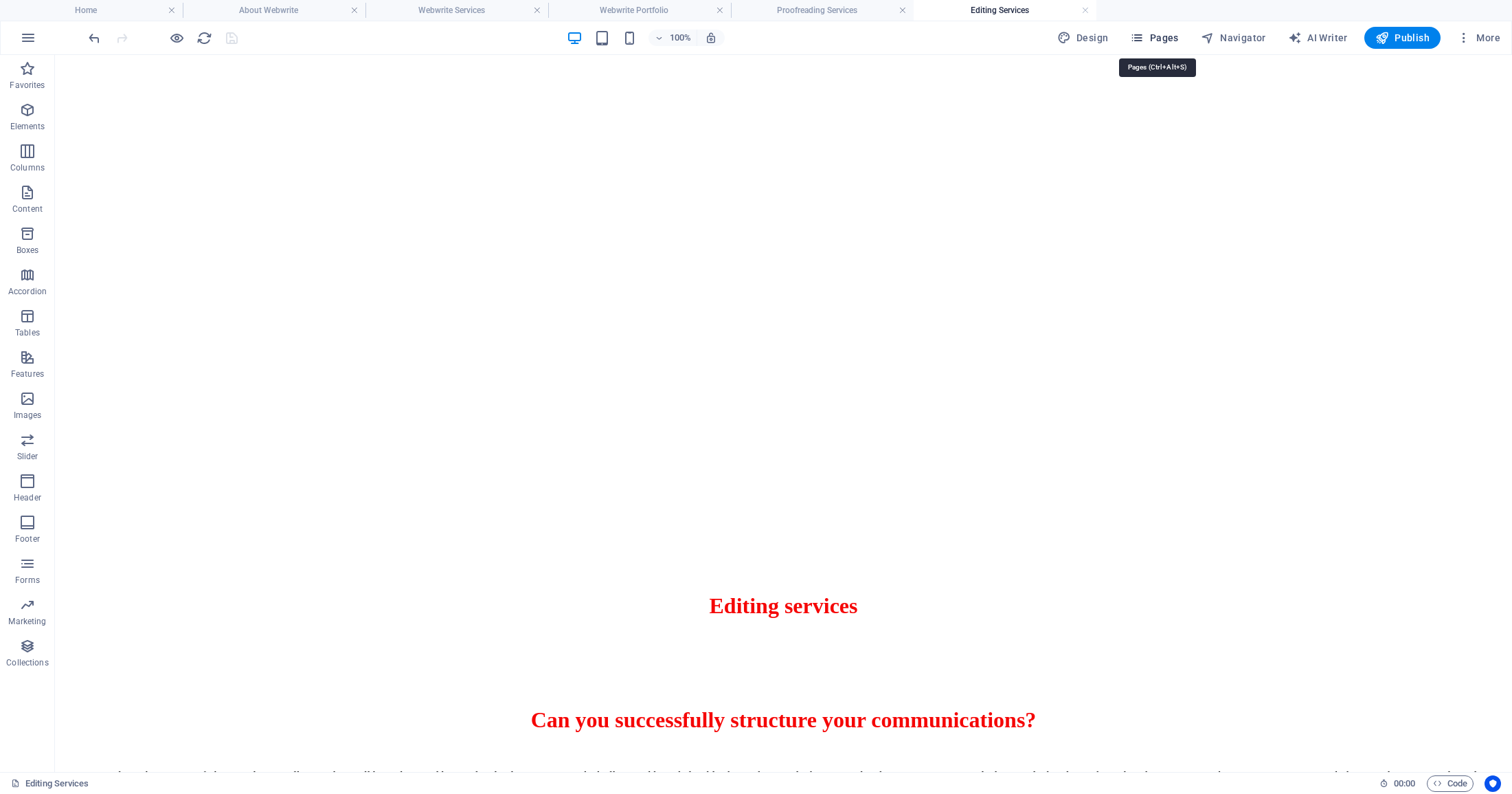
click at [1172, 36] on span "Pages" at bounding box center [1154, 38] width 48 height 14
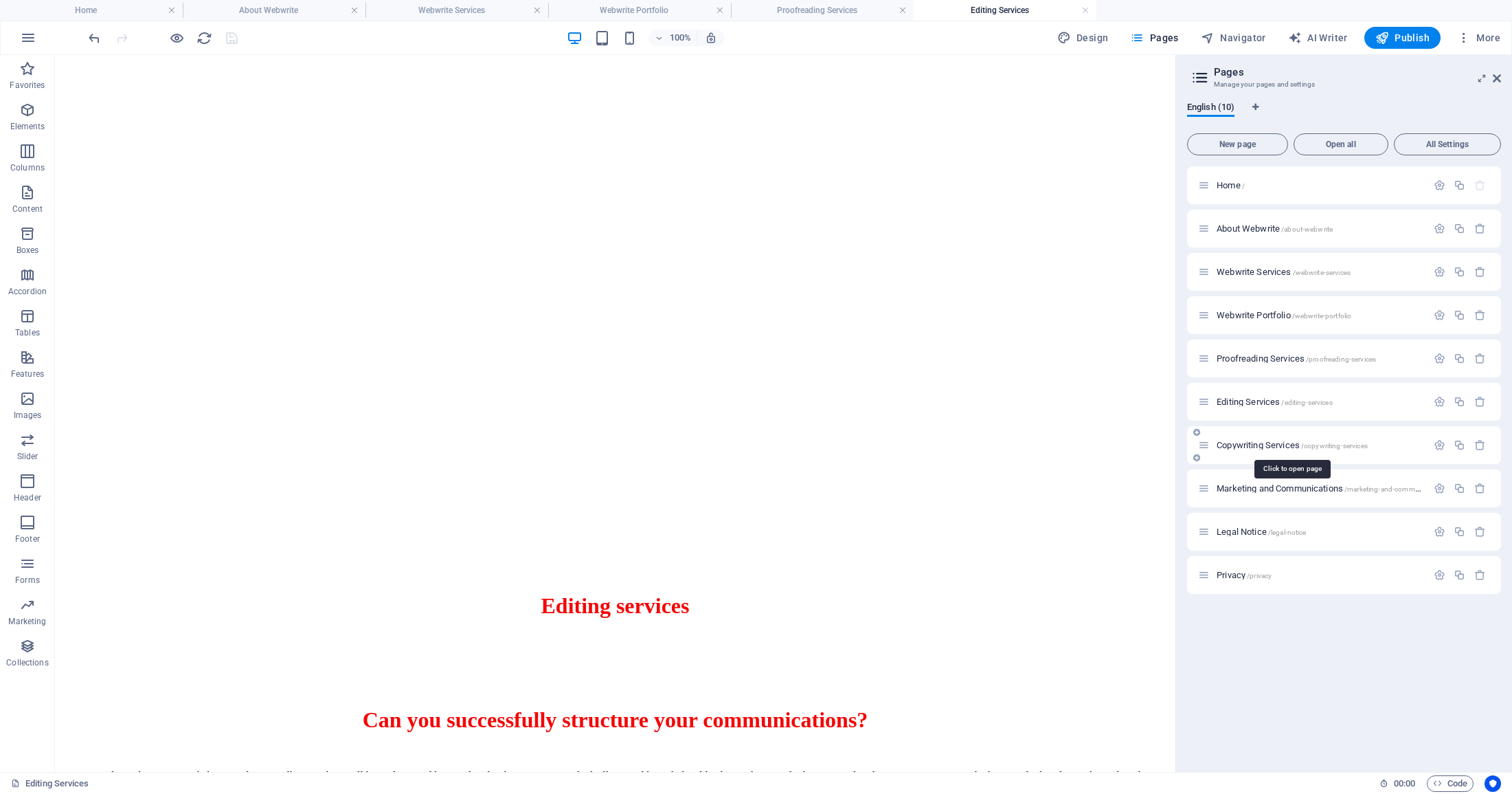
click at [1275, 443] on span "Copywriting Services /copywriting-services" at bounding box center [1291, 445] width 151 height 10
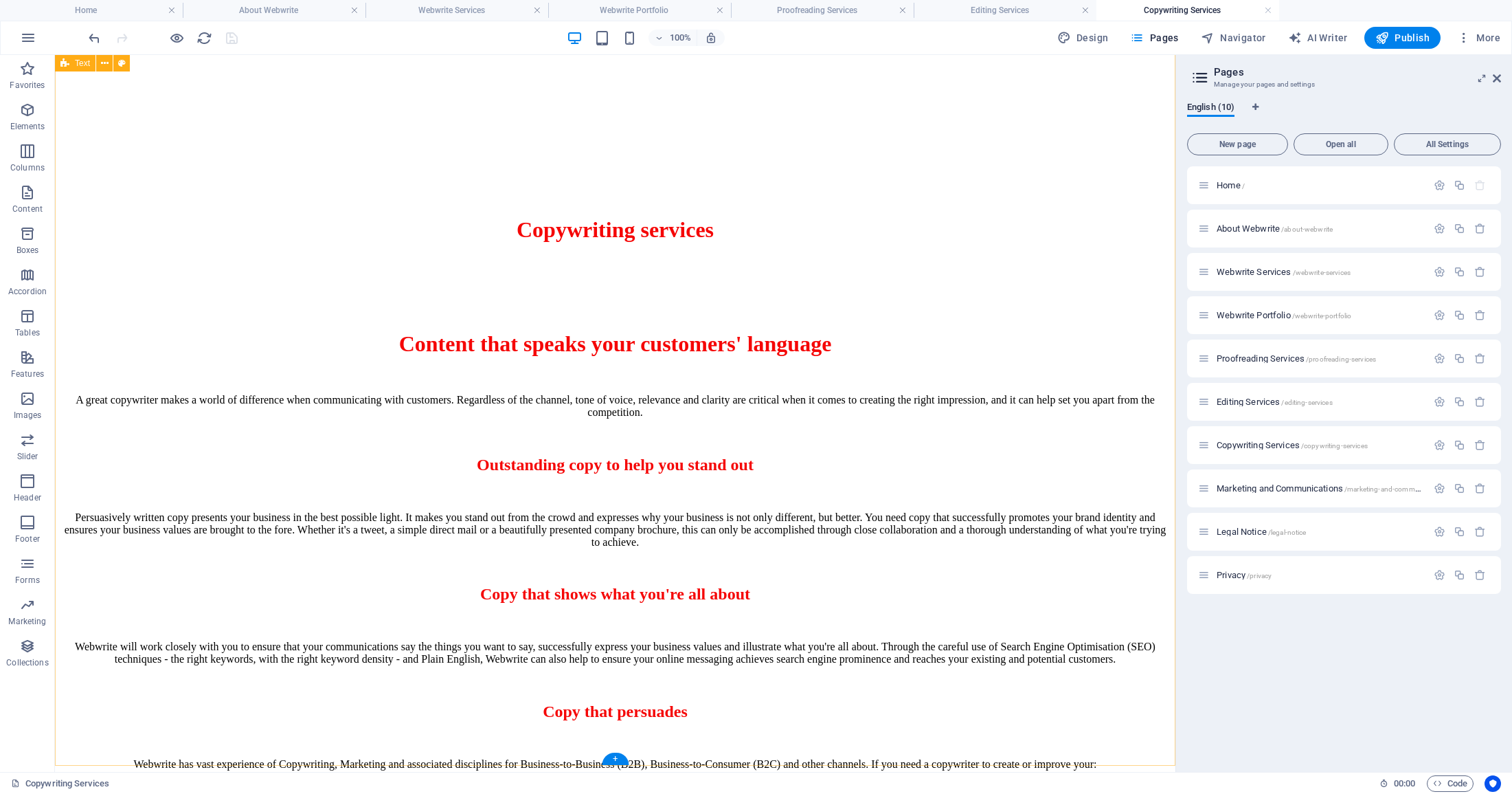
scroll to position [458, 0]
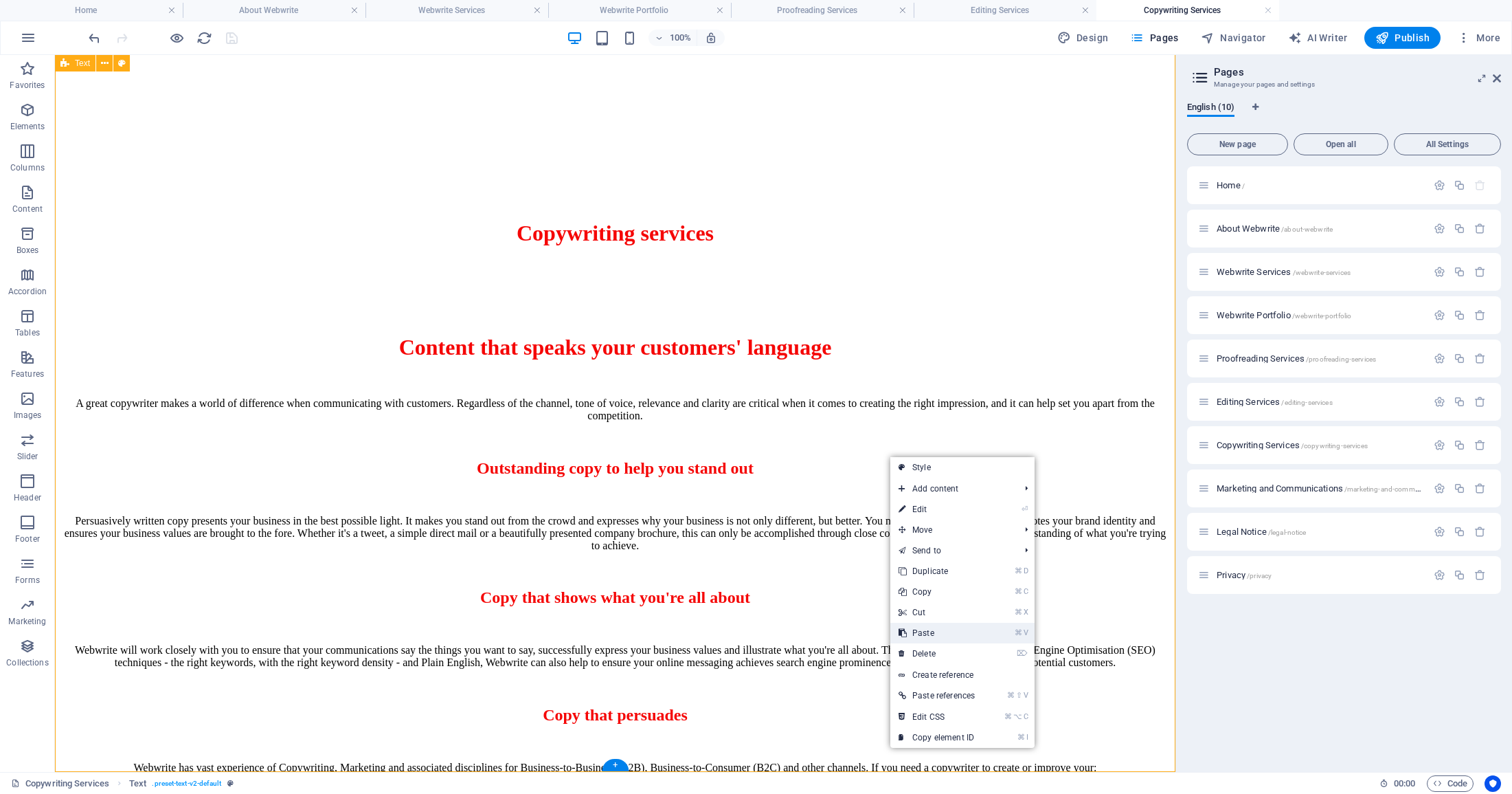
click at [931, 639] on link "⌘ V Paste" at bounding box center [936, 633] width 93 height 20
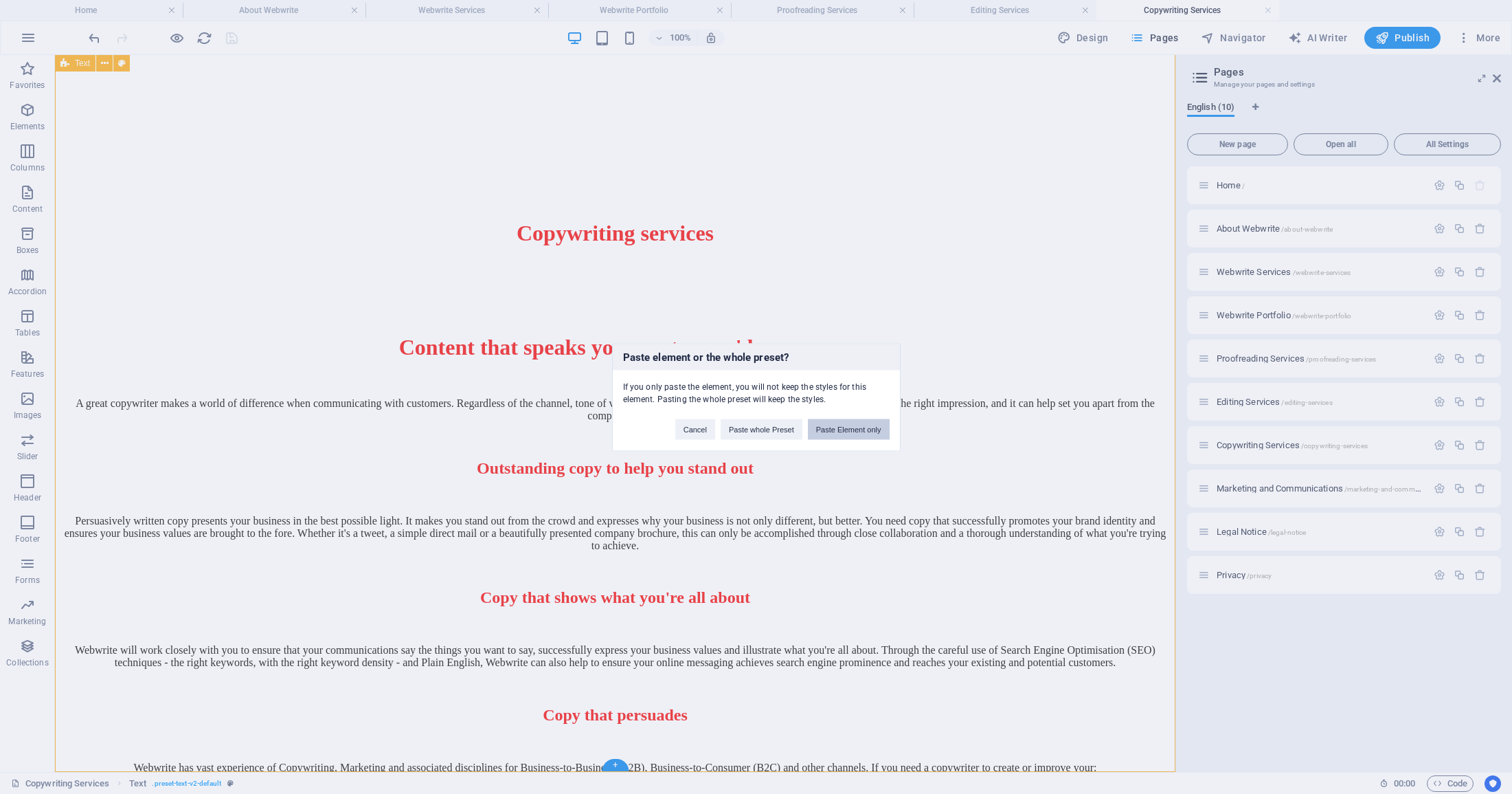
click at [844, 435] on button "Paste Element only" at bounding box center [849, 429] width 82 height 20
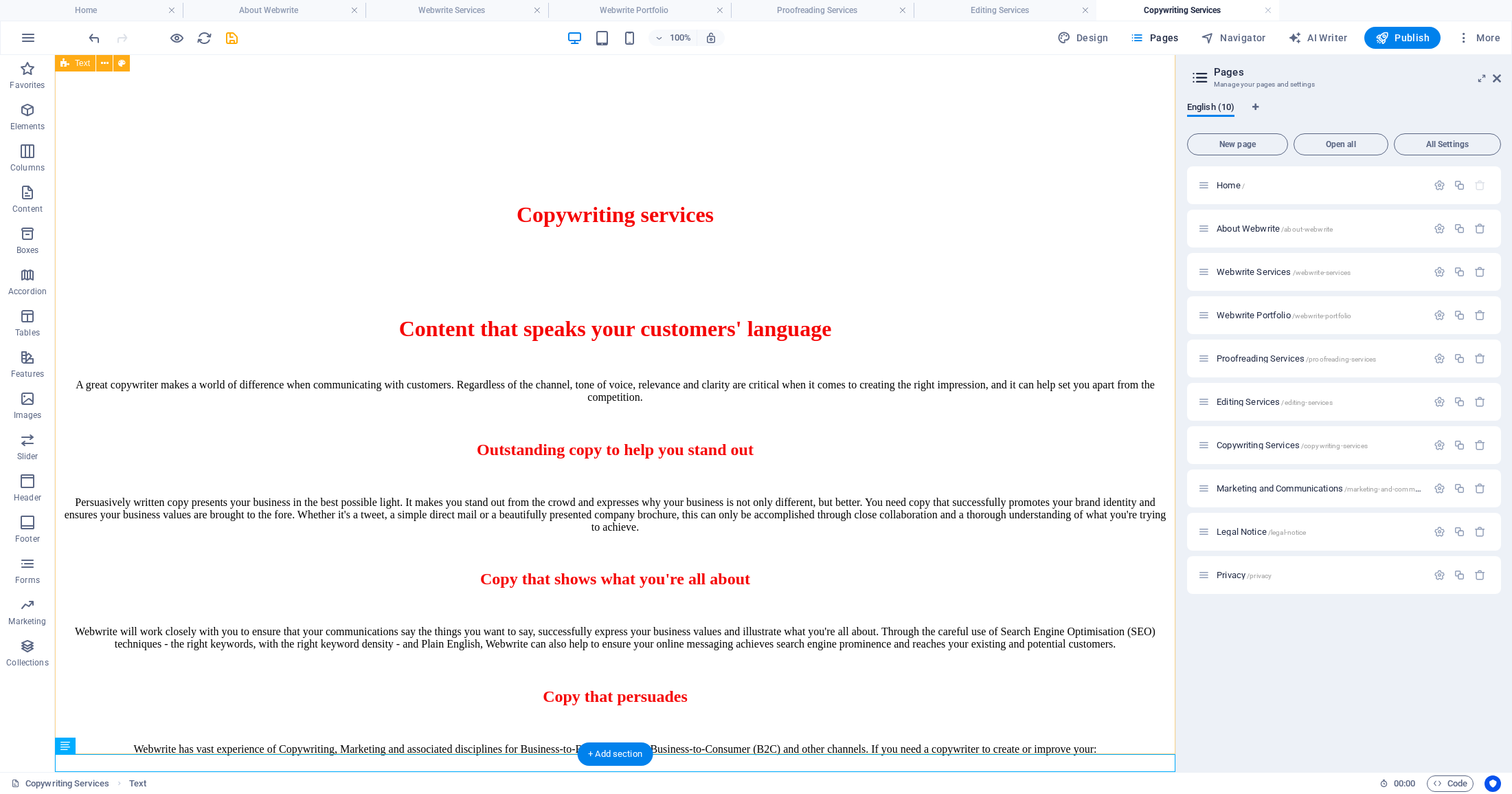
scroll to position [476, 0]
click at [228, 39] on icon "save" at bounding box center [232, 38] width 16 height 16
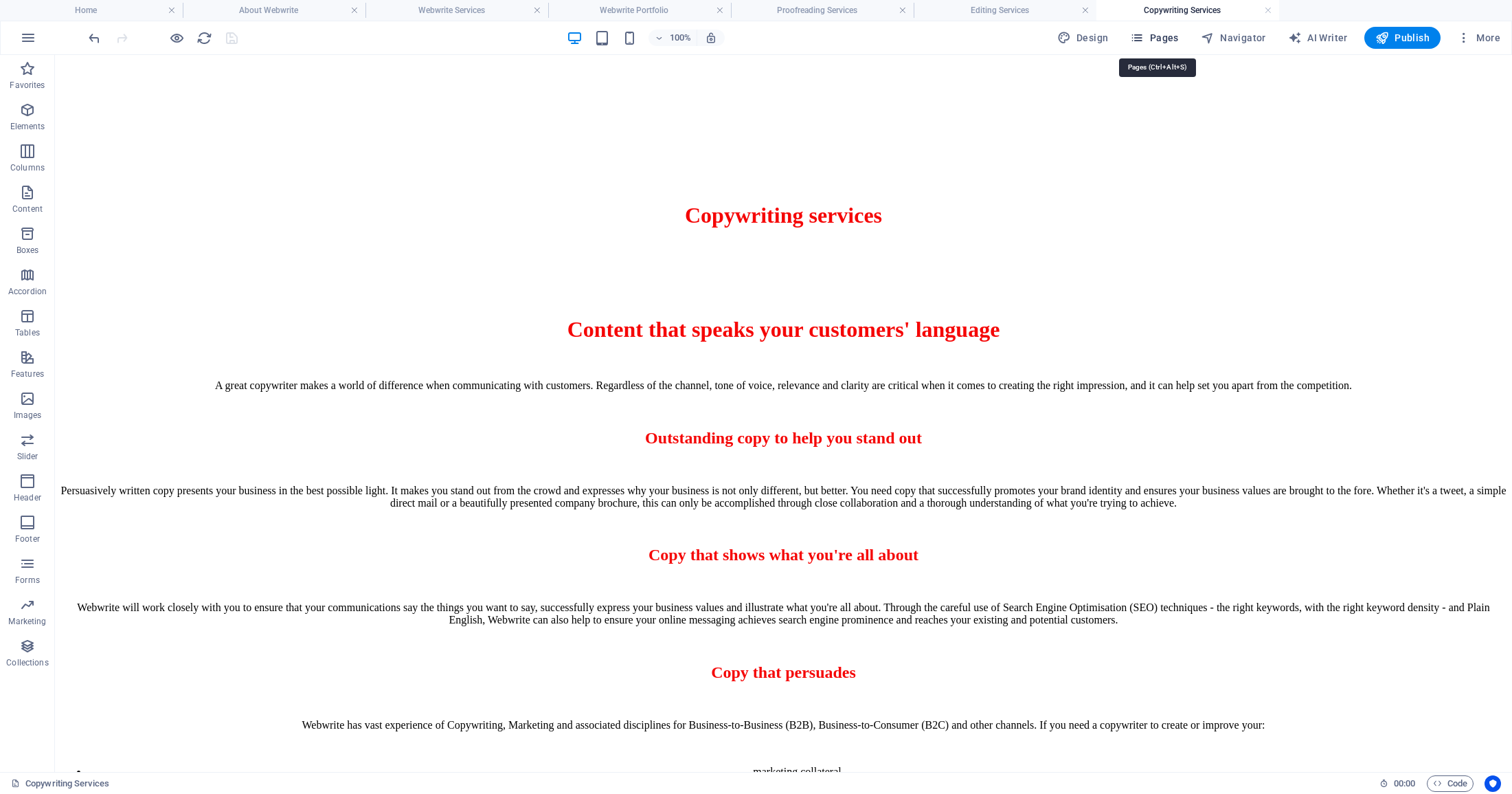
click at [1162, 37] on span "Pages" at bounding box center [1154, 38] width 48 height 14
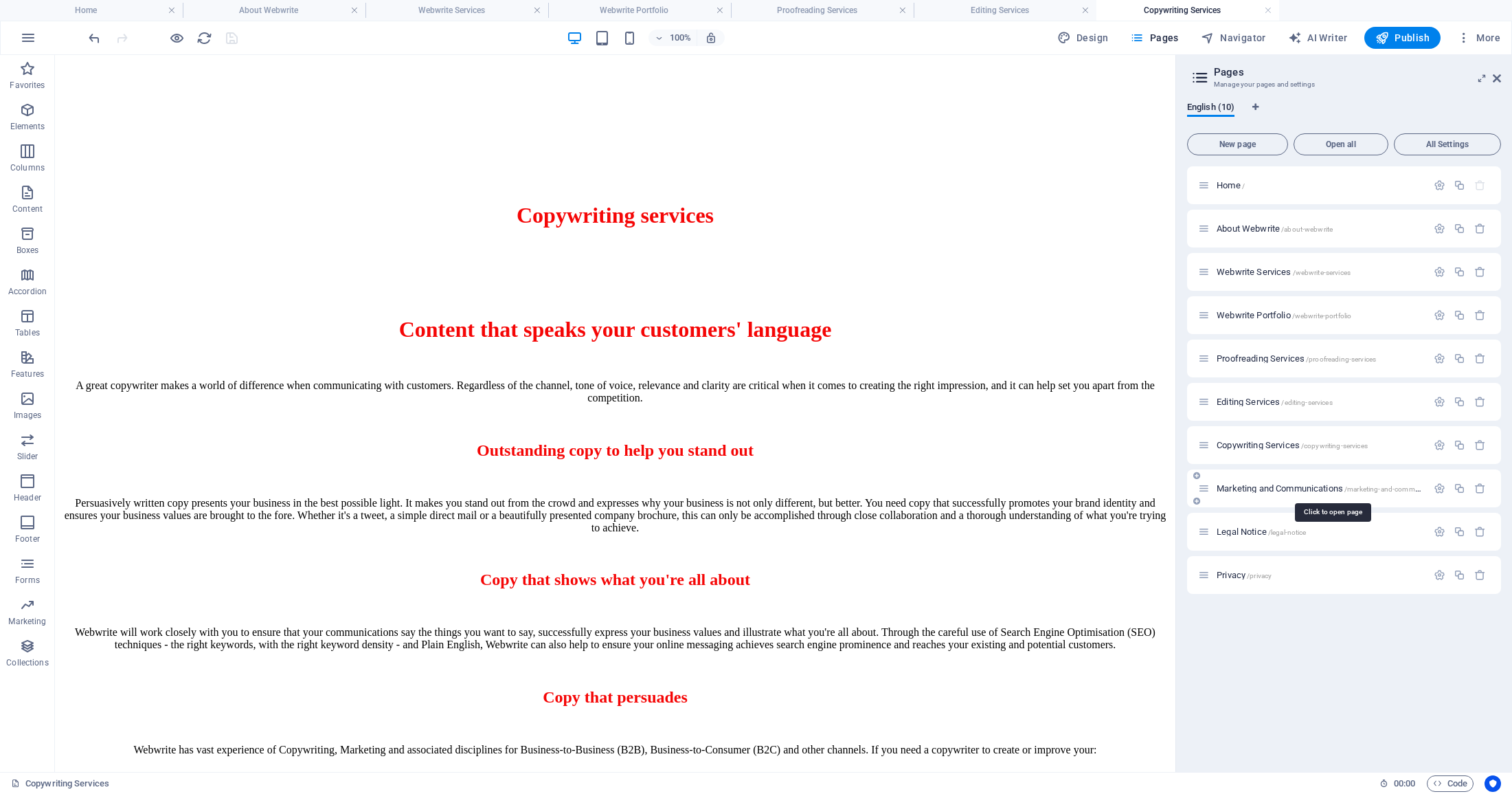
click at [1277, 485] on span "Marketing and Communications /marketing-and-communications" at bounding box center [1331, 488] width 231 height 10
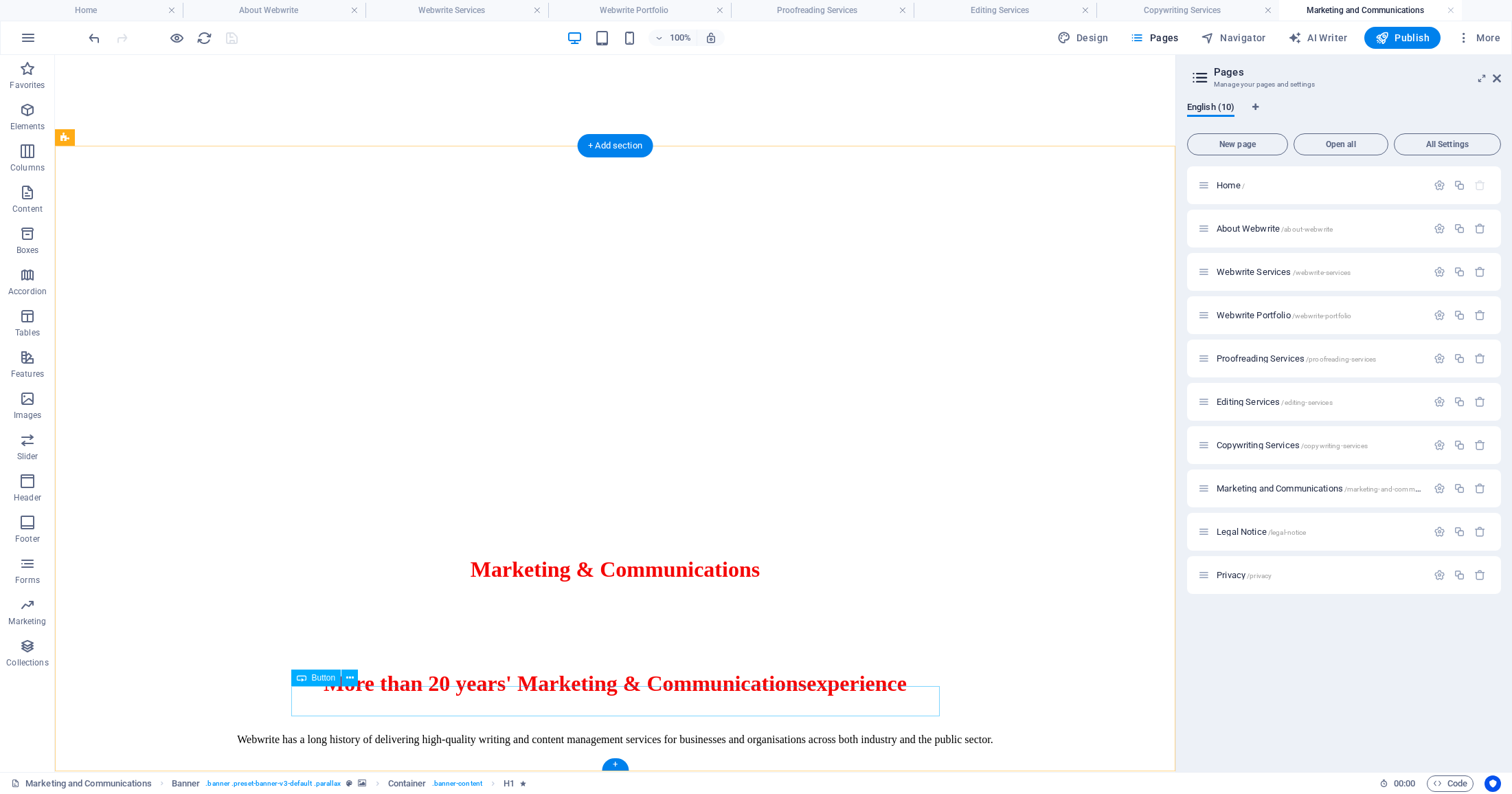
scroll to position [121, 0]
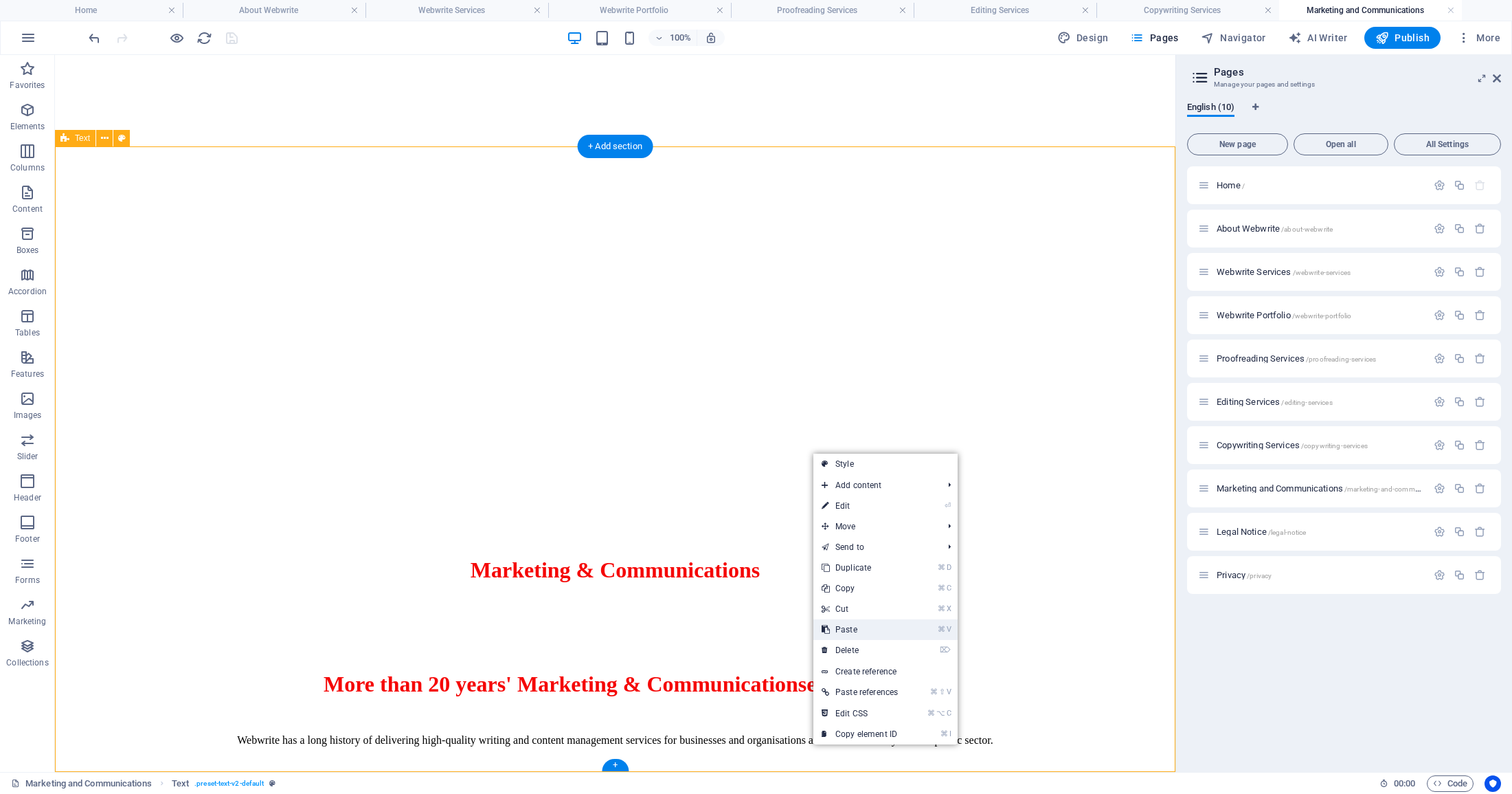
click at [851, 624] on link "⌘ V Paste" at bounding box center [859, 629] width 93 height 20
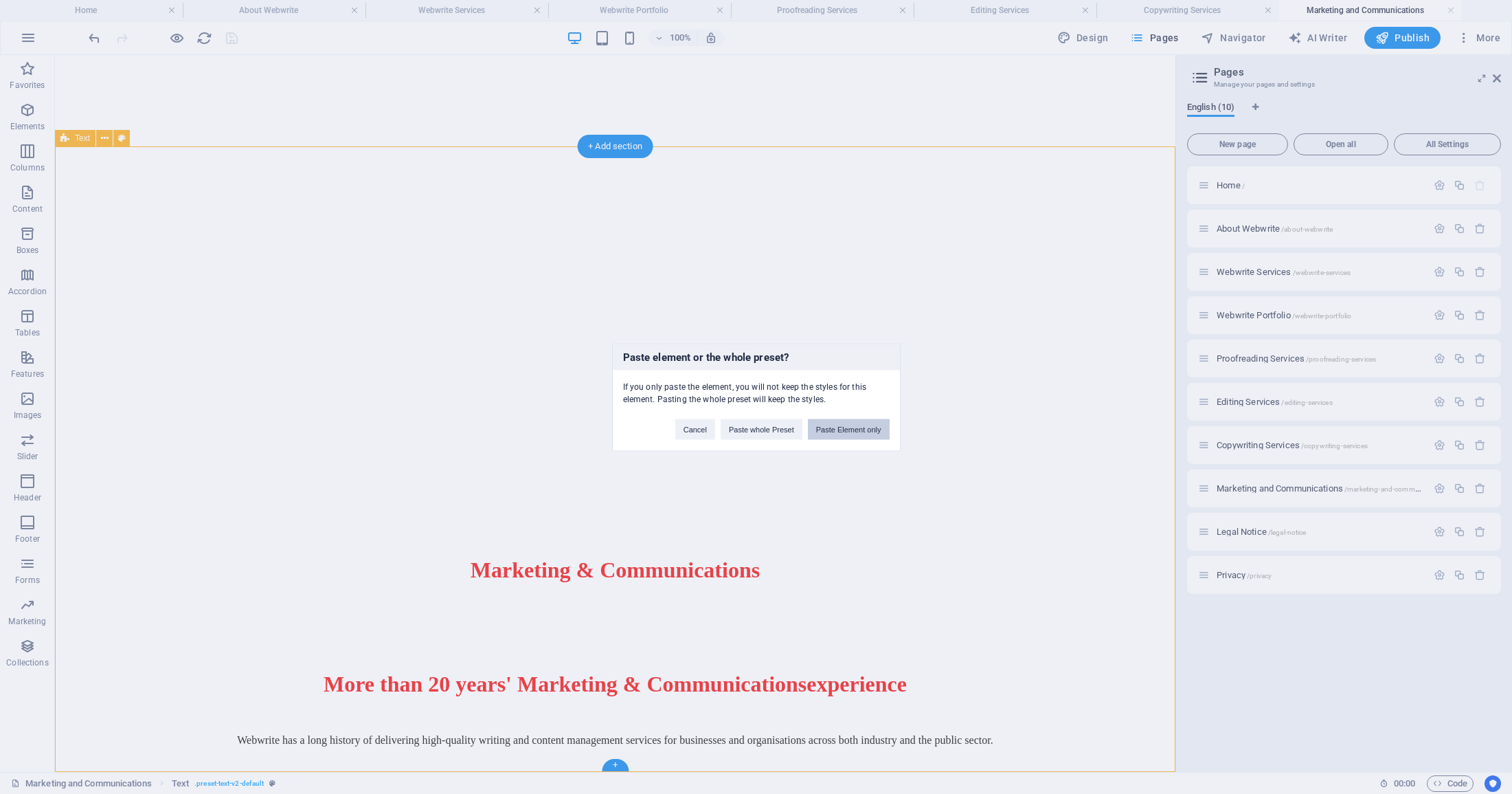
click at [872, 432] on button "Paste Element only" at bounding box center [849, 429] width 82 height 20
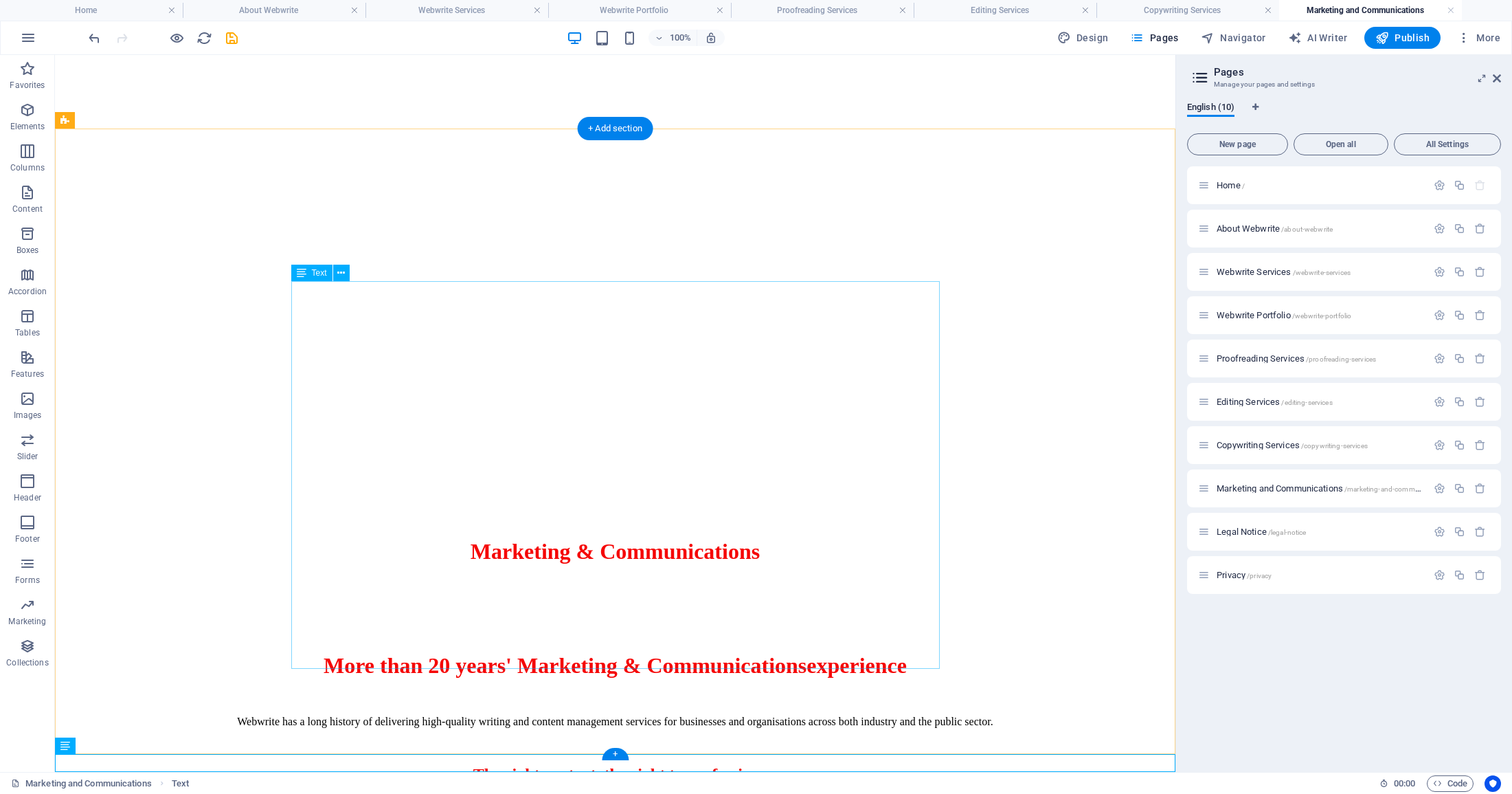
scroll to position [139, 0]
click at [232, 34] on icon "save" at bounding box center [232, 38] width 16 height 16
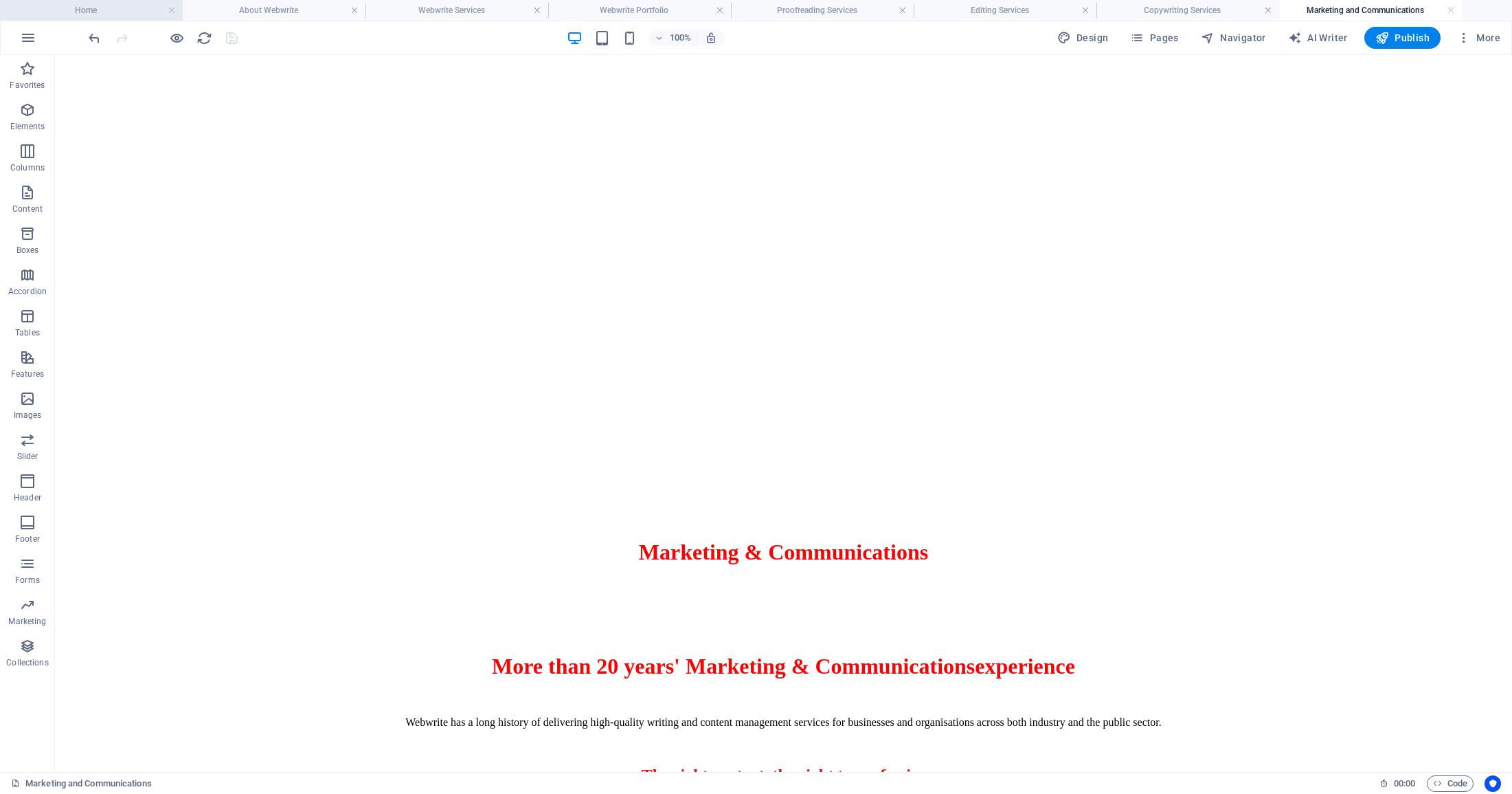
click at [90, 8] on h4 "Home" at bounding box center [91, 10] width 182 height 15
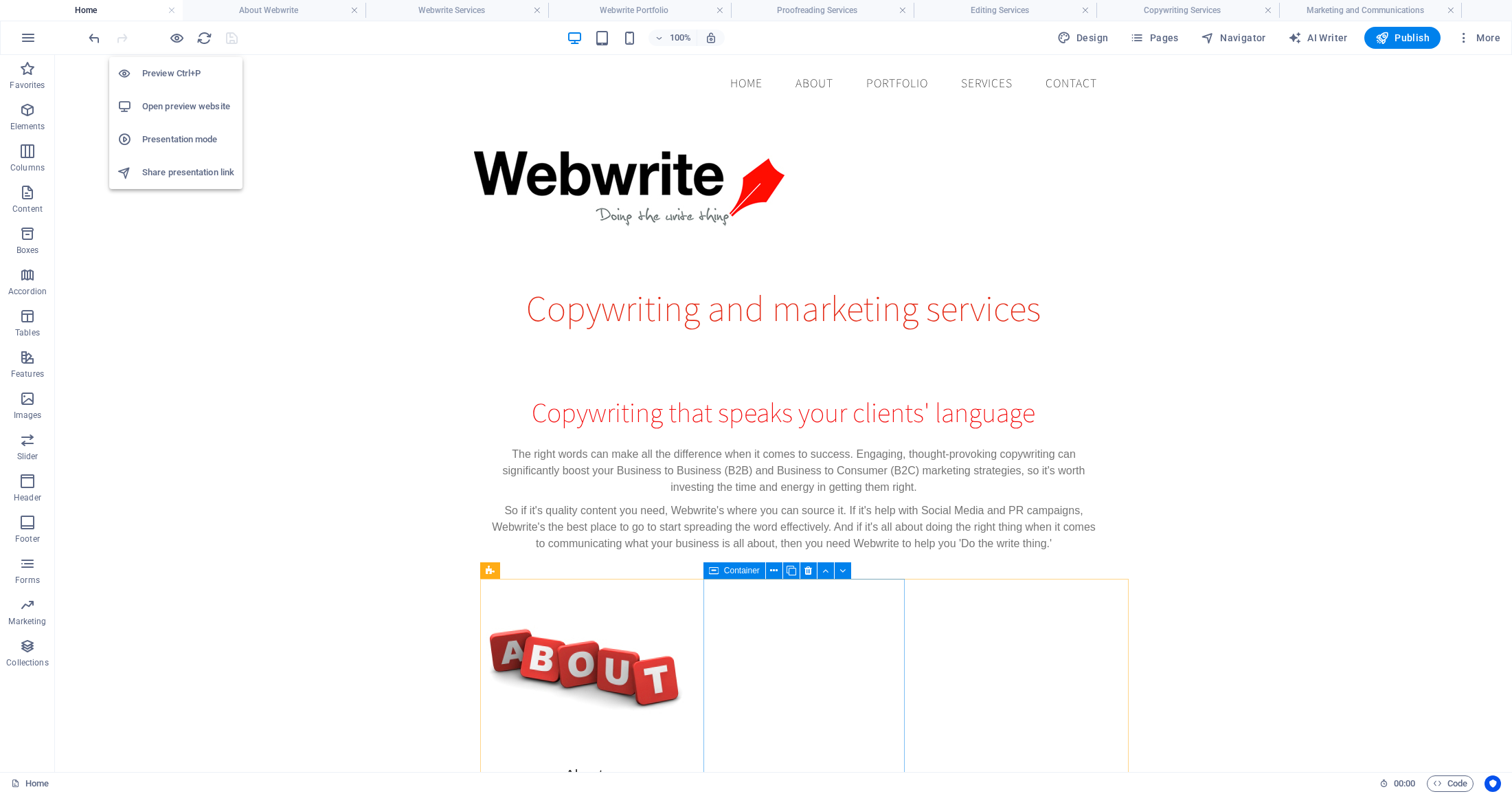
click at [185, 106] on h6 "Open preview website" at bounding box center [188, 106] width 92 height 16
click at [1402, 38] on span "Publish" at bounding box center [1402, 38] width 55 height 14
